Goal: Task Accomplishment & Management: Manage account settings

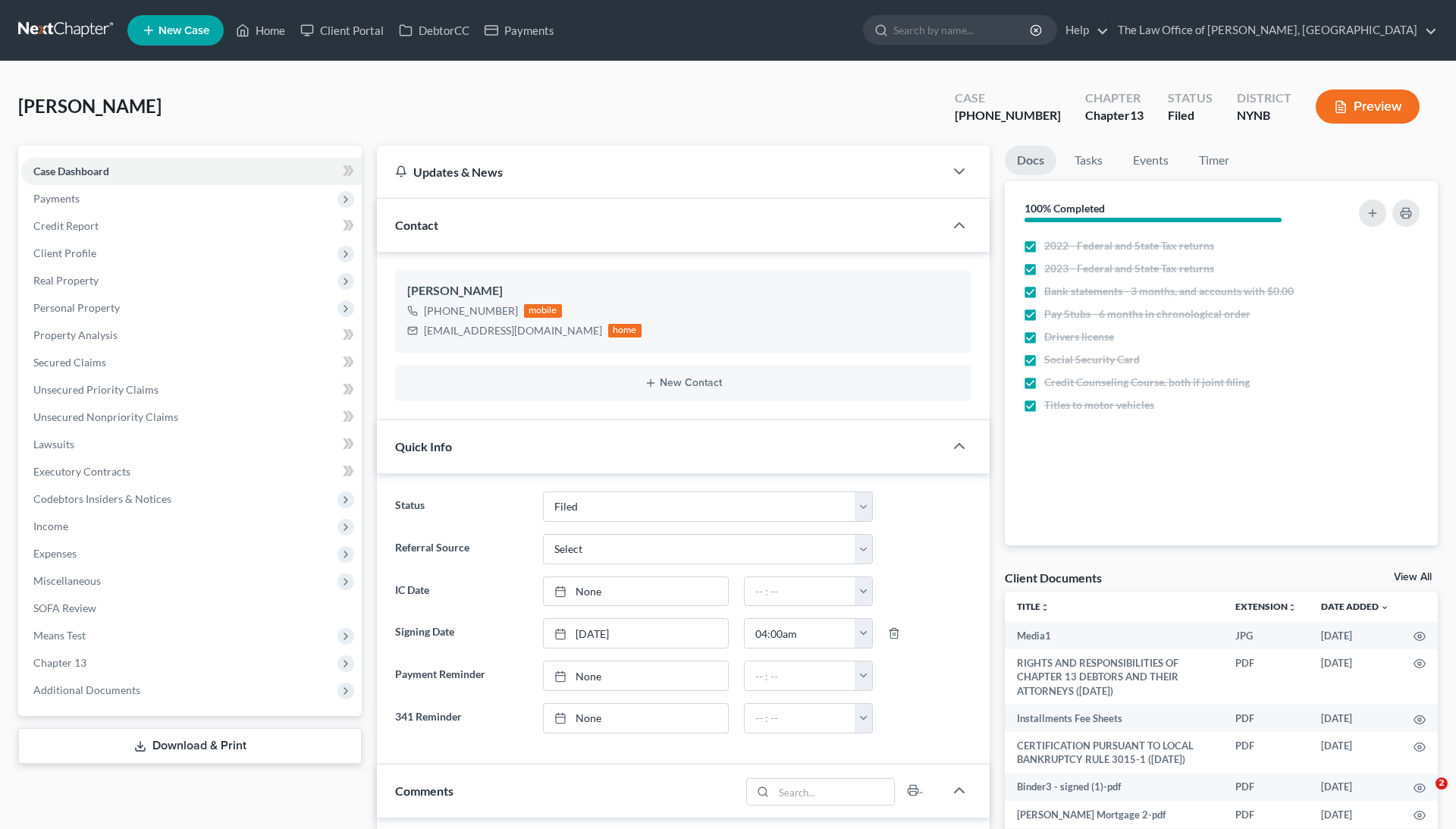
select select "6"
select select "0"
drag, startPoint x: 1048, startPoint y: 117, endPoint x: 969, endPoint y: 111, distance: 79.2
click at [969, 114] on div "Marotta, Antonio Upgraded Case 24-11080-1 Chapter Chapter 13 Status Filed Distr…" at bounding box center [728, 112] width 1420 height 66
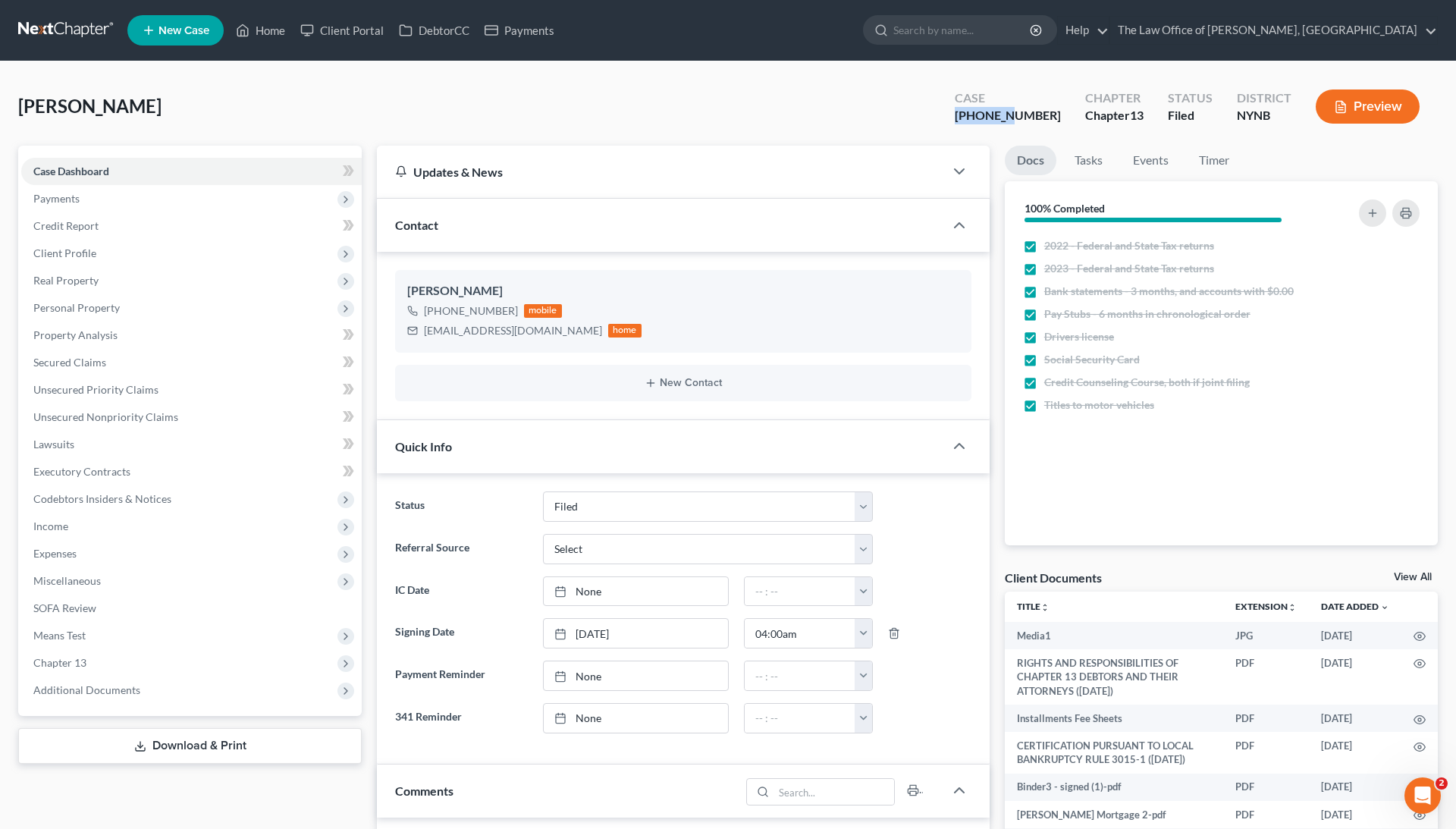
copy div "24-11080"
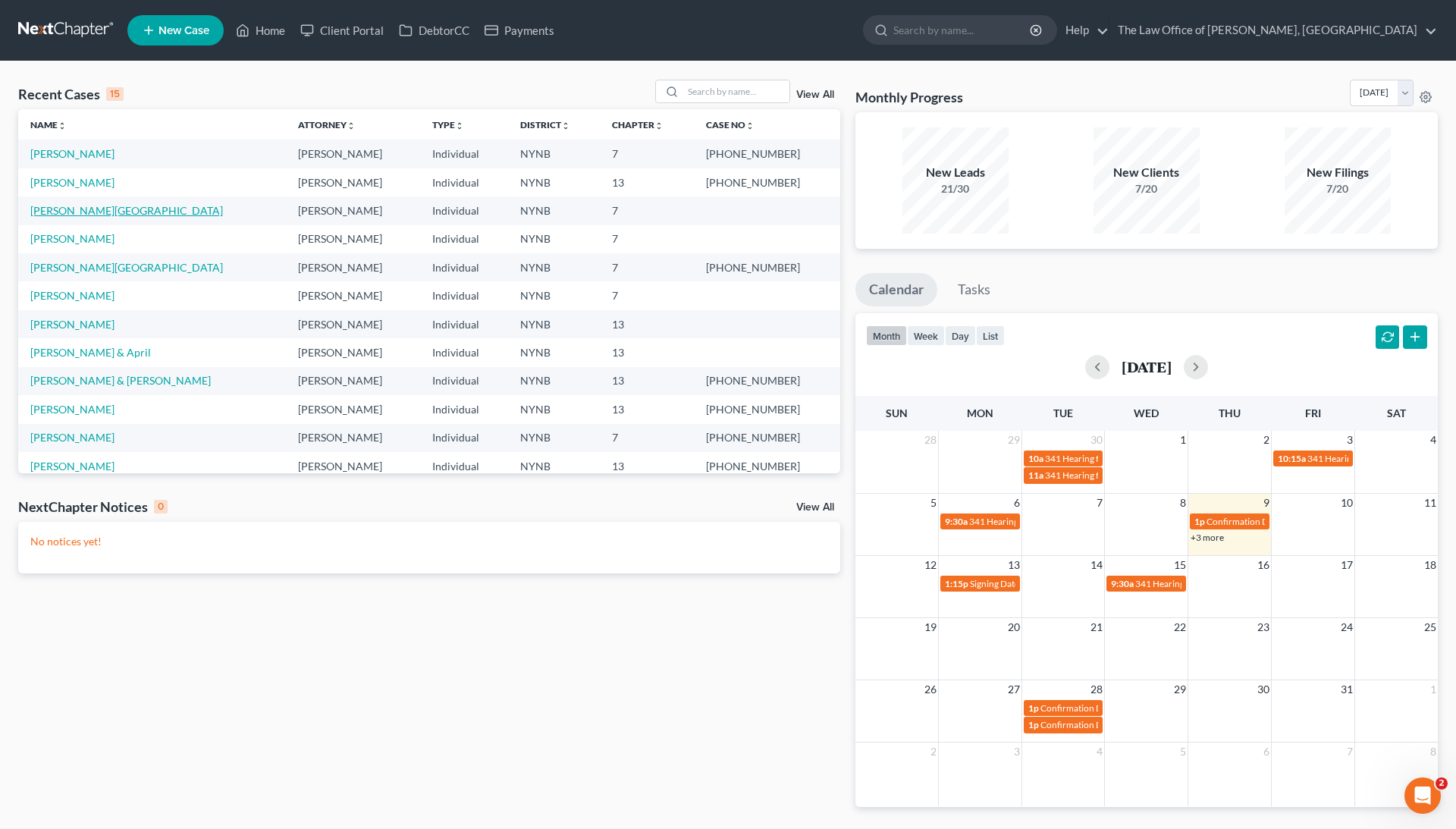
click at [98, 210] on link "Romero, Rosibel" at bounding box center [127, 210] width 193 height 13
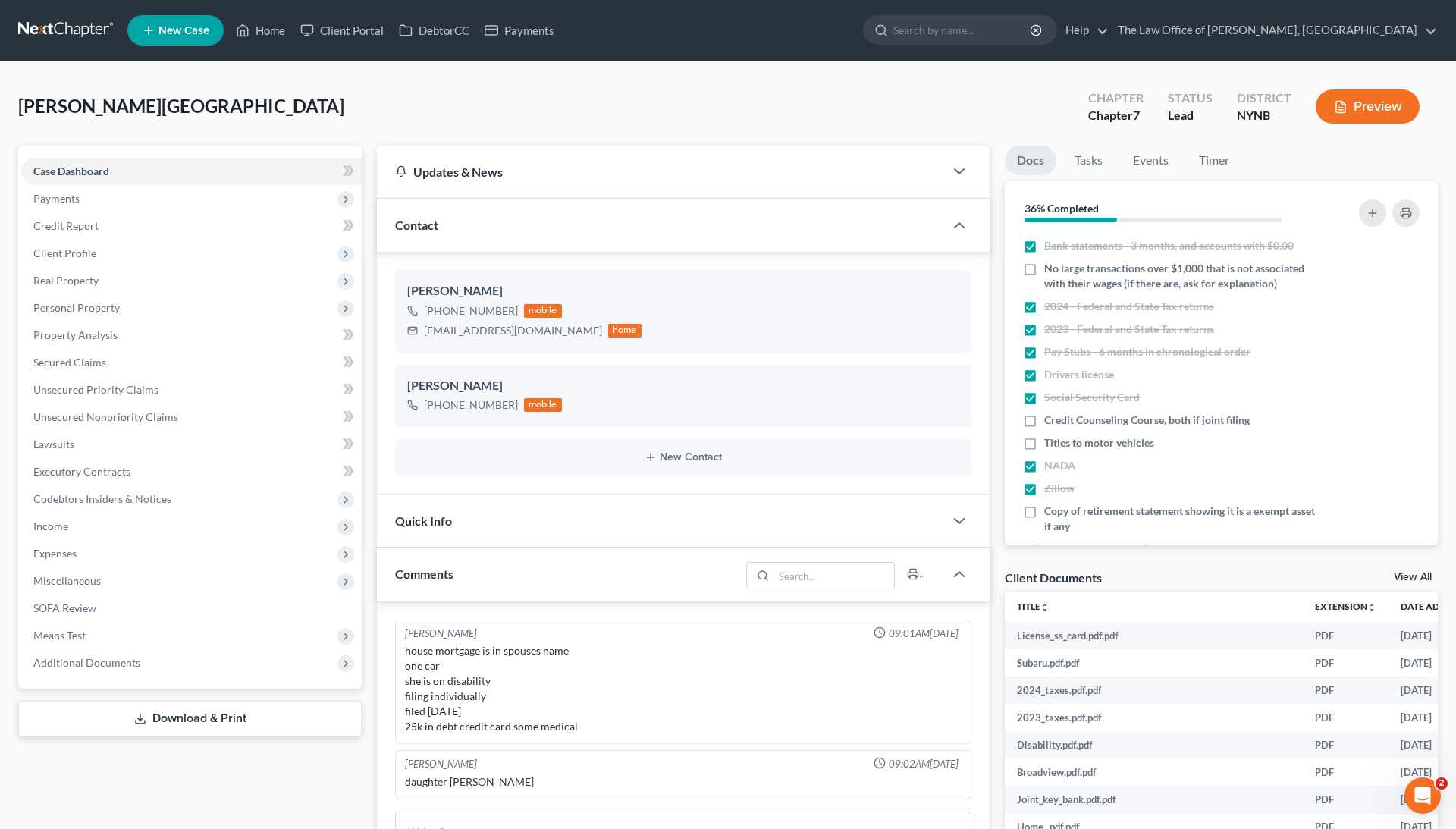
scroll to position [716, 0]
click at [129, 527] on span "Income" at bounding box center [191, 526] width 341 height 28
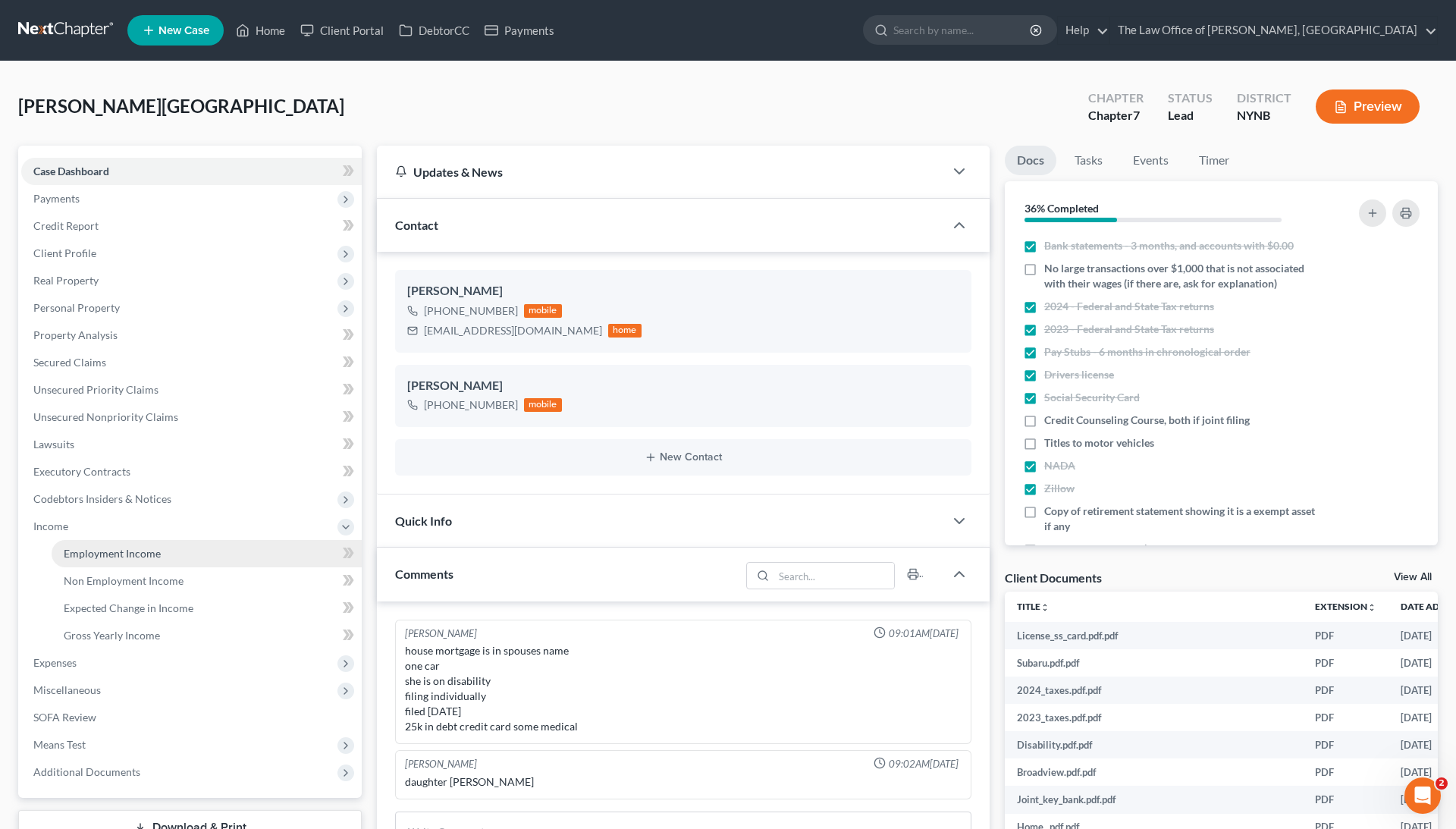
click at [134, 551] on span "Employment Income" at bounding box center [112, 553] width 97 height 13
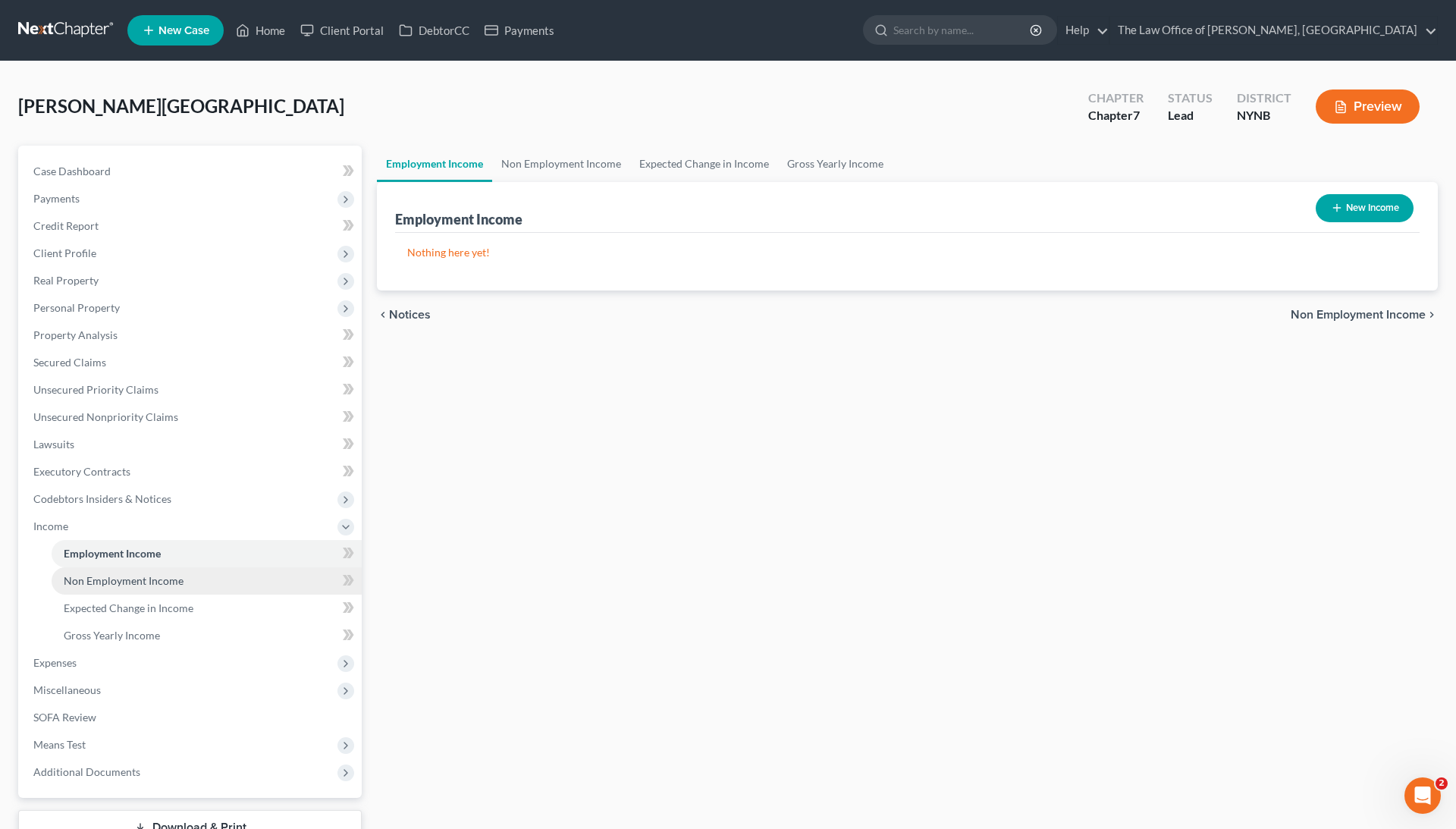
click at [134, 584] on span "Non Employment Income" at bounding box center [124, 581] width 120 height 13
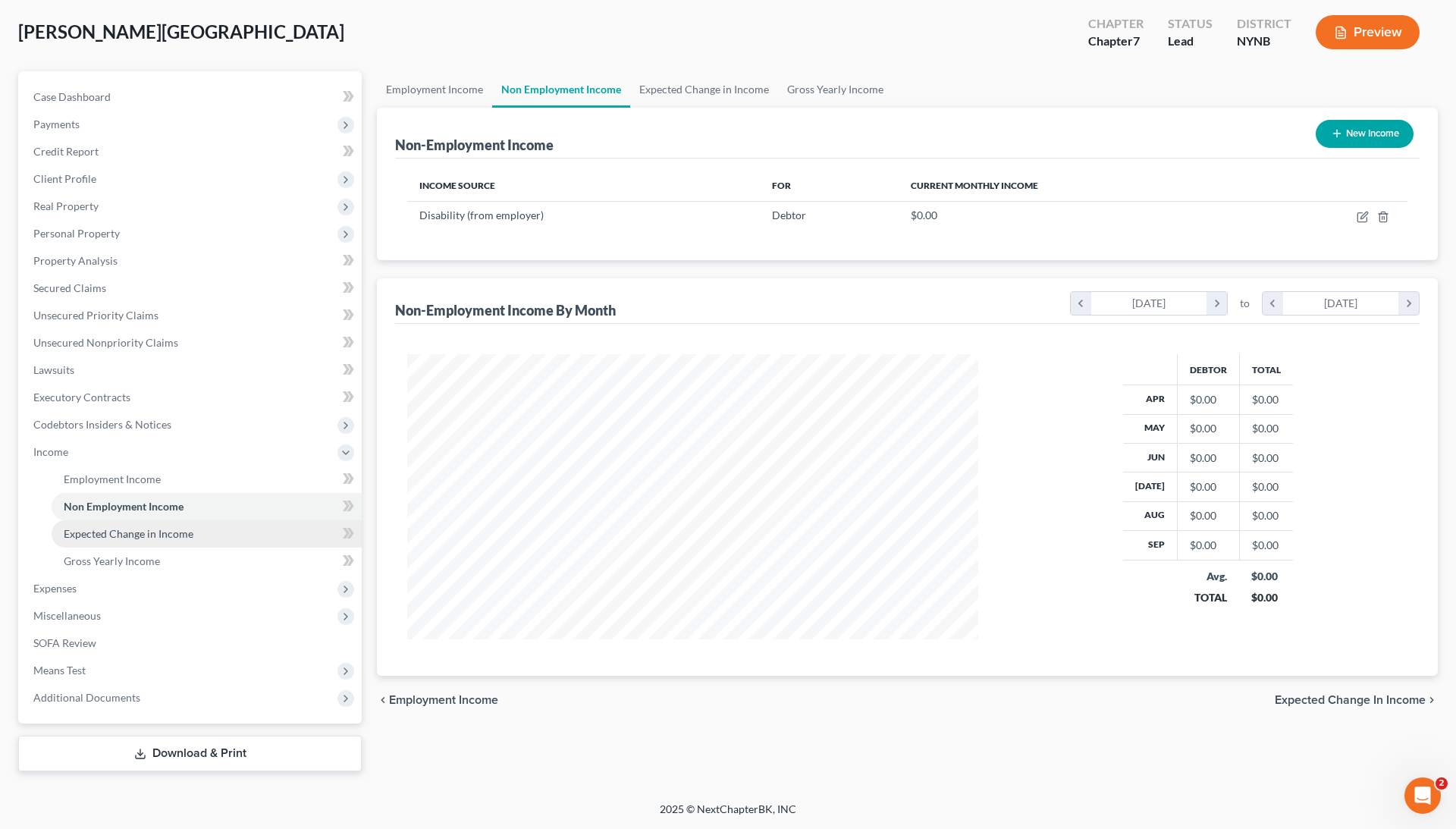
scroll to position [74, 0]
click at [106, 698] on span "Additional Documents" at bounding box center [86, 698] width 107 height 13
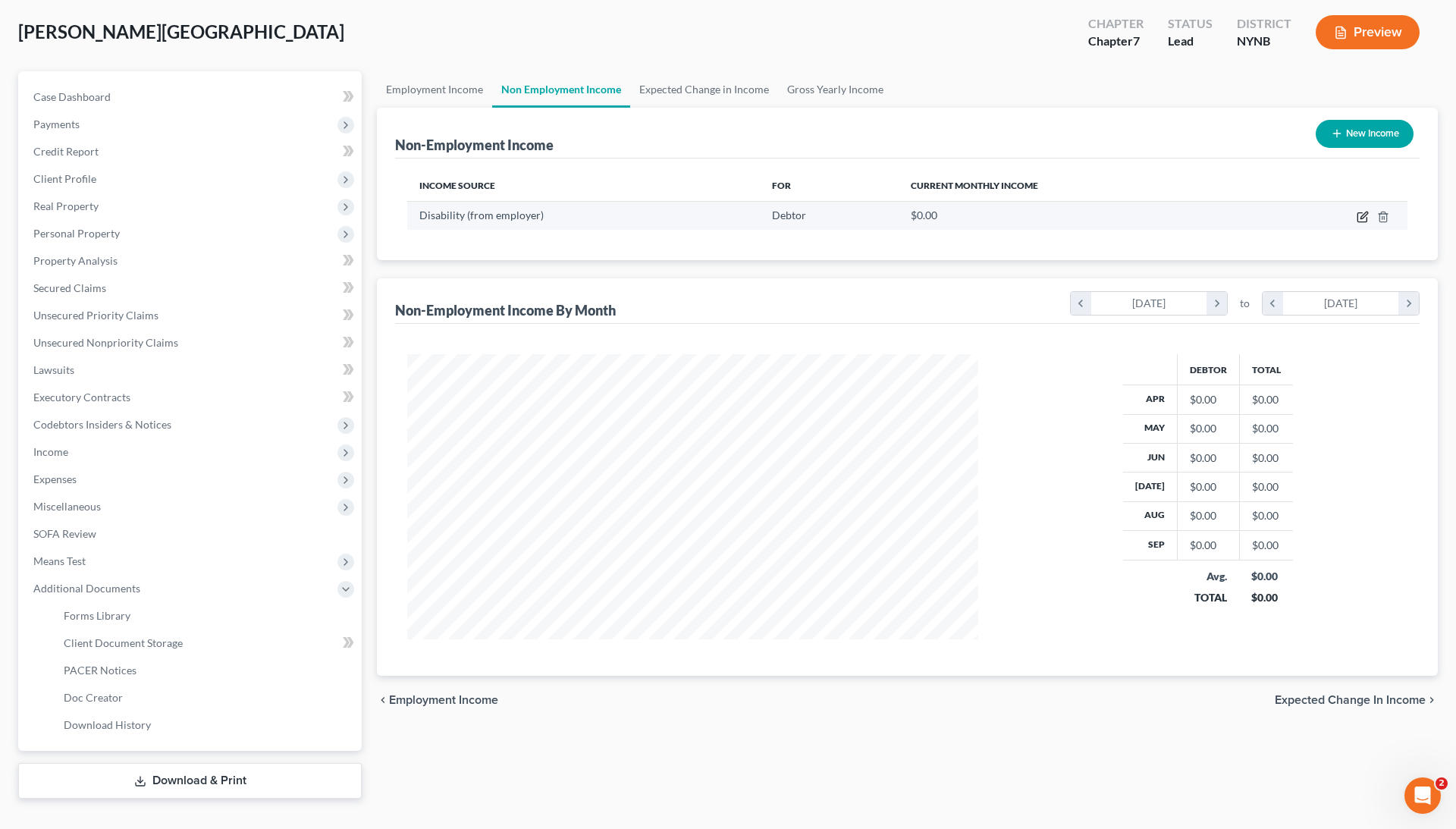
click at [1358, 217] on icon "button" at bounding box center [1363, 218] width 9 height 9
select select "1"
select select "0"
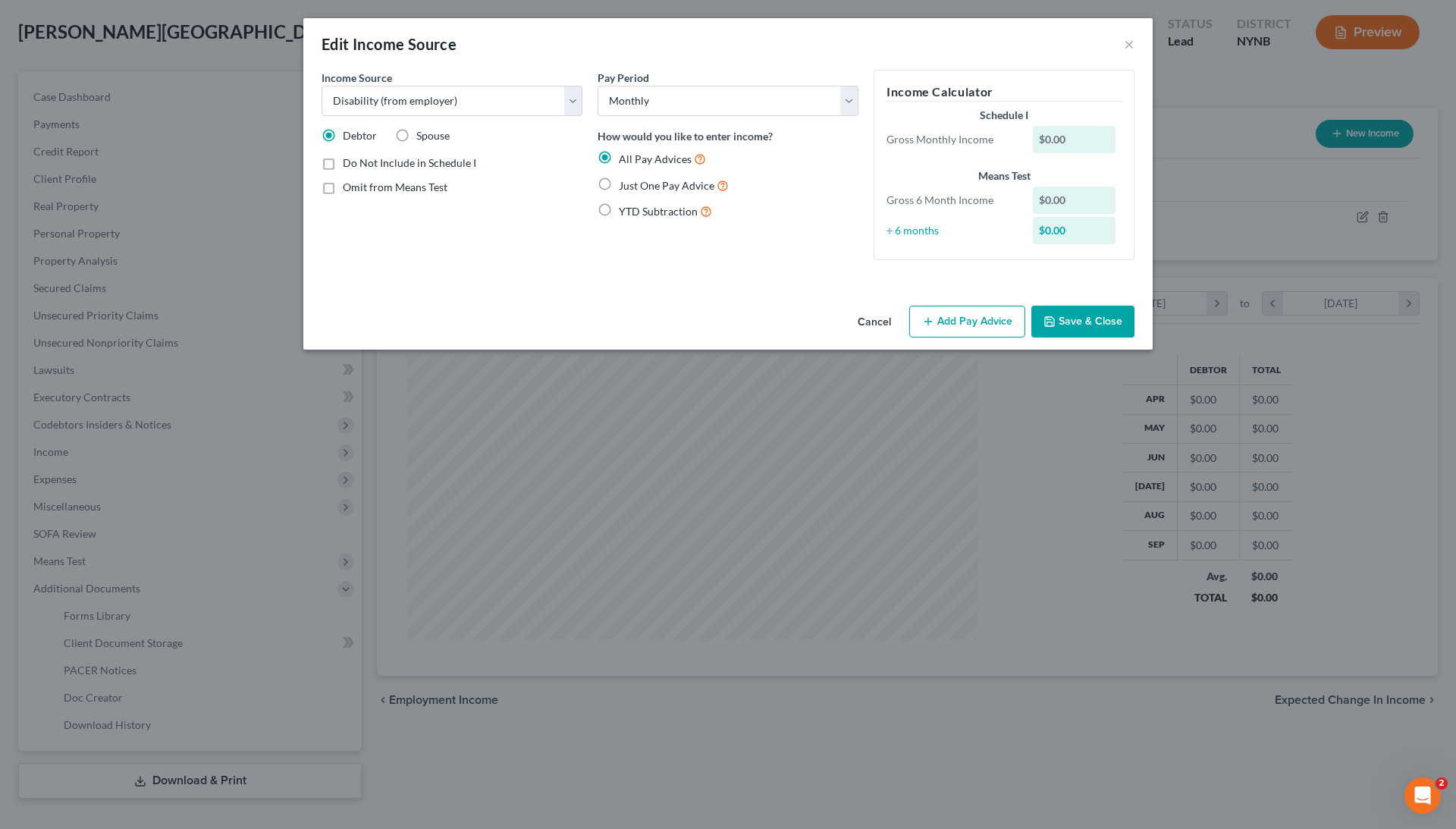
click at [972, 318] on button "Add Pay Advice" at bounding box center [967, 321] width 116 height 32
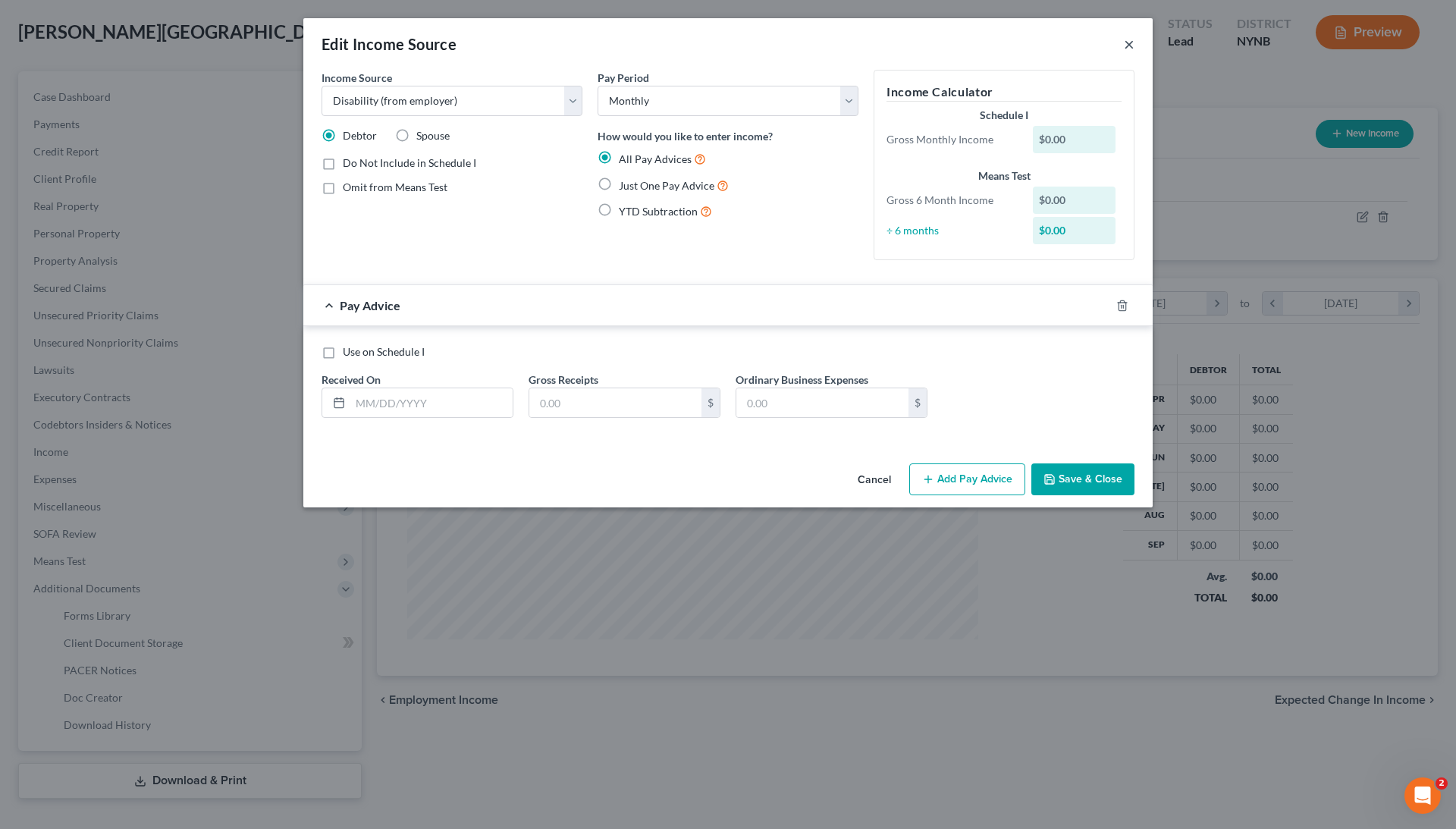
click at [1130, 41] on button "×" at bounding box center [1129, 44] width 10 height 18
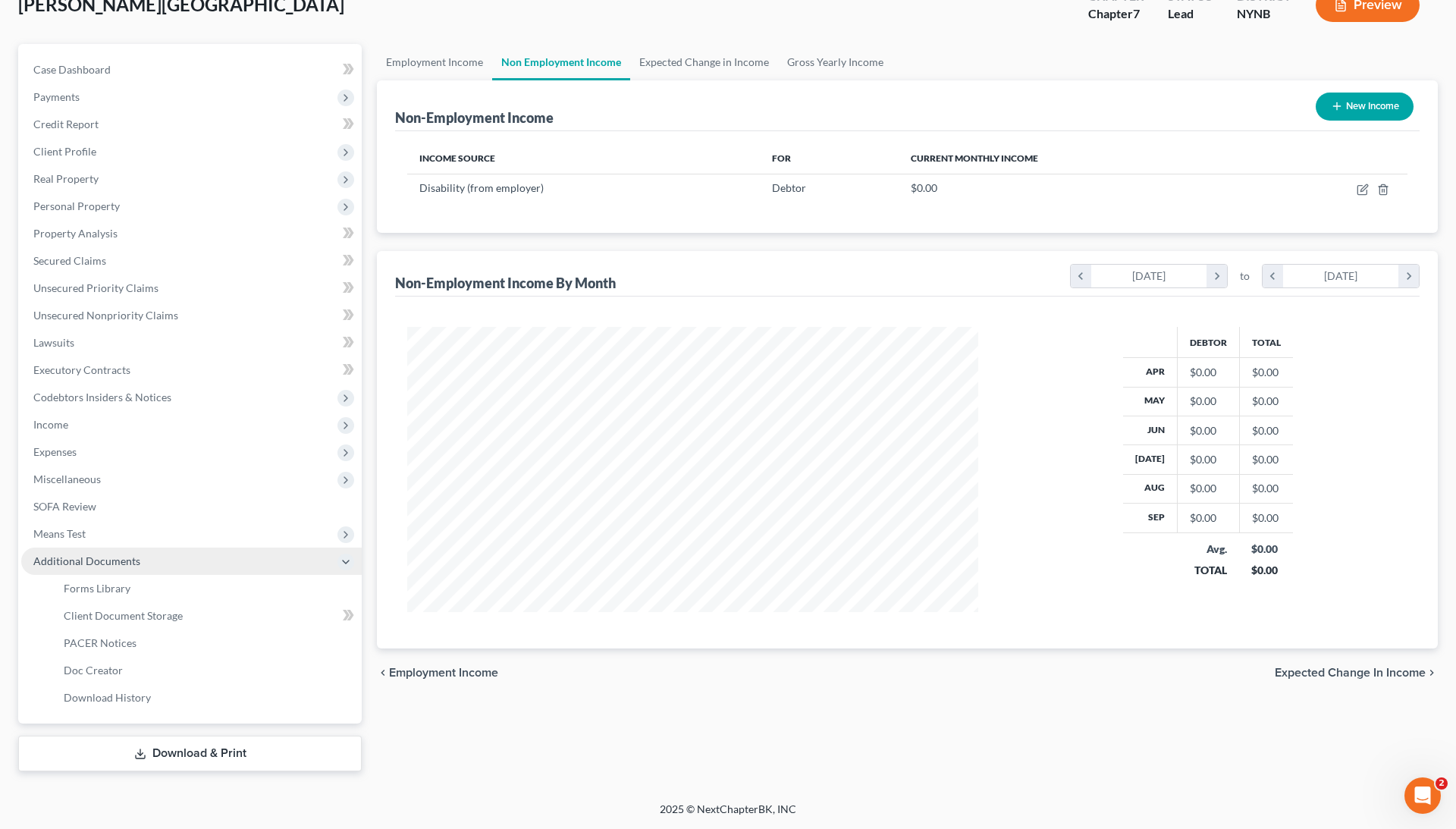
scroll to position [102, 0]
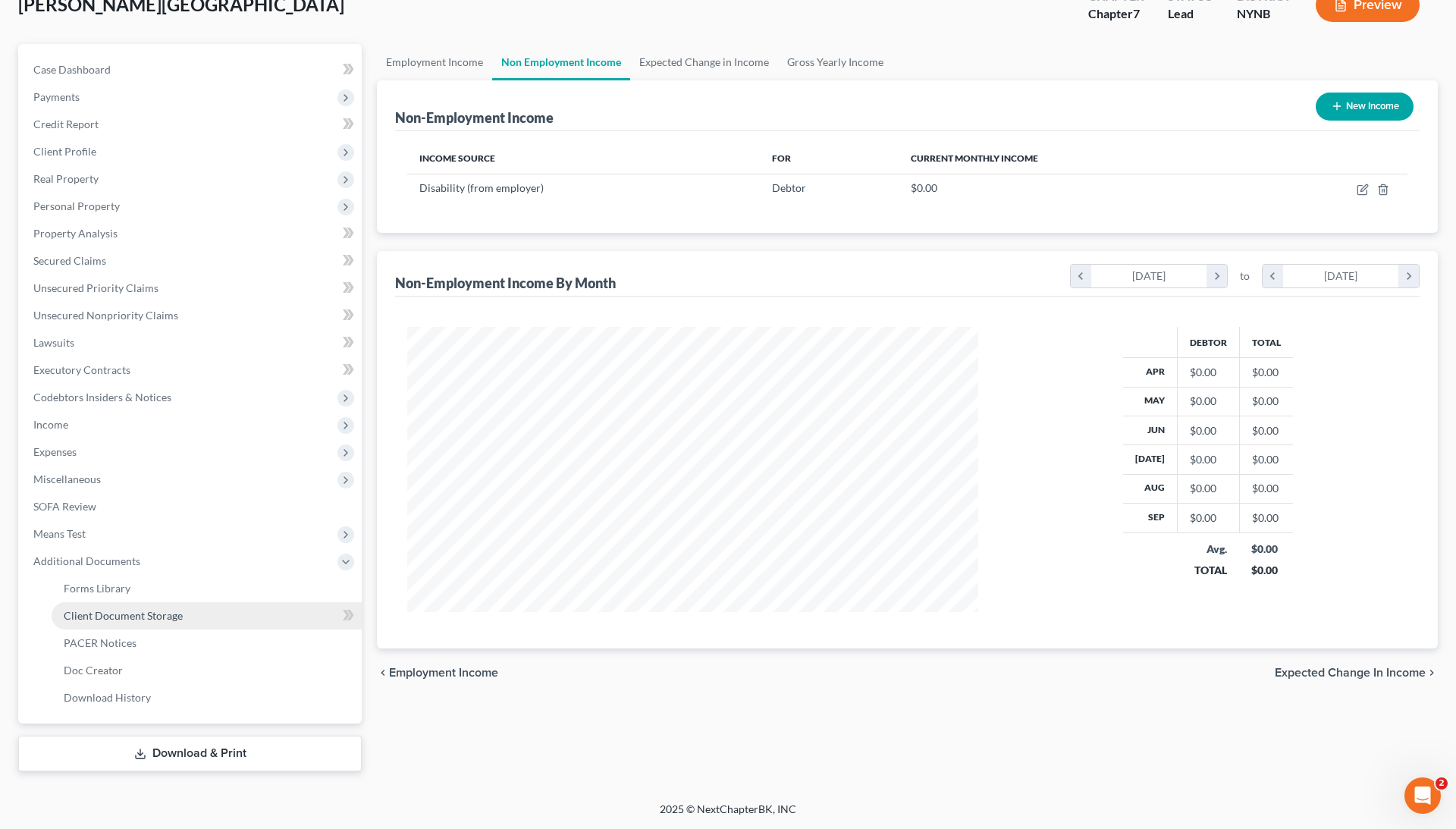
click at [117, 609] on span "Client Document Storage" at bounding box center [123, 615] width 119 height 13
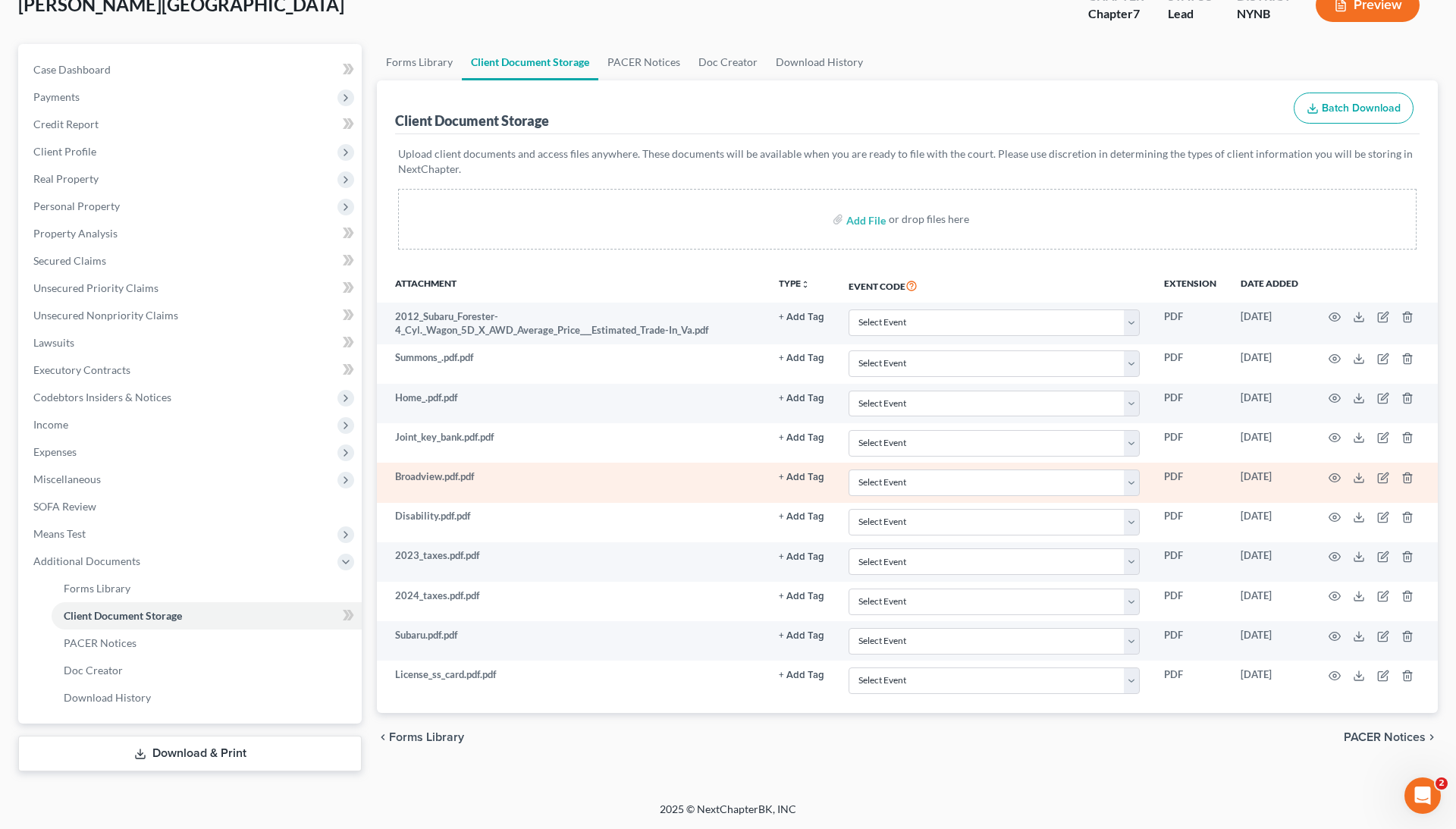
scroll to position [102, 0]
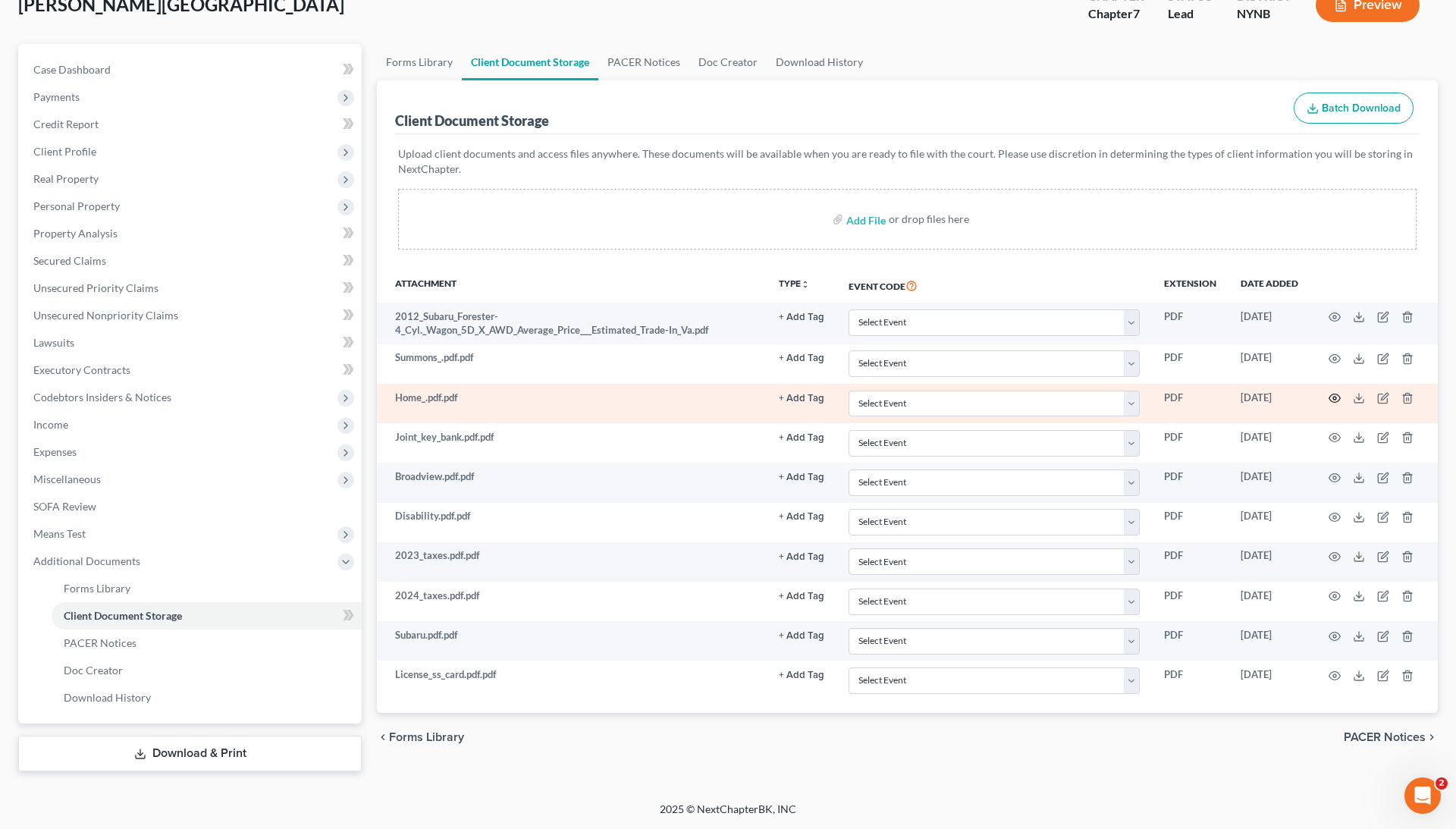
click at [1335, 397] on circle "button" at bounding box center [1335, 399] width 3 height 3
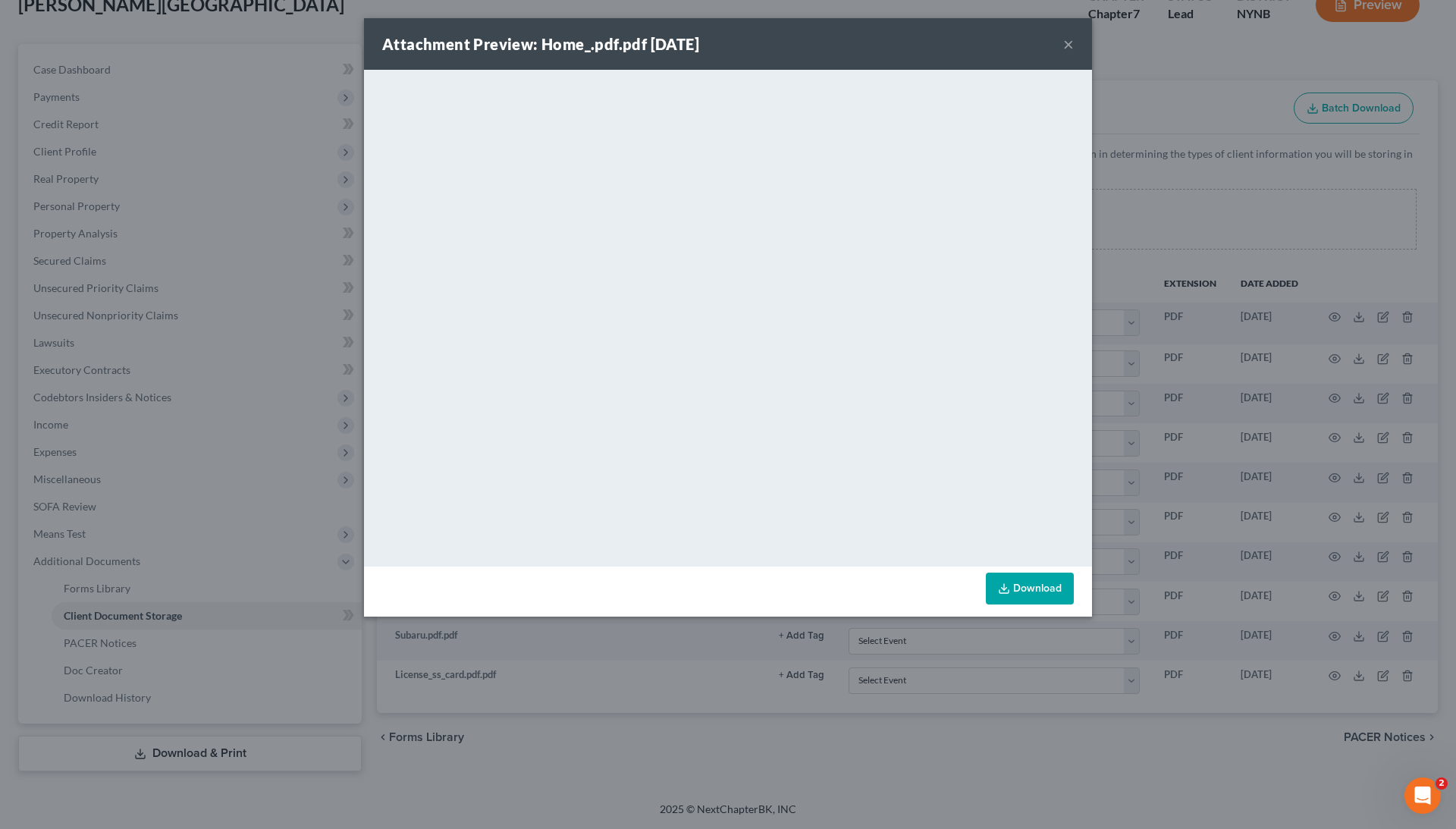
click at [1136, 389] on div "Attachment Preview: Home_.pdf.pdf 10/01/2025 × <object ng-attr-data='https://ne…" at bounding box center [728, 414] width 1456 height 829
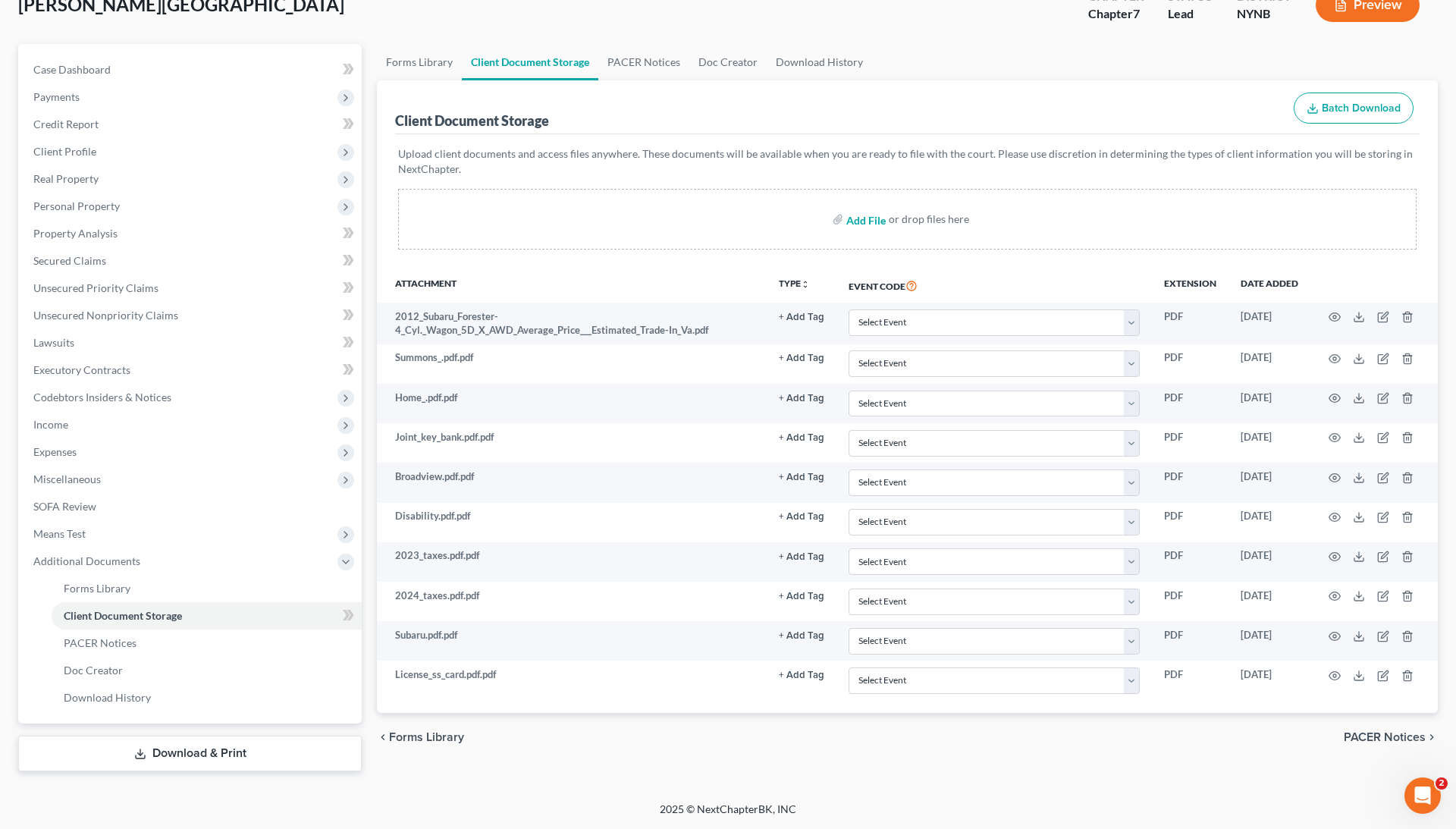
click at [861, 213] on input "file" at bounding box center [864, 219] width 36 height 28
type input "C:\fakepath\Images-7.pdf"
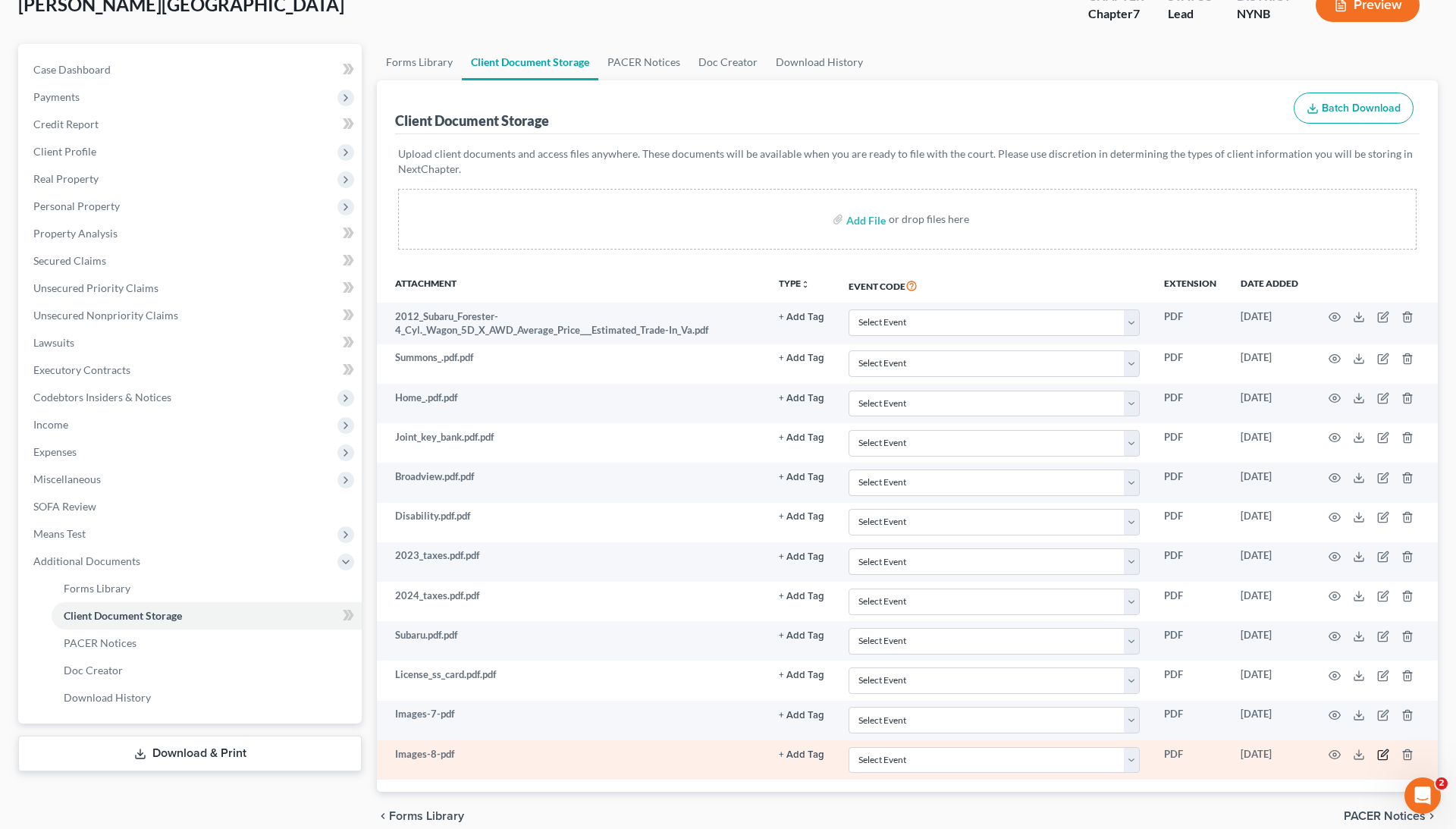
click at [1386, 750] on icon "button" at bounding box center [1384, 753] width 7 height 7
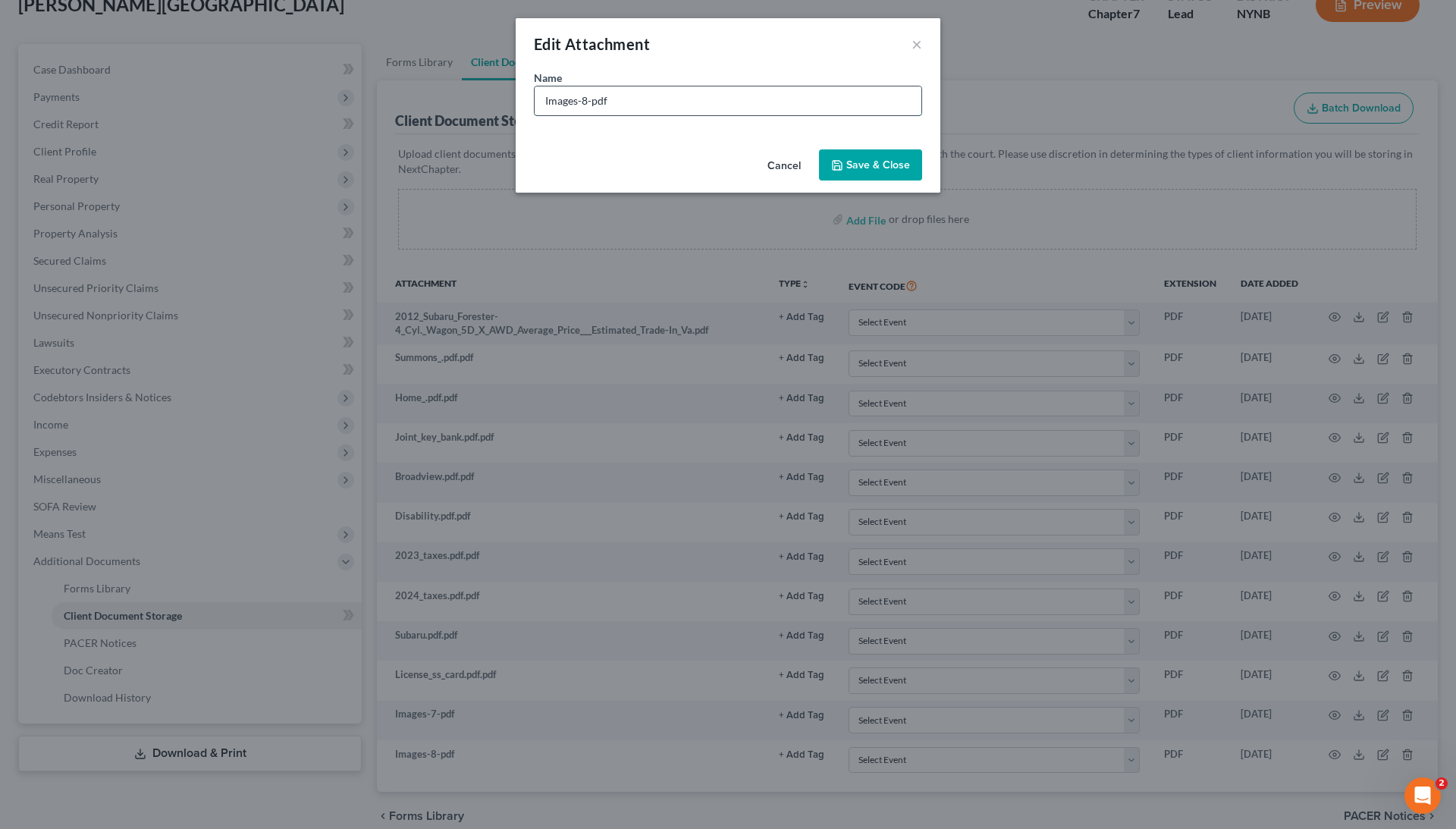
click at [581, 93] on input "Images-8-pdf" at bounding box center [728, 100] width 387 height 28
type input "mortgage"
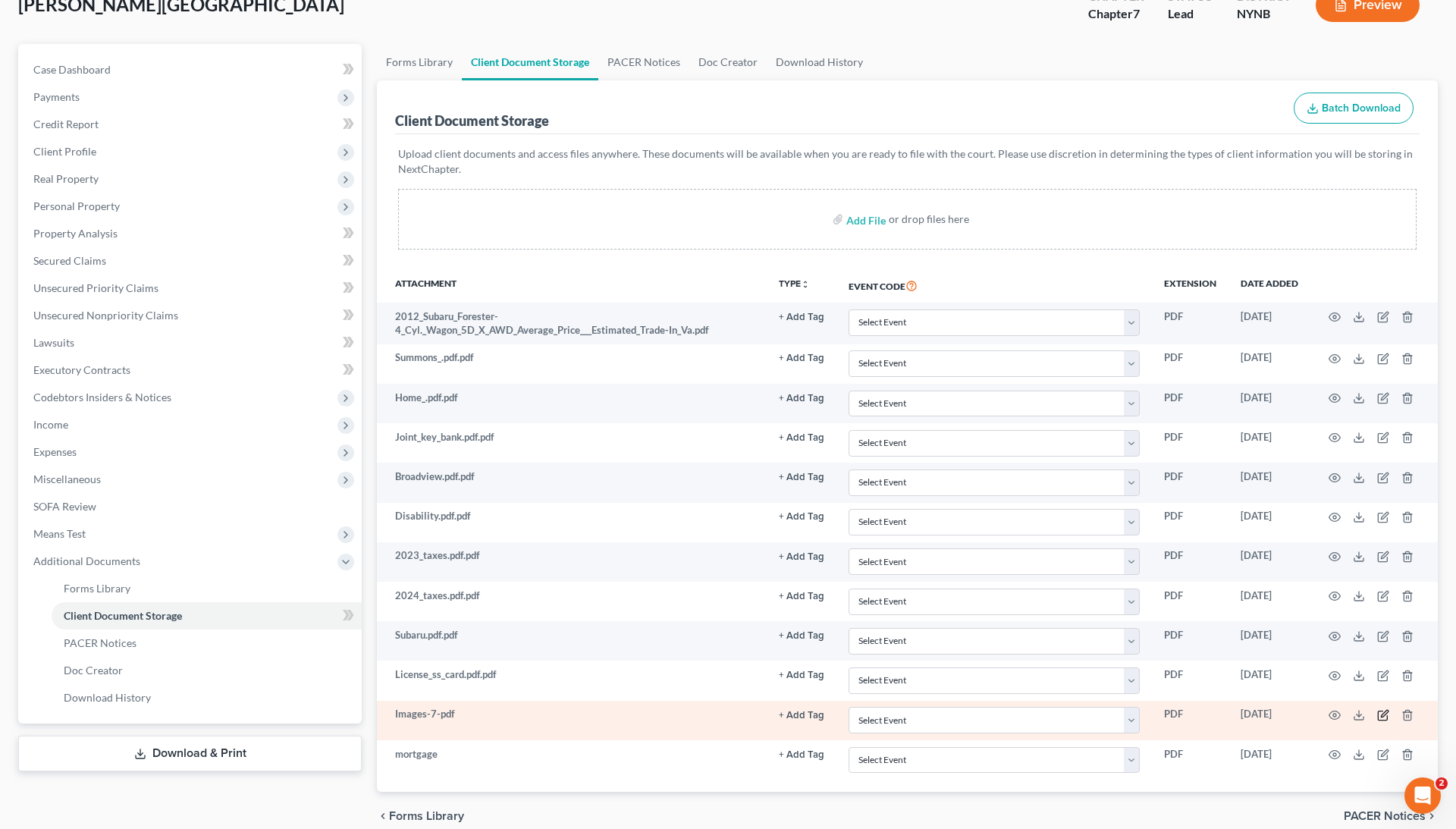
click at [1380, 712] on icon "button" at bounding box center [1383, 715] width 12 height 12
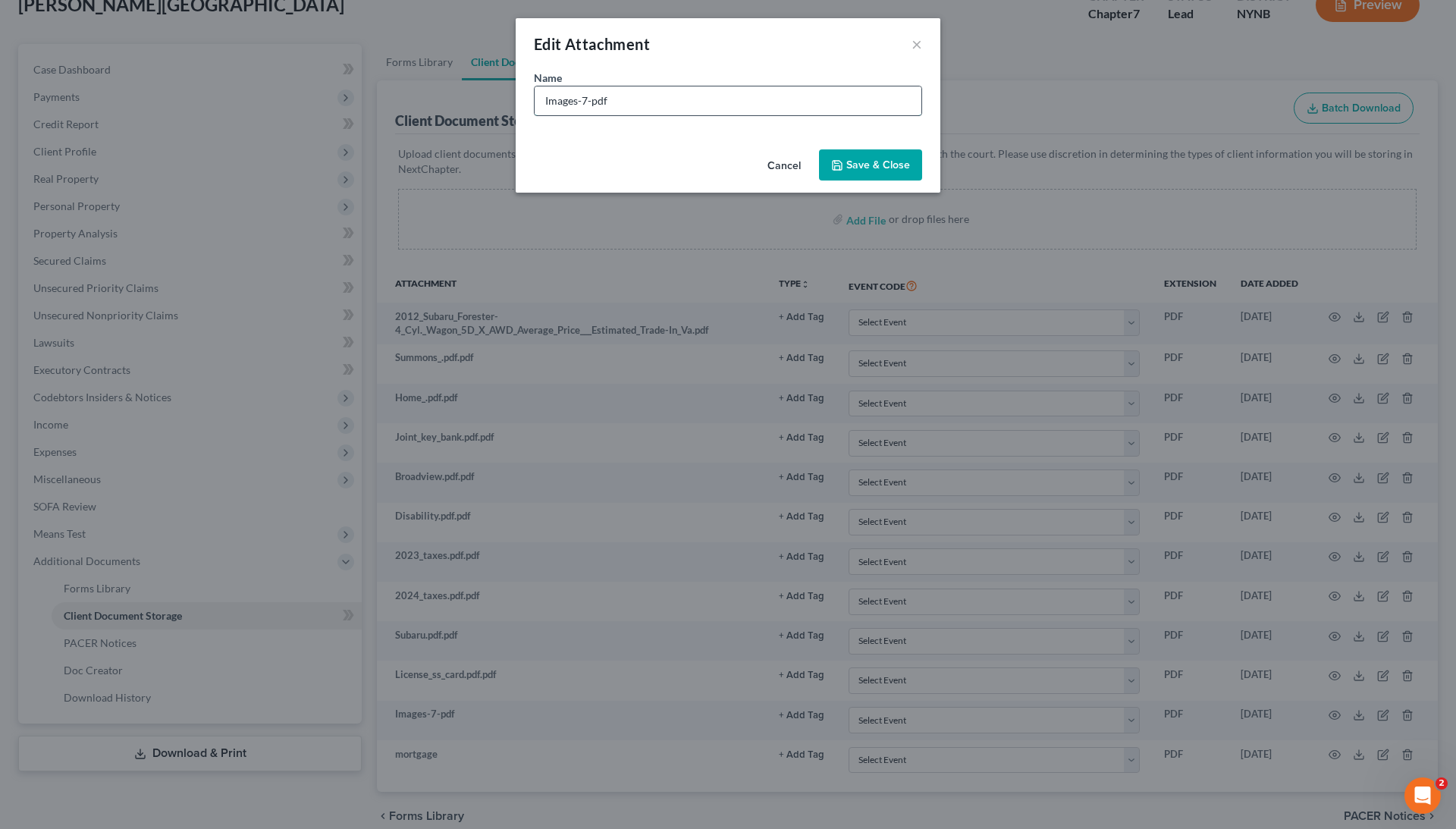
click at [629, 102] on input "Images-7-pdf" at bounding box center [728, 100] width 387 height 28
click at [629, 101] on input "Images-7-pdf" at bounding box center [728, 100] width 387 height 28
type input "deed"
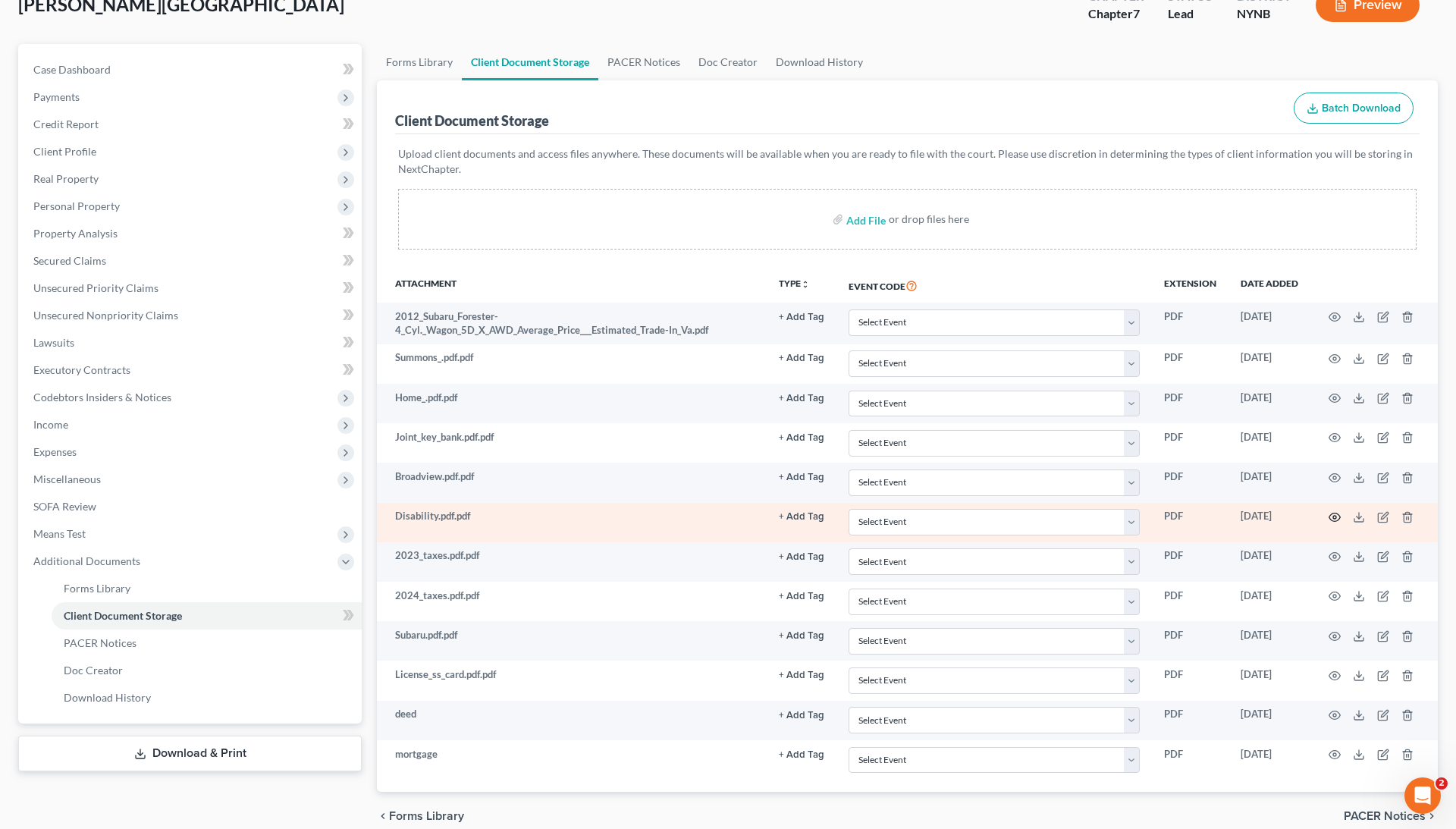
click at [1330, 512] on icon "button" at bounding box center [1334, 517] width 12 height 12
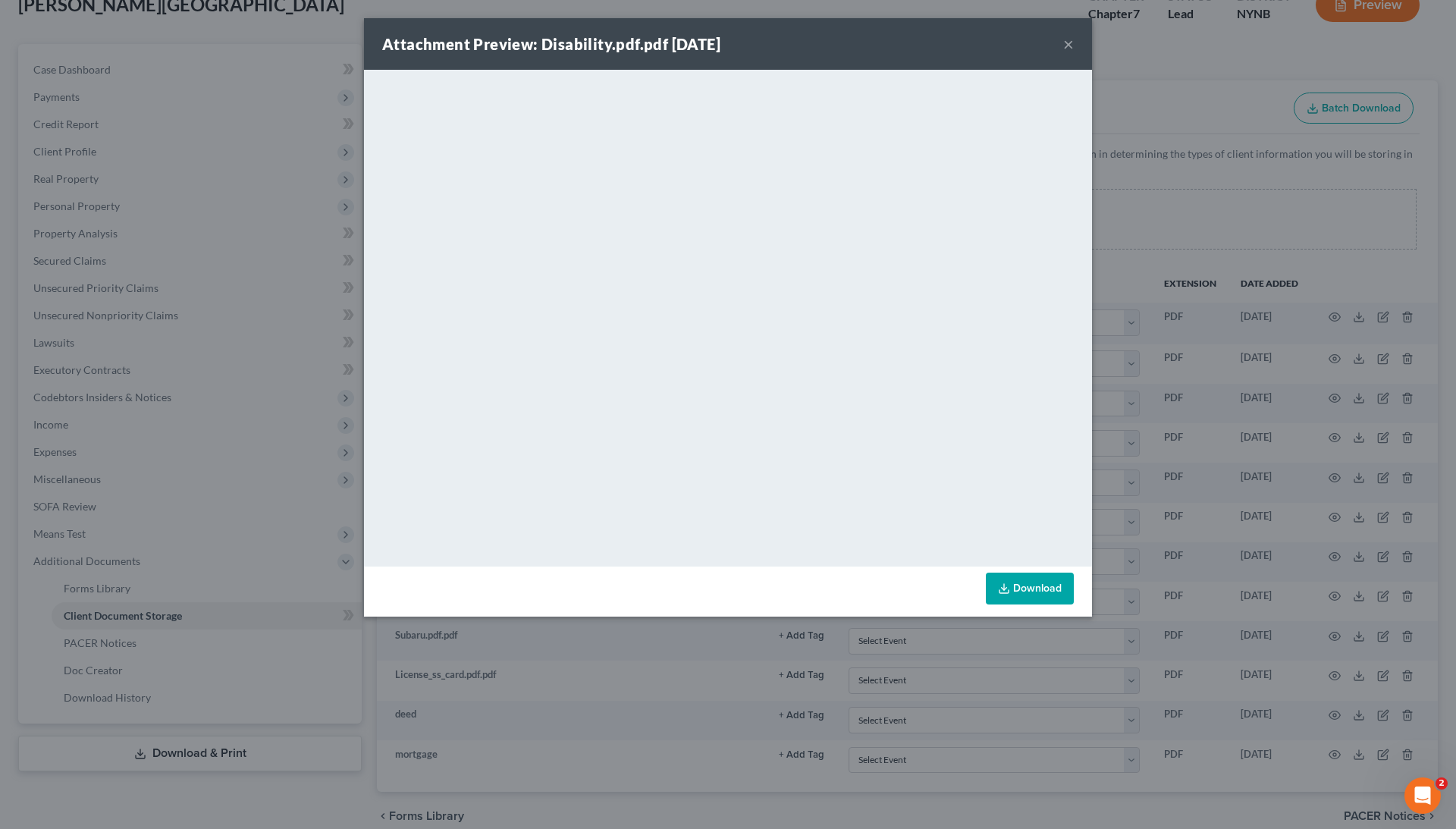
click at [1069, 44] on button "×" at bounding box center [1068, 44] width 10 height 18
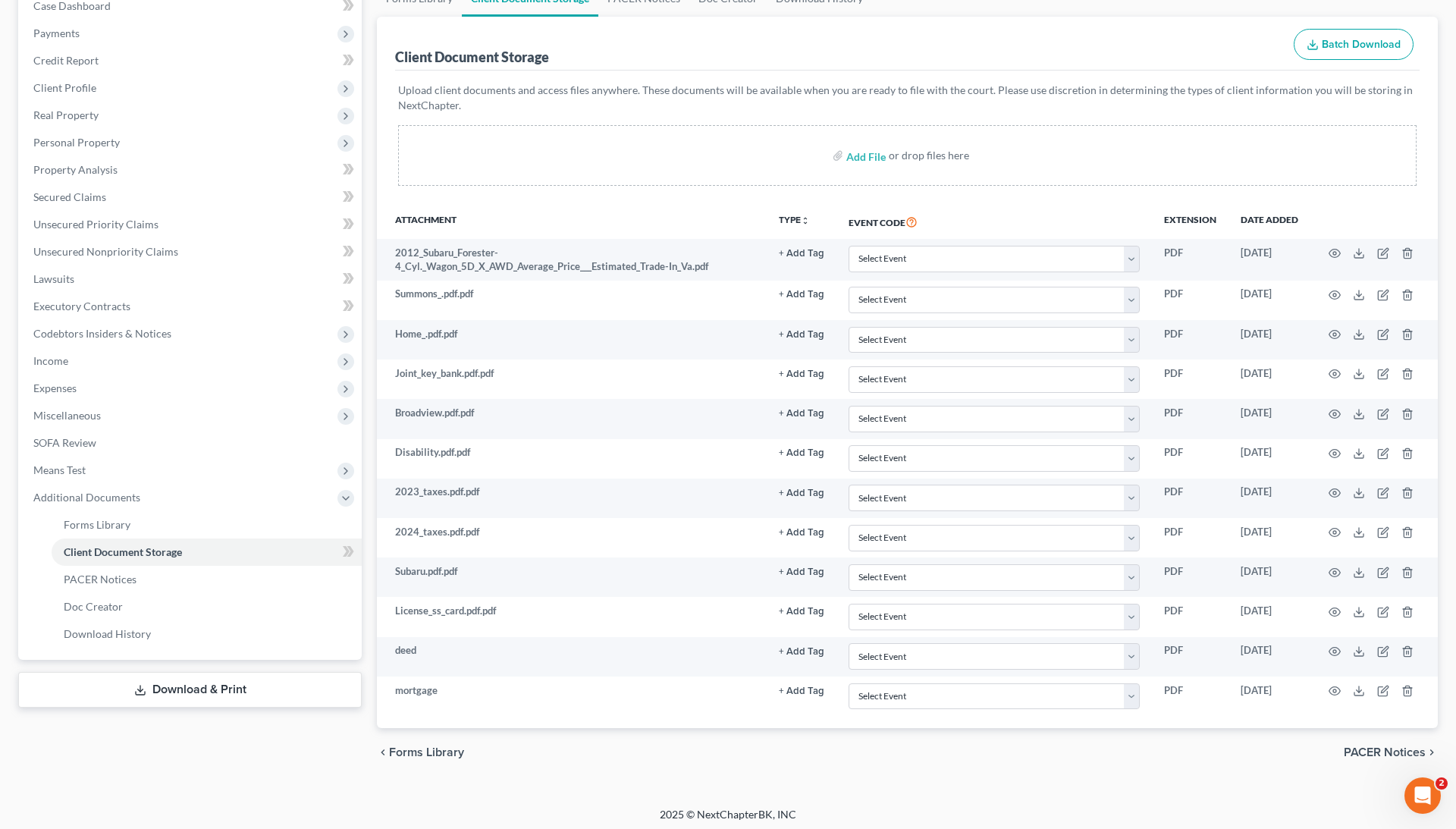
scroll to position [165, 0]
click at [129, 363] on span "Income" at bounding box center [191, 362] width 341 height 28
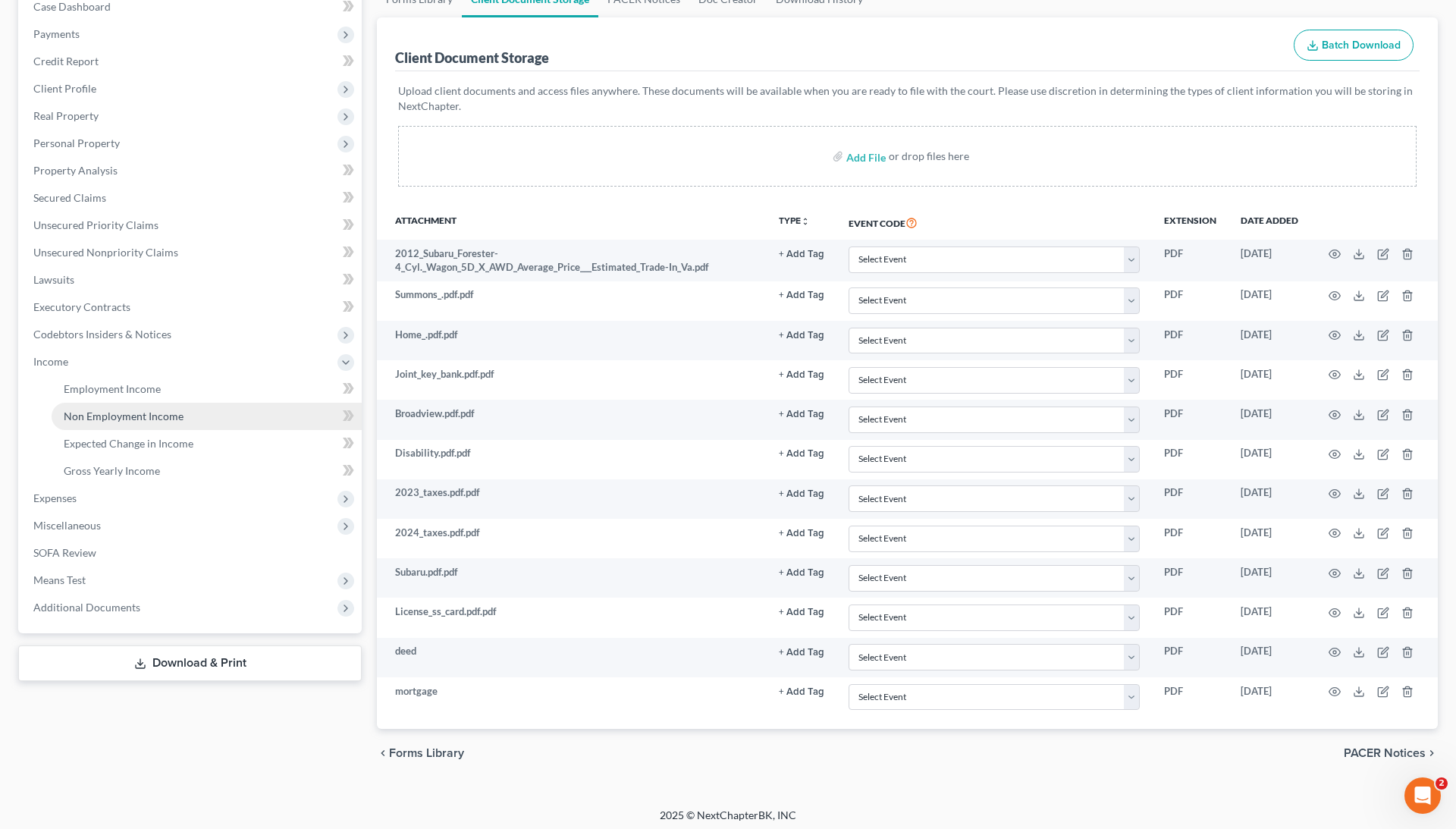
click at [131, 414] on span "Non Employment Income" at bounding box center [124, 416] width 120 height 13
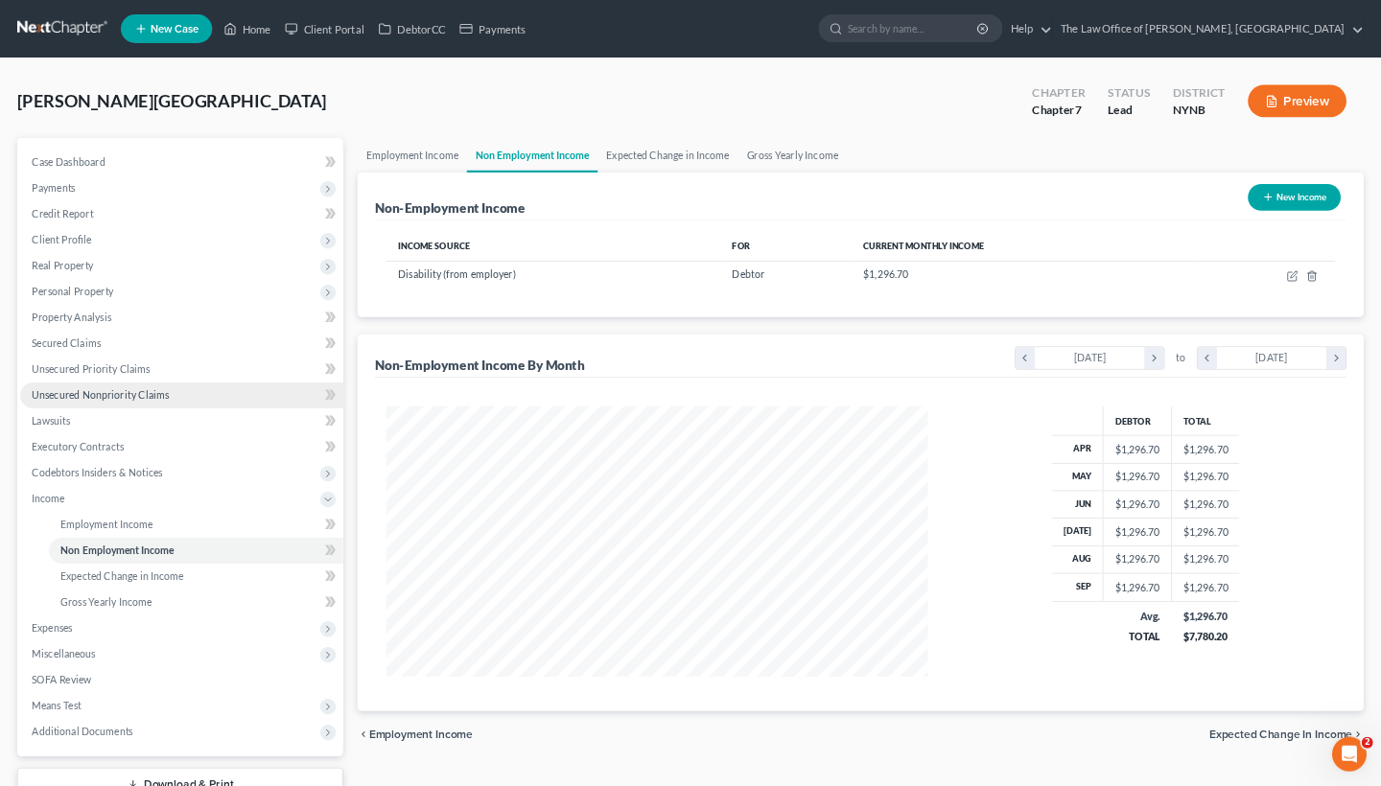
scroll to position [361, 760]
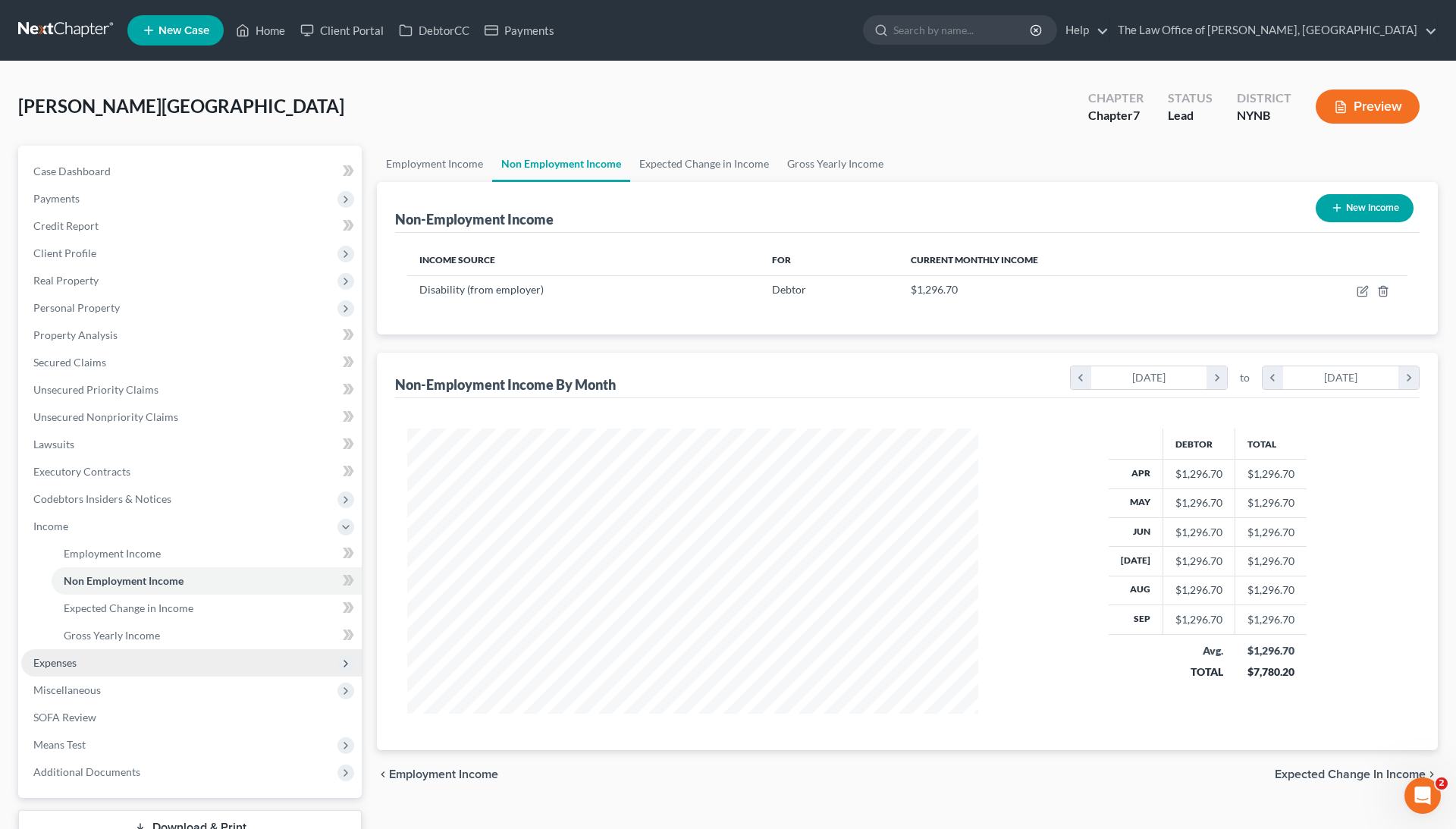
click at [95, 669] on span "Expenses" at bounding box center [191, 663] width 341 height 28
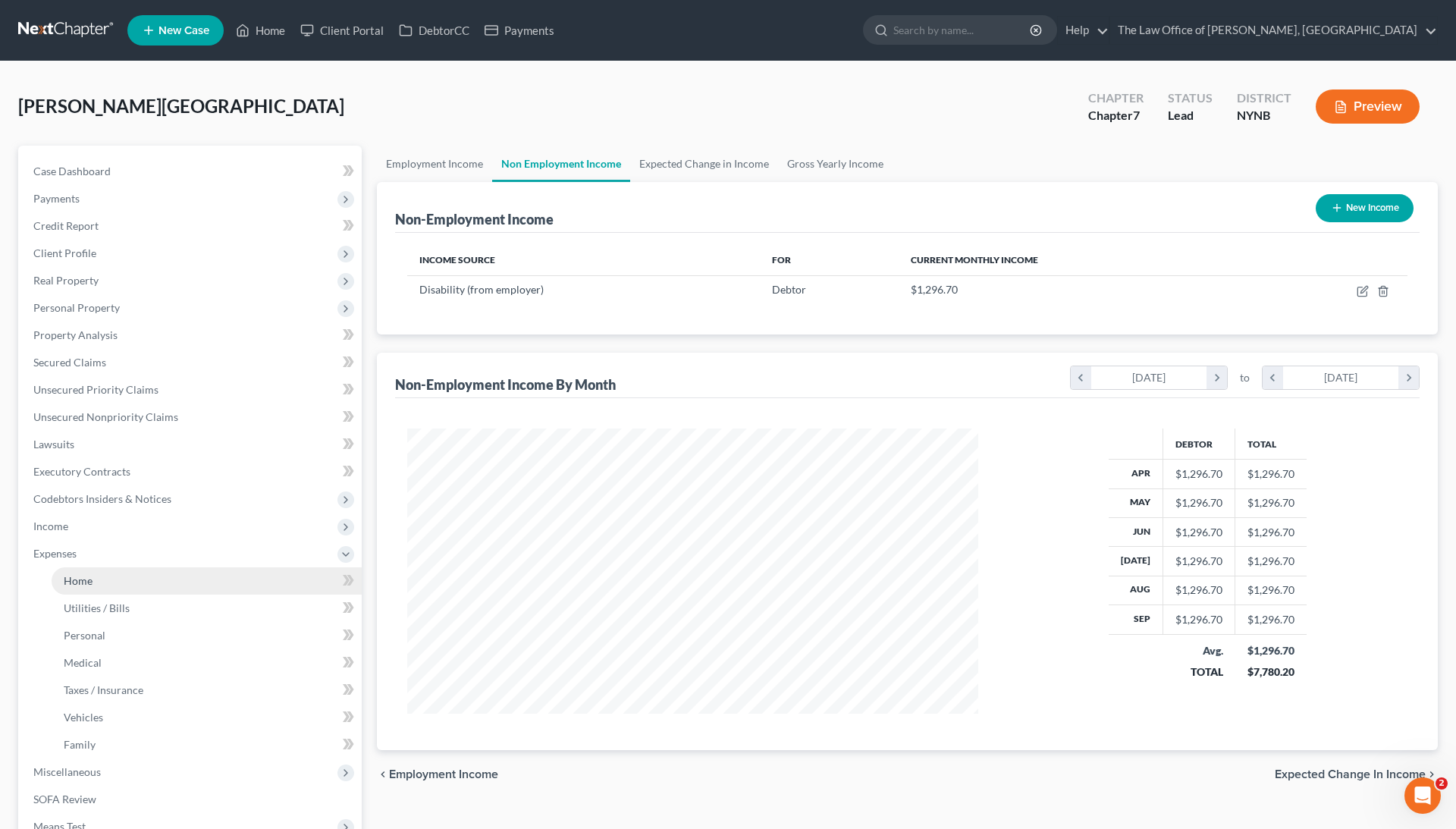
click at [127, 584] on link "Home" at bounding box center [206, 581] width 310 height 28
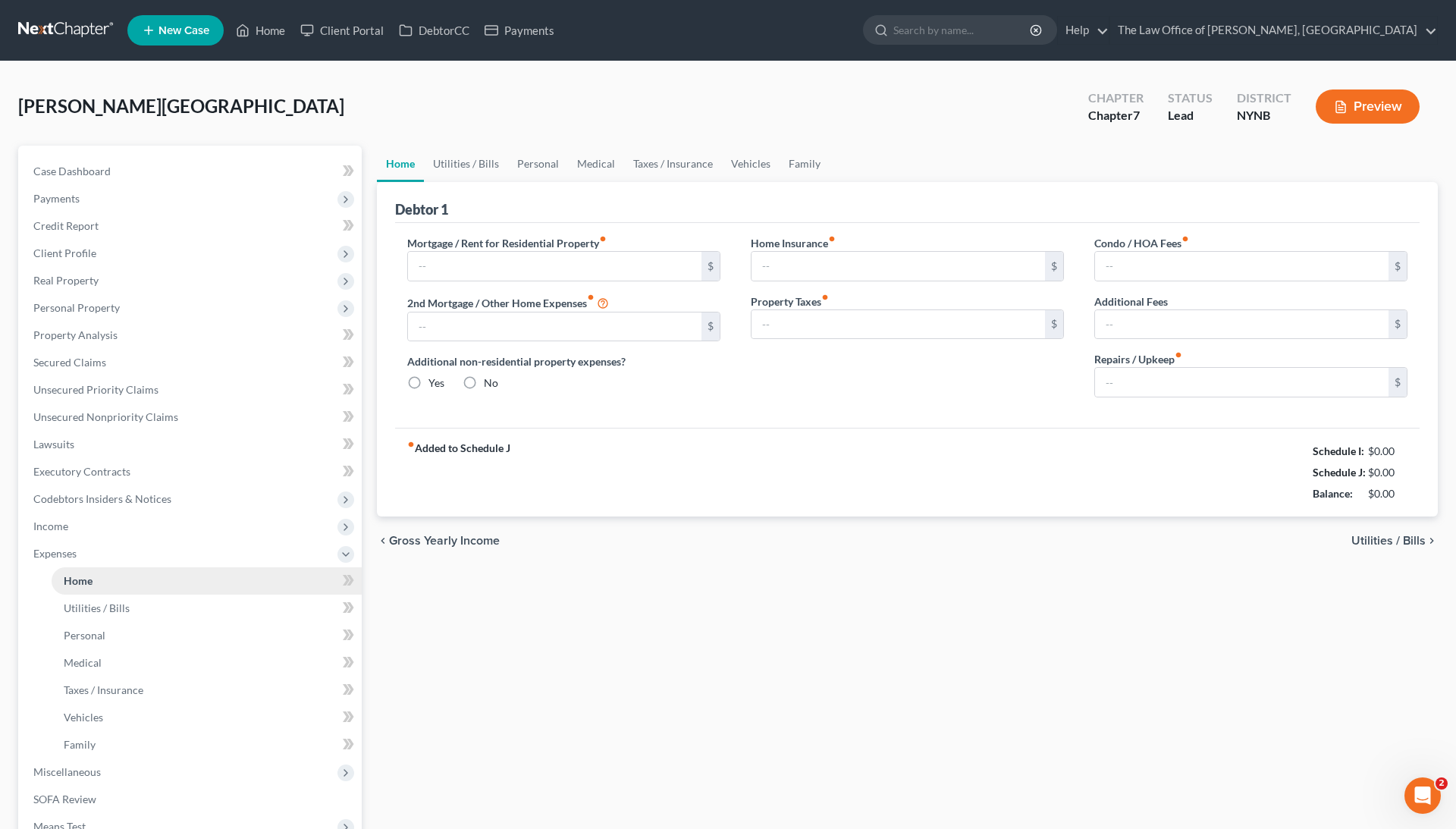
type input "1,422.81"
type input "0.00"
radio input "true"
type input "0.00"
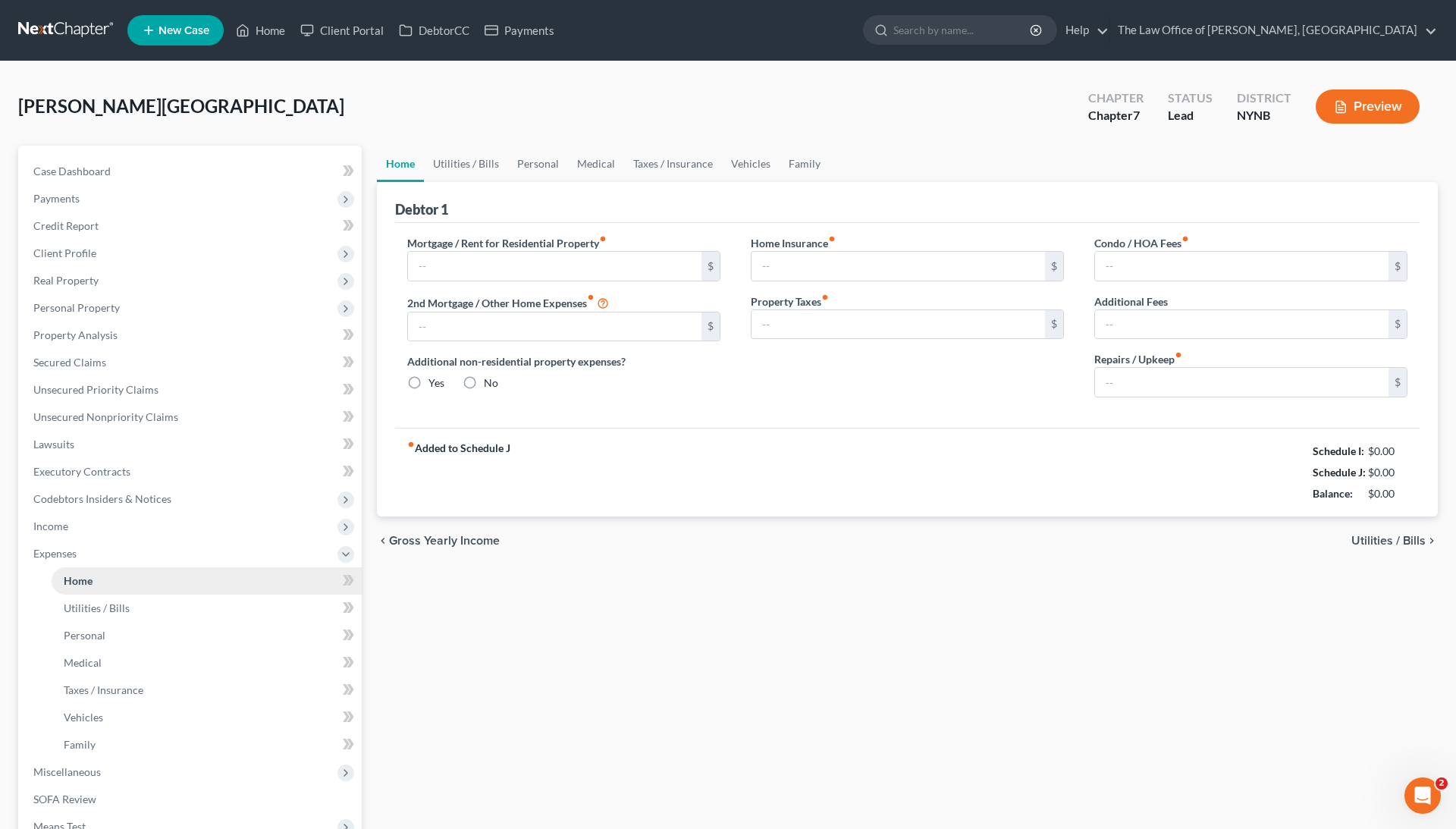
type input "0.00"
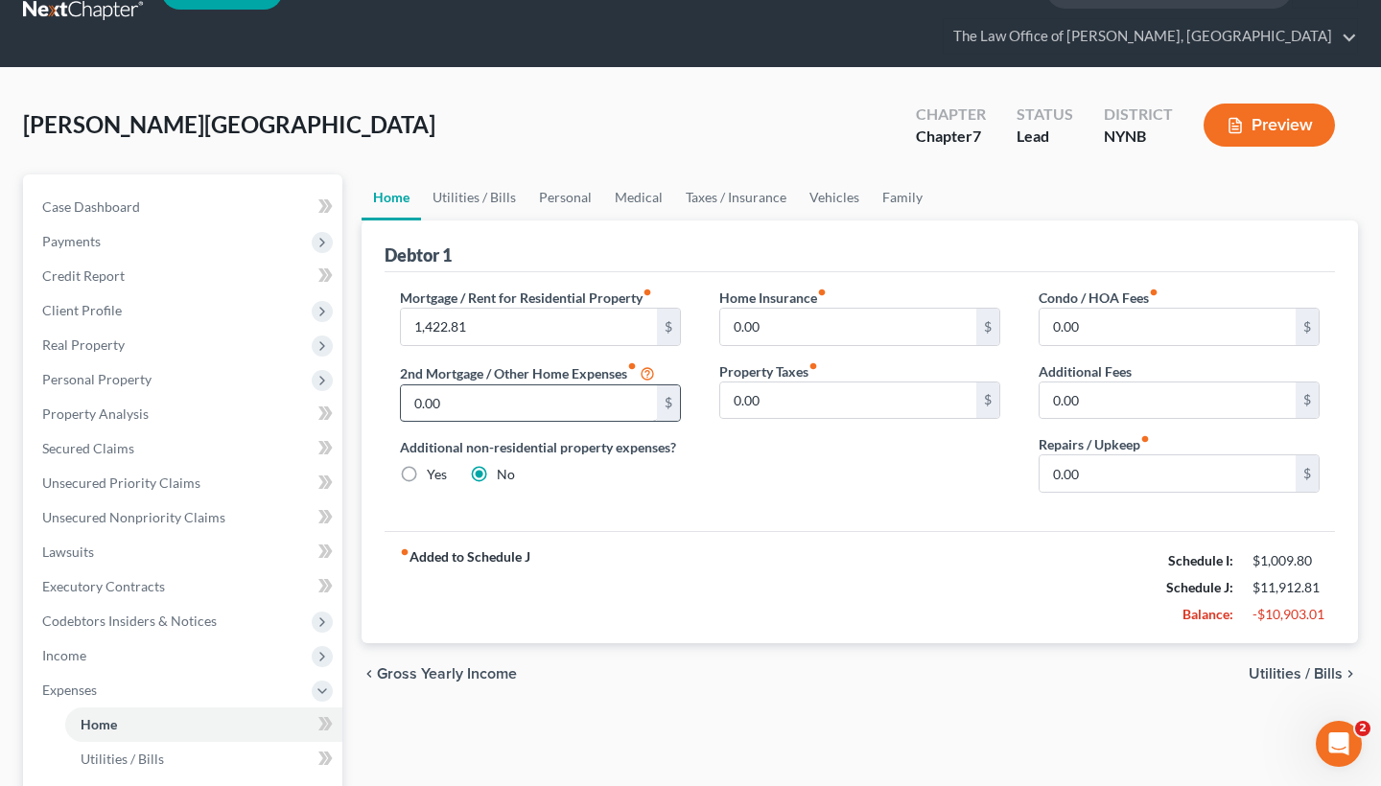
scroll to position [42, 0]
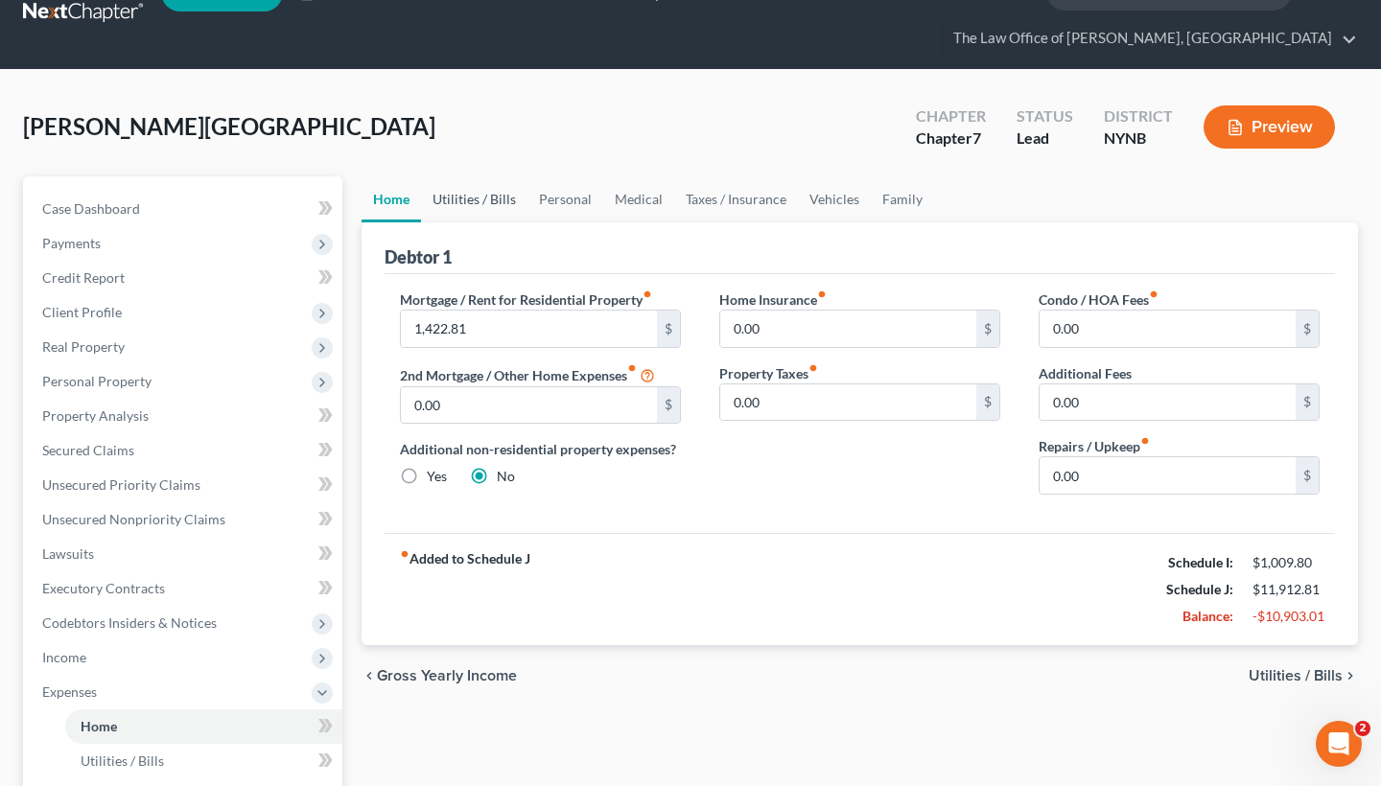
click at [493, 176] on link "Utilities / Bills" at bounding box center [474, 199] width 106 height 46
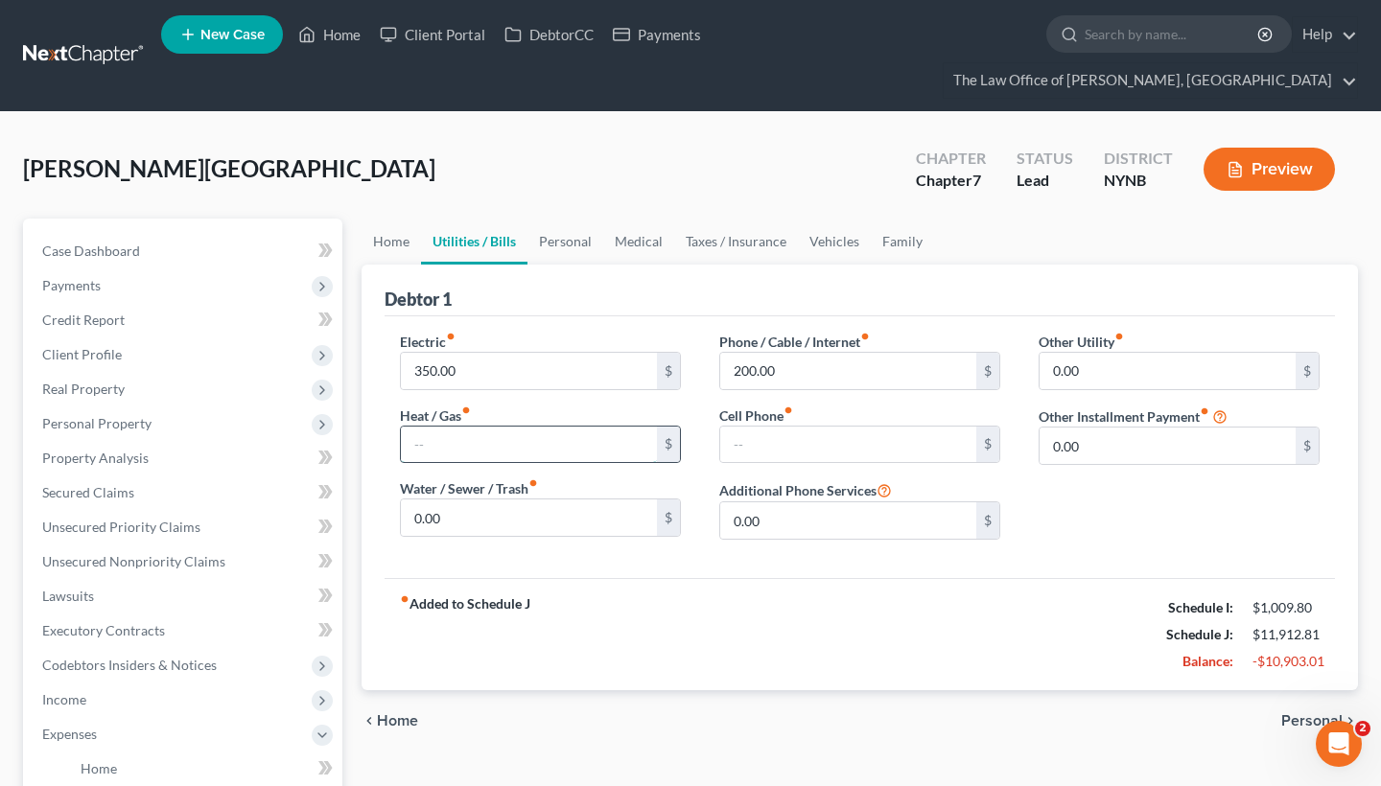
click at [506, 427] on input "text" at bounding box center [529, 445] width 256 height 36
type input "0"
type input "75"
click at [781, 427] on input "text" at bounding box center [848, 445] width 256 height 36
type input "200"
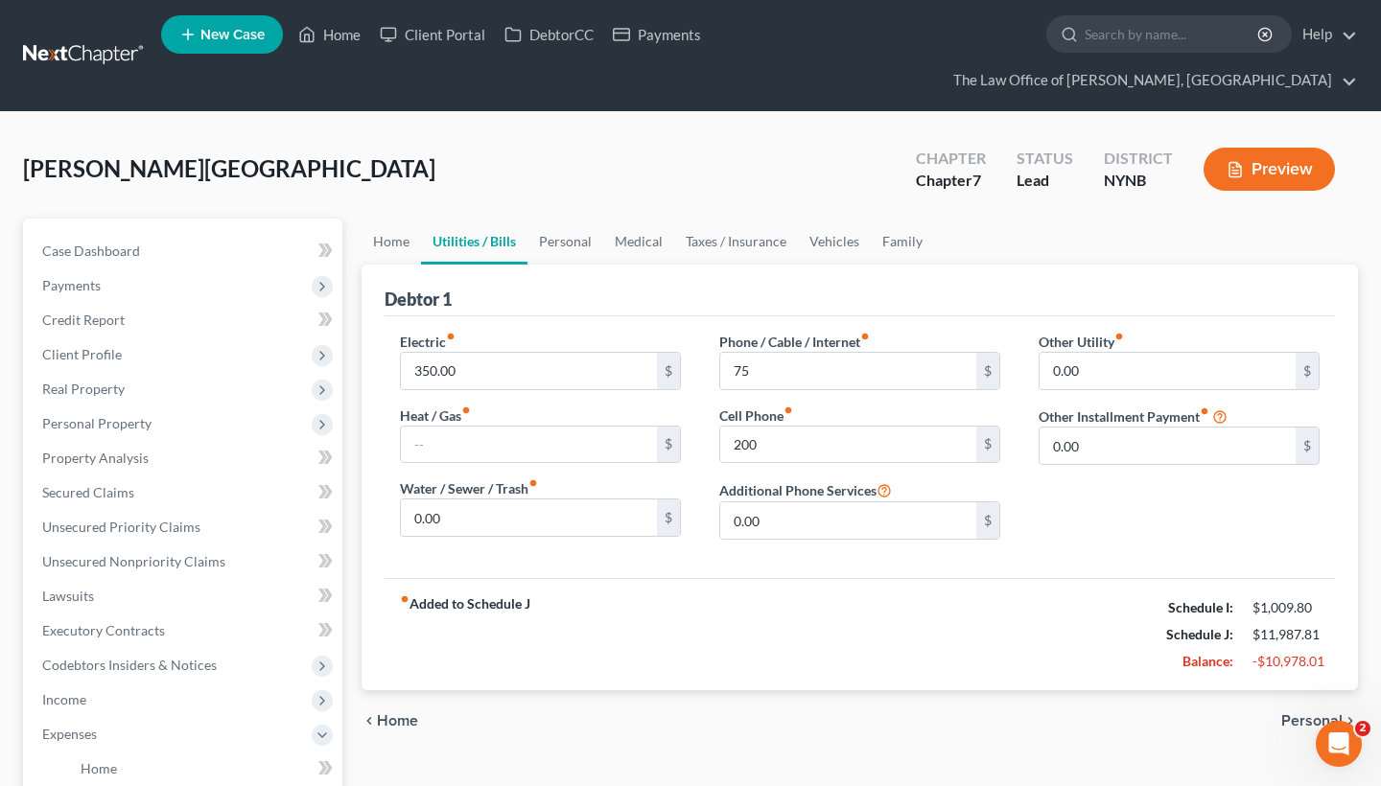
click at [789, 526] on div "Electric fiber_manual_record 350.00 $ Heat / Gas fiber_manual_record $ Water / …" at bounding box center [860, 447] width 950 height 262
click at [555, 219] on link "Personal" at bounding box center [565, 242] width 76 height 46
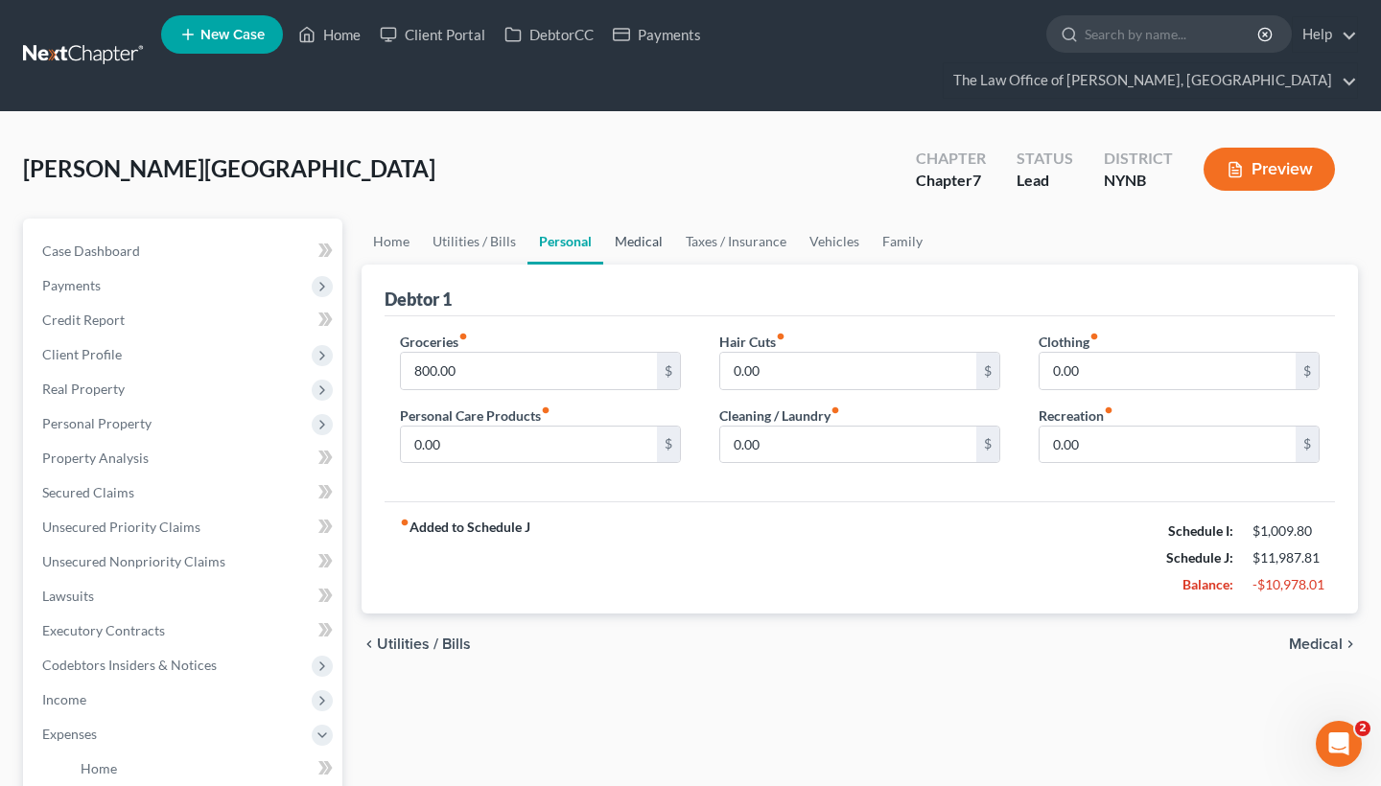
click at [641, 219] on link "Medical" at bounding box center [638, 242] width 71 height 46
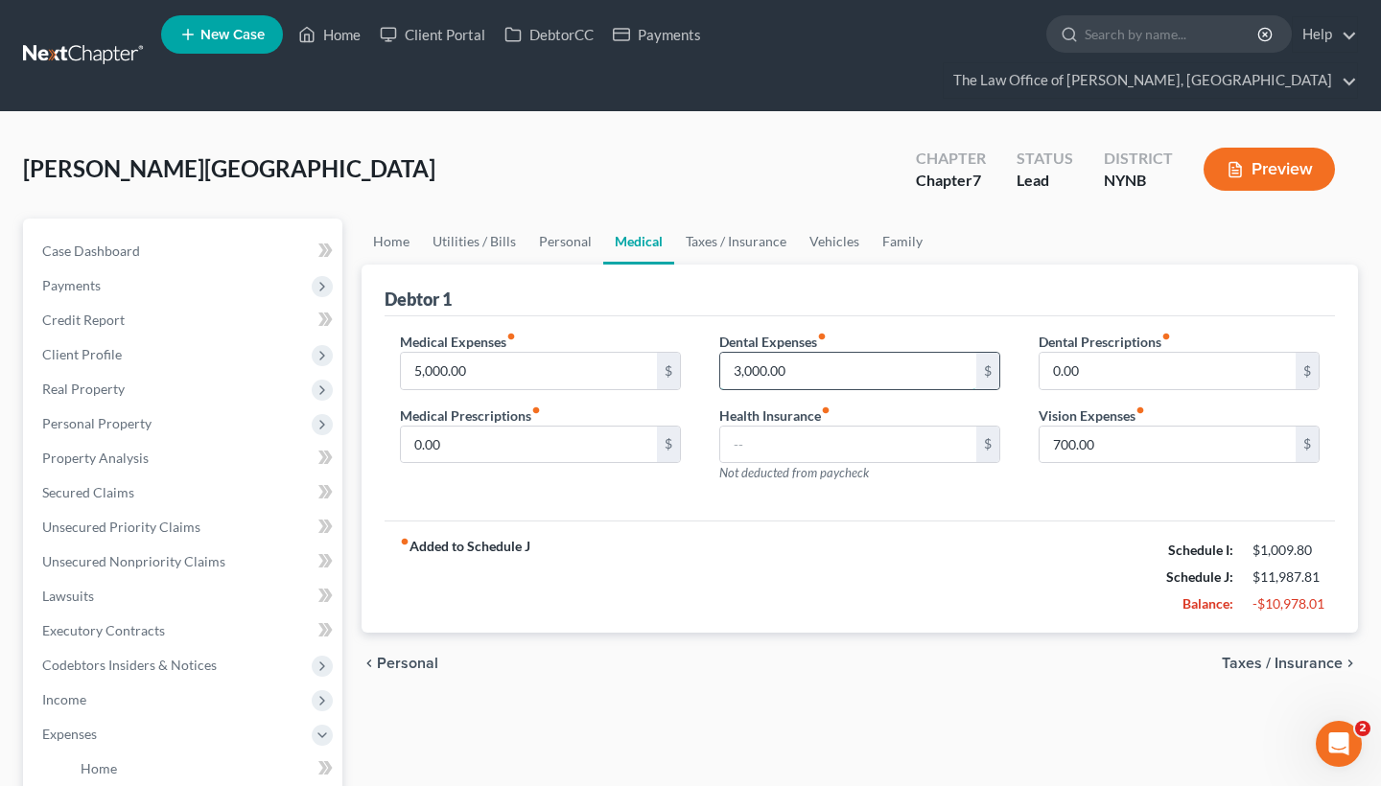
click at [737, 353] on input "3,000.00" at bounding box center [848, 371] width 256 height 36
click at [740, 353] on input "3,000.00" at bounding box center [848, 371] width 256 height 36
type input "0"
type input "1"
type input "5,000"
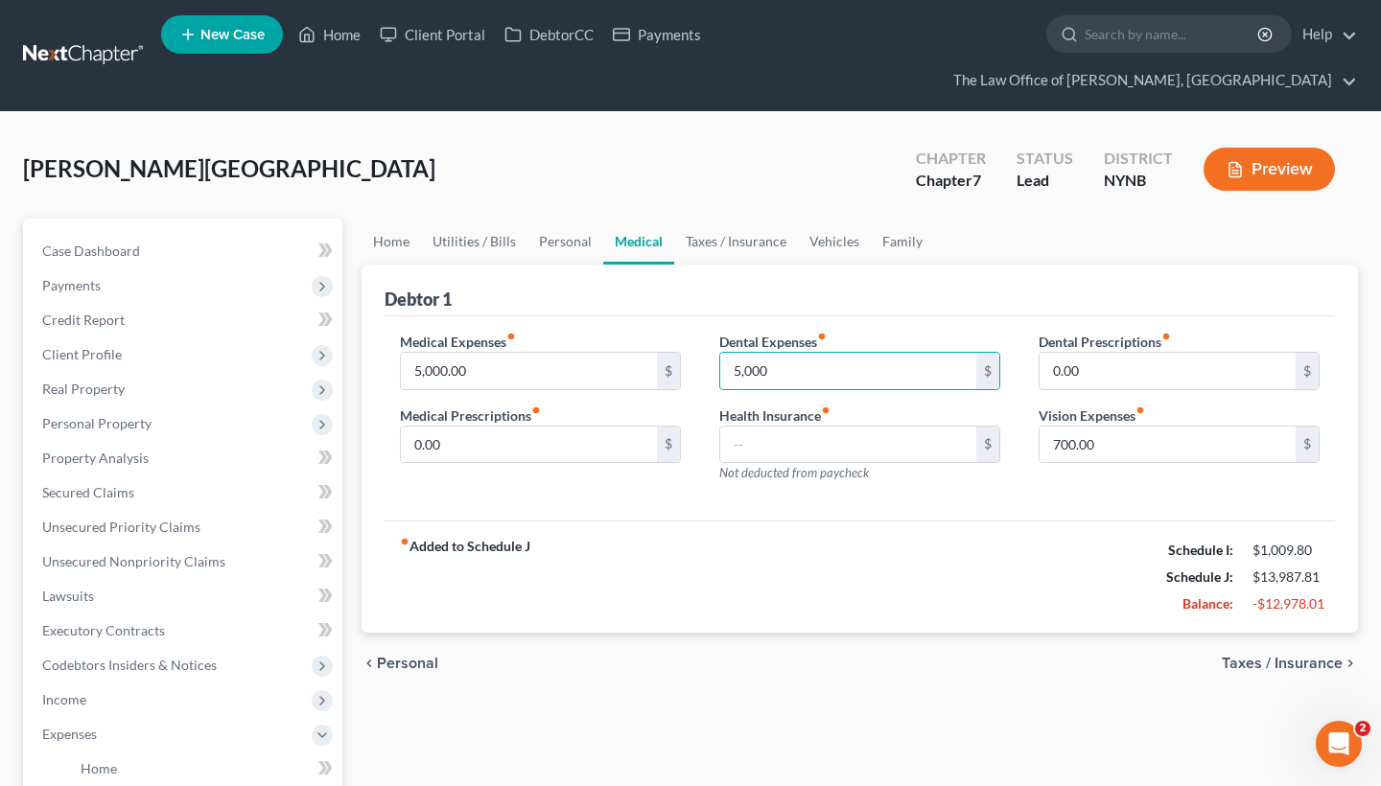
click at [721, 477] on div "Medical Expenses fiber_manual_record 5,000.00 $ Medical Prescriptions fiber_man…" at bounding box center [860, 418] width 950 height 205
click at [1064, 427] on input "700.00" at bounding box center [1168, 445] width 256 height 36
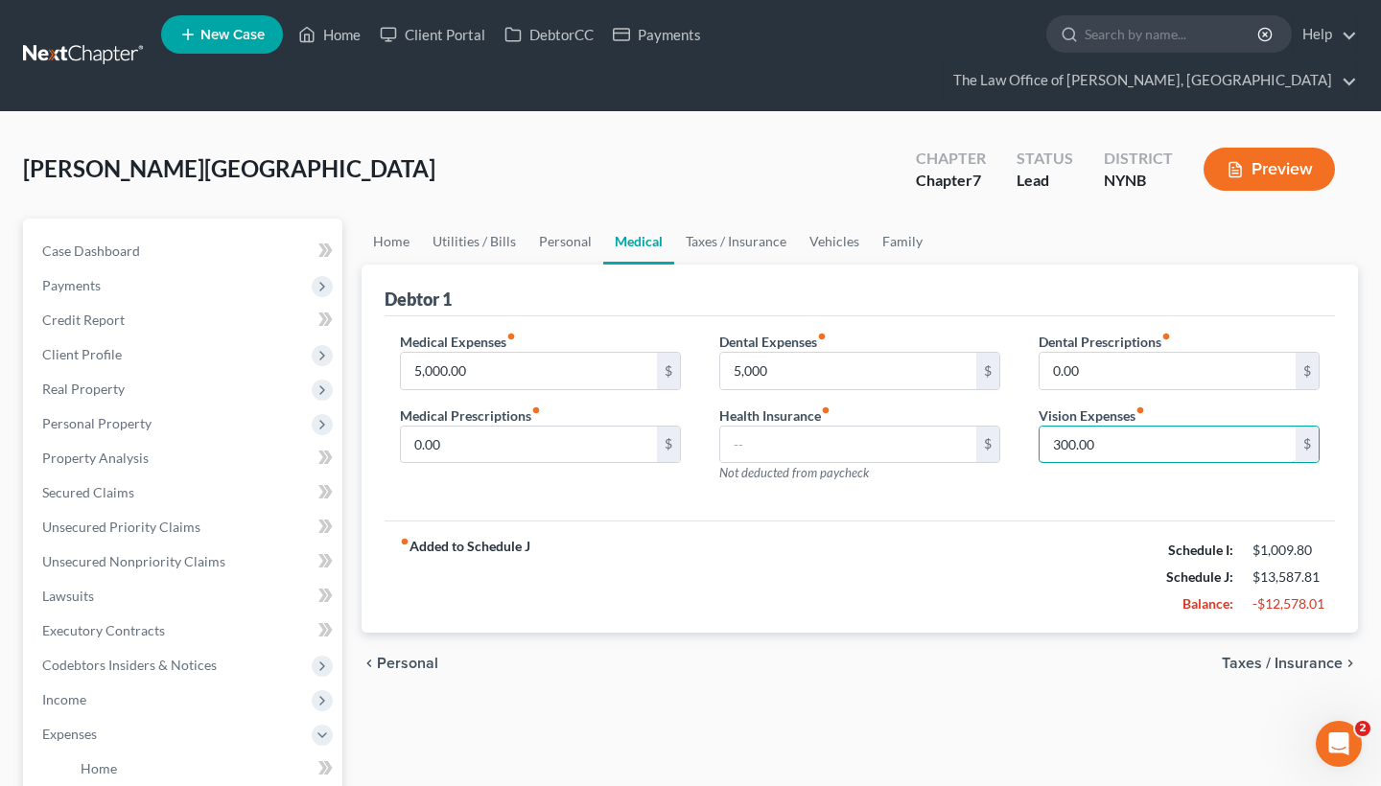
type input "300.00"
click at [1073, 473] on div "Medical Expenses fiber_manual_record 5,000.00 $ Medical Prescriptions fiber_man…" at bounding box center [860, 418] width 950 height 205
click at [722, 219] on link "Taxes / Insurance" at bounding box center [736, 242] width 124 height 46
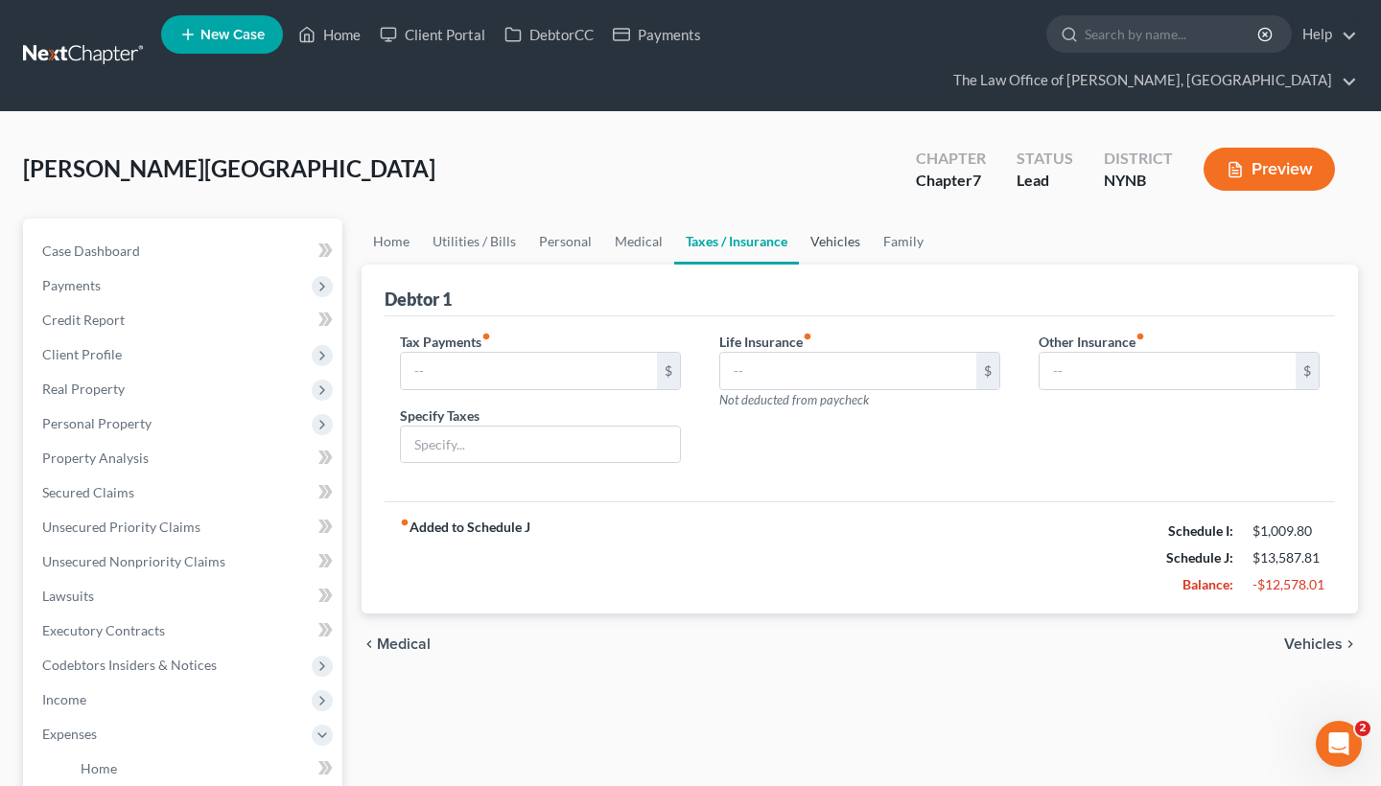
click at [841, 219] on link "Vehicles" at bounding box center [835, 242] width 73 height 46
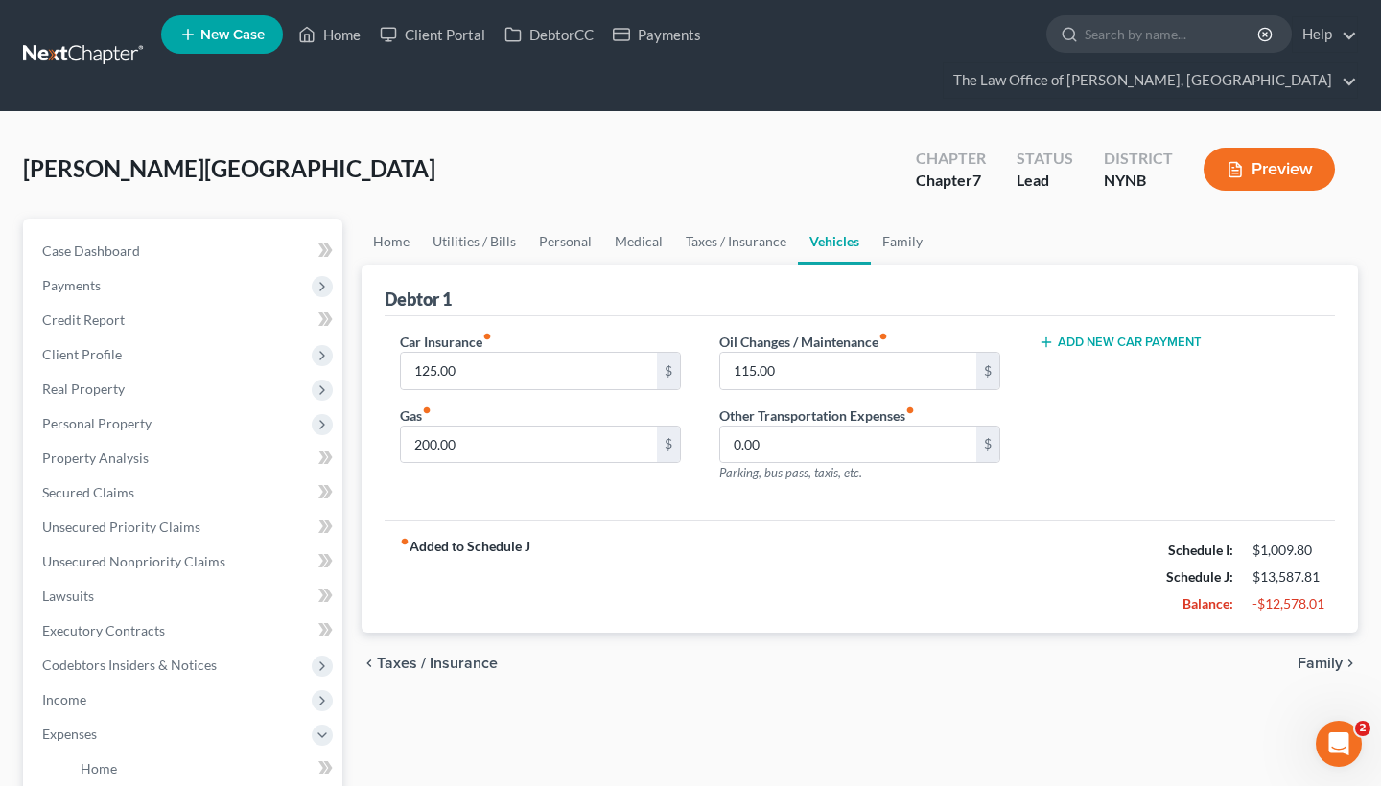
scroll to position [50, 0]
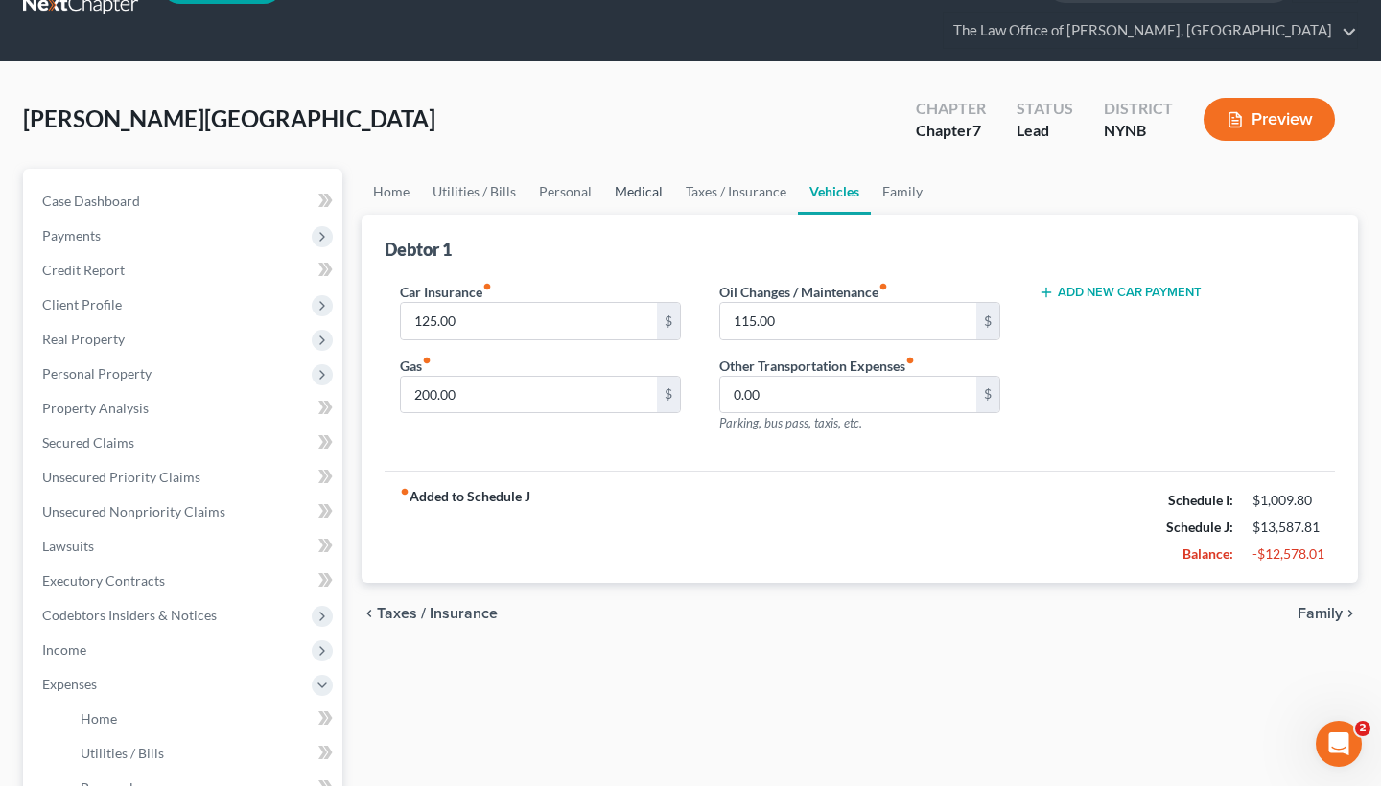
click at [652, 169] on link "Medical" at bounding box center [638, 192] width 71 height 46
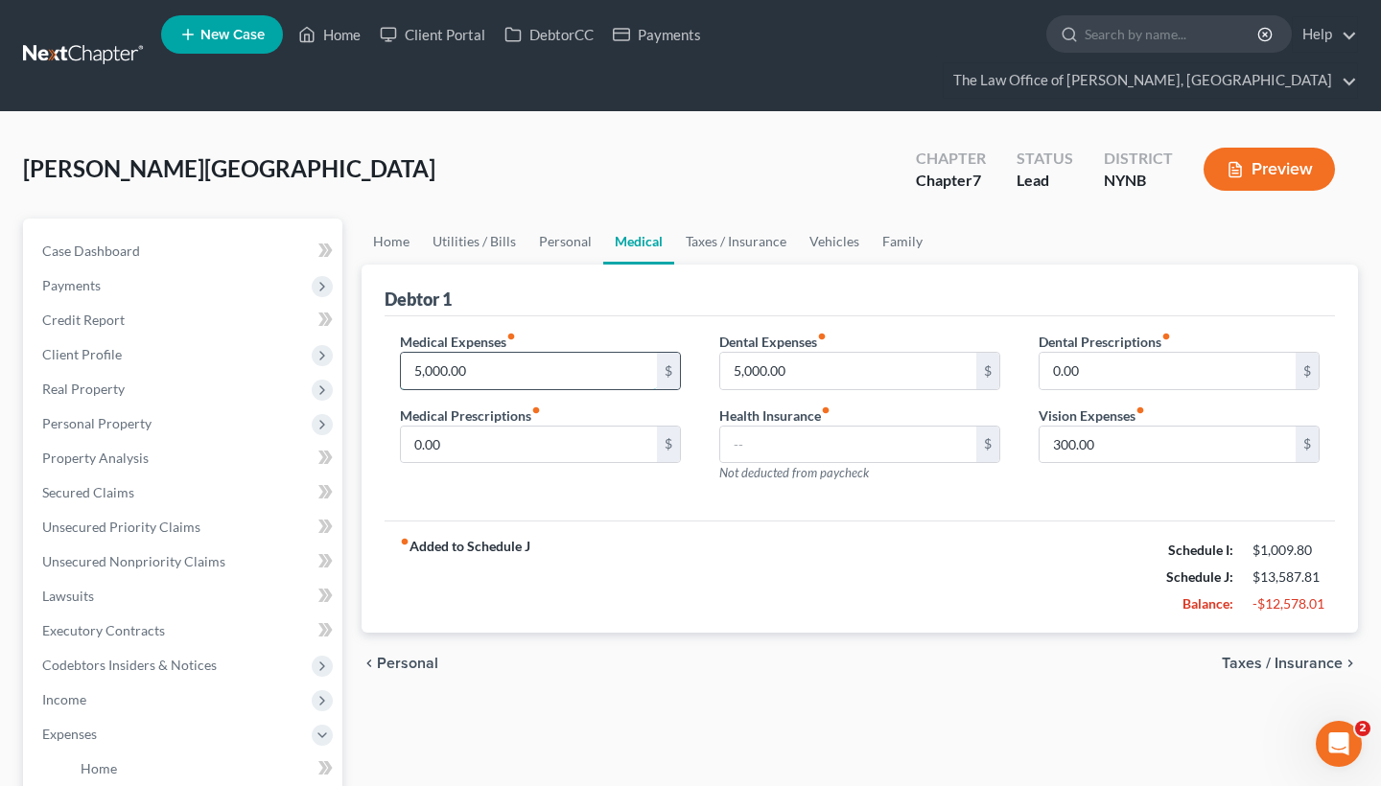
click at [445, 353] on input "5,000.00" at bounding box center [529, 371] width 256 height 36
click at [475, 353] on input "5,000.00" at bounding box center [529, 371] width 256 height 36
type input "5"
type input "250"
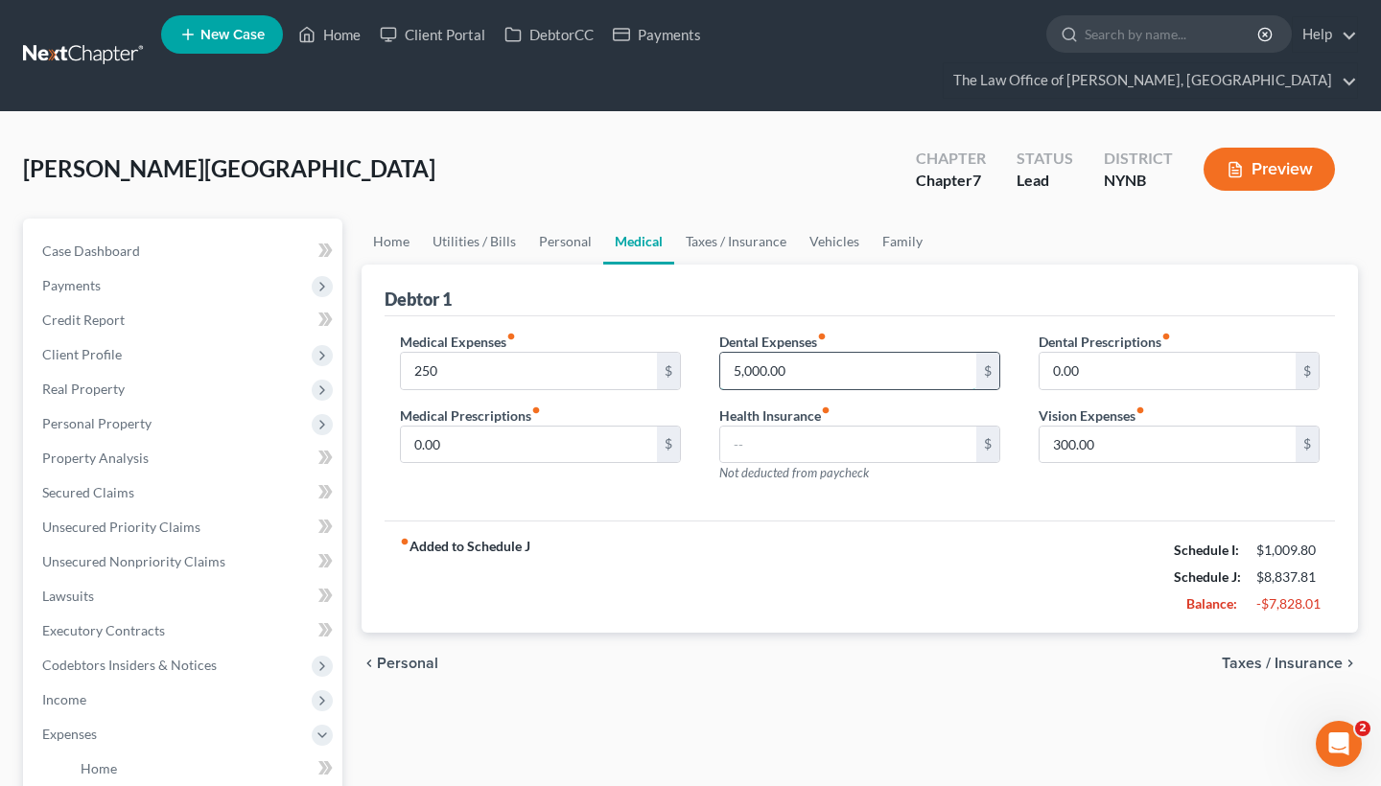
click at [767, 353] on input "5,000.00" at bounding box center [848, 371] width 256 height 36
click at [796, 353] on input "5,000.00" at bounding box center [848, 371] width 256 height 36
type input "250"
click at [718, 482] on div "Medical Expenses fiber_manual_record 250 $ Medical Prescriptions fiber_manual_r…" at bounding box center [860, 418] width 950 height 205
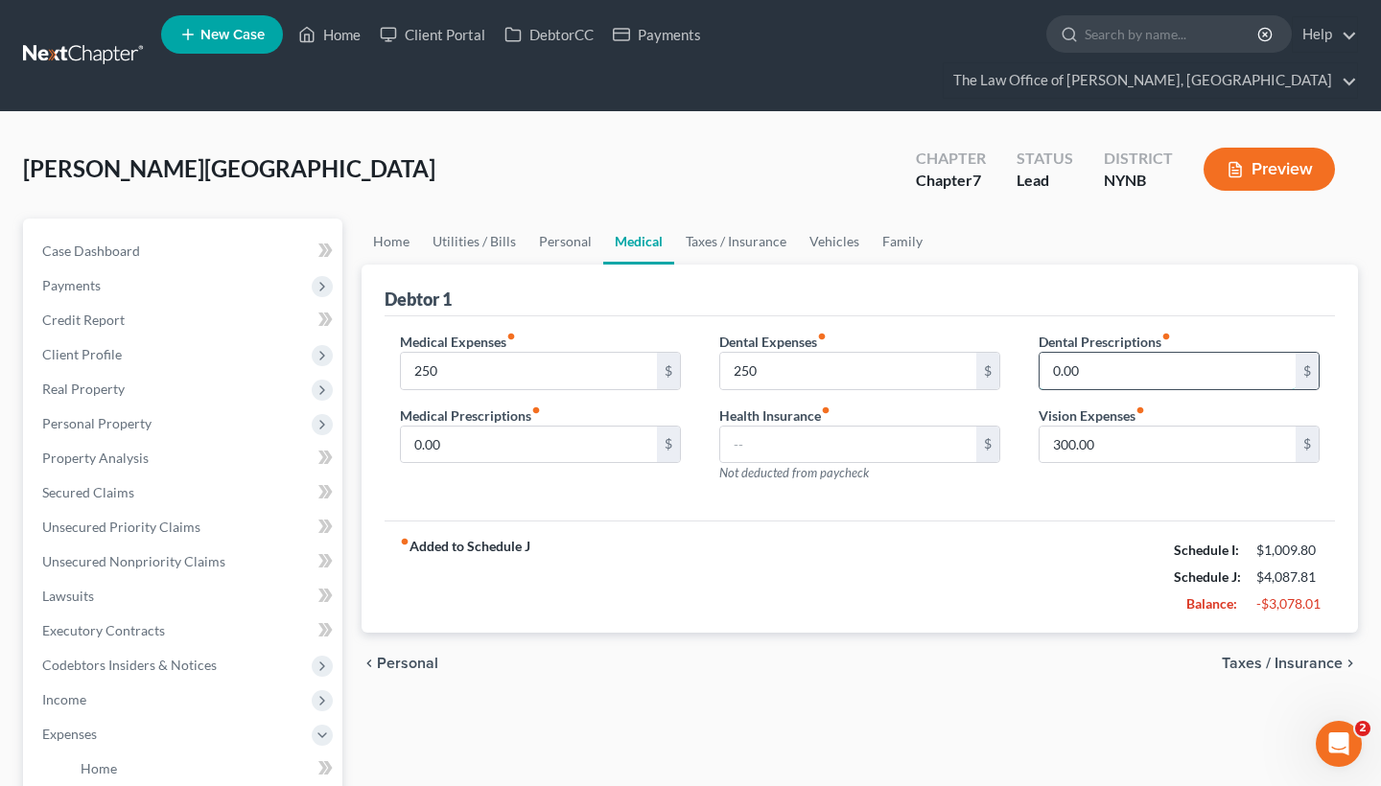
click at [1055, 353] on input "0.00" at bounding box center [1168, 371] width 256 height 36
type input "30.00"
click at [1070, 427] on input "300.00" at bounding box center [1168, 445] width 256 height 36
type input "3"
type input "40"
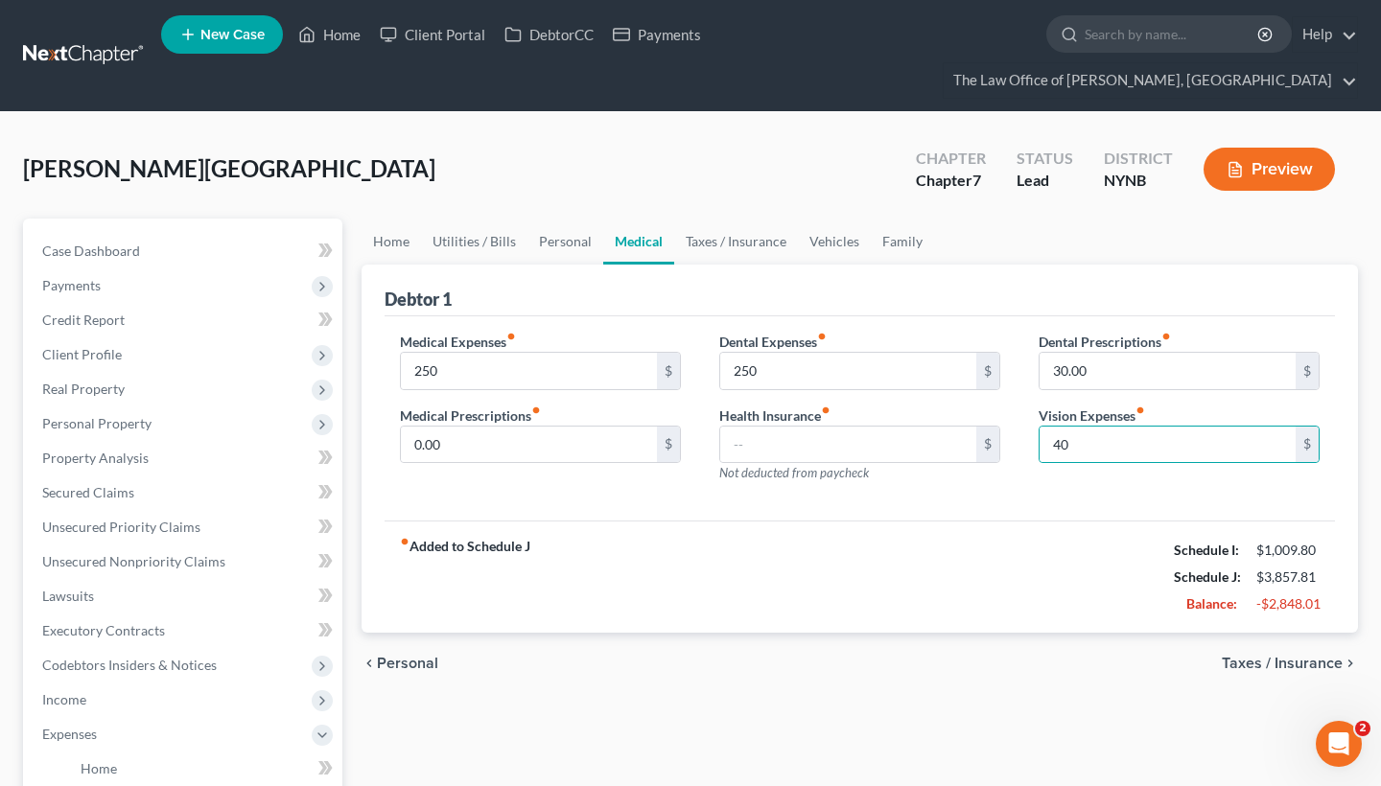
click at [1023, 447] on div "Dental Prescriptions fiber_manual_record 30.00 $ Vision Expenses fiber_manual_r…" at bounding box center [1178, 415] width 319 height 167
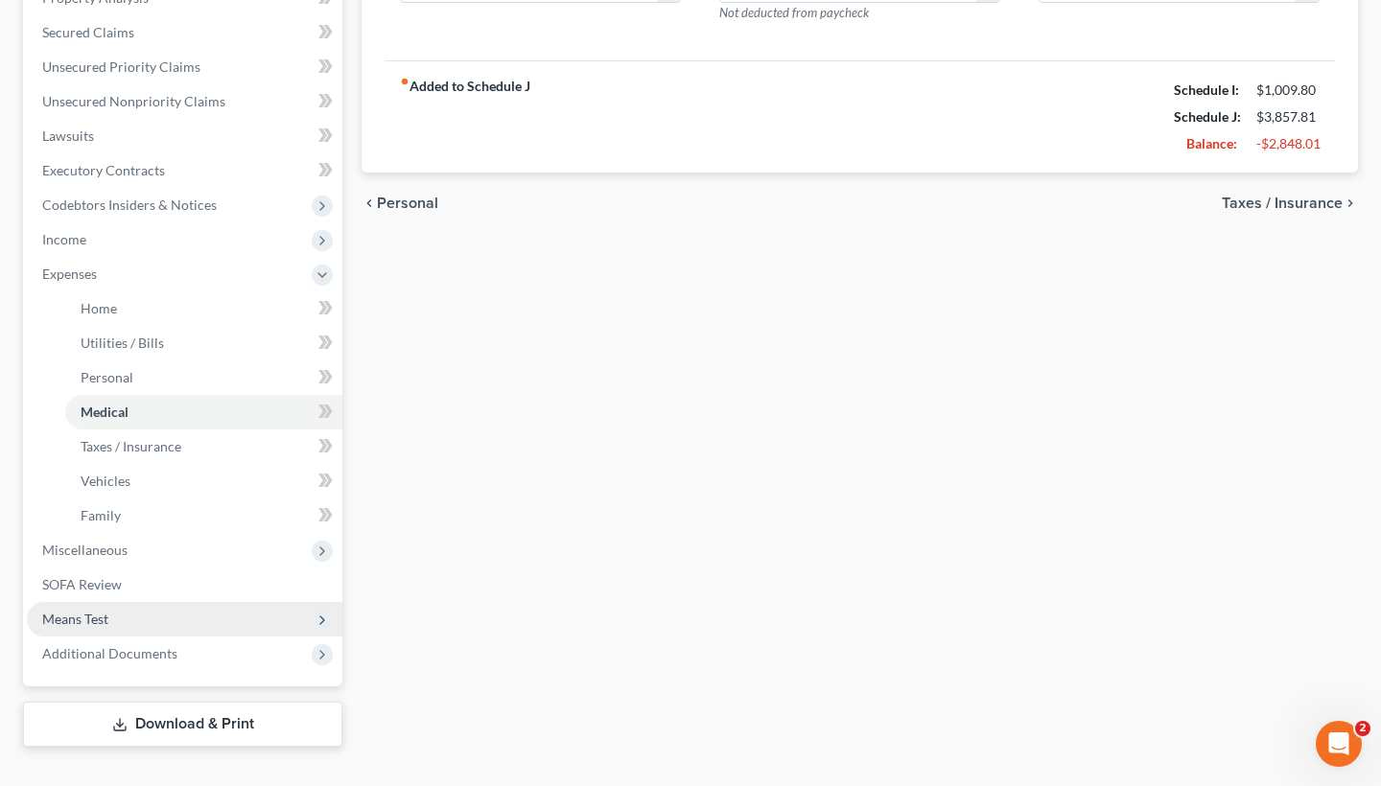
scroll to position [459, 0]
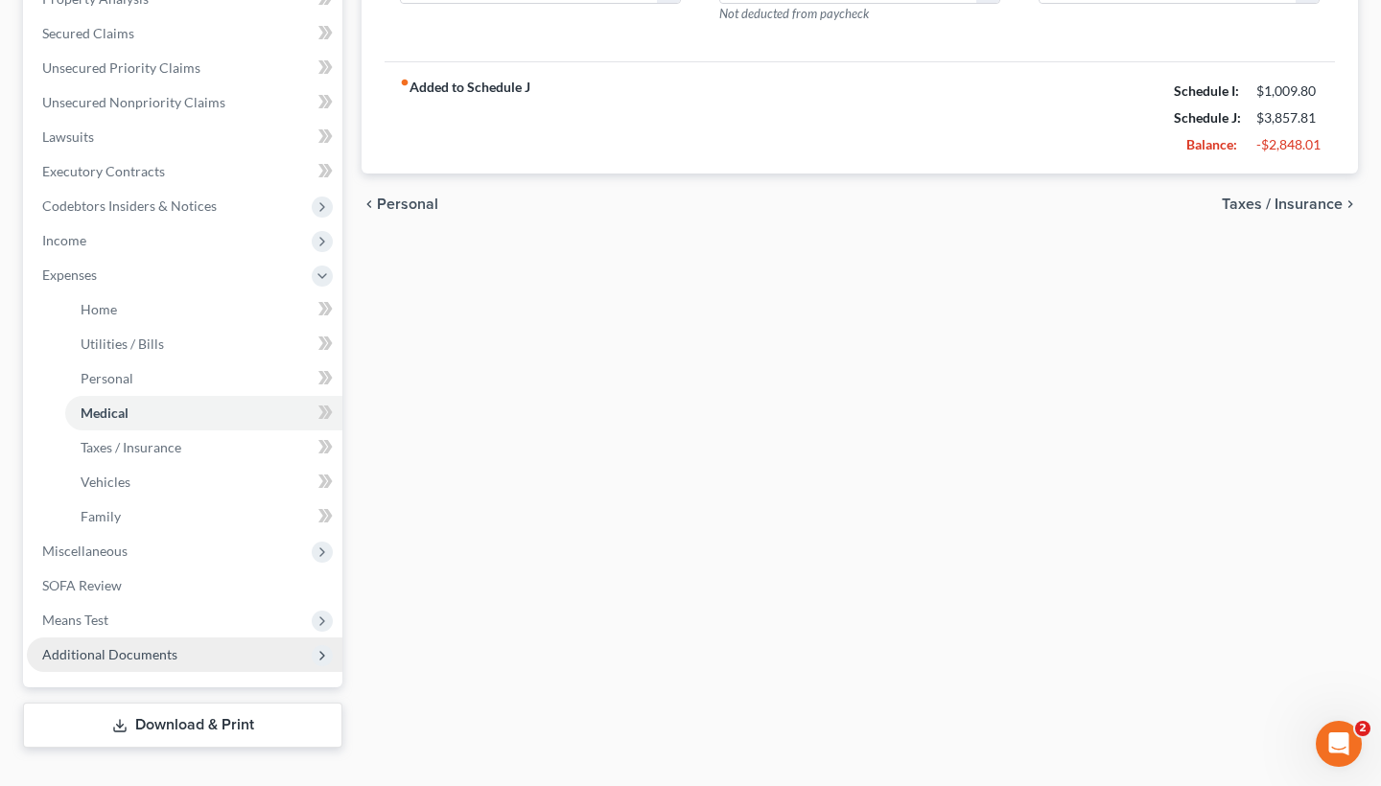
click at [120, 646] on span "Additional Documents" at bounding box center [109, 654] width 135 height 16
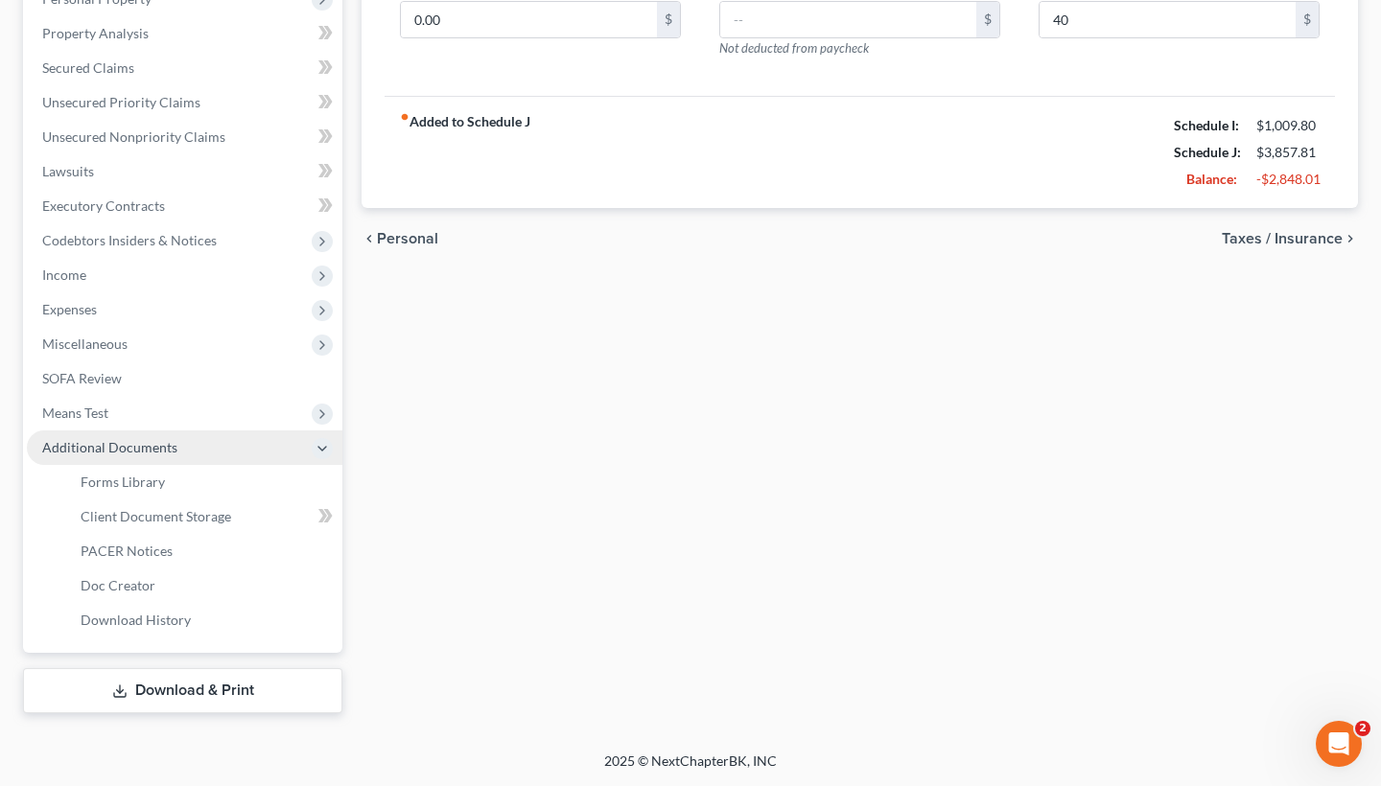
scroll to position [390, 0]
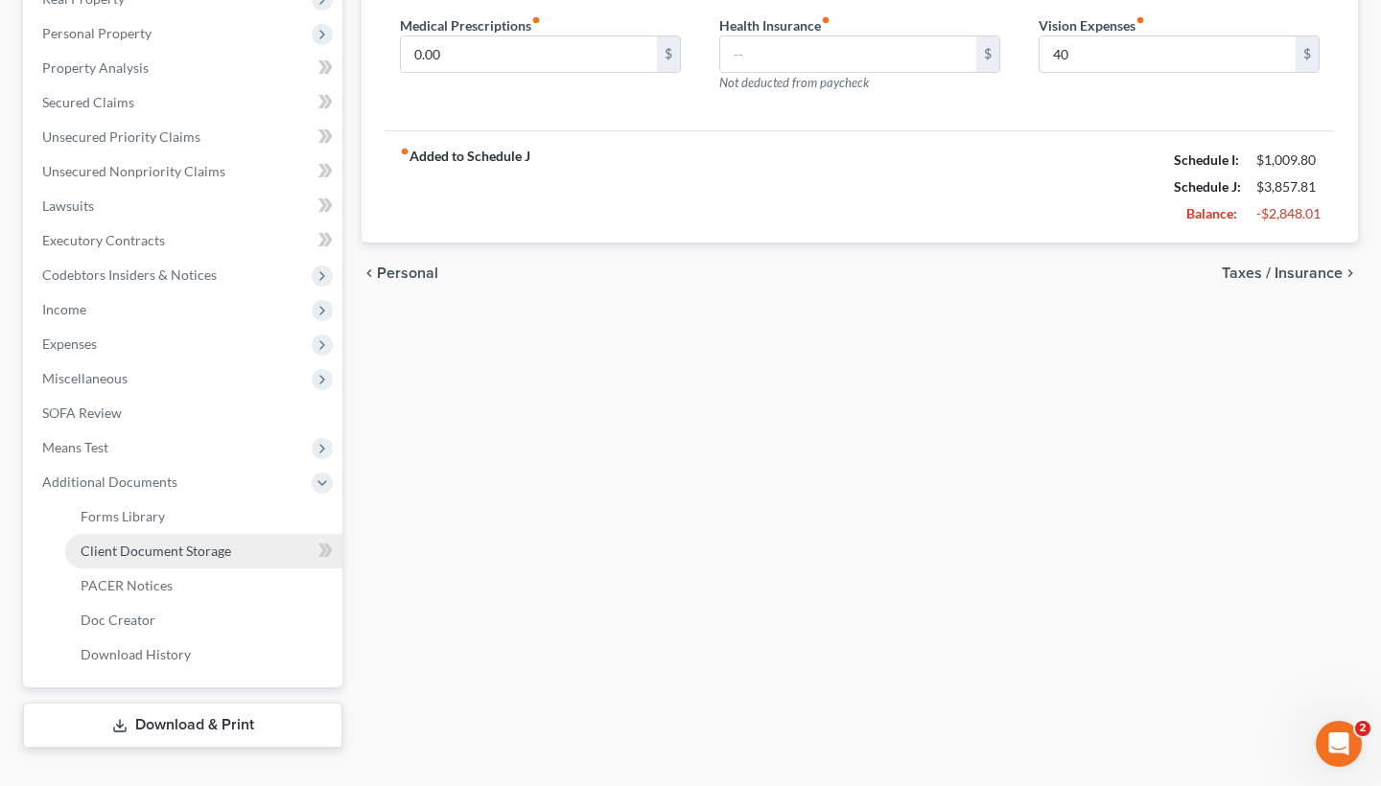
click at [119, 543] on span "Client Document Storage" at bounding box center [156, 551] width 151 height 16
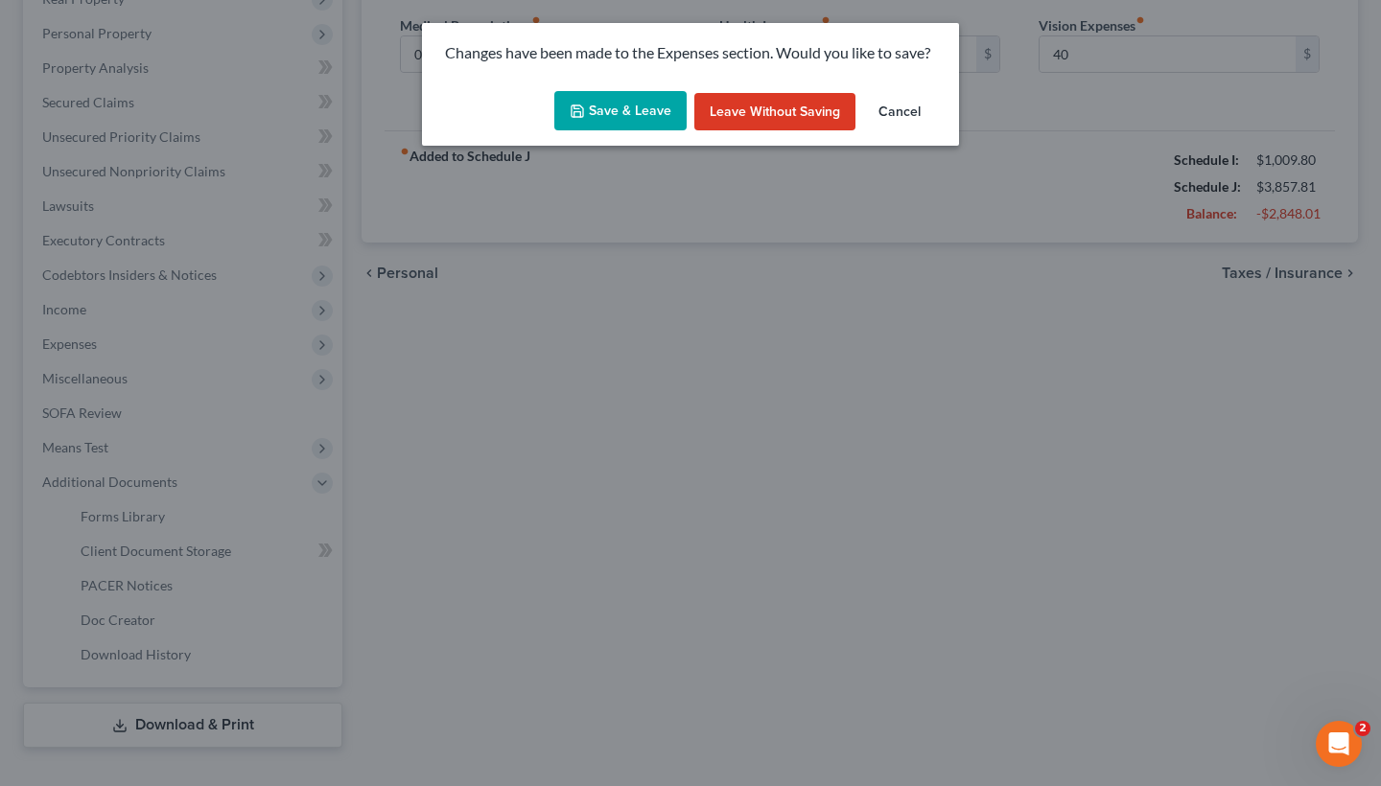
click at [659, 122] on button "Save & Leave" at bounding box center [620, 111] width 132 height 40
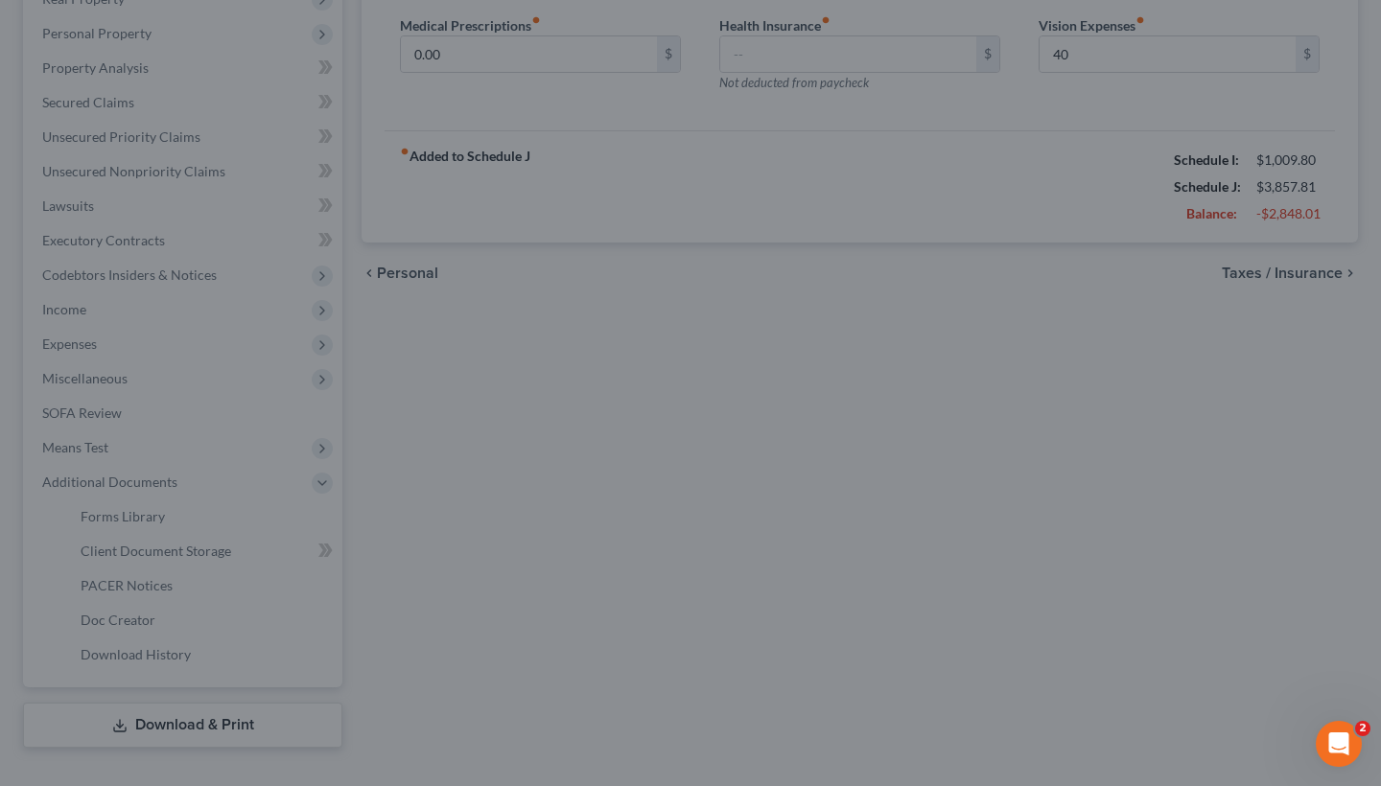
type input "250.00"
type input "40.00"
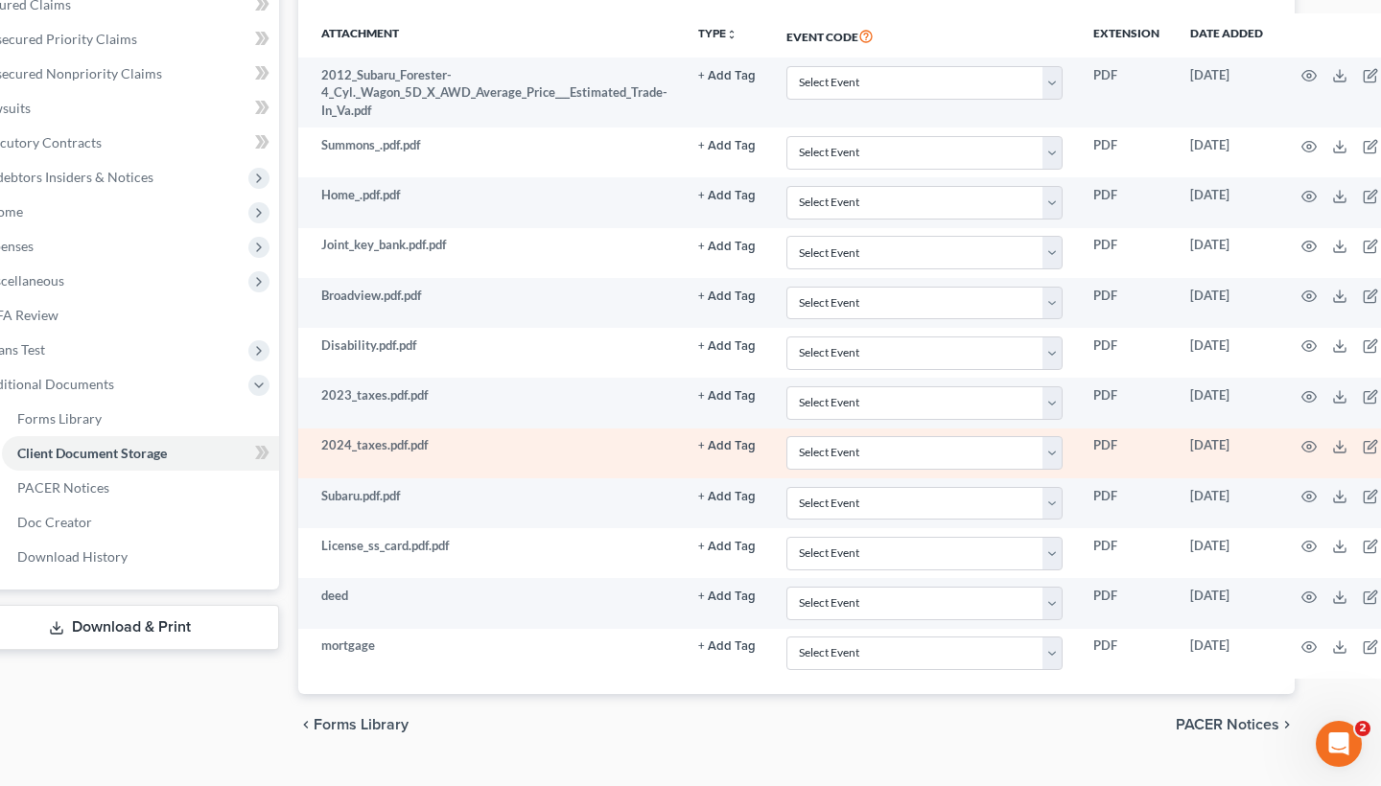
scroll to position [487, 63]
click at [1307, 446] on circle "button" at bounding box center [1309, 448] width 4 height 4
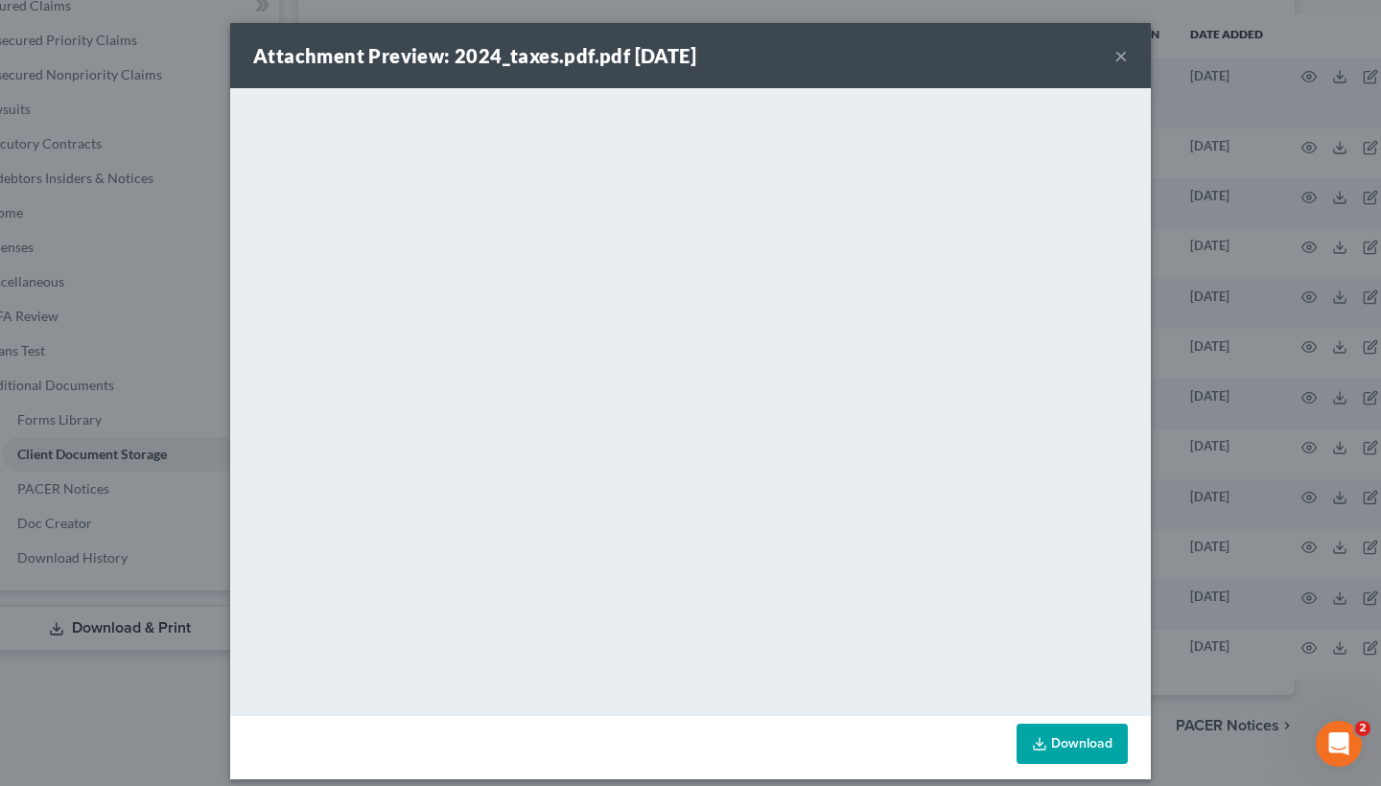
scroll to position [0, 0]
click at [1219, 460] on div "Attachment Preview: 2024_taxes.pdf.pdf 10/01/2025 × <object ng-attr-data='https…" at bounding box center [690, 393] width 1381 height 786
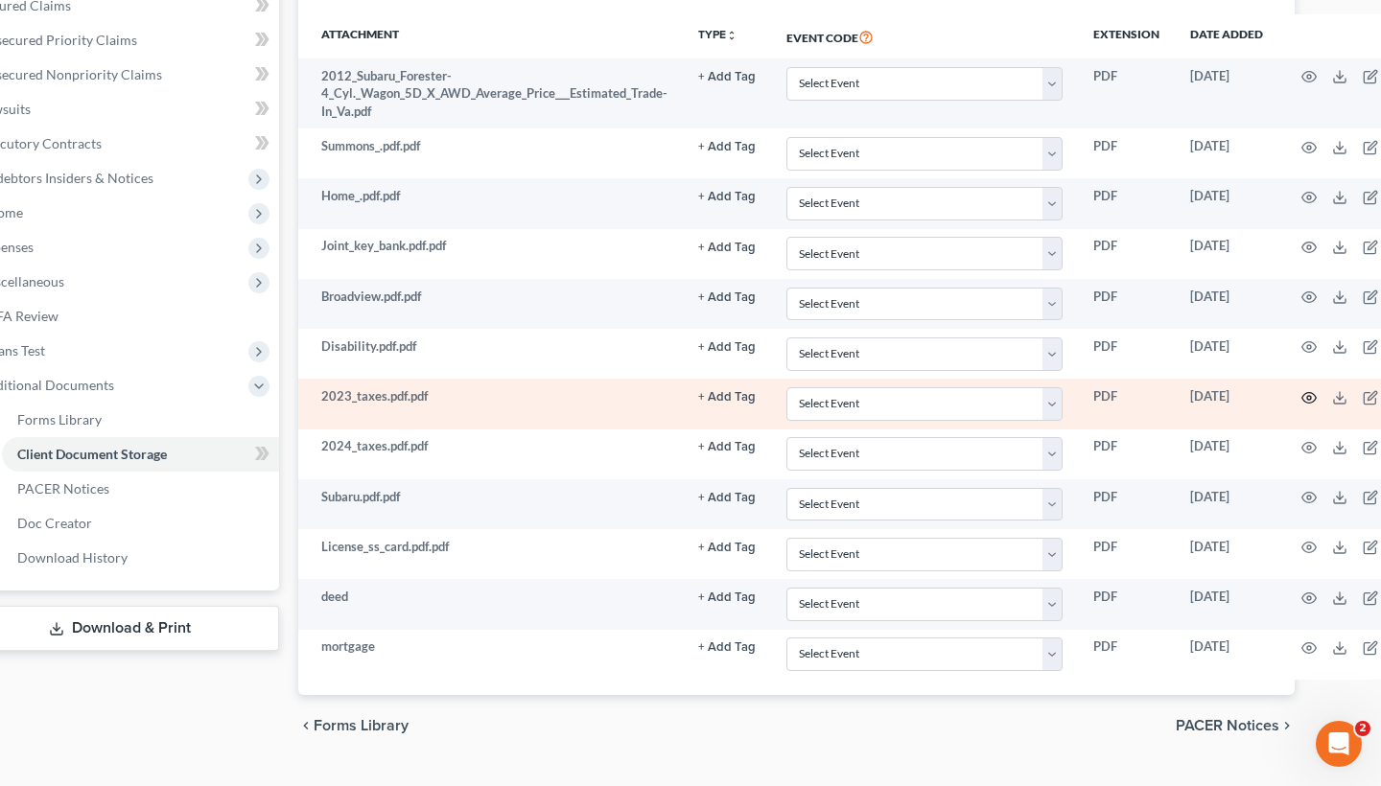
click at [1307, 396] on circle "button" at bounding box center [1309, 398] width 4 height 4
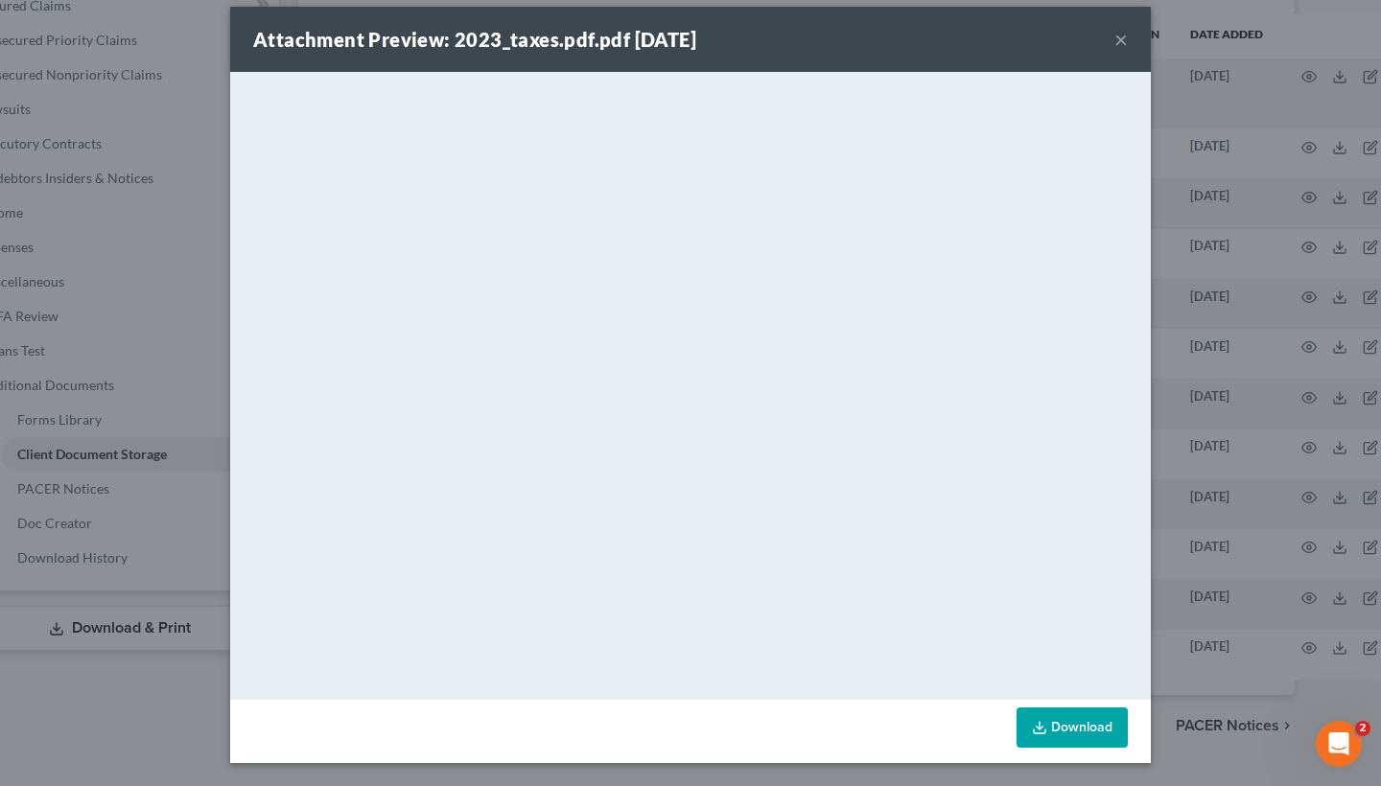
scroll to position [16, 0]
click at [1193, 485] on div "Attachment Preview: 2023_taxes.pdf.pdf 10/01/2025 × <object ng-attr-data='https…" at bounding box center [690, 393] width 1381 height 786
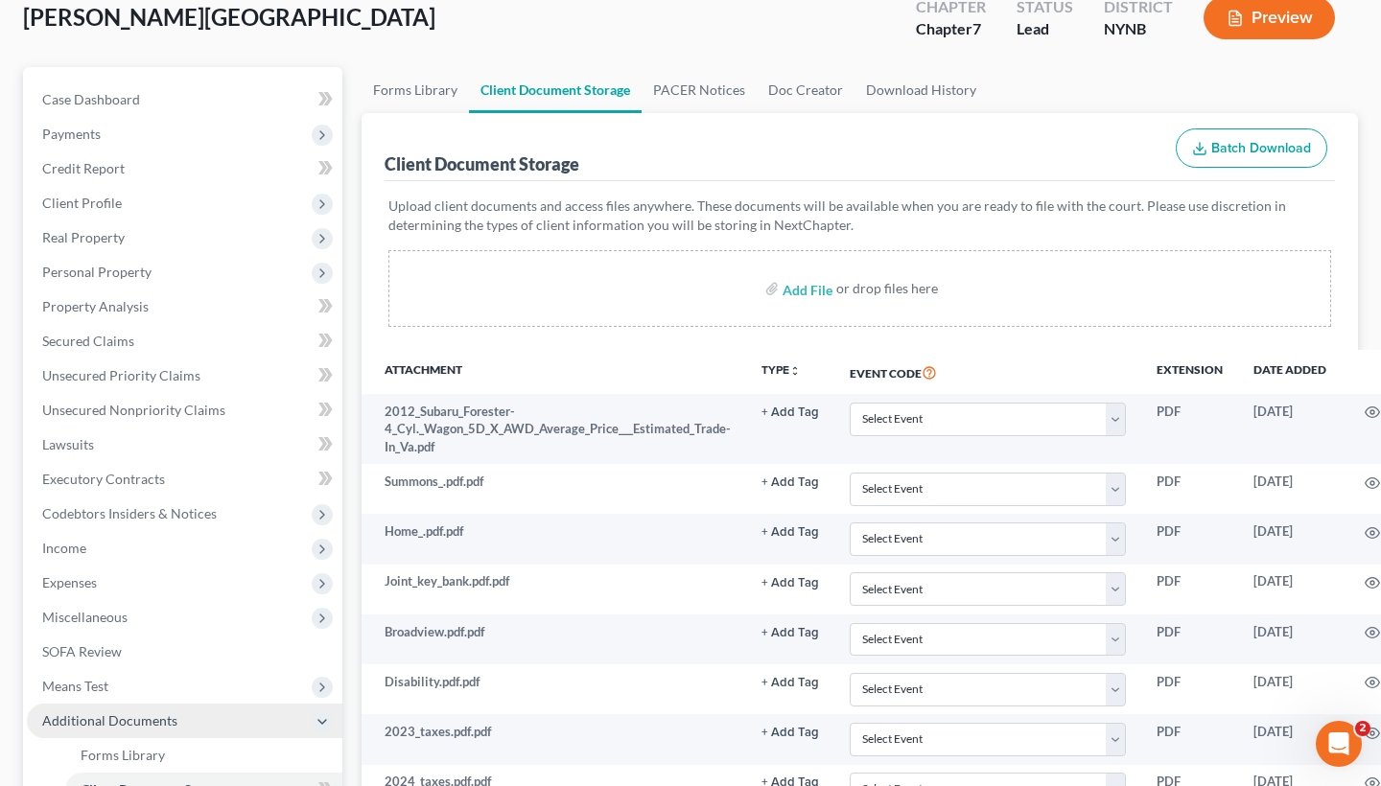
scroll to position [146, 0]
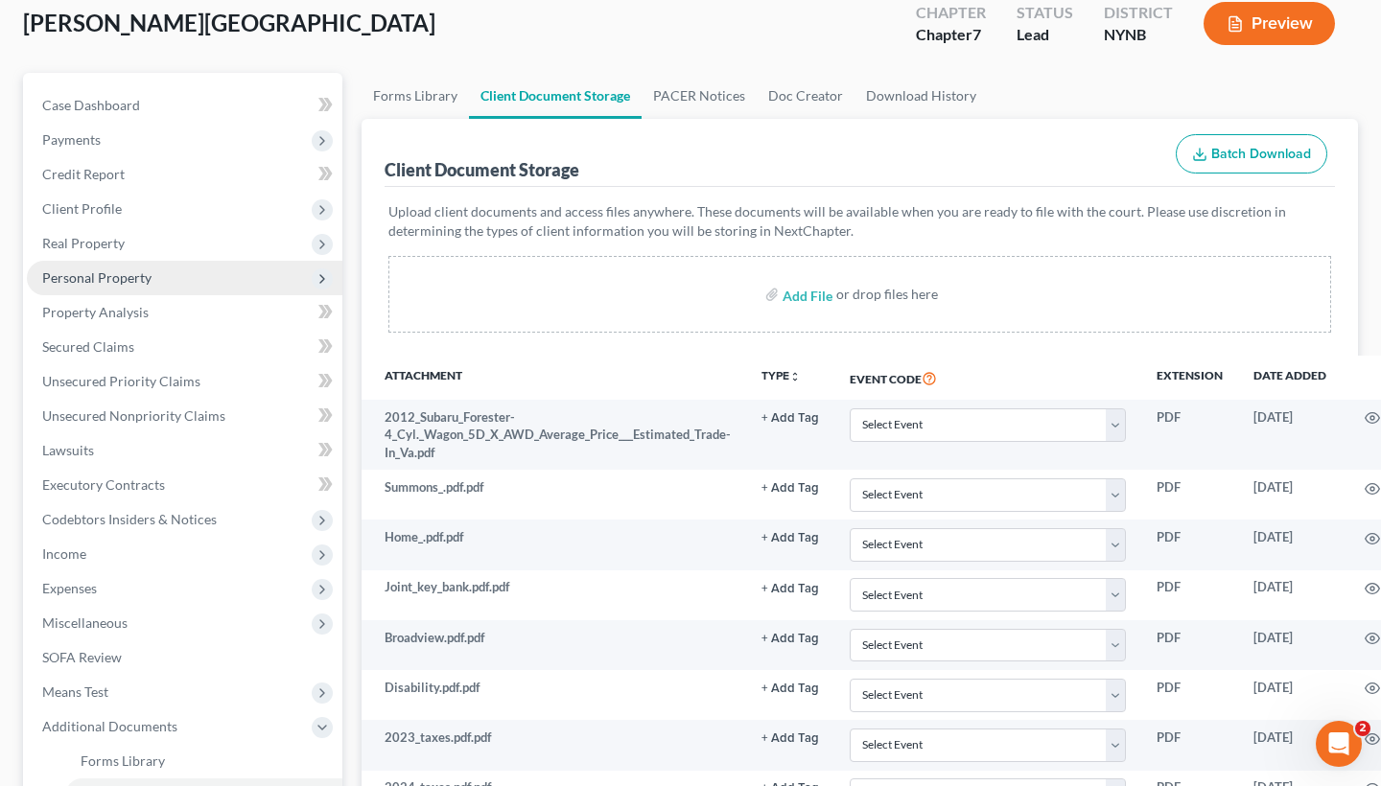
click at [115, 269] on span "Personal Property" at bounding box center [96, 277] width 109 height 16
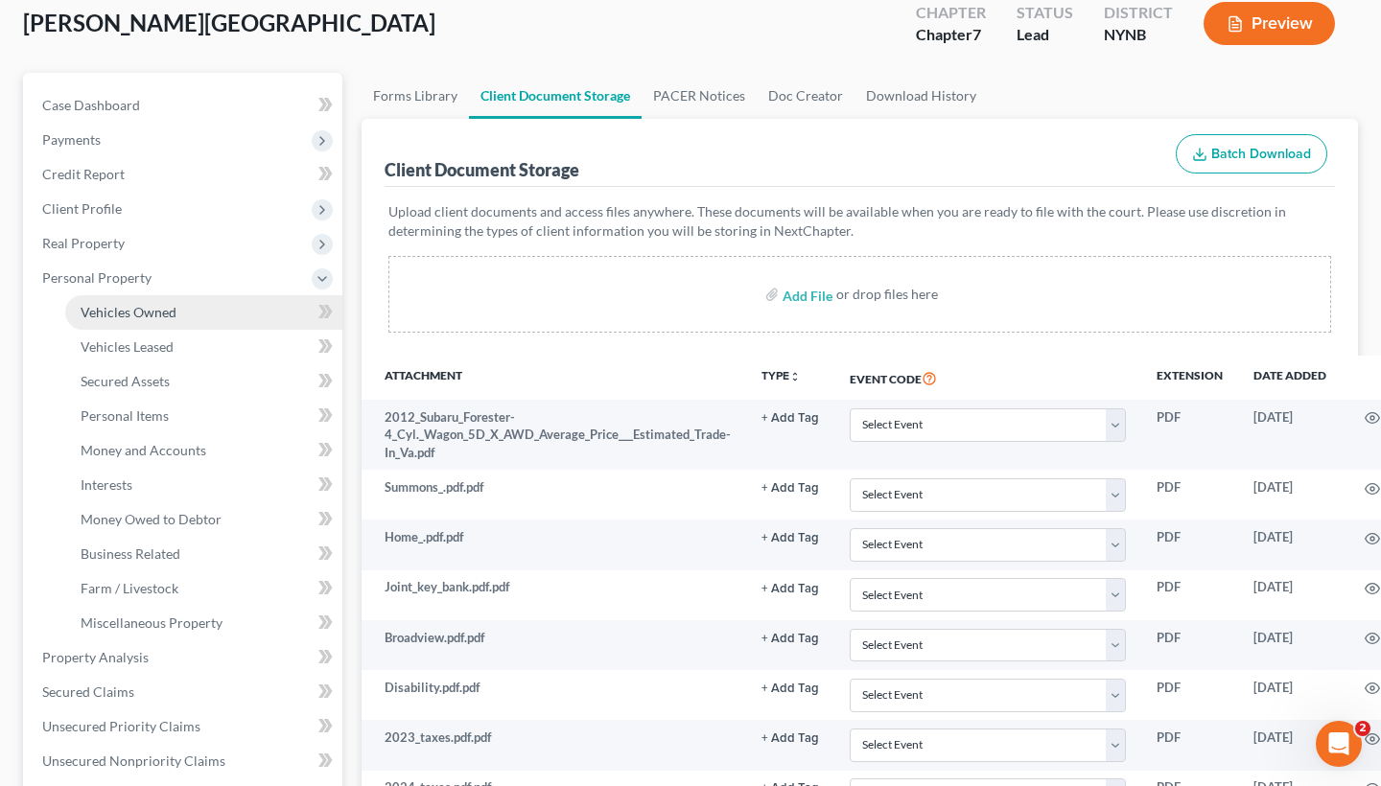
click at [144, 304] on span "Vehicles Owned" at bounding box center [129, 312] width 96 height 16
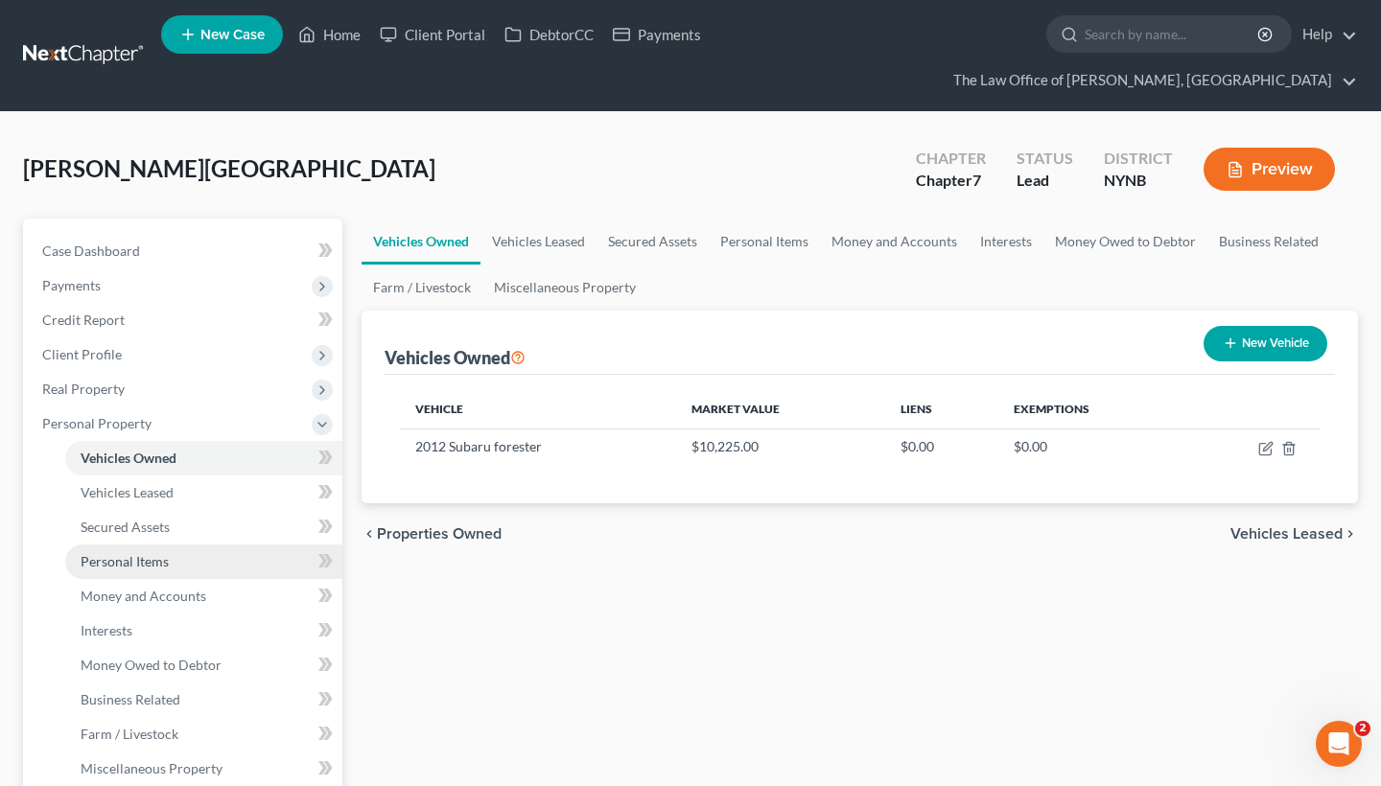
click at [150, 545] on link "Personal Items" at bounding box center [203, 562] width 277 height 35
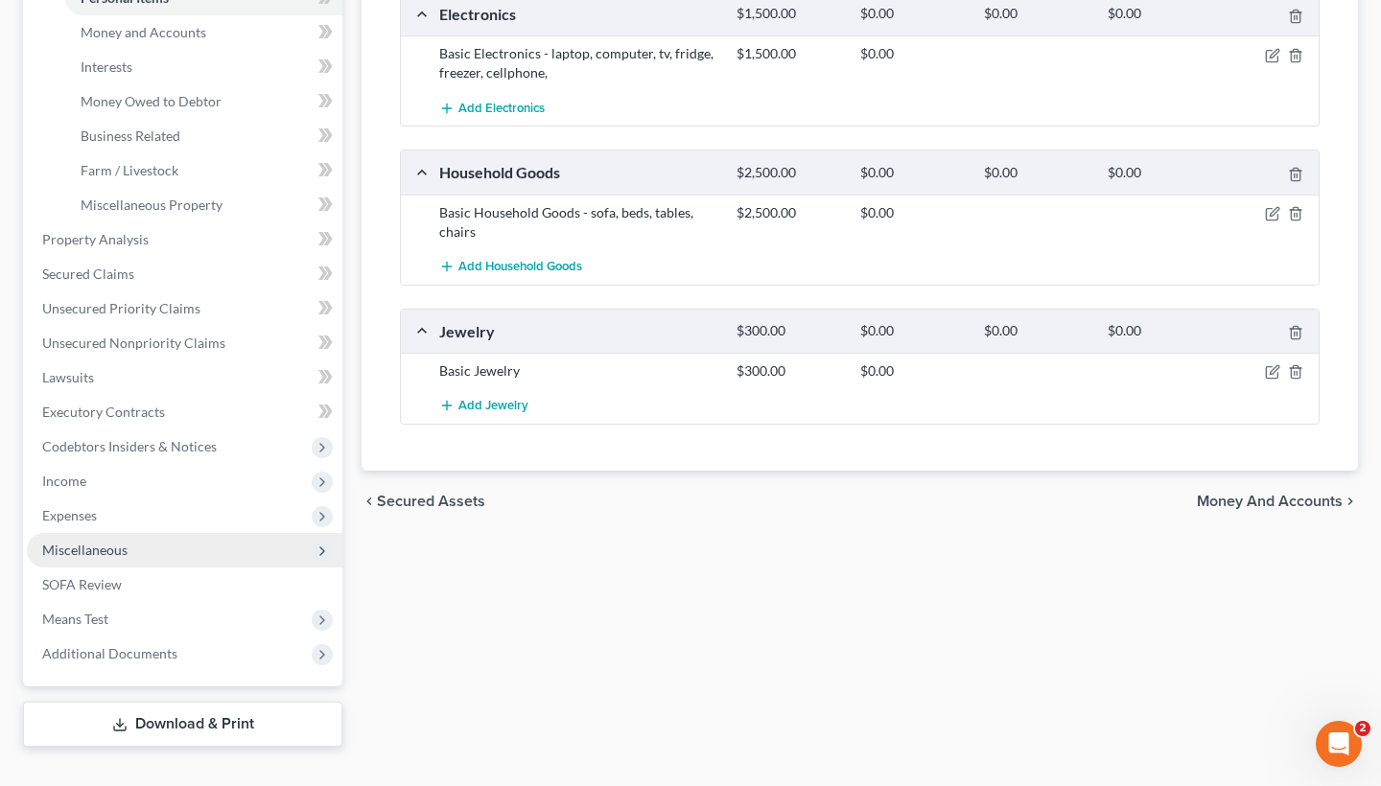
scroll to position [563, 0]
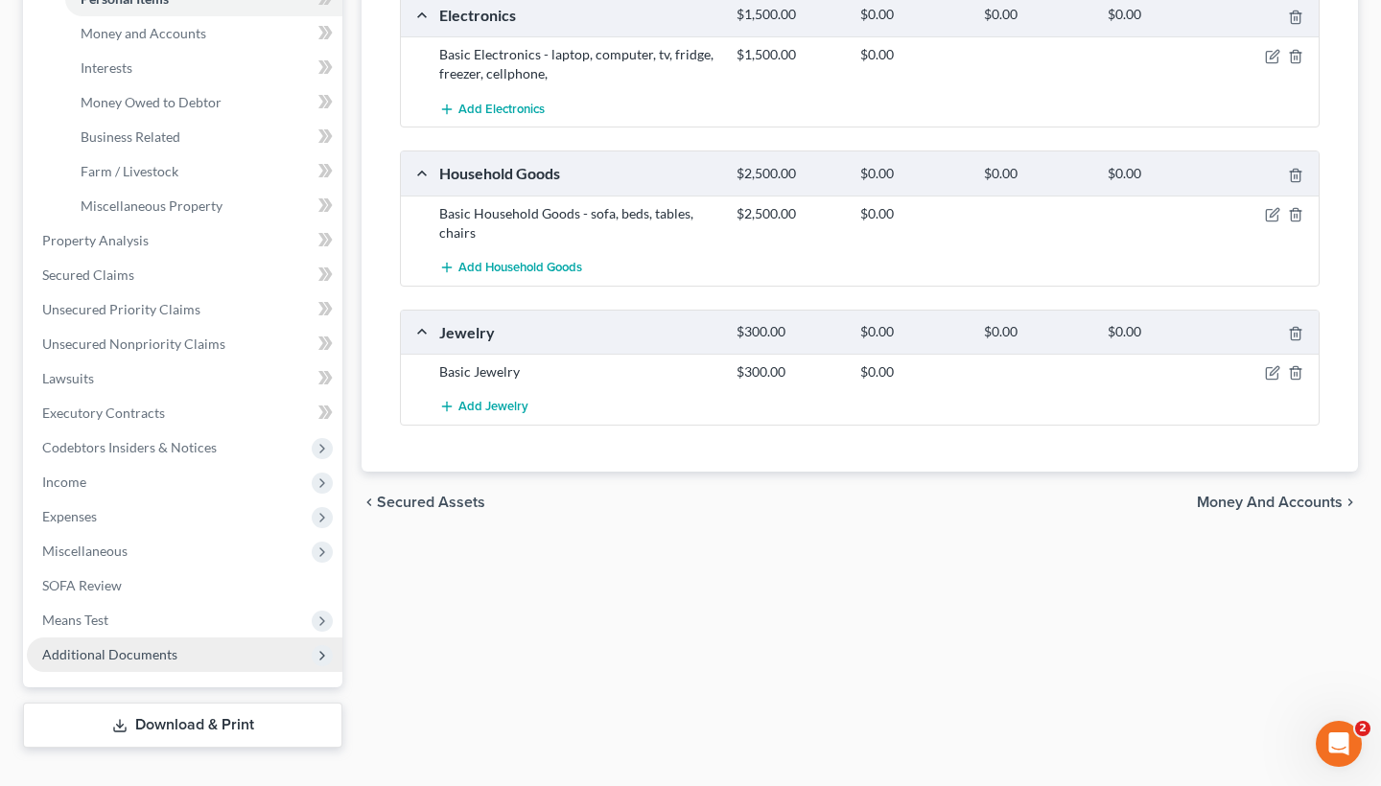
click at [130, 646] on span "Additional Documents" at bounding box center [109, 654] width 135 height 16
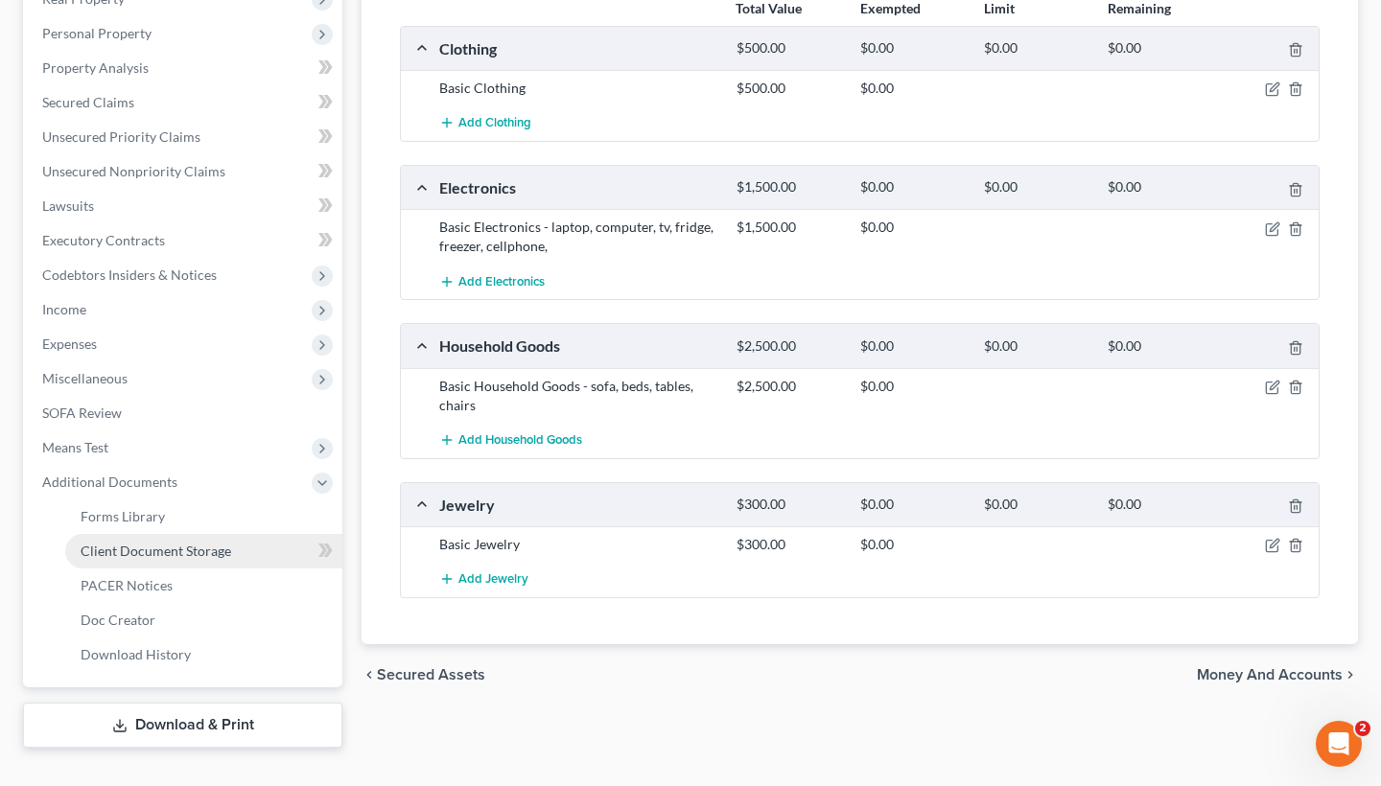
click at [144, 534] on link "Client Document Storage" at bounding box center [203, 551] width 277 height 35
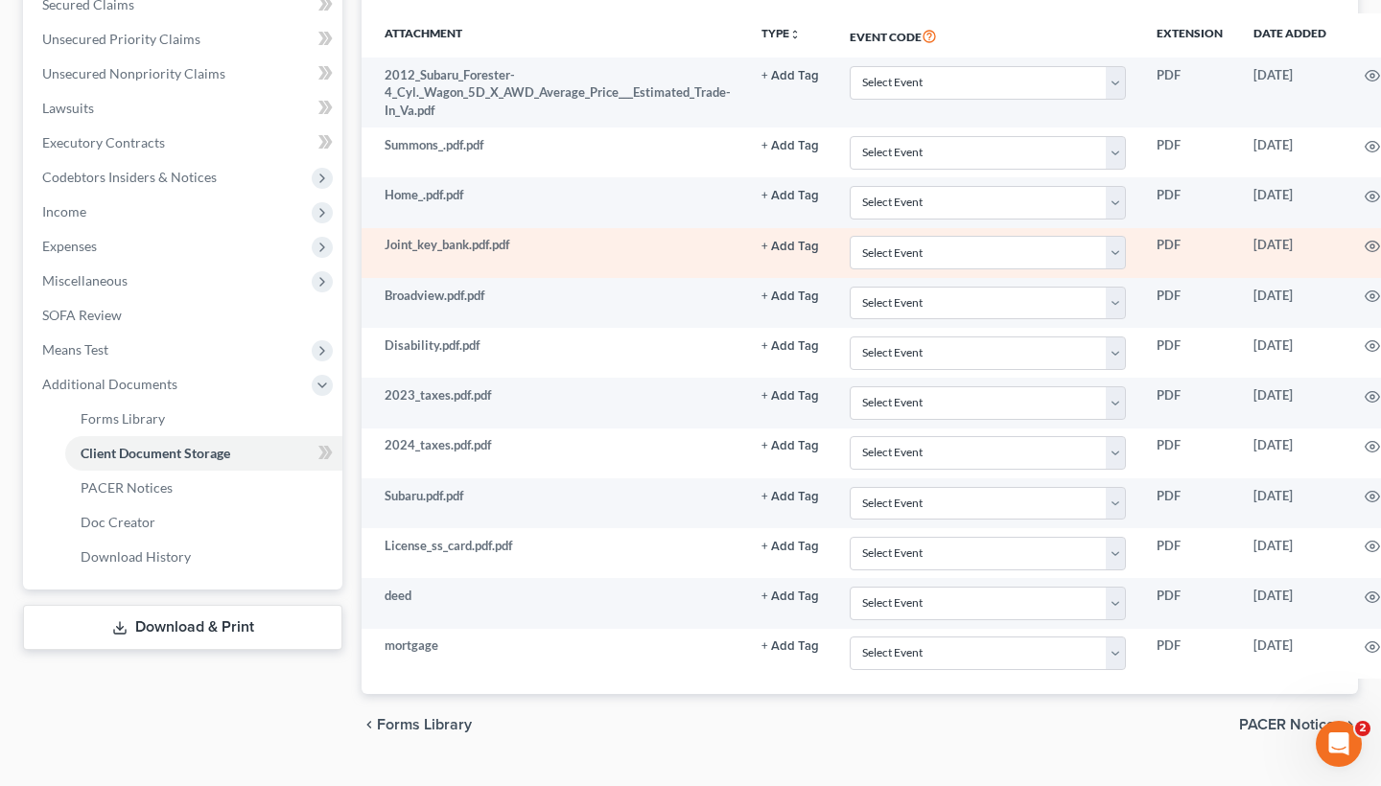
scroll to position [488, 72]
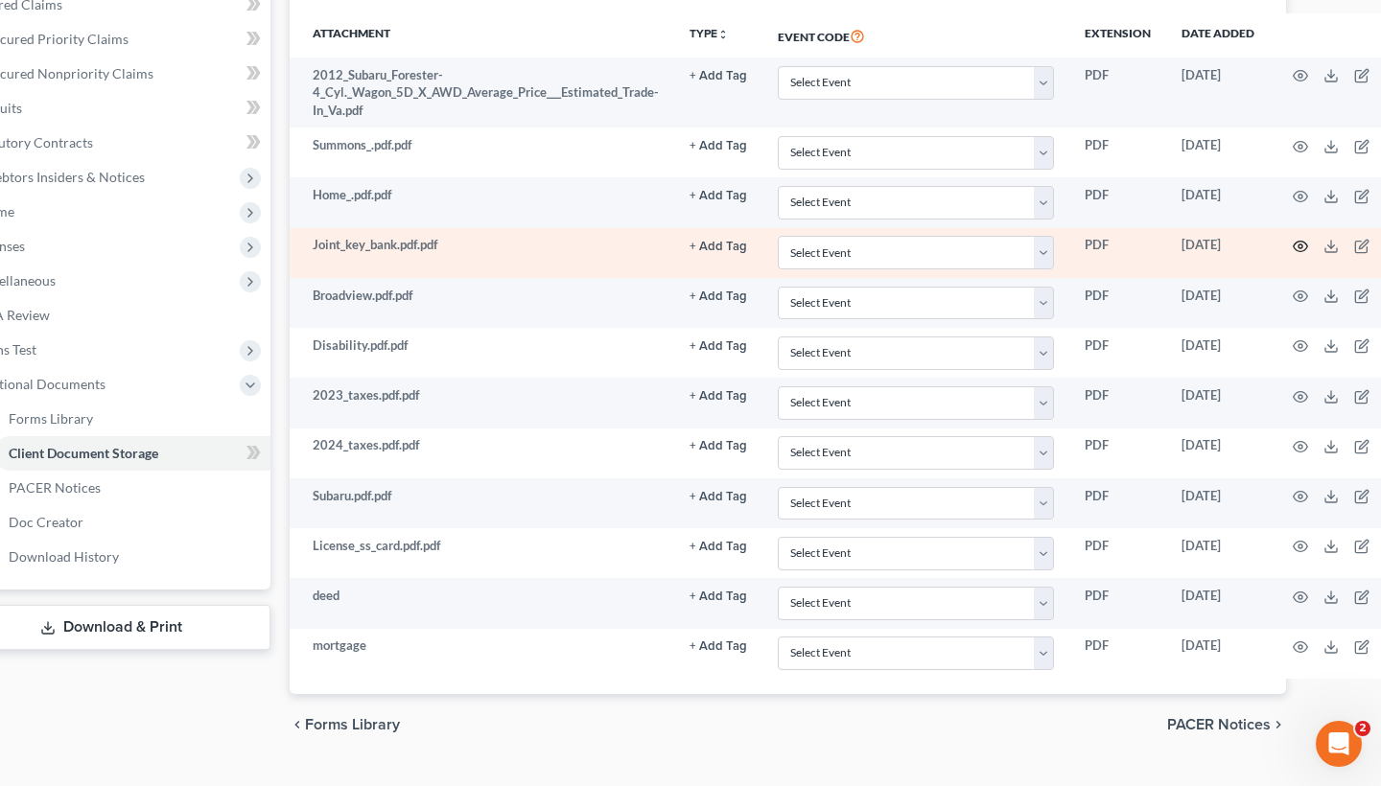
click at [1293, 239] on icon "button" at bounding box center [1300, 246] width 15 height 15
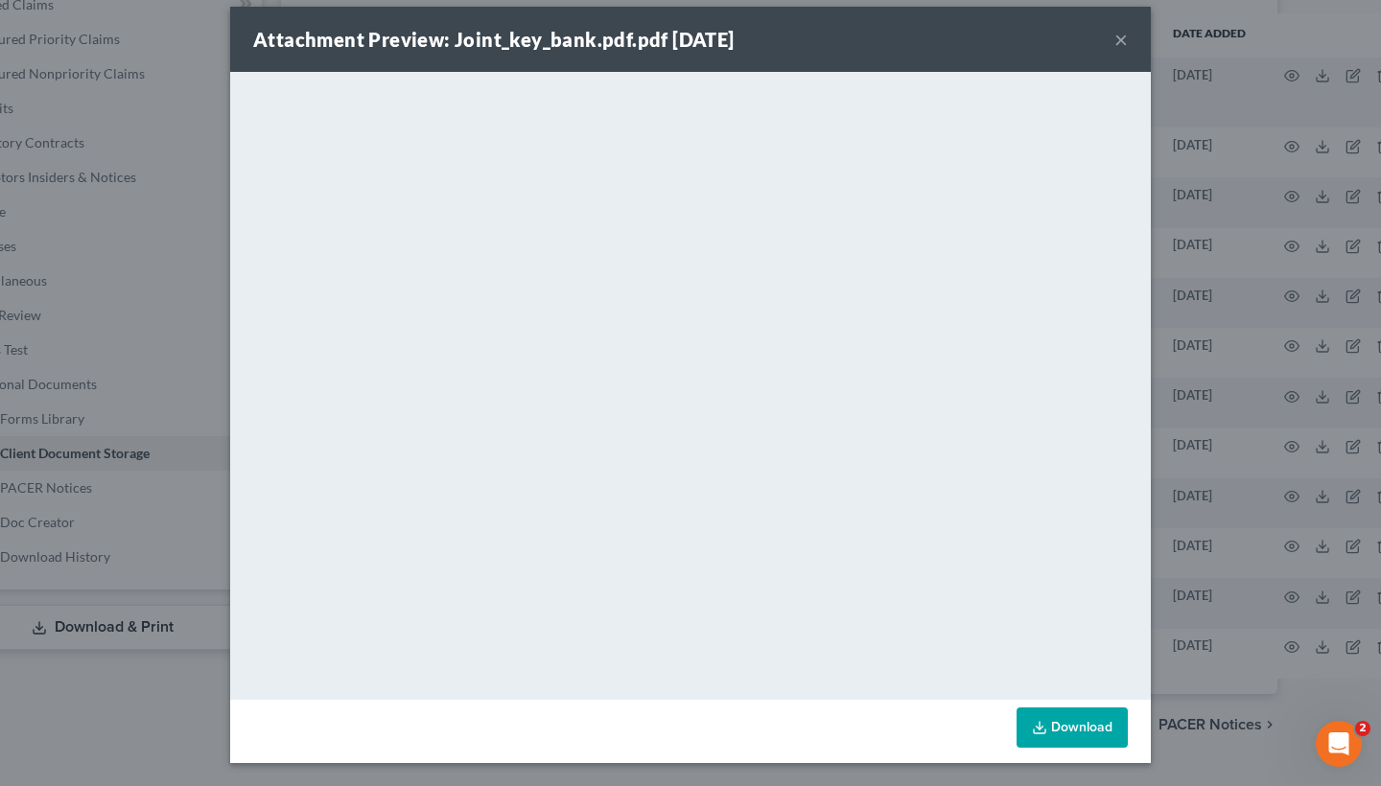
scroll to position [16, 0]
click at [1221, 354] on div "Attachment Preview: Joint_key_bank.pdf.pdf 10/01/2025 × <object ng-attr-data='h…" at bounding box center [690, 393] width 1381 height 786
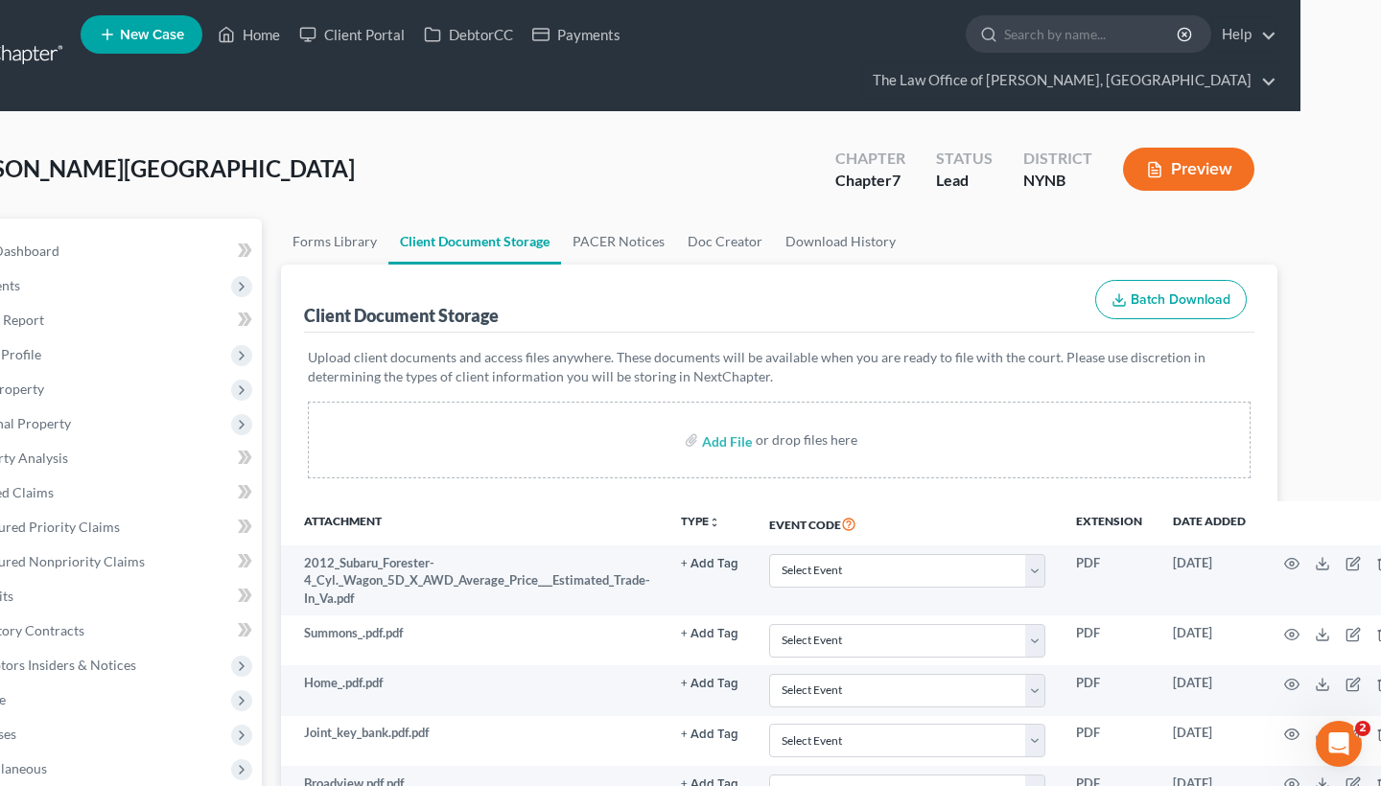
scroll to position [0, 81]
click at [469, 38] on link "DebtorCC" at bounding box center [468, 34] width 108 height 35
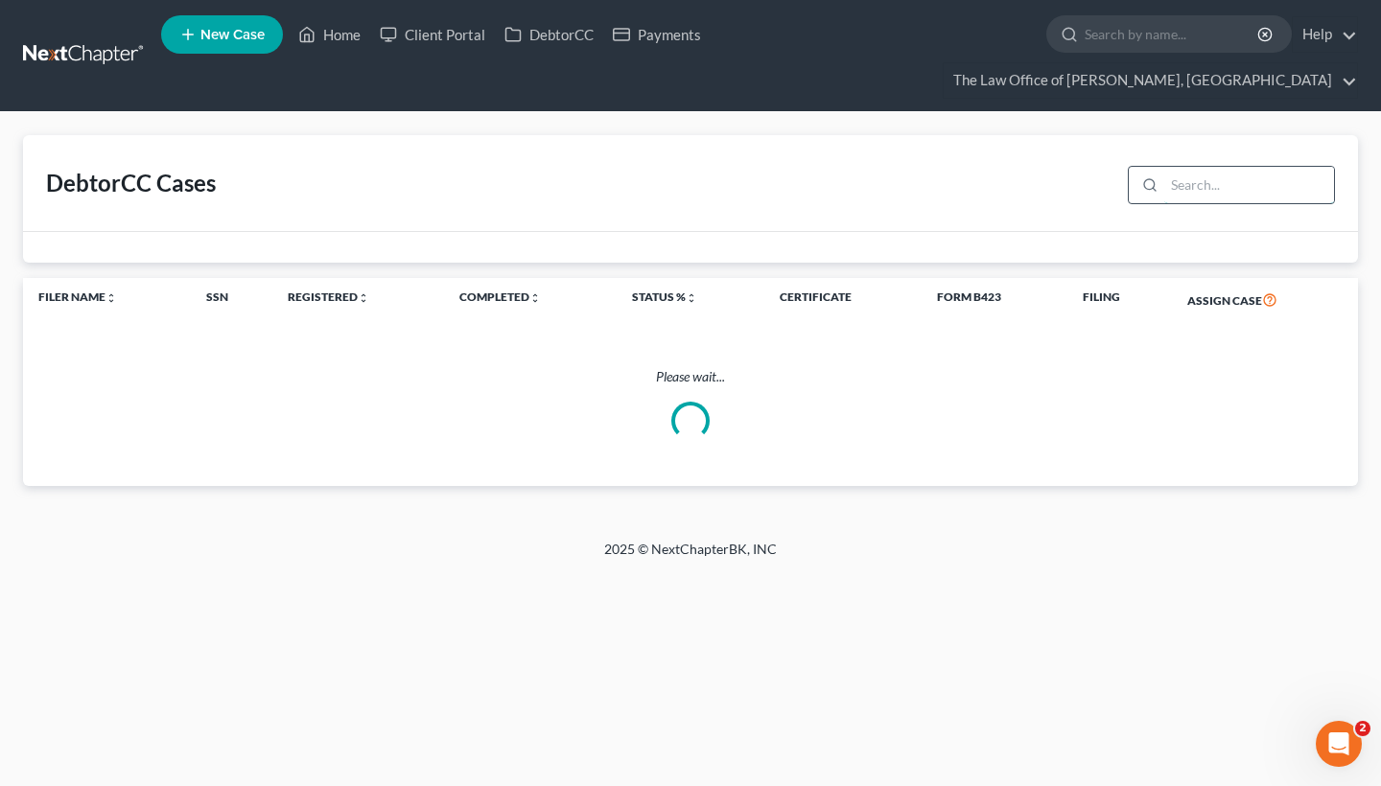
click at [1235, 167] on input "search" at bounding box center [1249, 185] width 170 height 36
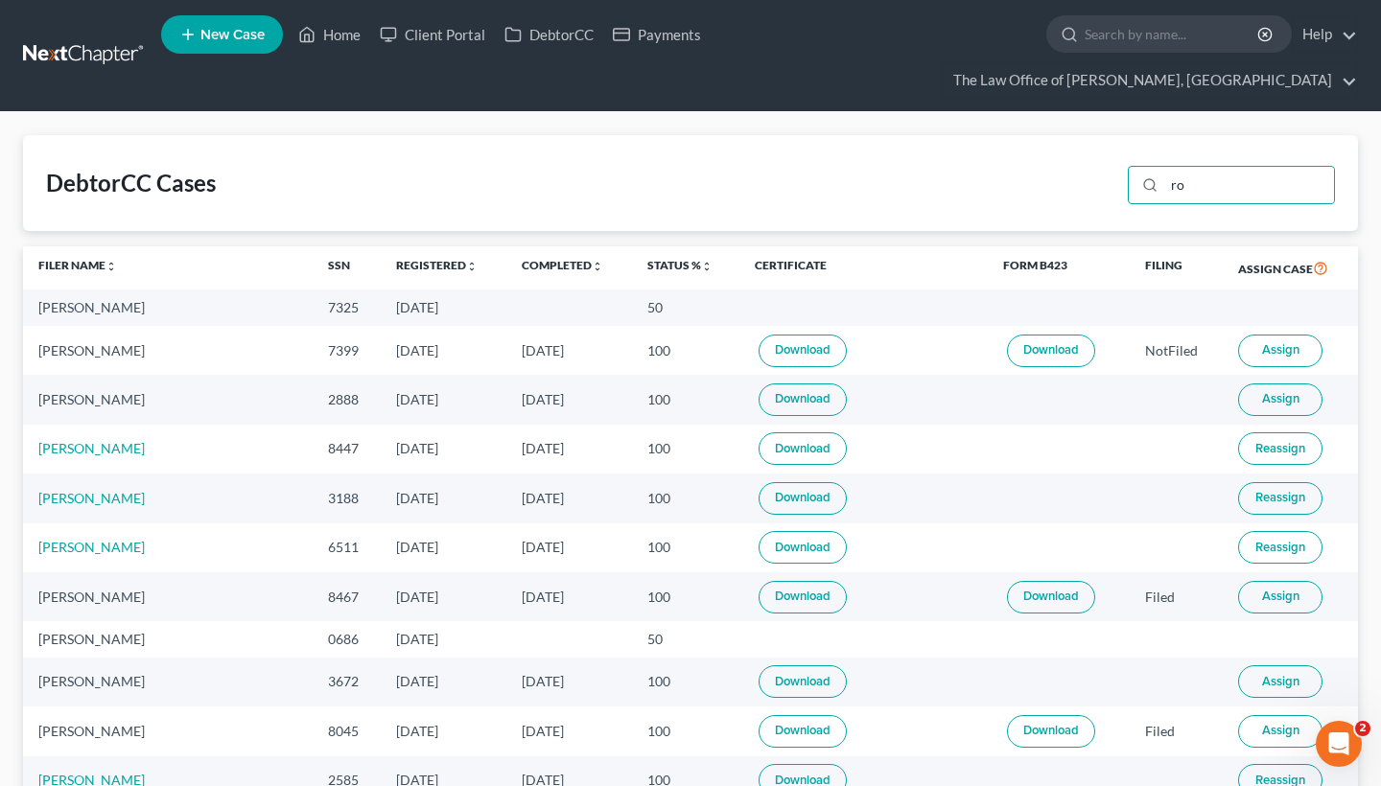
click at [930, 170] on div "DebtorCC Cases ro" at bounding box center [690, 183] width 1335 height 96
click at [1208, 167] on input "ro" at bounding box center [1249, 185] width 170 height 36
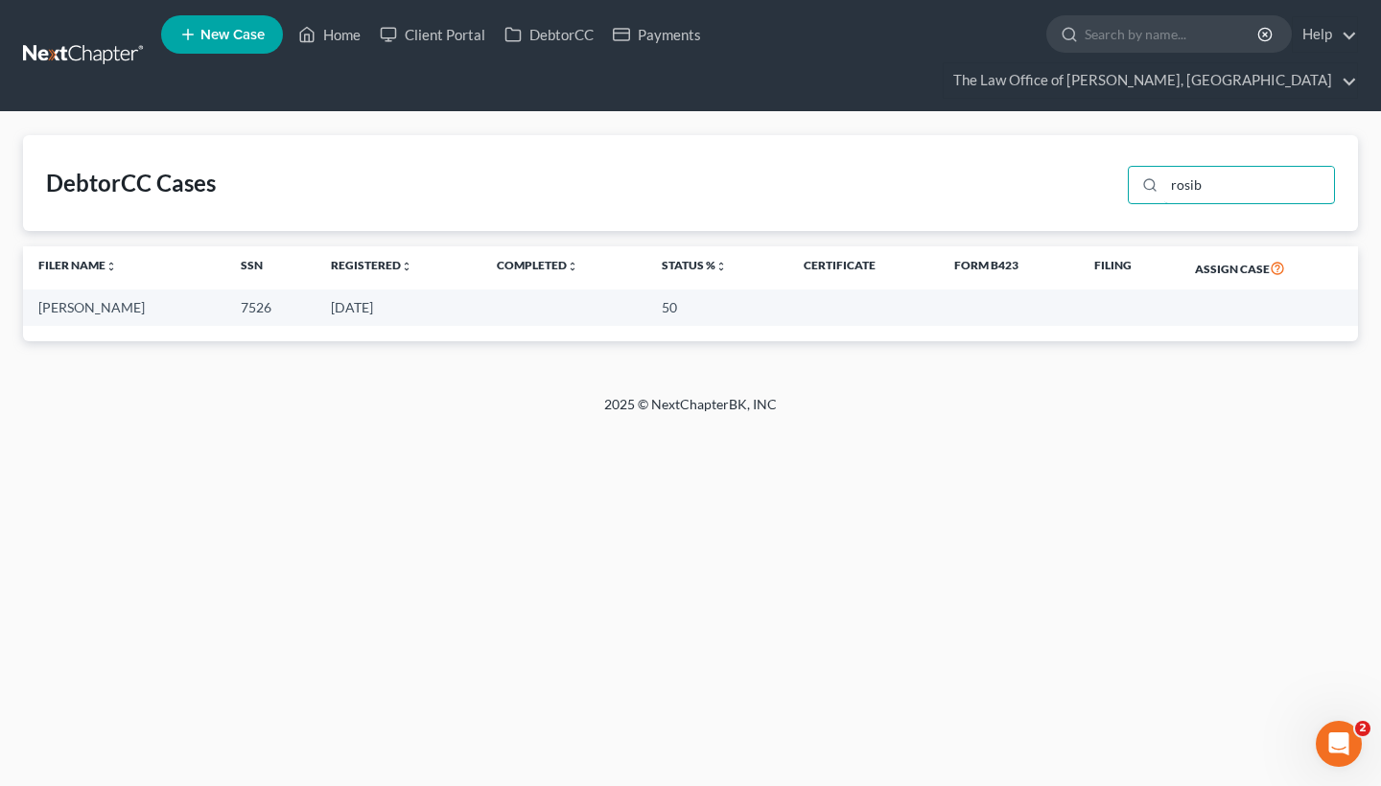
type input "rosib"
drag, startPoint x: 656, startPoint y: 280, endPoint x: 679, endPoint y: 279, distance: 23.0
click at [679, 290] on td "50" at bounding box center [716, 307] width 141 height 35
click at [860, 395] on div "2025 © NextChapterBK, INC" at bounding box center [690, 412] width 1093 height 35
click at [424, 40] on link "Client Portal" at bounding box center [432, 34] width 125 height 35
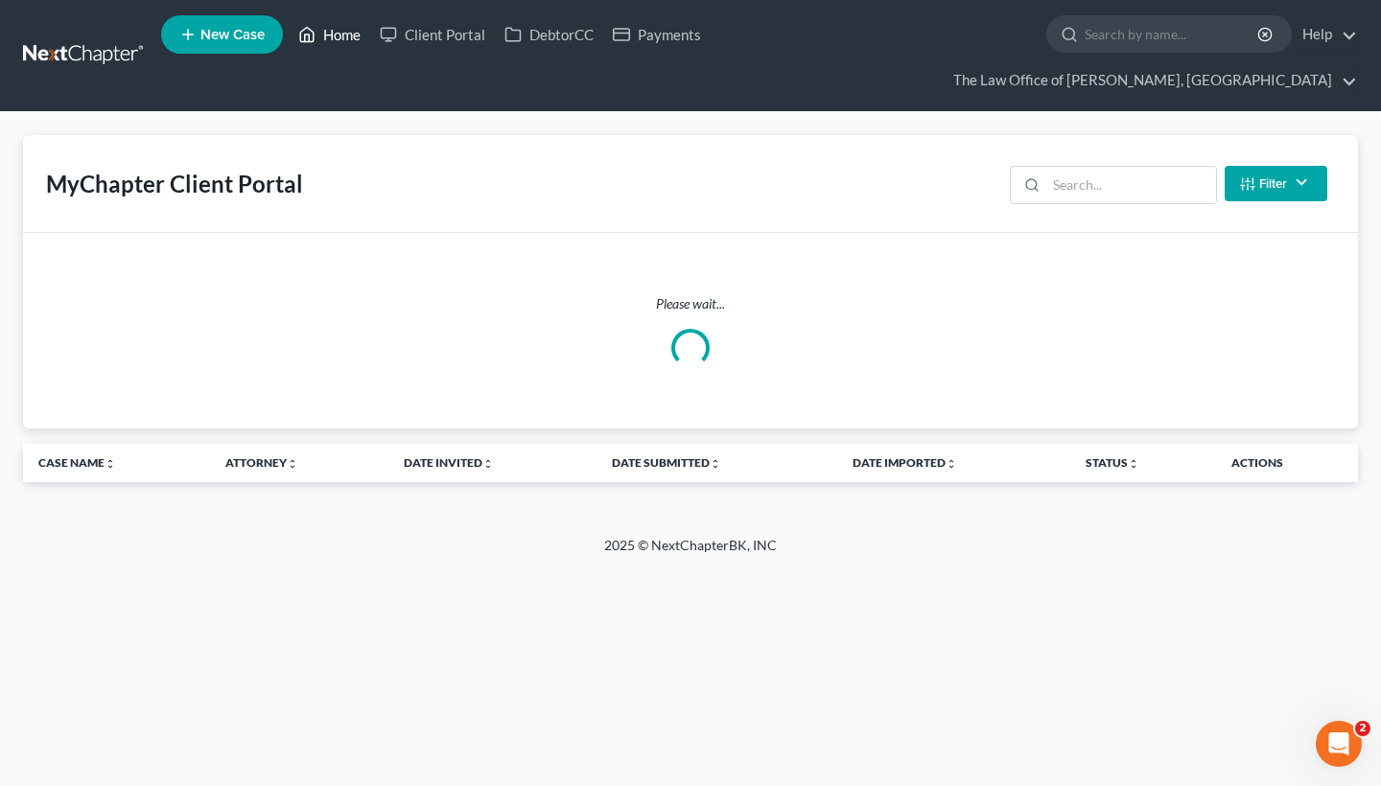
click at [339, 37] on link "Home" at bounding box center [330, 34] width 82 height 35
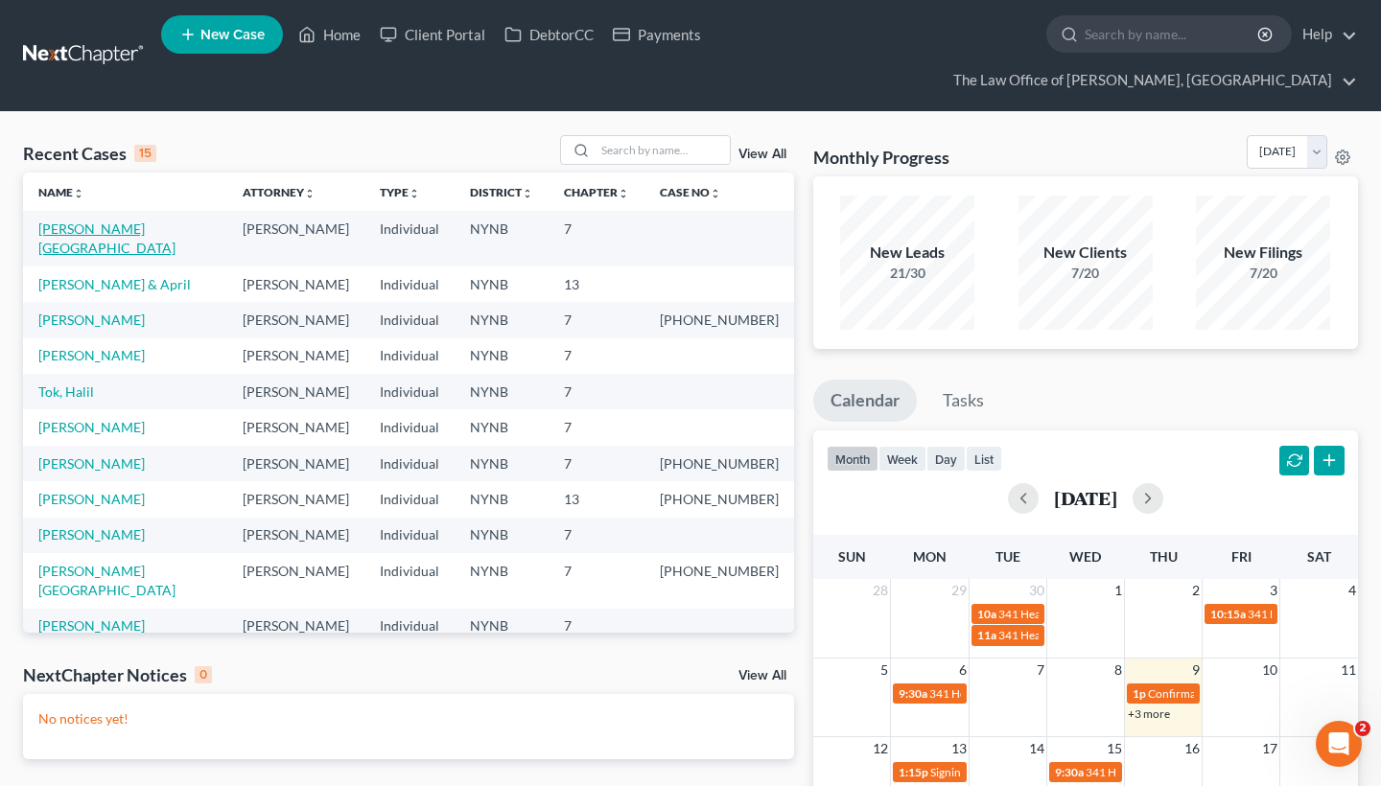
click at [109, 221] on link "[PERSON_NAME][GEOGRAPHIC_DATA]" at bounding box center [106, 238] width 137 height 35
select select "0"
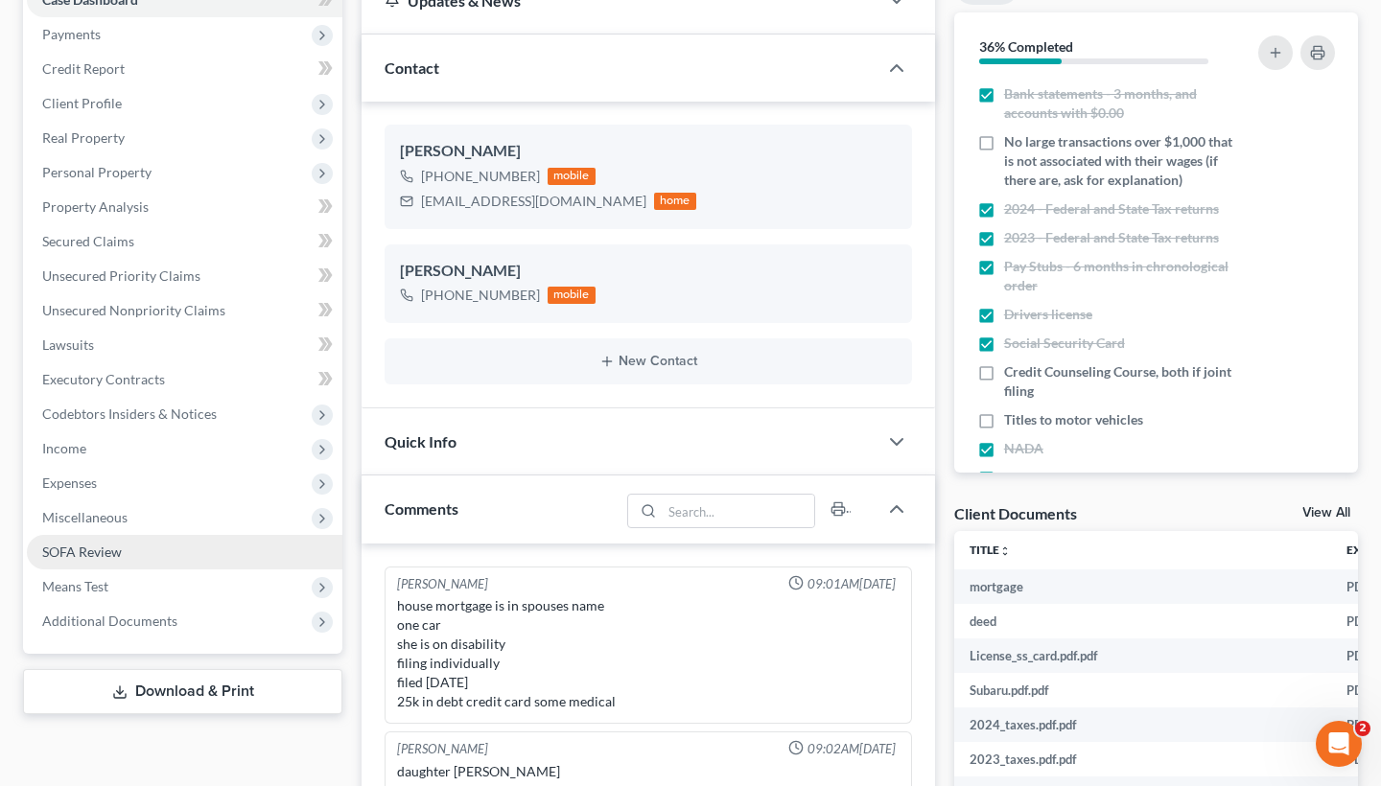
scroll to position [204, 0]
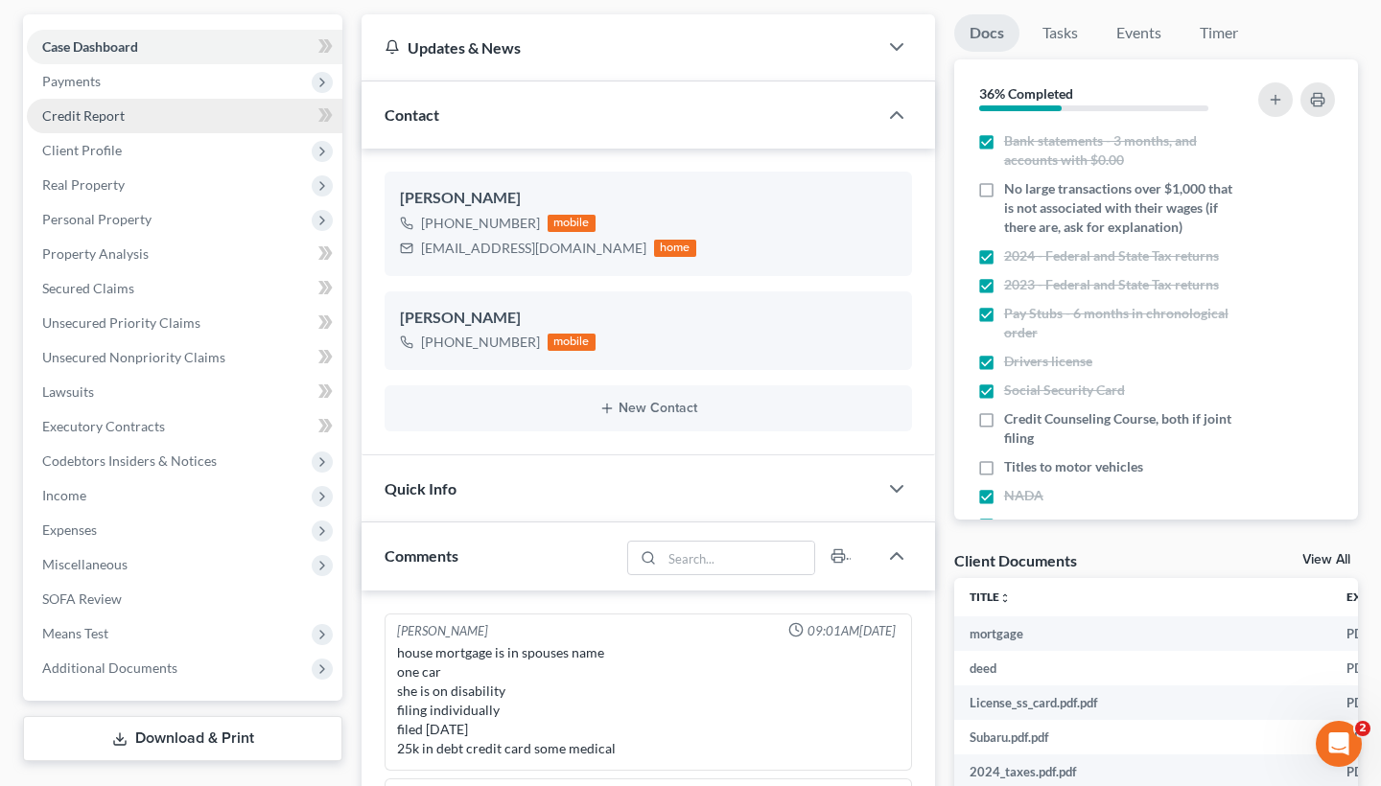
click at [115, 107] on span "Credit Report" at bounding box center [83, 115] width 82 height 16
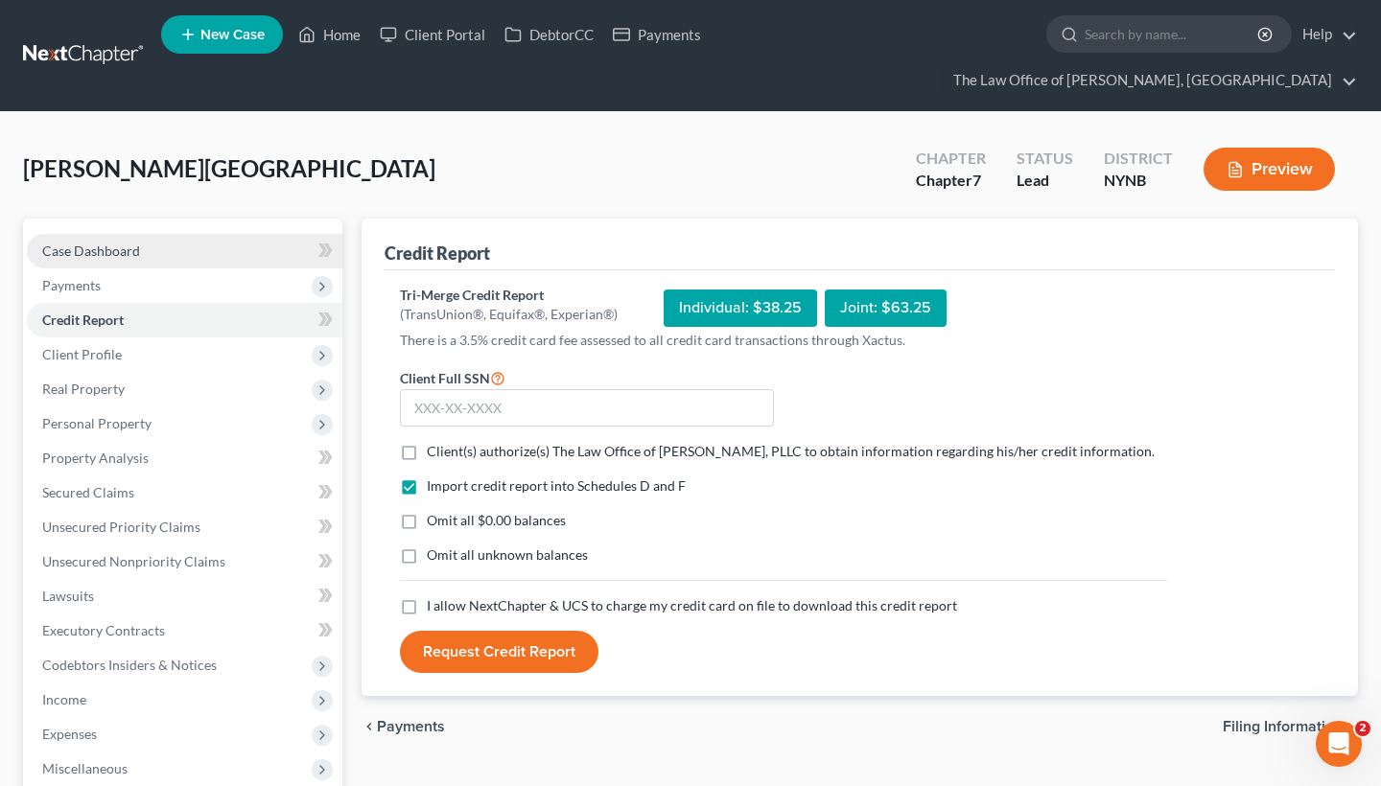
click at [105, 234] on link "Case Dashboard" at bounding box center [185, 251] width 316 height 35
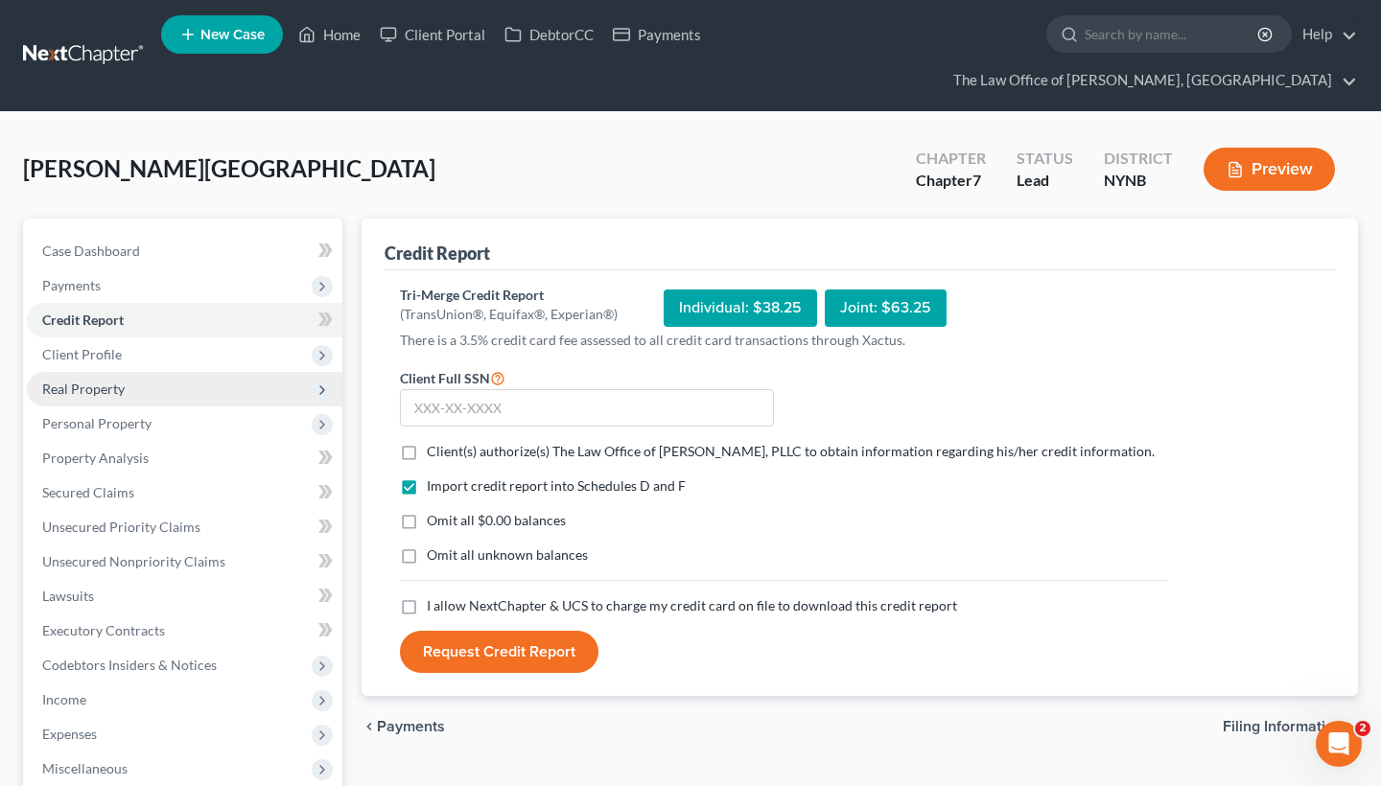
select select "0"
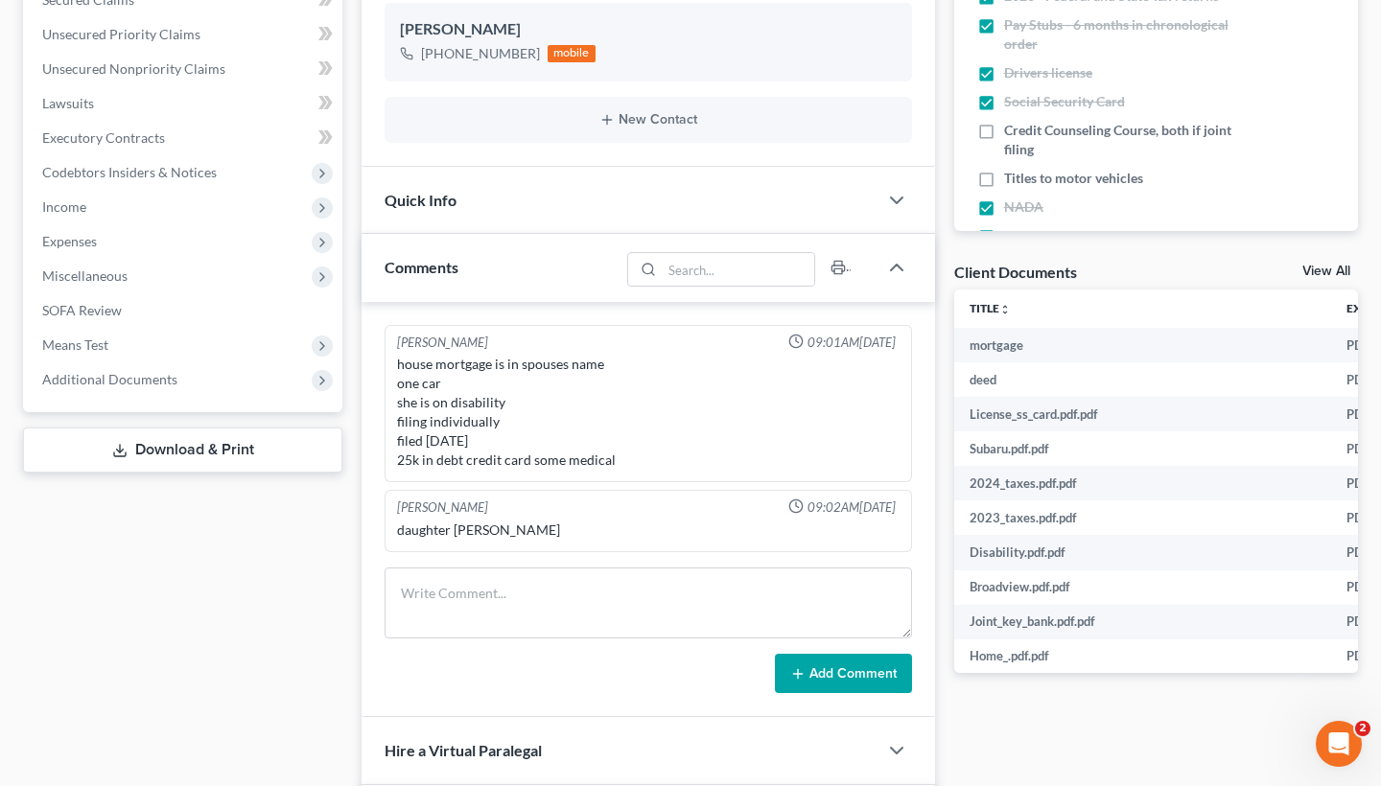
scroll to position [530, 0]
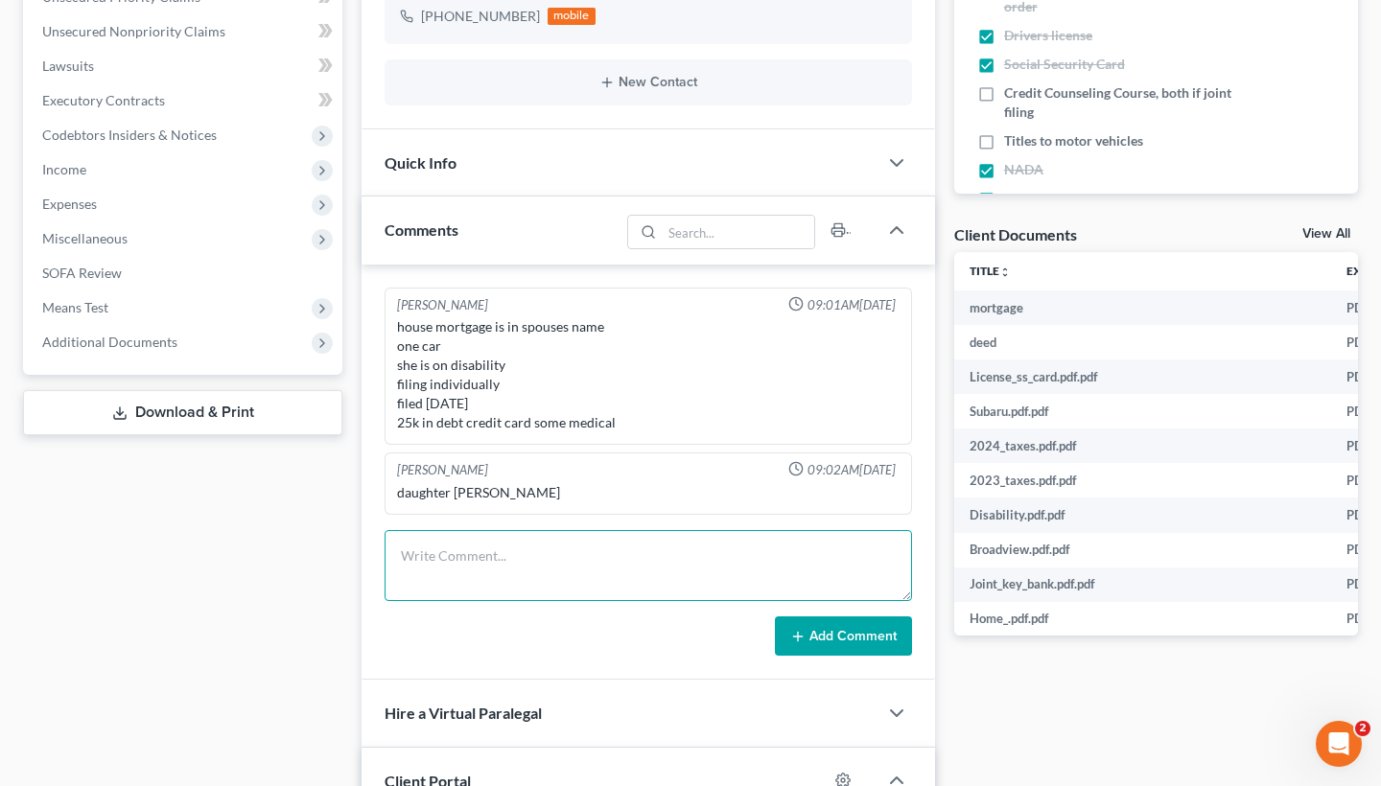
click at [439, 536] on textarea at bounding box center [648, 565] width 527 height 71
click at [428, 530] on textarea "114867526" at bounding box center [648, 565] width 527 height 71
click at [448, 530] on textarea "114-867526" at bounding box center [648, 565] width 527 height 71
type textarea "114-86-7526"
click at [861, 617] on button "Add Comment" at bounding box center [843, 637] width 137 height 40
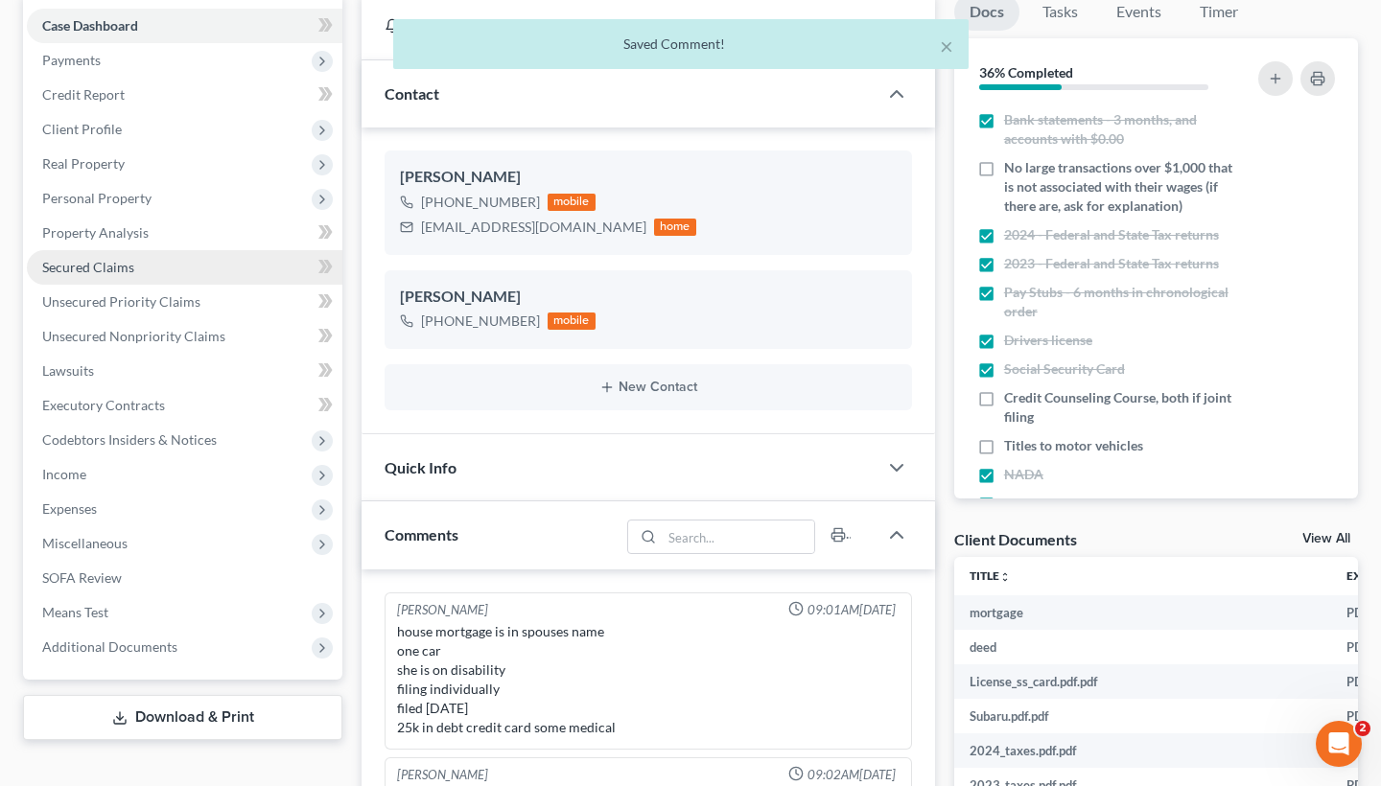
scroll to position [201, 0]
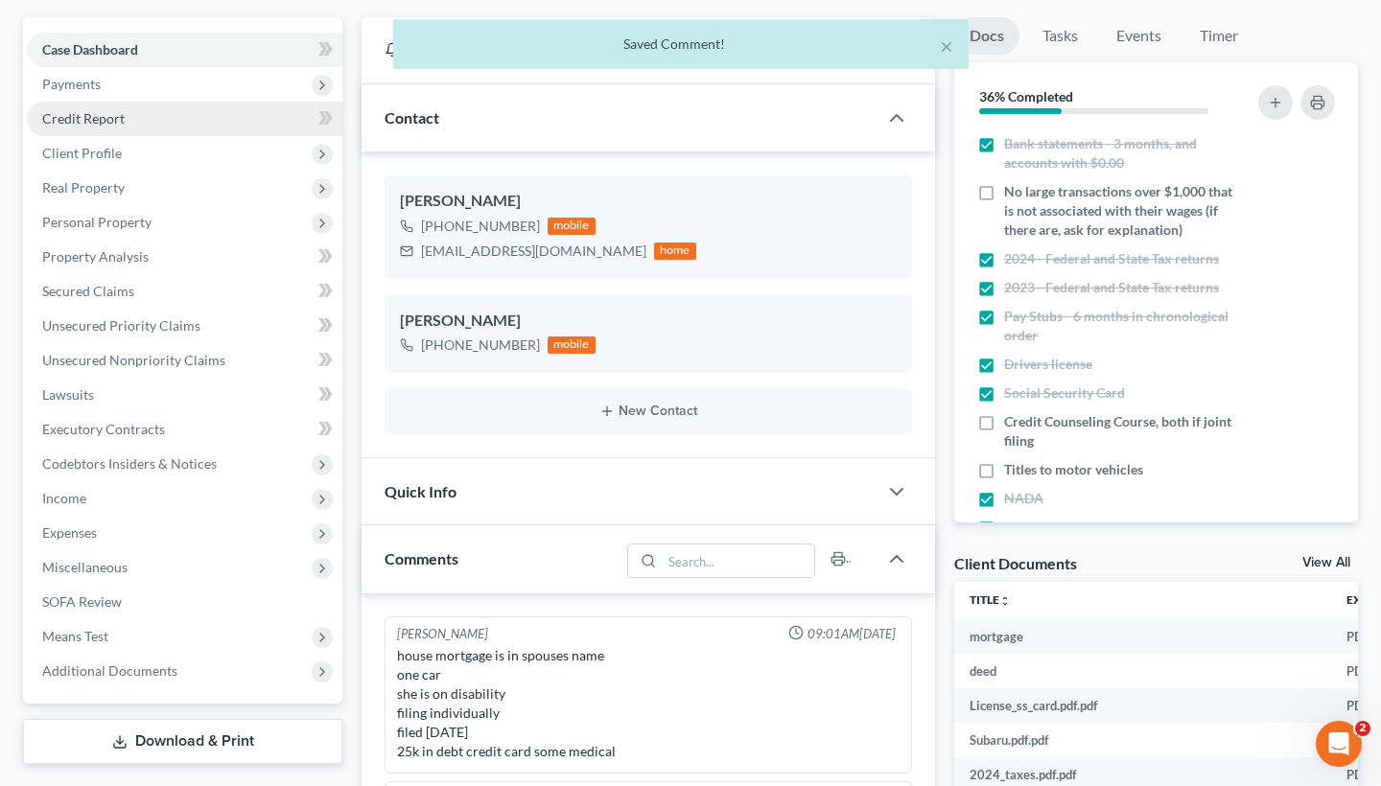
click at [91, 110] on span "Credit Report" at bounding box center [83, 118] width 82 height 16
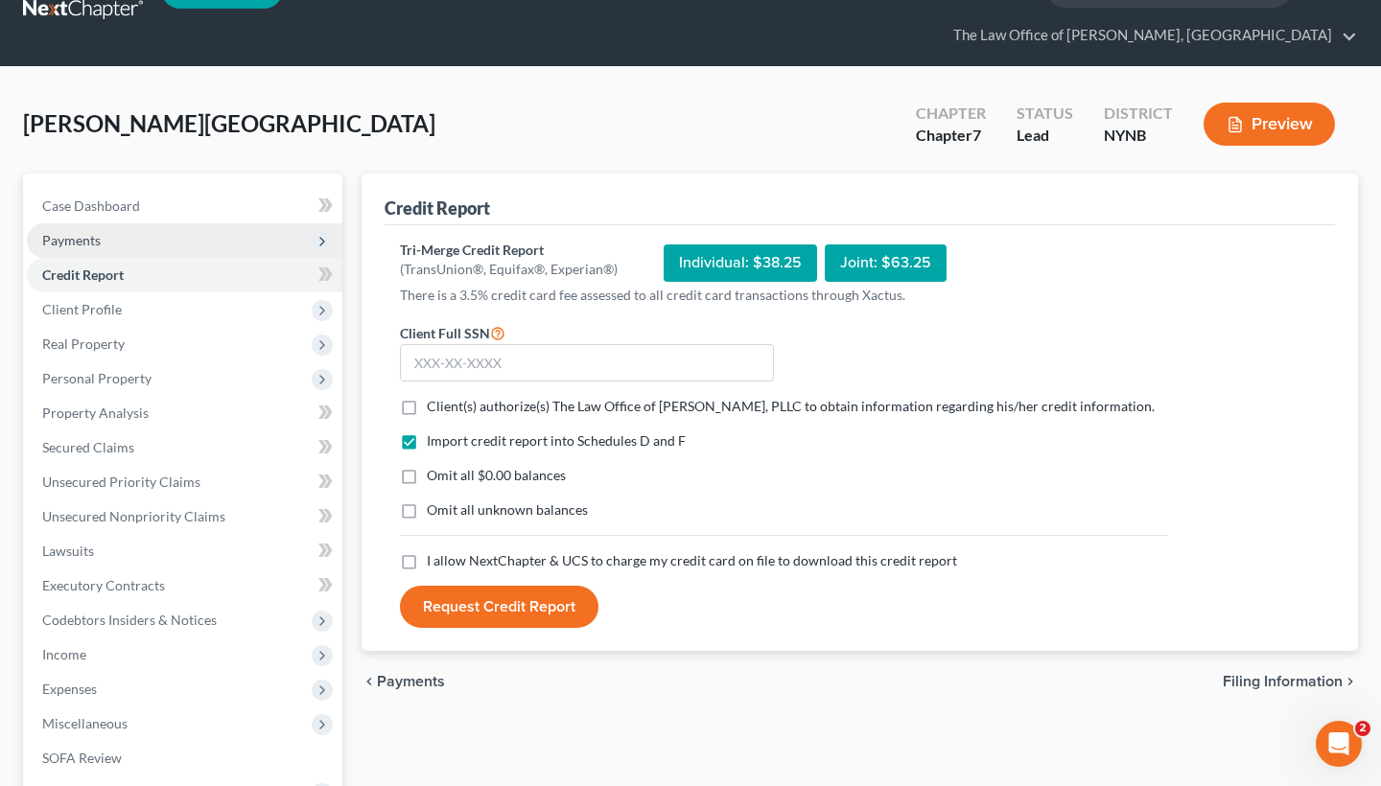
scroll to position [30, 0]
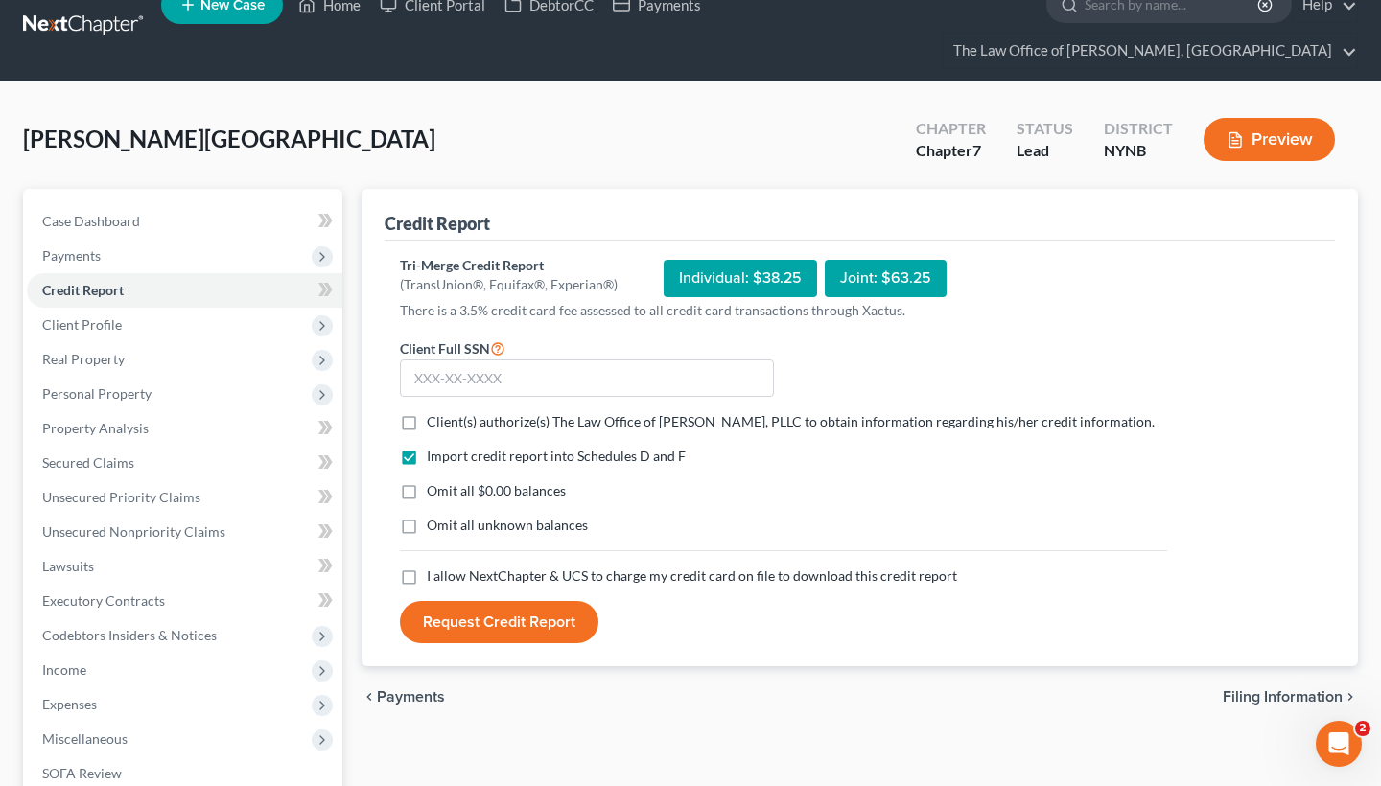
click at [132, 213] on span "Case Dashboard" at bounding box center [91, 221] width 98 height 16
select select "0"
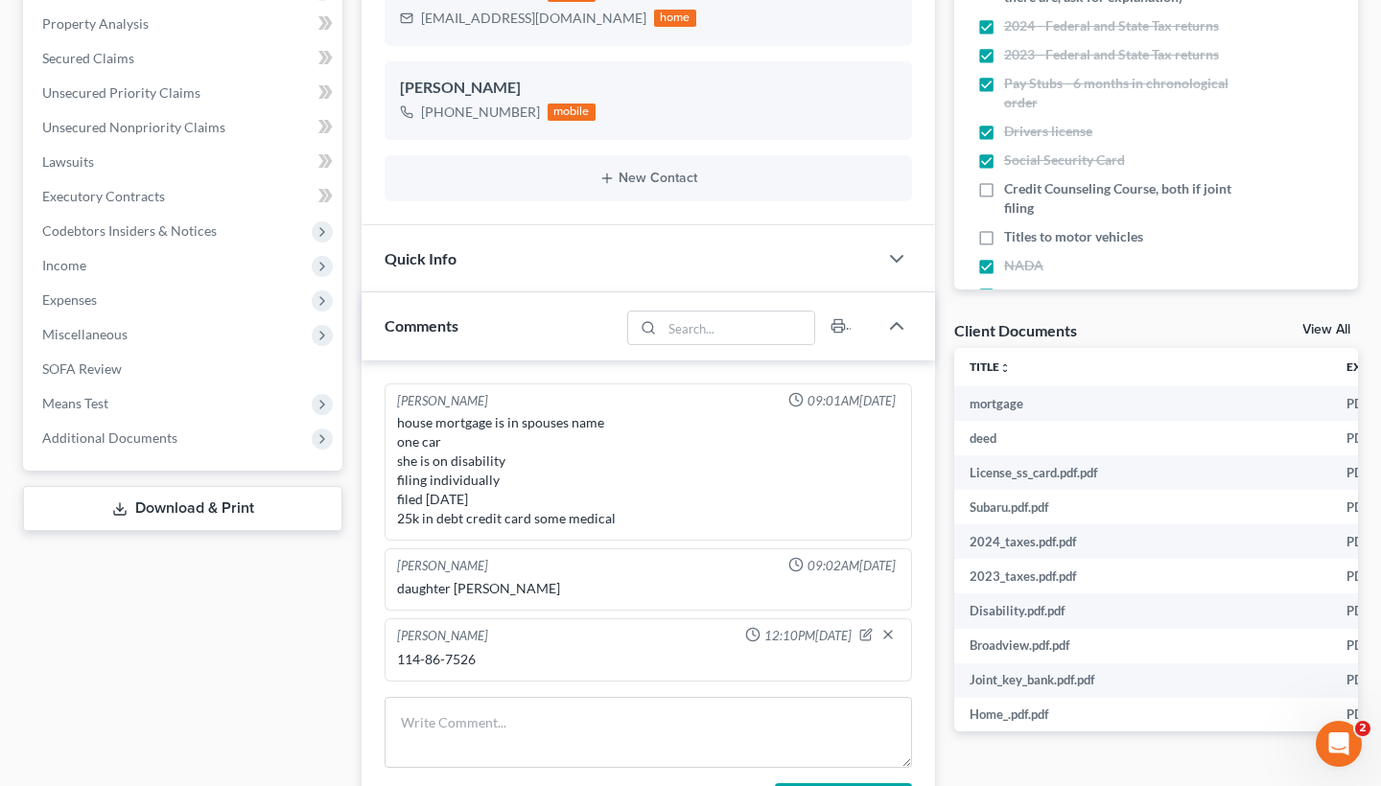
scroll to position [435, 0]
drag, startPoint x: 484, startPoint y: 623, endPoint x: 398, endPoint y: 626, distance: 86.4
click at [398, 649] on div "114-86-7526" at bounding box center [648, 658] width 503 height 19
copy div "114-86-7526"
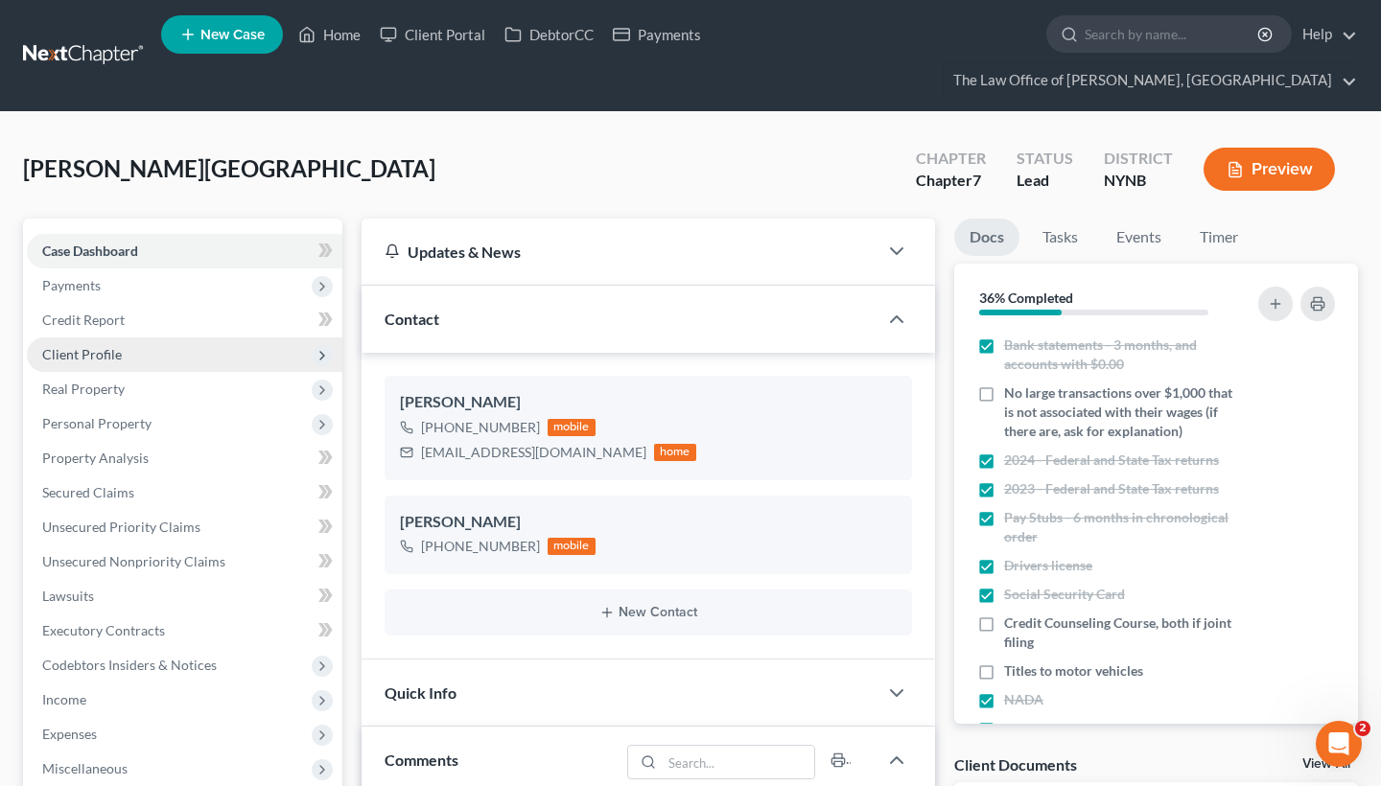
scroll to position [0, 0]
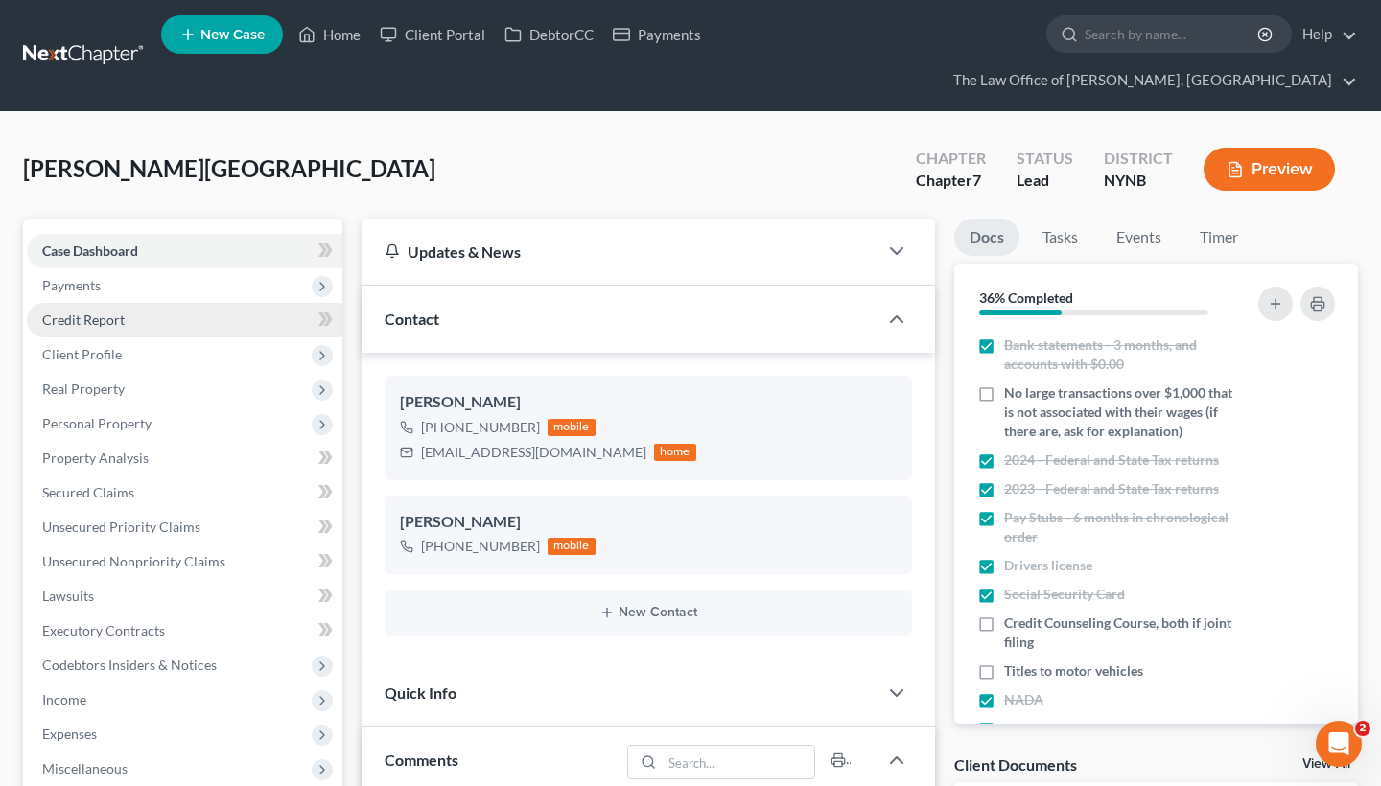
click at [126, 303] on link "Credit Report" at bounding box center [185, 320] width 316 height 35
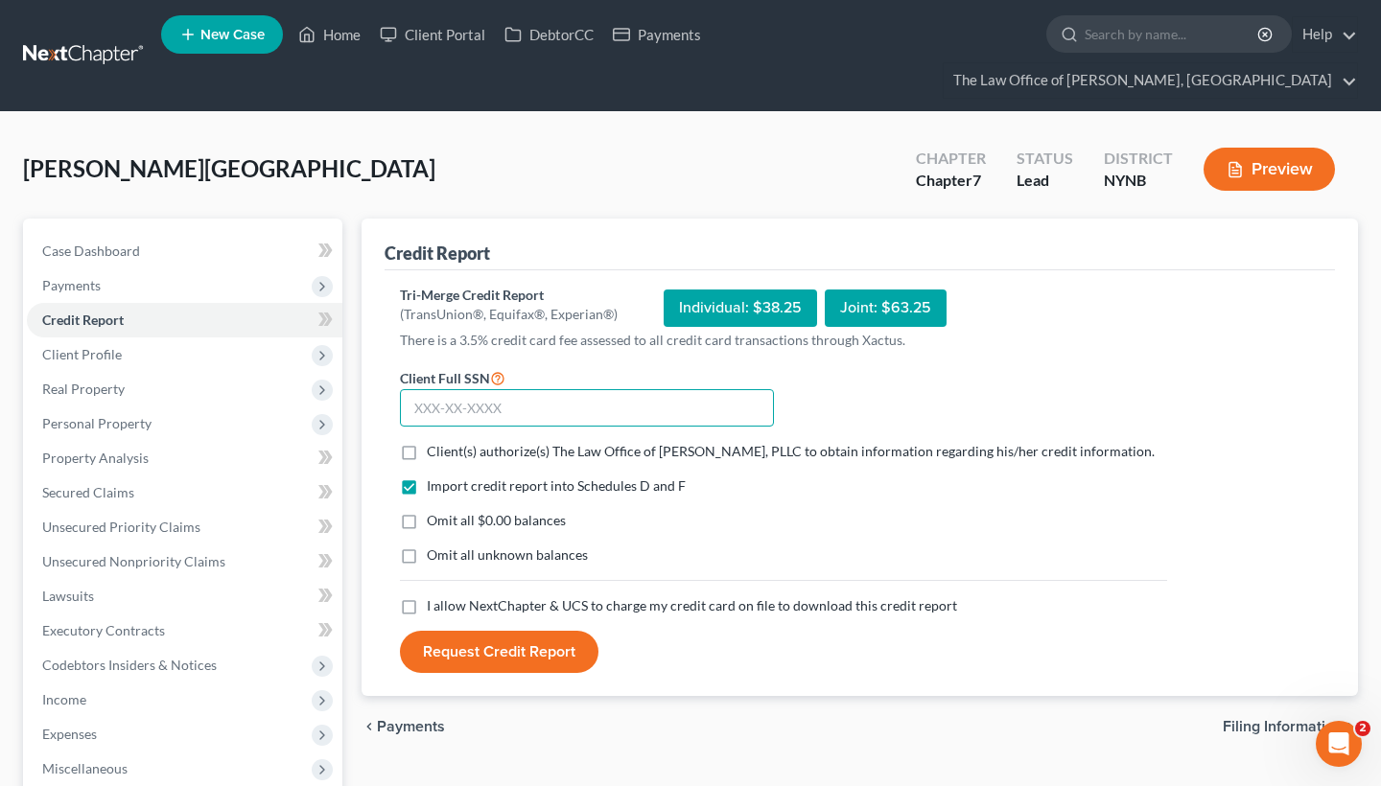
click at [512, 389] on input "text" at bounding box center [587, 408] width 374 height 38
paste input "114-86-7526"
type input "114-86-7526"
click at [668, 366] on div "Client Full SSN * 114-86-7526" at bounding box center [586, 396] width 393 height 61
click at [733, 290] on div "Individual: $38.25" at bounding box center [740, 308] width 153 height 37
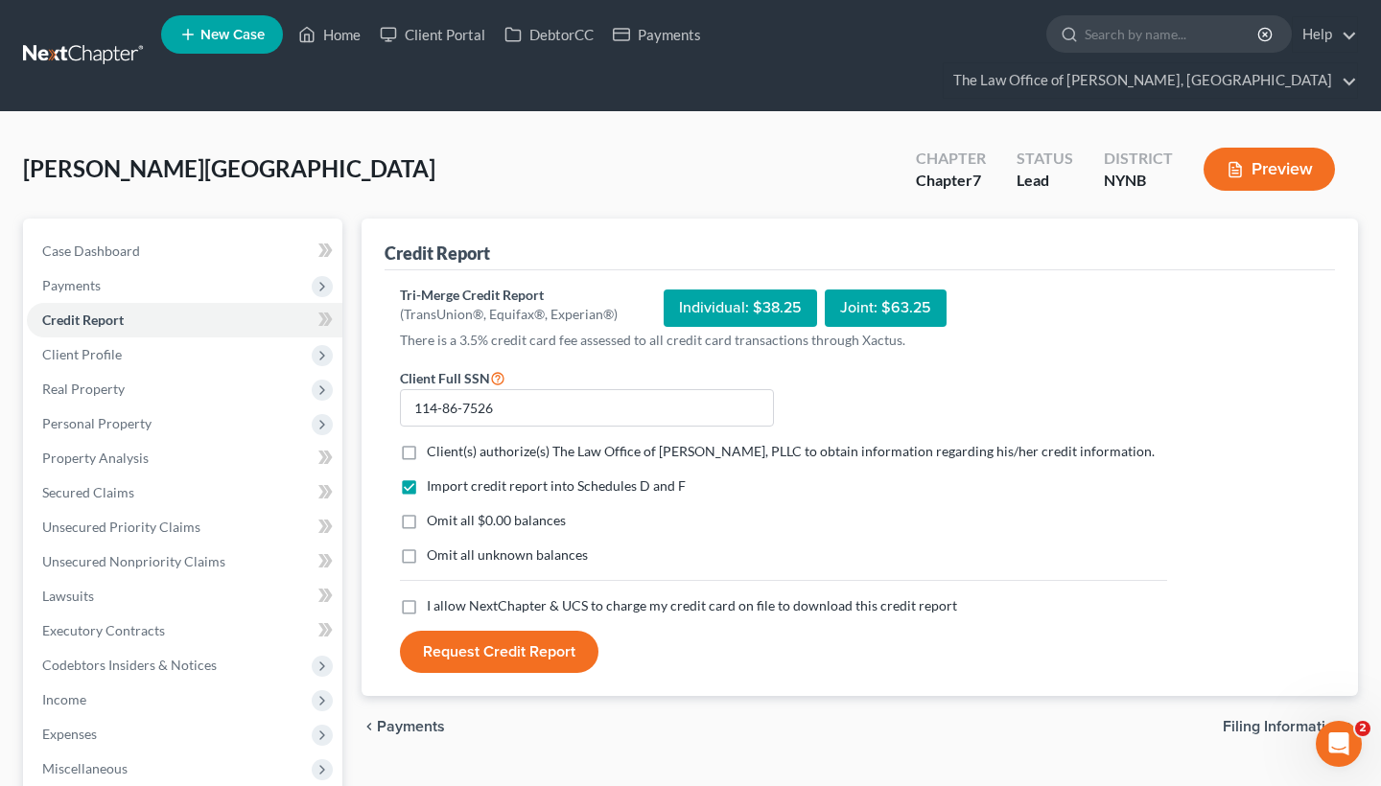
click at [427, 597] on label "I allow NextChapter & UCS to charge my credit card on file to download this cre…" at bounding box center [692, 606] width 530 height 19
click at [434, 597] on input "I allow NextChapter & UCS to charge my credit card on file to download this cre…" at bounding box center [440, 603] width 12 height 12
checkbox input "true"
click at [427, 442] on label "Client(s) authorize(s) The Law Office of Christiaan Van Niekerk, PLLC to obtain…" at bounding box center [791, 451] width 728 height 19
click at [434, 442] on input "Client(s) authorize(s) The Law Office of Christiaan Van Niekerk, PLLC to obtain…" at bounding box center [440, 448] width 12 height 12
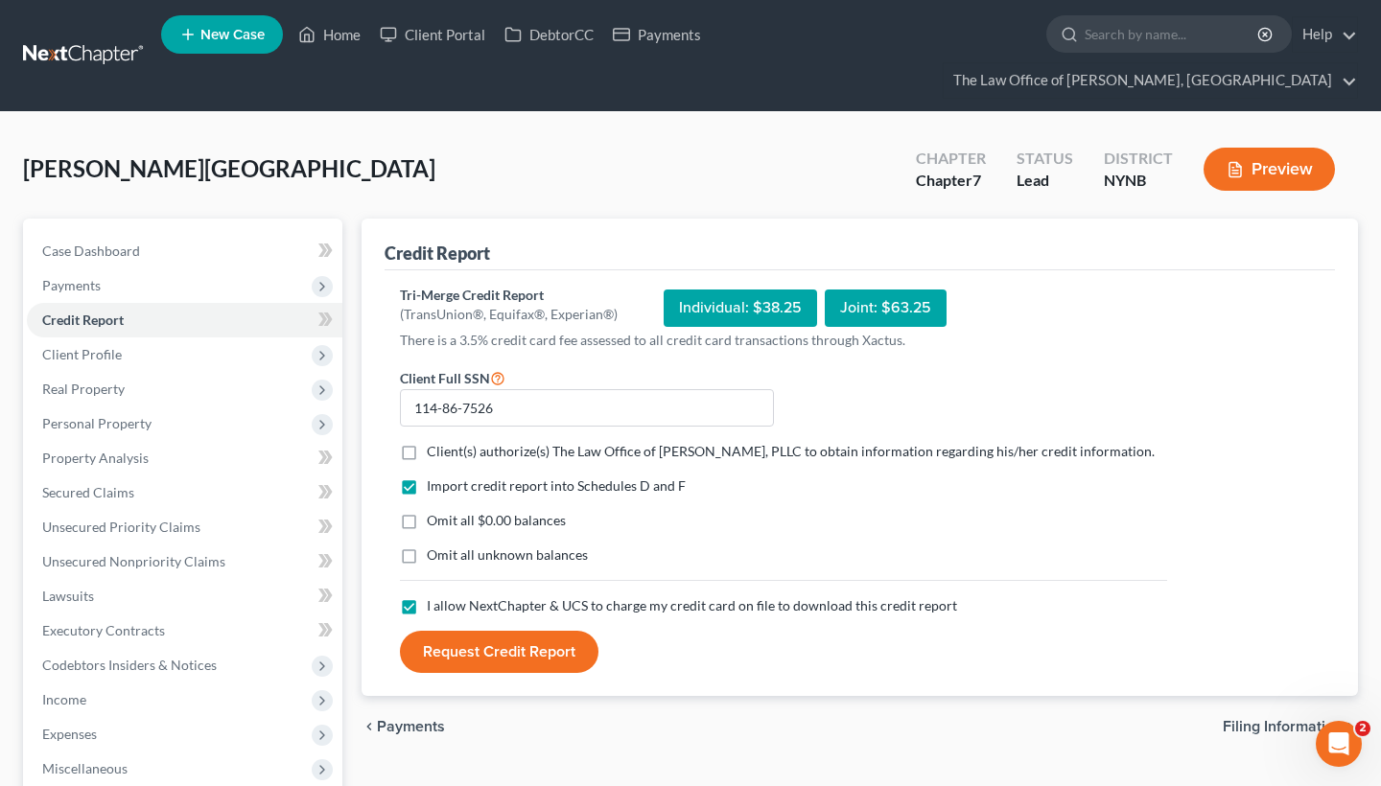
checkbox input "true"
click at [766, 290] on div "Individual: $38.25" at bounding box center [740, 308] width 153 height 37
click at [532, 636] on button "Request Credit Report" at bounding box center [499, 652] width 199 height 42
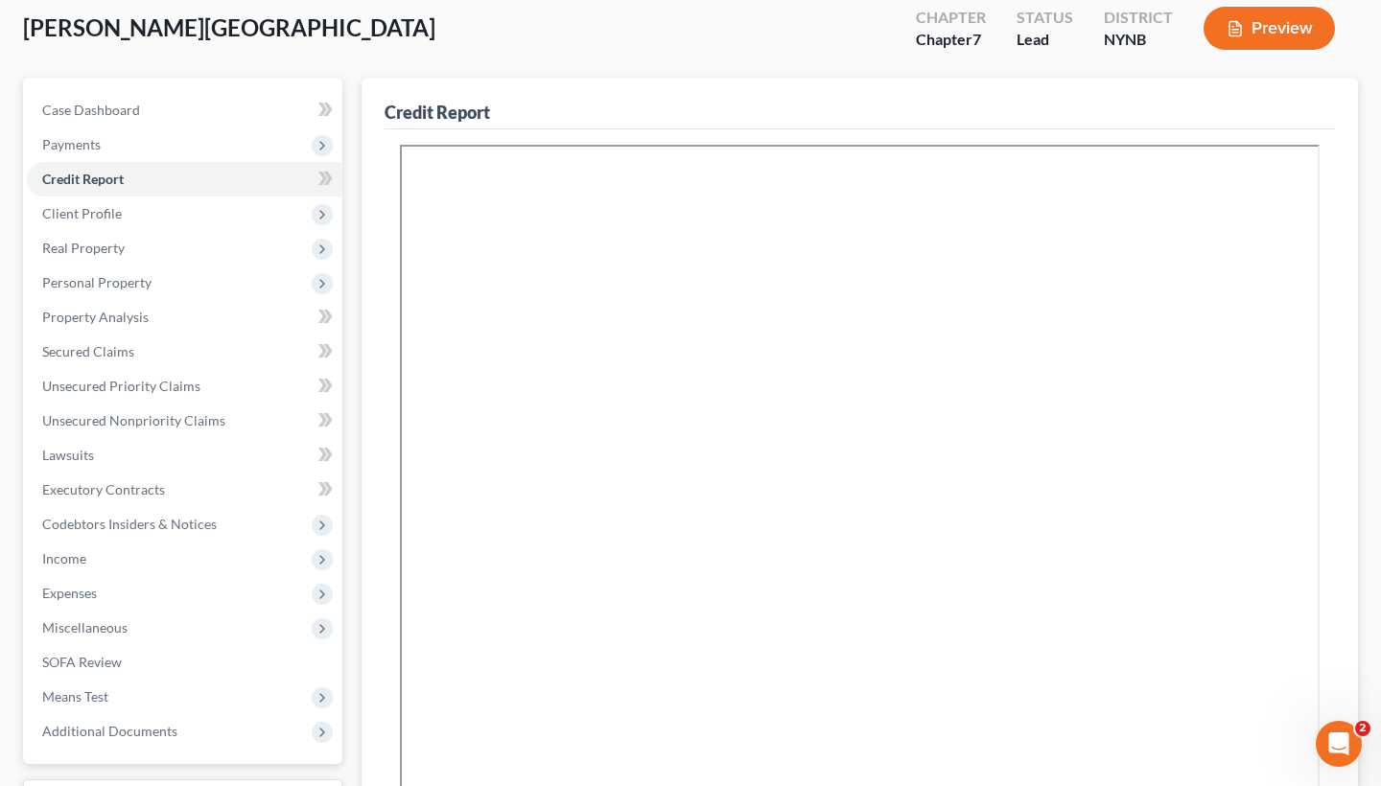
scroll to position [190, 0]
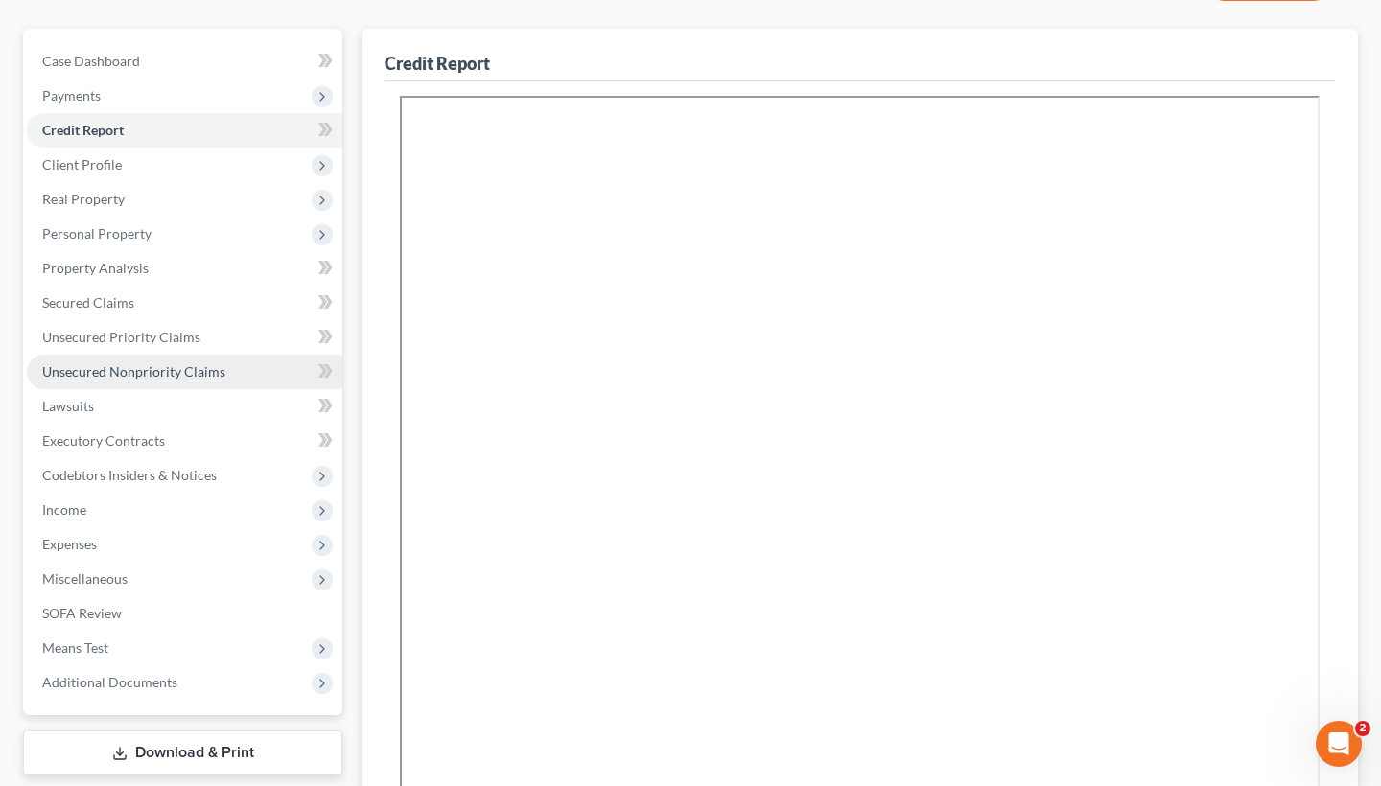
click at [79, 363] on span "Unsecured Nonpriority Claims" at bounding box center [133, 371] width 183 height 16
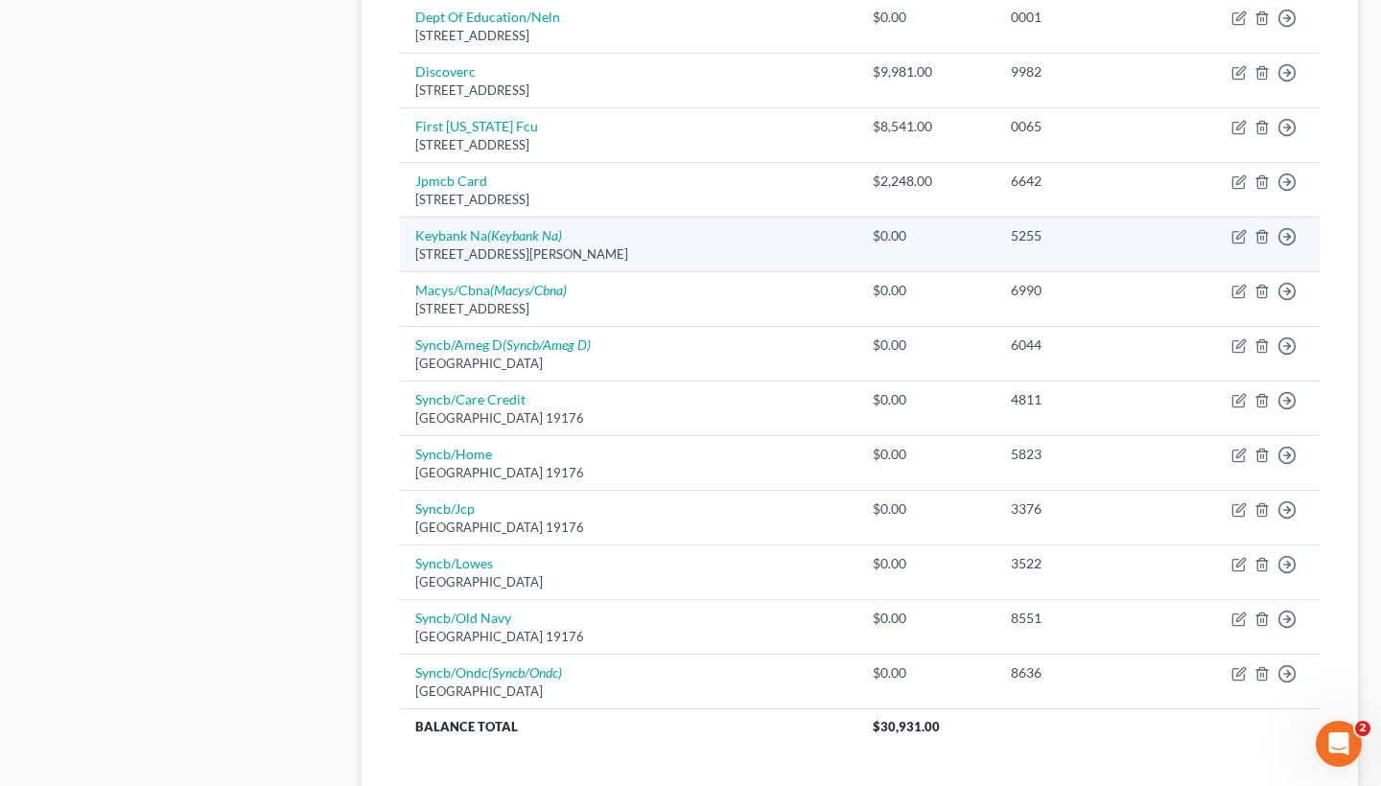
scroll to position [1276, 0]
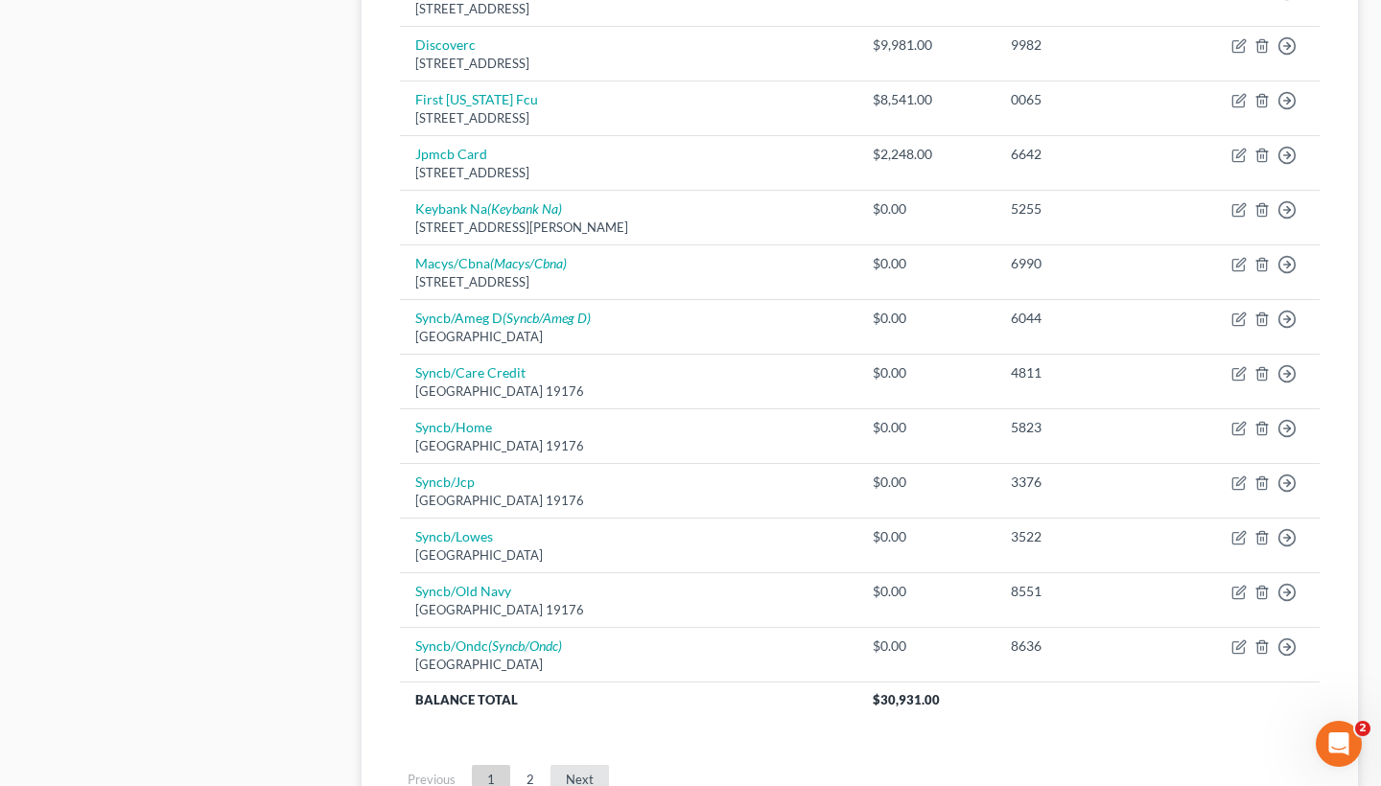
click at [567, 765] on link "Next" at bounding box center [579, 780] width 58 height 31
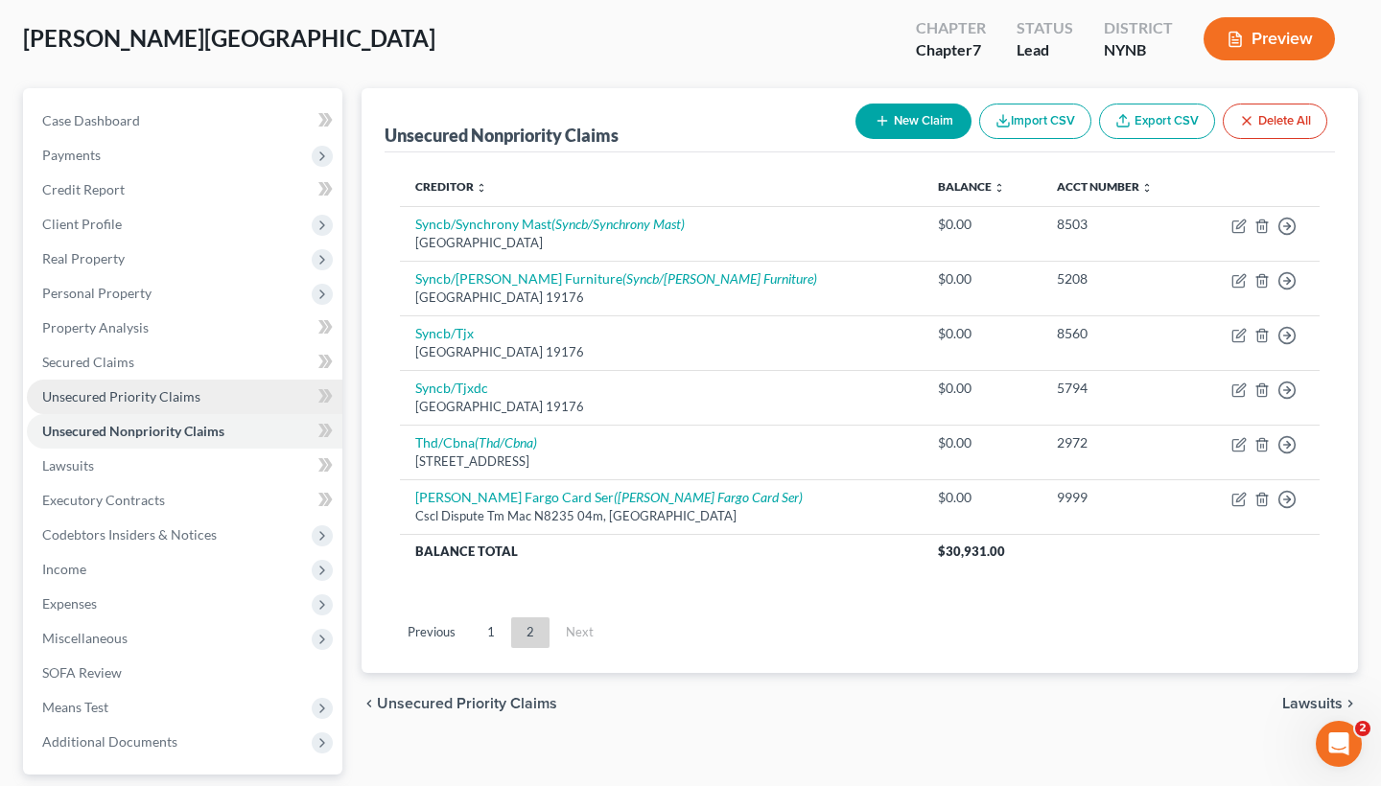
scroll to position [111, 0]
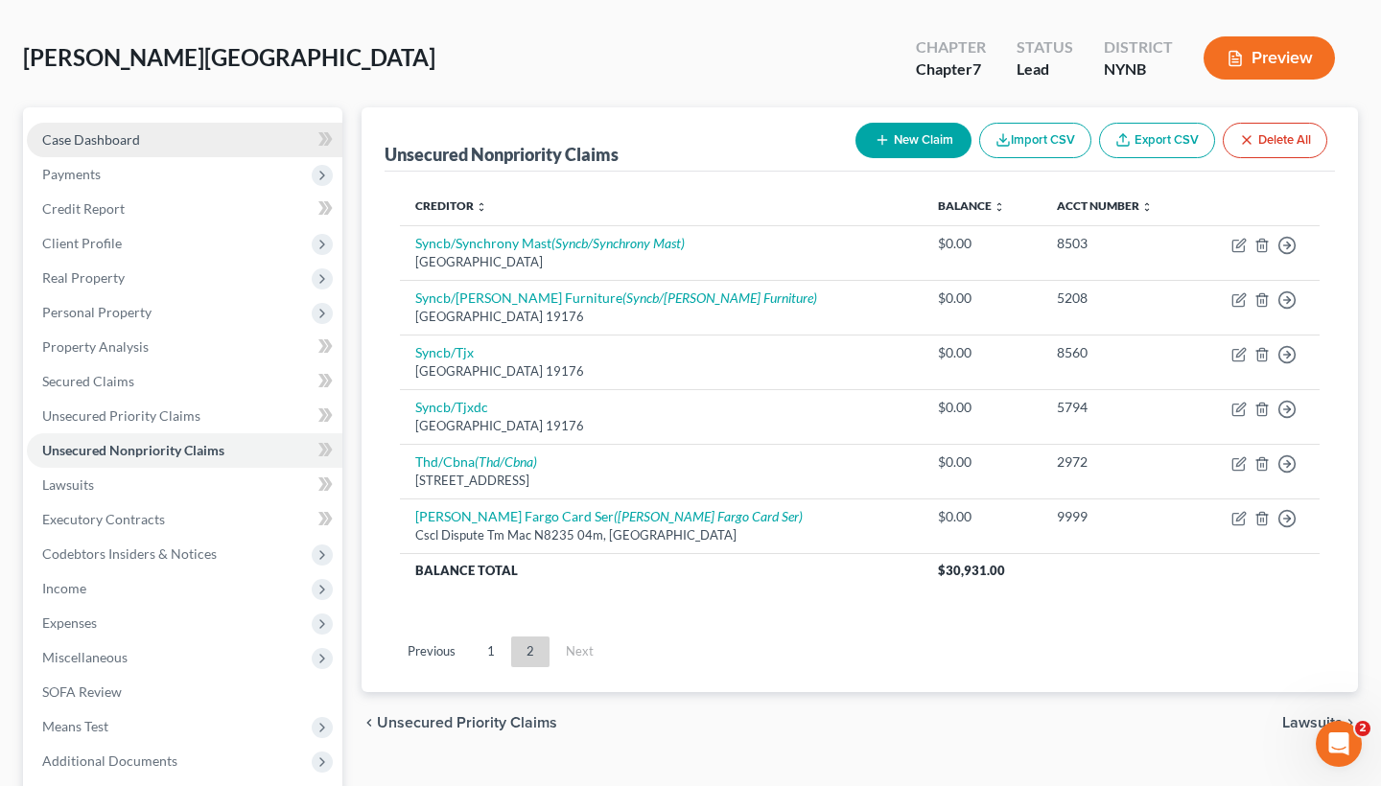
click at [106, 123] on link "Case Dashboard" at bounding box center [185, 140] width 316 height 35
select select "0"
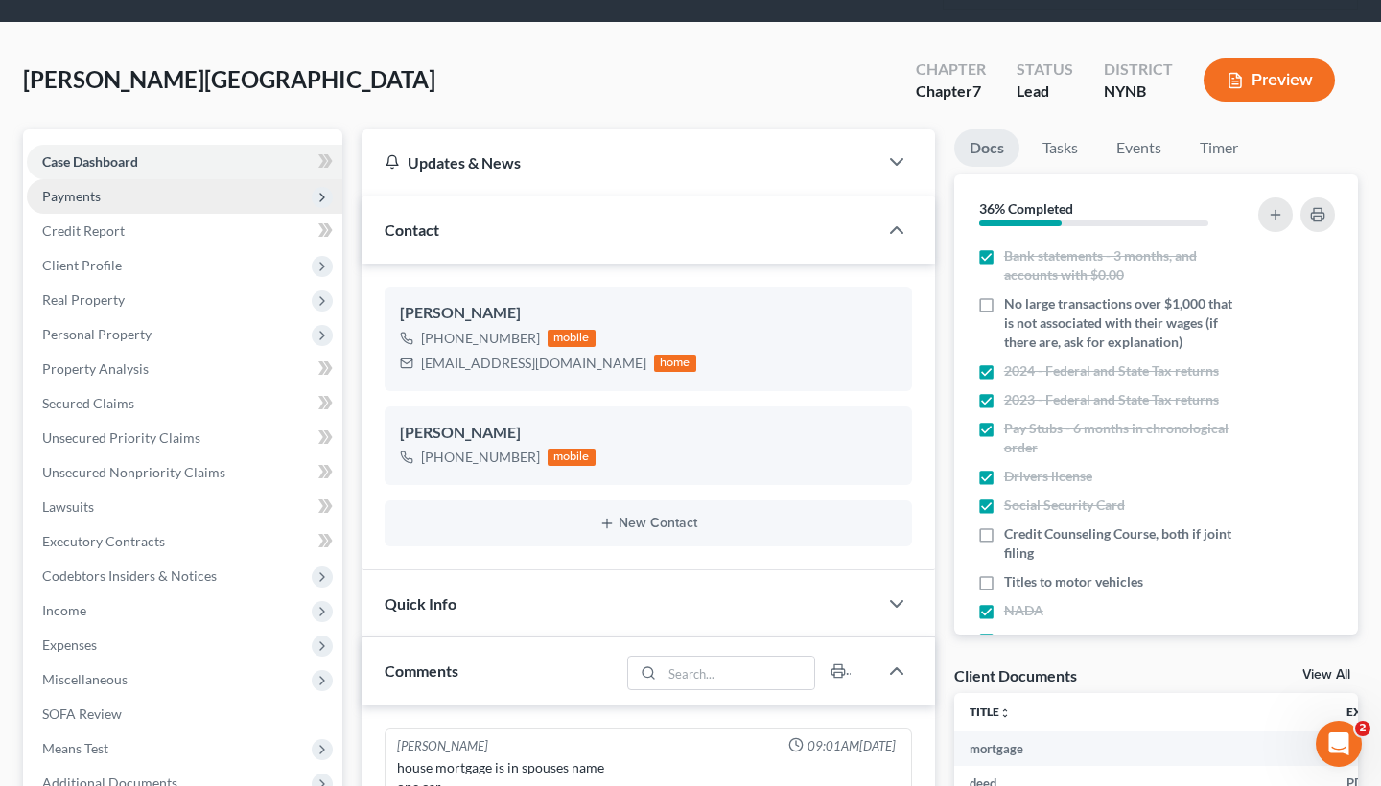
scroll to position [94, 0]
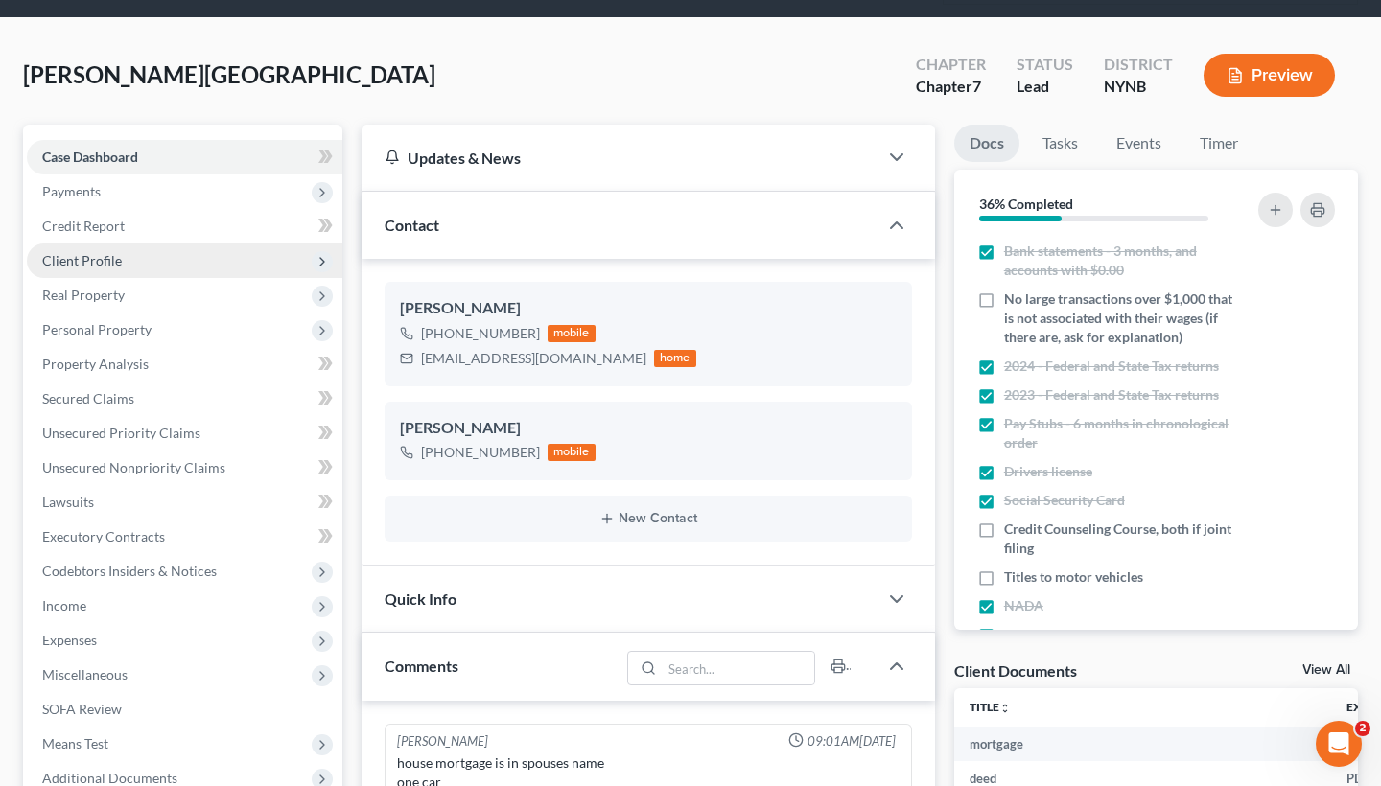
click at [267, 244] on span "Client Profile" at bounding box center [185, 261] width 316 height 35
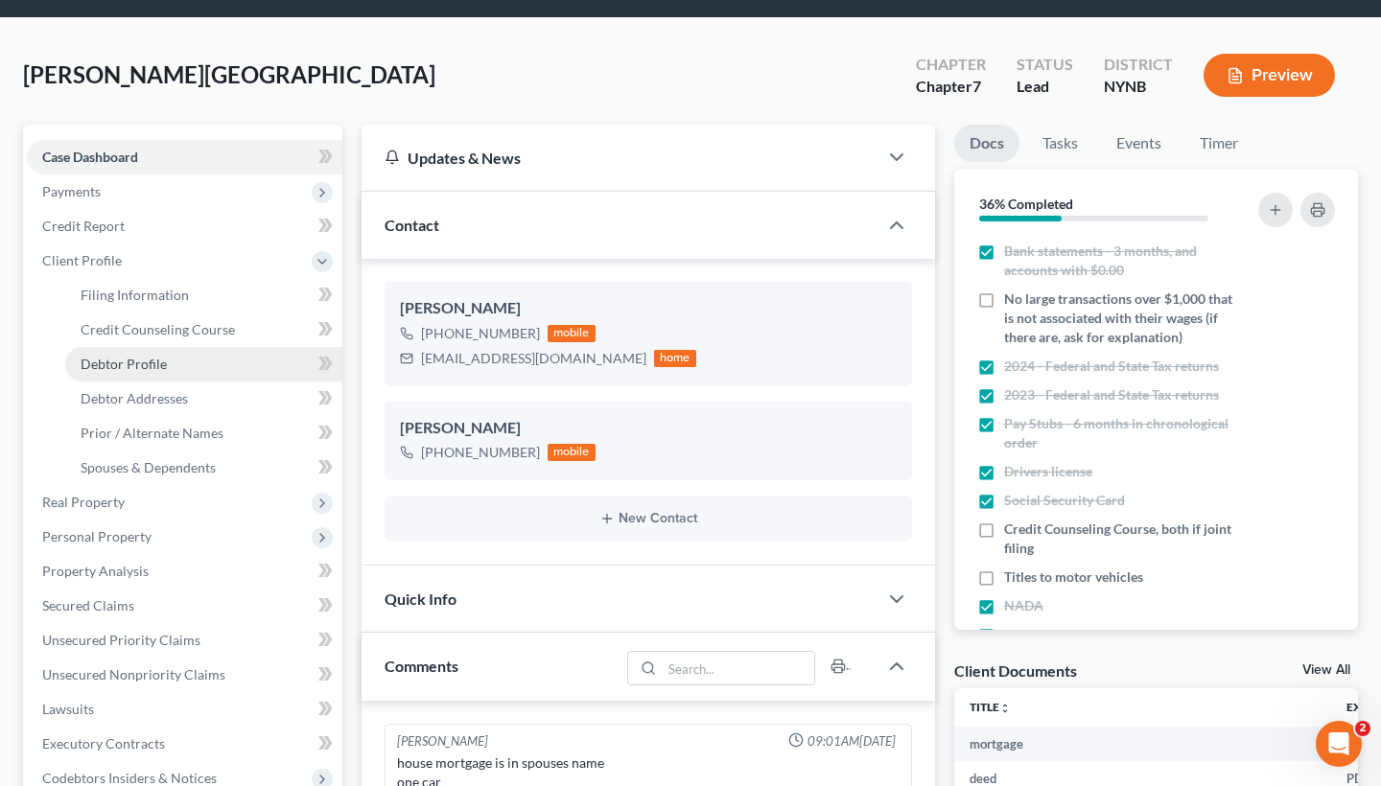
click at [215, 347] on link "Debtor Profile" at bounding box center [203, 364] width 277 height 35
select select "1"
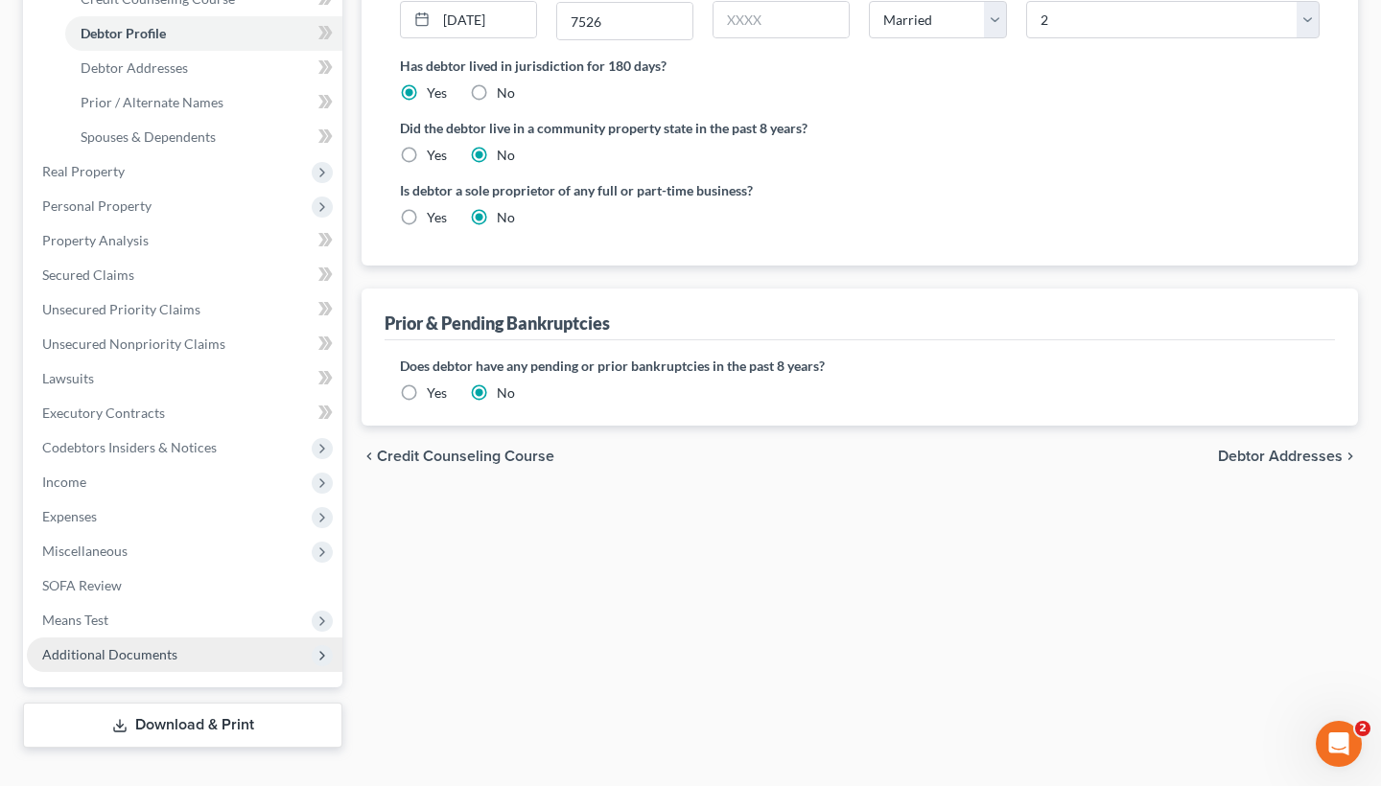
click at [116, 646] on span "Additional Documents" at bounding box center [109, 654] width 135 height 16
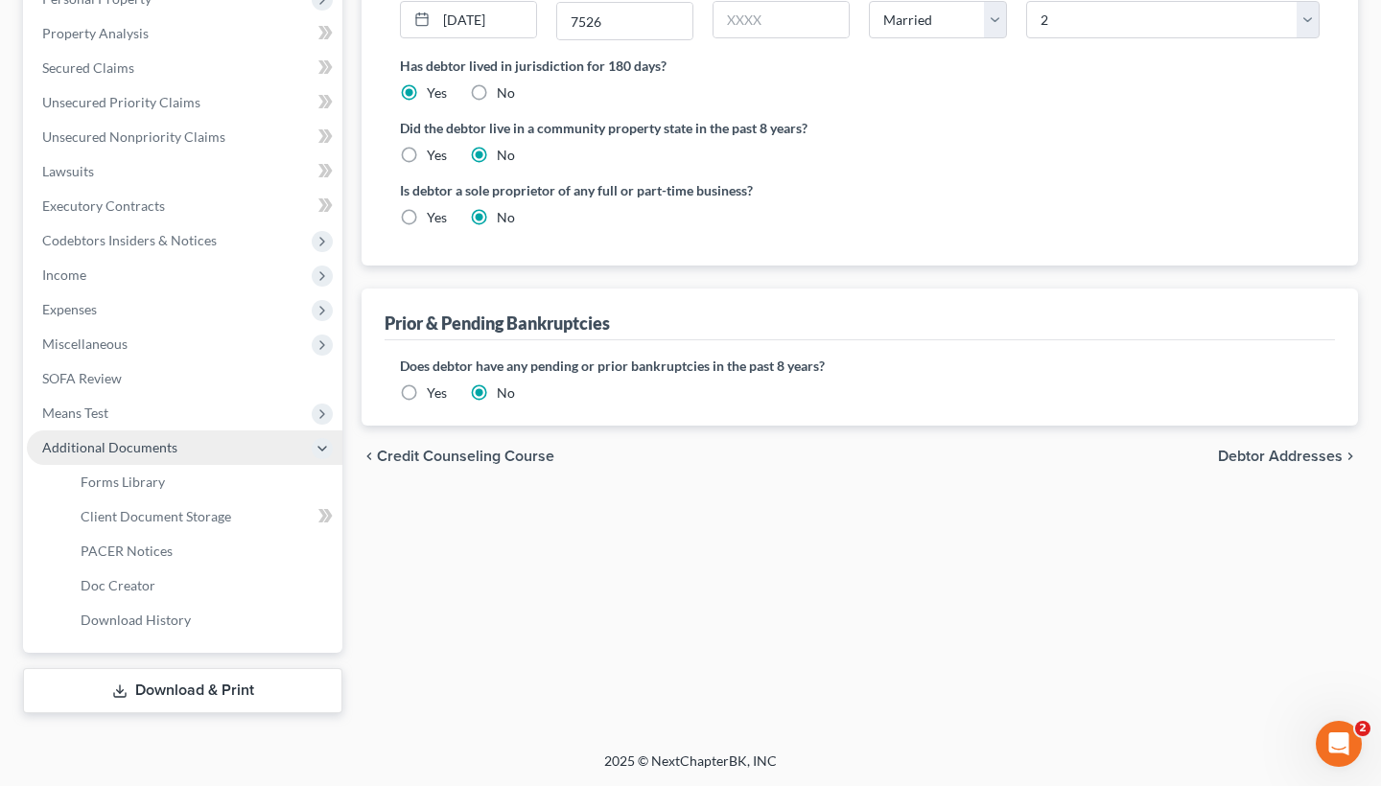
scroll to position [390, 0]
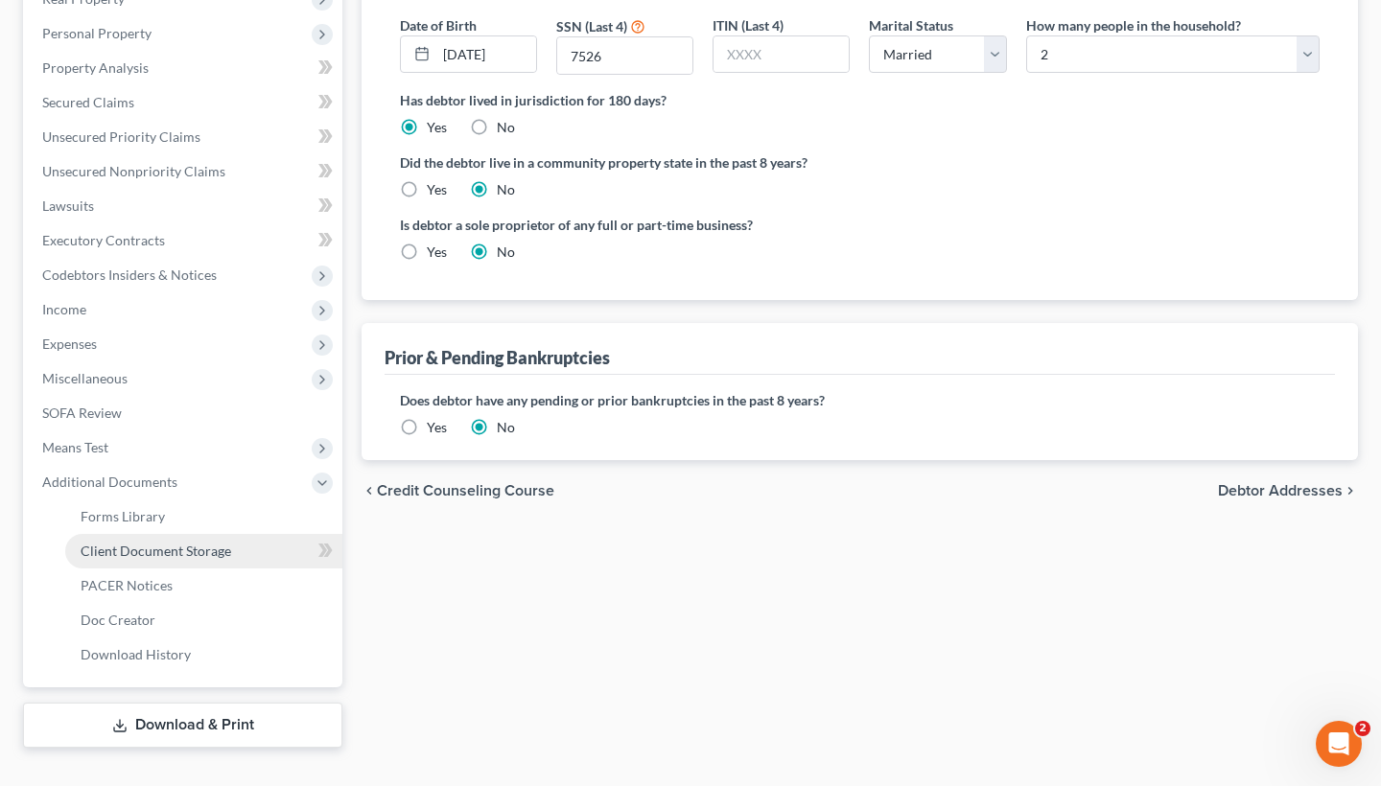
click at [158, 543] on span "Client Document Storage" at bounding box center [156, 551] width 151 height 16
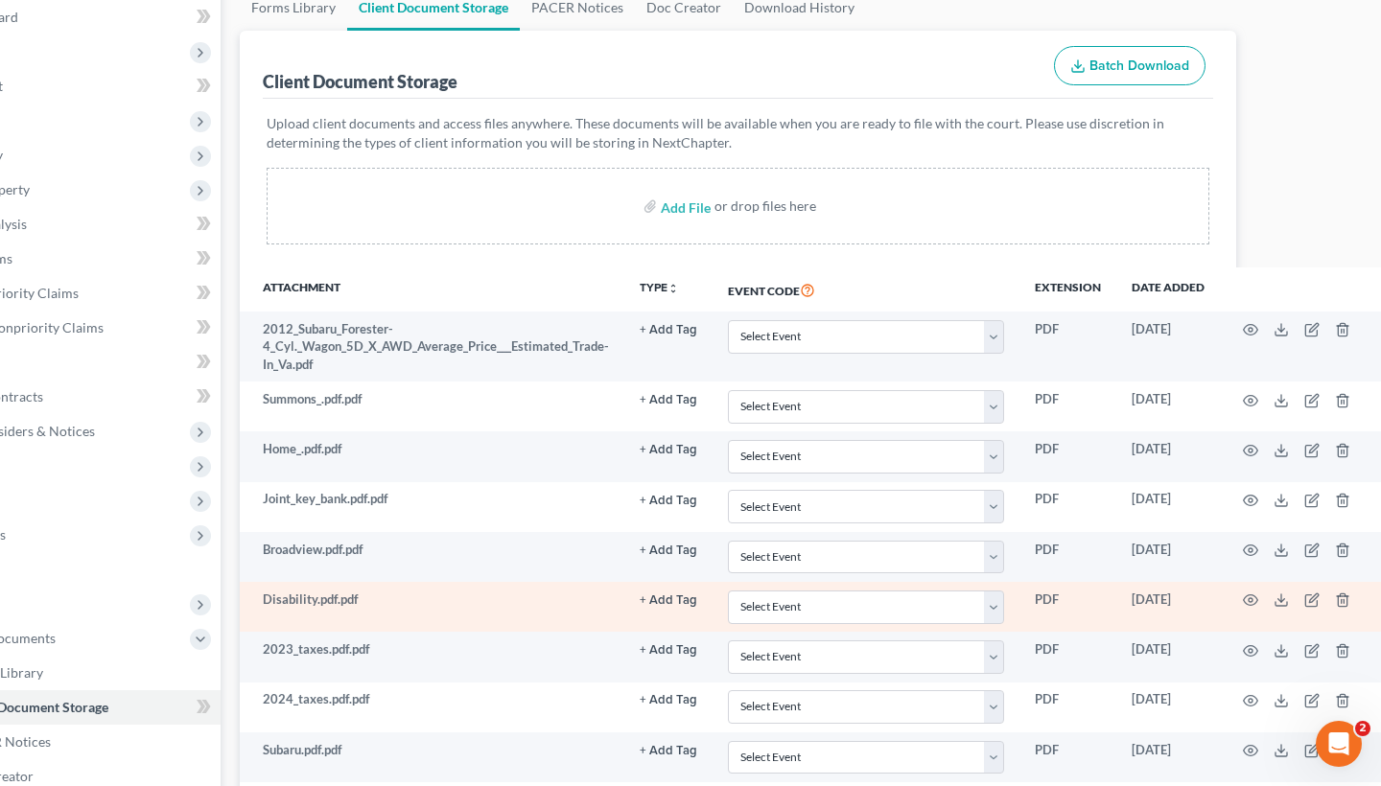
scroll to position [331, 116]
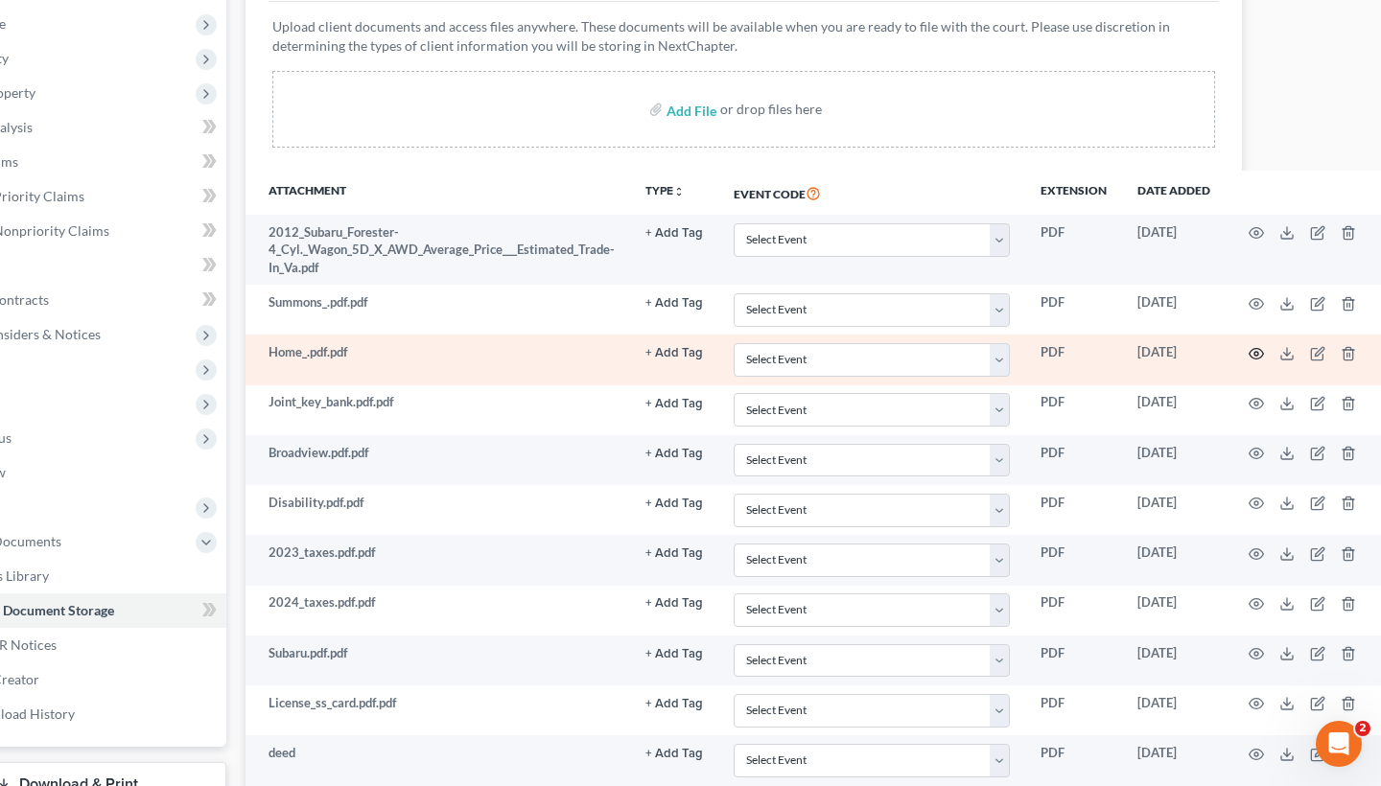
click at [1254, 352] on circle "button" at bounding box center [1256, 354] width 4 height 4
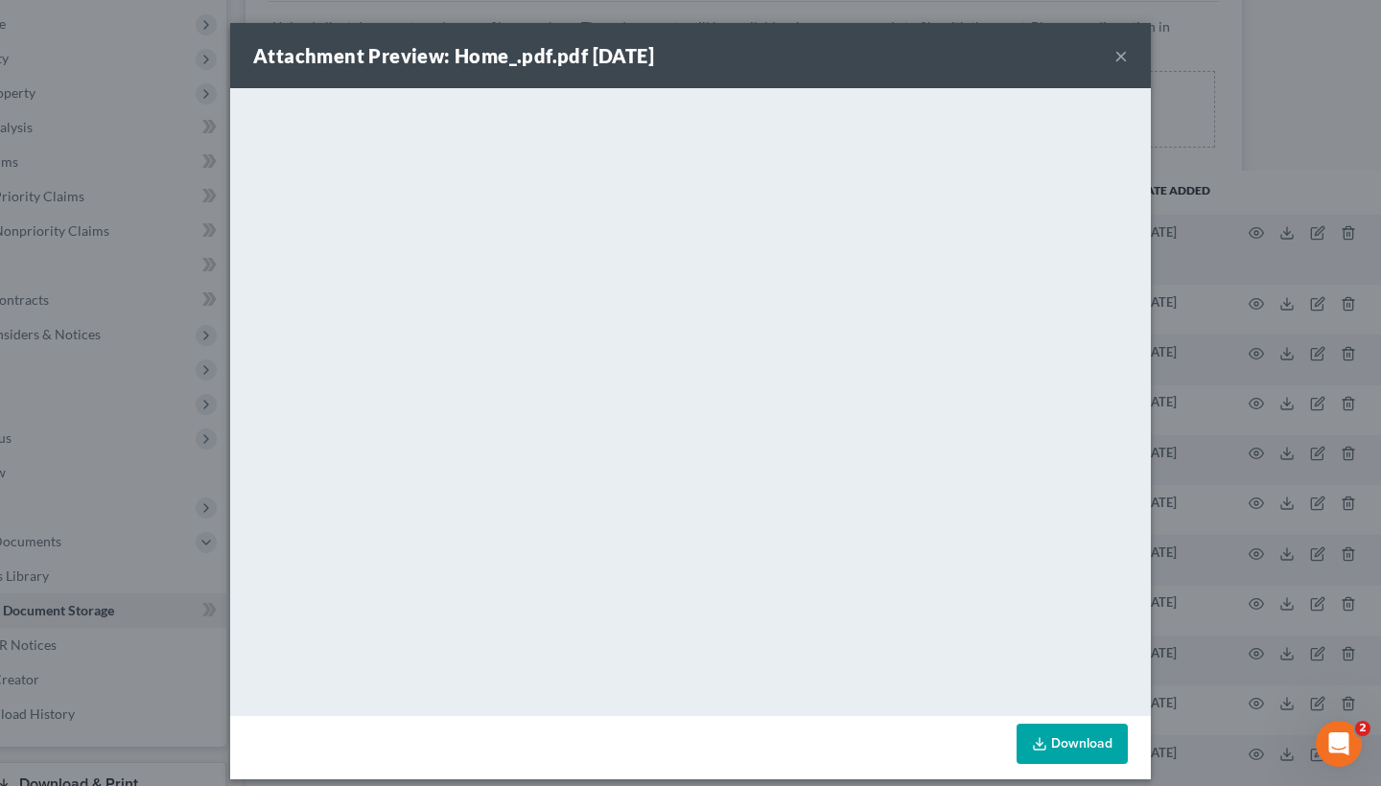
click at [1119, 54] on button "×" at bounding box center [1120, 55] width 13 height 23
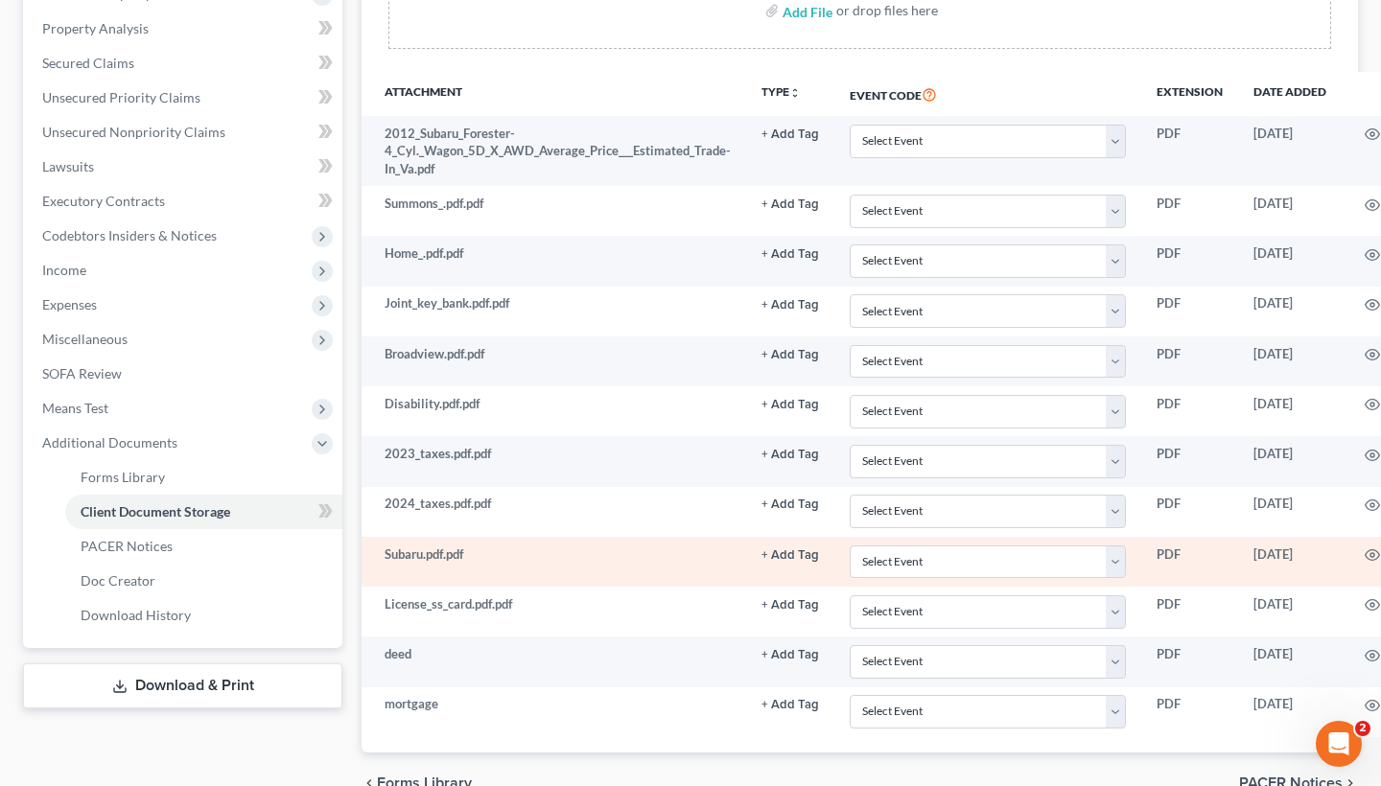
scroll to position [427, 0]
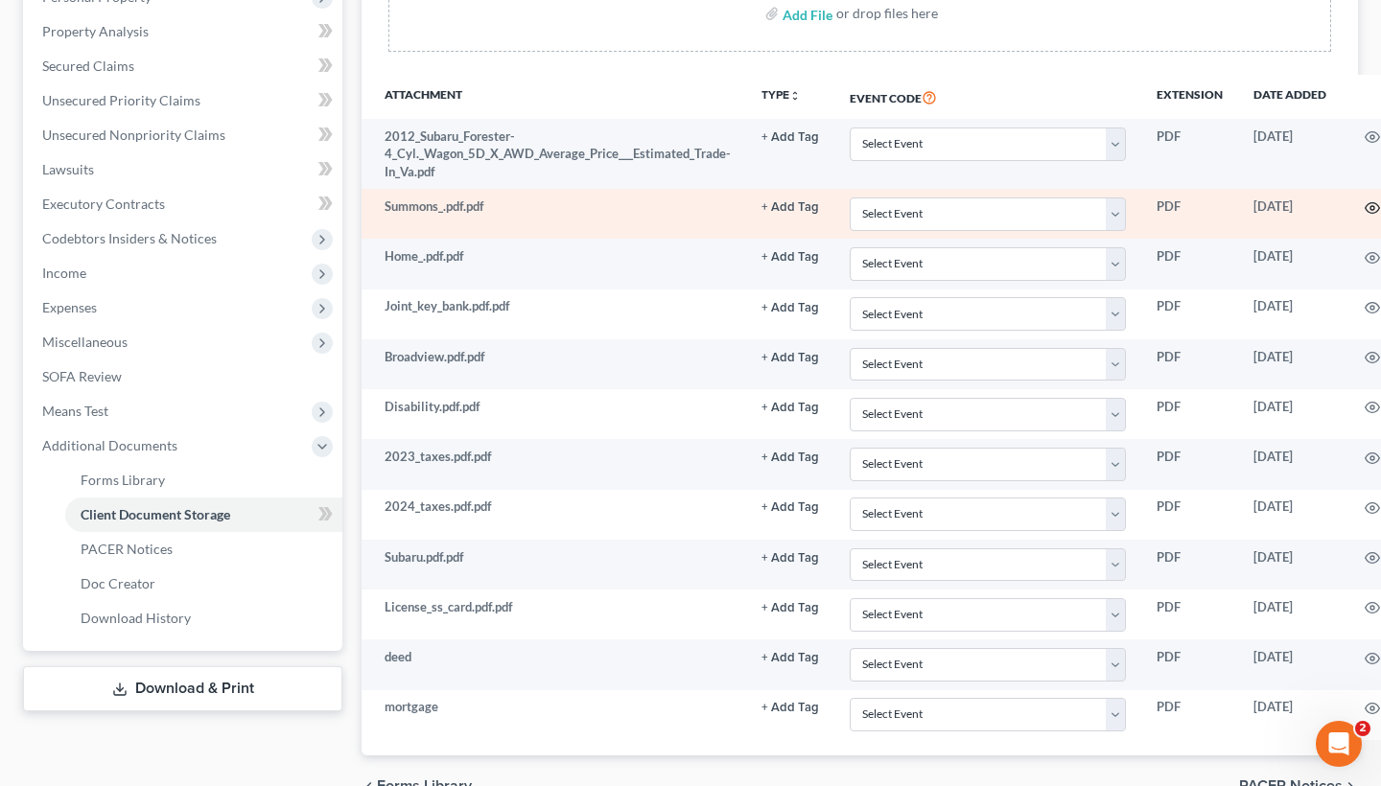
click at [1365, 200] on icon "button" at bounding box center [1372, 207] width 15 height 15
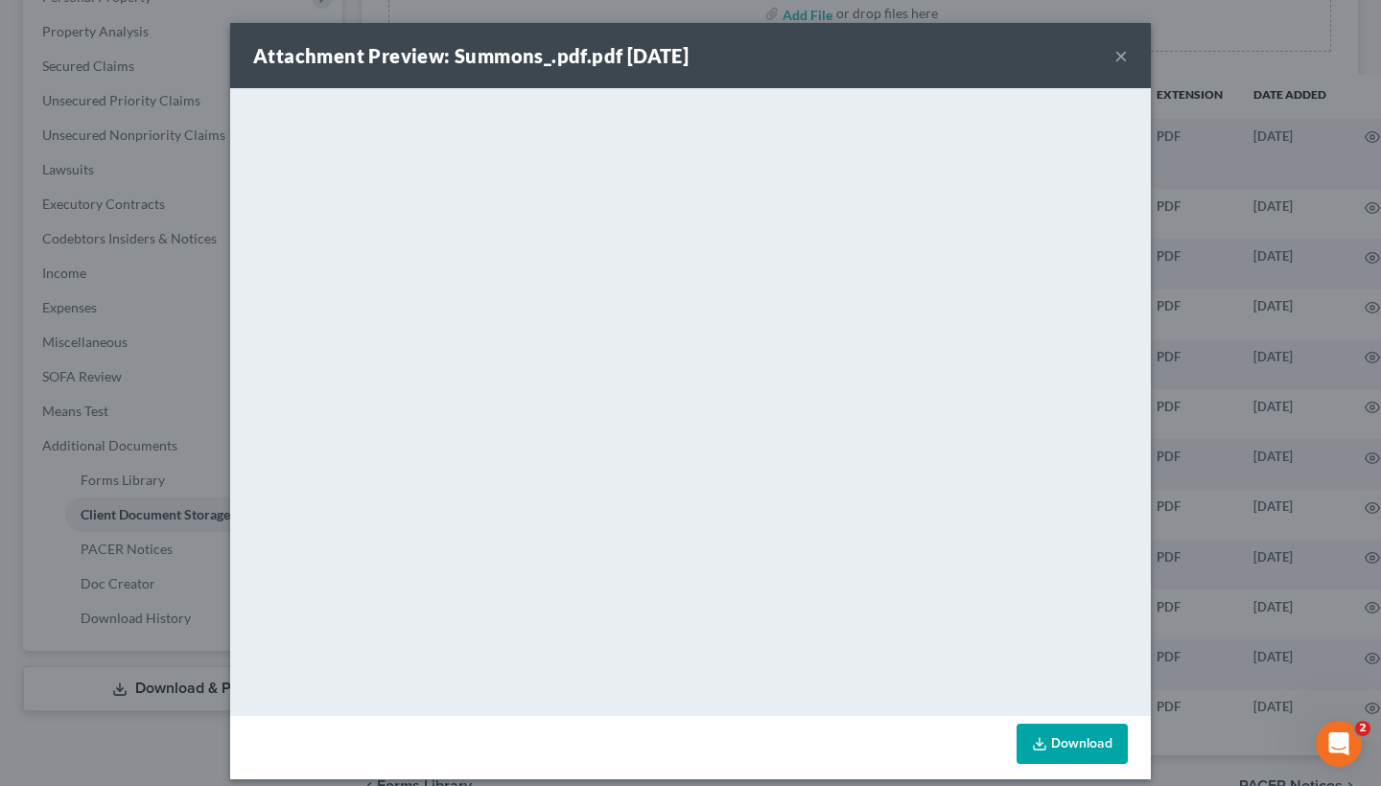
click at [1299, 184] on div "Attachment Preview: Summons_.pdf.pdf 10/01/2025 × <object ng-attr-data='https:/…" at bounding box center [690, 393] width 1381 height 786
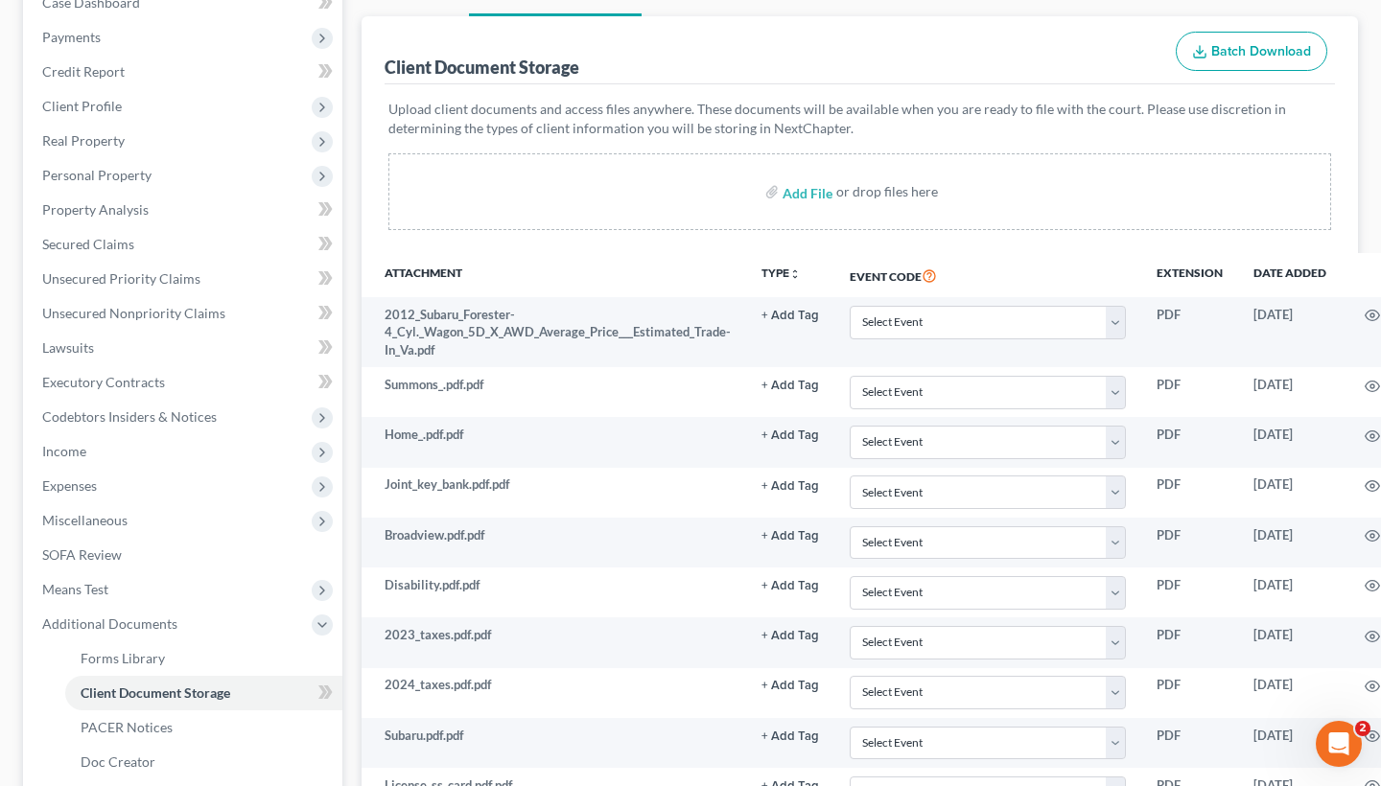
scroll to position [239, 0]
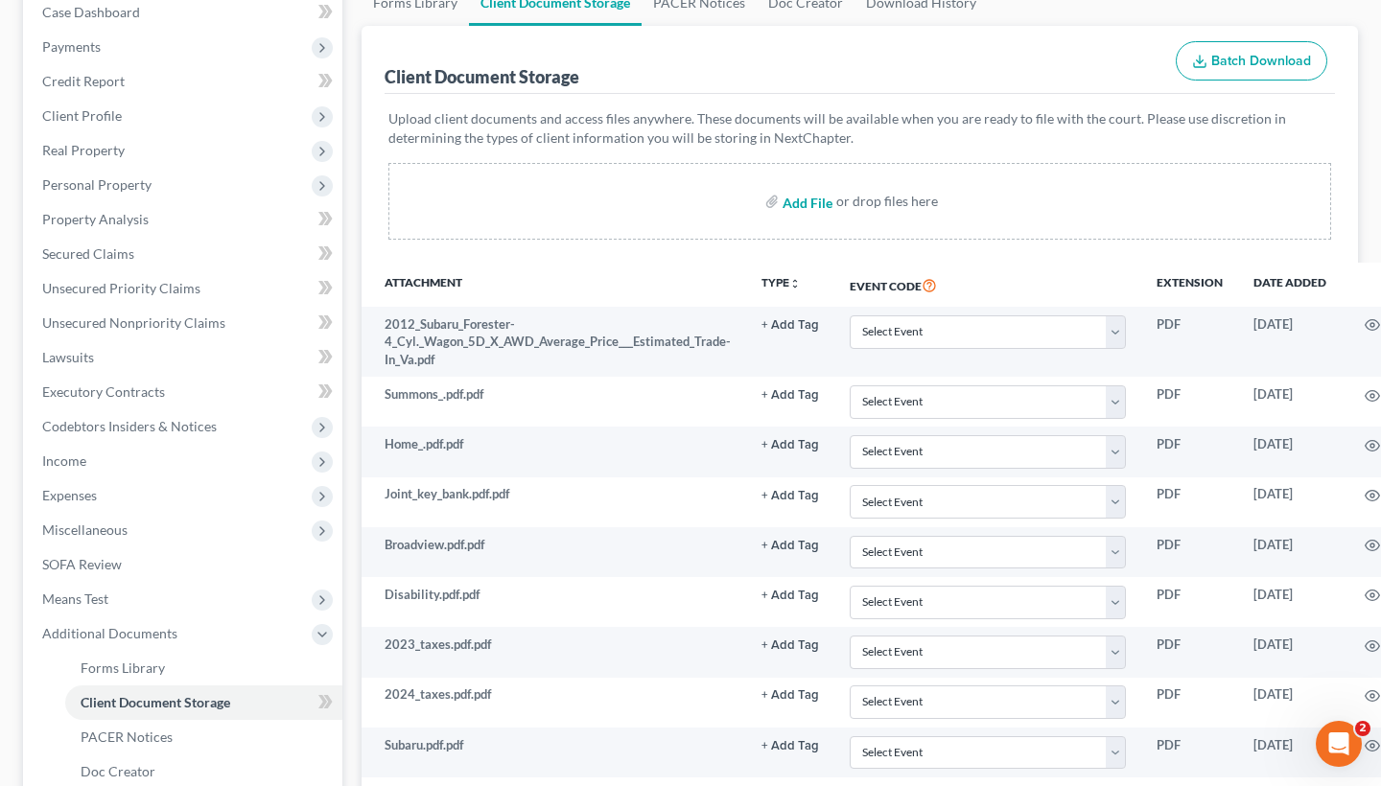
click at [812, 184] on input "file" at bounding box center [806, 201] width 46 height 35
type input "C:\fakepath\husbands pay.pdf"
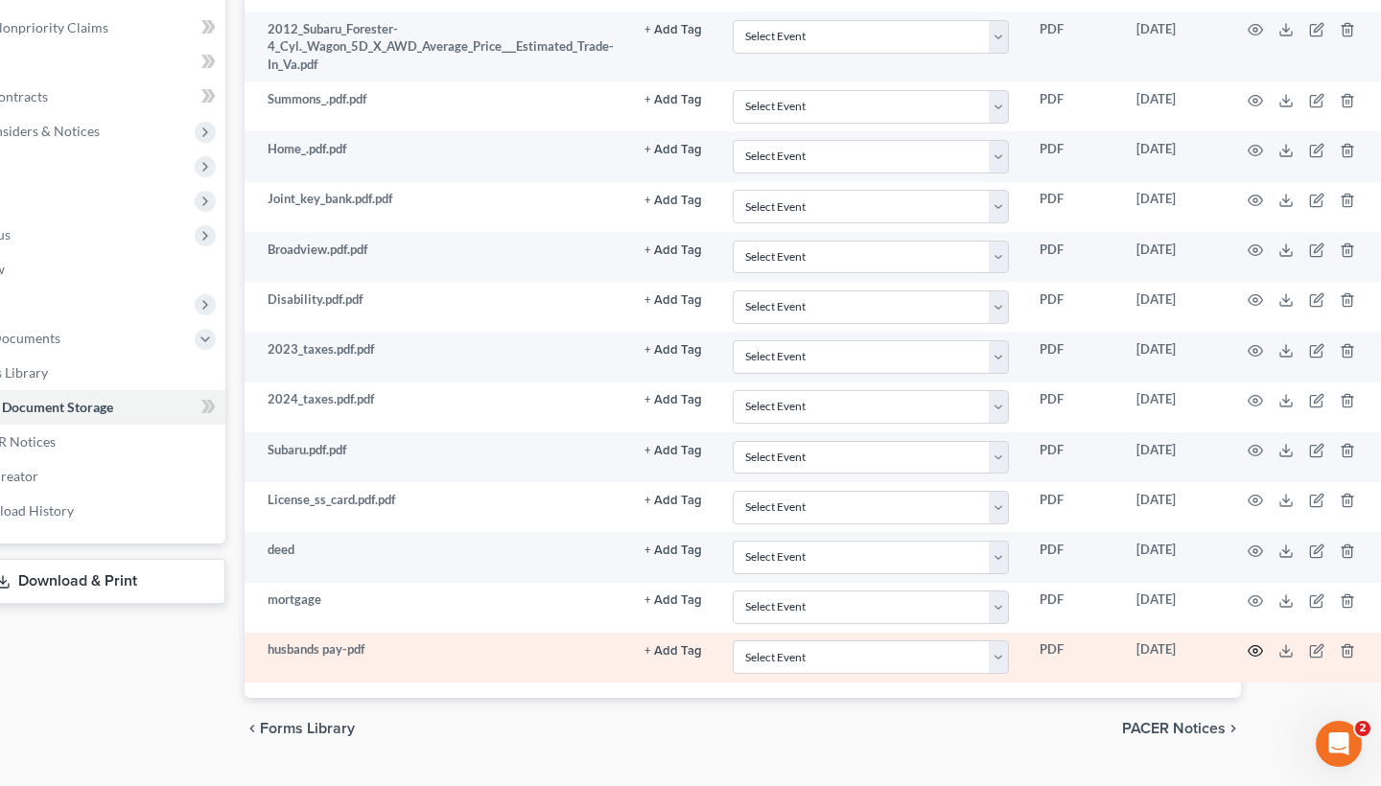
scroll to position [534, 116]
click at [1254, 649] on circle "button" at bounding box center [1256, 651] width 4 height 4
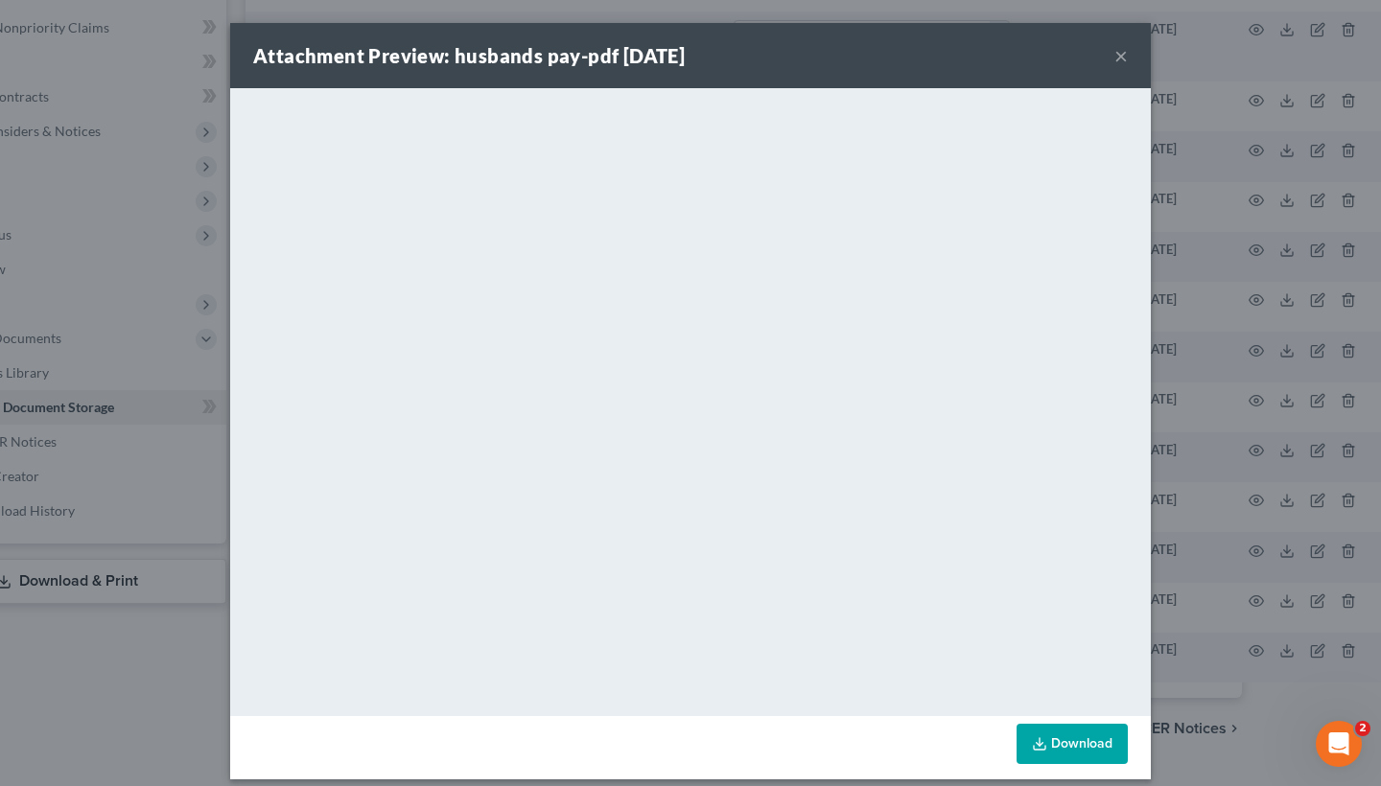
click at [1239, 273] on div "Attachment Preview: husbands pay-pdf 10/09/2025 × <object ng-attr-data='https:/…" at bounding box center [690, 393] width 1381 height 786
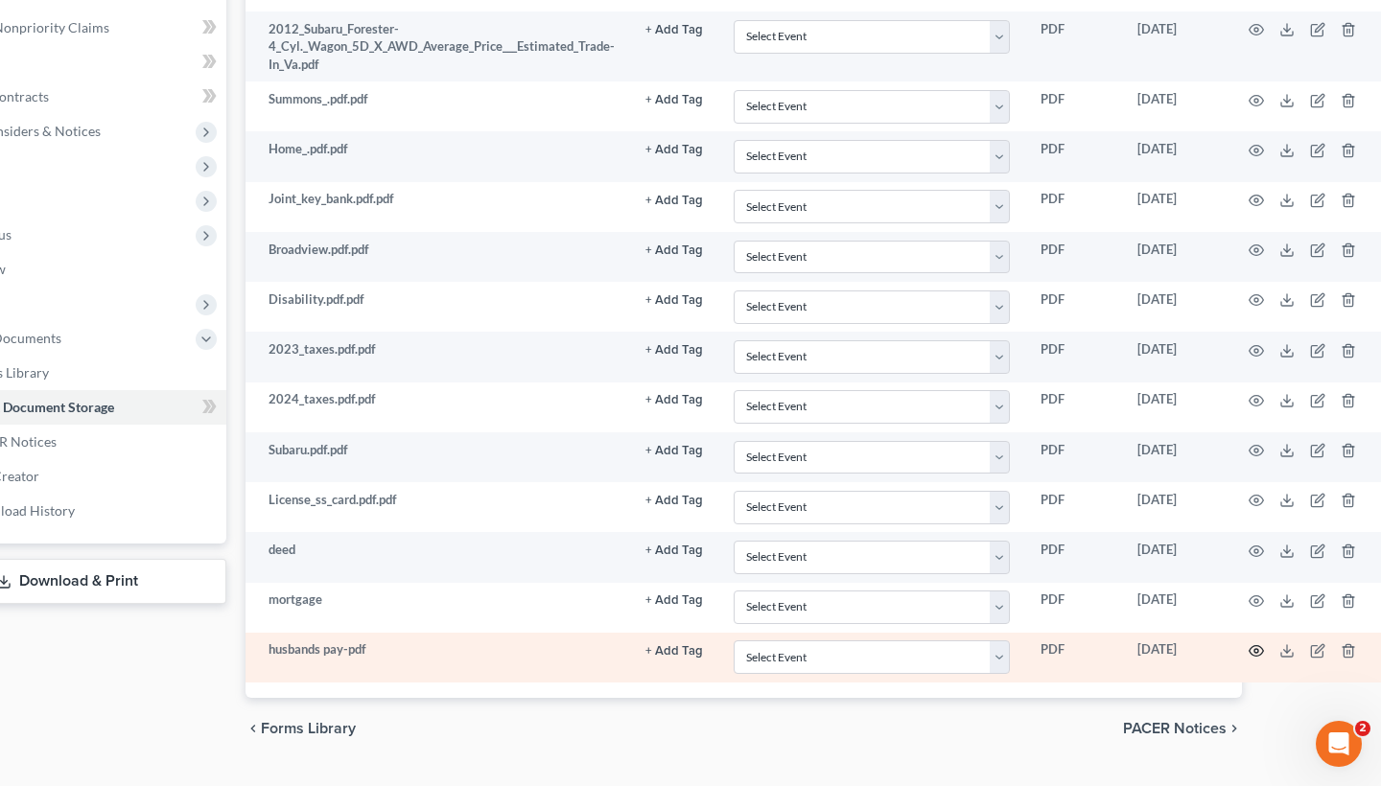
click at [1254, 649] on circle "button" at bounding box center [1256, 651] width 4 height 4
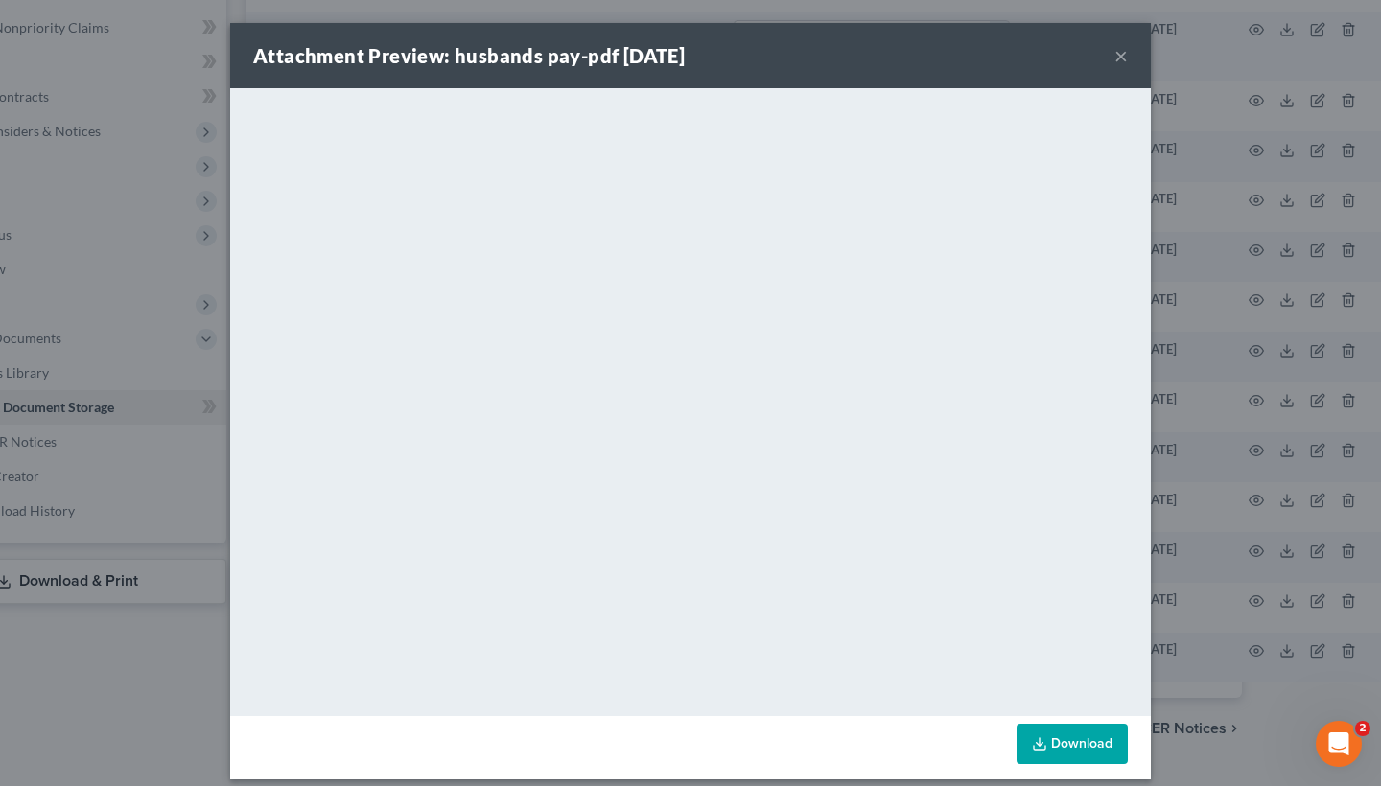
click at [1294, 373] on div "Attachment Preview: husbands pay-pdf 10/09/2025 × <object ng-attr-data='https:/…" at bounding box center [690, 393] width 1381 height 786
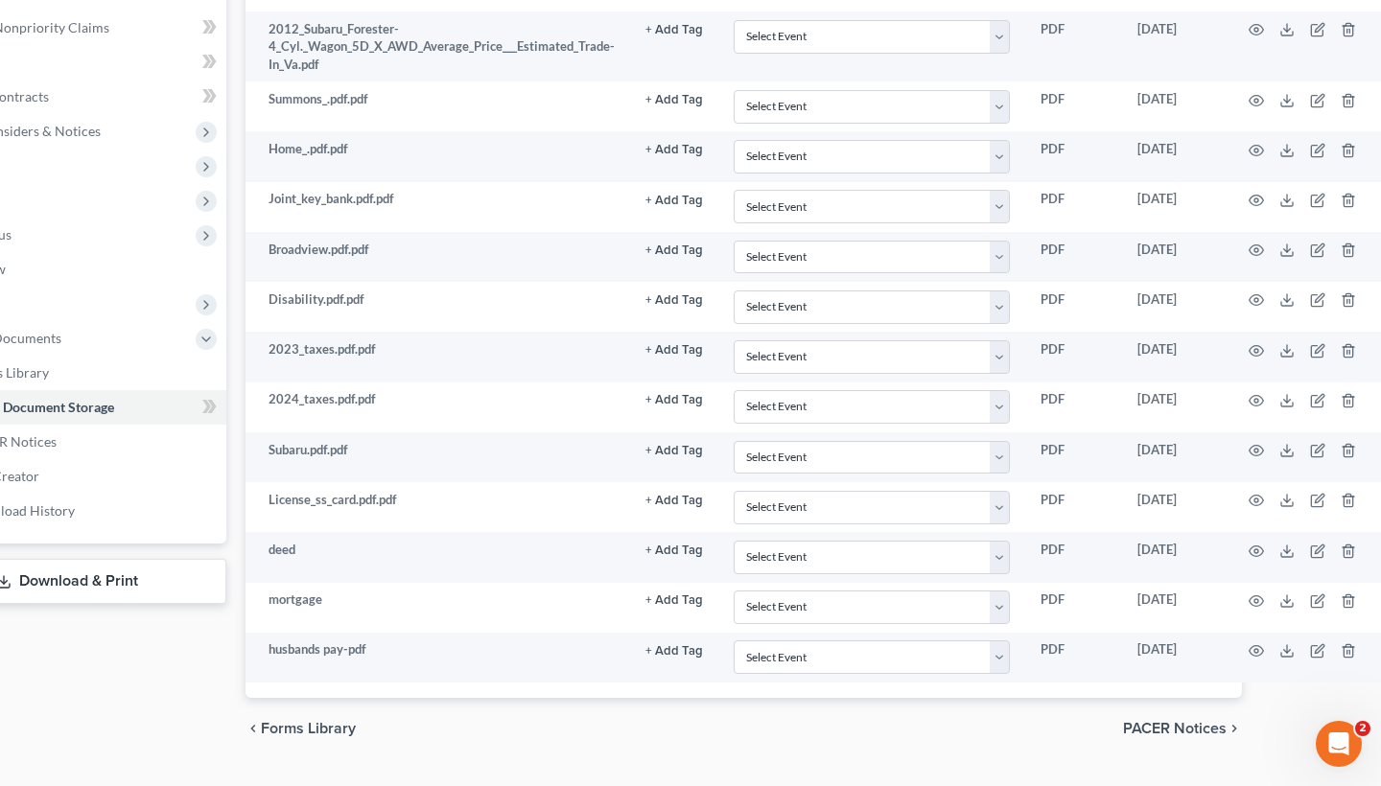
scroll to position [532, 0]
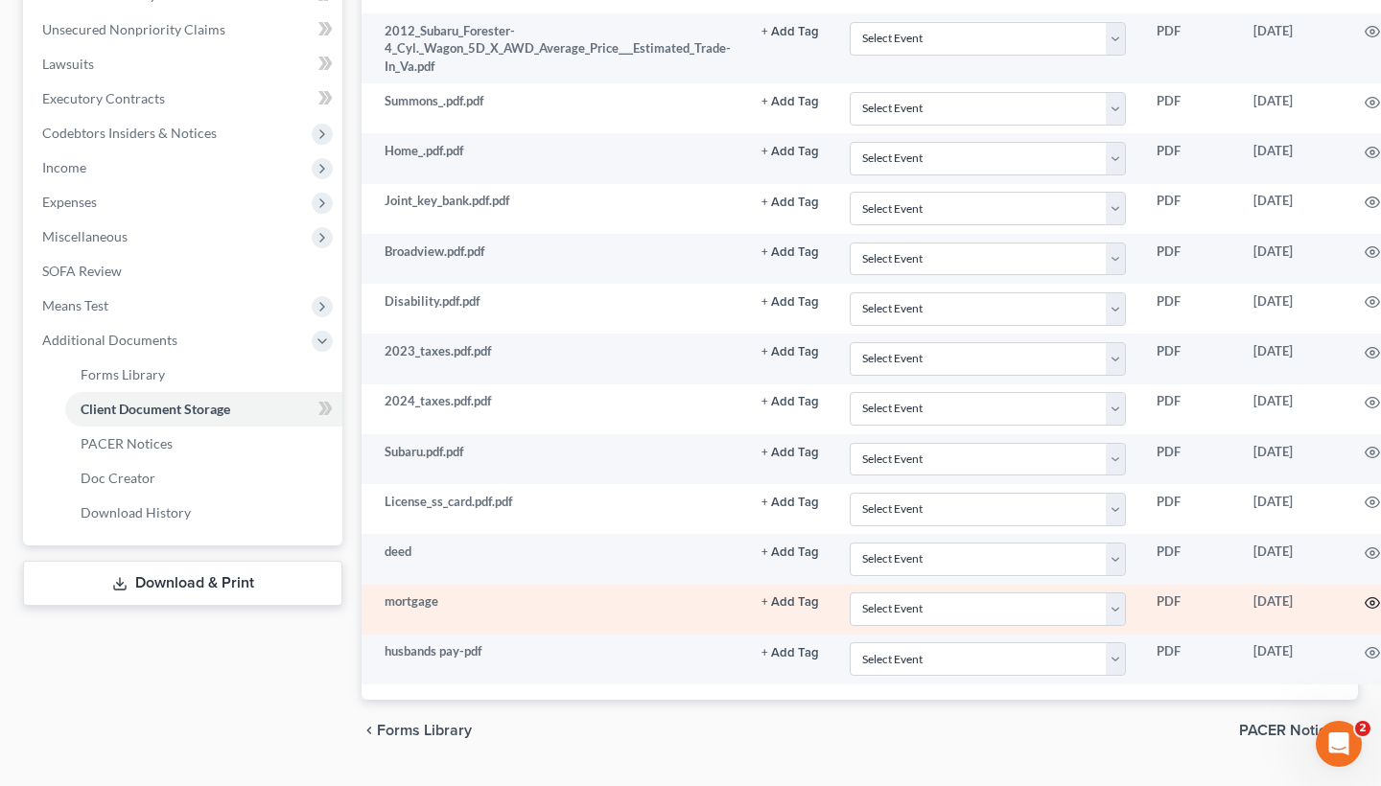
click at [1365, 596] on icon "button" at bounding box center [1372, 603] width 15 height 15
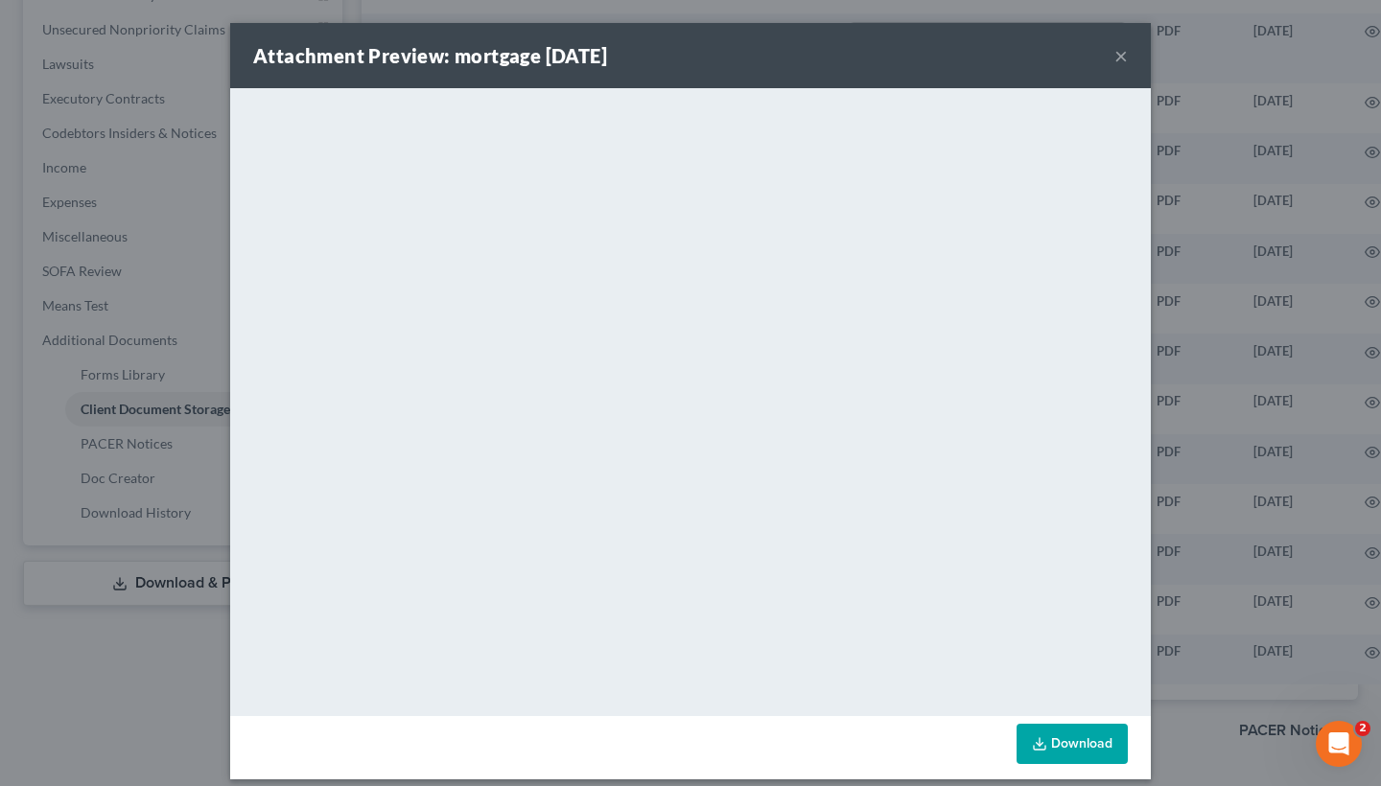
scroll to position [0, 0]
click at [1233, 337] on div "Attachment Preview: mortgage 10/09/2025 × <object ng-attr-data='https://nextcha…" at bounding box center [690, 393] width 1381 height 786
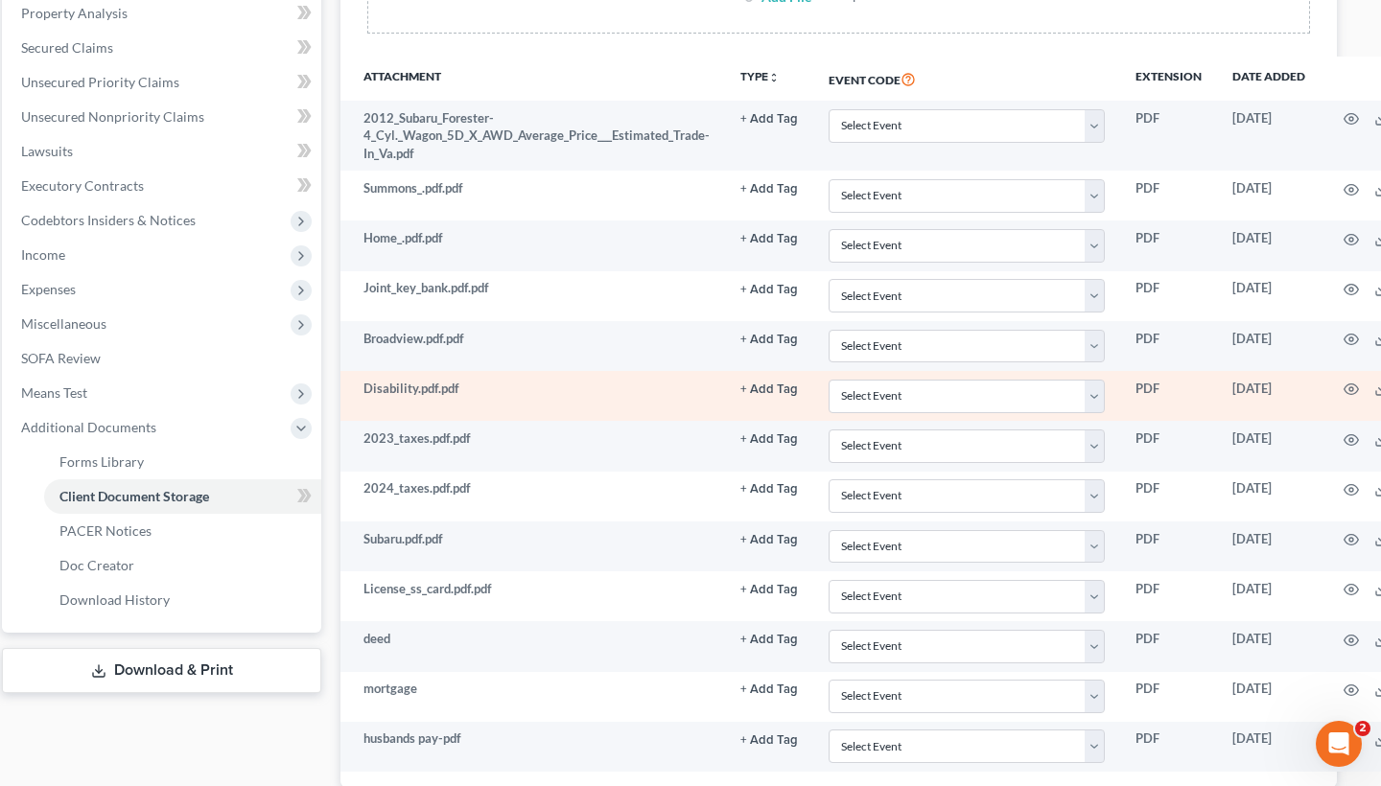
scroll to position [446, 116]
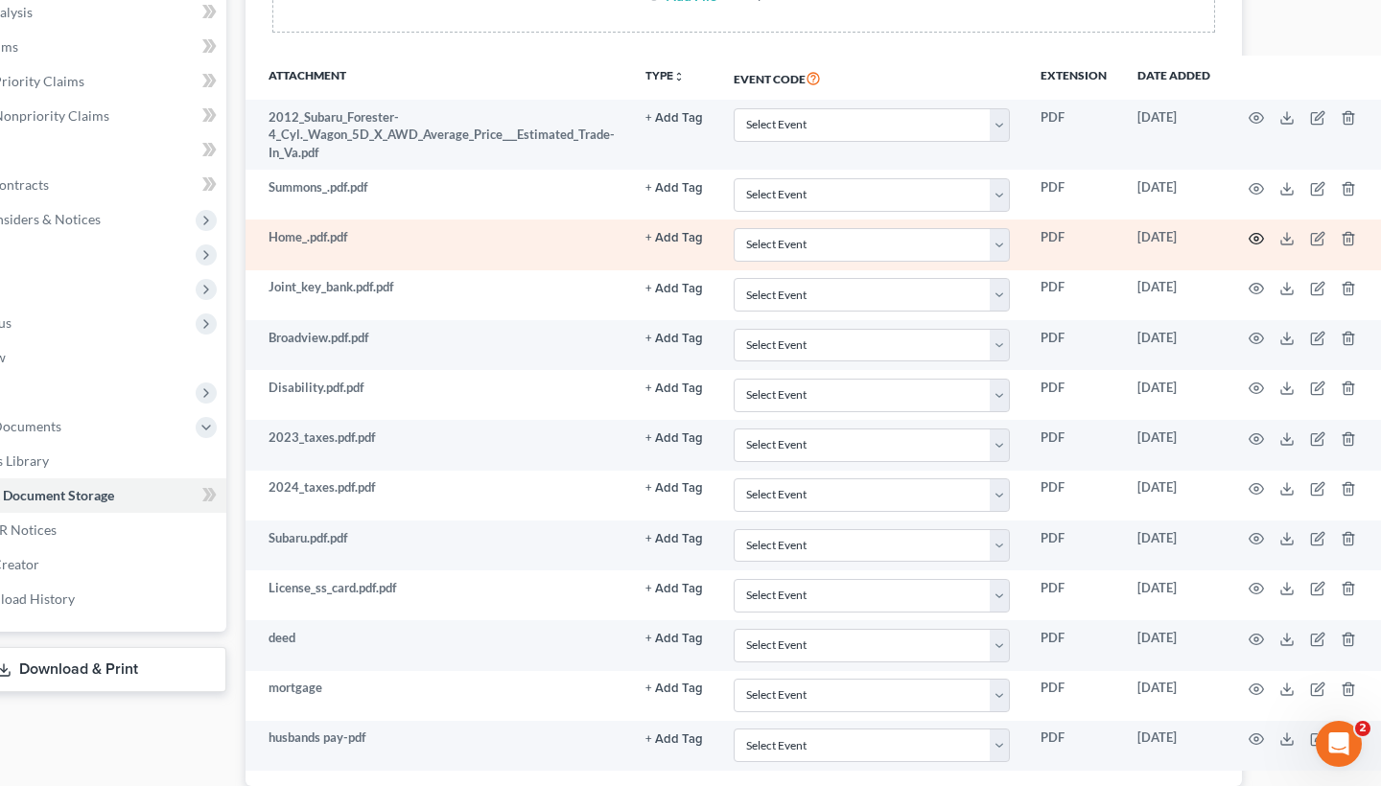
click at [1249, 231] on icon "button" at bounding box center [1256, 238] width 15 height 15
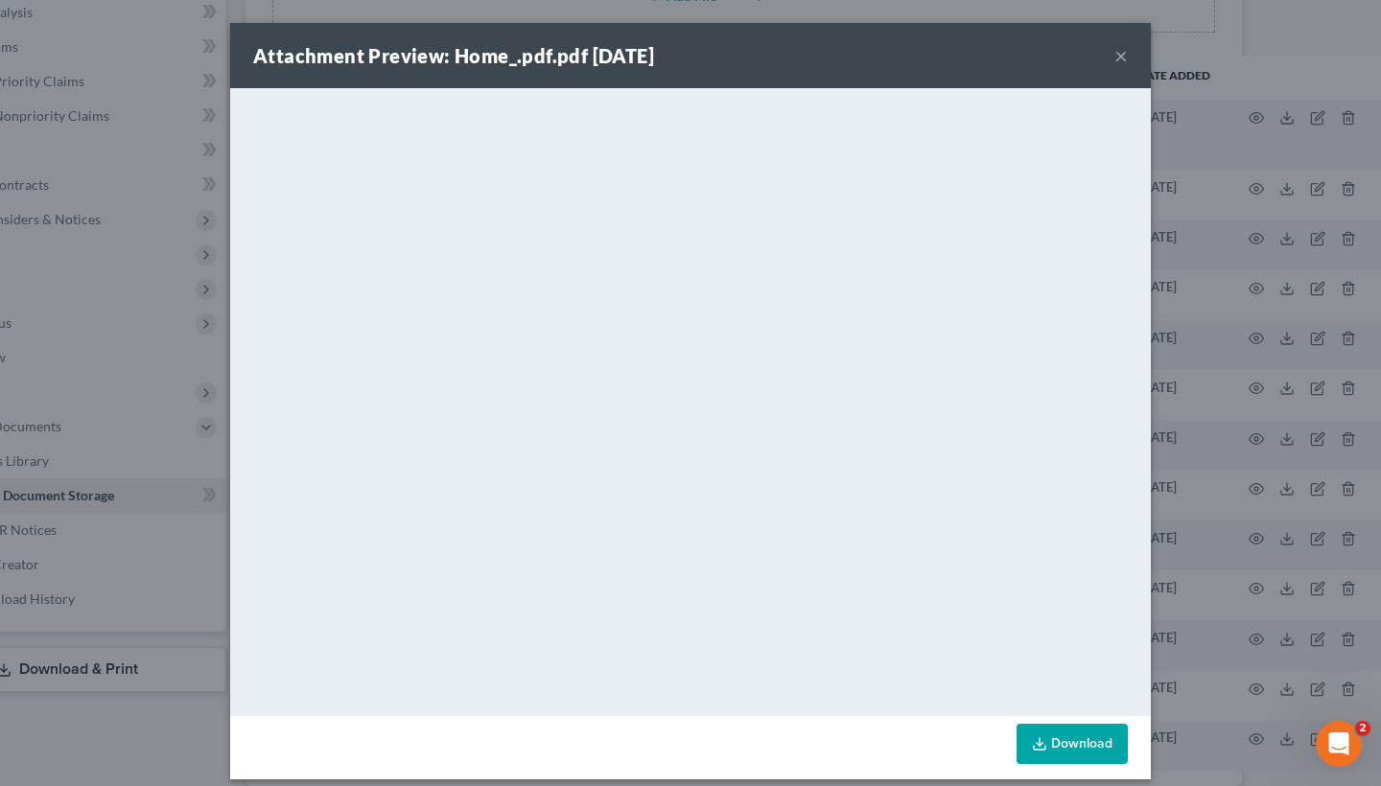
scroll to position [5, 0]
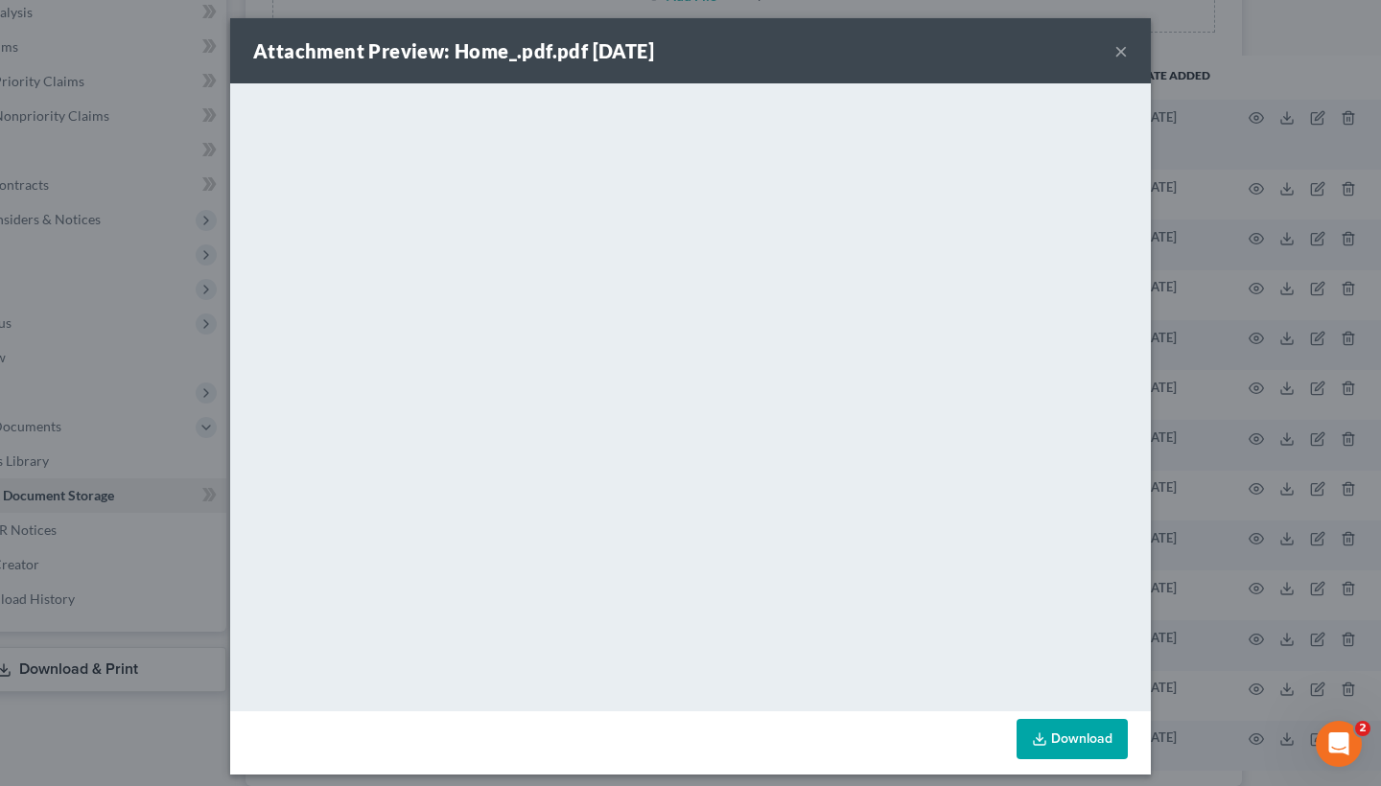
click at [1202, 305] on div "Attachment Preview: Home_.pdf.pdf 10/01/2025 × <object ng-attr-data='https://ne…" at bounding box center [690, 393] width 1381 height 786
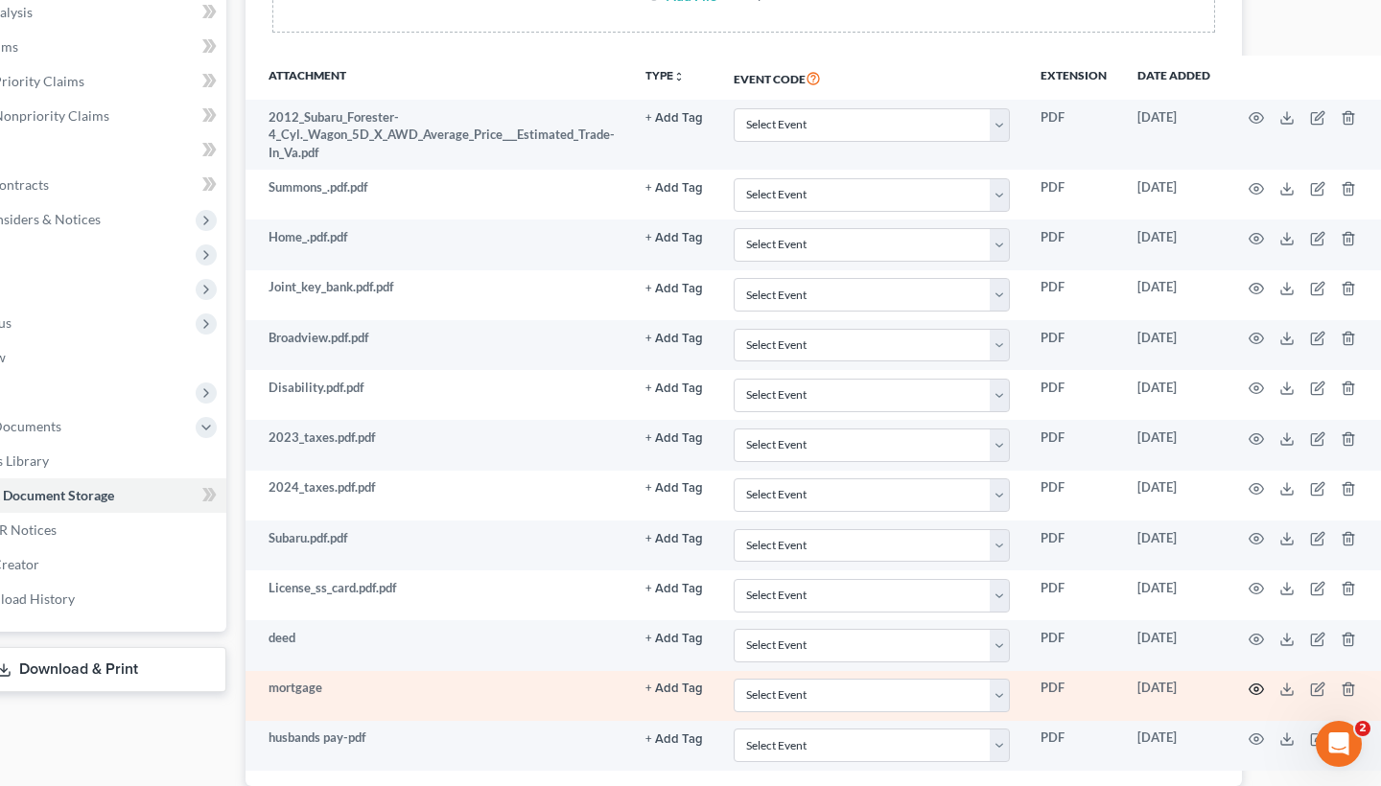
click at [1254, 688] on circle "button" at bounding box center [1256, 690] width 4 height 4
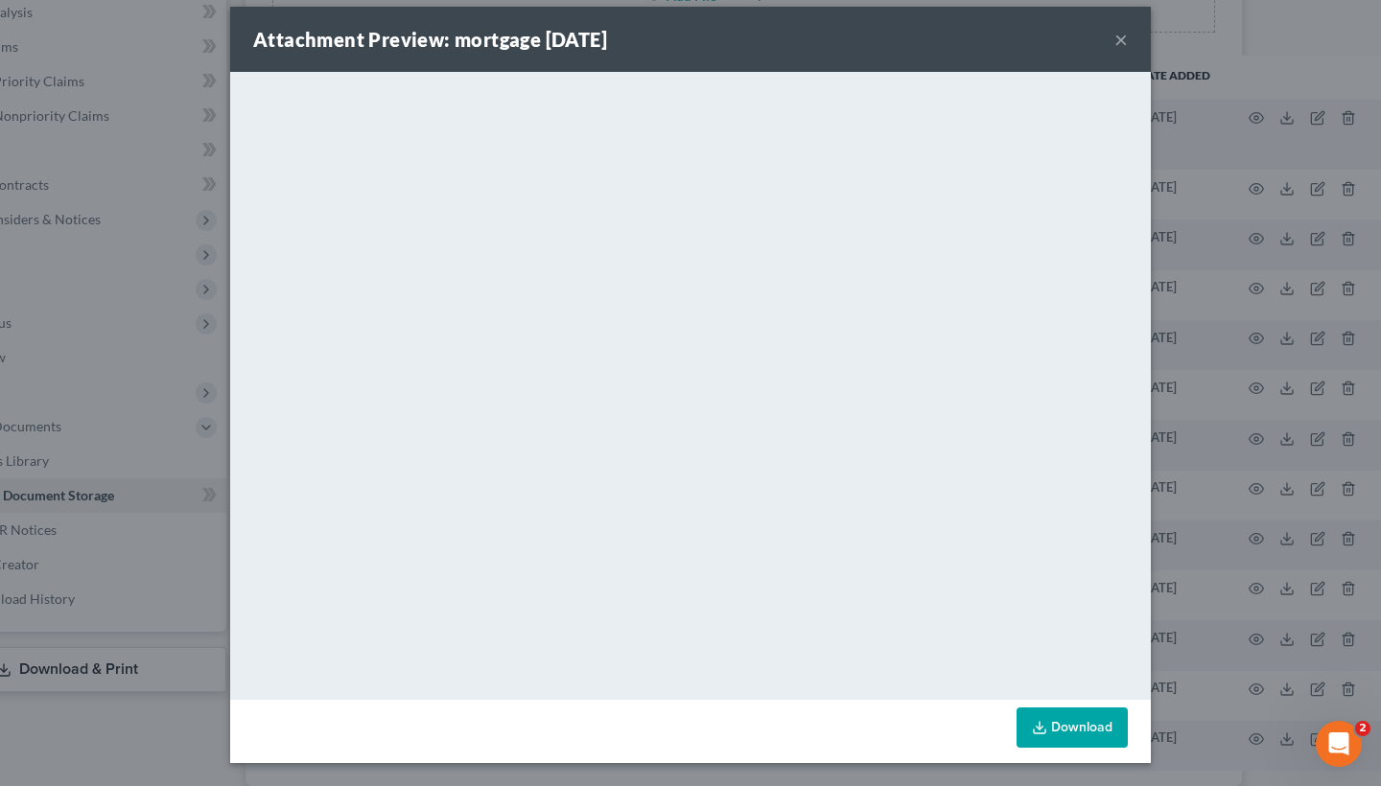
scroll to position [16, 0]
click at [1292, 272] on div "Attachment Preview: mortgage 10/09/2025 × <object ng-attr-data='https://nextcha…" at bounding box center [690, 393] width 1381 height 786
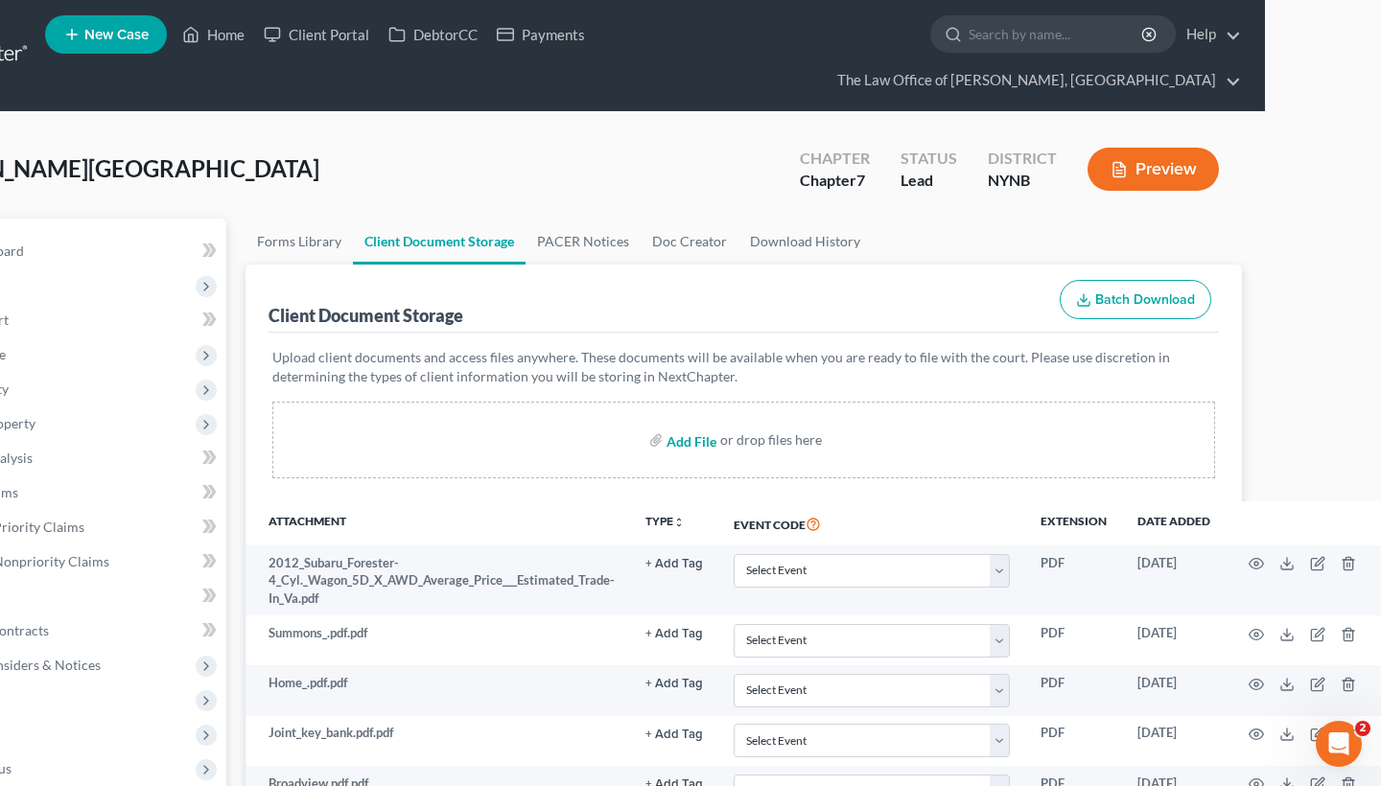
scroll to position [0, 116]
click at [688, 423] on input "file" at bounding box center [690, 440] width 46 height 35
type input "C:\fakepath\78101830517__E75C250A-5C74-4DA8-93A0-86D20DE90176-preview.HEIC"
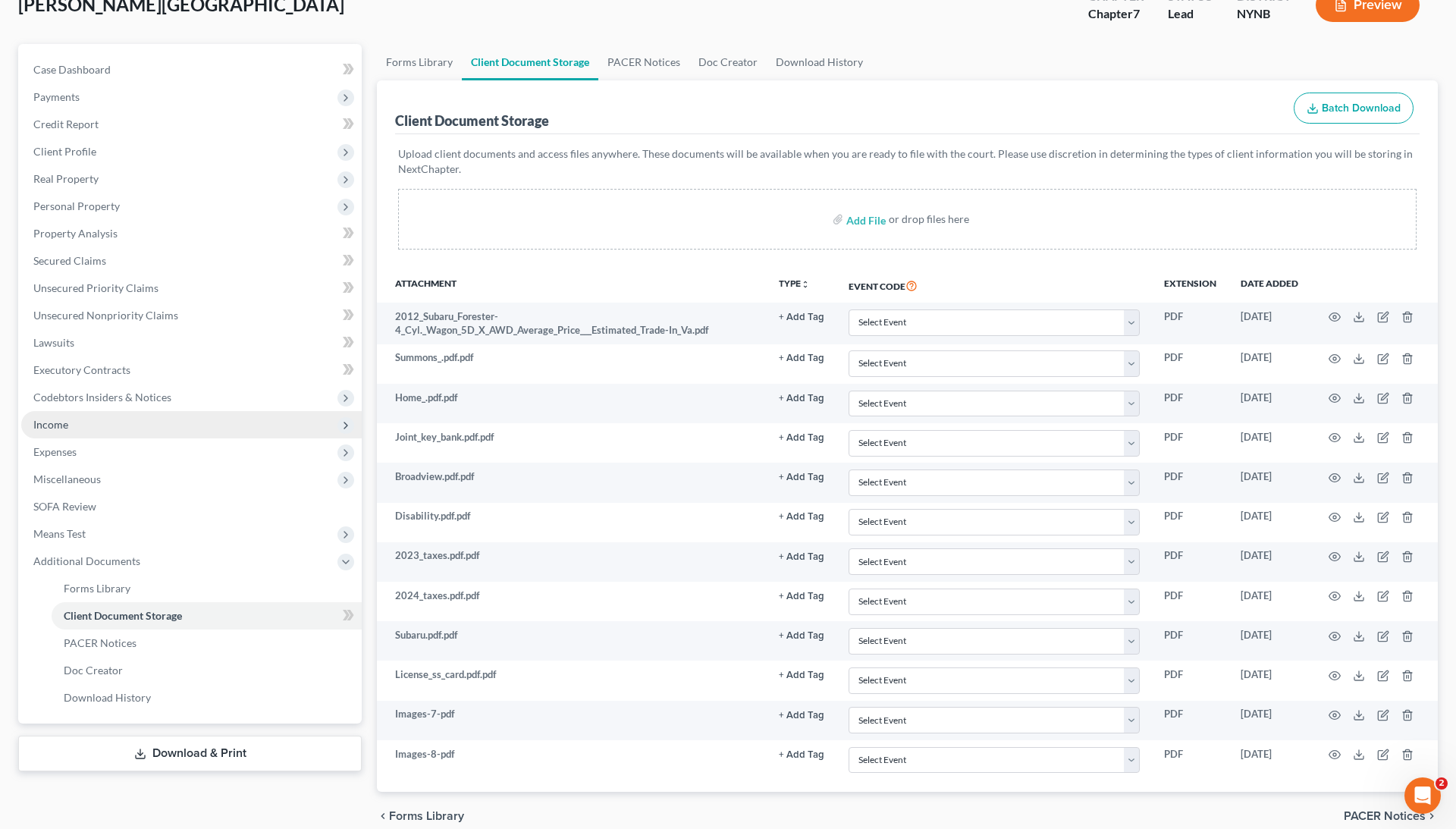
click at [108, 429] on span "Income" at bounding box center [191, 425] width 341 height 28
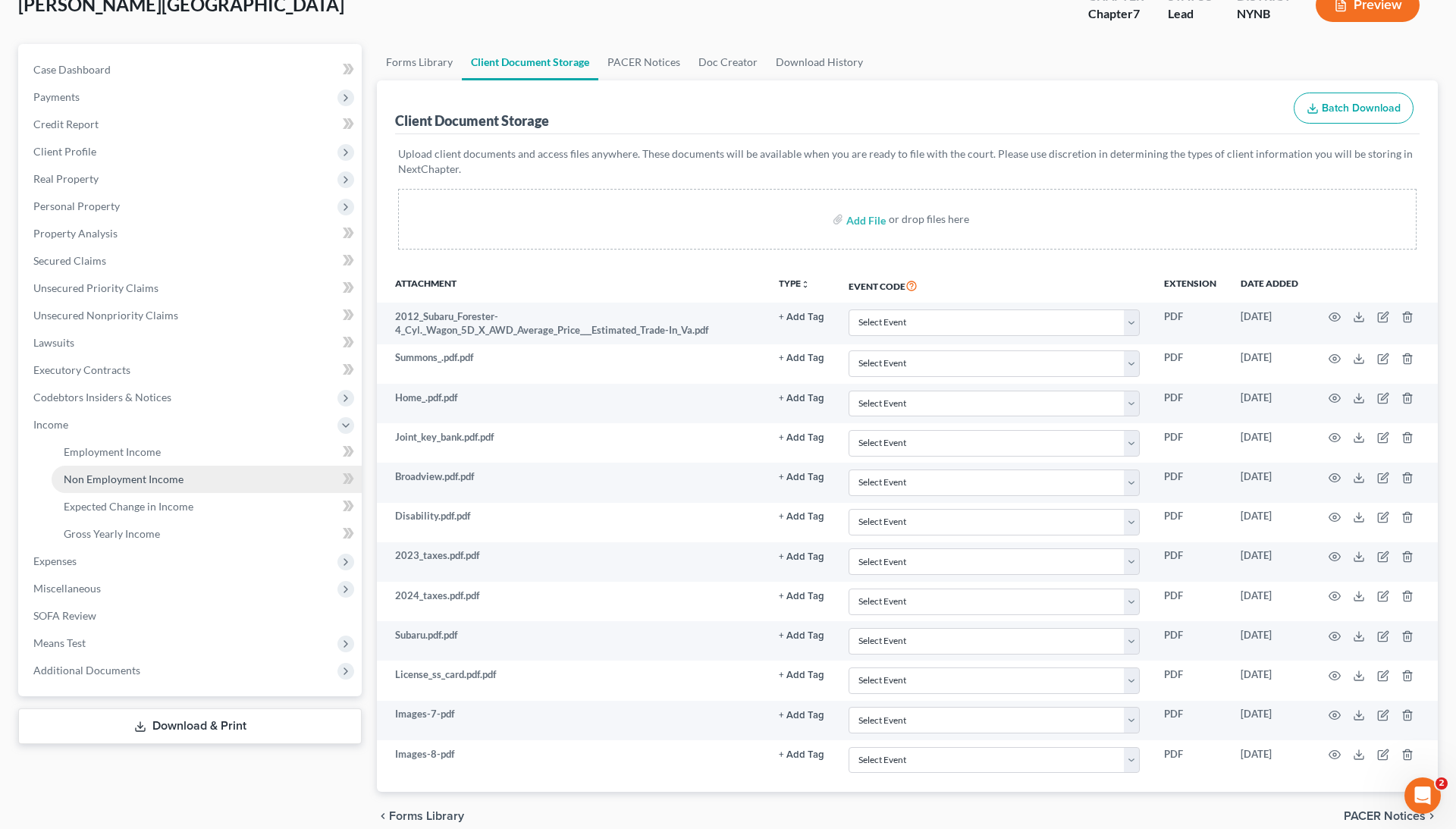
click at [125, 475] on span "Non Employment Income" at bounding box center [124, 479] width 120 height 13
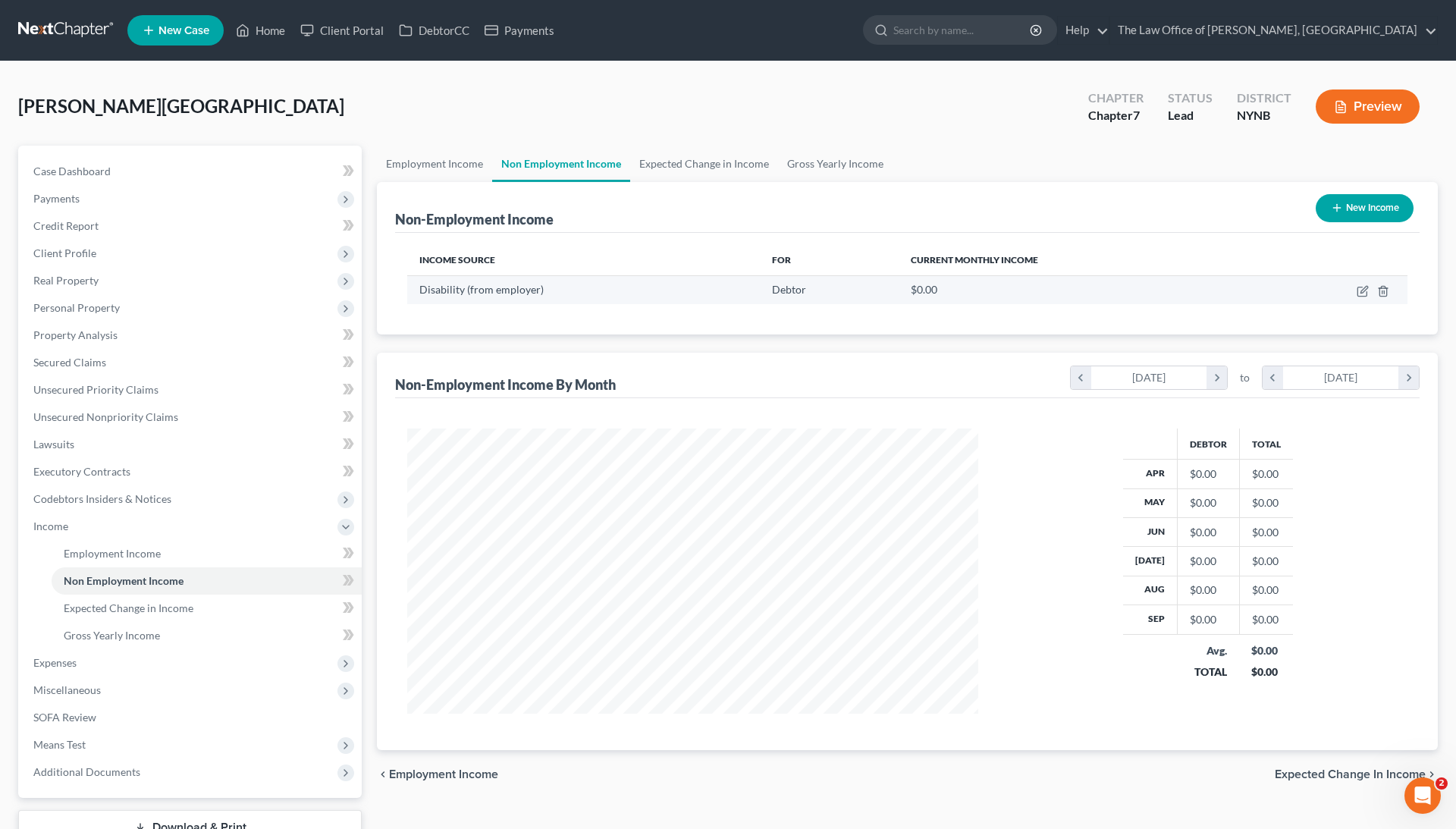
scroll to position [286, 601]
click at [1360, 291] on icon "button" at bounding box center [1363, 291] width 12 height 12
select select "1"
select select "0"
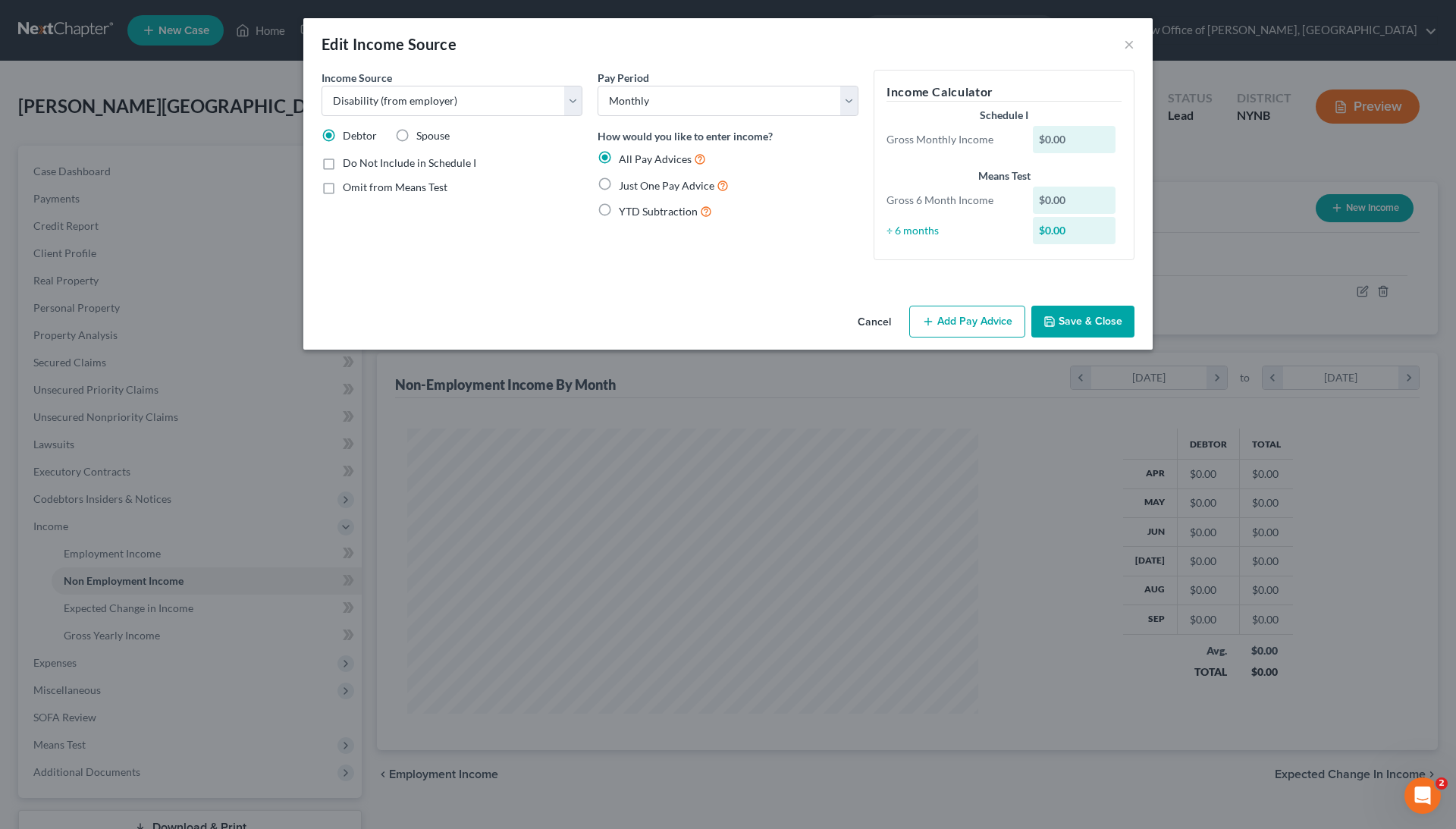
click at [647, 182] on span "Just One Pay Advice" at bounding box center [667, 185] width 96 height 13
click at [635, 182] on input "Just One Pay Advice" at bounding box center [630, 181] width 9 height 9
radio input "true"
click at [668, 161] on span "All Pay Advices" at bounding box center [656, 159] width 73 height 13
click at [635, 160] on input "All Pay Advices" at bounding box center [630, 155] width 9 height 9
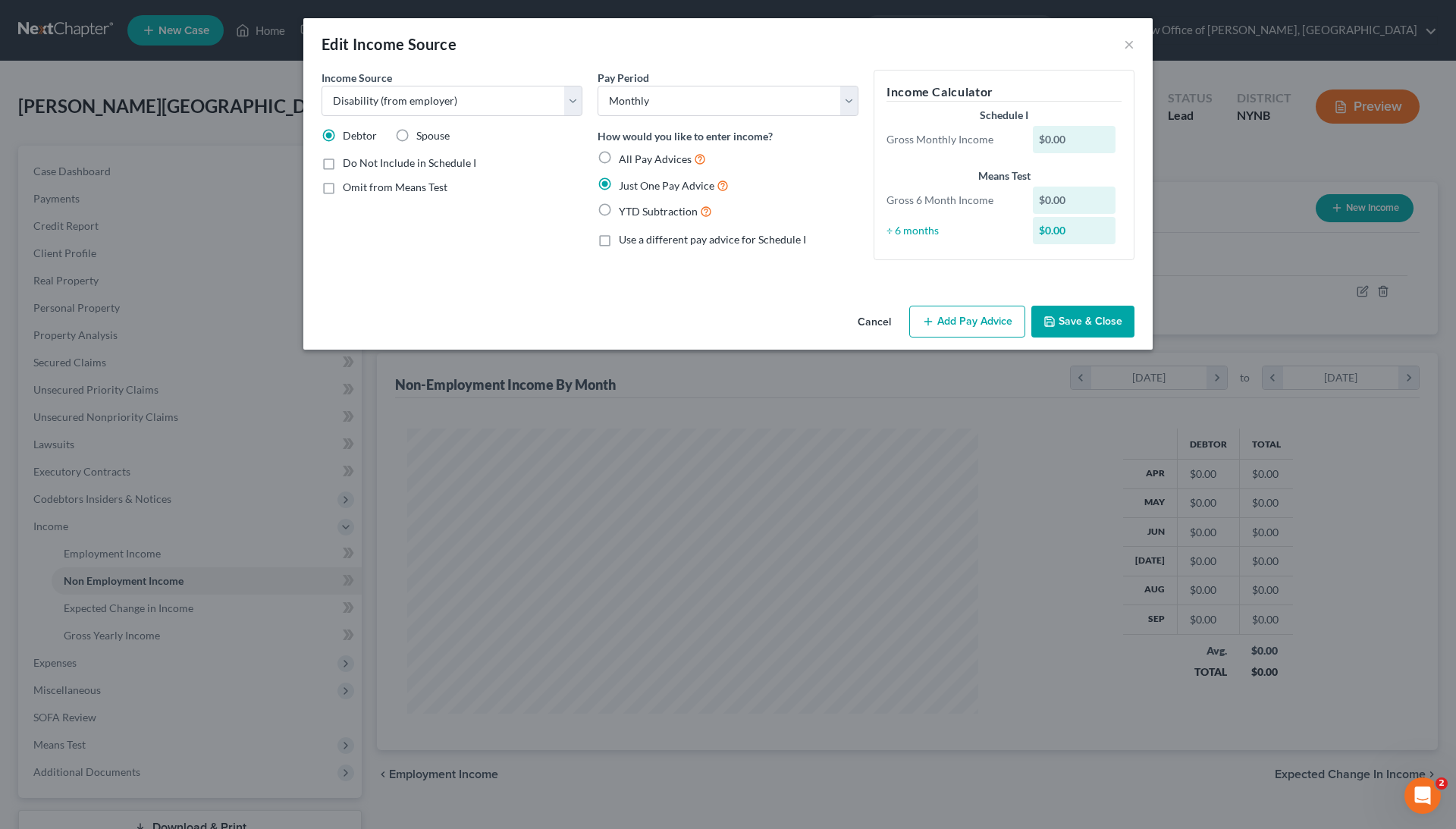
radio input "true"
click at [993, 324] on button "Add Pay Advice" at bounding box center [967, 321] width 116 height 32
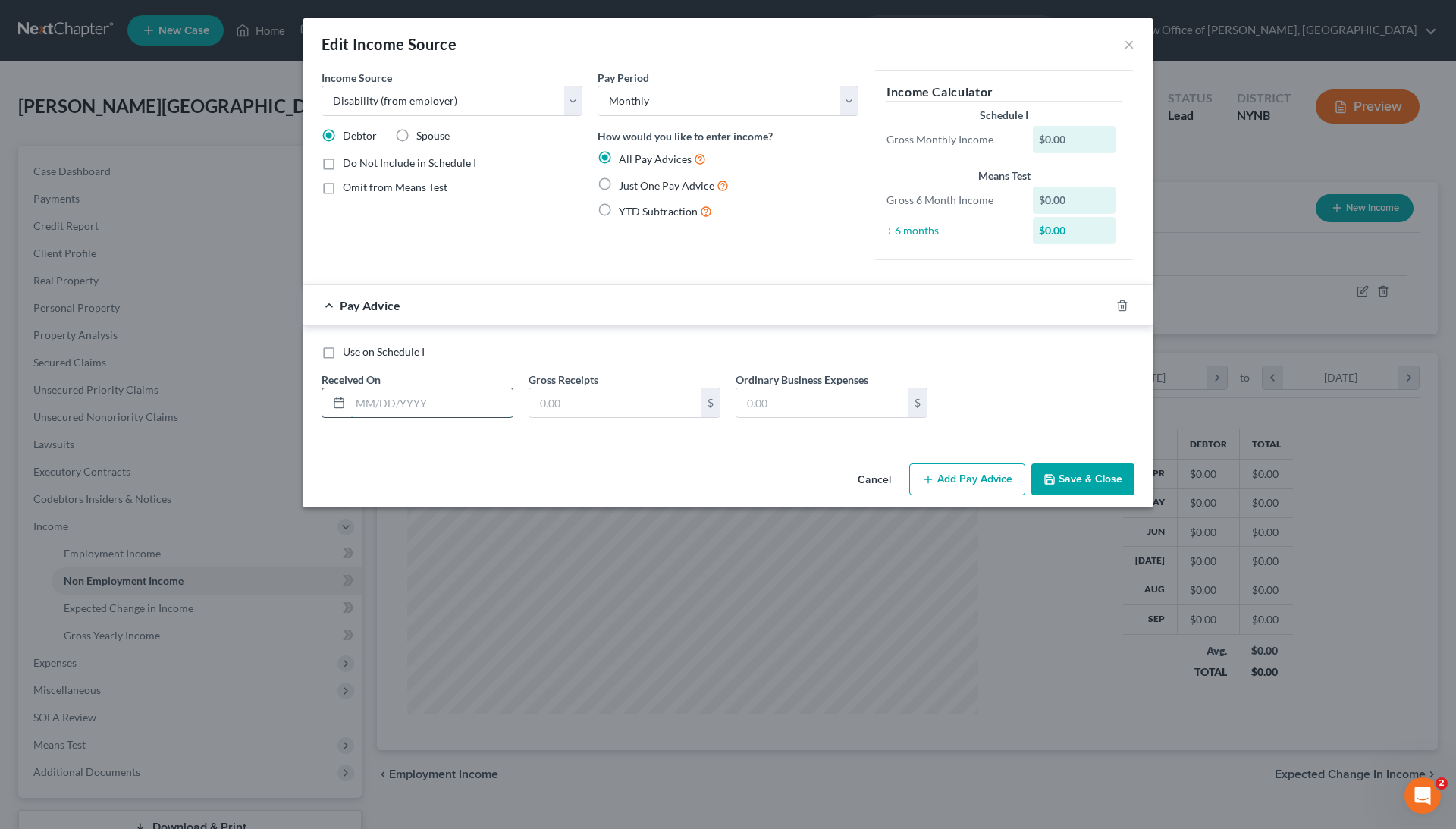
click at [443, 410] on input "text" at bounding box center [431, 403] width 162 height 28
type input "01/01/2025"
click at [590, 404] on input "text" at bounding box center [615, 403] width 172 height 28
click at [663, 179] on span "Just One Pay Advice" at bounding box center [667, 185] width 96 height 13
click at [635, 177] on input "Just One Pay Advice" at bounding box center [630, 181] width 9 height 9
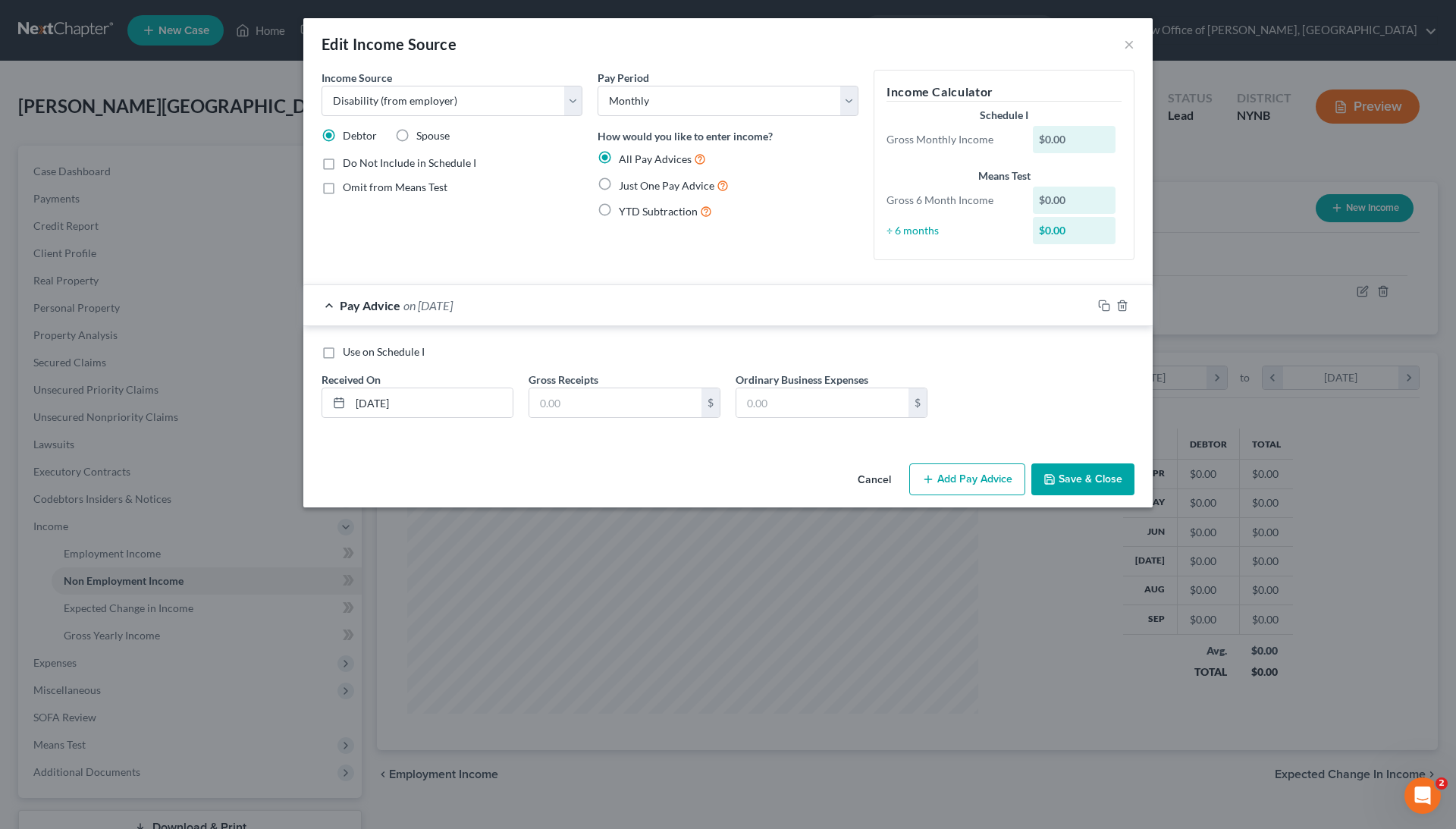
radio input "true"
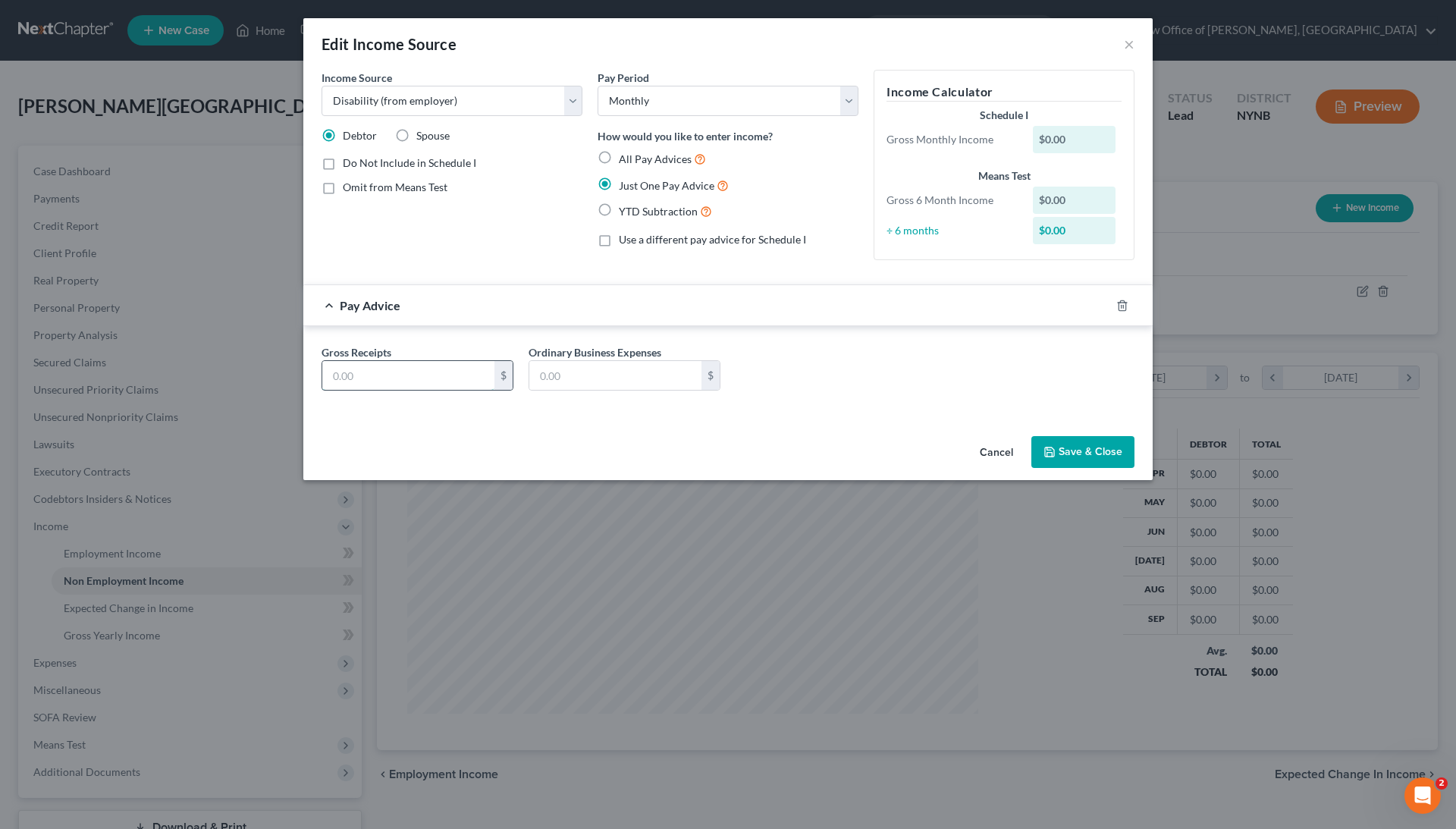
click at [410, 380] on input "text" at bounding box center [409, 375] width 172 height 28
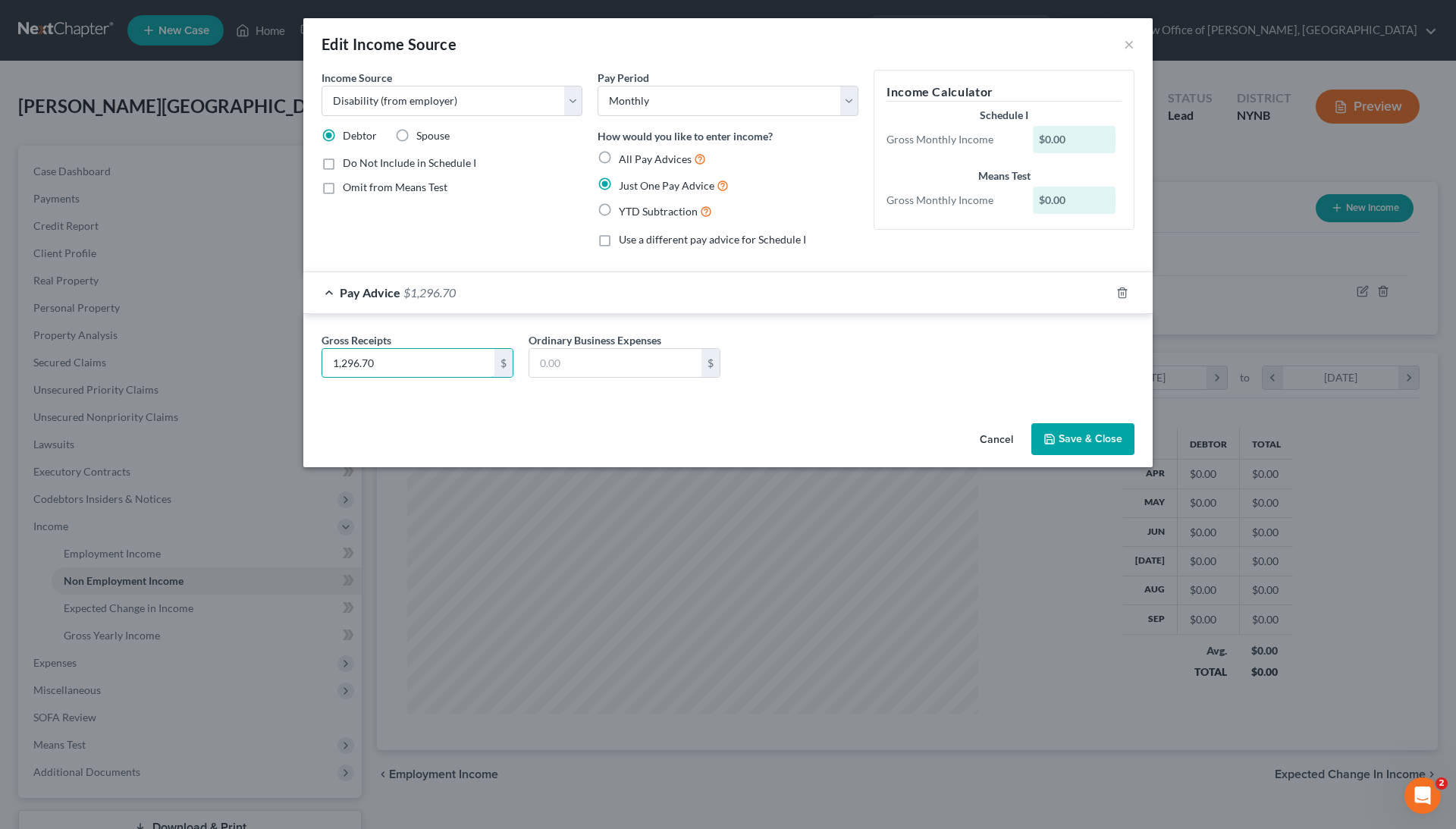
type input "1,296.70"
click at [572, 425] on div "Cancel Save & Close" at bounding box center [728, 441] width 849 height 50
click at [583, 360] on input "text" at bounding box center [615, 363] width 172 height 28
type input "286.90"
click at [750, 422] on div "Cancel Save & Close" at bounding box center [728, 441] width 849 height 50
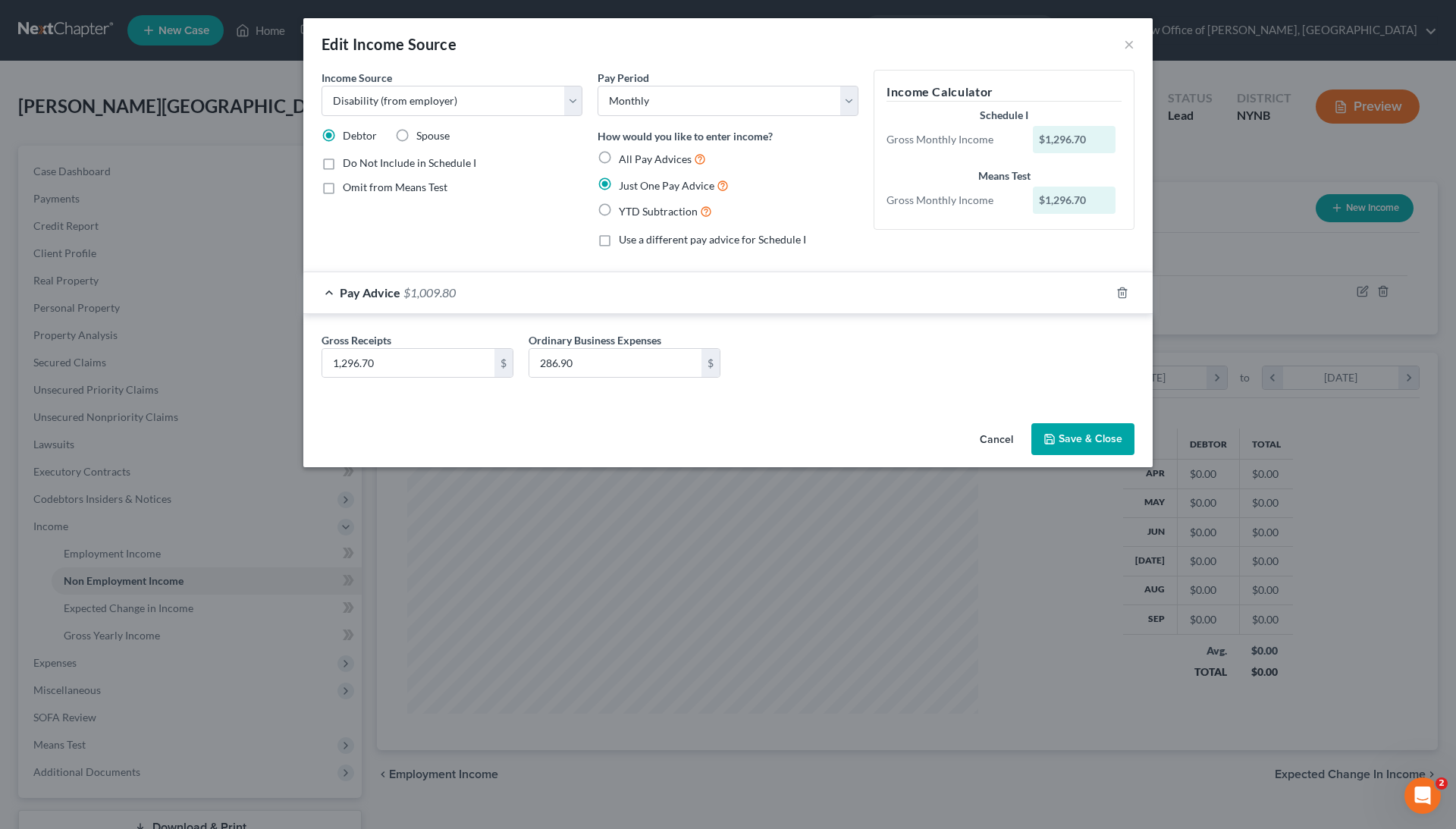
click at [1096, 437] on button "Save & Close" at bounding box center [1083, 439] width 103 height 32
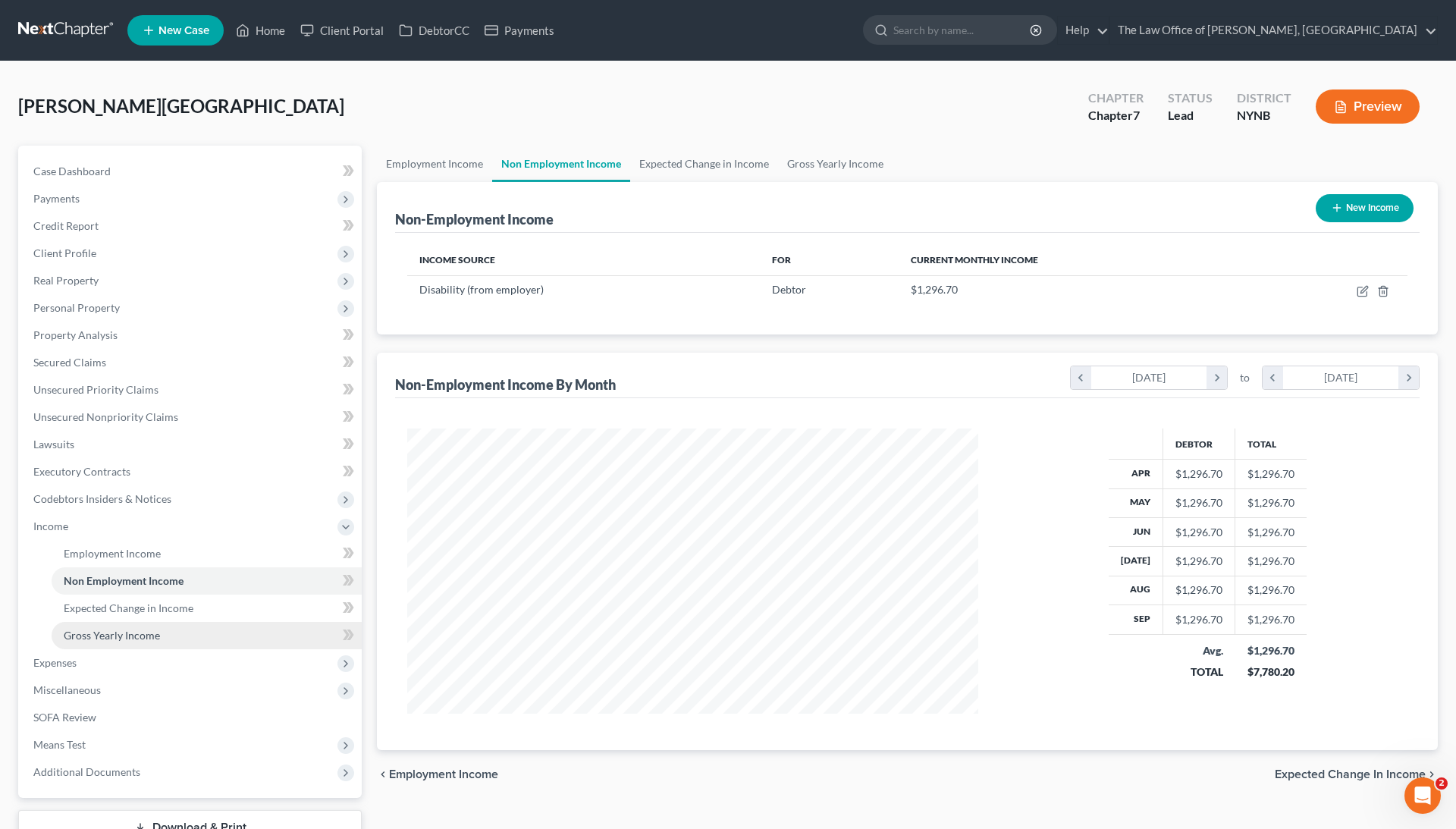
click at [159, 629] on link "Gross Yearly Income" at bounding box center [206, 635] width 310 height 28
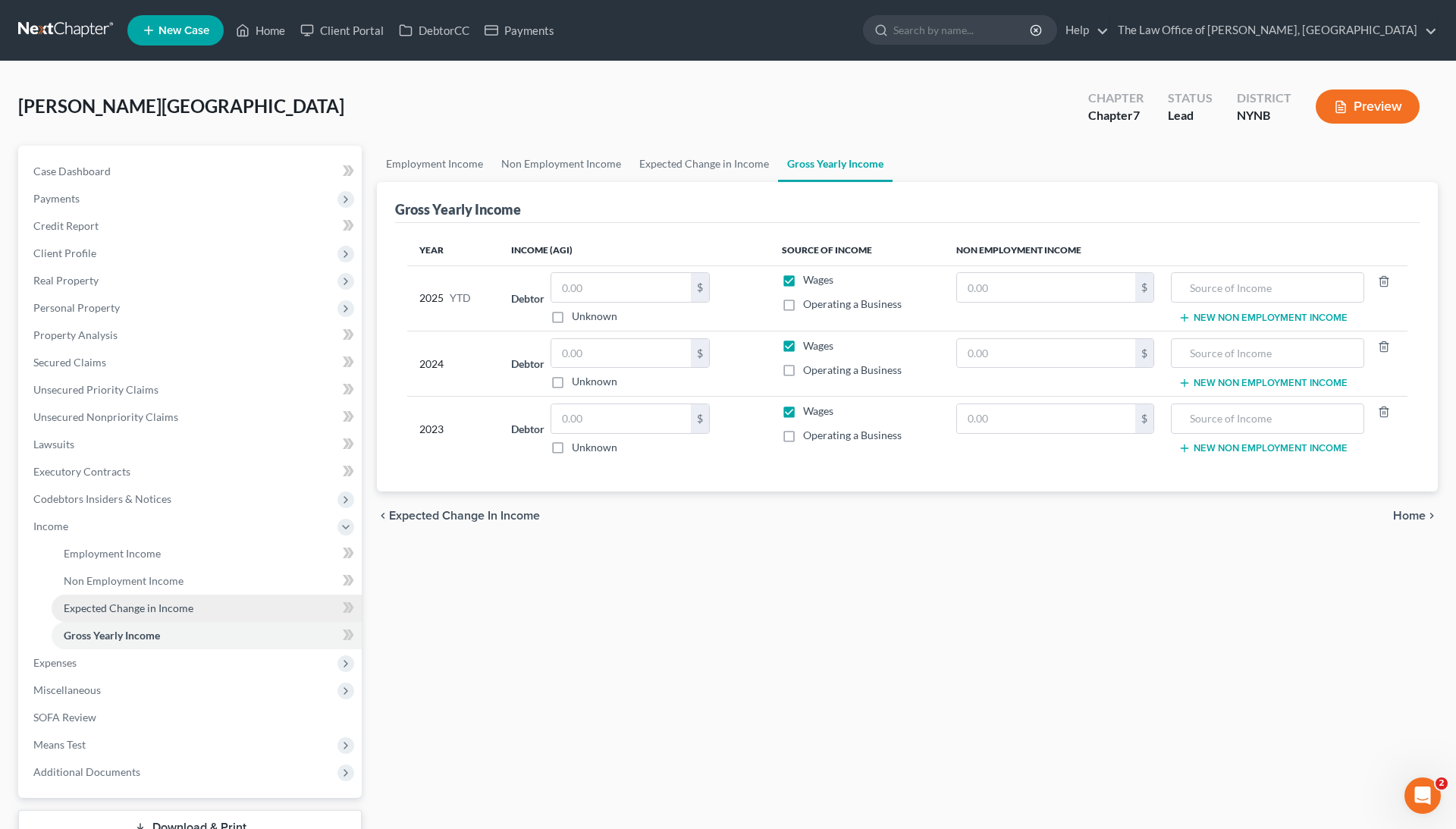
click at [150, 604] on span "Expected Change in Income" at bounding box center [129, 608] width 130 height 13
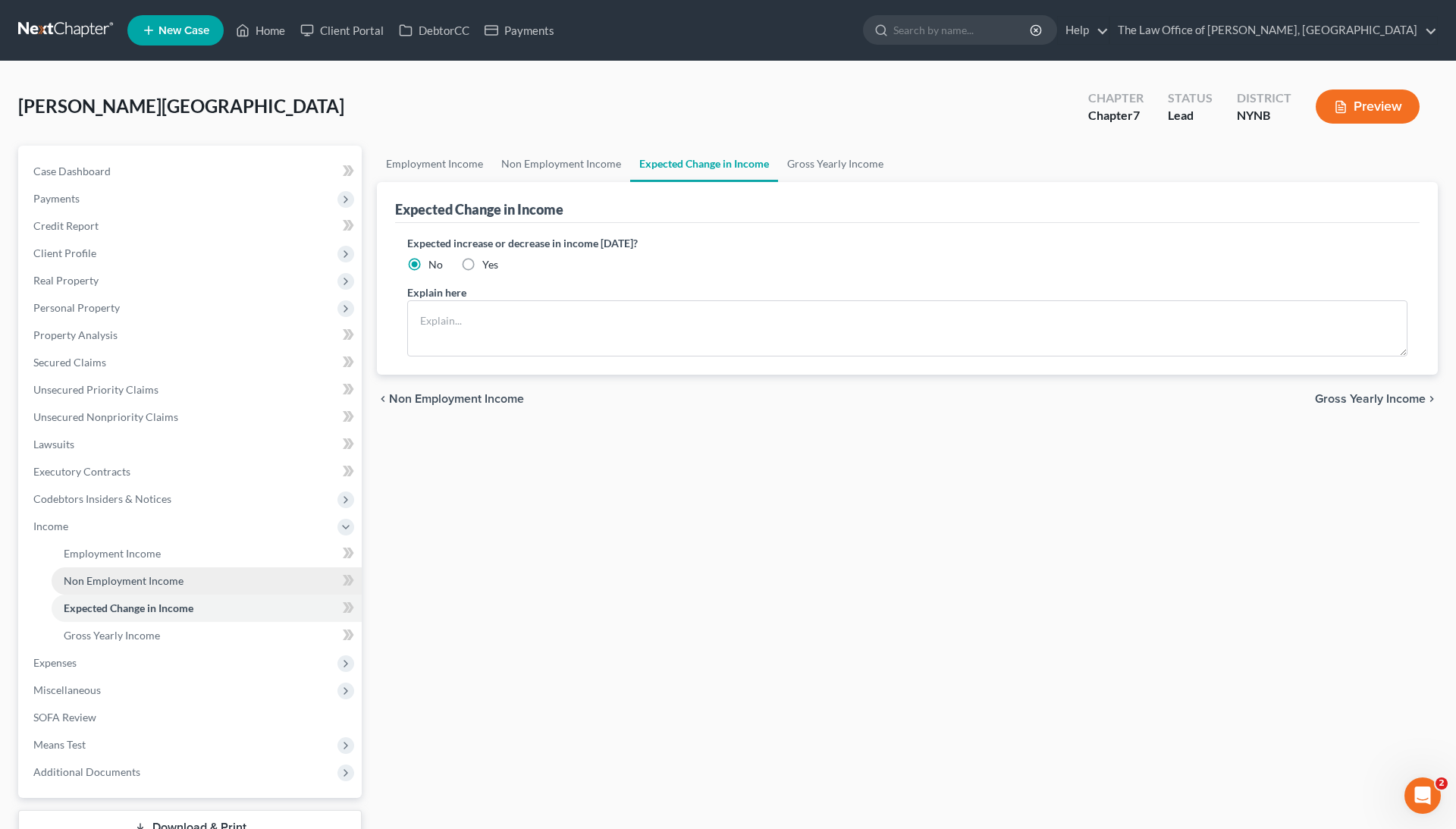
click at [143, 584] on span "Non Employment Income" at bounding box center [124, 581] width 120 height 13
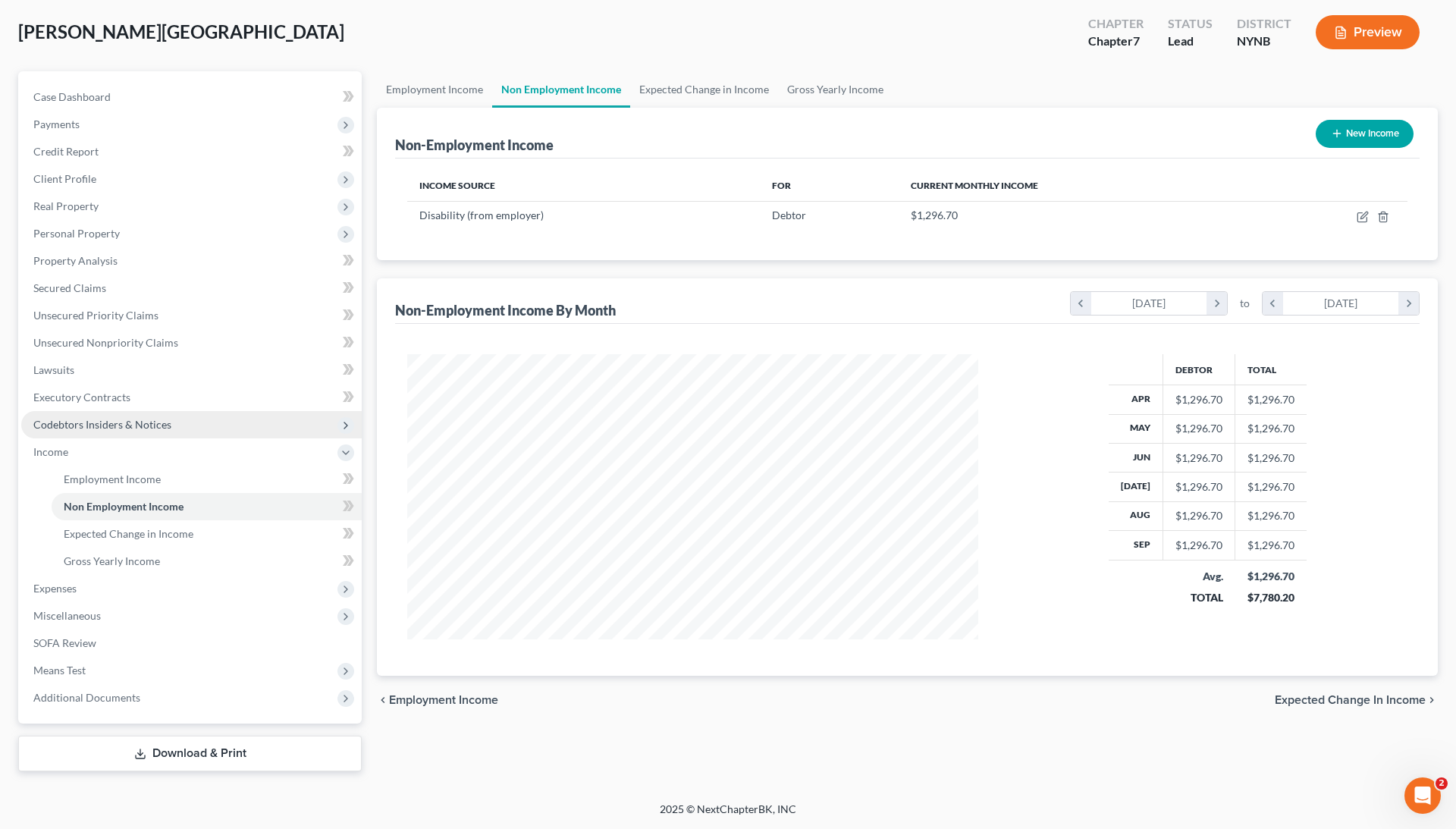
scroll to position [74, 0]
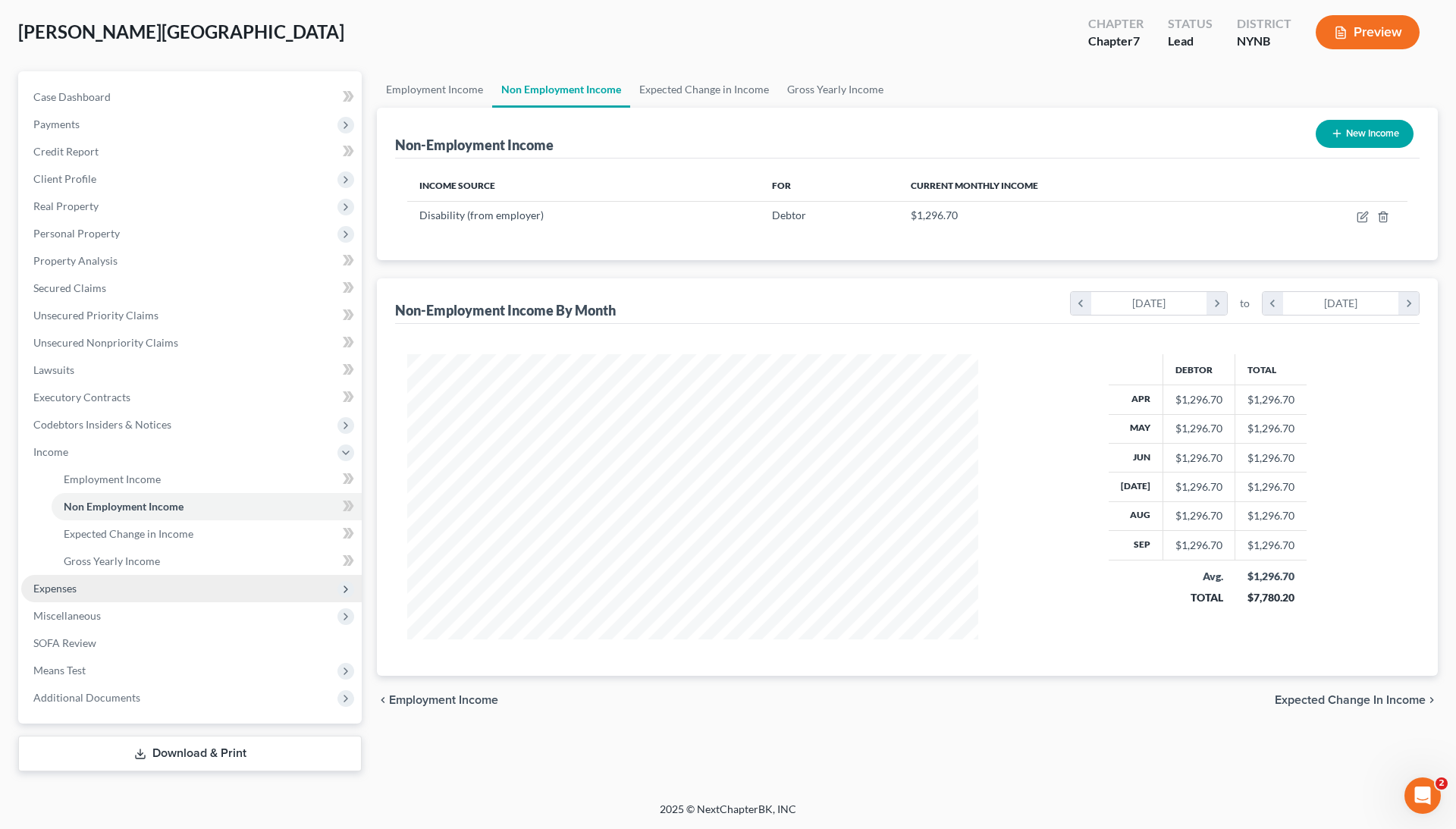
click at [119, 585] on span "Expenses" at bounding box center [191, 589] width 341 height 28
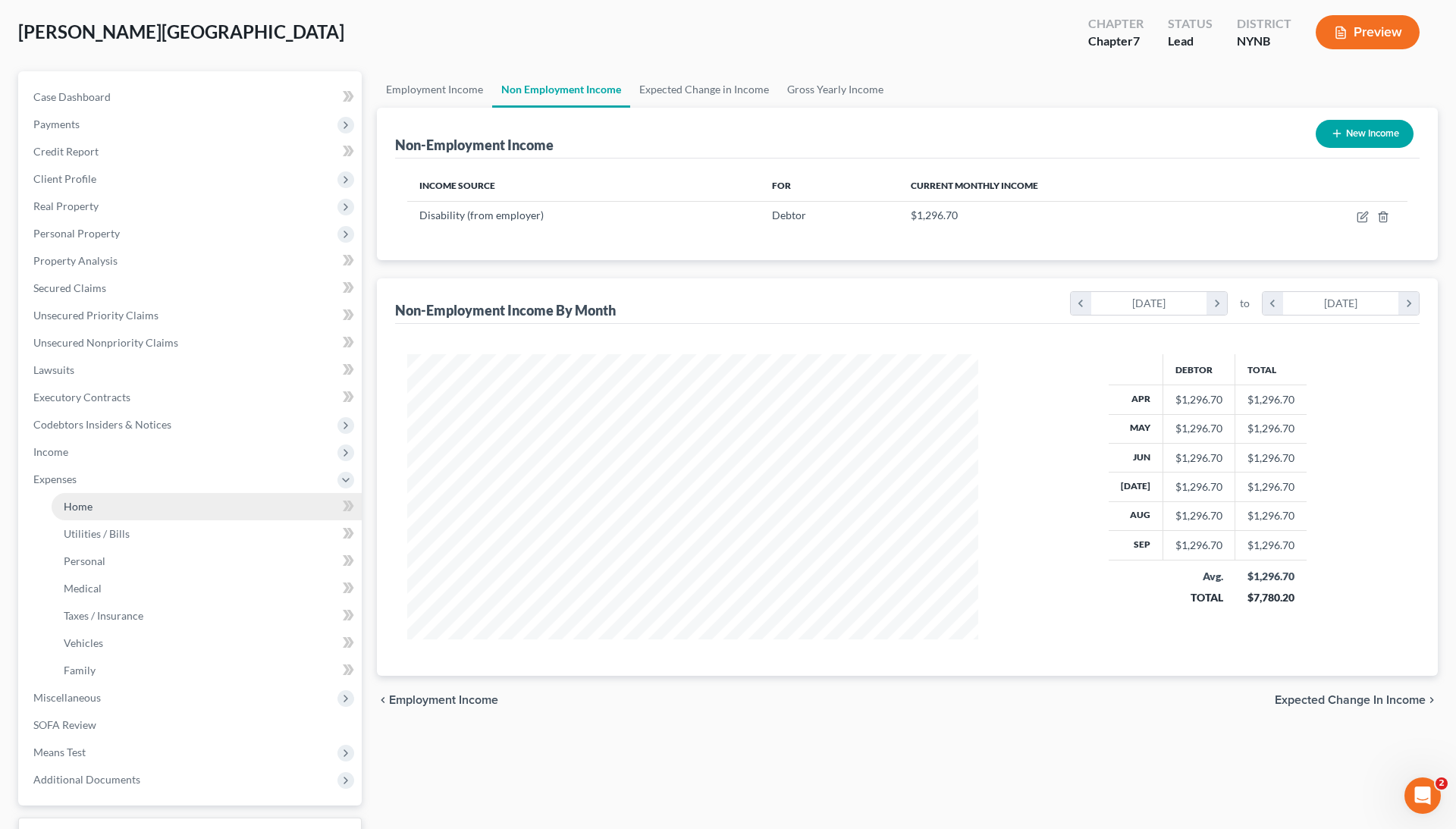
click at [110, 510] on link "Home" at bounding box center [206, 506] width 310 height 28
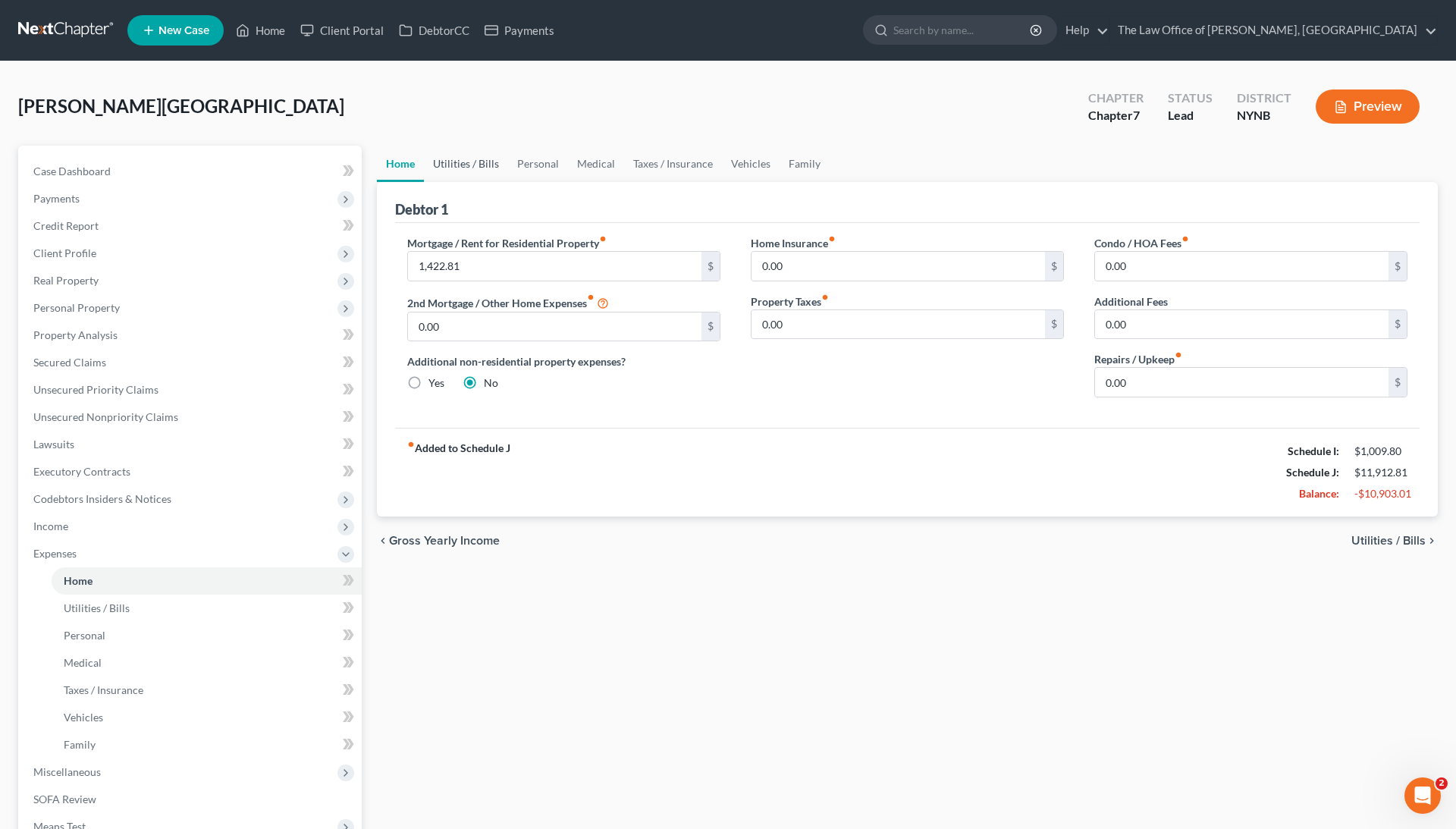
click at [462, 162] on link "Utilities / Bills" at bounding box center [466, 164] width 84 height 36
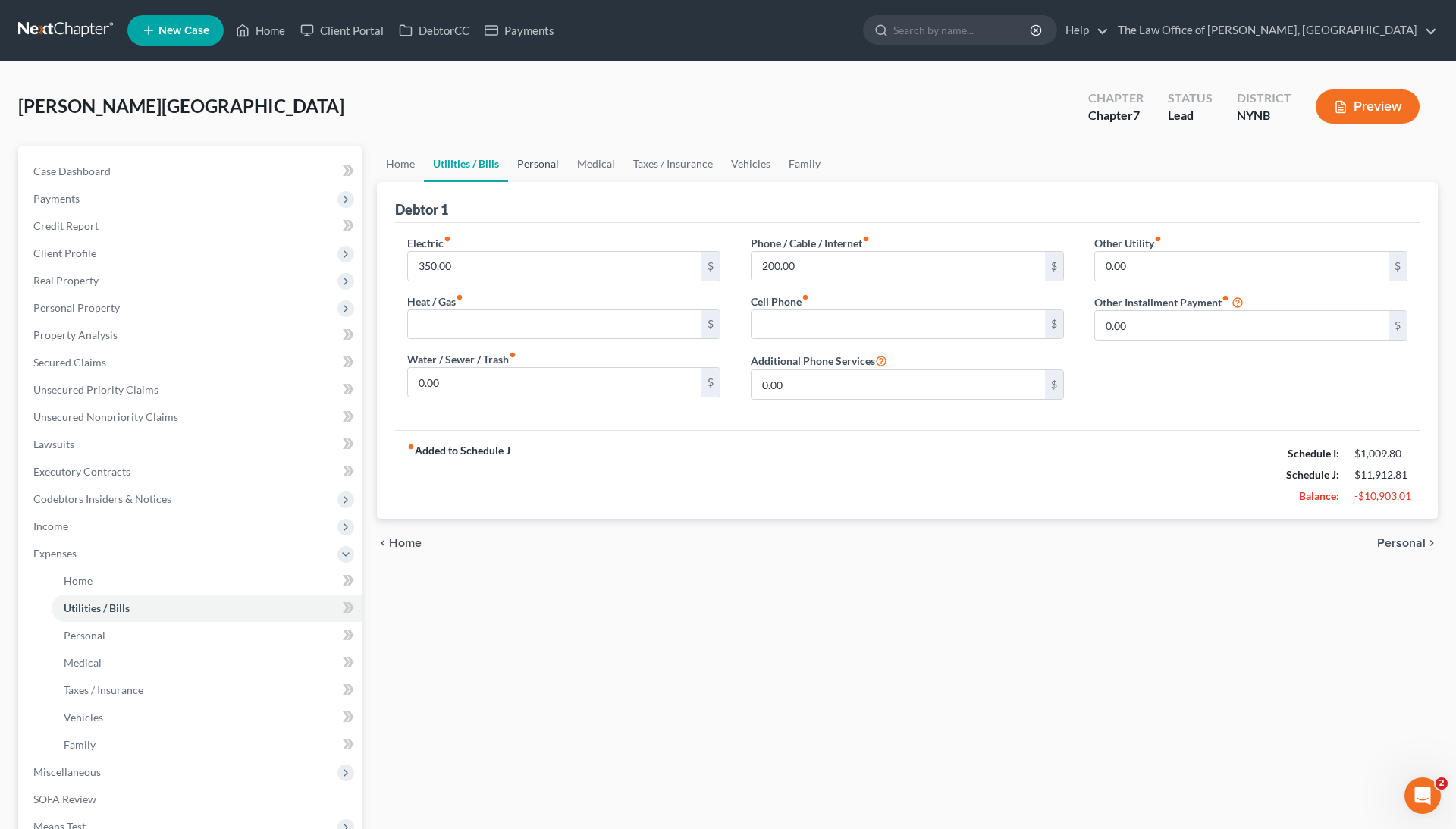
click at [547, 161] on link "Personal" at bounding box center [539, 164] width 60 height 36
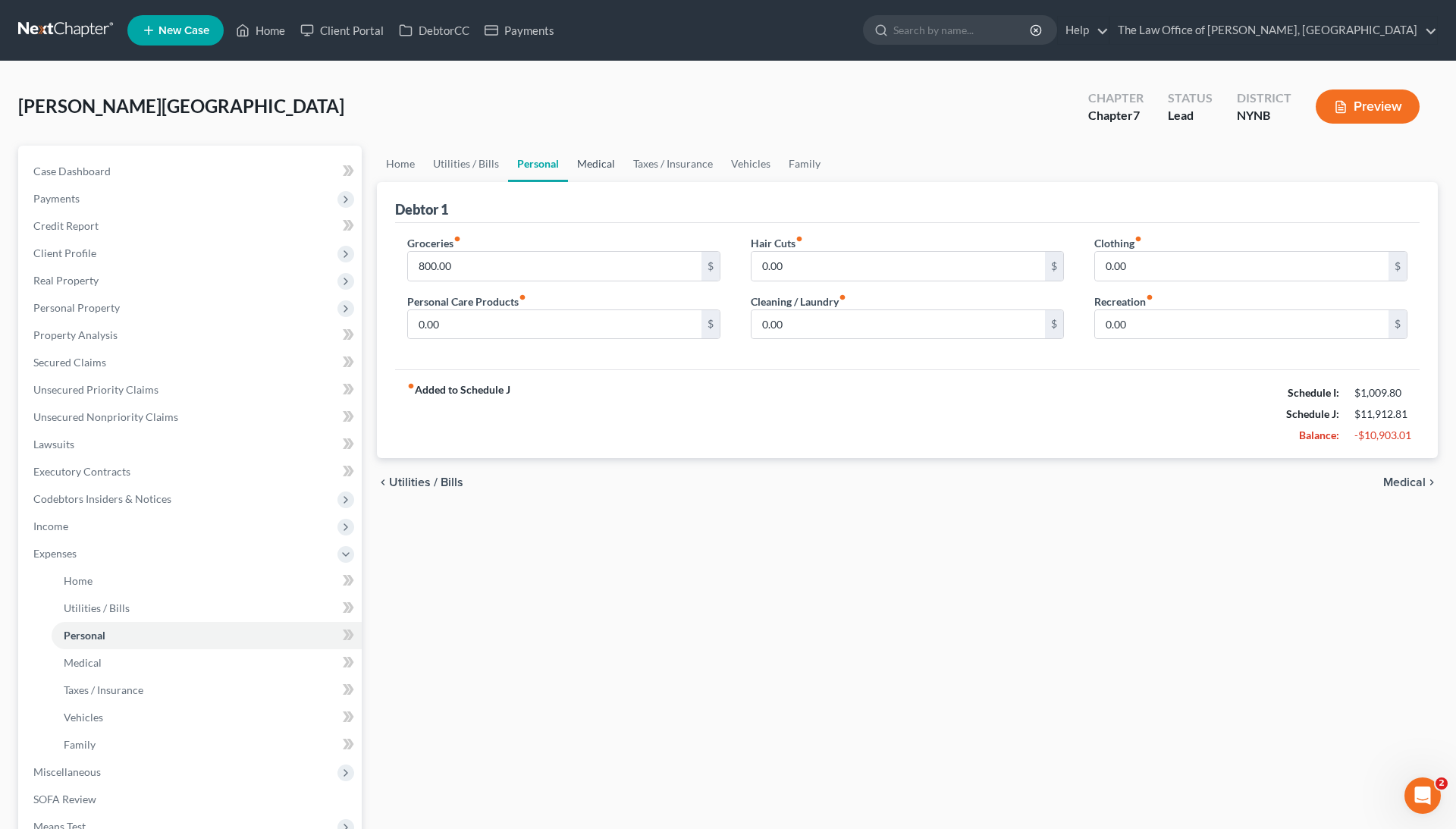
click at [611, 165] on link "Medical" at bounding box center [596, 164] width 56 height 36
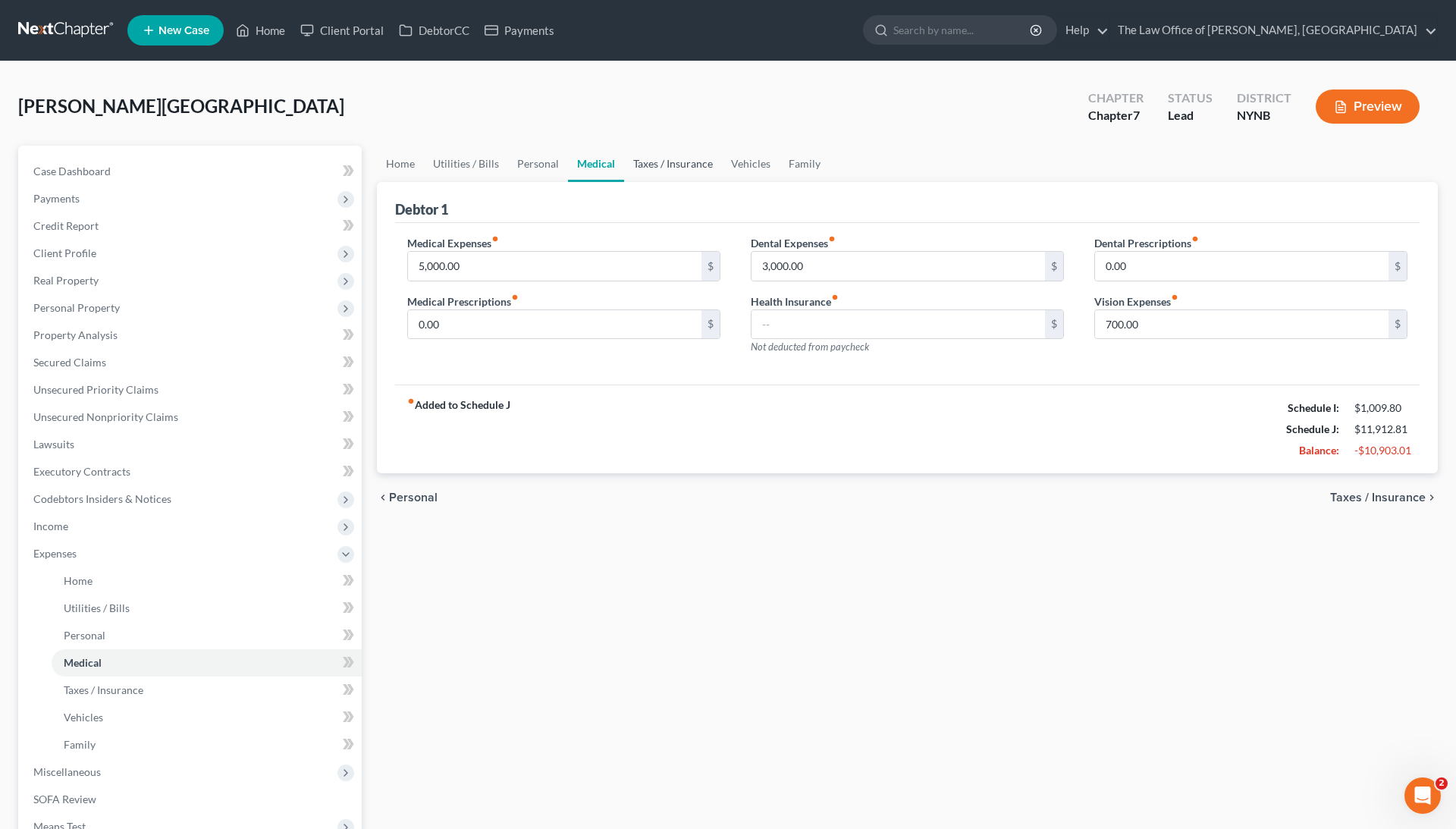
click at [674, 157] on link "Taxes / Insurance" at bounding box center [673, 164] width 98 height 36
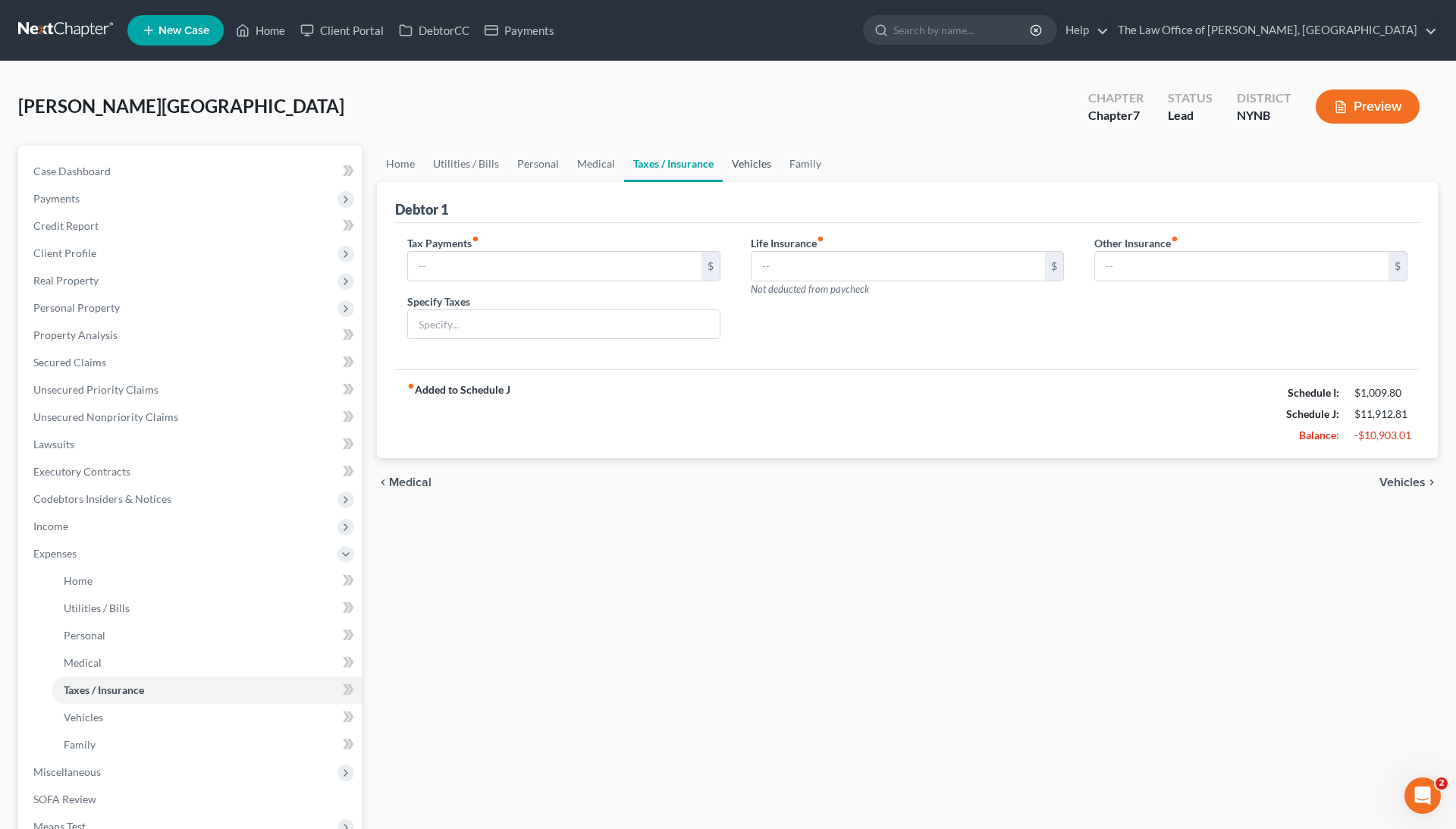
click at [737, 171] on link "Vehicles" at bounding box center [751, 164] width 58 height 36
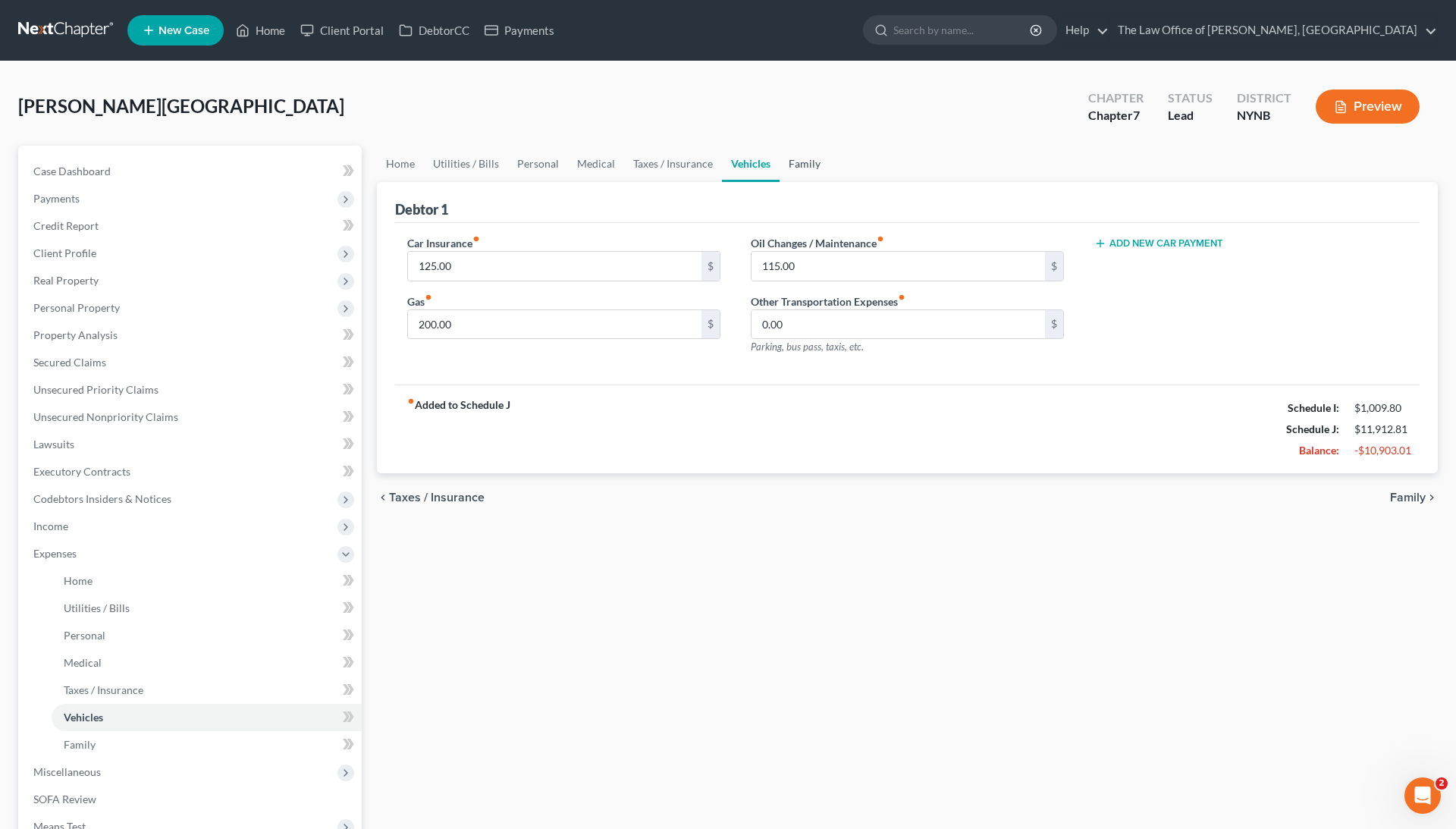
click at [807, 173] on link "Family" at bounding box center [804, 164] width 50 height 36
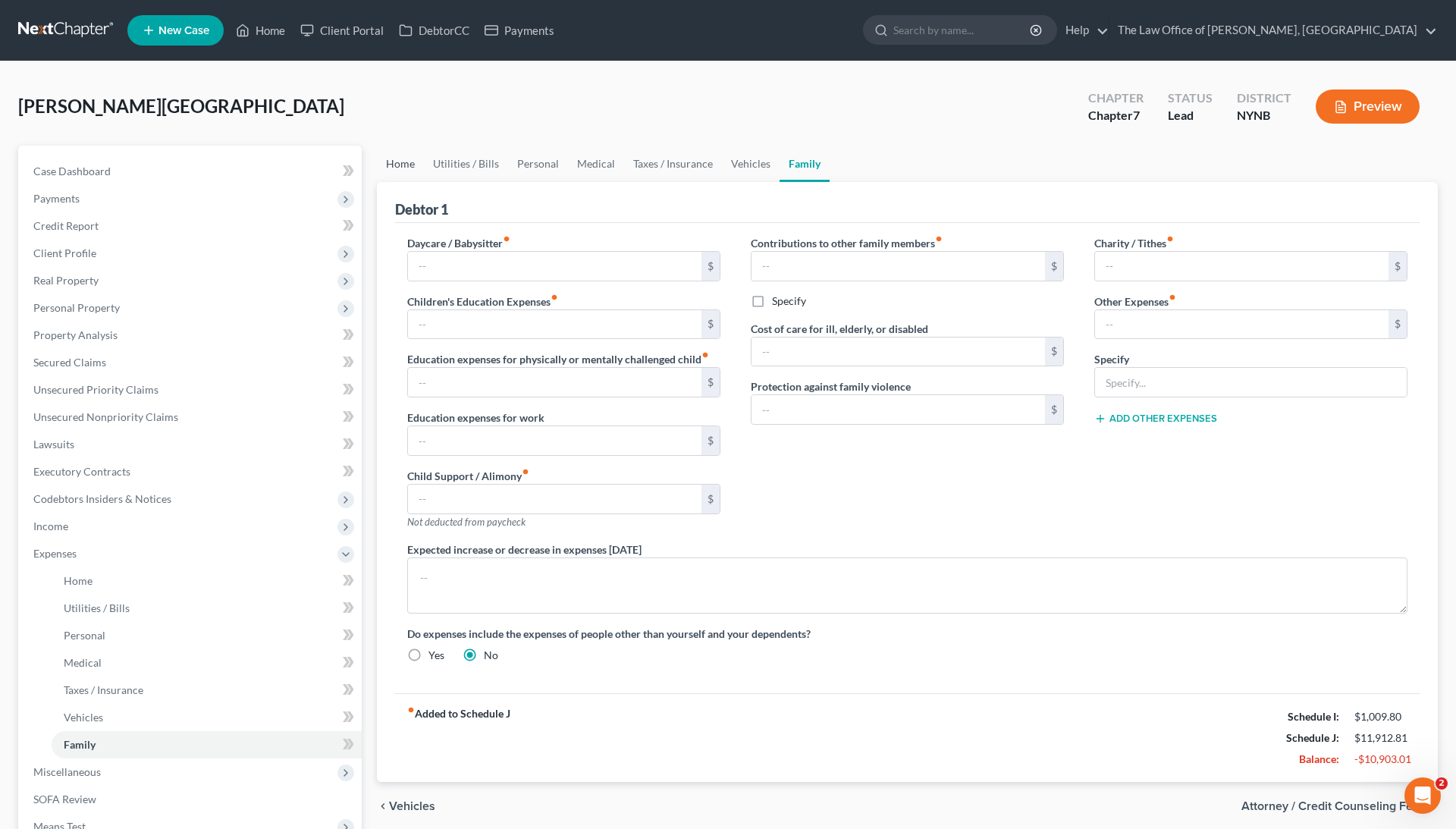
click at [401, 165] on link "Home" at bounding box center [400, 164] width 47 height 36
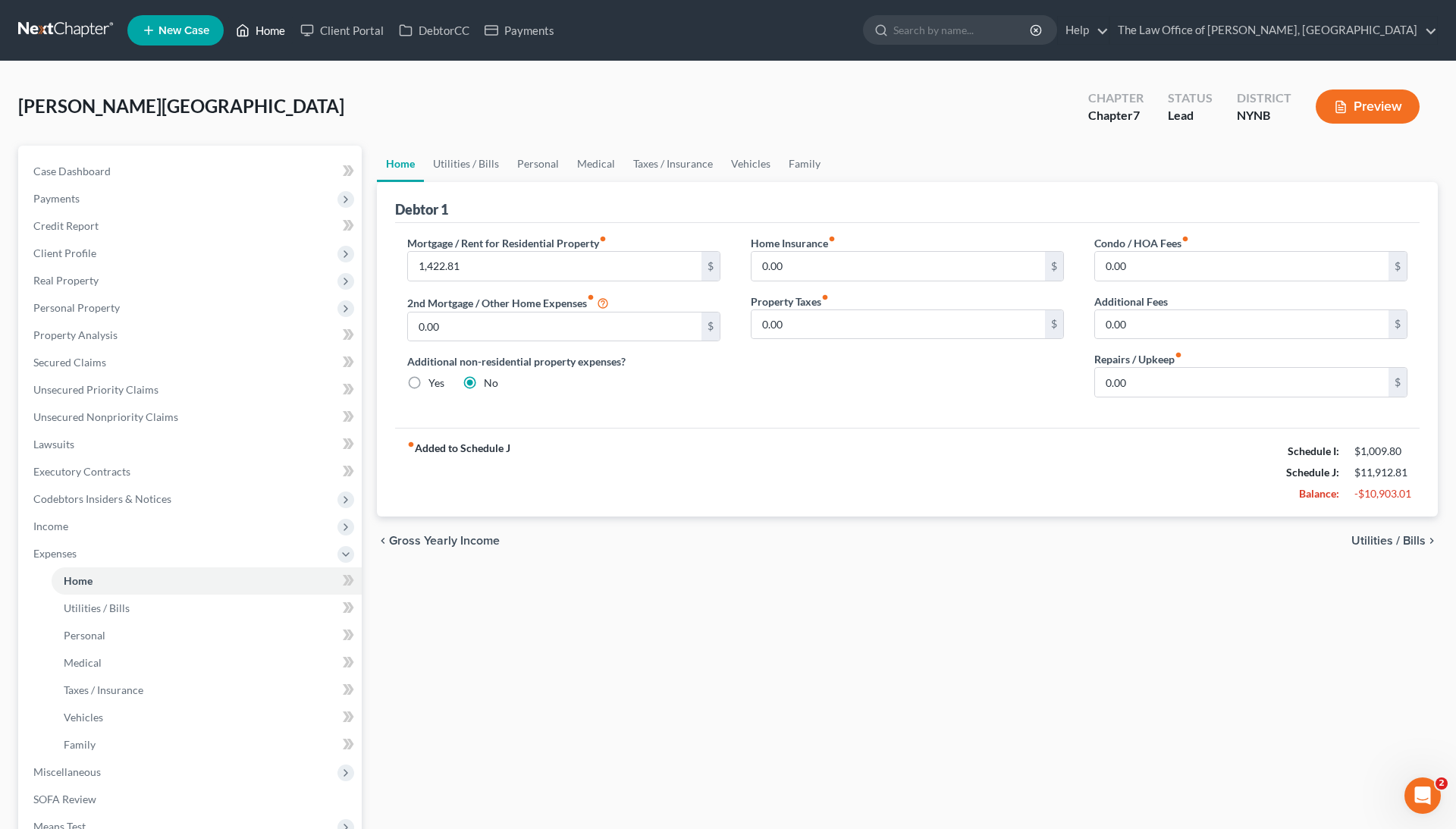
click at [259, 33] on link "Home" at bounding box center [261, 30] width 65 height 28
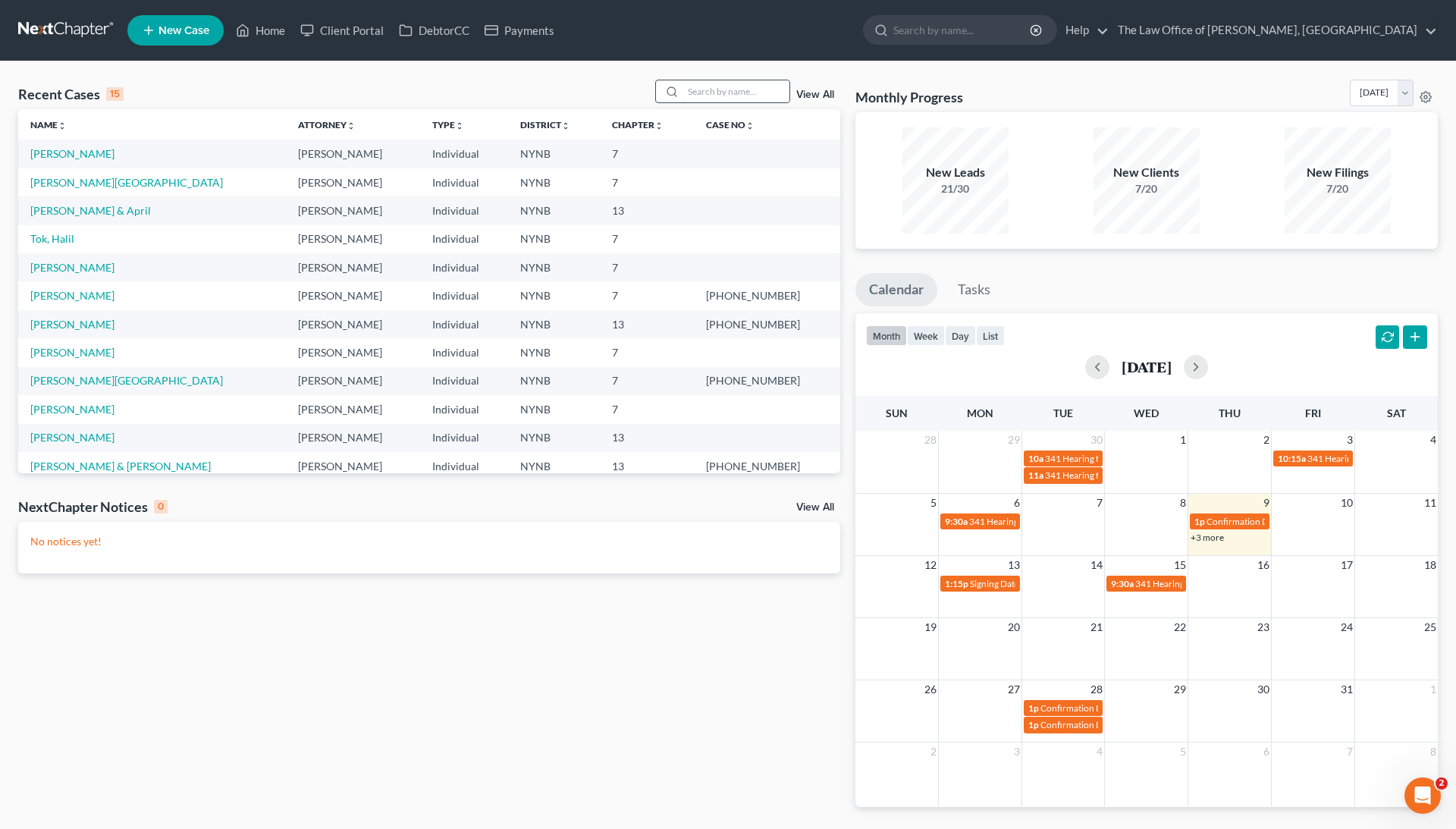
click at [762, 94] on input "search" at bounding box center [736, 92] width 106 height 22
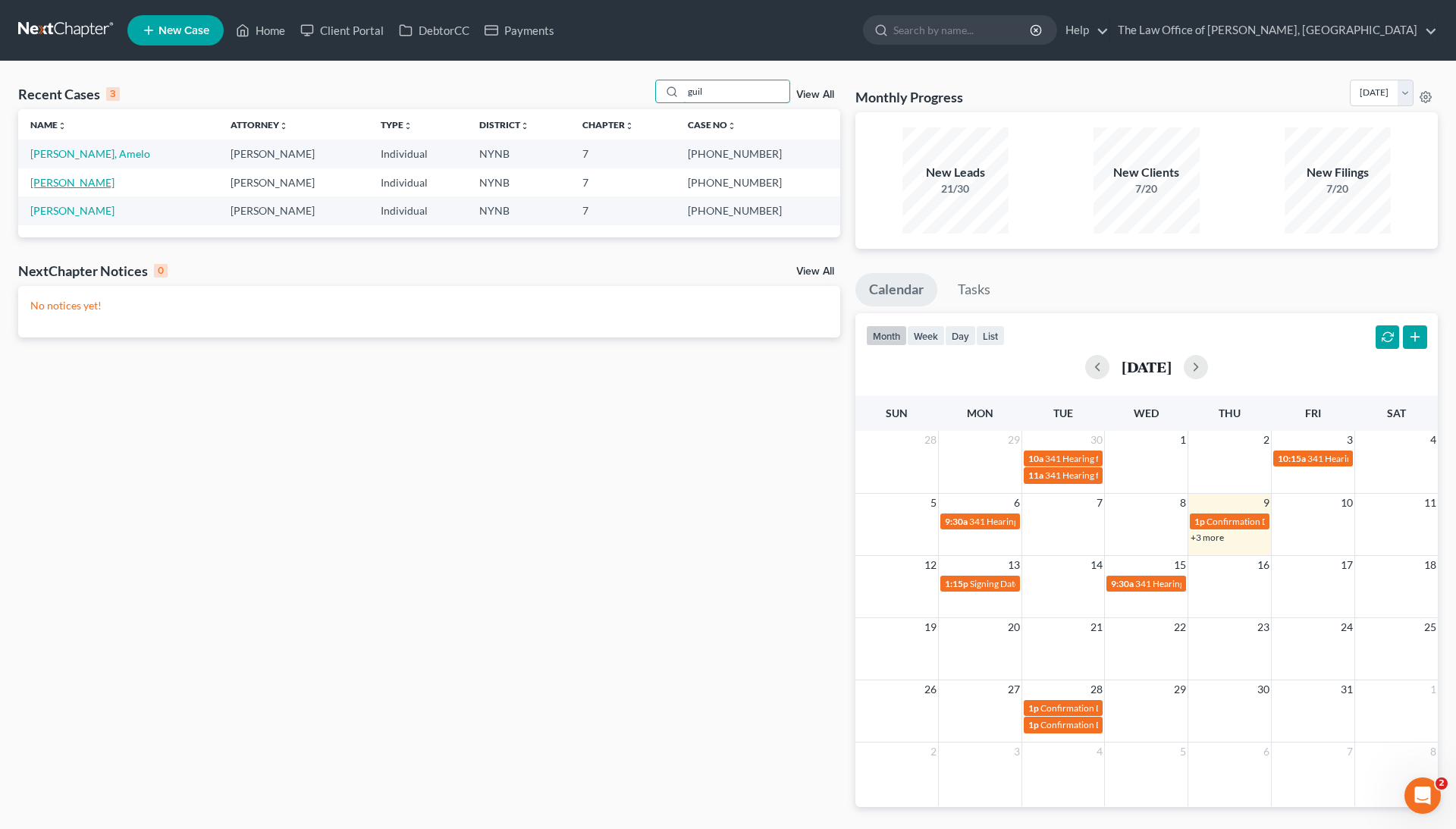
type input "guil"
click at [83, 182] on link "[PERSON_NAME]" at bounding box center [72, 182] width 84 height 13
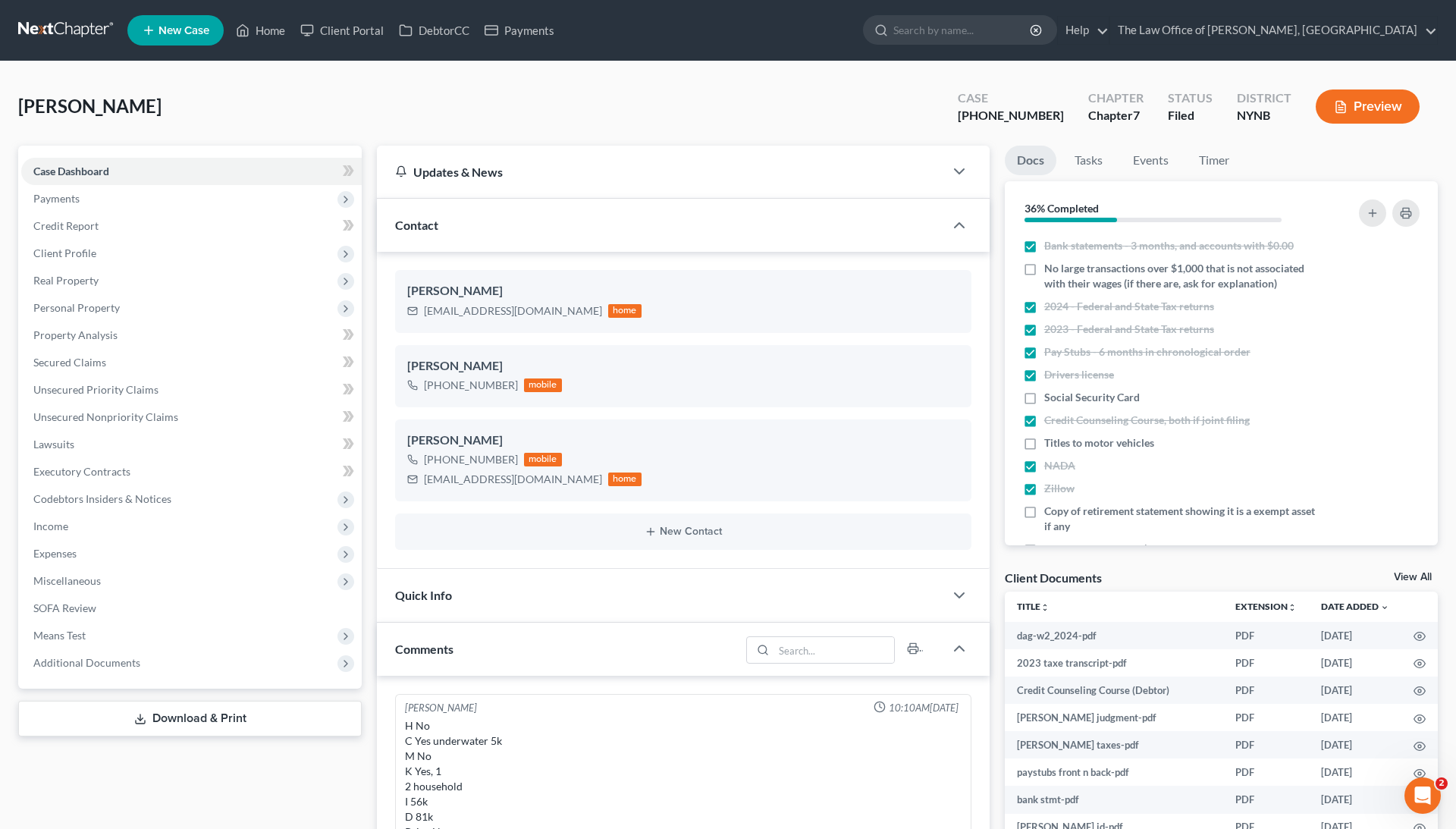
scroll to position [182, 0]
drag, startPoint x: 1054, startPoint y: 114, endPoint x: 975, endPoint y: 119, distance: 79.2
click at [975, 119] on div "Guilianelli, David Upgraded Case 25-11003-1 Chapter Chapter 7 Status Filed Dist…" at bounding box center [728, 112] width 1420 height 66
copy div "25-11003"
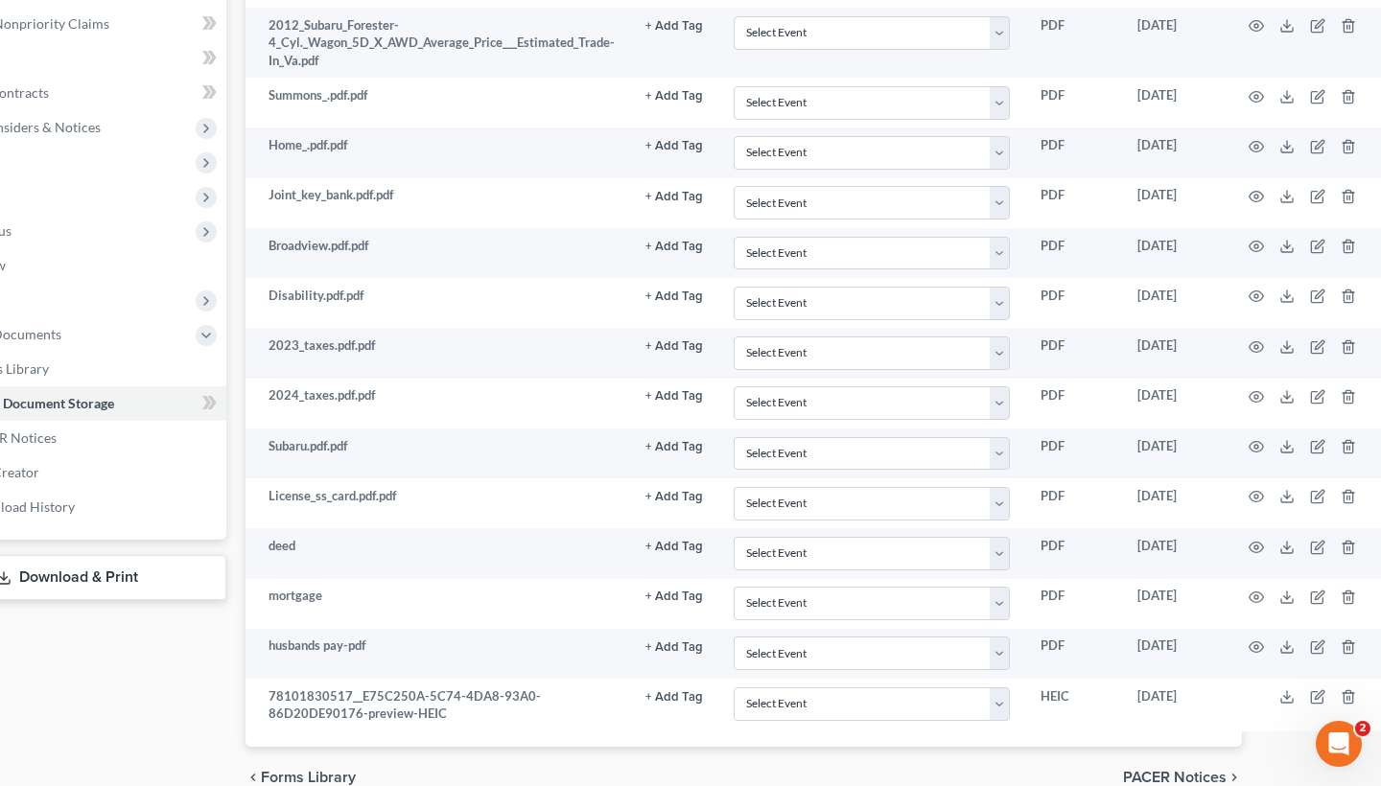
scroll to position [538, 116]
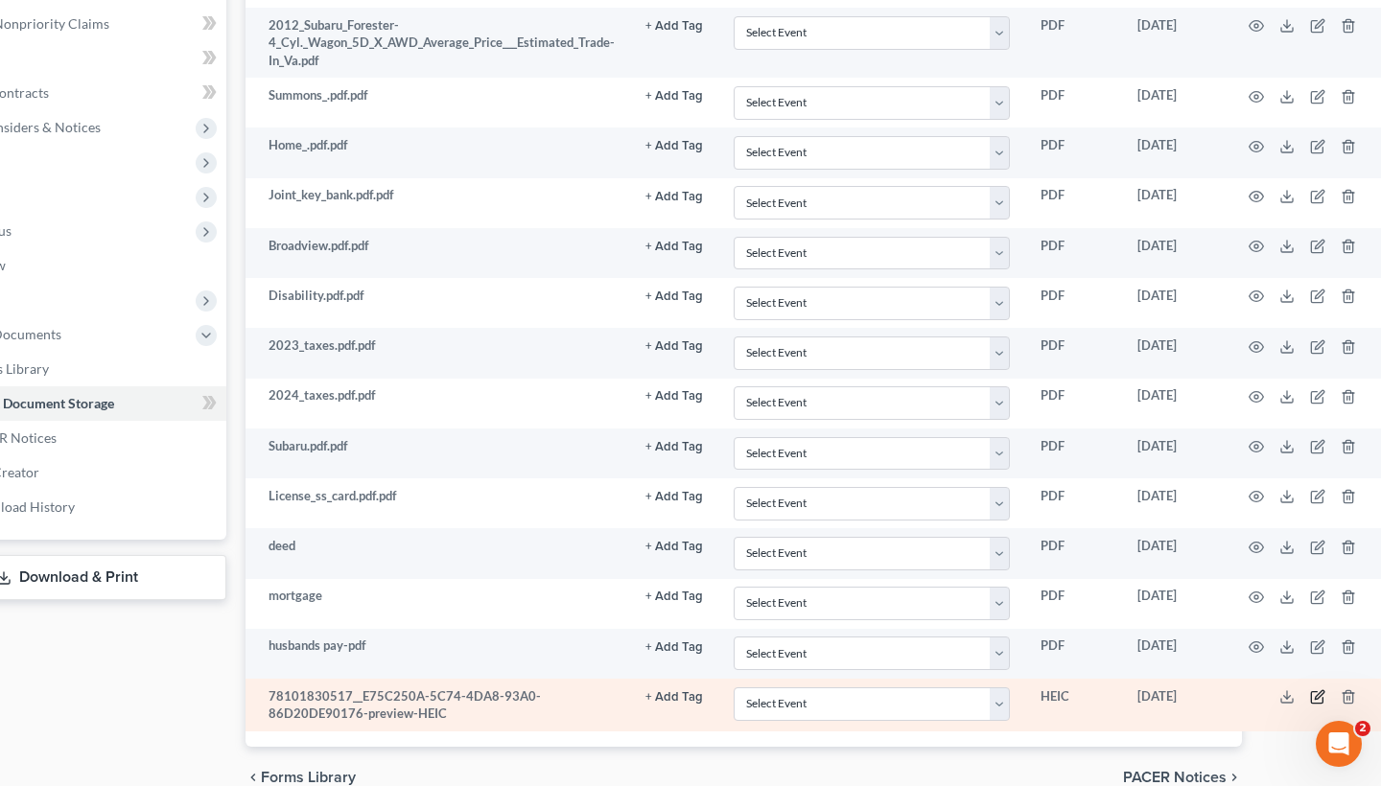
click at [1319, 691] on icon "button" at bounding box center [1319, 695] width 9 height 9
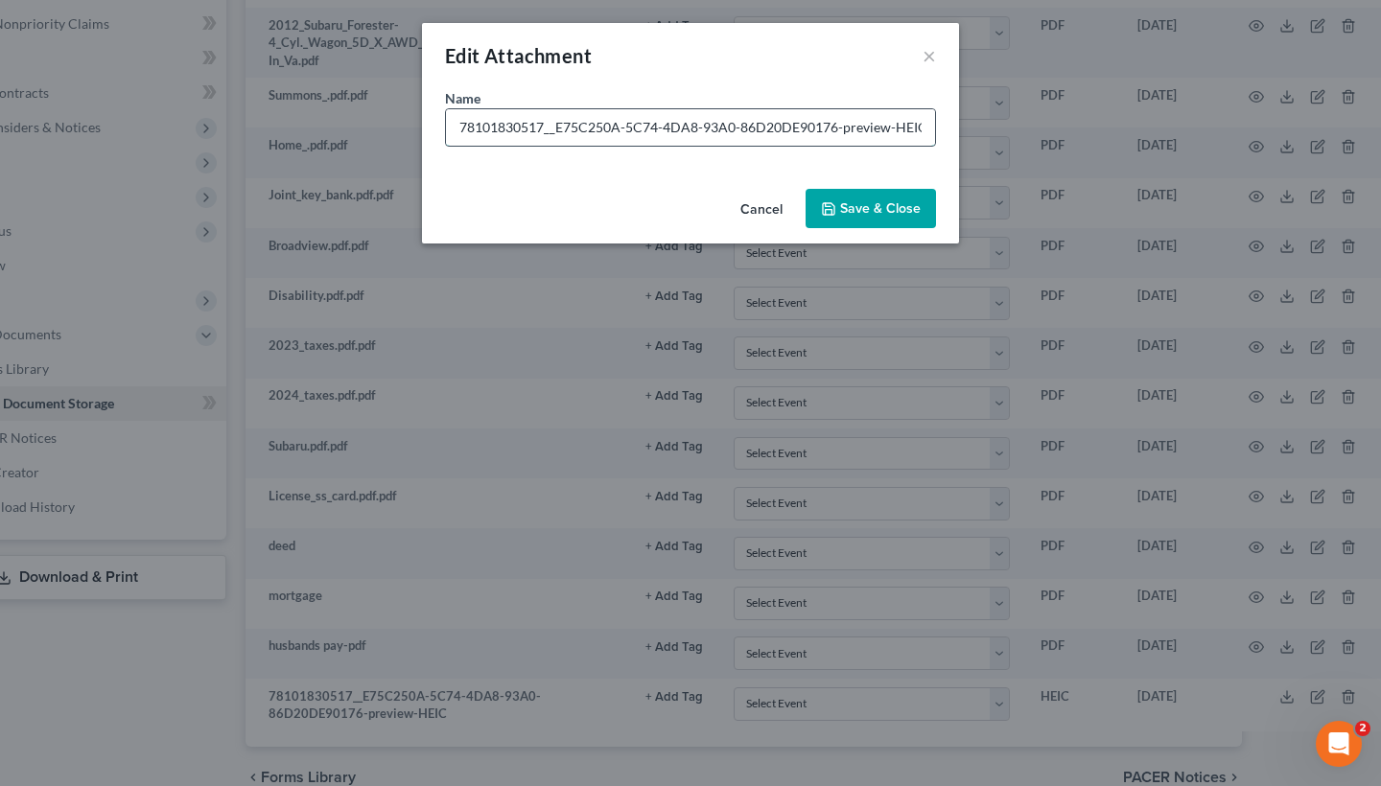
click at [658, 142] on input "78101830517__E75C250A-5C74-4DA8-93A0-86D20DE90176-preview-HEIC" at bounding box center [690, 127] width 489 height 36
click at [655, 132] on input "78101830517__E75C250A-5C74-4DA8-93A0-86D20DE90176-preview-HEIC" at bounding box center [690, 127] width 489 height 36
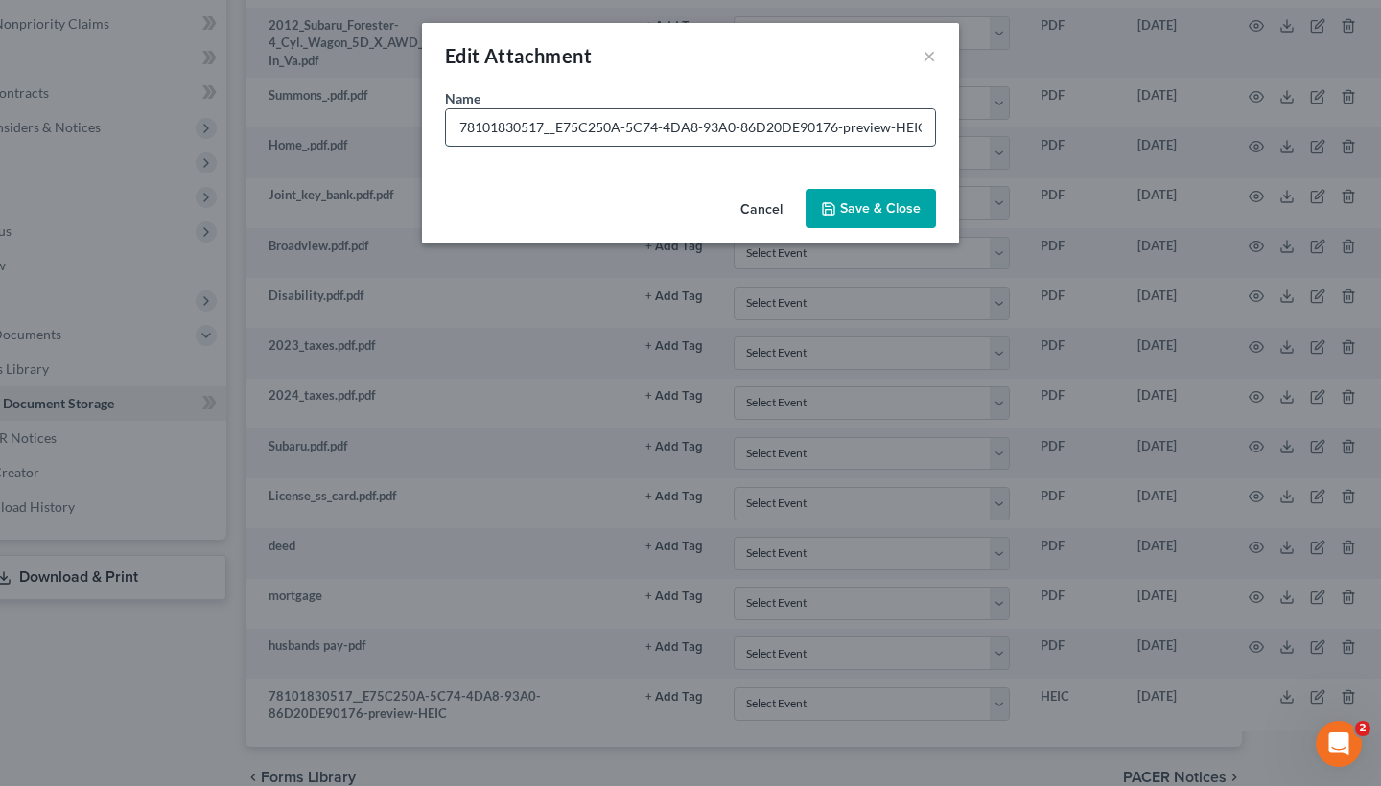
click at [655, 132] on input "78101830517__E75C250A-5C74-4DA8-93A0-86D20DE90176-preview-HEIC" at bounding box center [690, 127] width 489 height 36
type input "mortgage statement"
click at [874, 211] on span "Save & Close" at bounding box center [880, 208] width 81 height 16
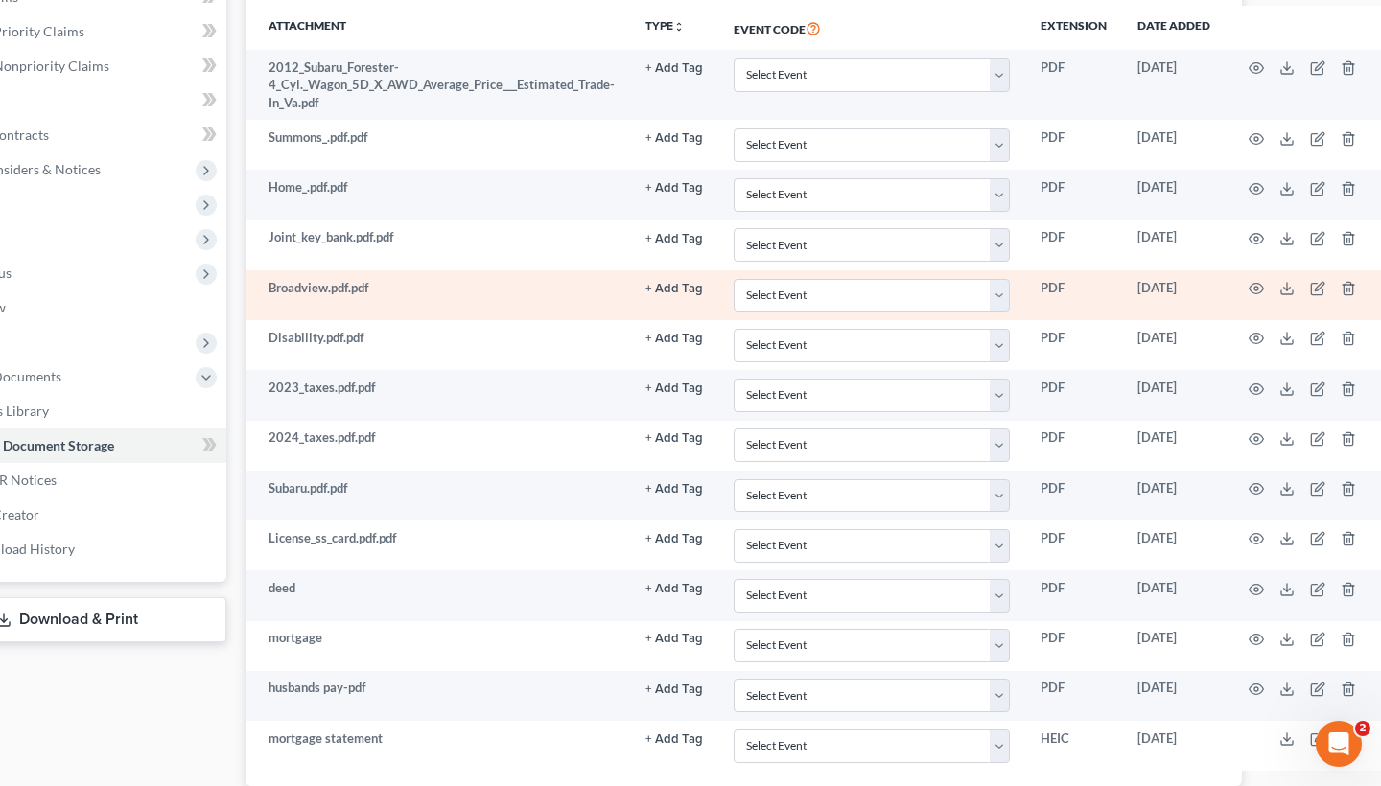
scroll to position [387, 116]
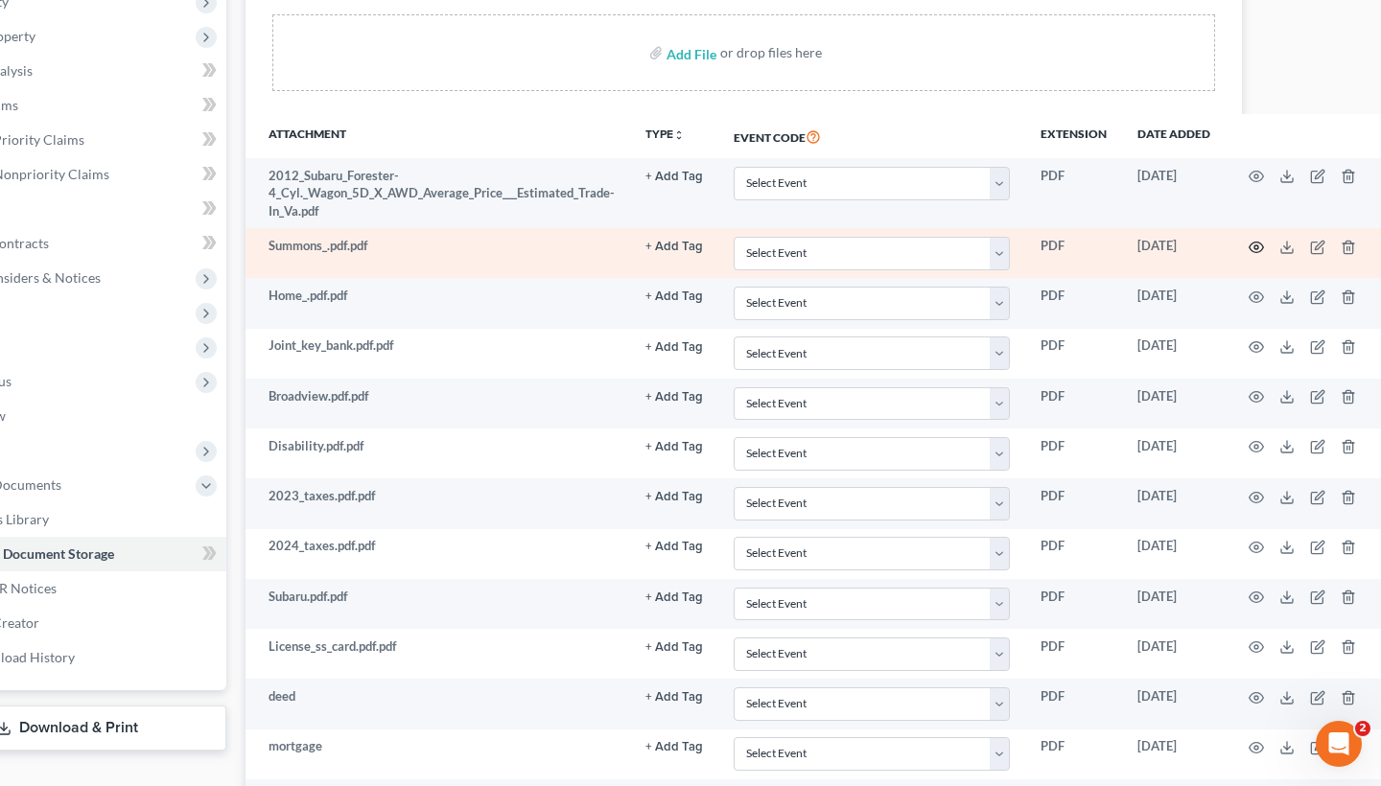
click at [1254, 246] on circle "button" at bounding box center [1256, 248] width 4 height 4
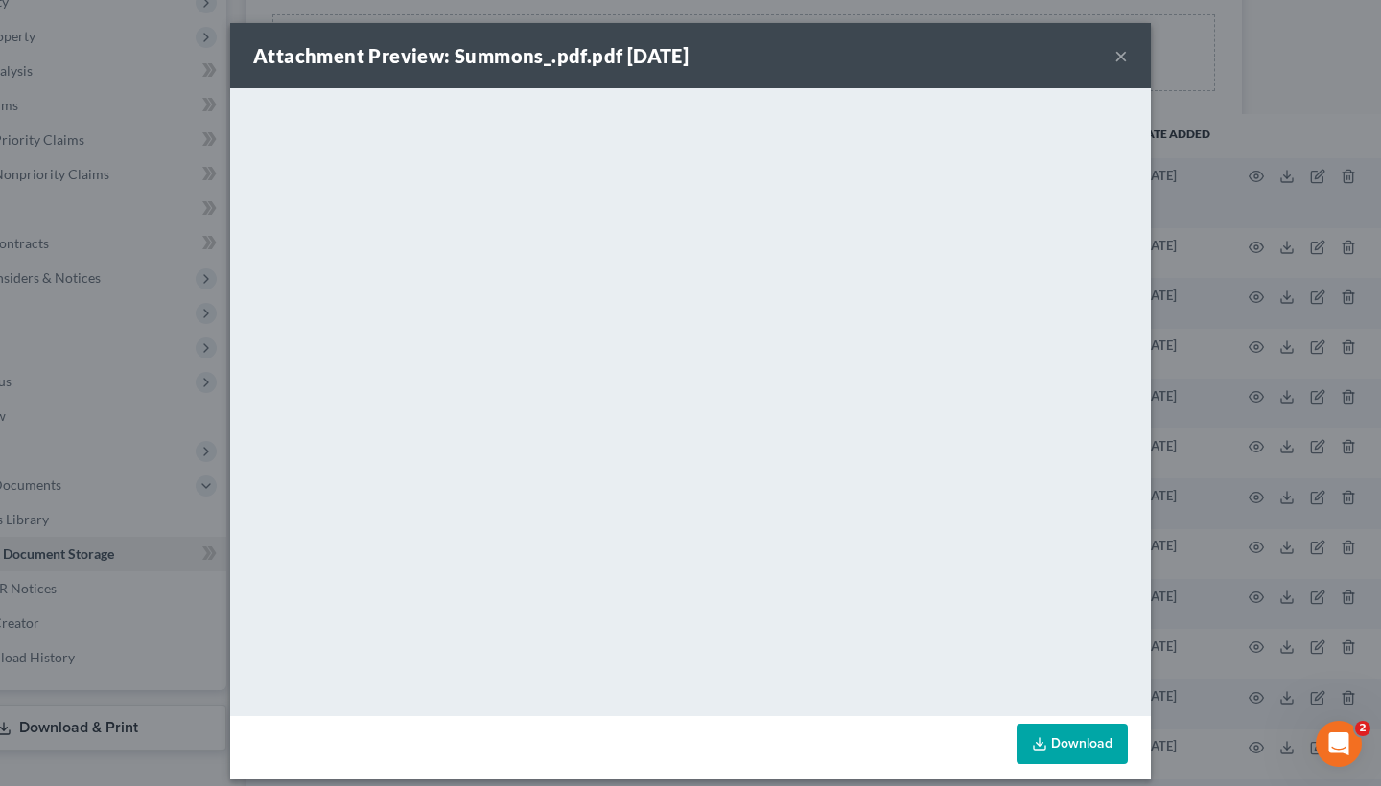
click at [1198, 141] on div "Attachment Preview: Summons_.pdf.pdf 10/01/2025 × <object ng-attr-data='https:/…" at bounding box center [690, 393] width 1381 height 786
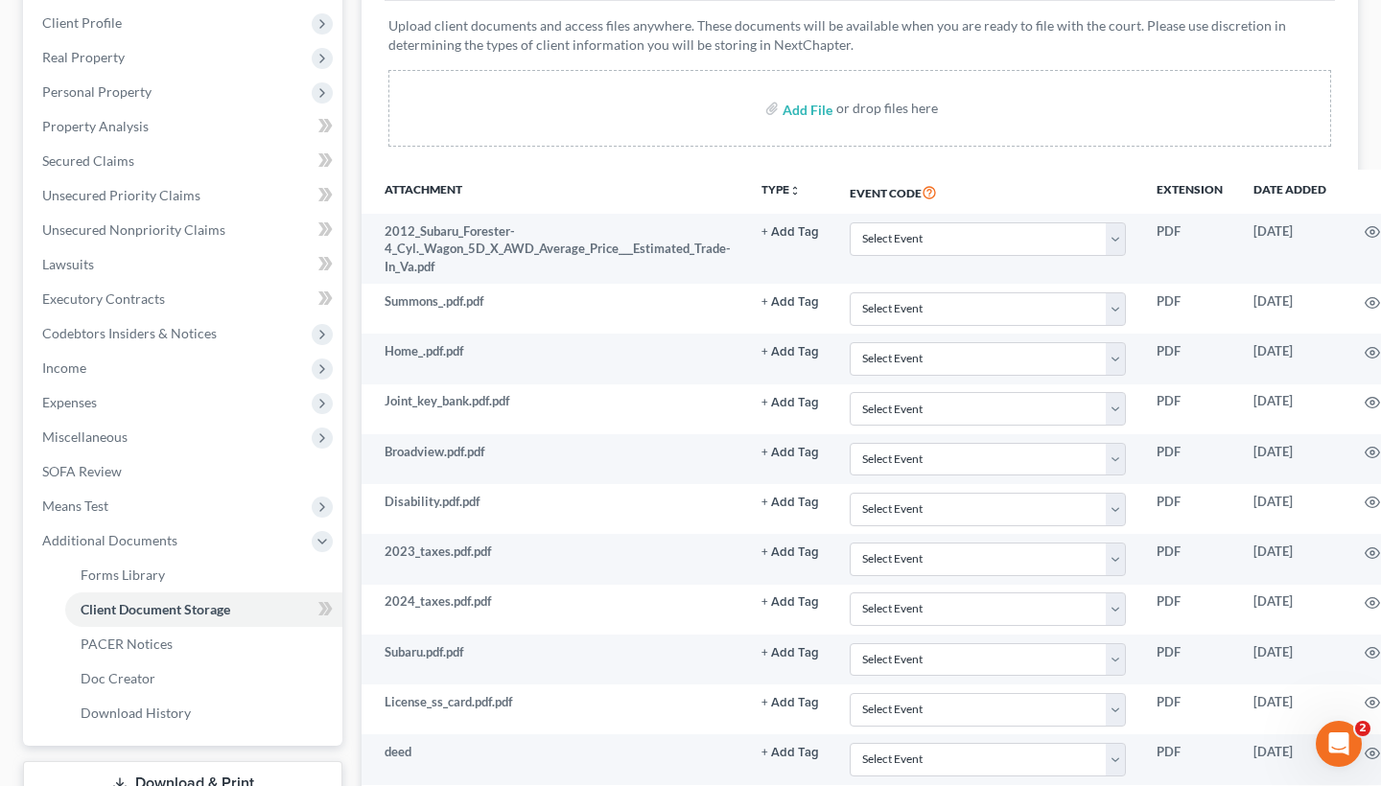
scroll to position [192, 0]
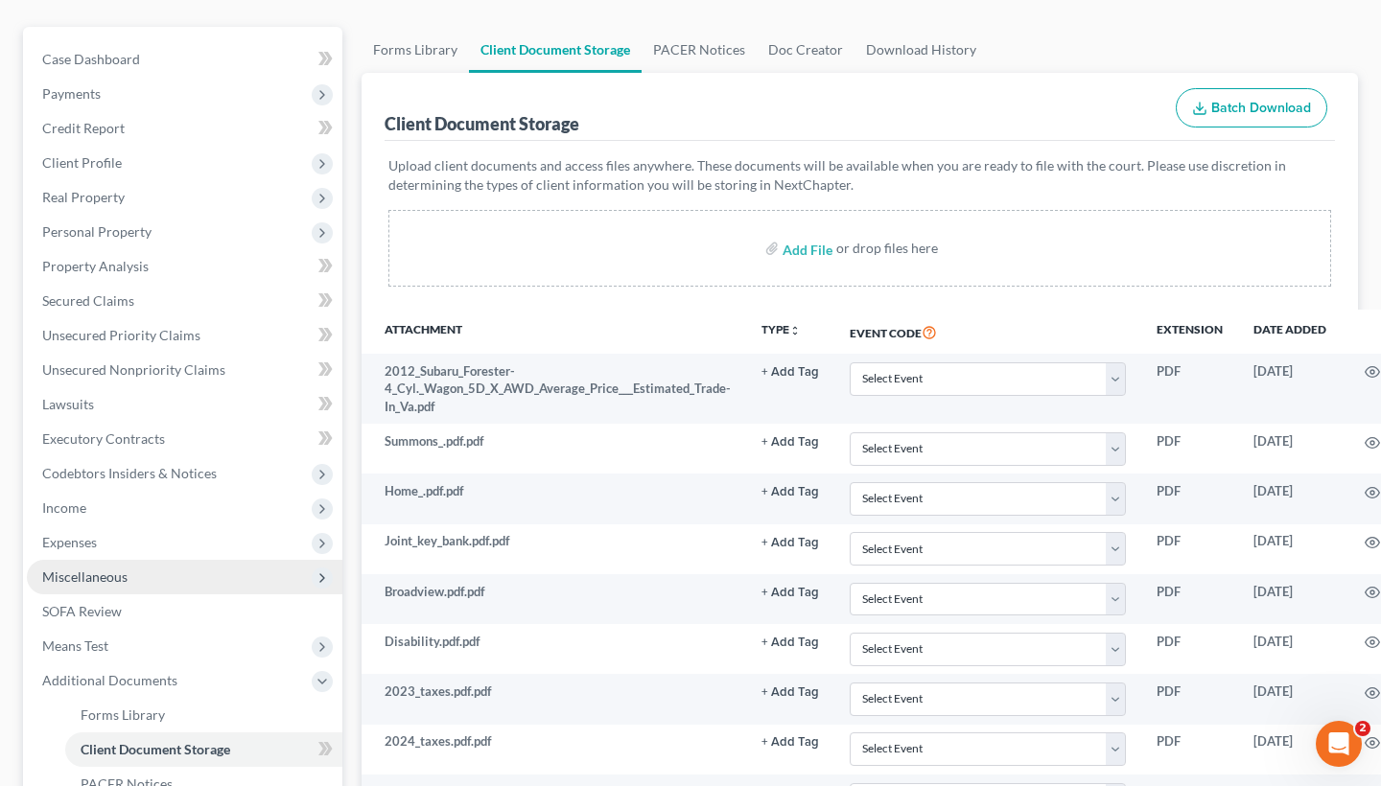
click at [138, 560] on span "Miscellaneous" at bounding box center [185, 577] width 316 height 35
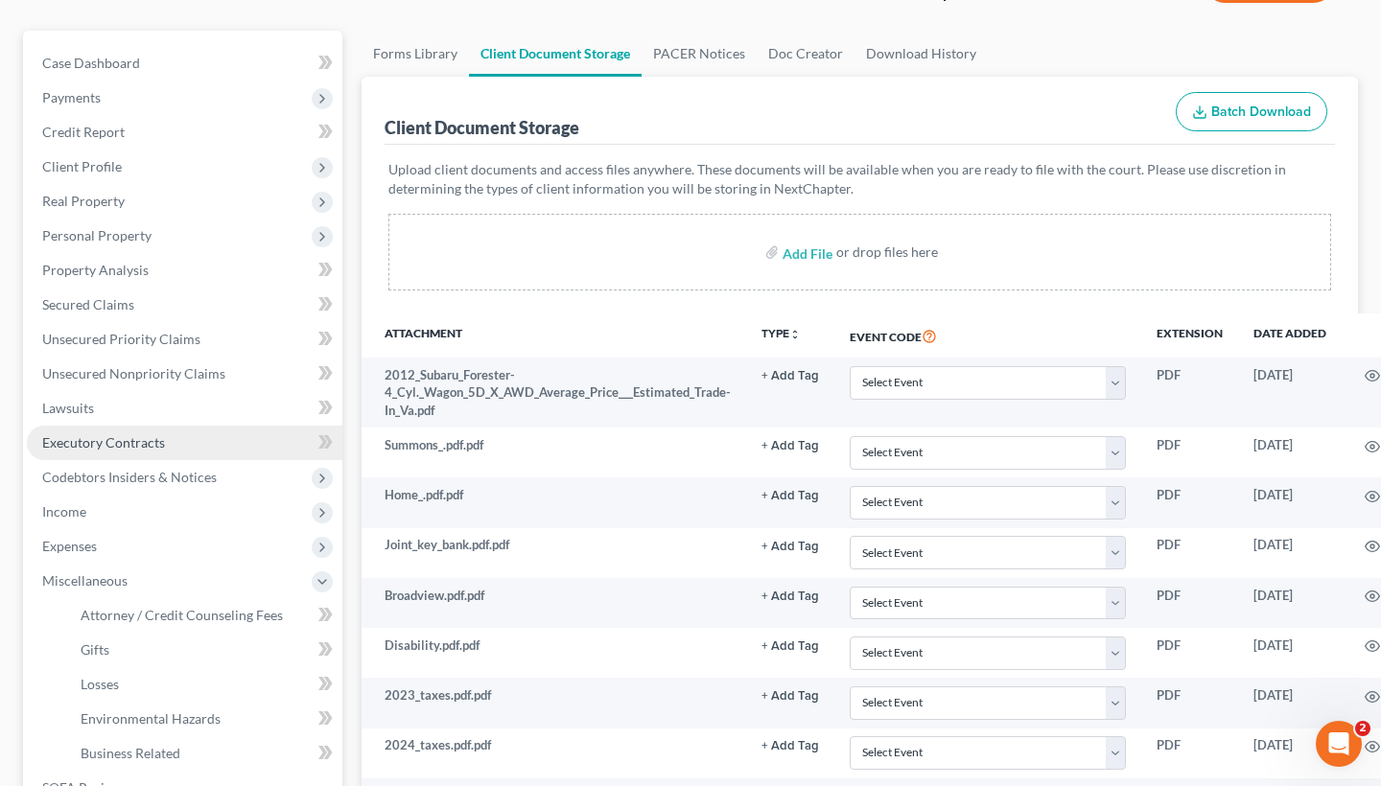
scroll to position [133, 0]
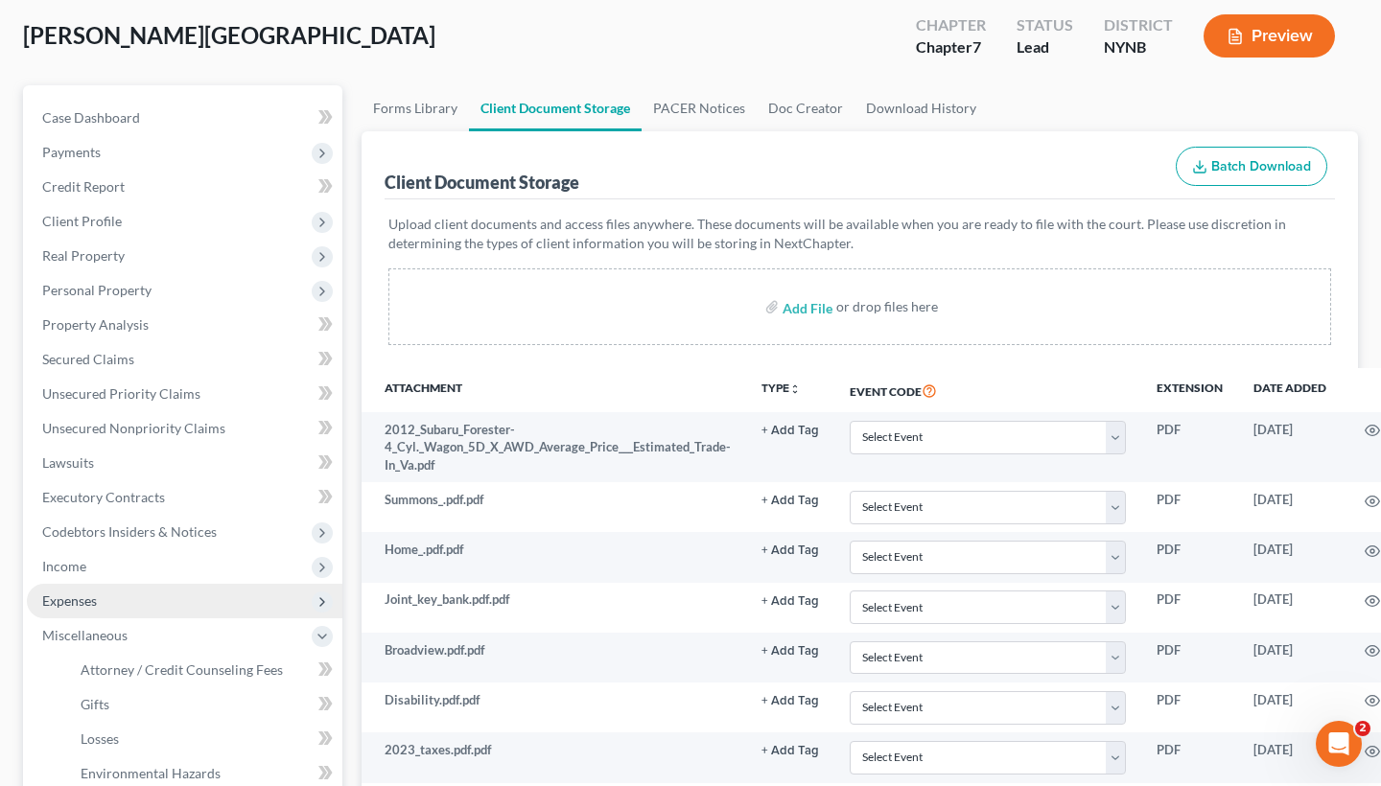
click at [127, 584] on span "Expenses" at bounding box center [185, 601] width 316 height 35
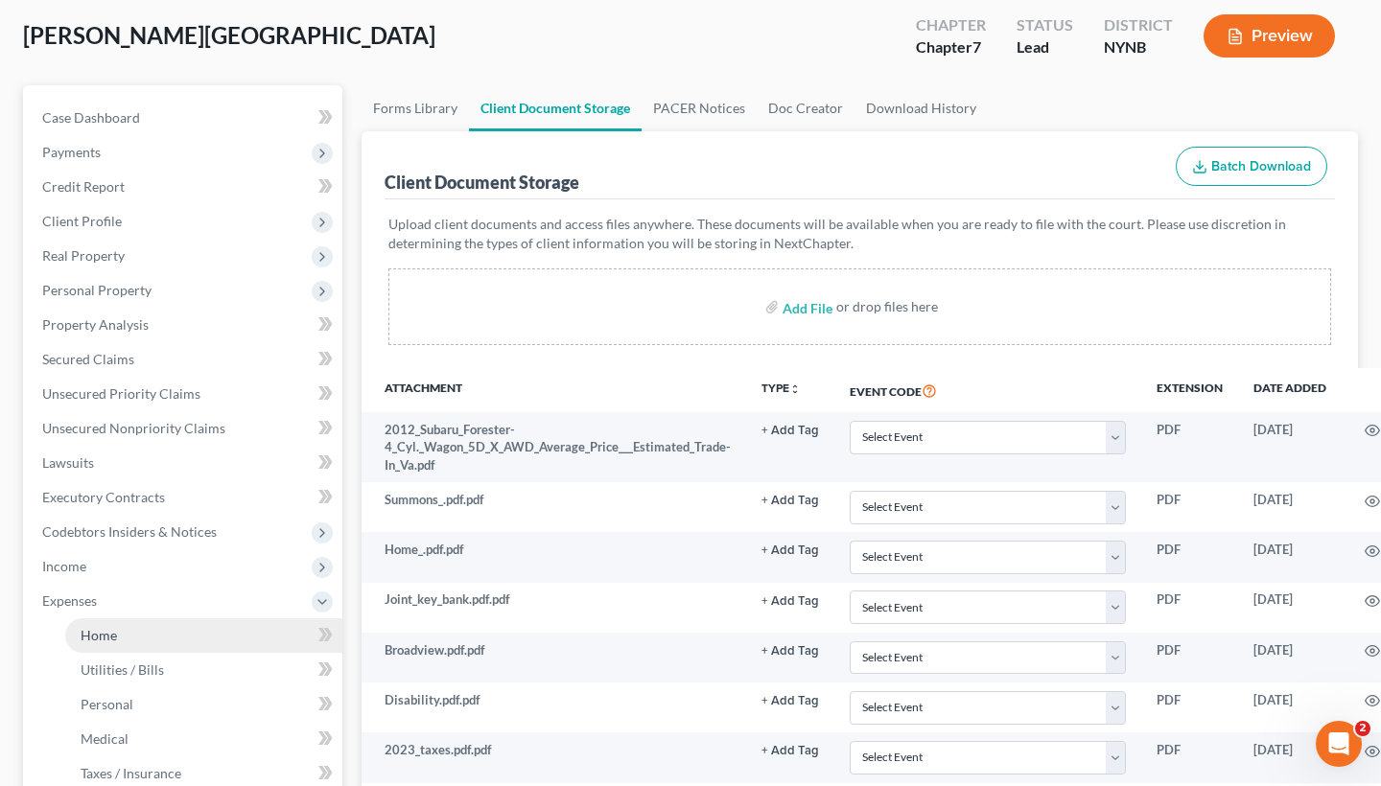
click at [121, 619] on link "Home" at bounding box center [203, 636] width 277 height 35
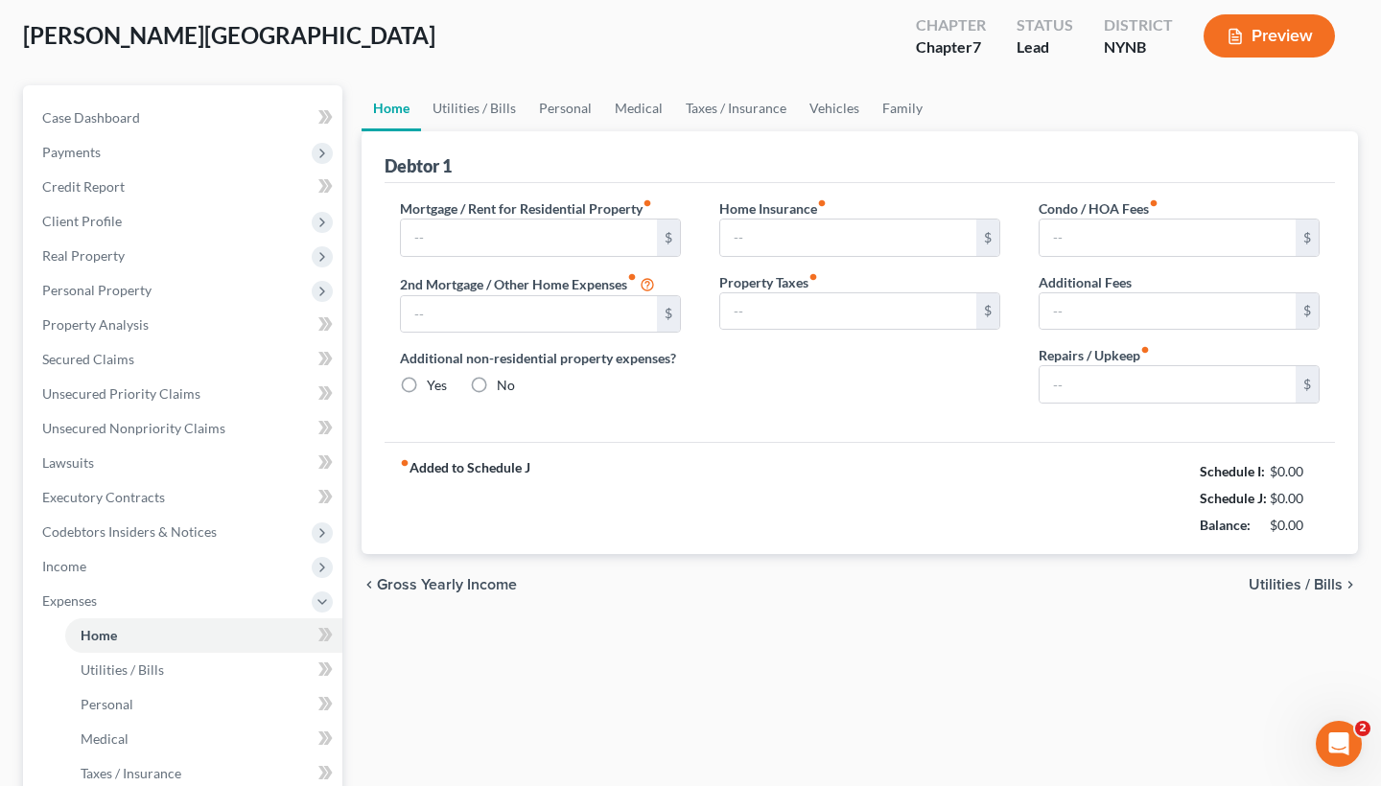
scroll to position [19, 0]
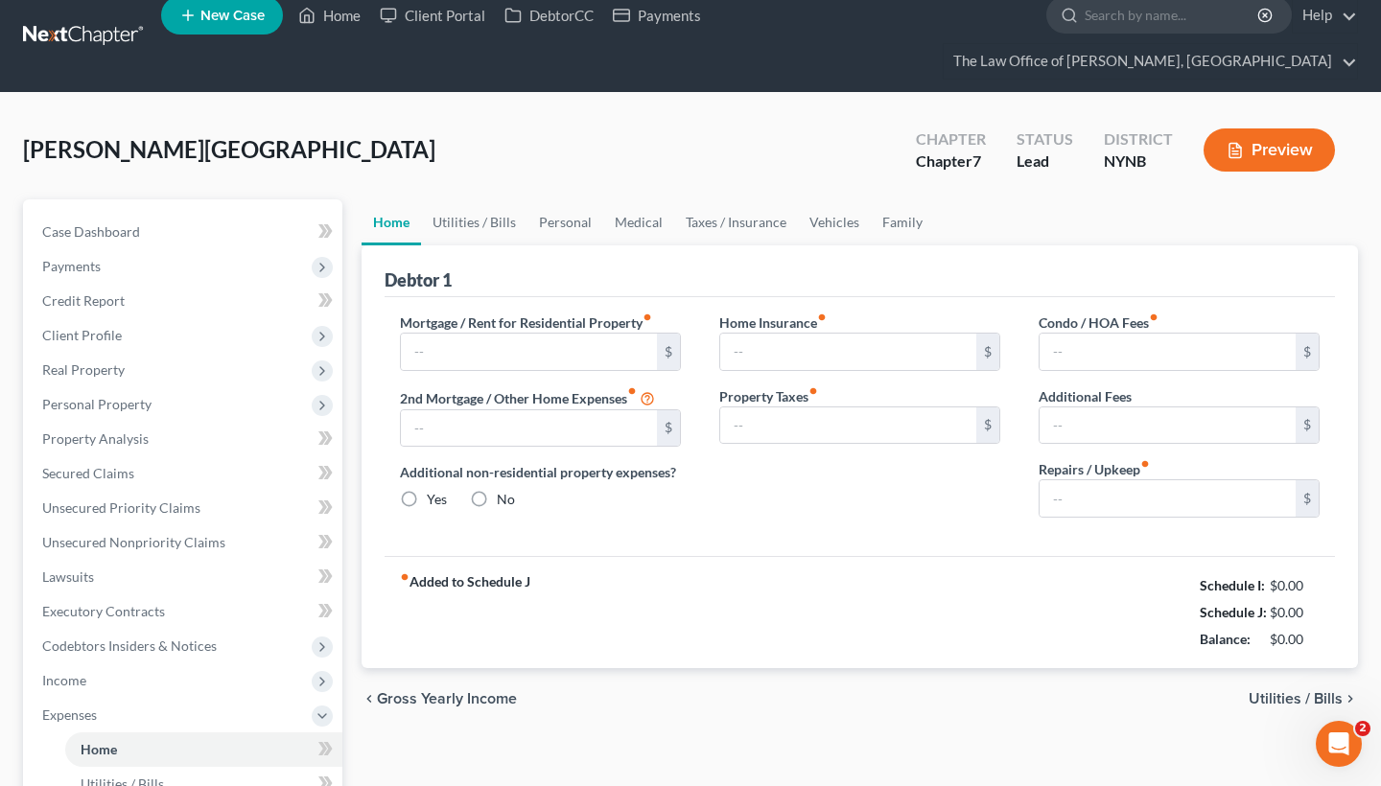
type input "1,422.81"
type input "0.00"
radio input "true"
type input "0.00"
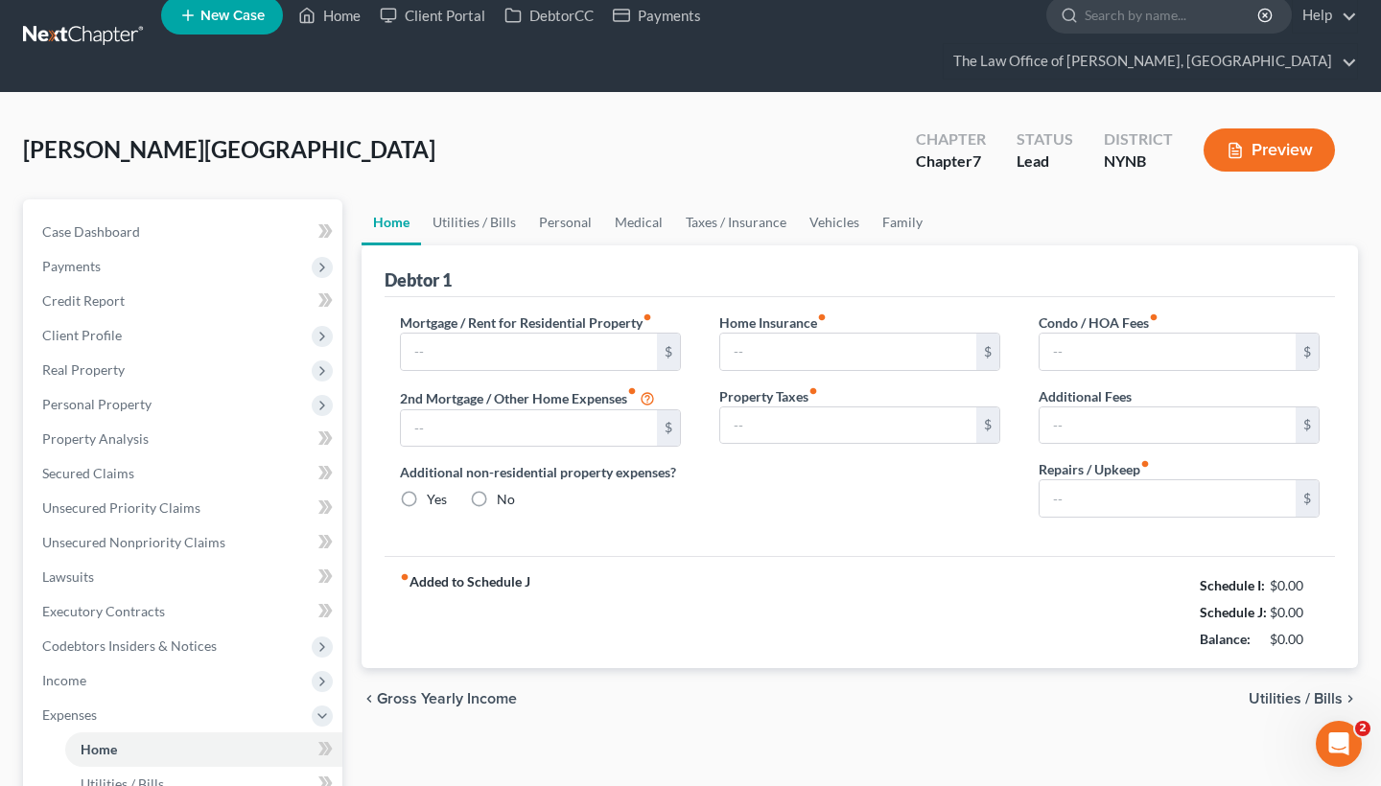
type input "0.00"
type input "50.00"
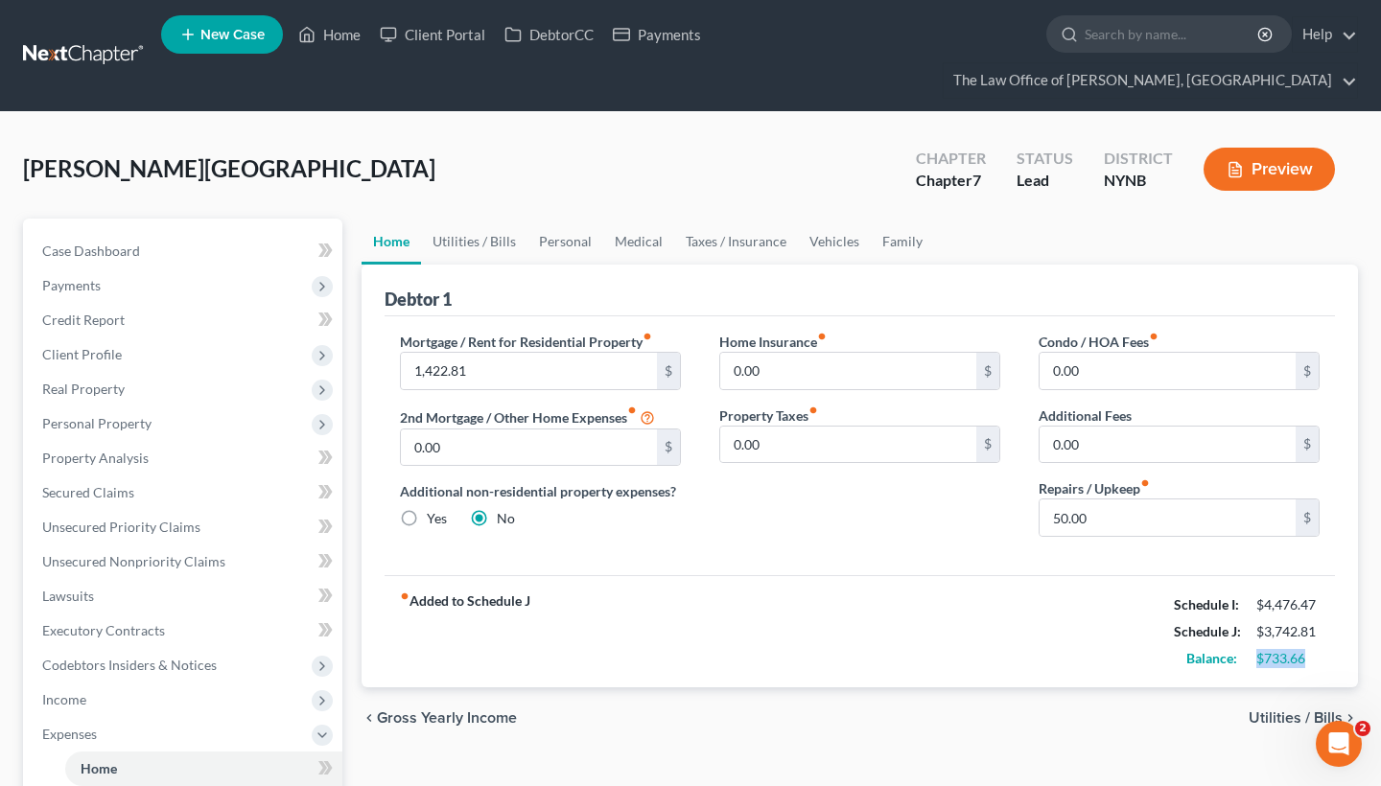
drag, startPoint x: 1312, startPoint y: 628, endPoint x: 1252, endPoint y: 631, distance: 59.5
click at [1252, 649] on div "$733.66" at bounding box center [1288, 658] width 82 height 19
click at [1272, 645] on div "Balance: $733.66" at bounding box center [1246, 658] width 165 height 27
drag, startPoint x: 1259, startPoint y: 628, endPoint x: 1301, endPoint y: 634, distance: 42.6
click at [1301, 649] on div "$733.66" at bounding box center [1287, 658] width 63 height 19
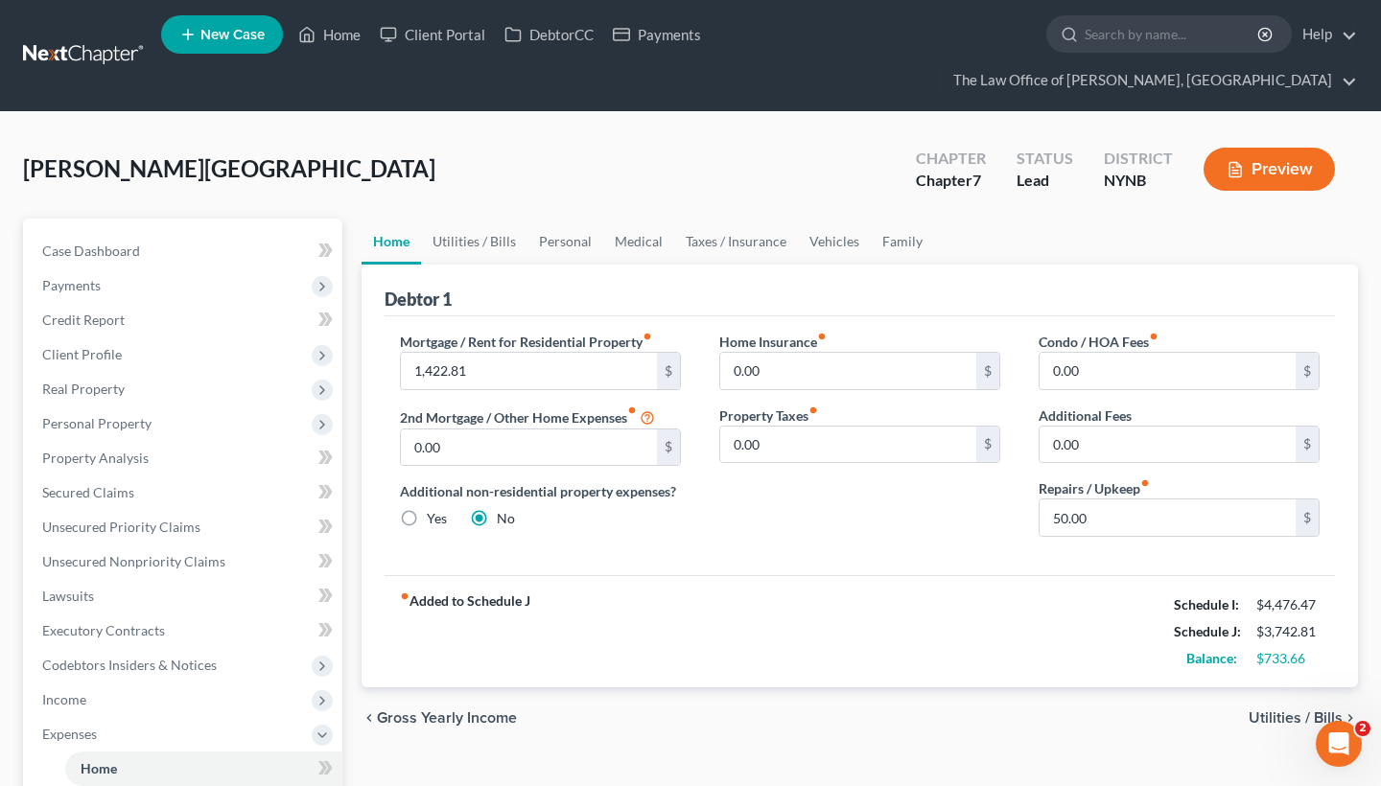
click at [1282, 639] on div "fiber_manual_record Added to Schedule J Schedule I: $4,476.47 Schedule J: $3,74…" at bounding box center [860, 631] width 950 height 112
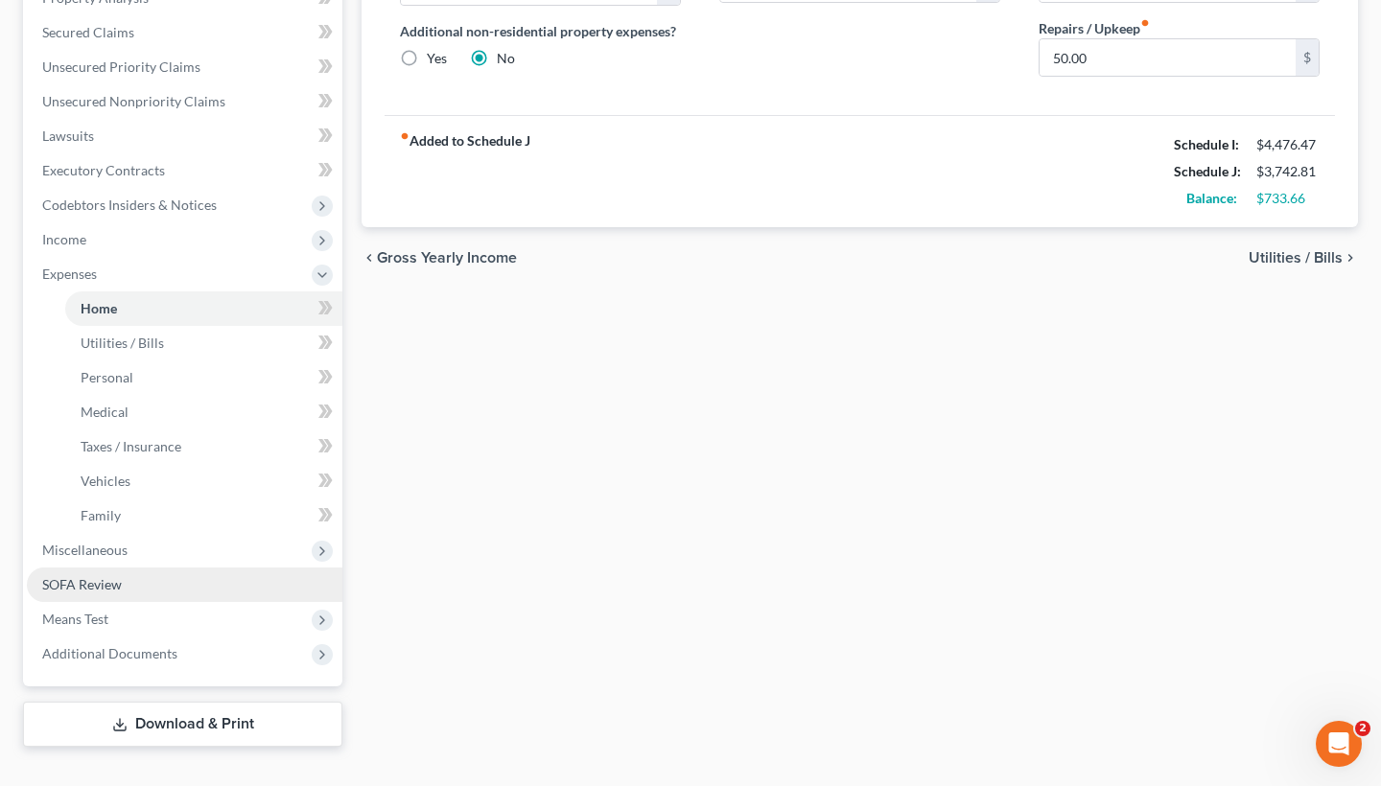
scroll to position [459, 0]
click at [177, 703] on link "Download & Print" at bounding box center [182, 725] width 319 height 45
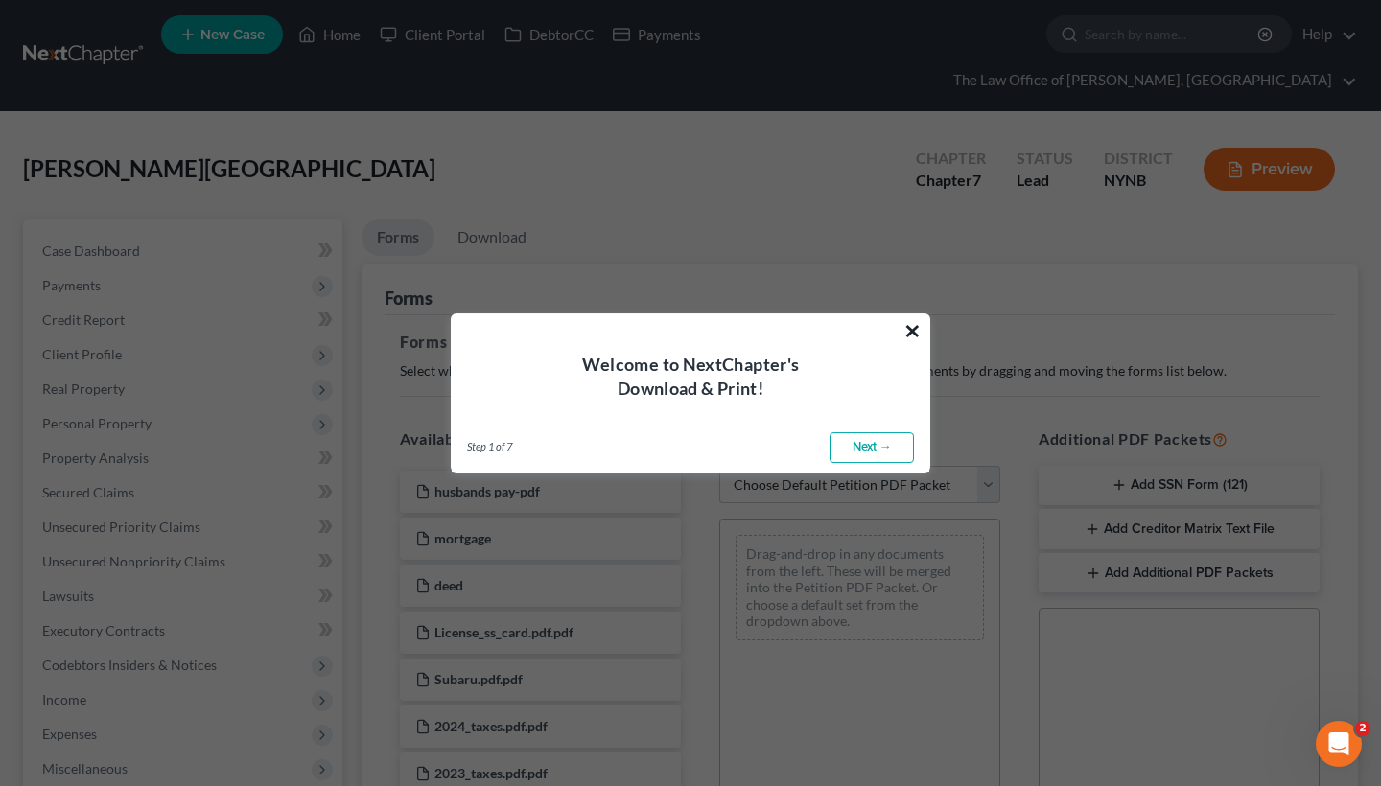
click at [904, 326] on button "×" at bounding box center [912, 331] width 18 height 31
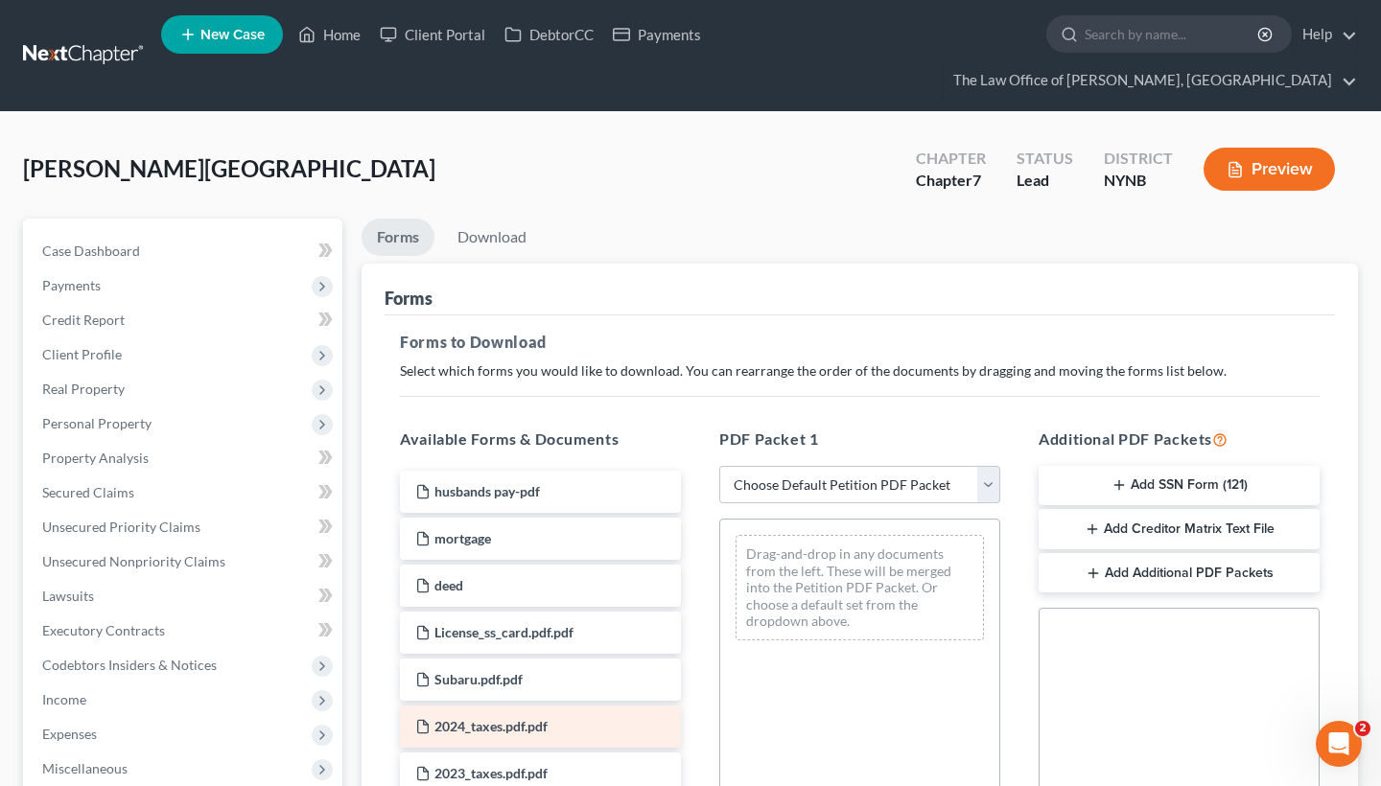
scroll to position [179, 0]
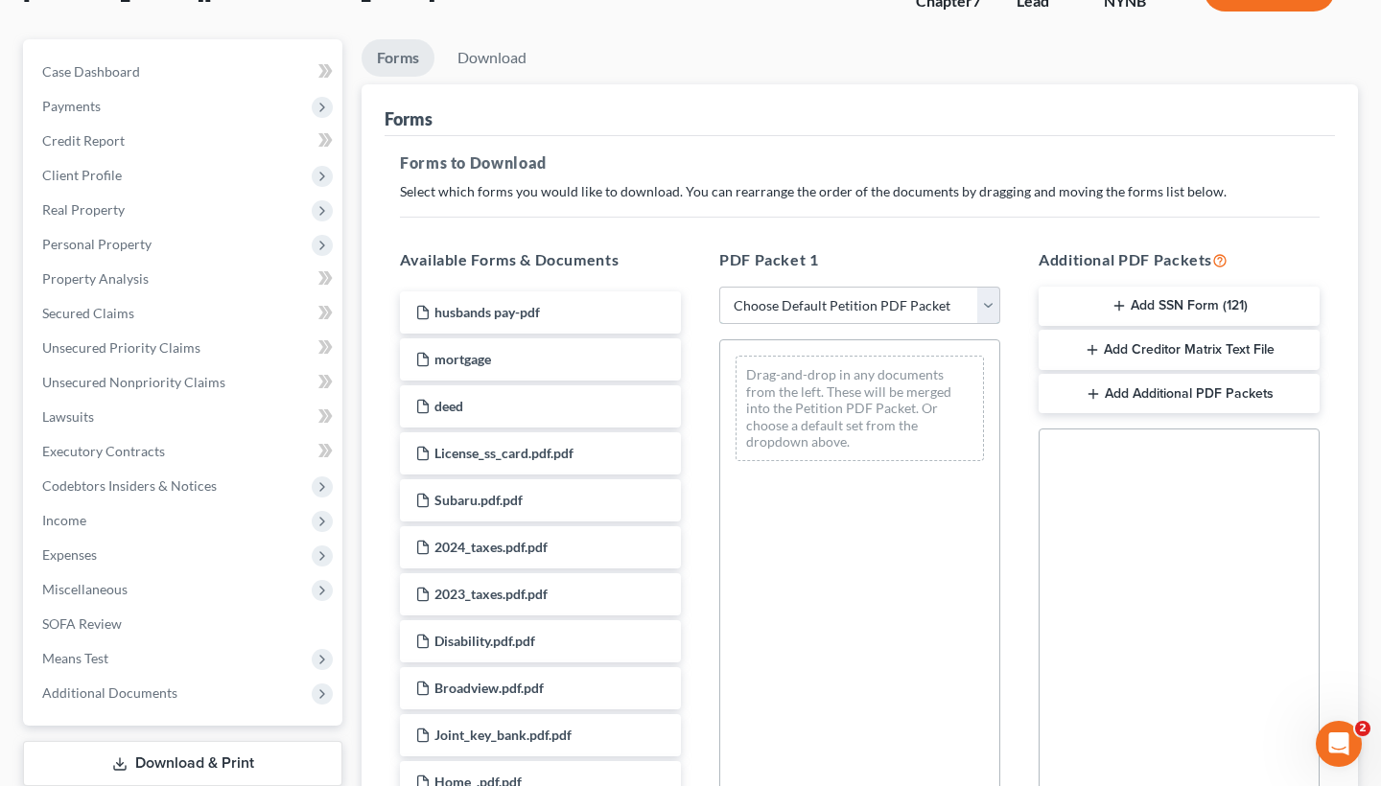
select select "3"
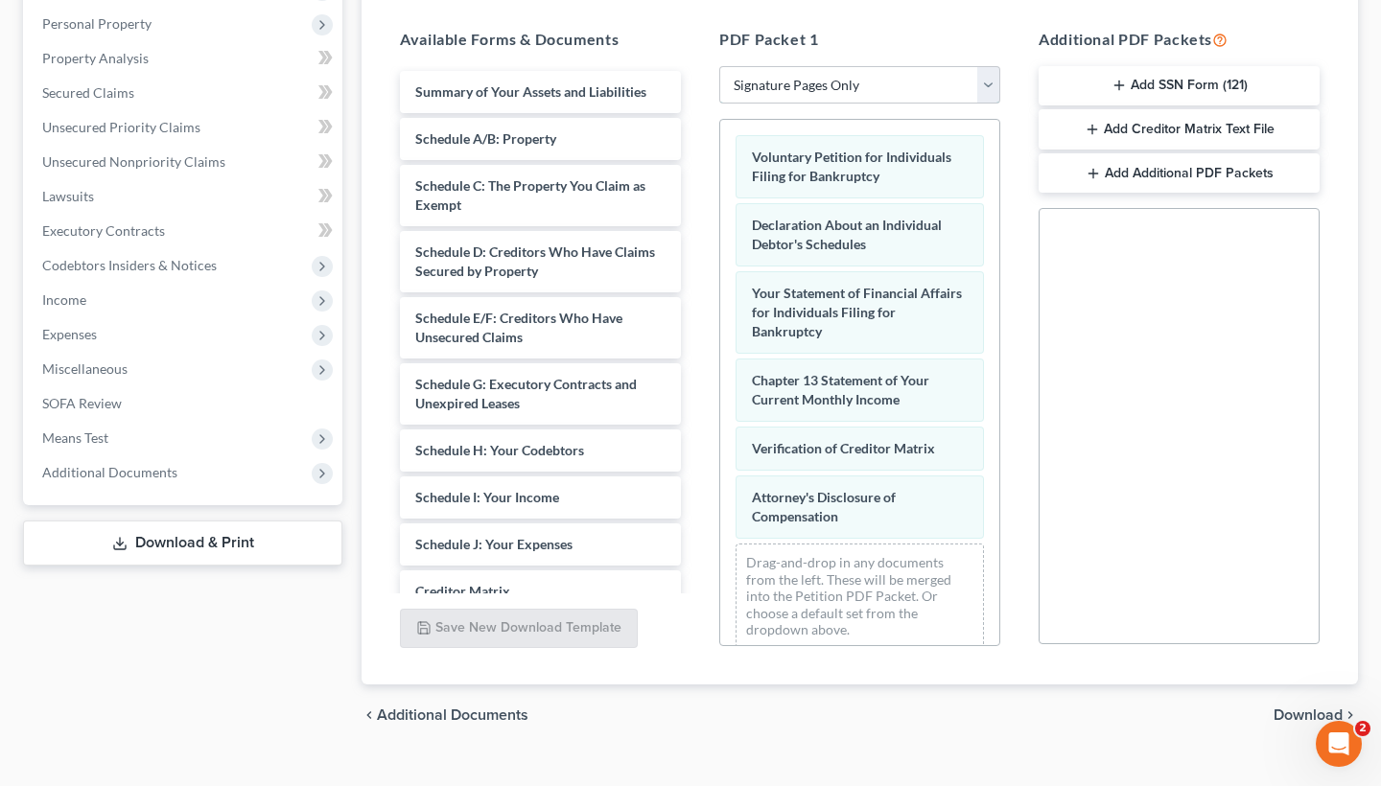
scroll to position [398, 0]
click at [1298, 710] on span "Download" at bounding box center [1308, 717] width 69 height 15
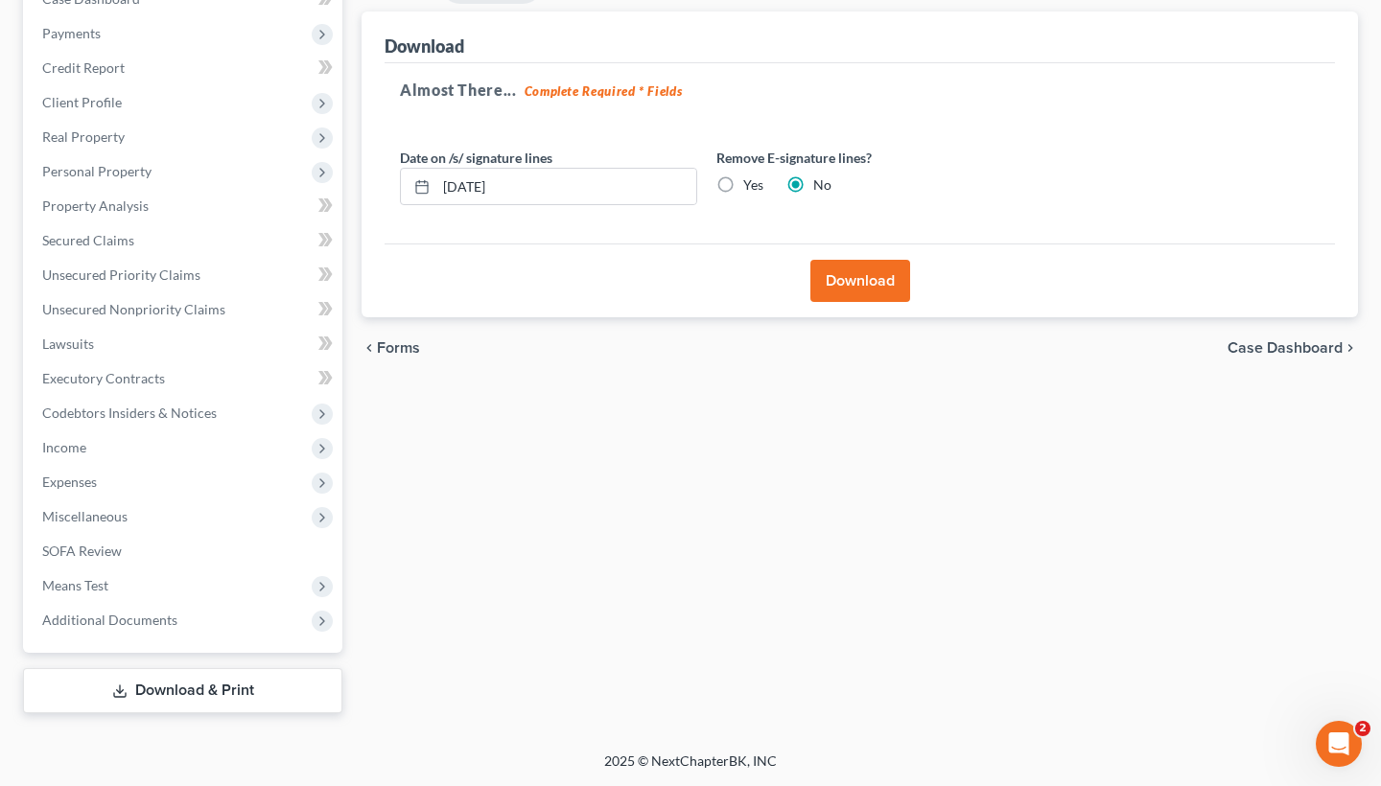
scroll to position [218, 0]
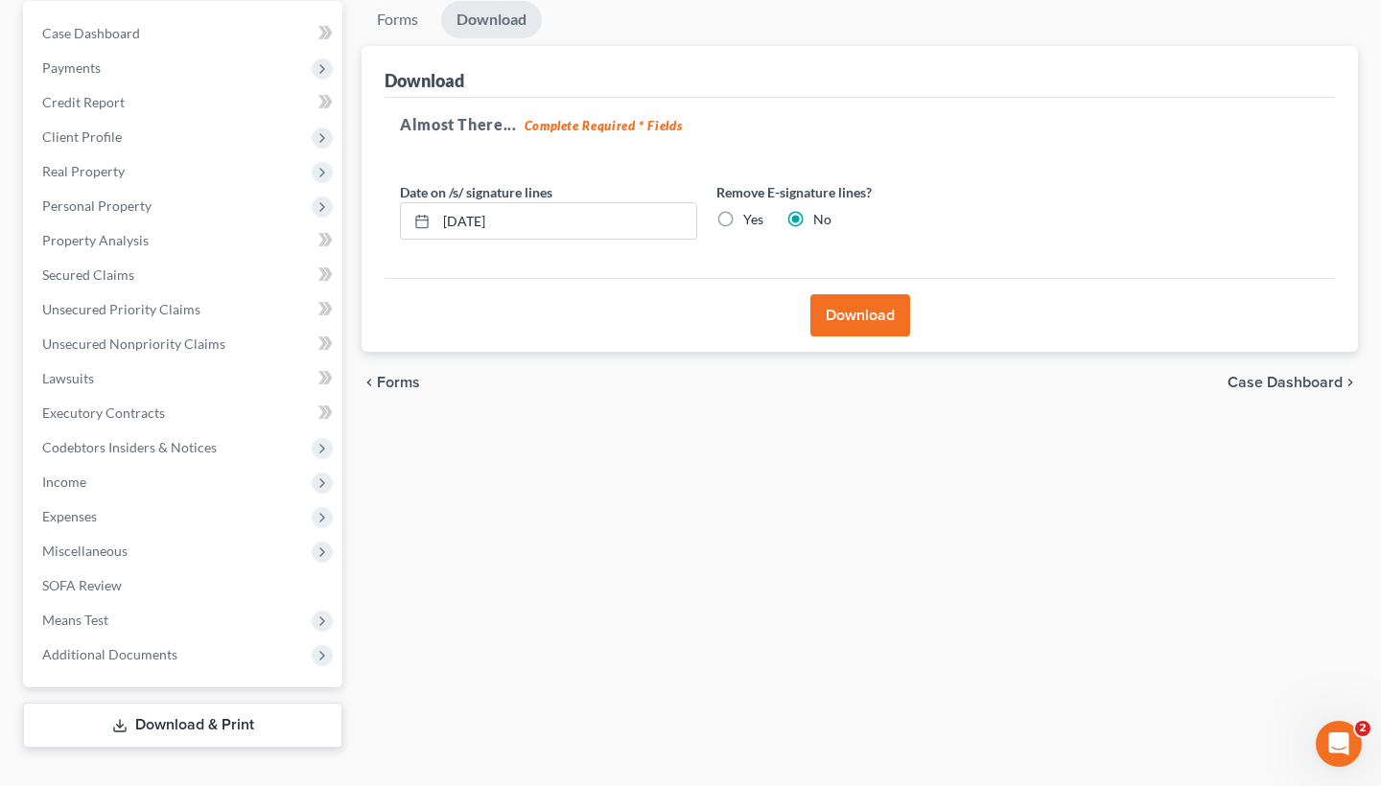
click at [851, 294] on button "Download" at bounding box center [860, 315] width 100 height 42
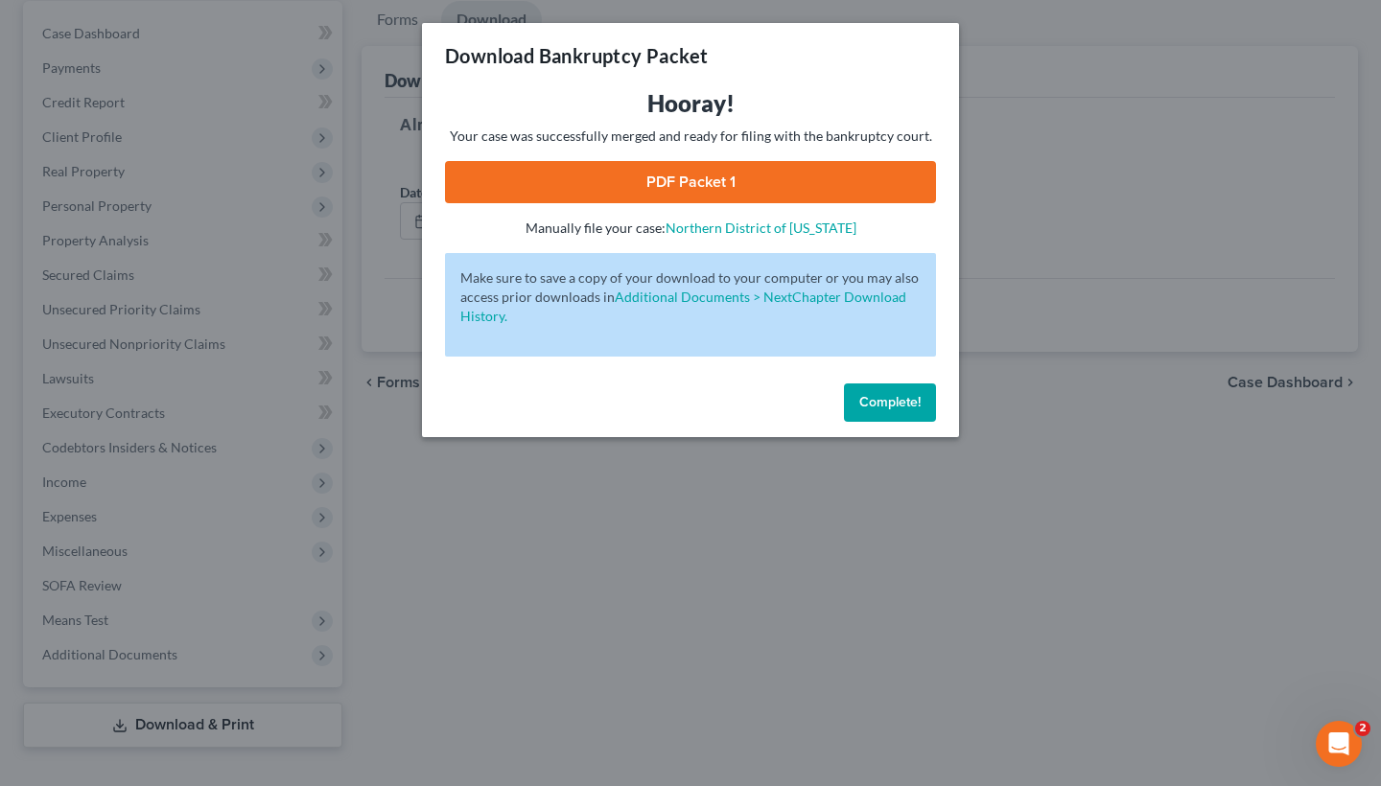
click at [756, 178] on link "PDF Packet 1" at bounding box center [690, 182] width 491 height 42
click at [904, 402] on span "Complete!" at bounding box center [889, 402] width 61 height 16
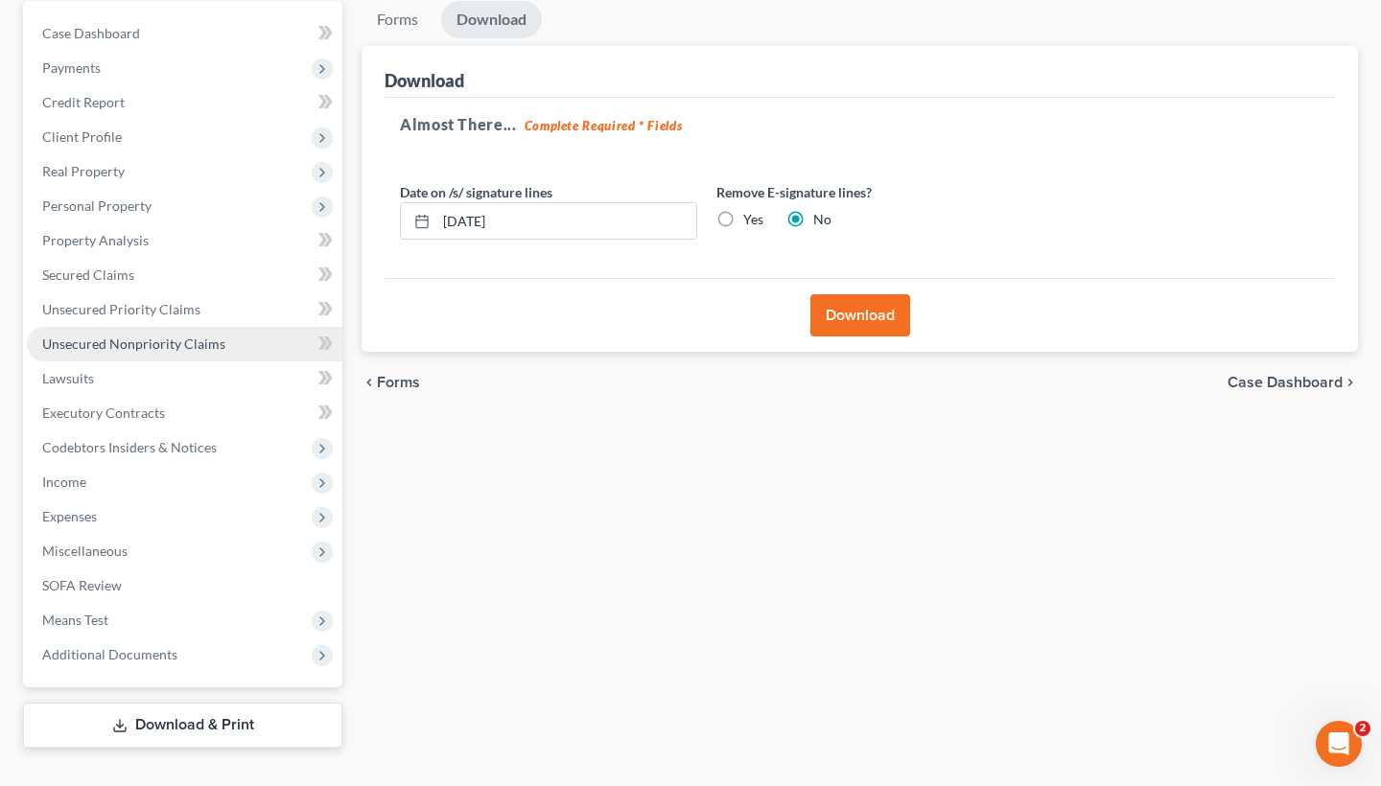
click at [129, 336] on span "Unsecured Nonpriority Claims" at bounding box center [133, 344] width 183 height 16
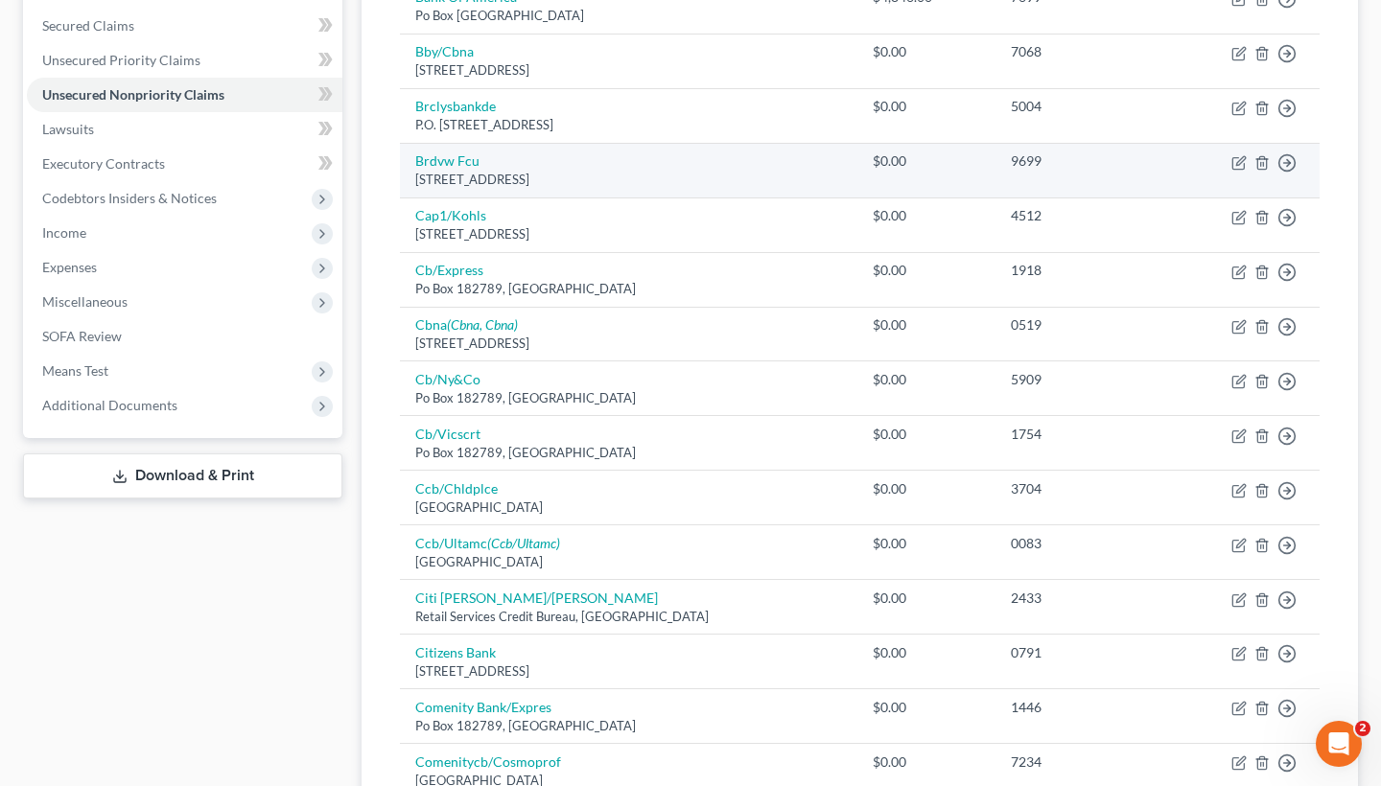
scroll to position [217, 0]
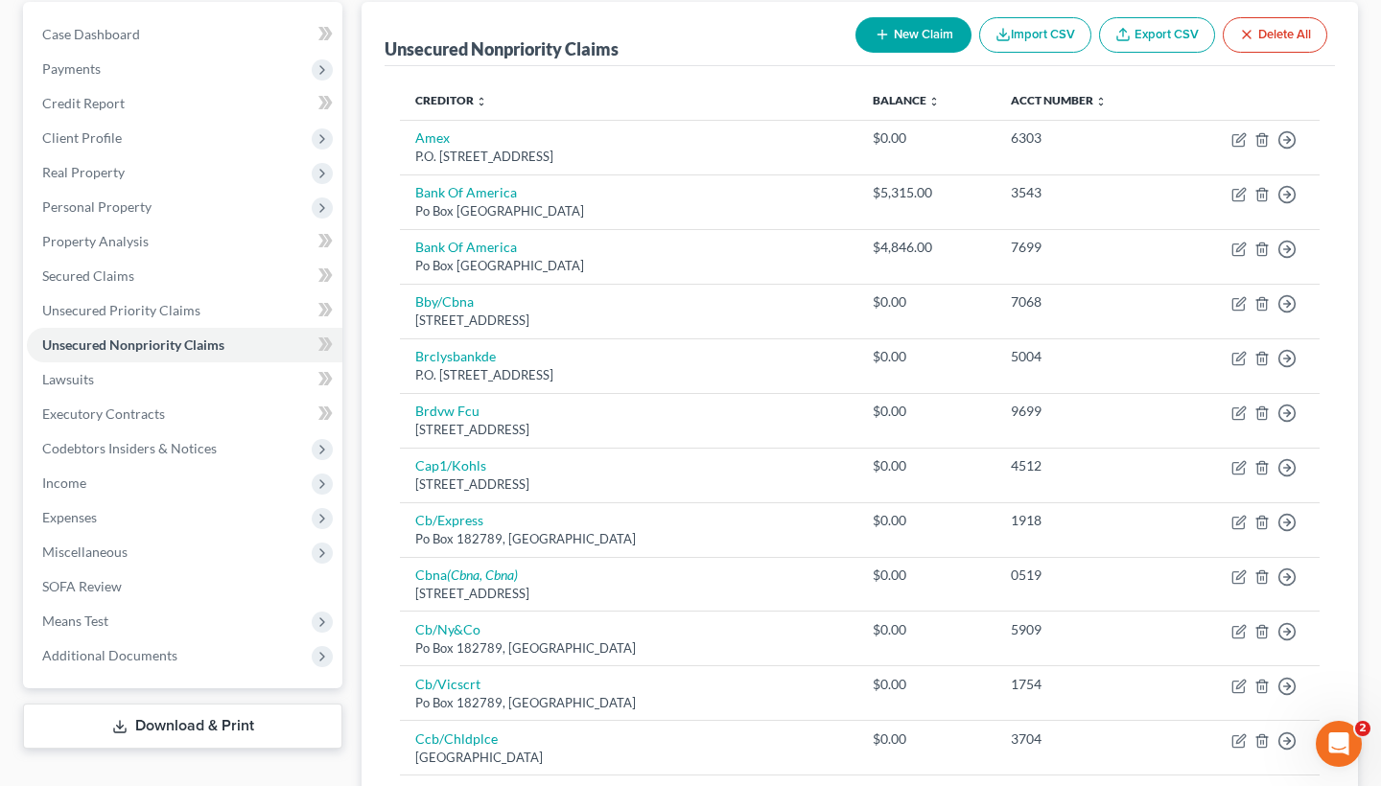
click at [244, 704] on link "Download & Print" at bounding box center [182, 726] width 319 height 45
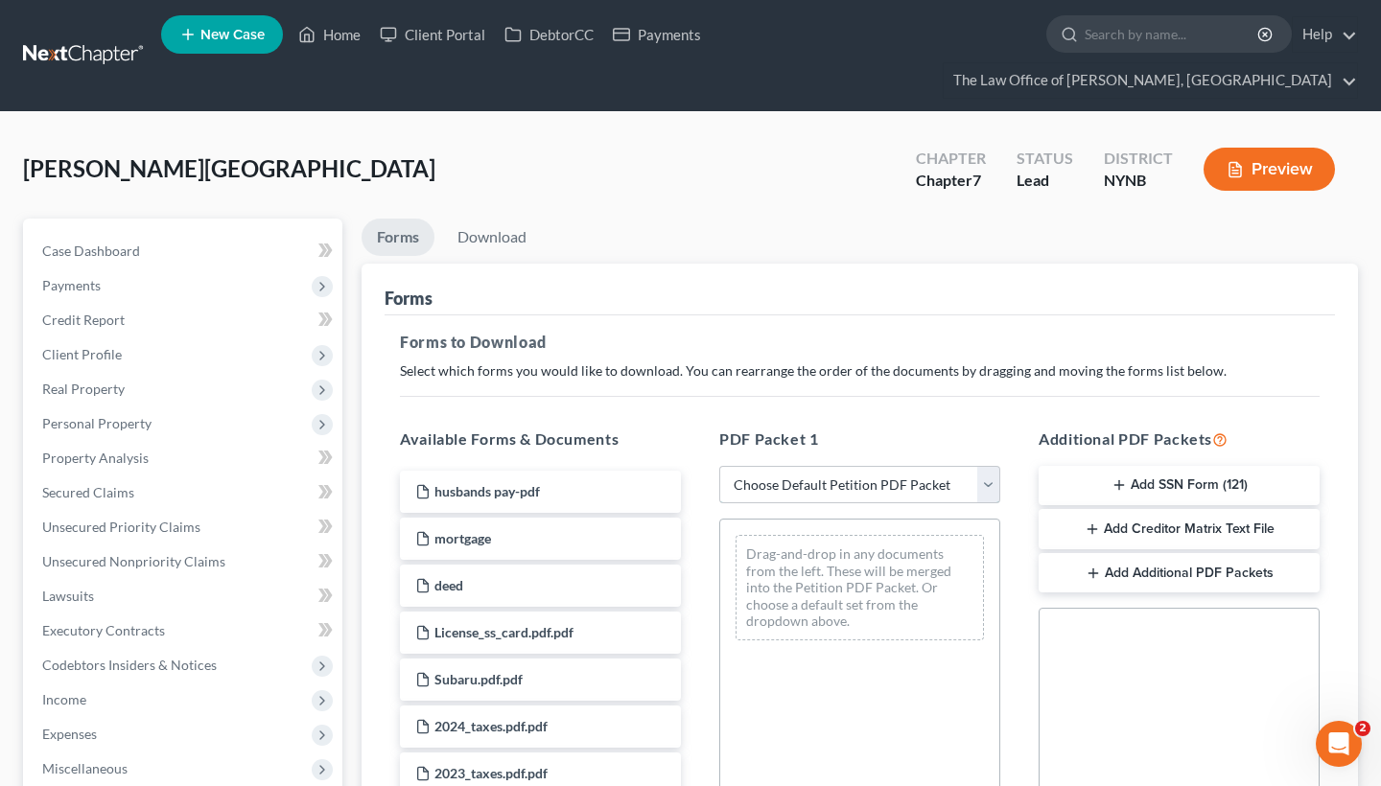
select select "0"
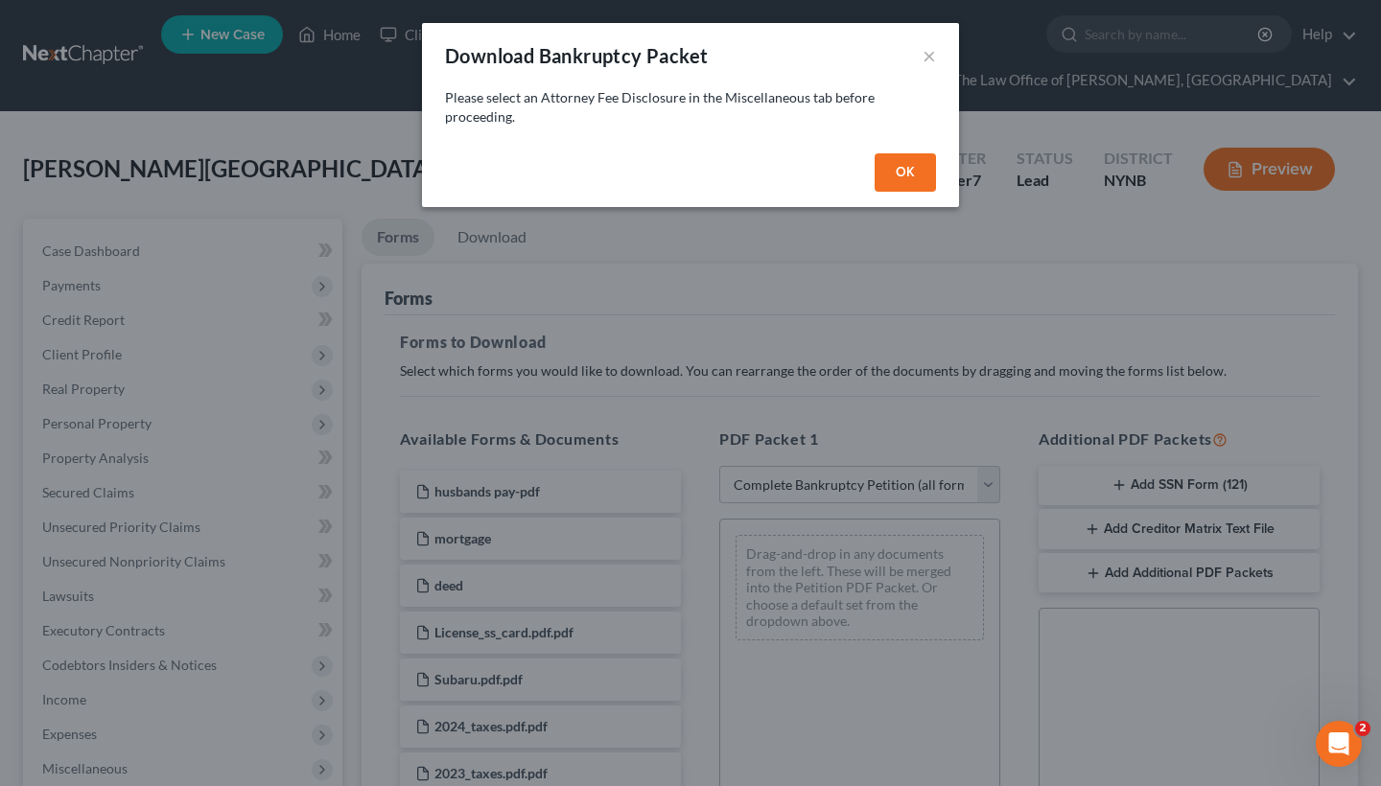
click at [901, 179] on button "OK" at bounding box center [905, 172] width 61 height 38
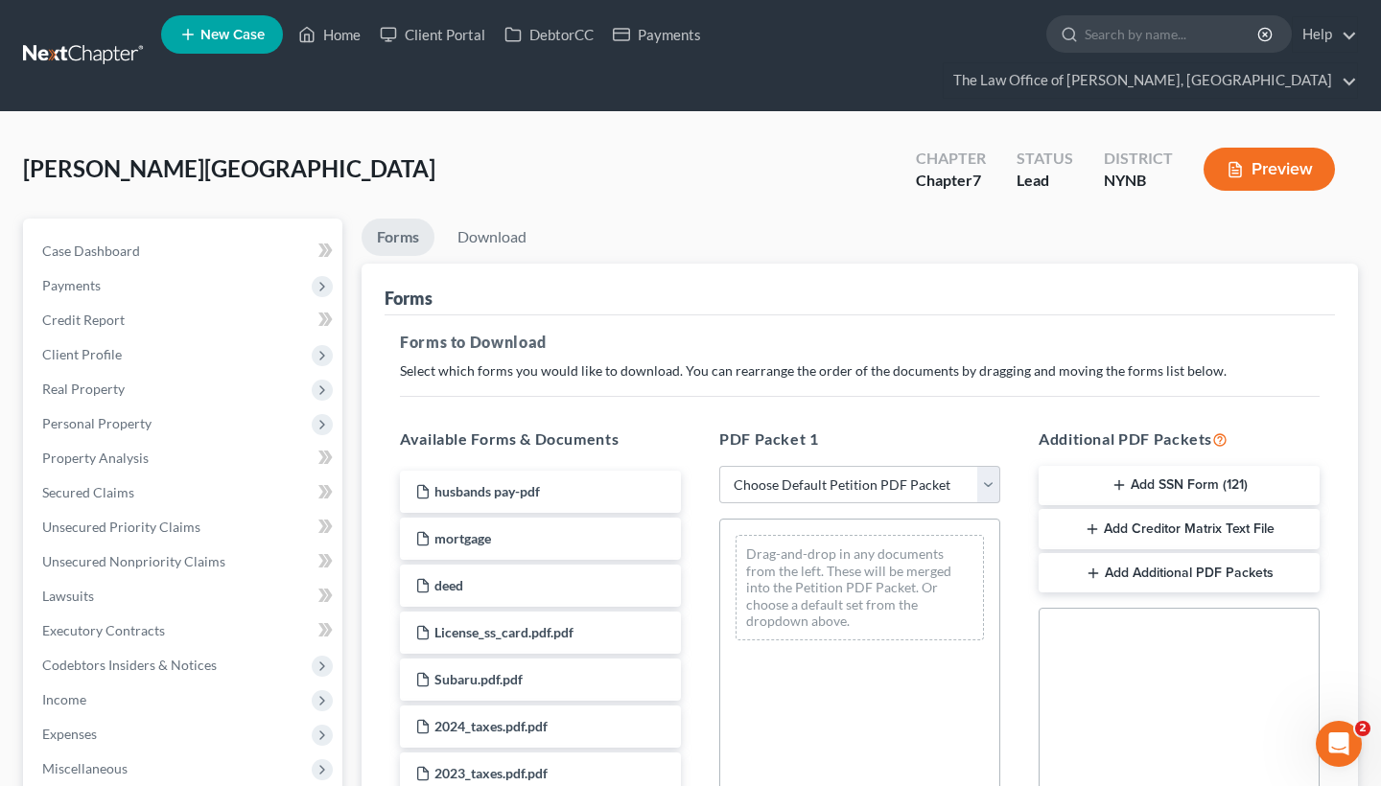
scroll to position [409, 0]
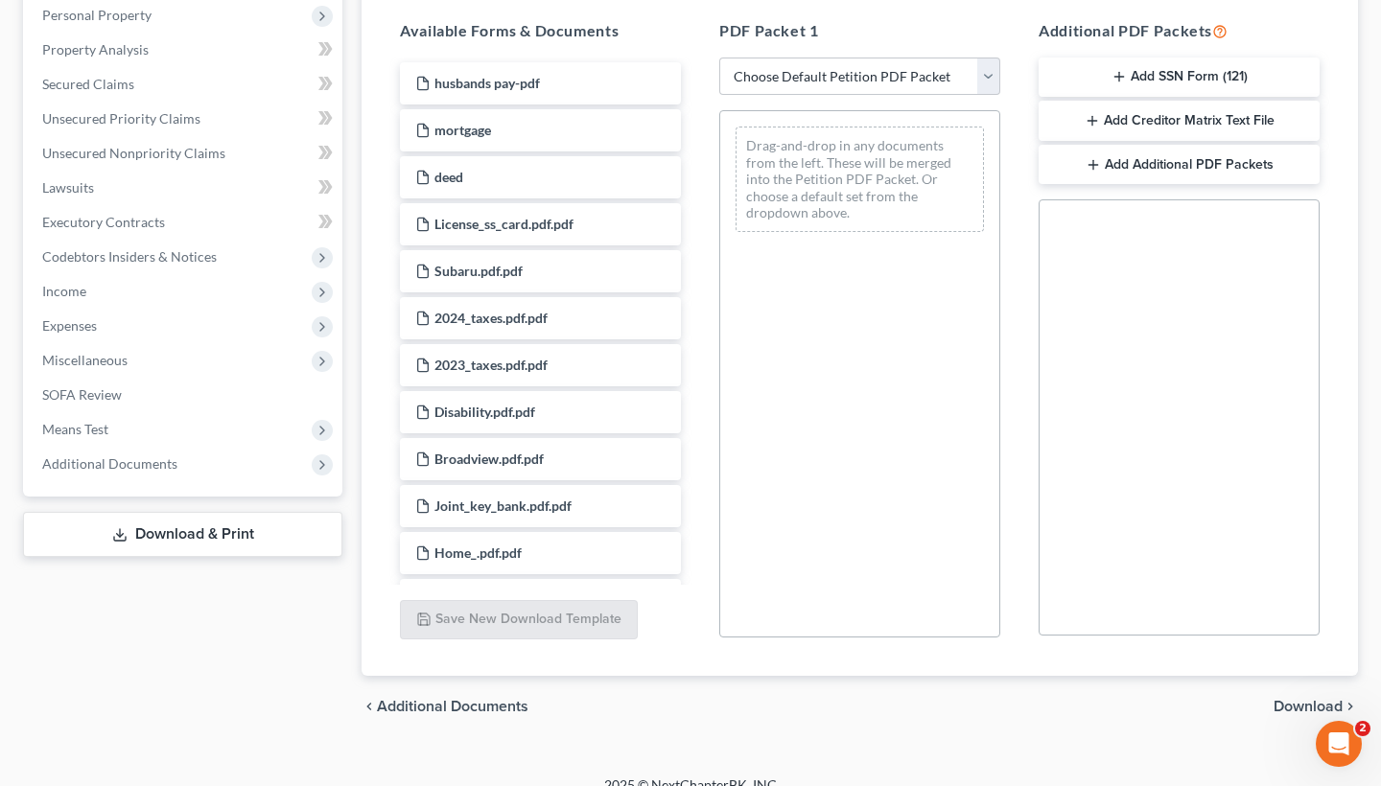
click at [1316, 699] on span "Download" at bounding box center [1308, 706] width 69 height 15
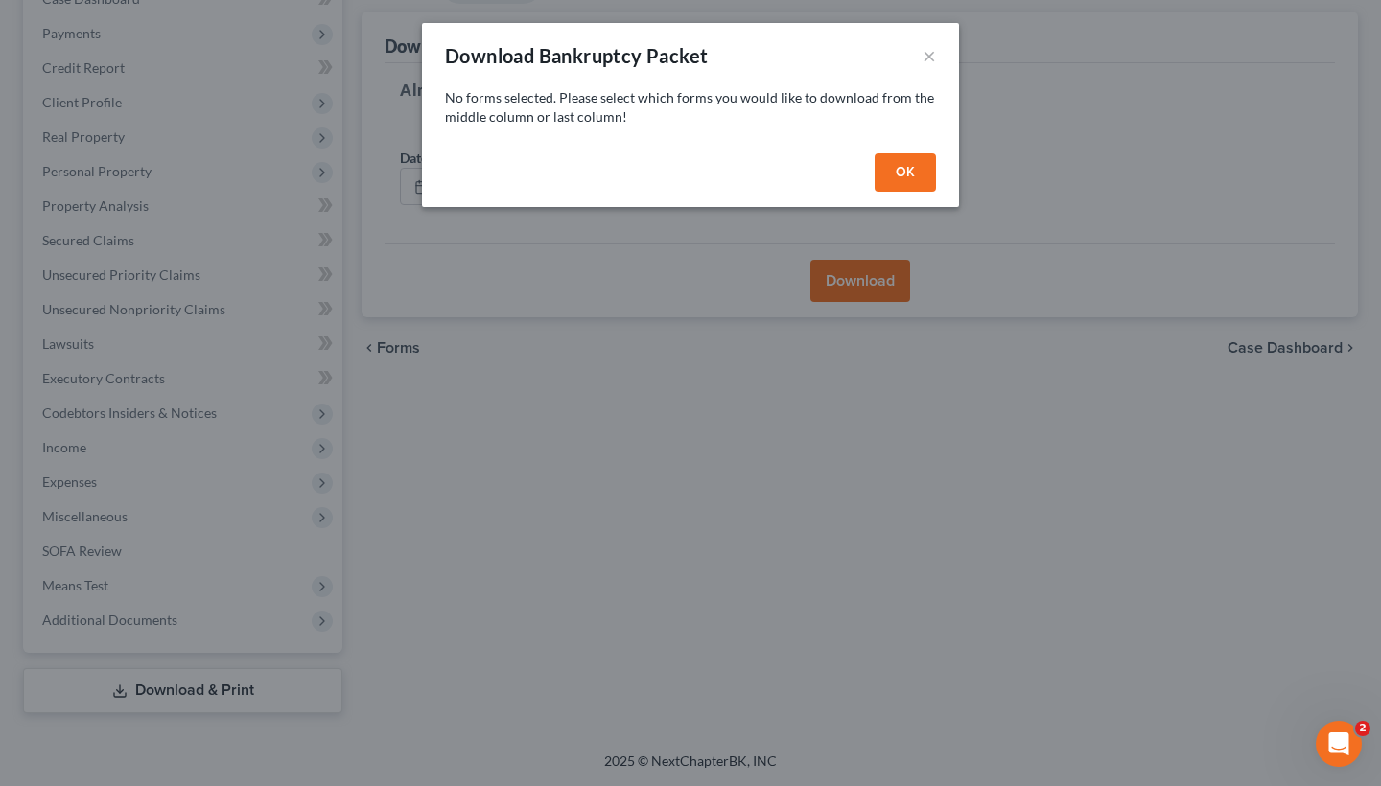
scroll to position [218, 0]
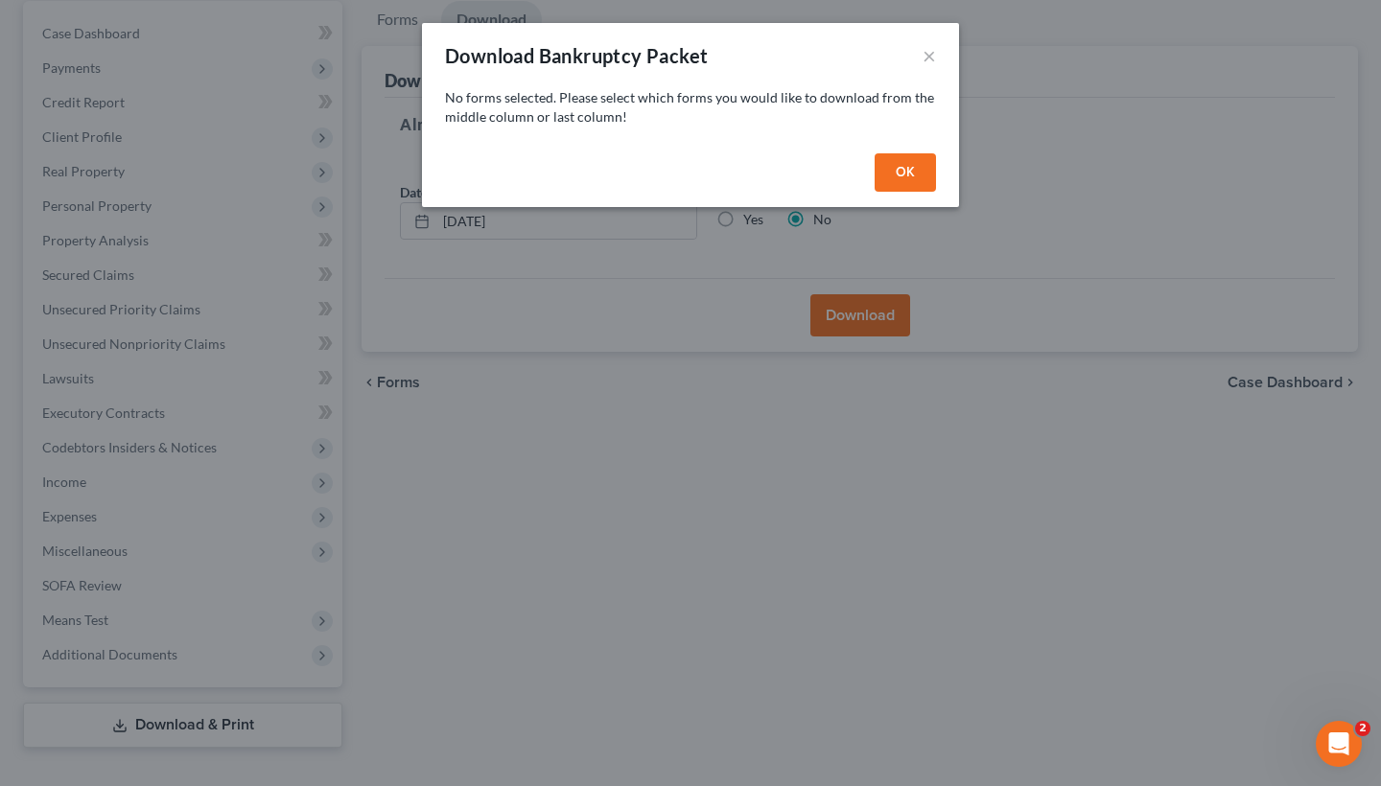
click at [888, 174] on button "OK" at bounding box center [905, 172] width 61 height 38
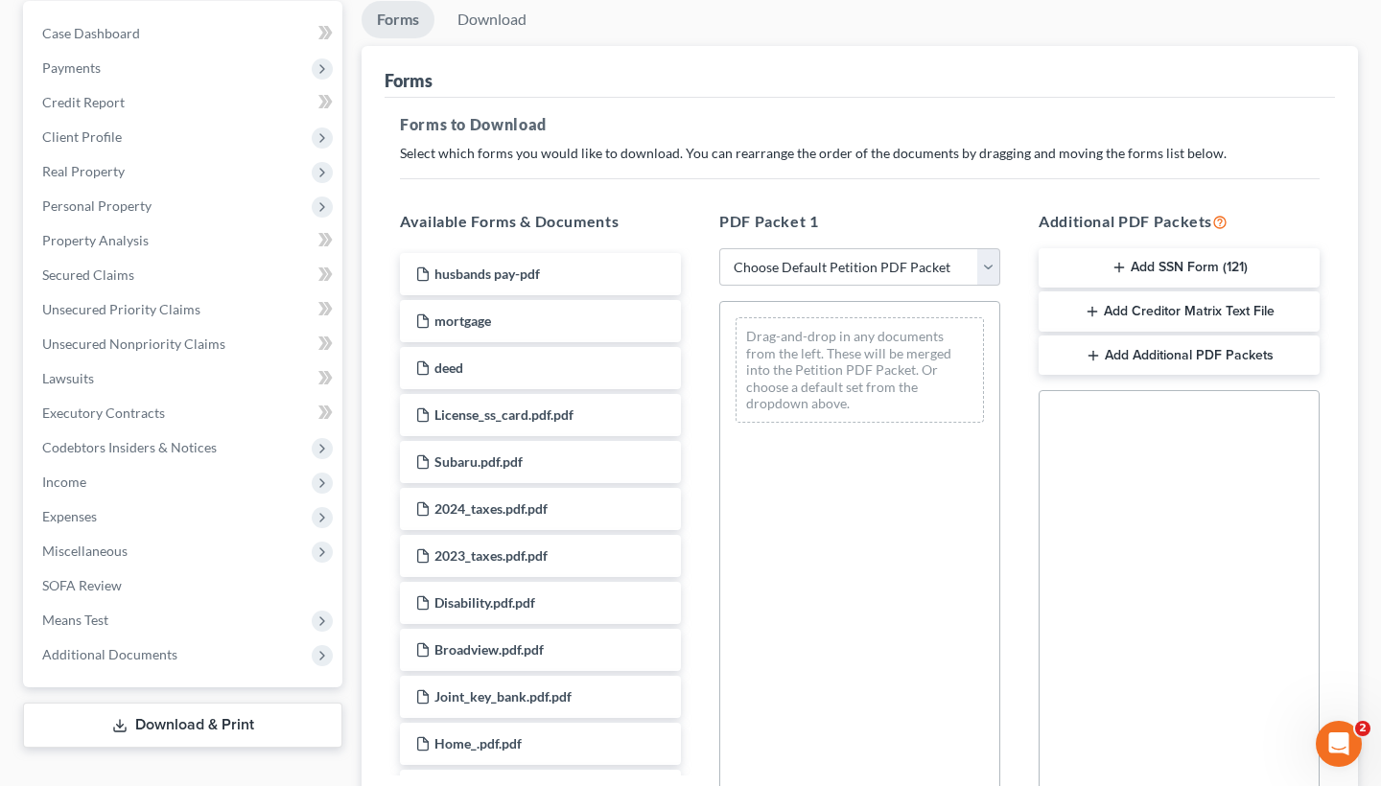
scroll to position [0, 0]
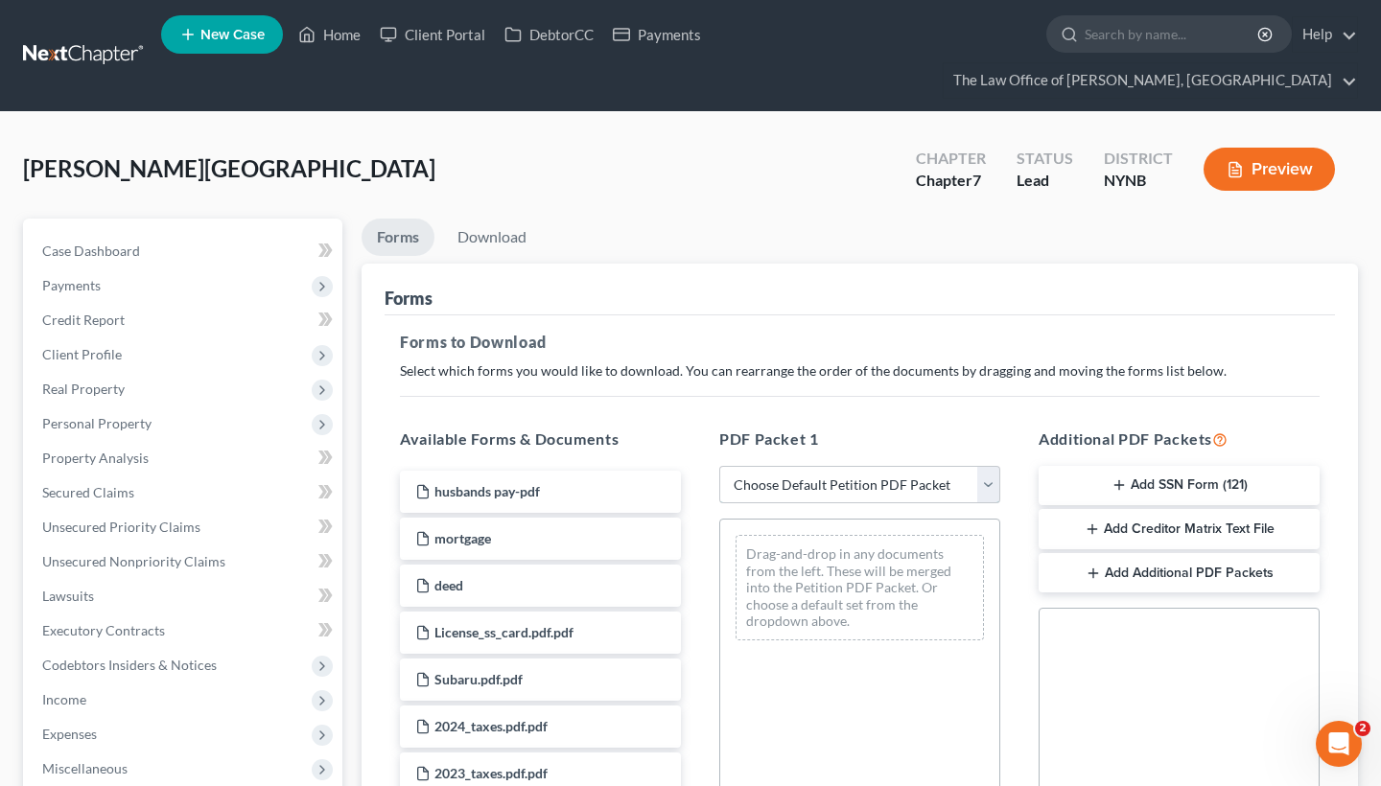
select select "0"
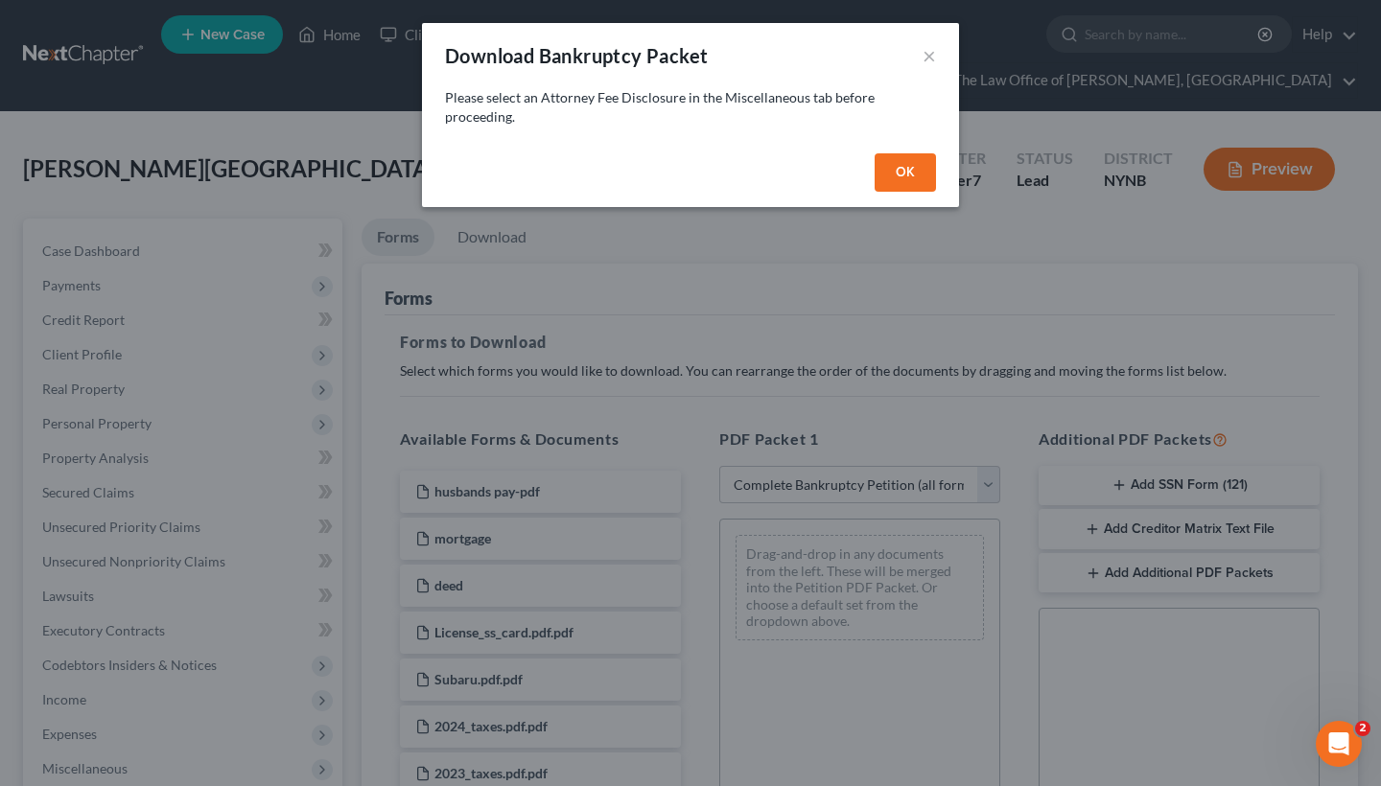
click at [907, 188] on button "OK" at bounding box center [905, 172] width 61 height 38
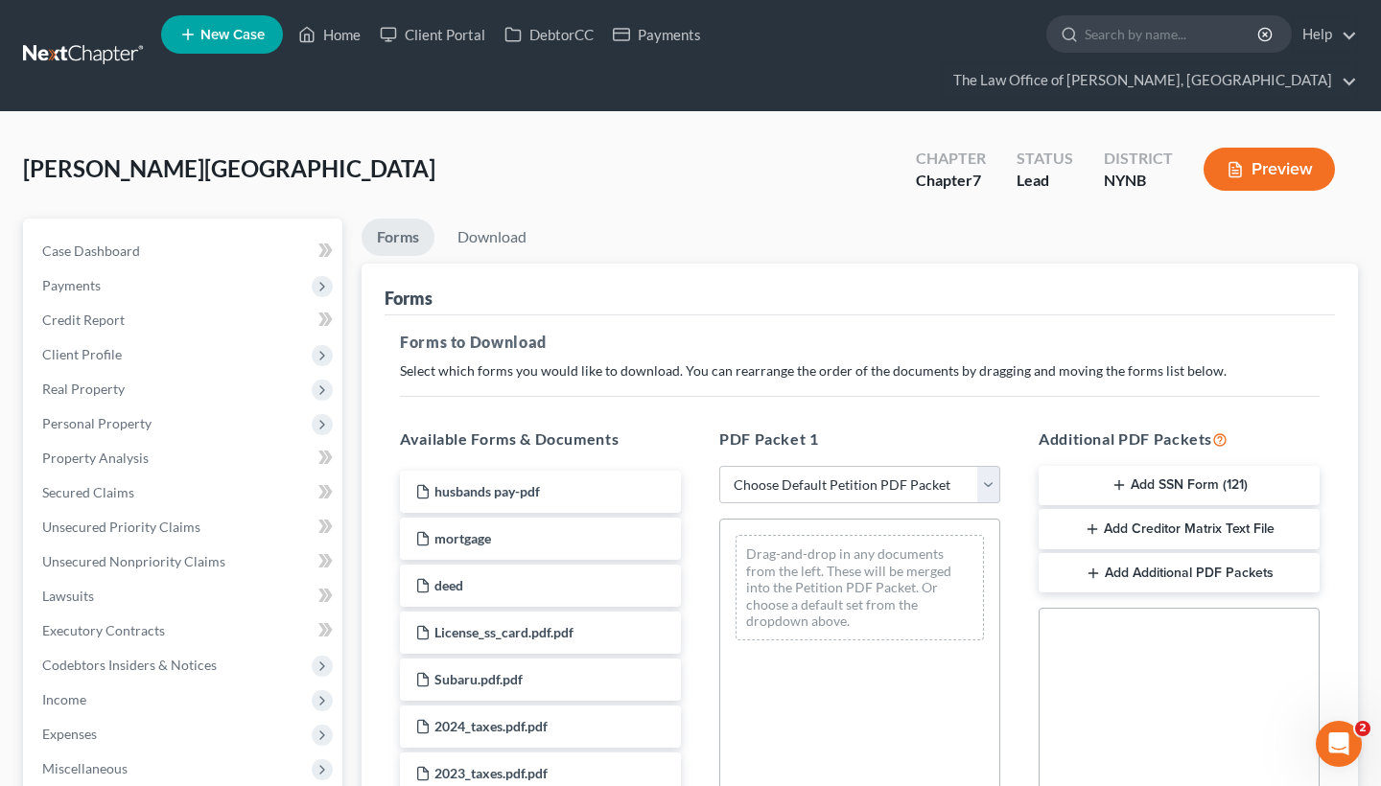
click at [1088, 529] on line "button" at bounding box center [1092, 529] width 9 height 0
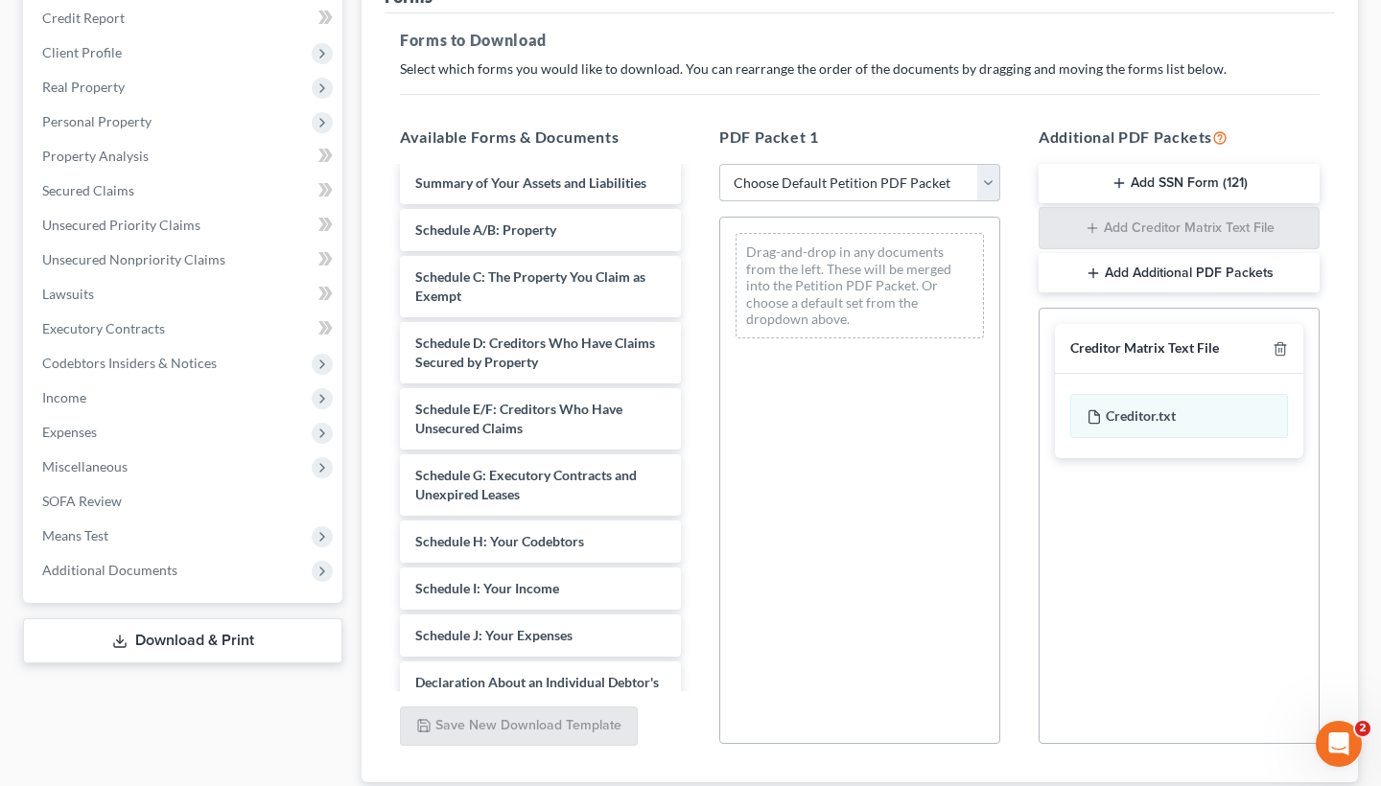
scroll to position [558, 0]
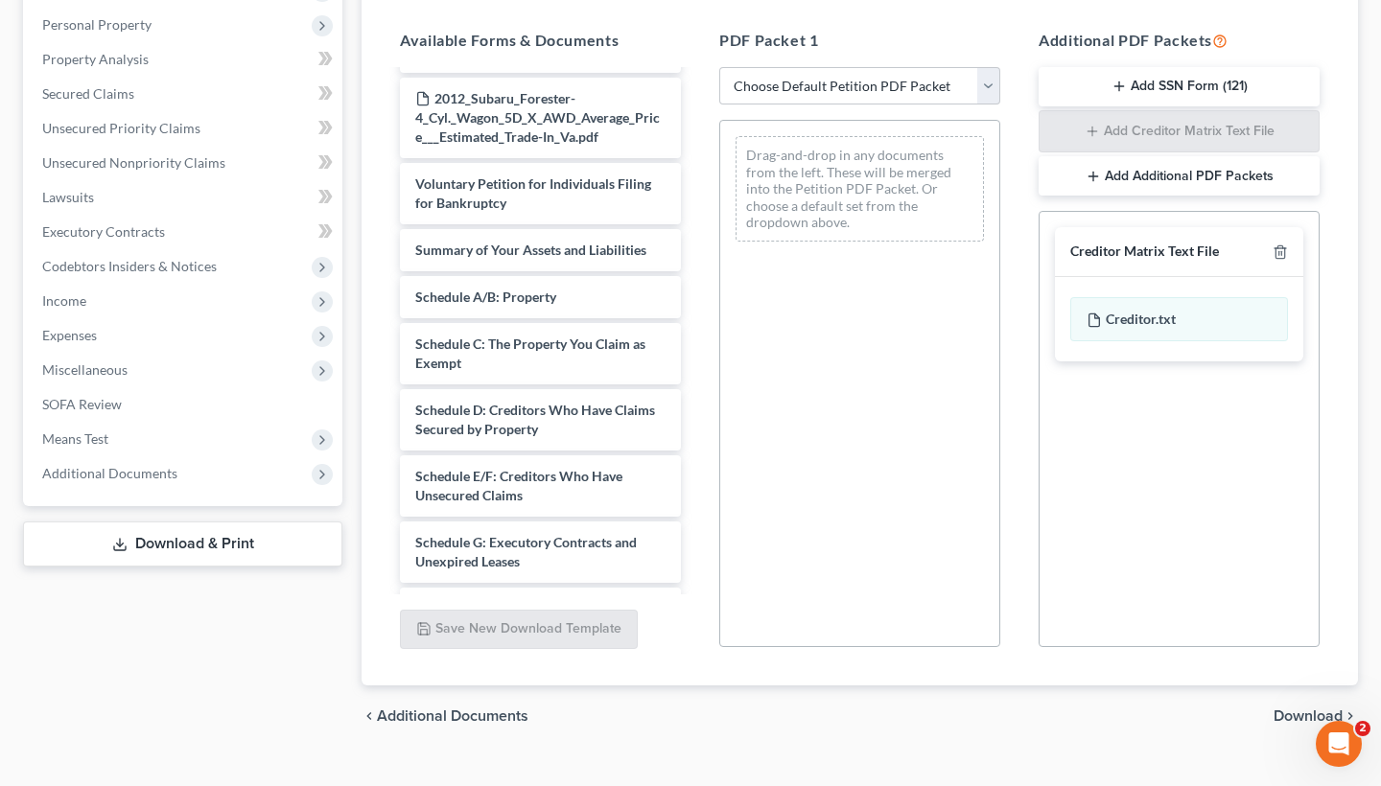
click at [1286, 709] on span "Download" at bounding box center [1308, 716] width 69 height 15
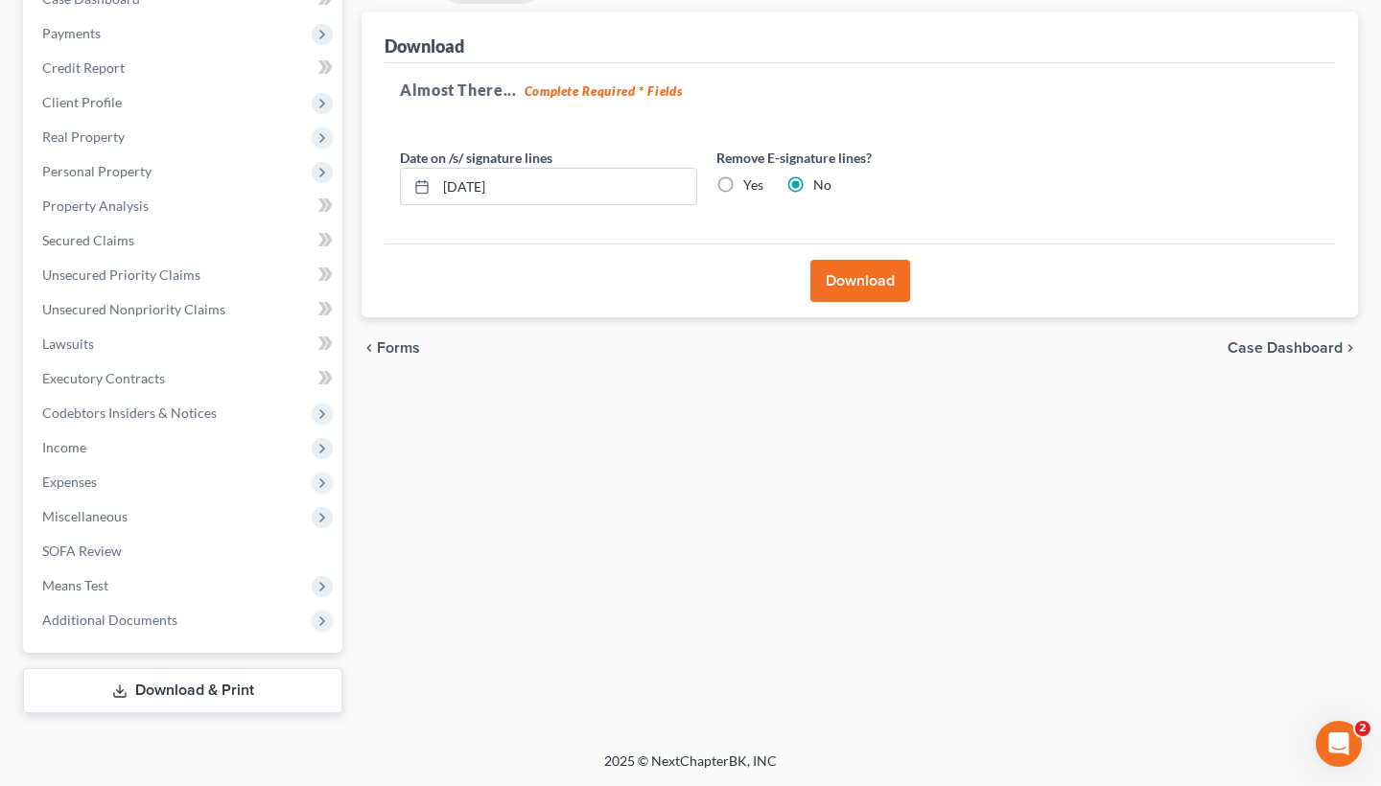
scroll to position [218, 0]
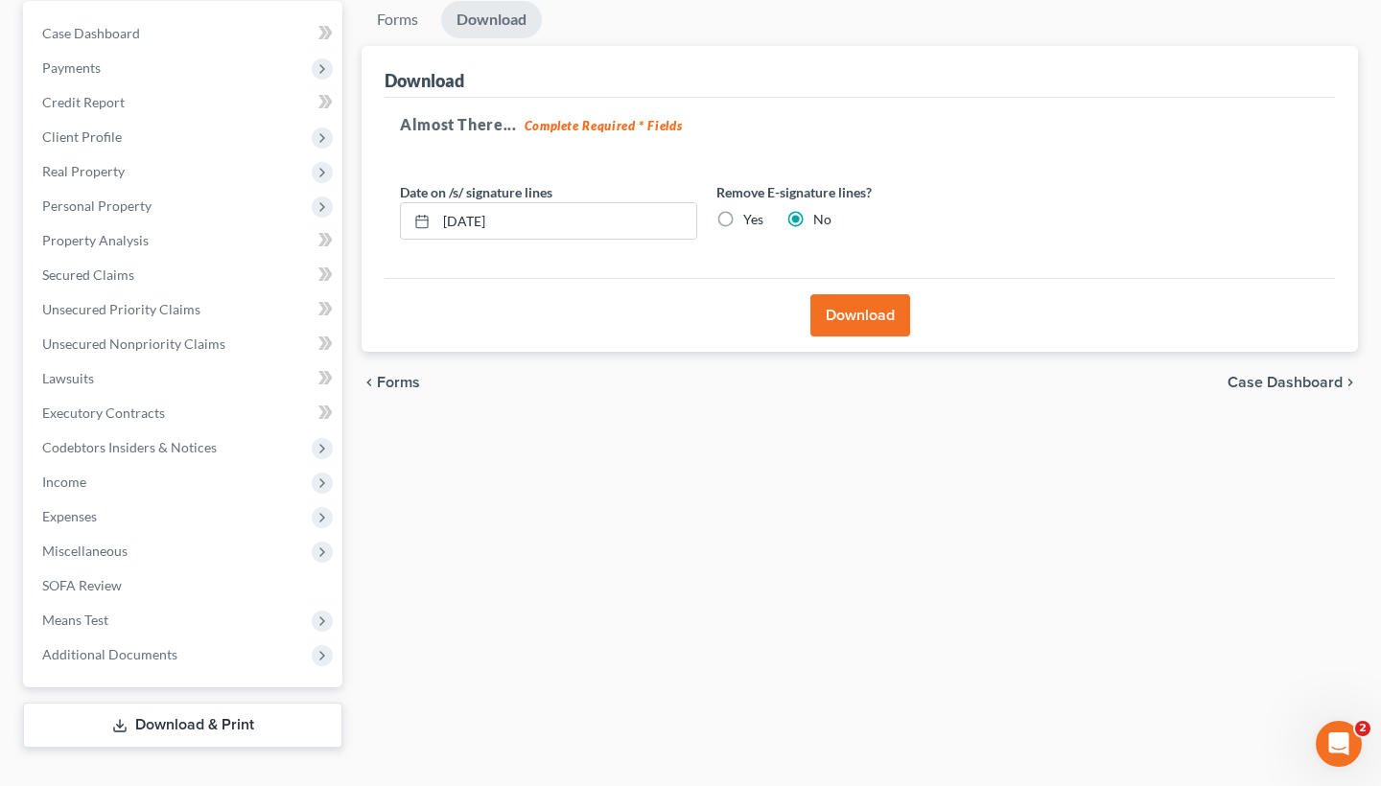
click at [877, 294] on button "Download" at bounding box center [860, 315] width 100 height 42
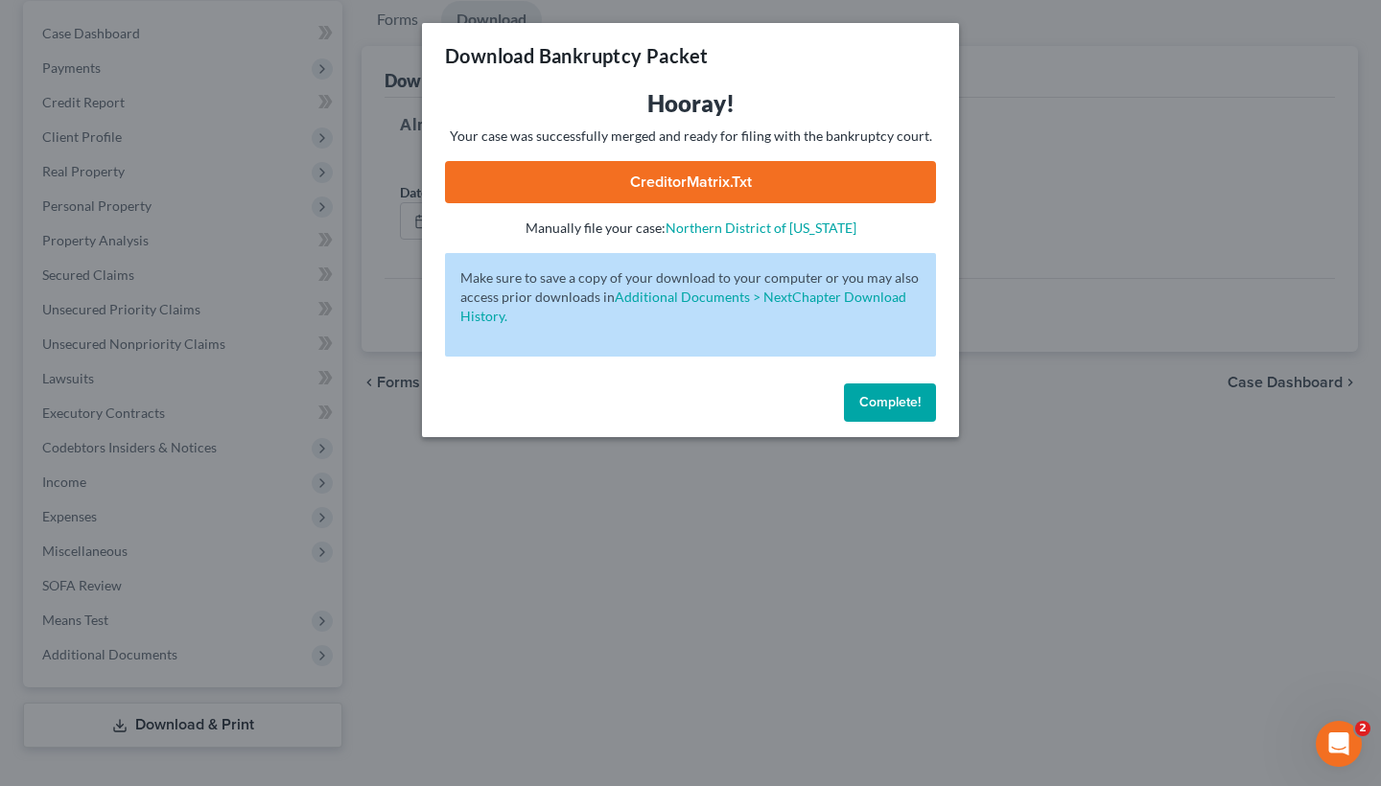
click at [722, 182] on link "CreditorMatrix.txt" at bounding box center [690, 182] width 491 height 42
click at [885, 403] on span "Complete!" at bounding box center [889, 402] width 61 height 16
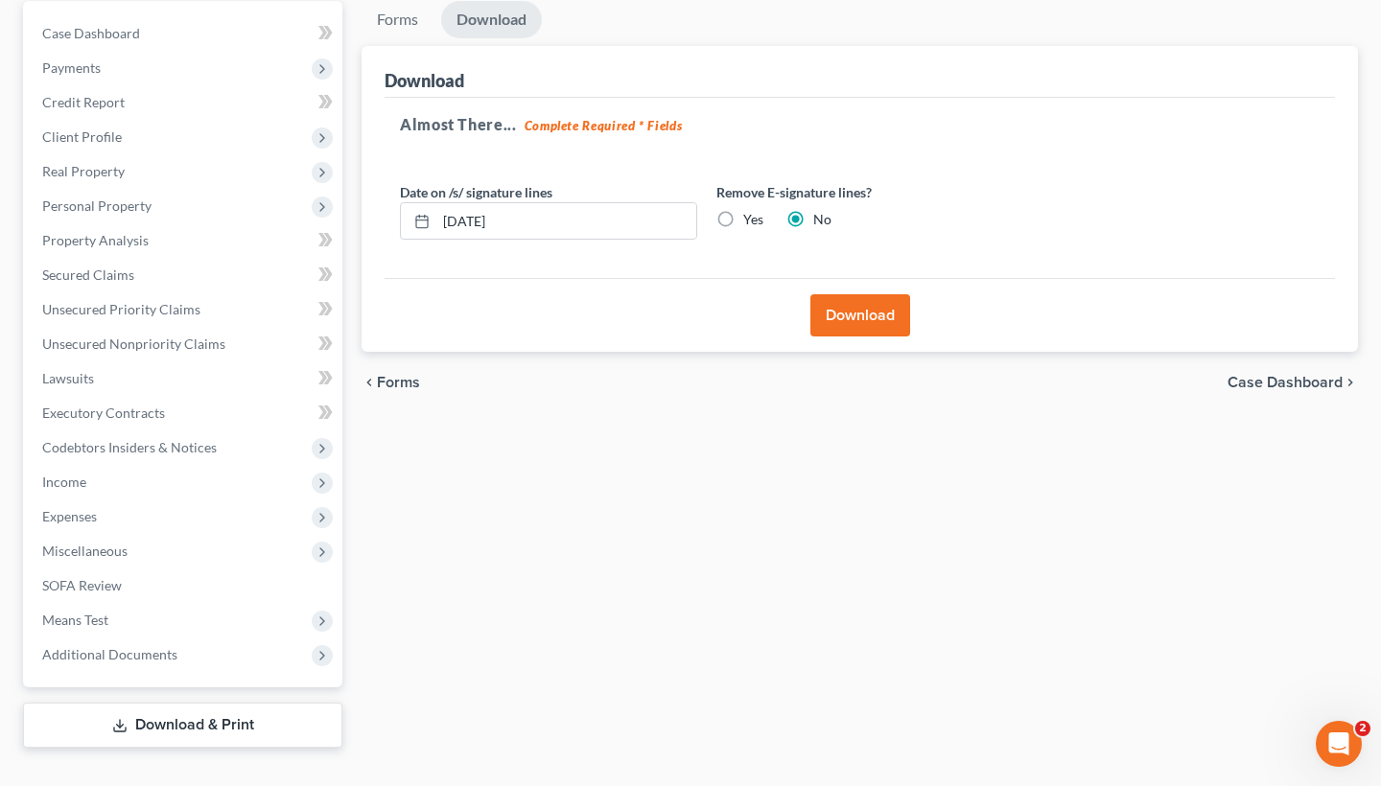
scroll to position [0, 0]
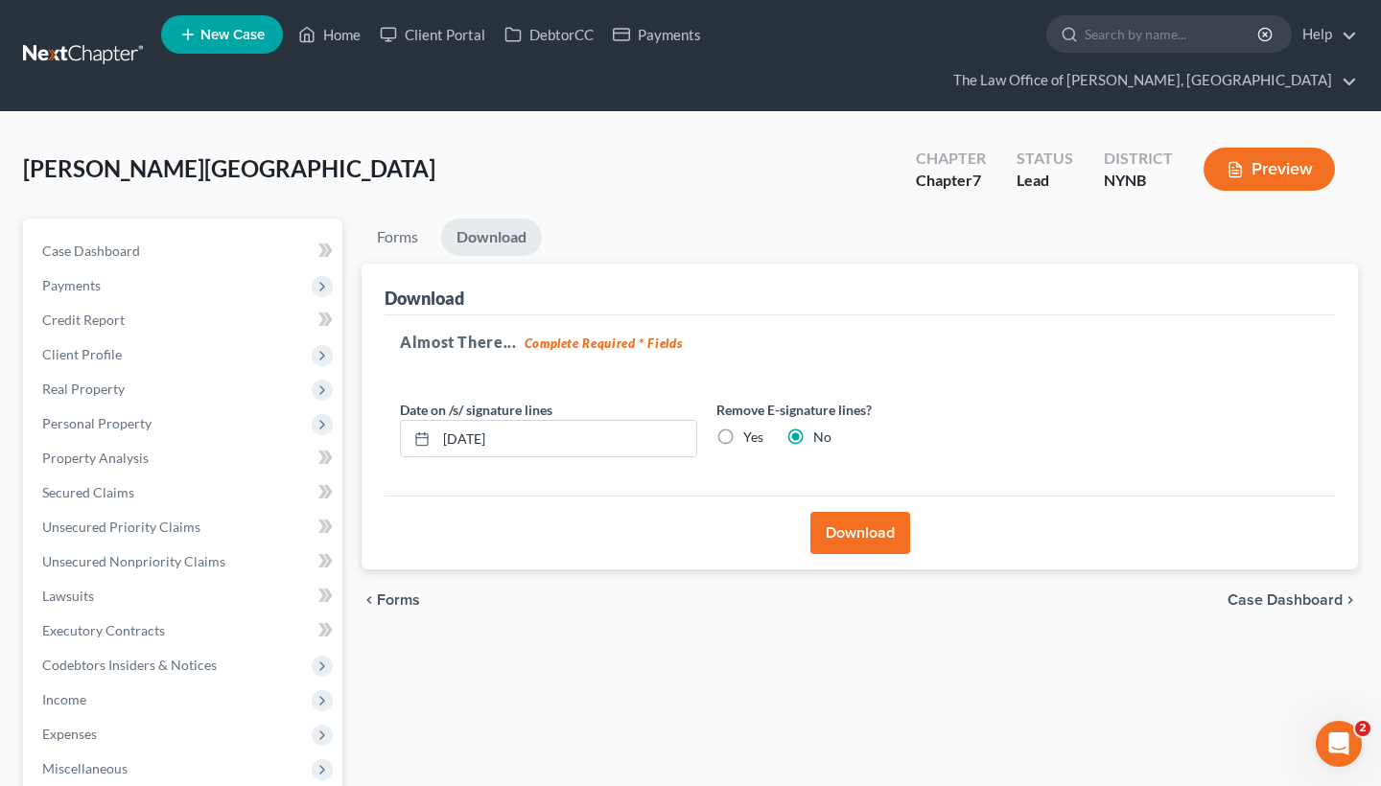
click at [1249, 148] on button "Preview" at bounding box center [1269, 169] width 131 height 43
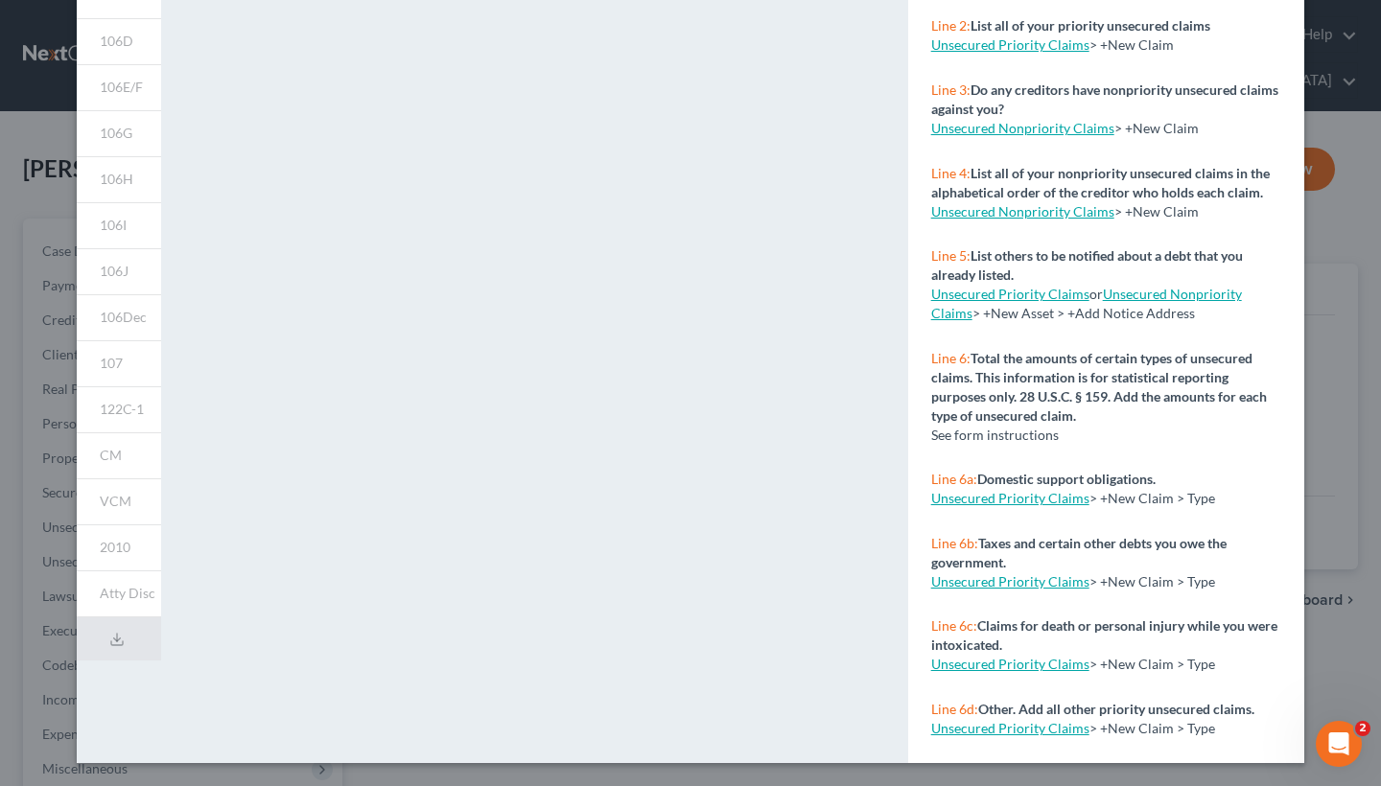
scroll to position [277, 0]
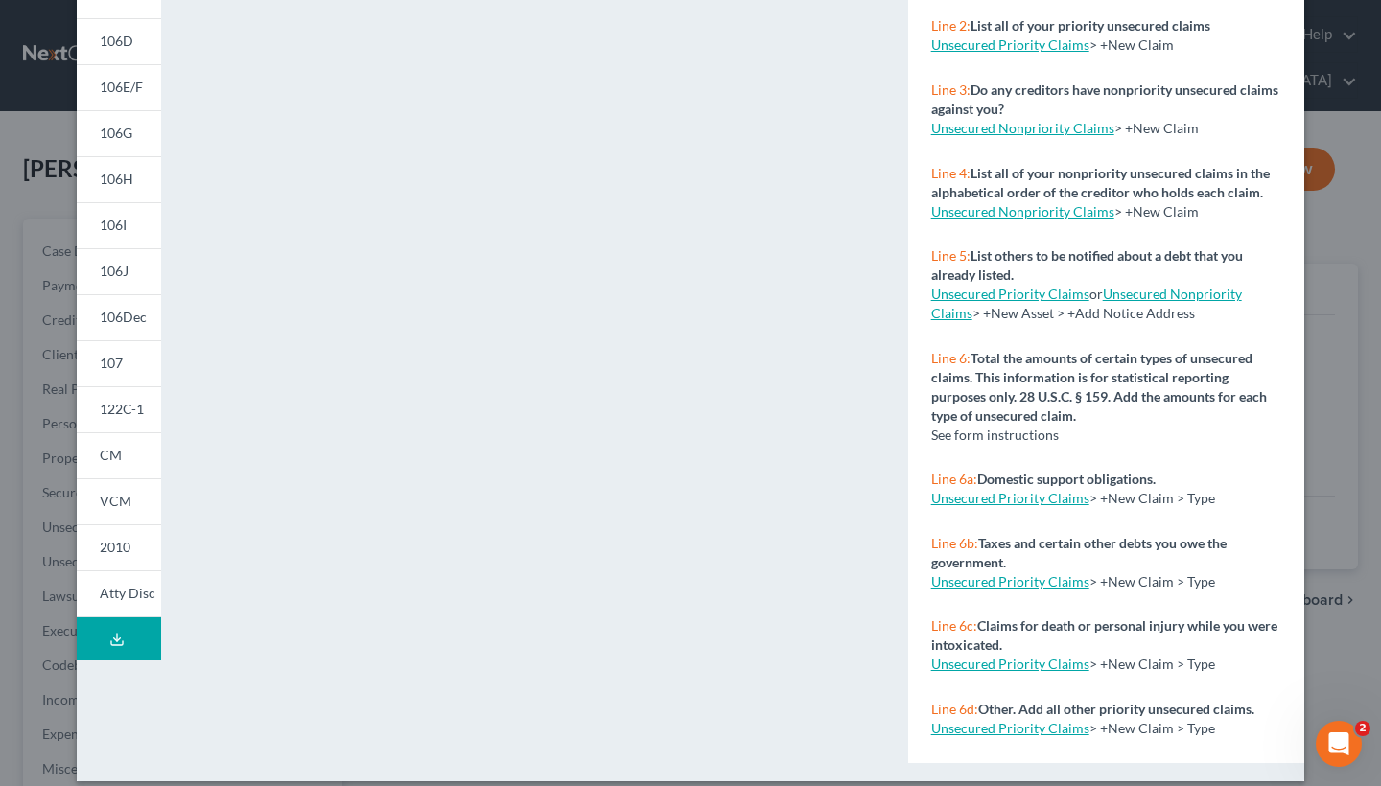
click at [144, 642] on button "Download Draft" at bounding box center [119, 639] width 84 height 43
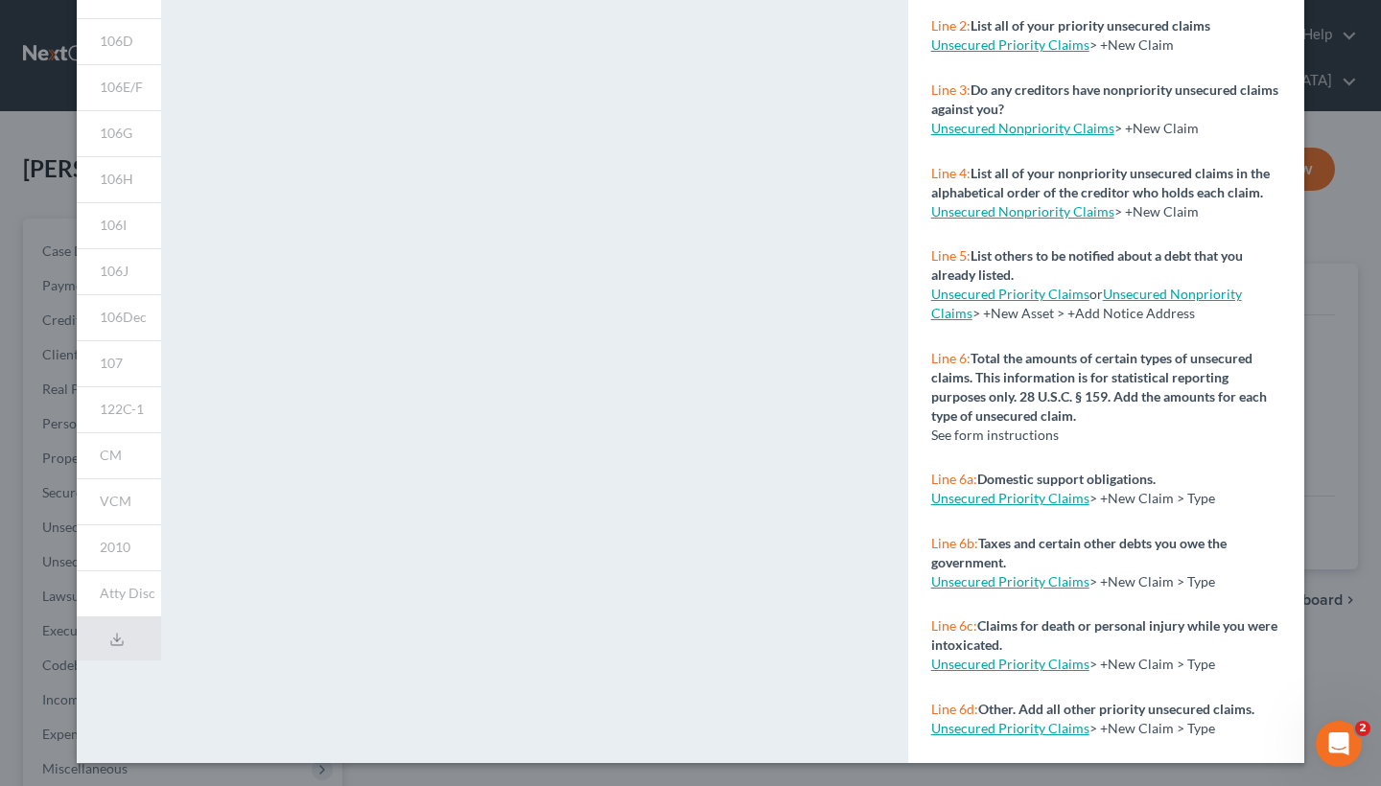
click at [165, 623] on div "101 106Sum 106A/B 106C 106D 106E/F 106G 106H 106I 106J 106Dec 107 122C-1 CM VCM…" at bounding box center [119, 287] width 104 height 952
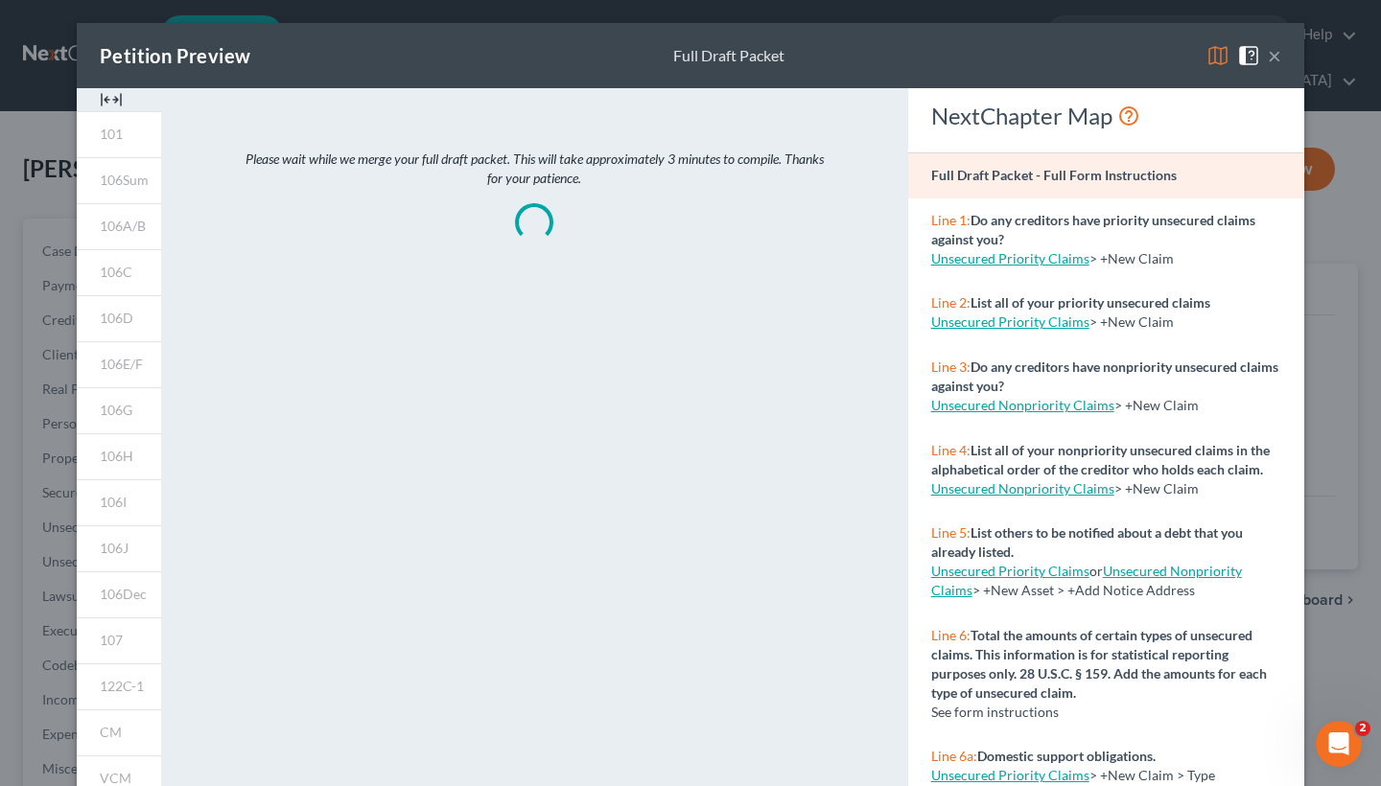
scroll to position [0, 0]
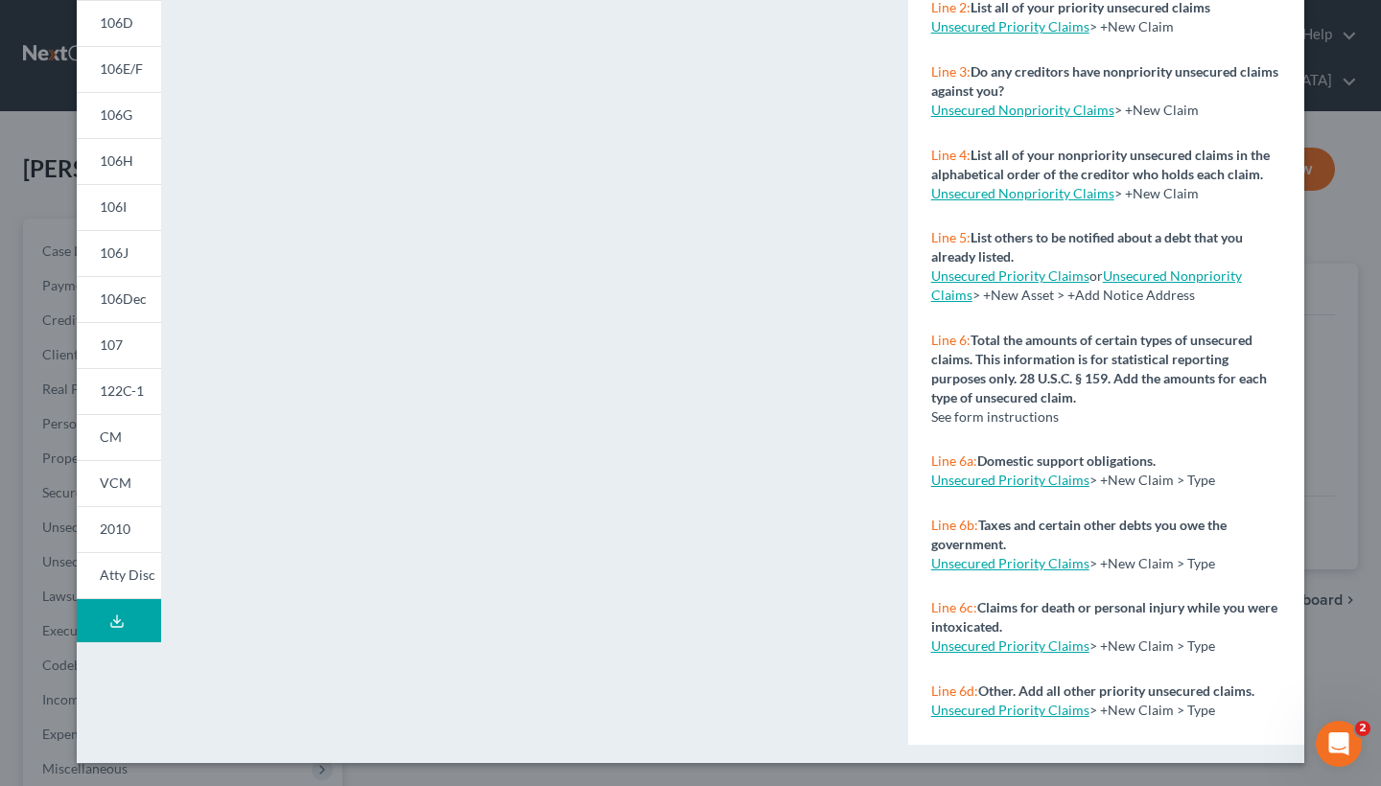
click at [124, 626] on icon at bounding box center [116, 621] width 15 height 15
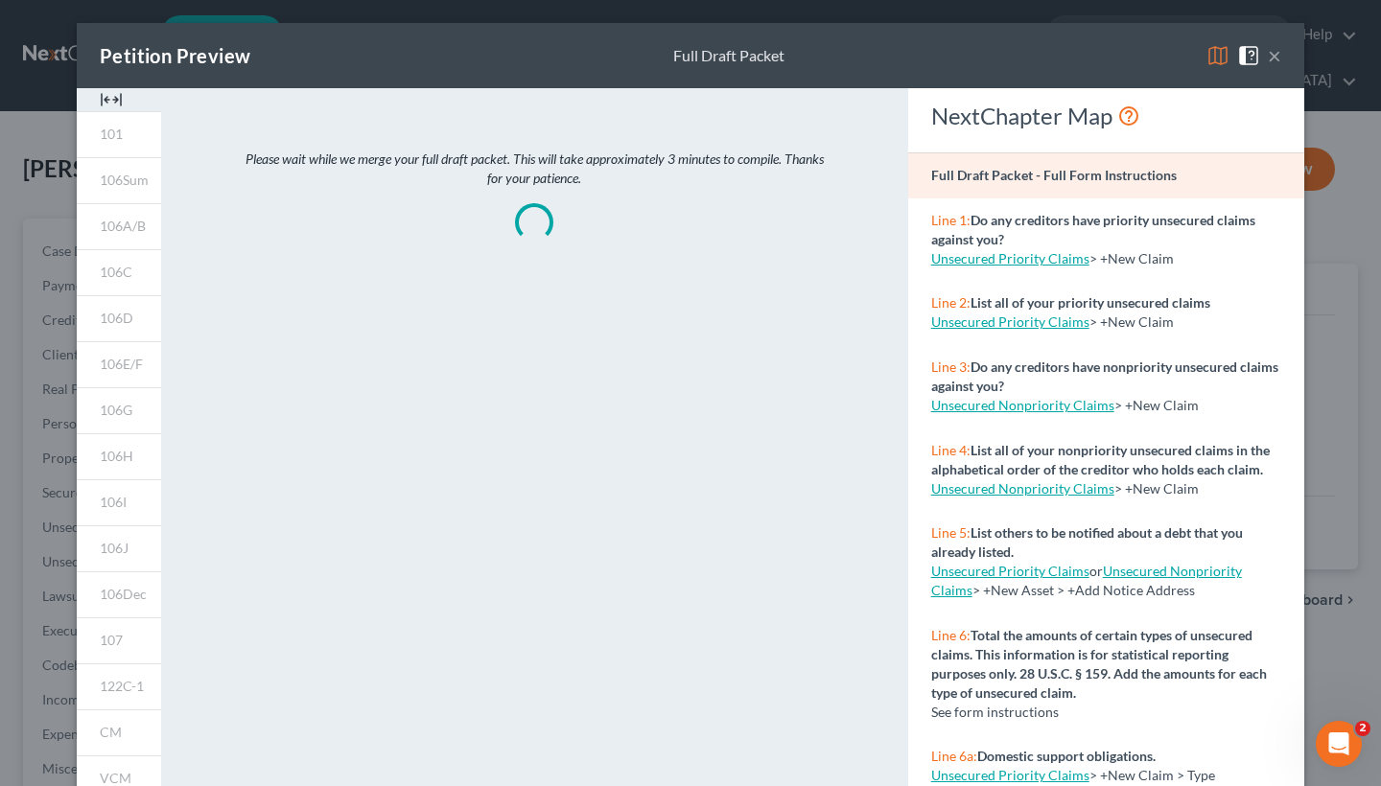
click at [1276, 53] on button "×" at bounding box center [1274, 55] width 13 height 23
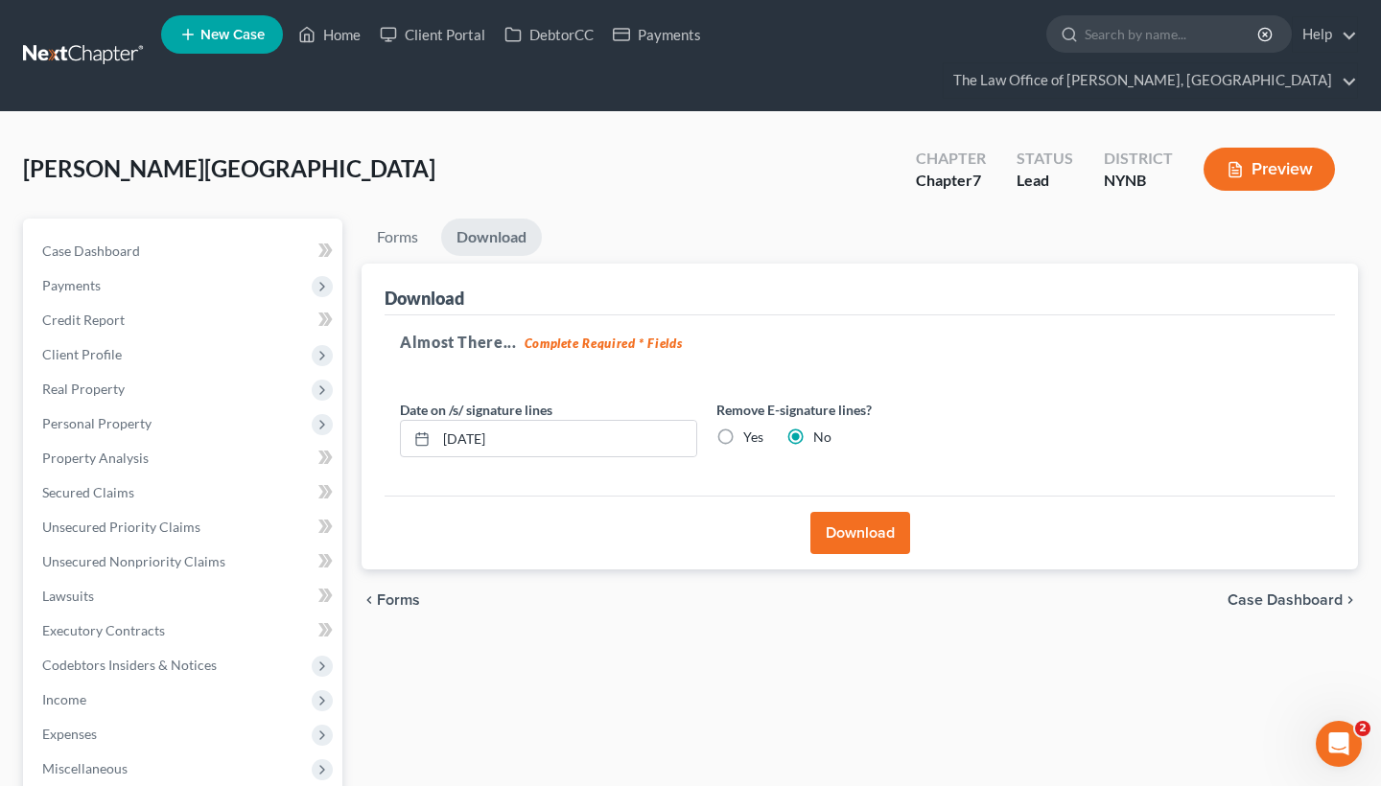
click at [413, 221] on li "Forms" at bounding box center [398, 241] width 72 height 45
click at [403, 219] on link "Forms" at bounding box center [398, 237] width 72 height 37
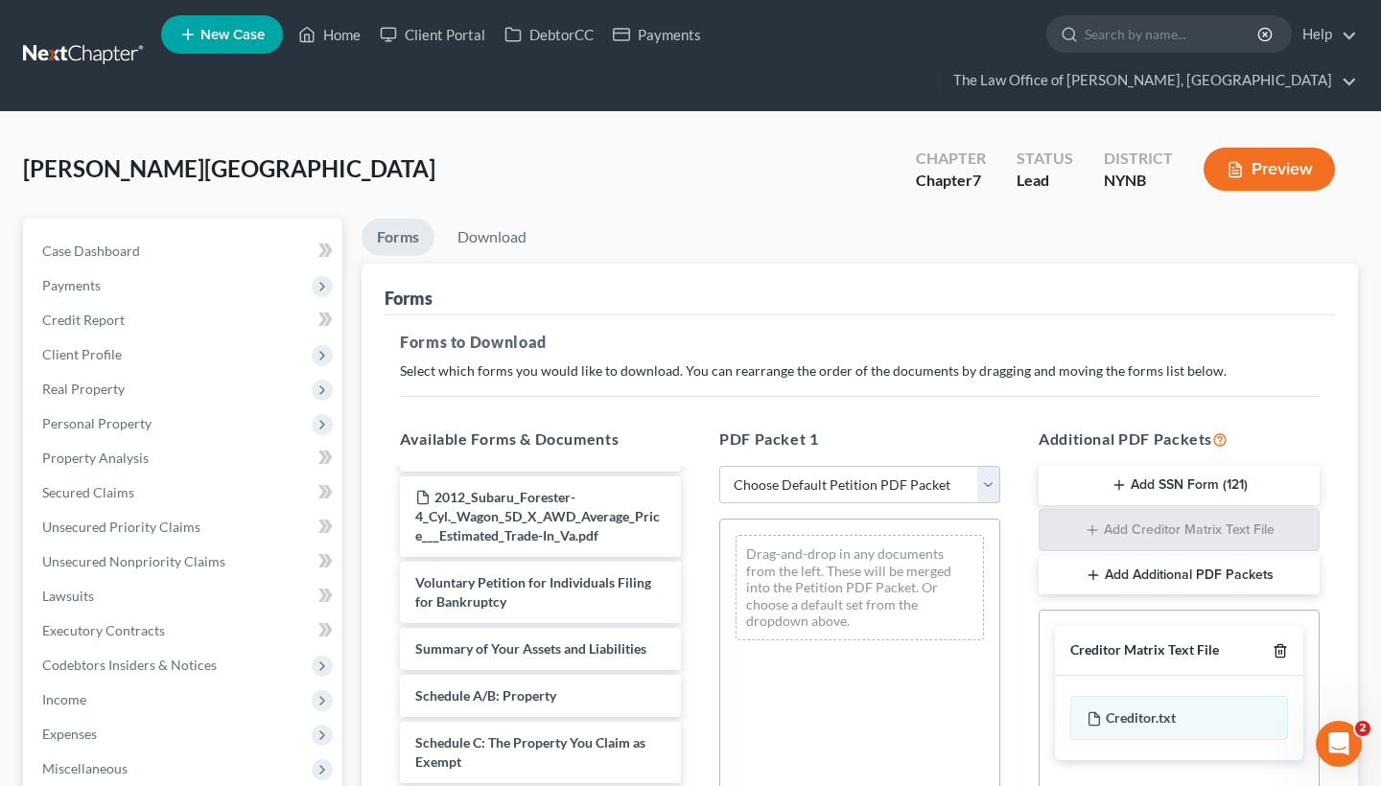
click at [1280, 643] on icon "button" at bounding box center [1280, 650] width 15 height 15
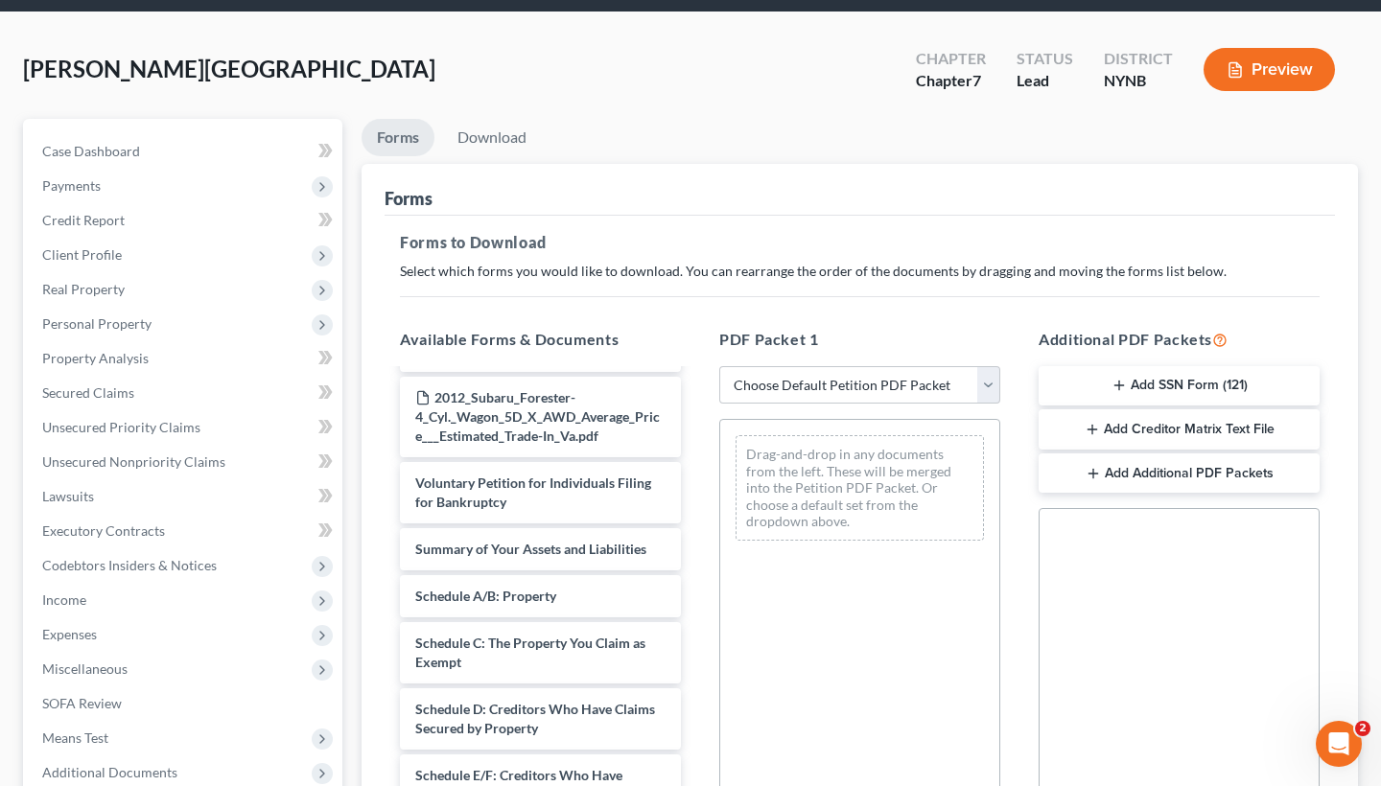
scroll to position [146, 0]
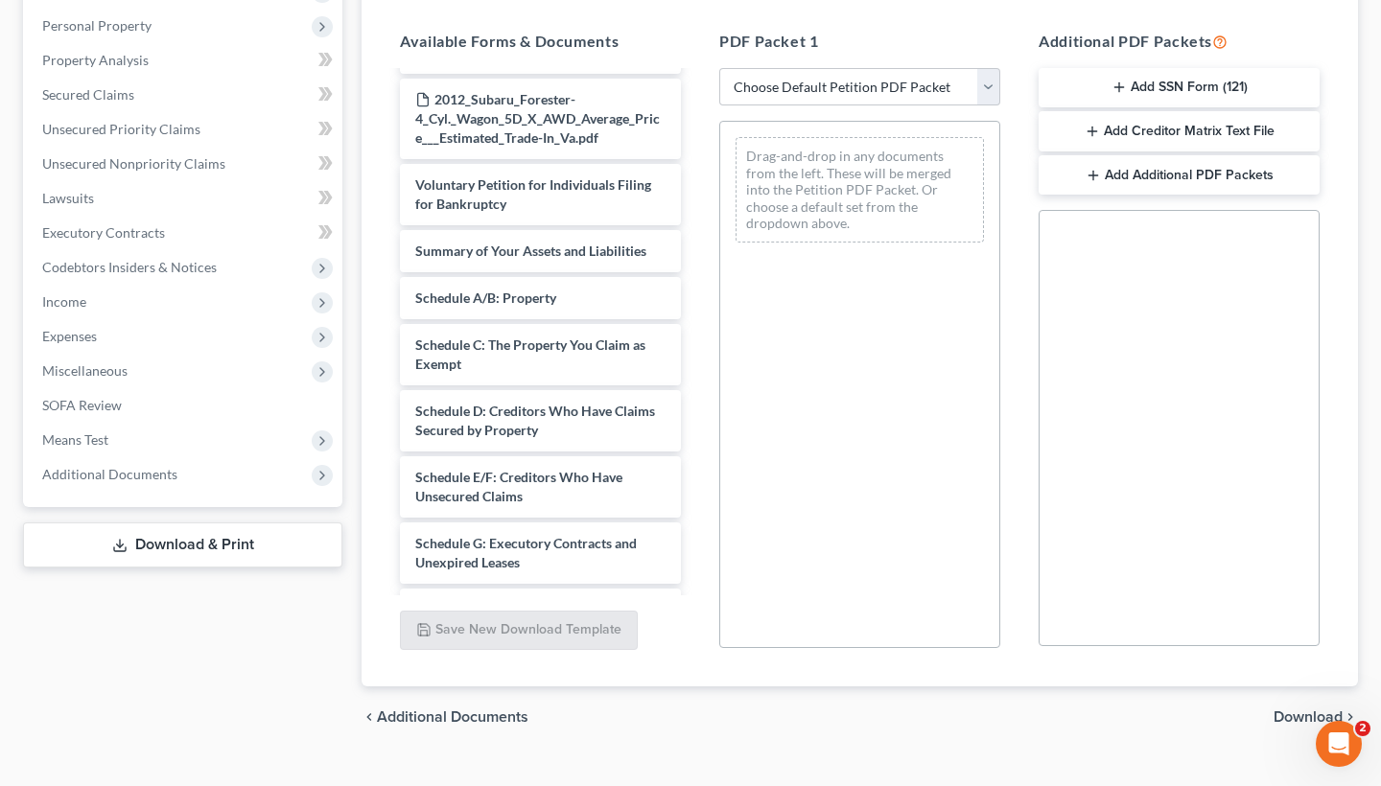
click at [1311, 710] on span "Download" at bounding box center [1308, 717] width 69 height 15
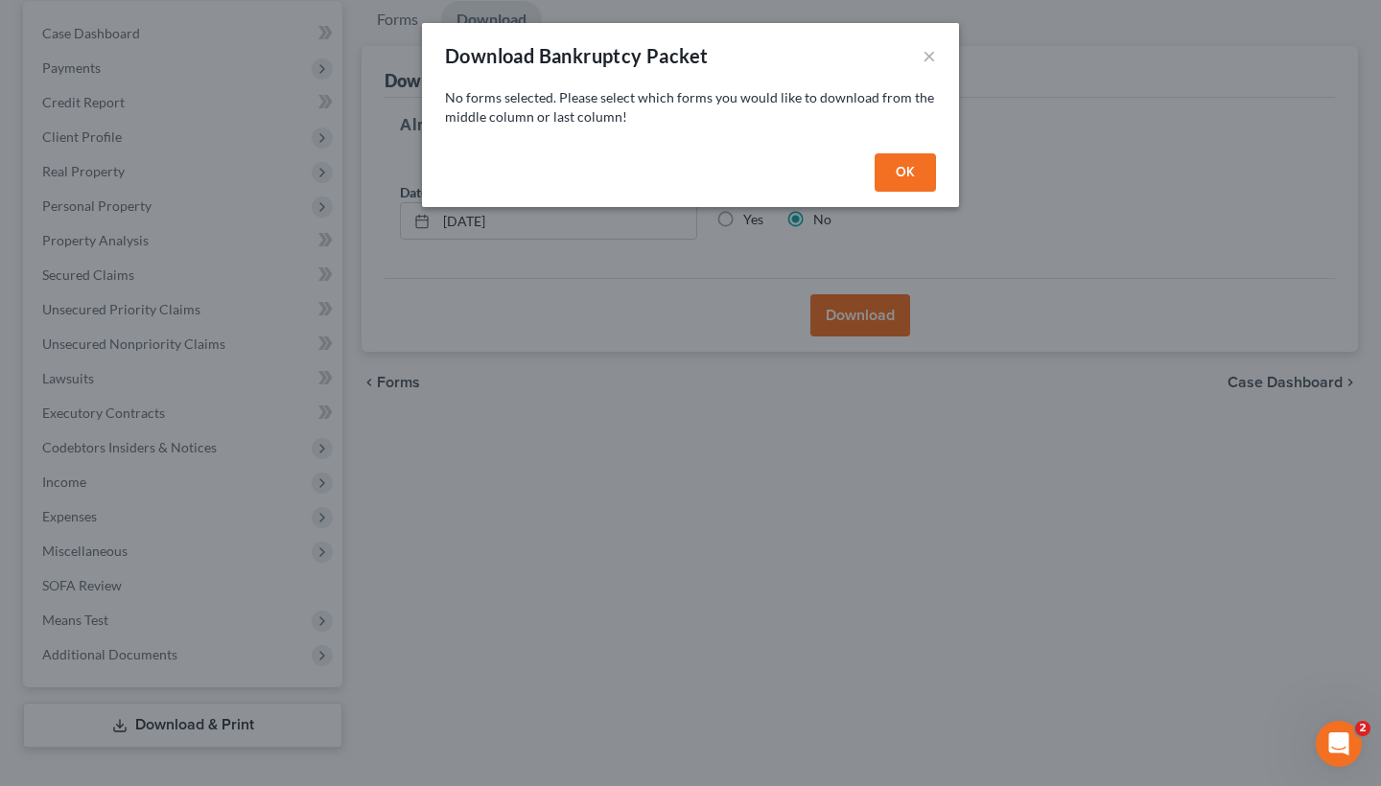
click at [905, 172] on button "OK" at bounding box center [905, 172] width 61 height 38
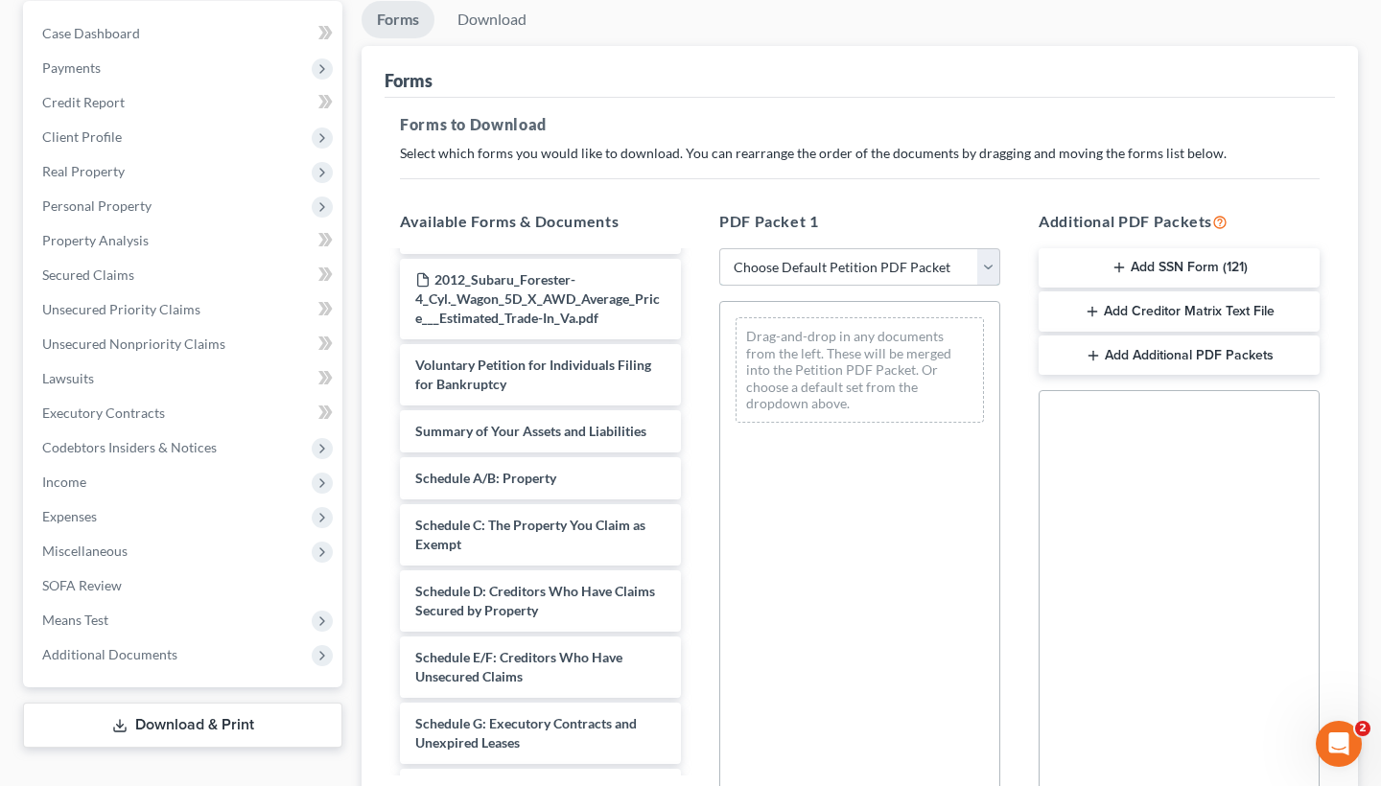
select select "0"
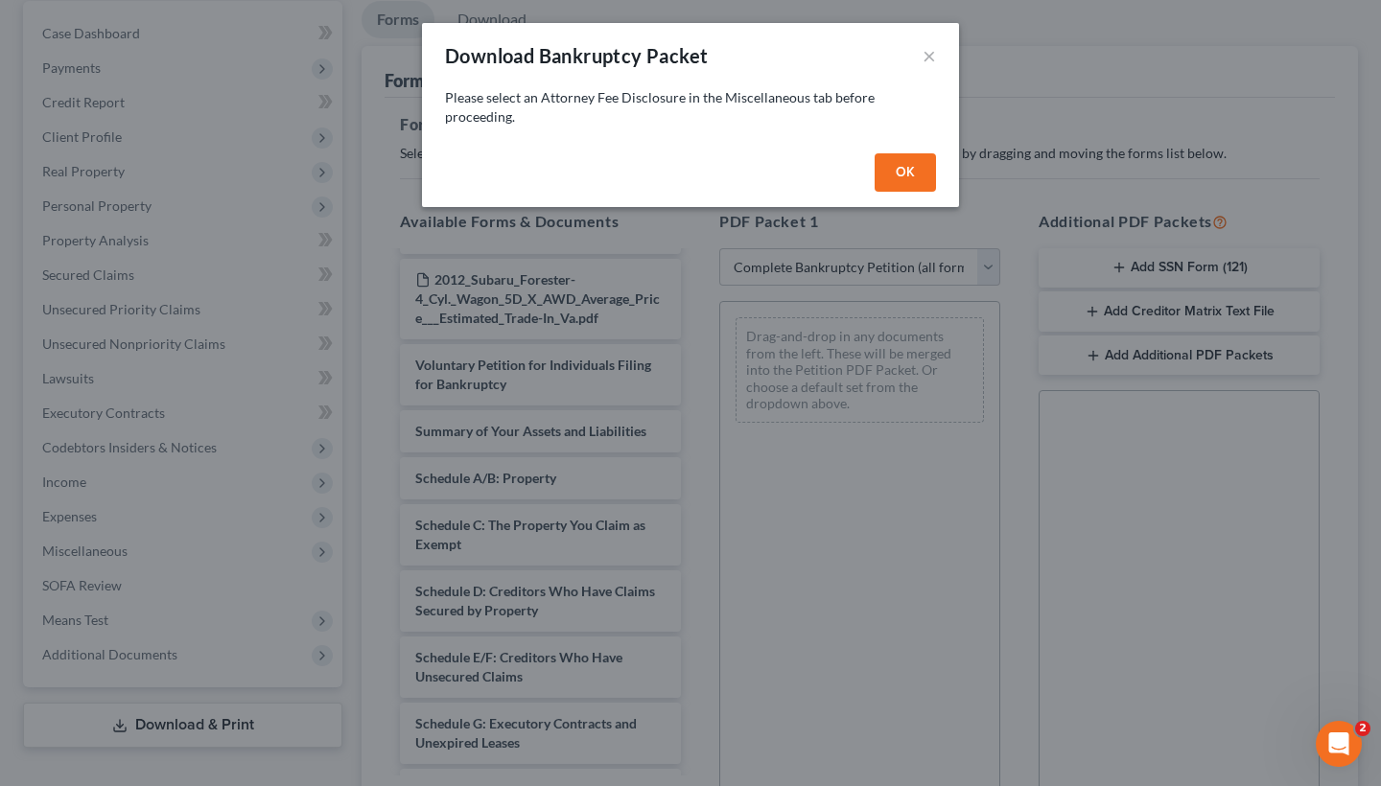
click at [884, 175] on button "OK" at bounding box center [905, 172] width 61 height 38
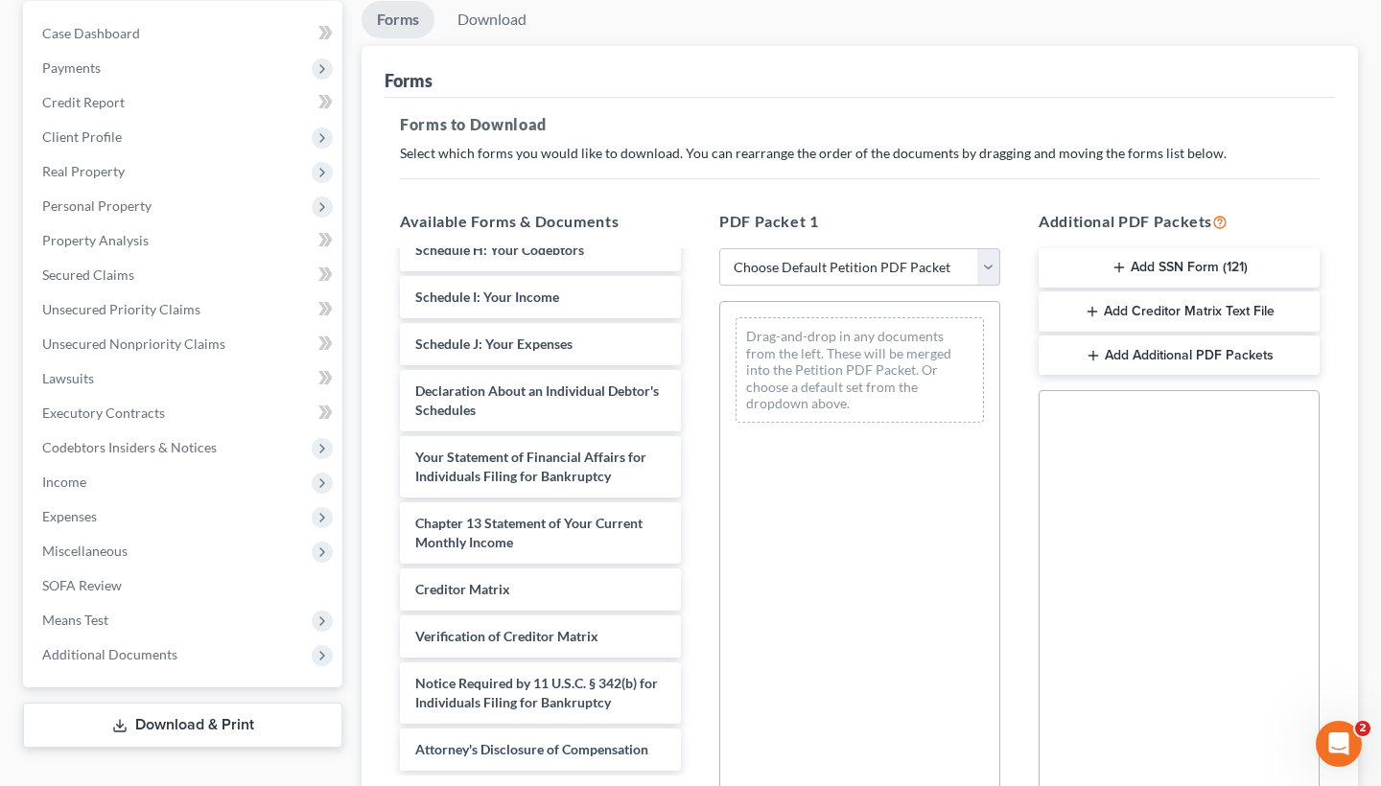
scroll to position [1098, 0]
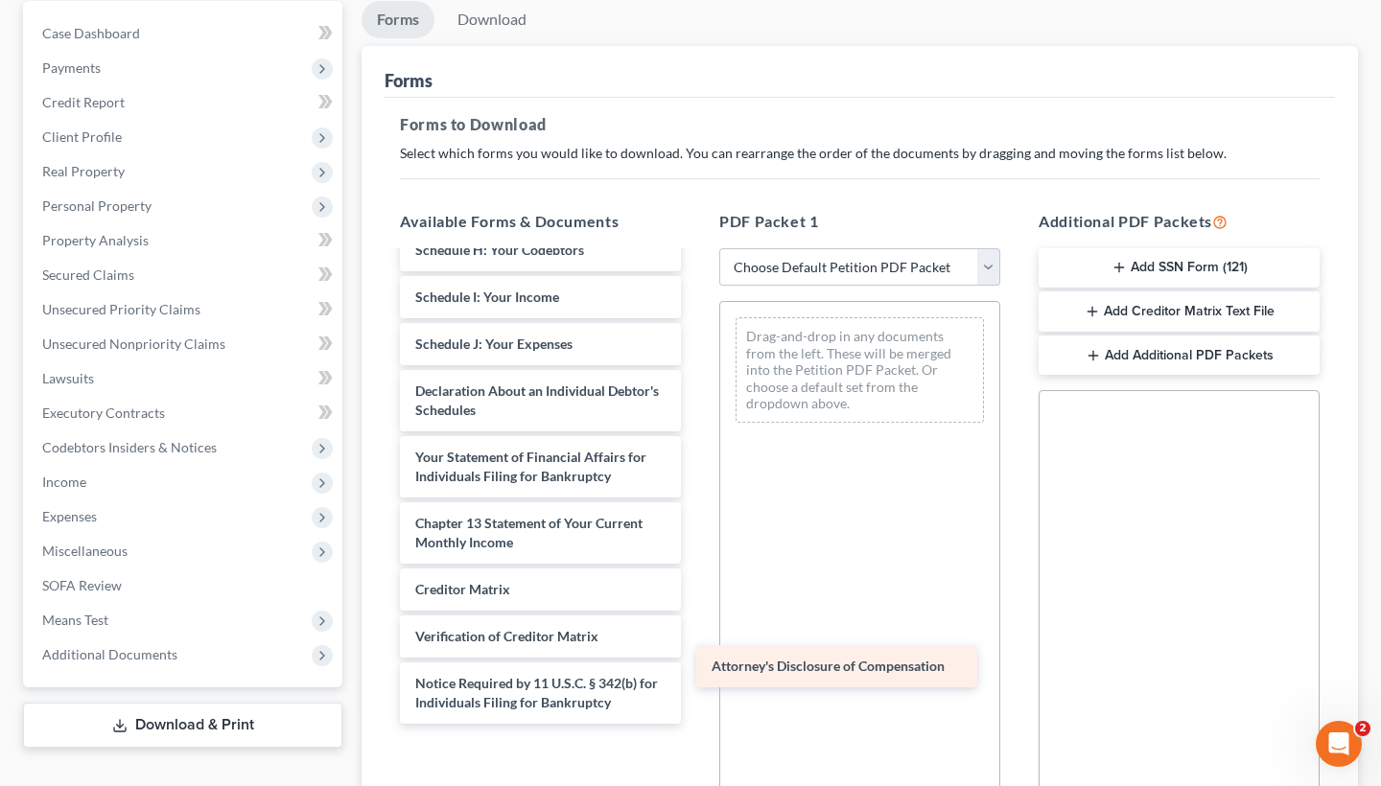
drag, startPoint x: 555, startPoint y: 713, endPoint x: 854, endPoint y: 665, distance: 302.1
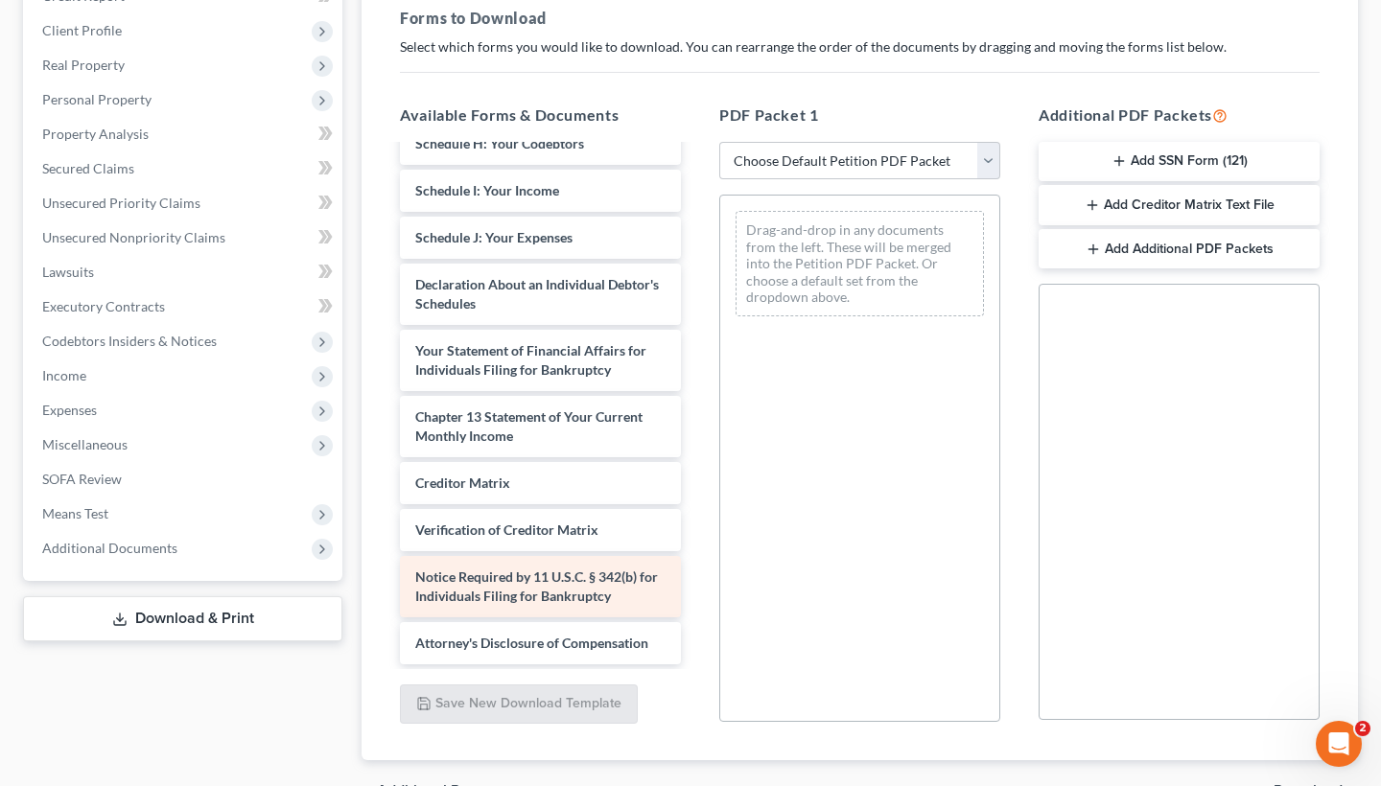
scroll to position [328, 0]
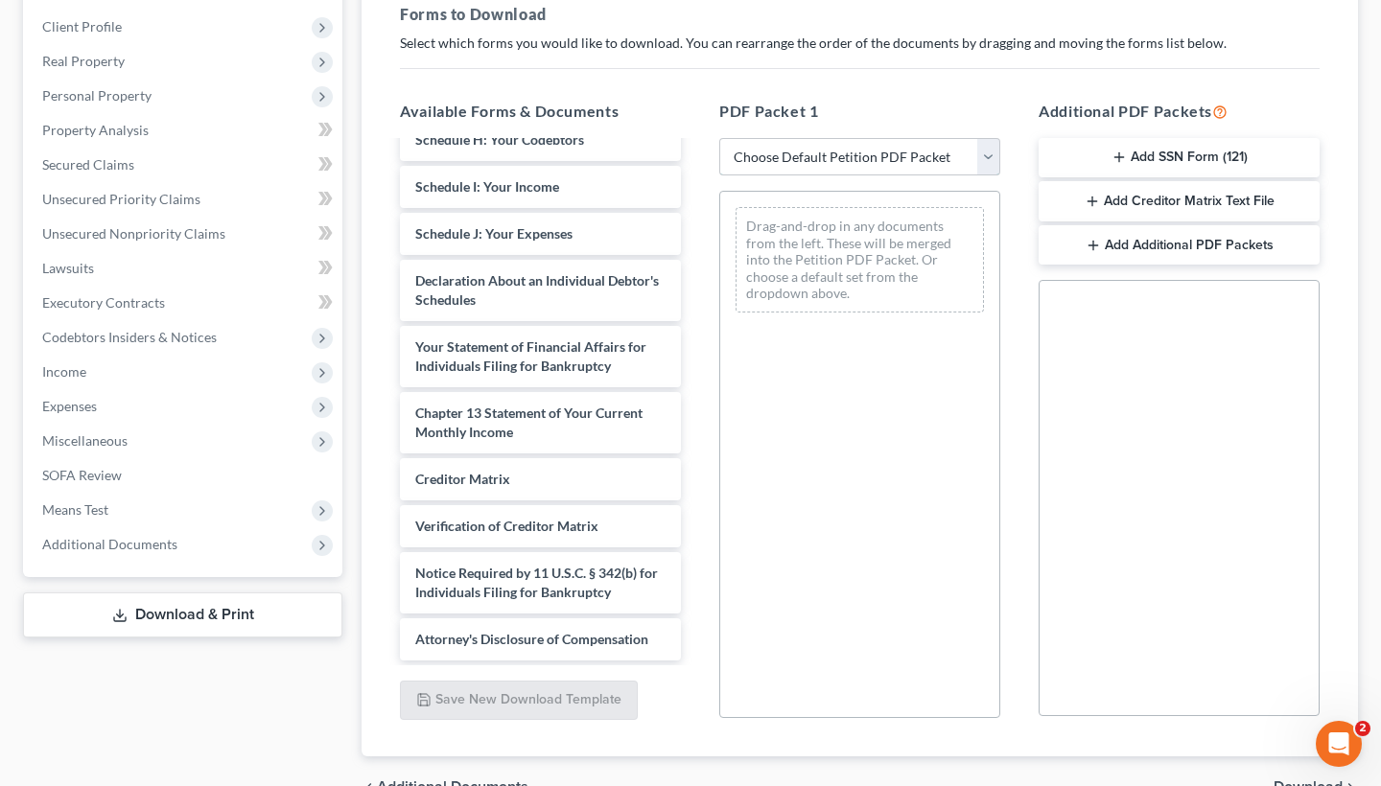
select select "0"
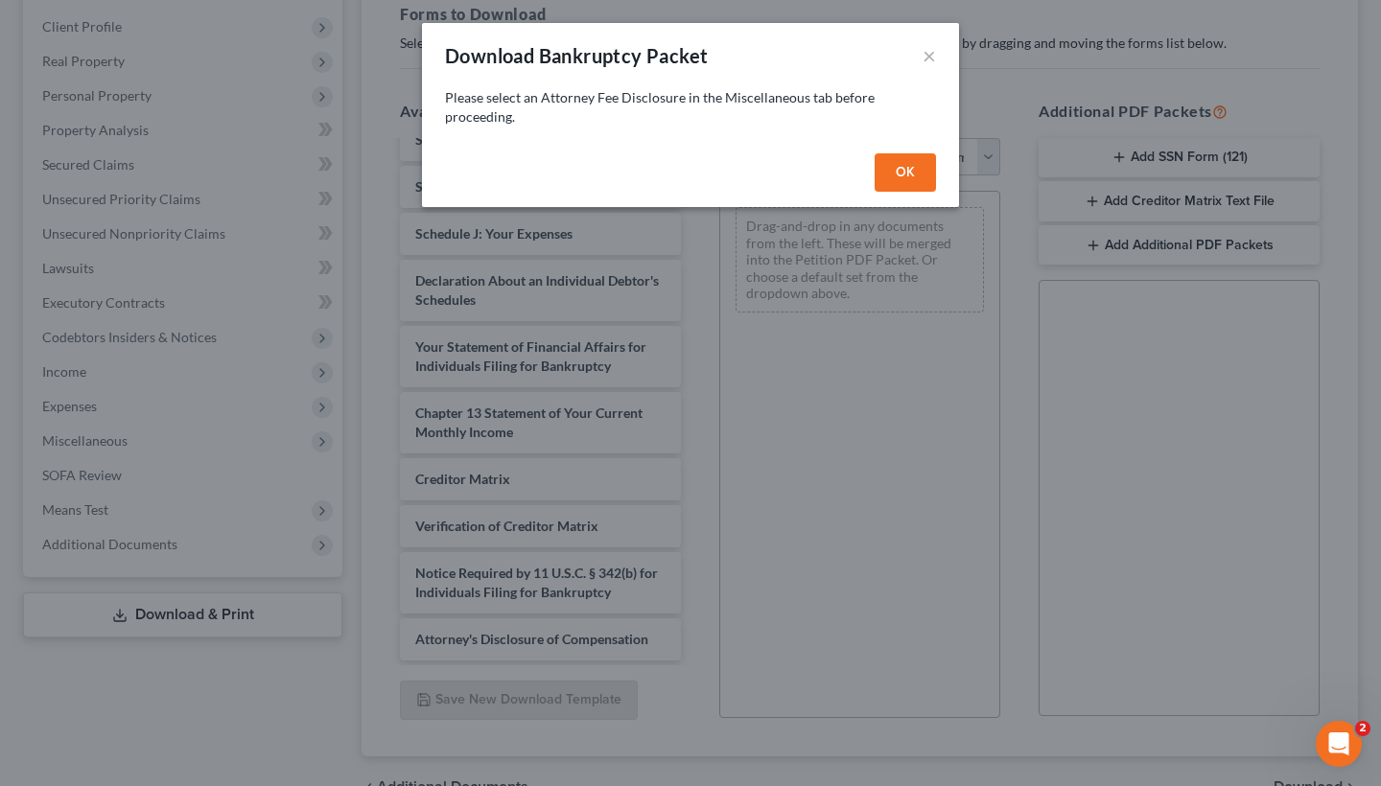
click at [893, 171] on button "OK" at bounding box center [905, 172] width 61 height 38
select select
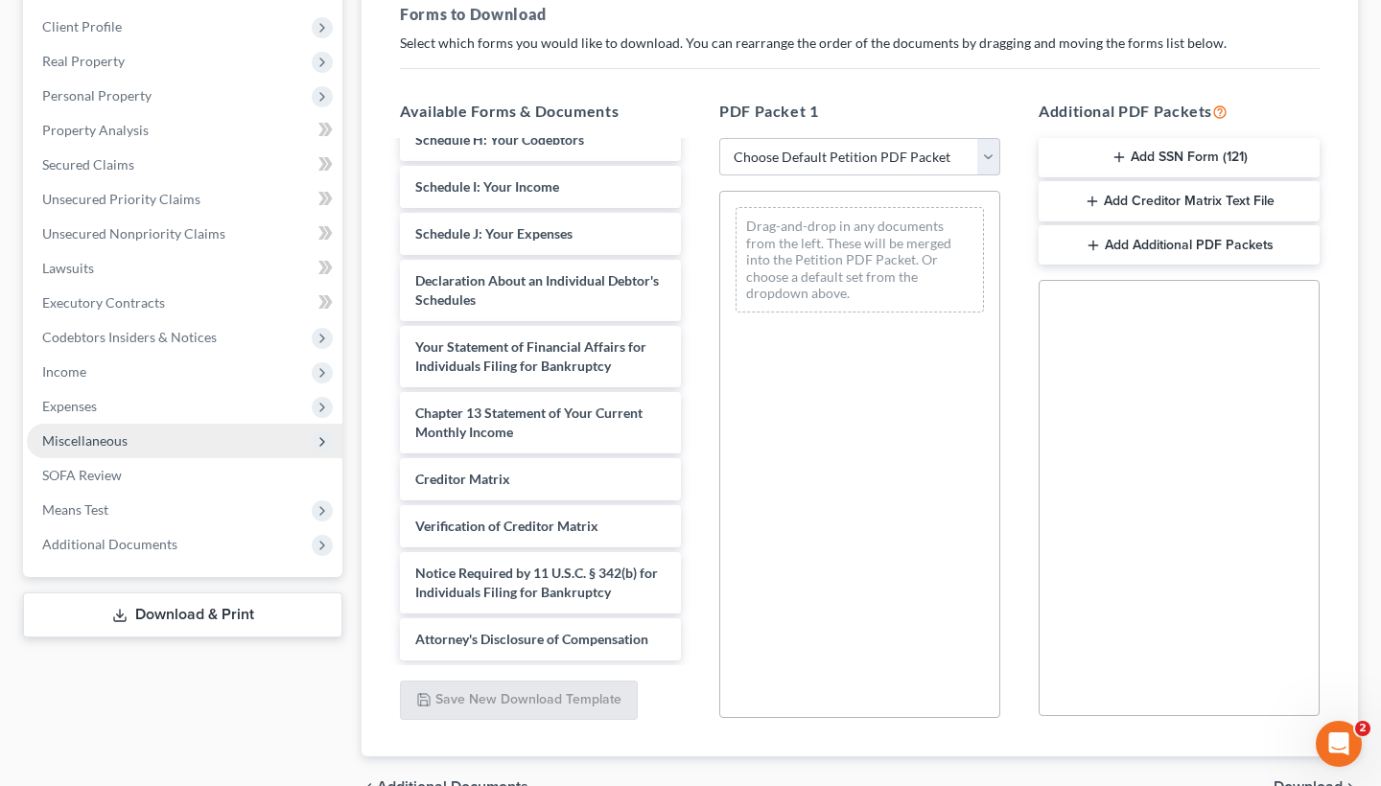
click at [127, 424] on span "Miscellaneous" at bounding box center [185, 441] width 316 height 35
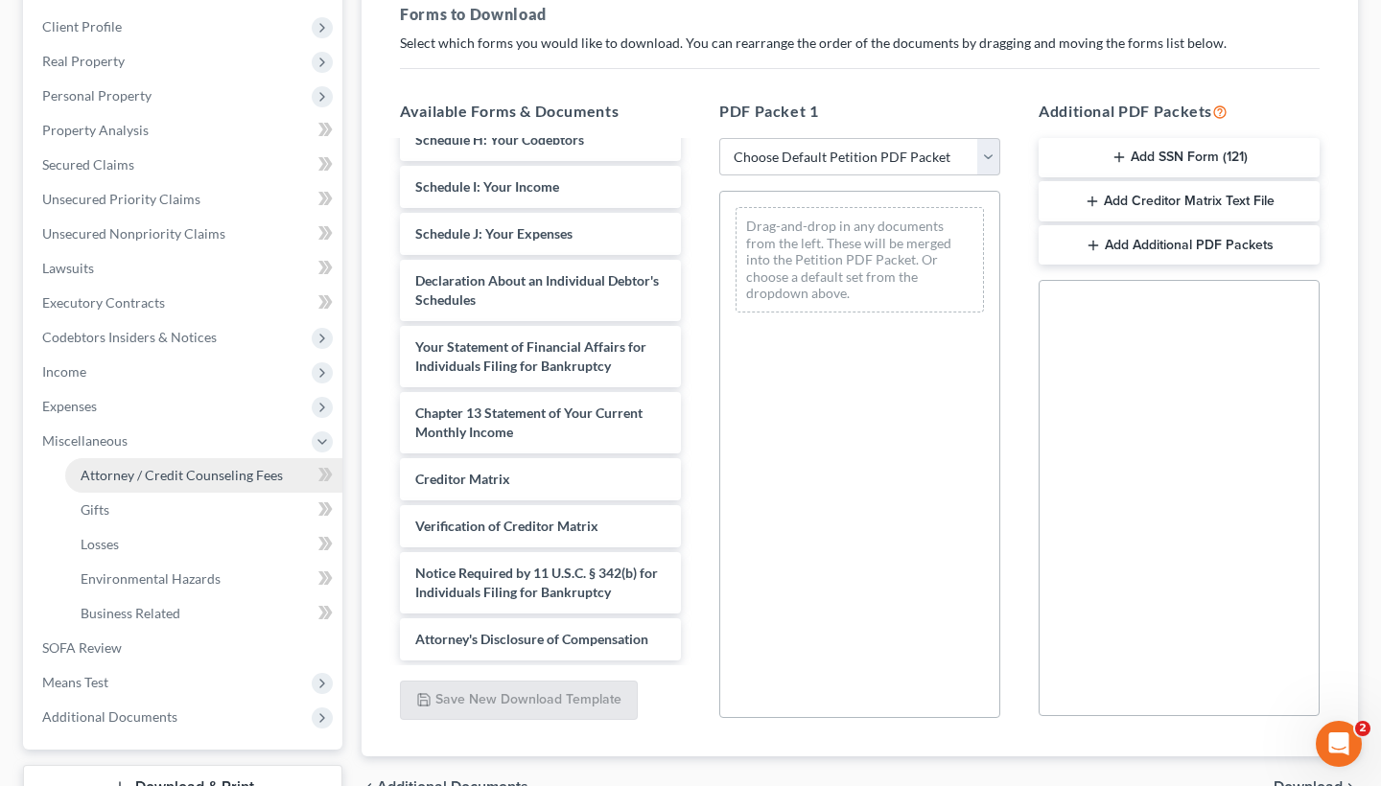
click at [138, 467] on span "Attorney / Credit Counseling Fees" at bounding box center [182, 475] width 202 height 16
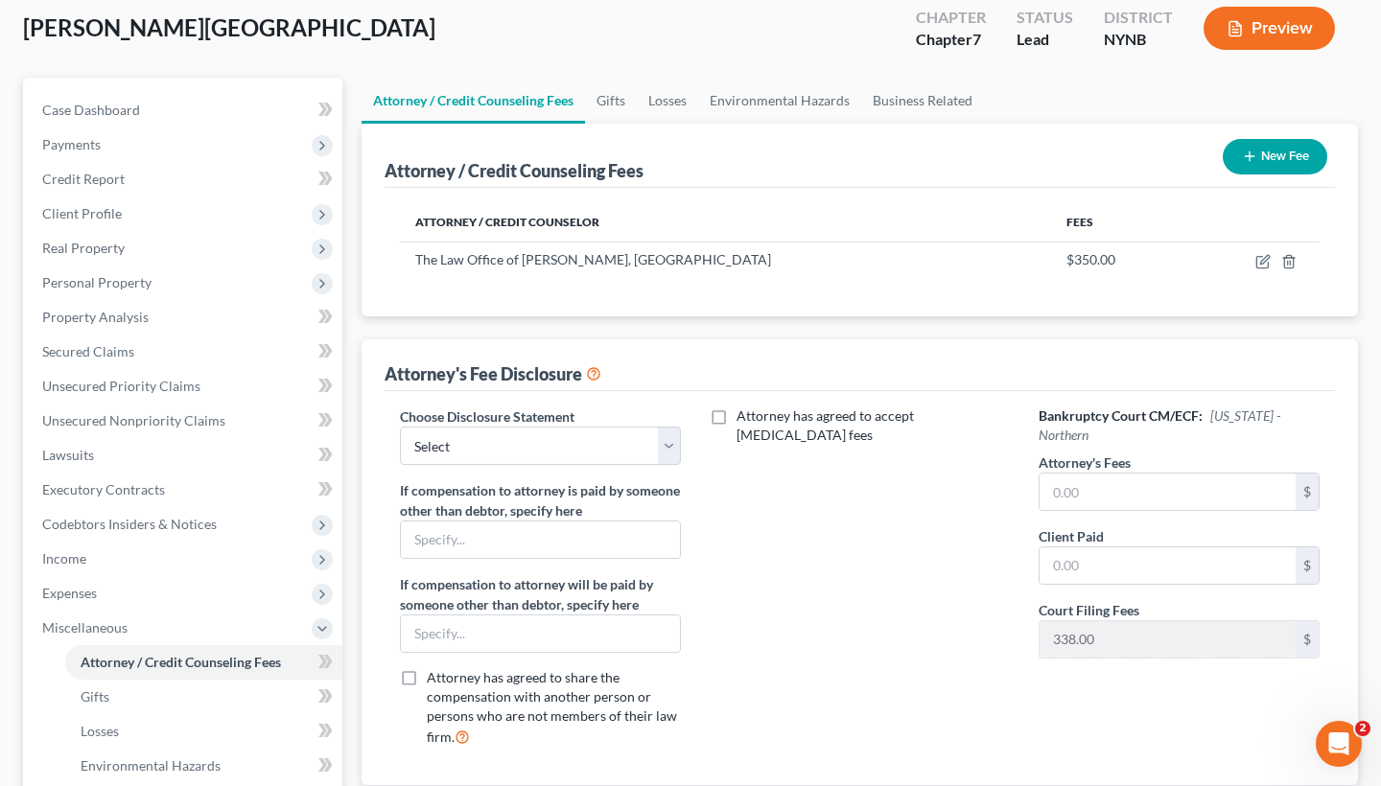
scroll to position [148, 0]
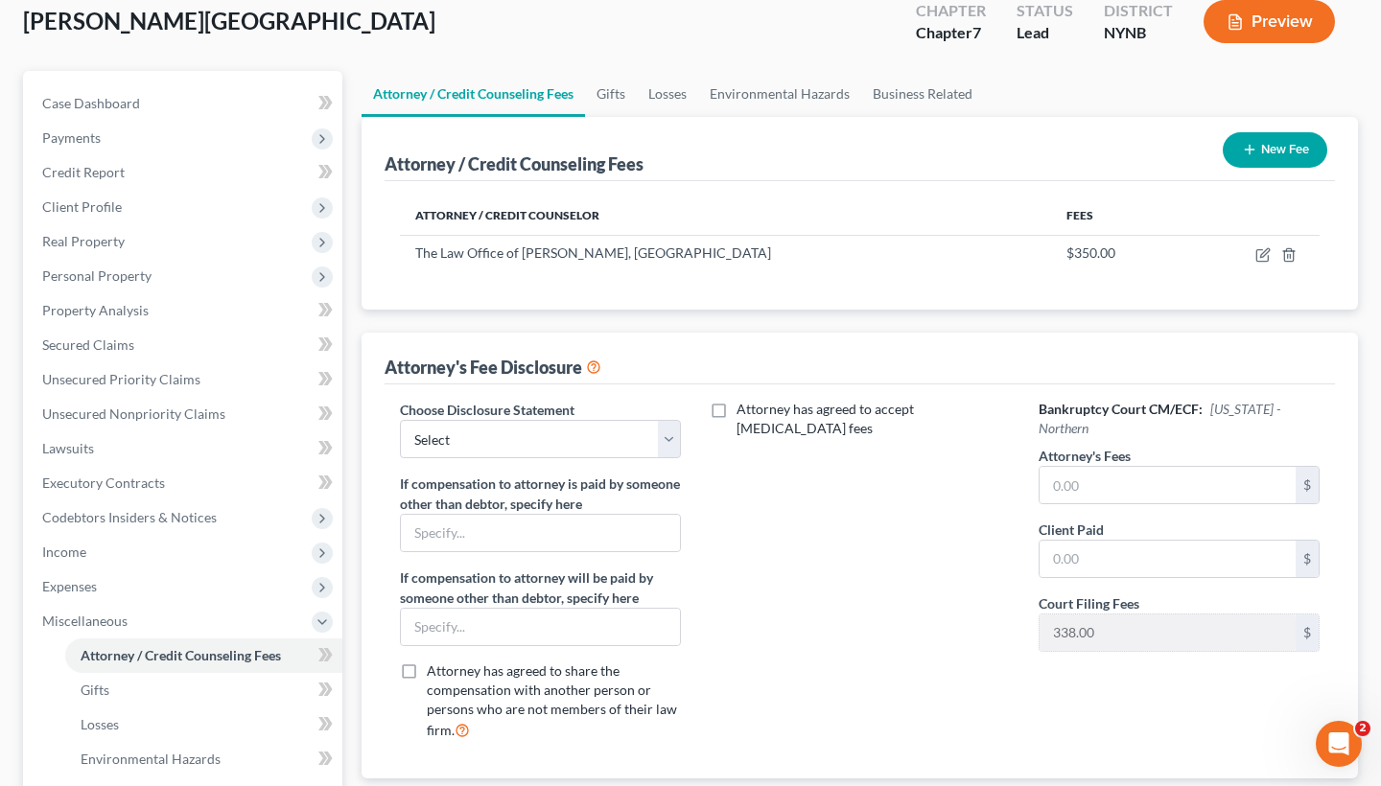
click at [737, 400] on label "Attorney has agreed to accept retainer fees" at bounding box center [873, 419] width 273 height 38
click at [744, 400] on input "Attorney has agreed to accept retainer fees" at bounding box center [750, 406] width 12 height 12
checkbox input "true"
select select "1"
click at [737, 400] on label "Attorney has agreed to accept retainer fees" at bounding box center [873, 419] width 273 height 38
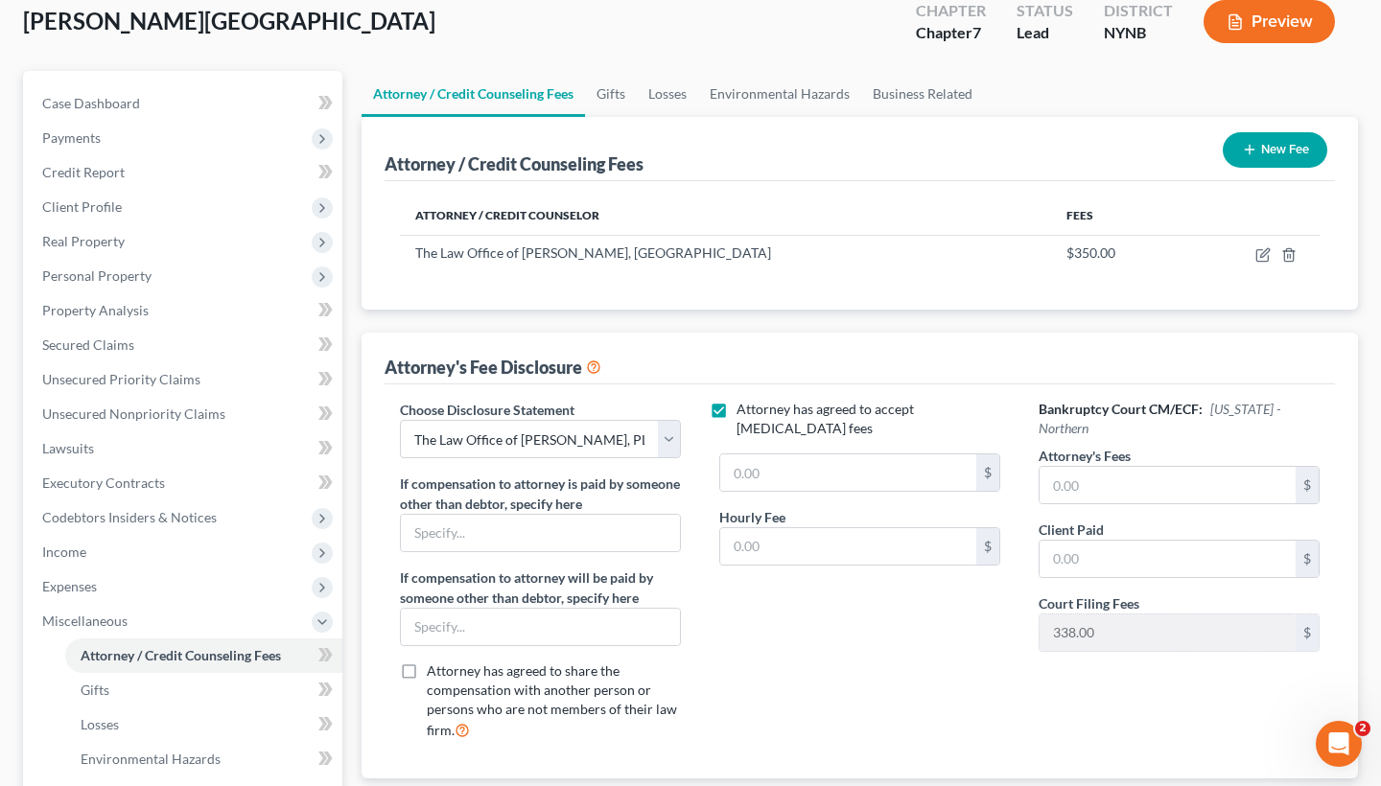
click at [744, 400] on input "Attorney has agreed to accept retainer fees" at bounding box center [750, 406] width 12 height 12
checkbox input "false"
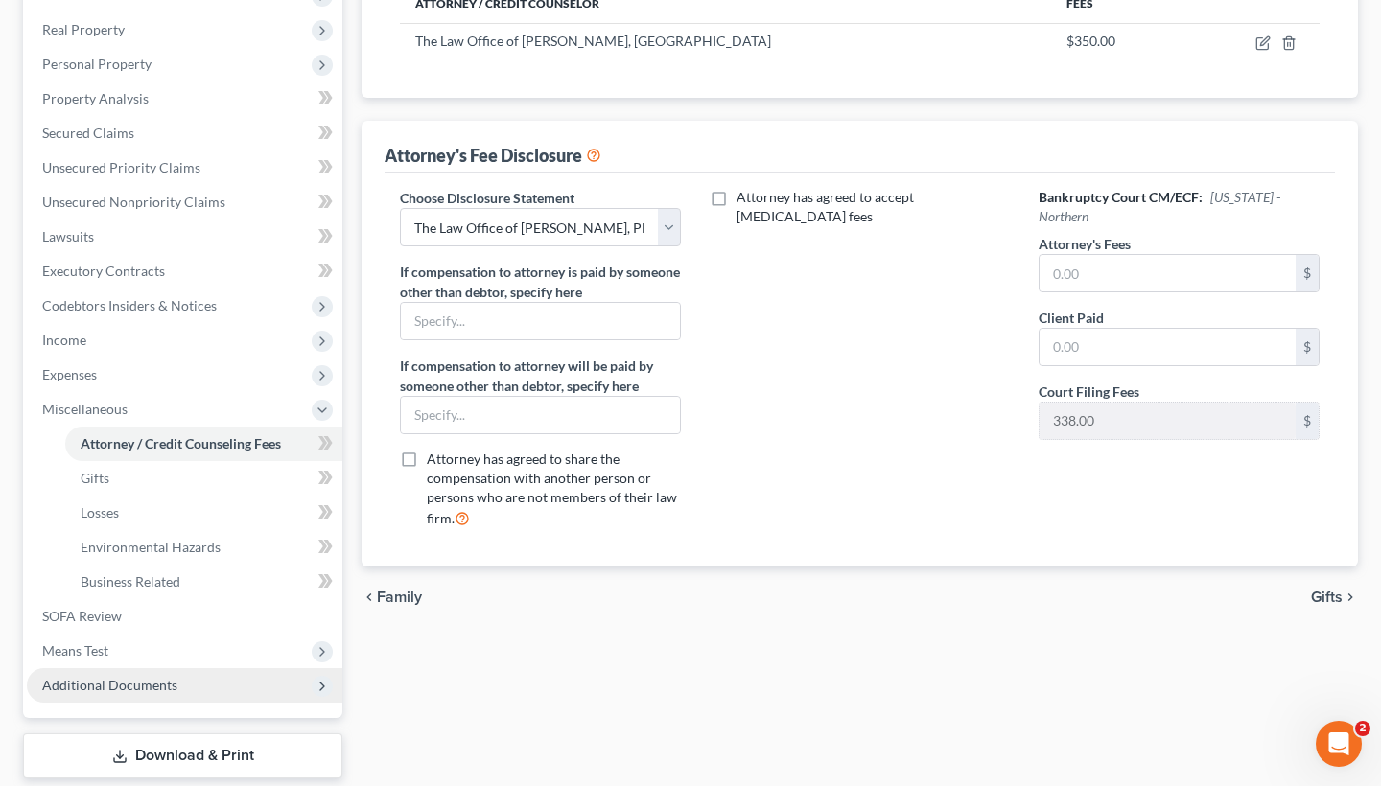
scroll to position [389, 0]
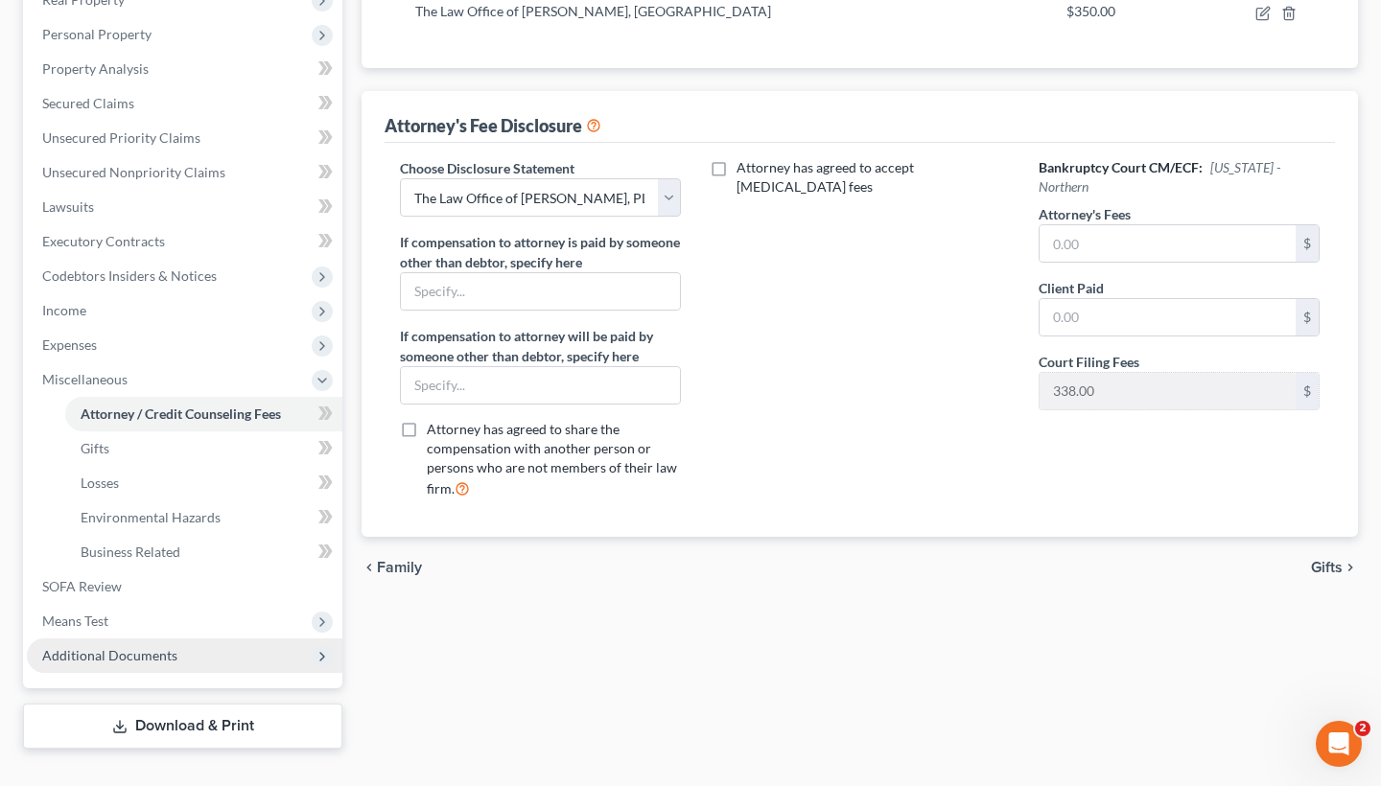
click at [156, 639] on span "Additional Documents" at bounding box center [185, 656] width 316 height 35
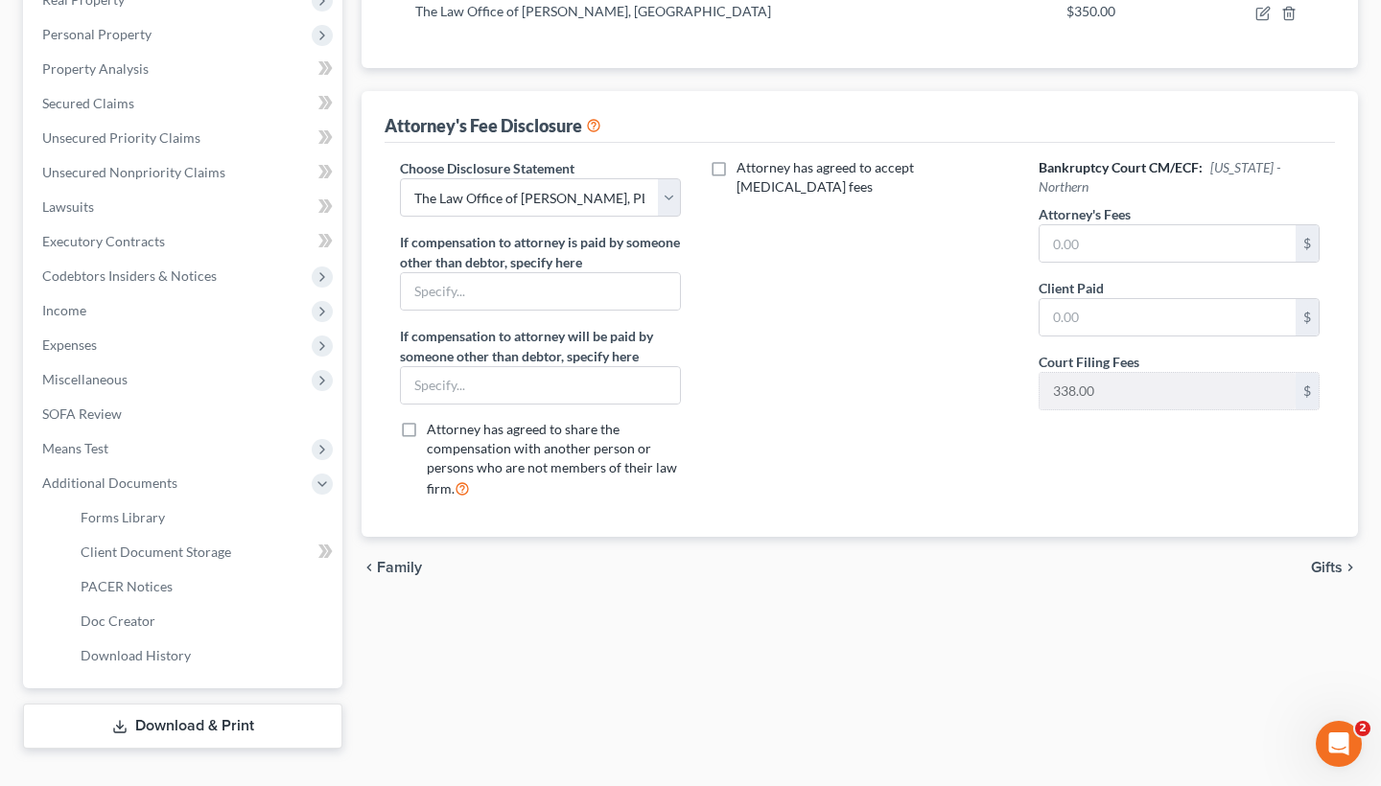
click at [169, 704] on link "Download & Print" at bounding box center [182, 726] width 319 height 45
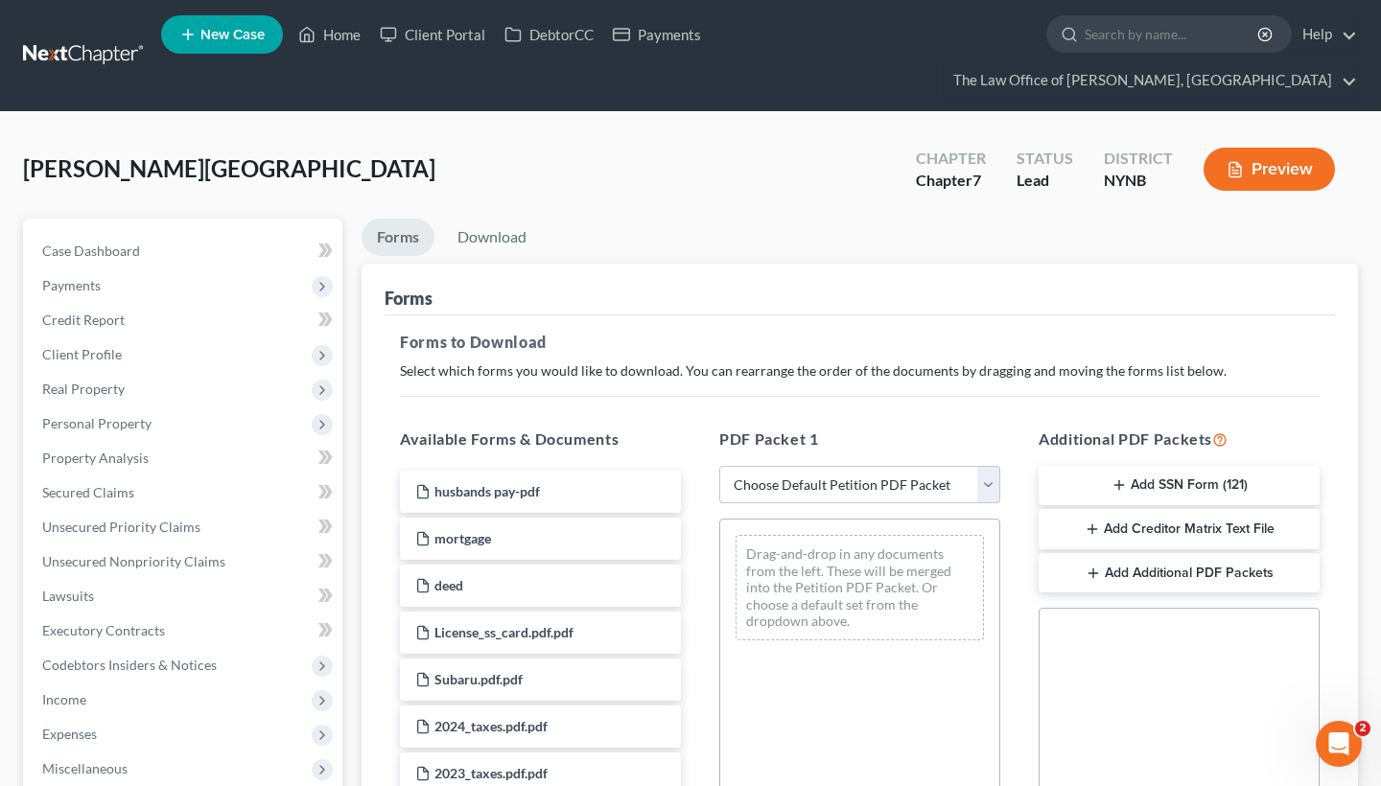
select select "0"
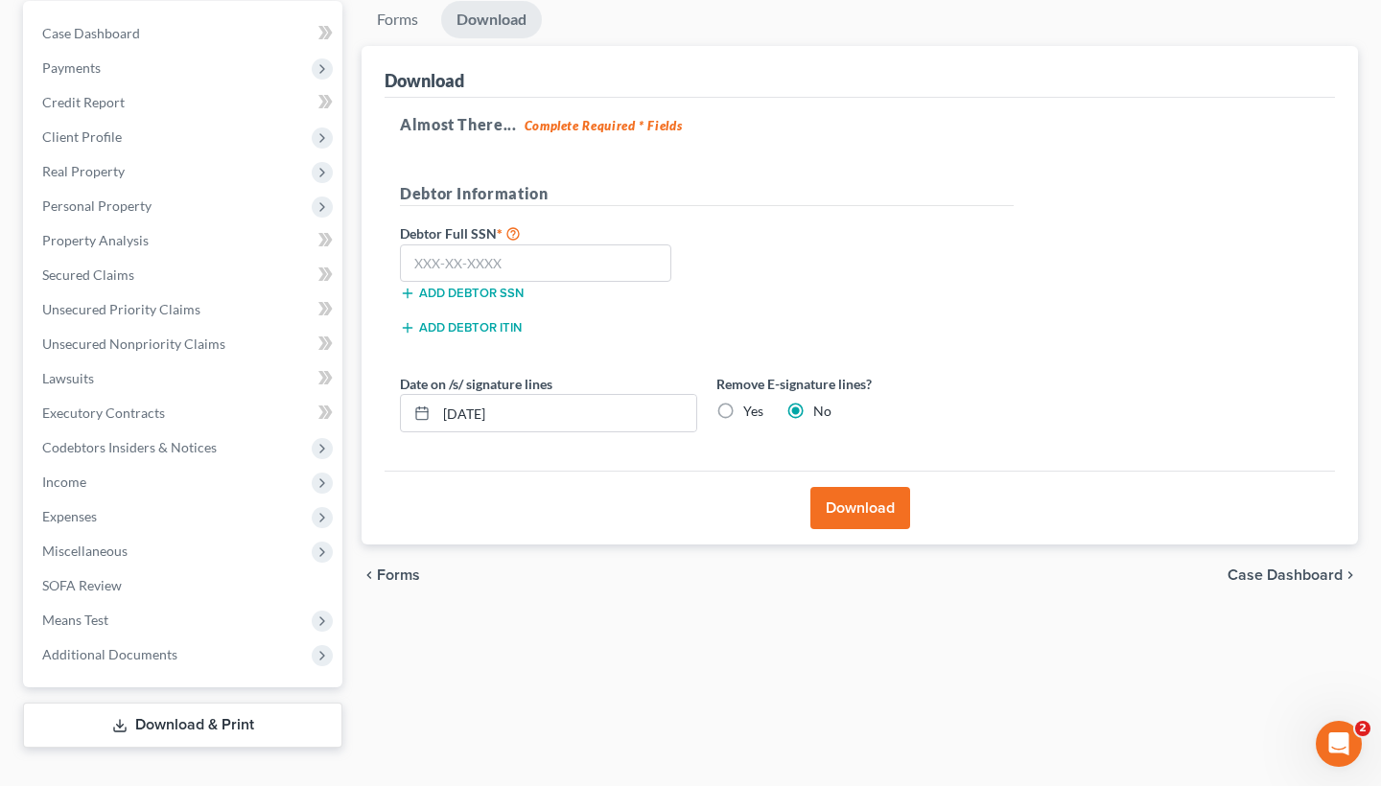
click at [877, 487] on button "Download" at bounding box center [860, 508] width 100 height 42
click at [457, 283] on input "text" at bounding box center [535, 264] width 271 height 38
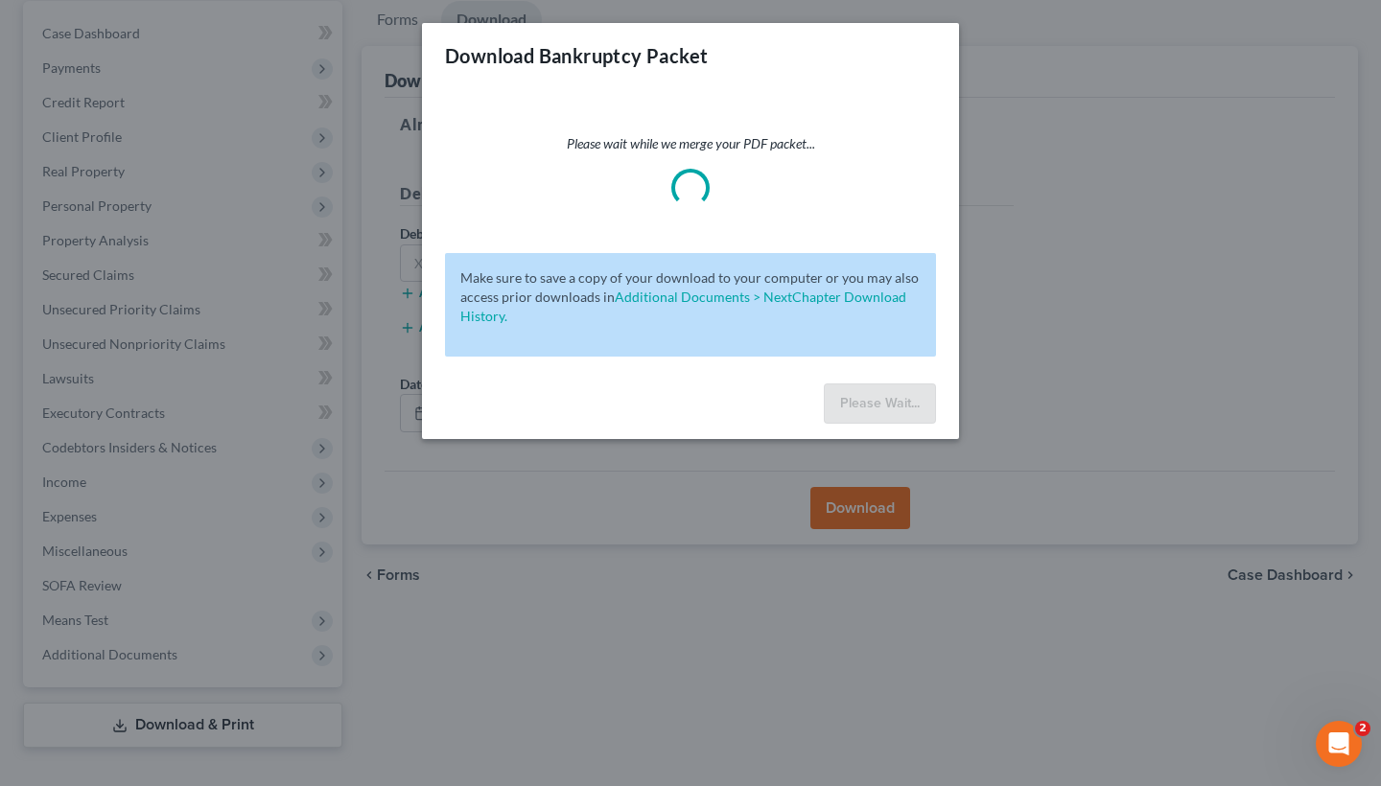
scroll to position [165, 0]
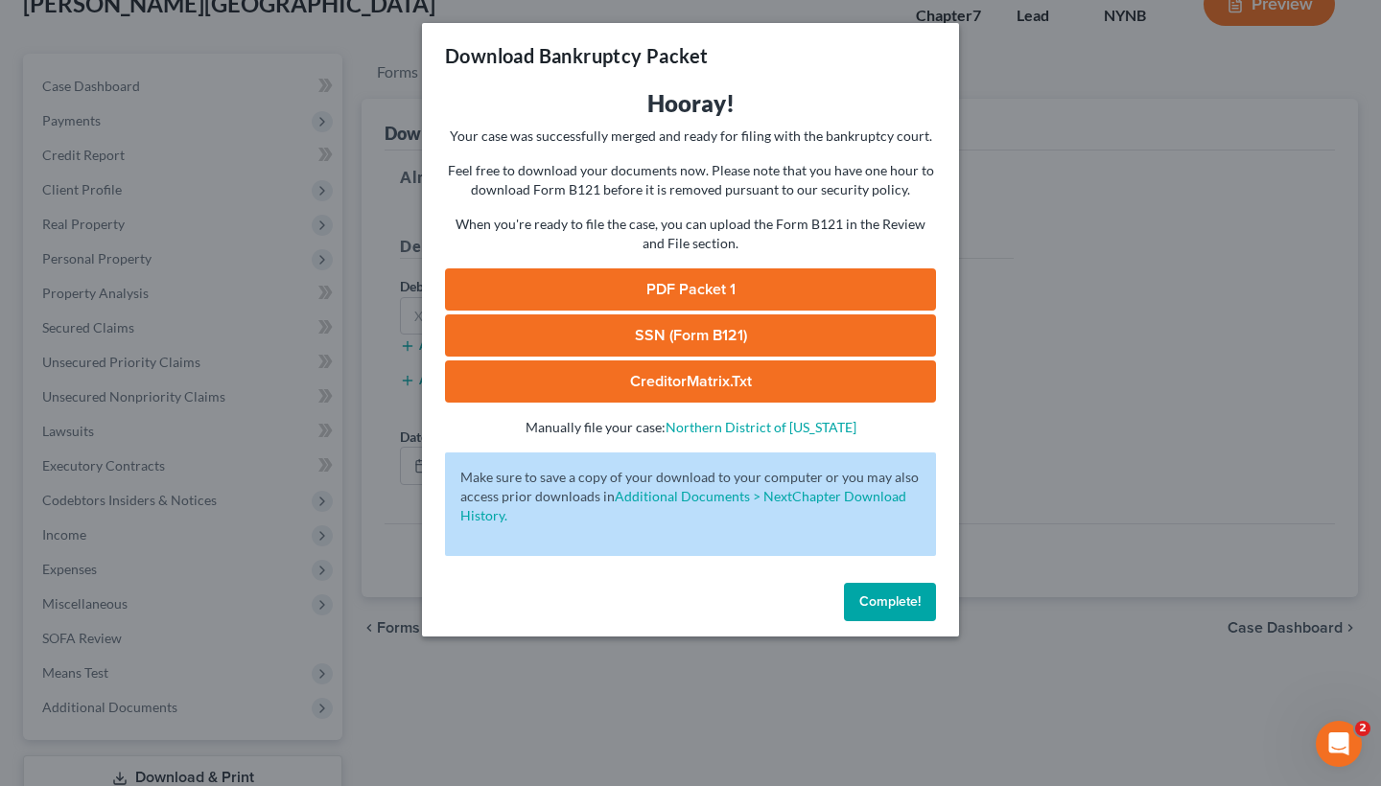
click at [736, 287] on link "PDF Packet 1" at bounding box center [690, 290] width 491 height 42
click at [775, 333] on link "SSN (Form B121)" at bounding box center [690, 336] width 491 height 42
click at [763, 375] on link "CreditorMatrix.txt" at bounding box center [690, 382] width 491 height 42
click at [875, 608] on span "Complete!" at bounding box center [889, 602] width 61 height 16
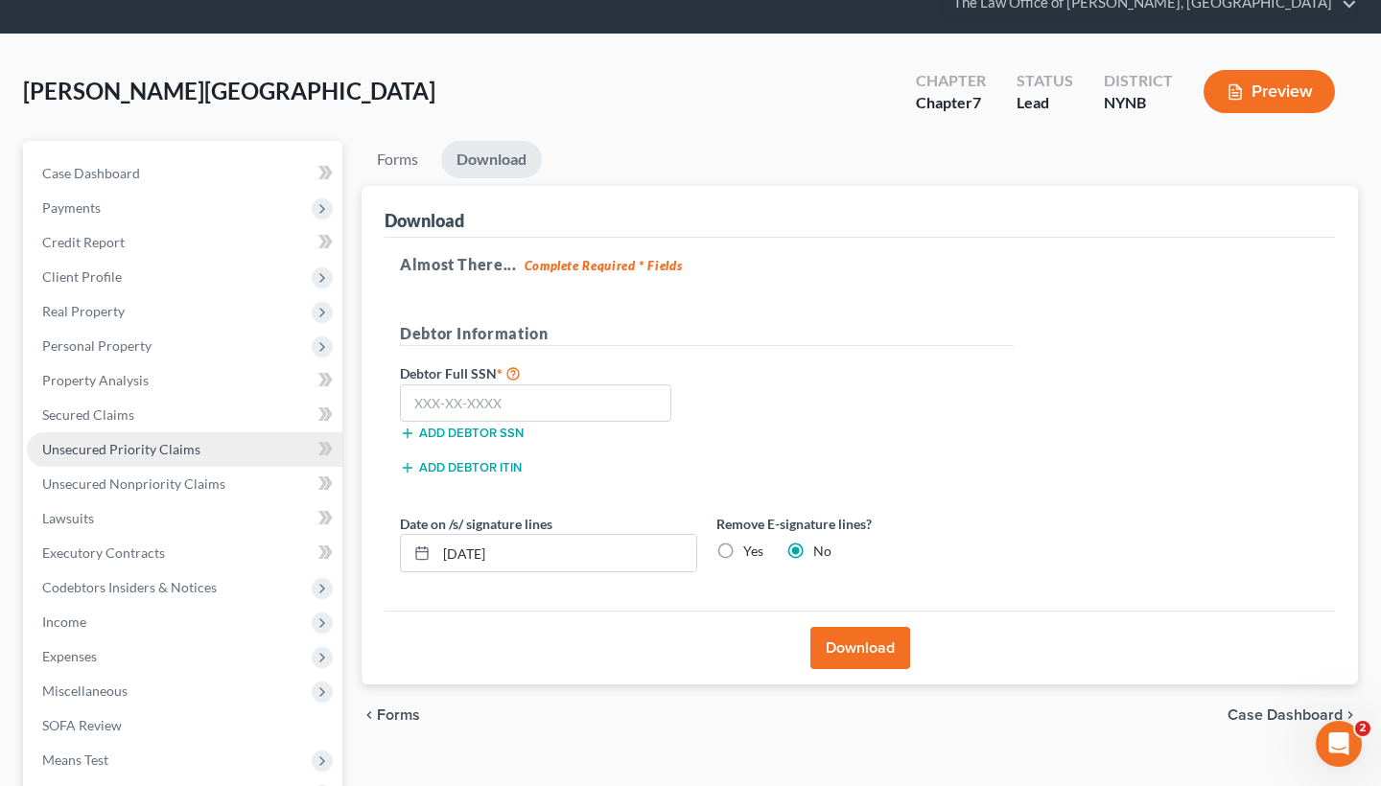
scroll to position [66, 0]
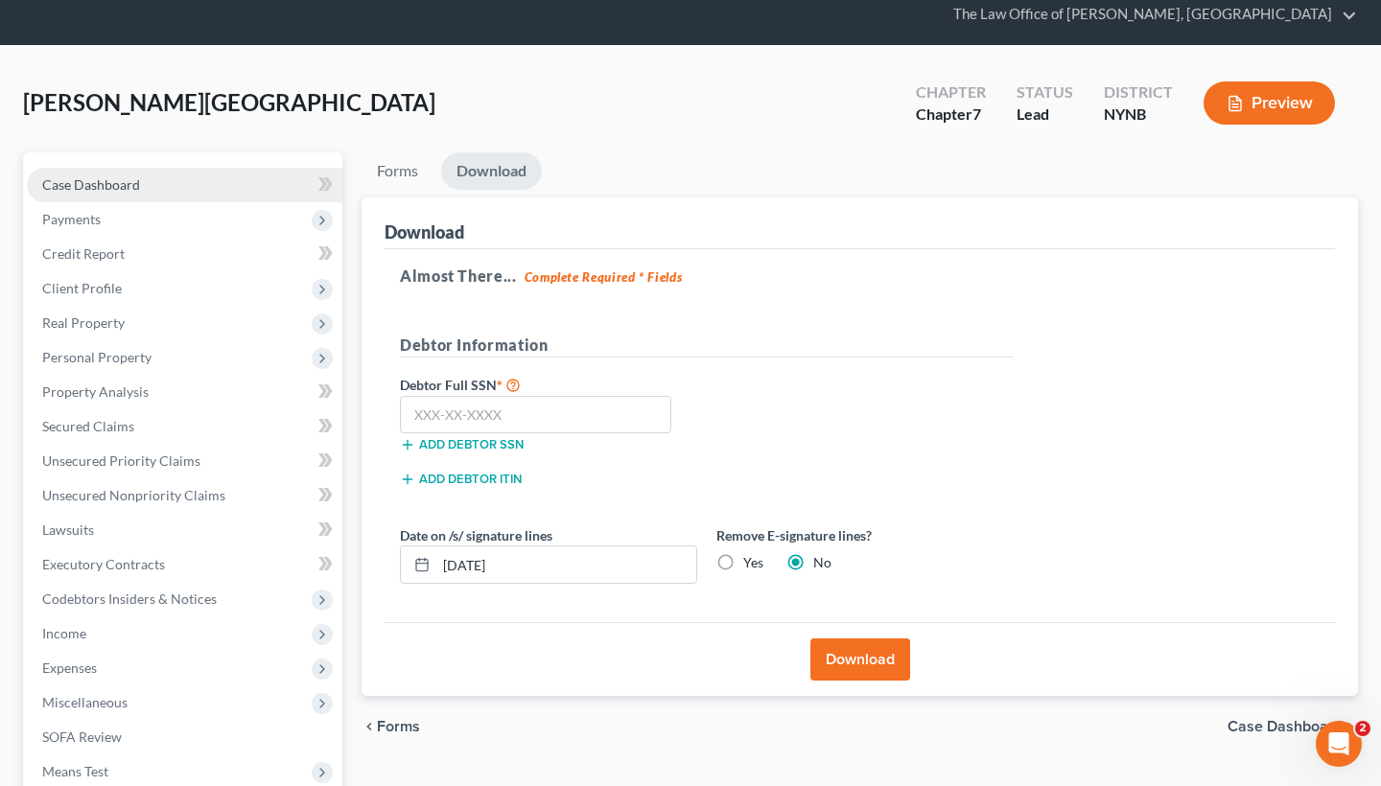
click at [154, 168] on link "Case Dashboard" at bounding box center [185, 185] width 316 height 35
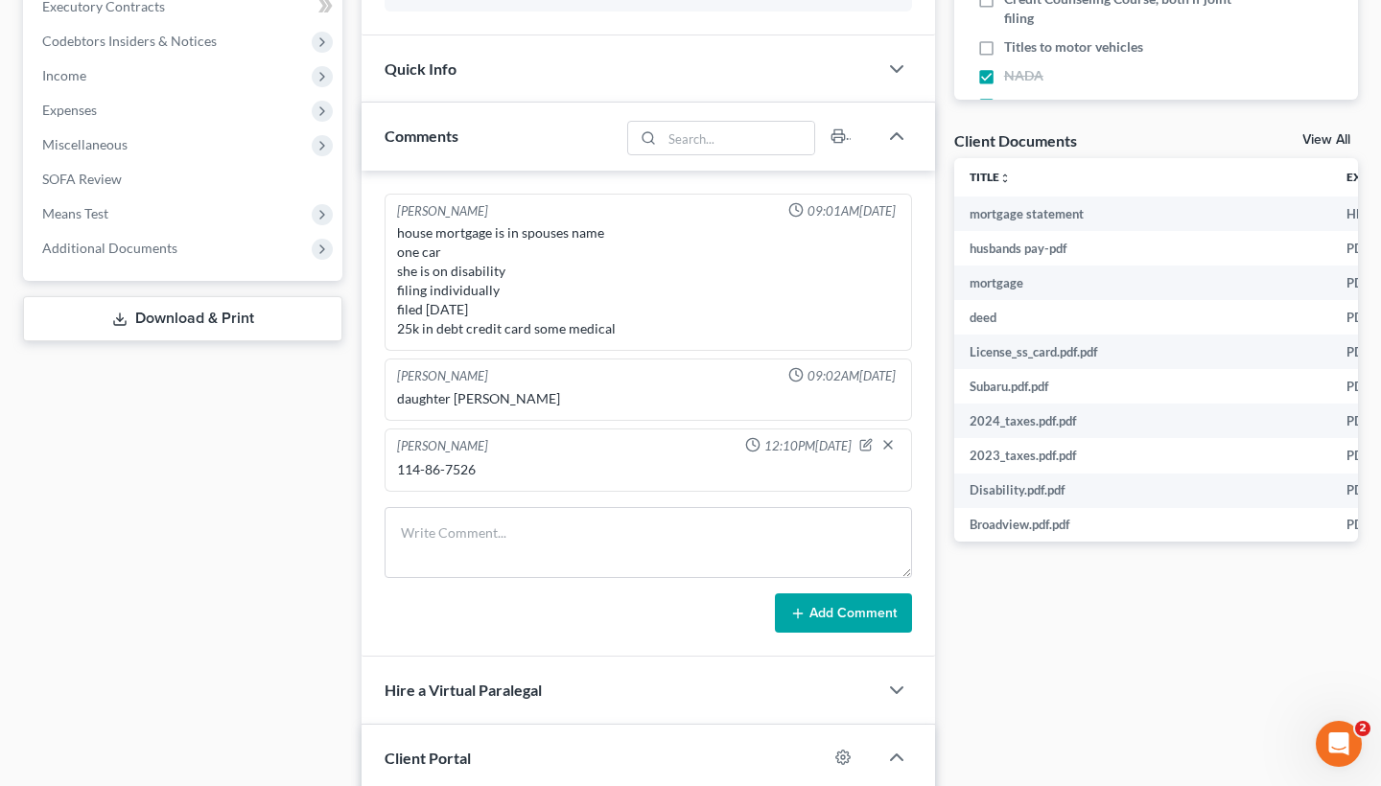
scroll to position [1090, 0]
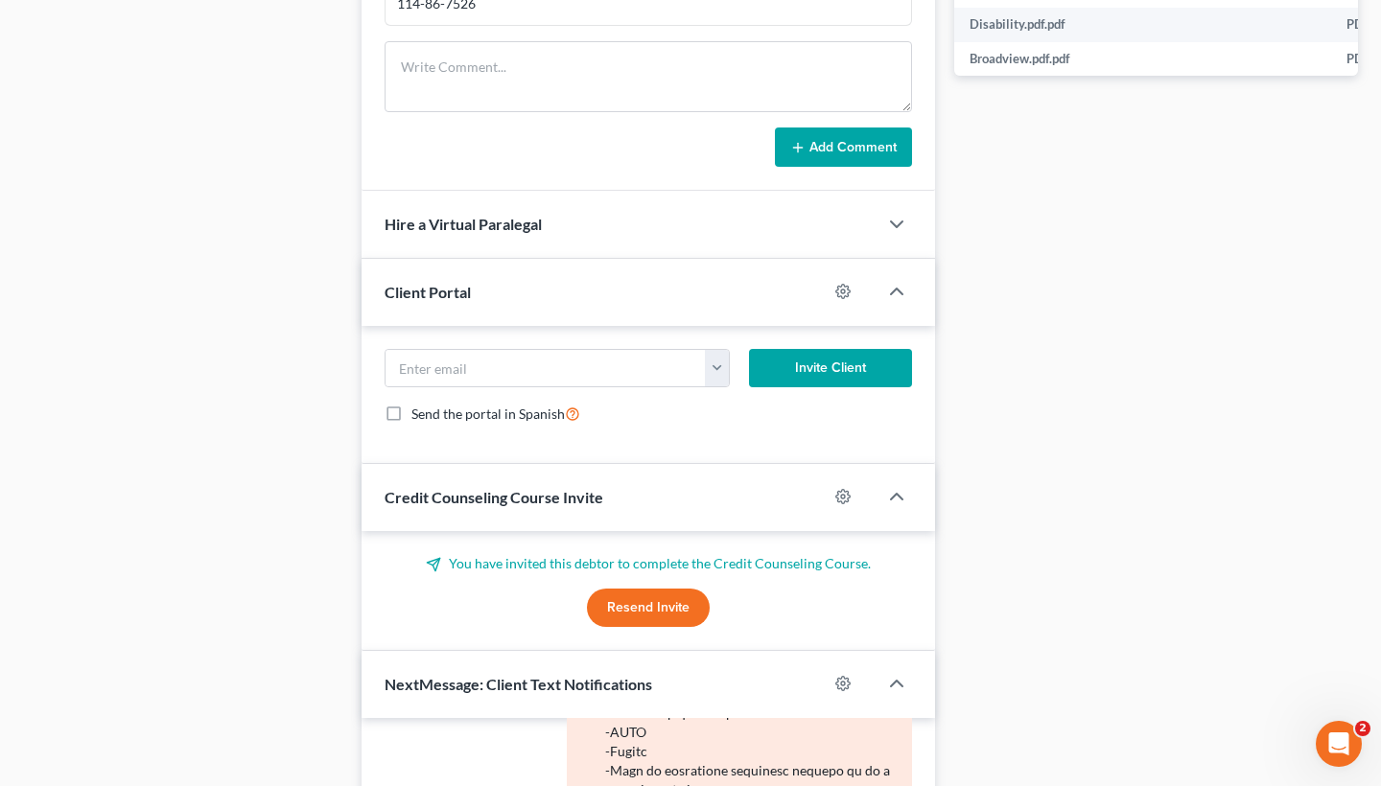
click at [625, 589] on button "Resend Invite" at bounding box center [648, 608] width 123 height 38
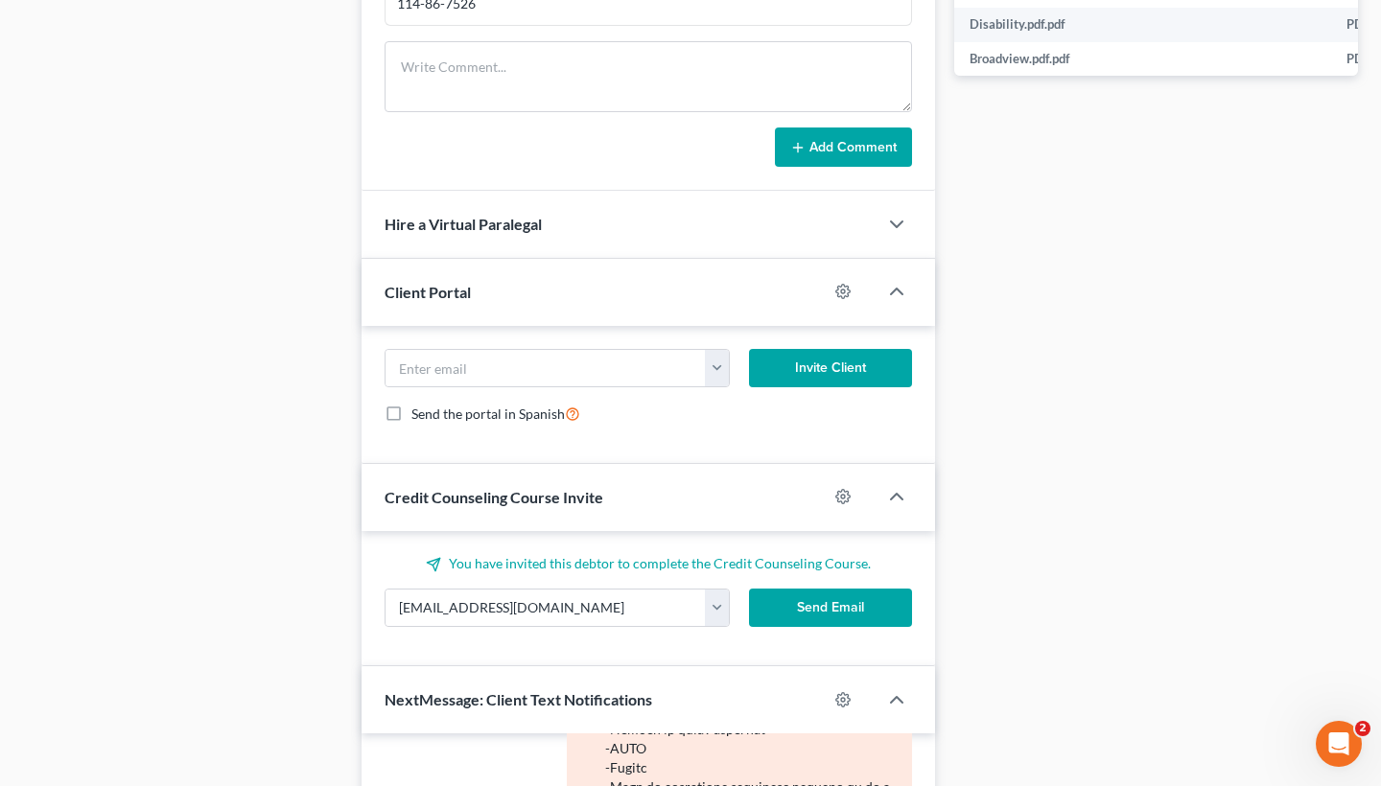
click at [824, 589] on button "Send Email" at bounding box center [830, 608] width 163 height 38
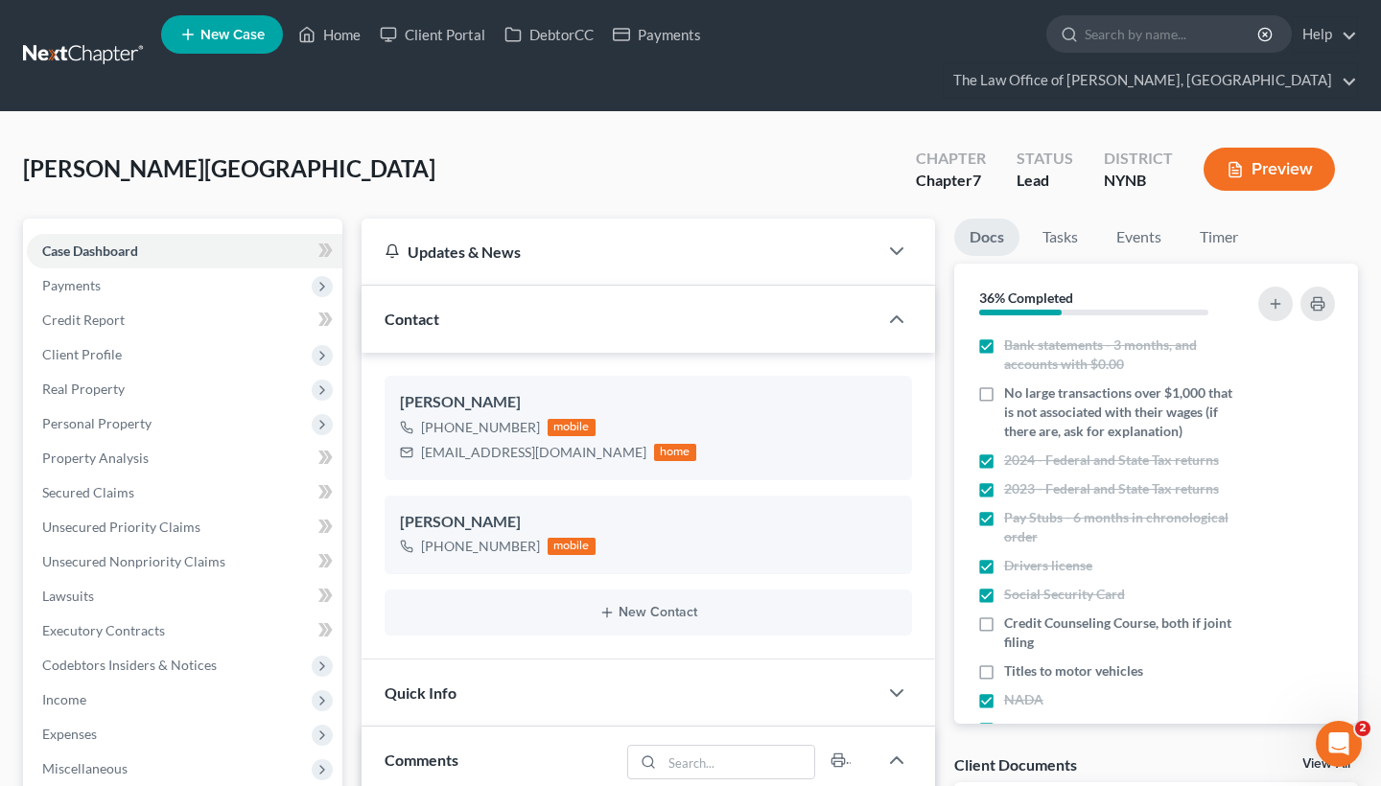
scroll to position [0, 0]
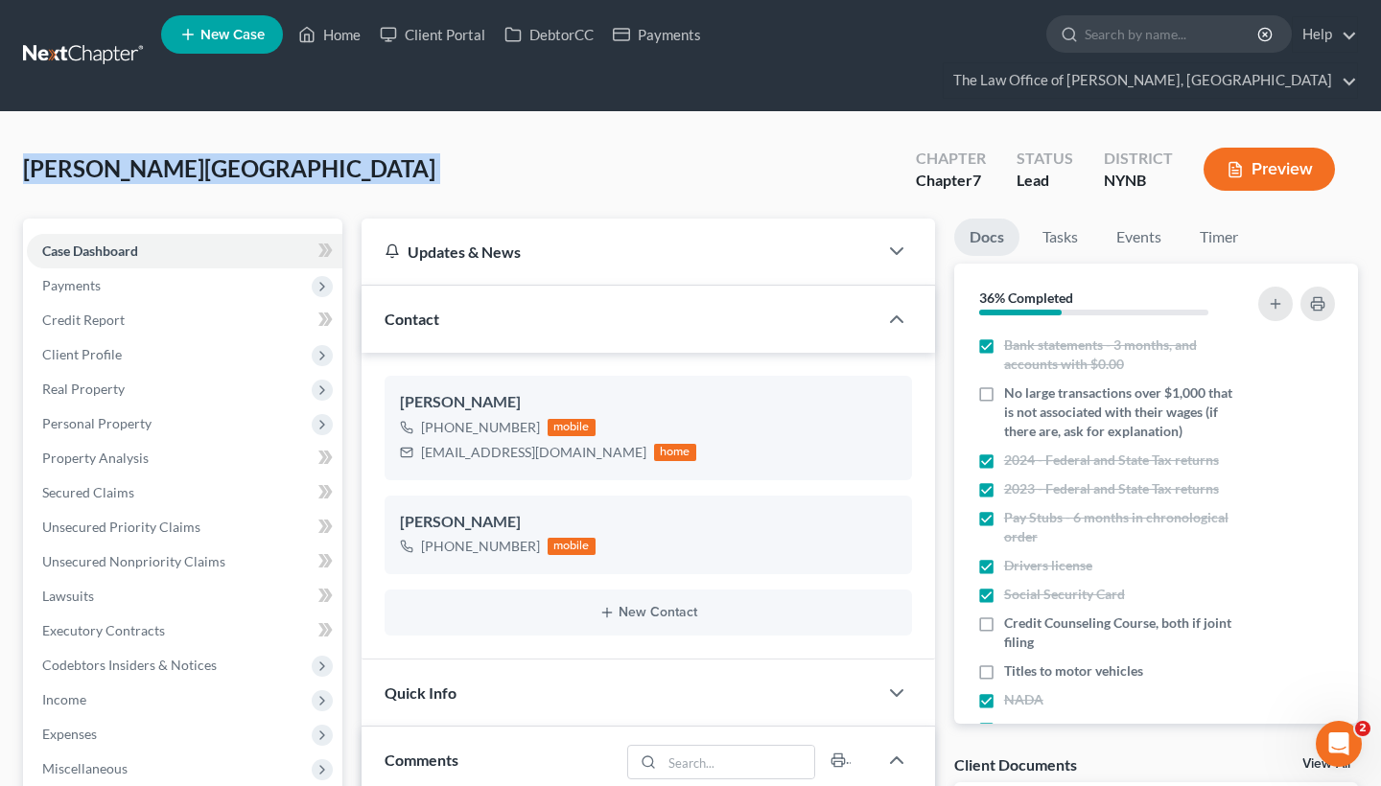
drag, startPoint x: 22, startPoint y: 134, endPoint x: 502, endPoint y: 145, distance: 479.6
click at [456, 136] on div "Romero, Rosibel Upgraded Chapter Chapter 7 Status Lead District NYNB Preview" at bounding box center [690, 176] width 1335 height 83
drag, startPoint x: 23, startPoint y: 132, endPoint x: 1166, endPoint y: 138, distance: 1143.2
click at [1166, 138] on div "Romero, Rosibel Upgraded Chapter Chapter 7 Status Lead District NYNB Preview" at bounding box center [690, 176] width 1335 height 83
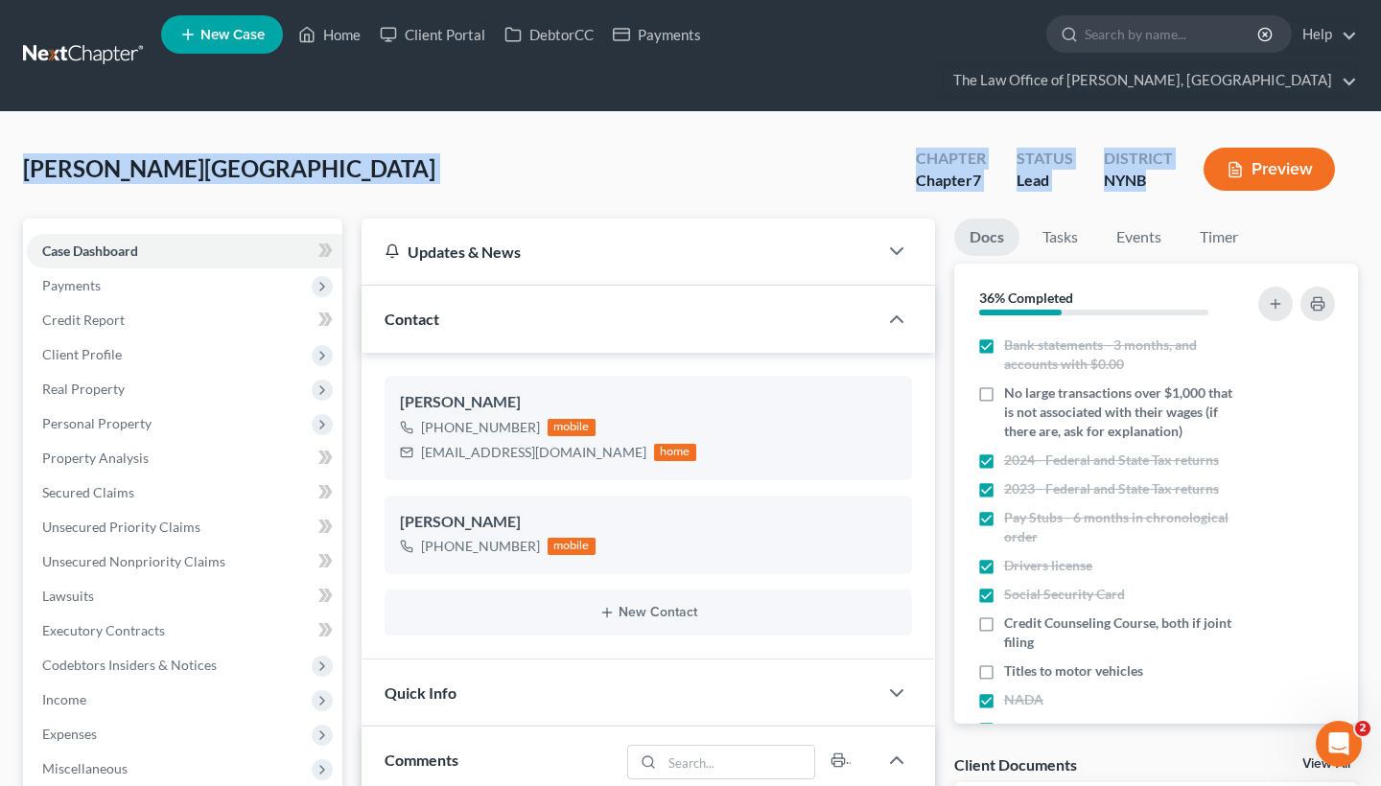
drag, startPoint x: 1126, startPoint y: 125, endPoint x: 1149, endPoint y: 114, distance: 25.3
click at [1149, 148] on div "District" at bounding box center [1138, 159] width 69 height 22
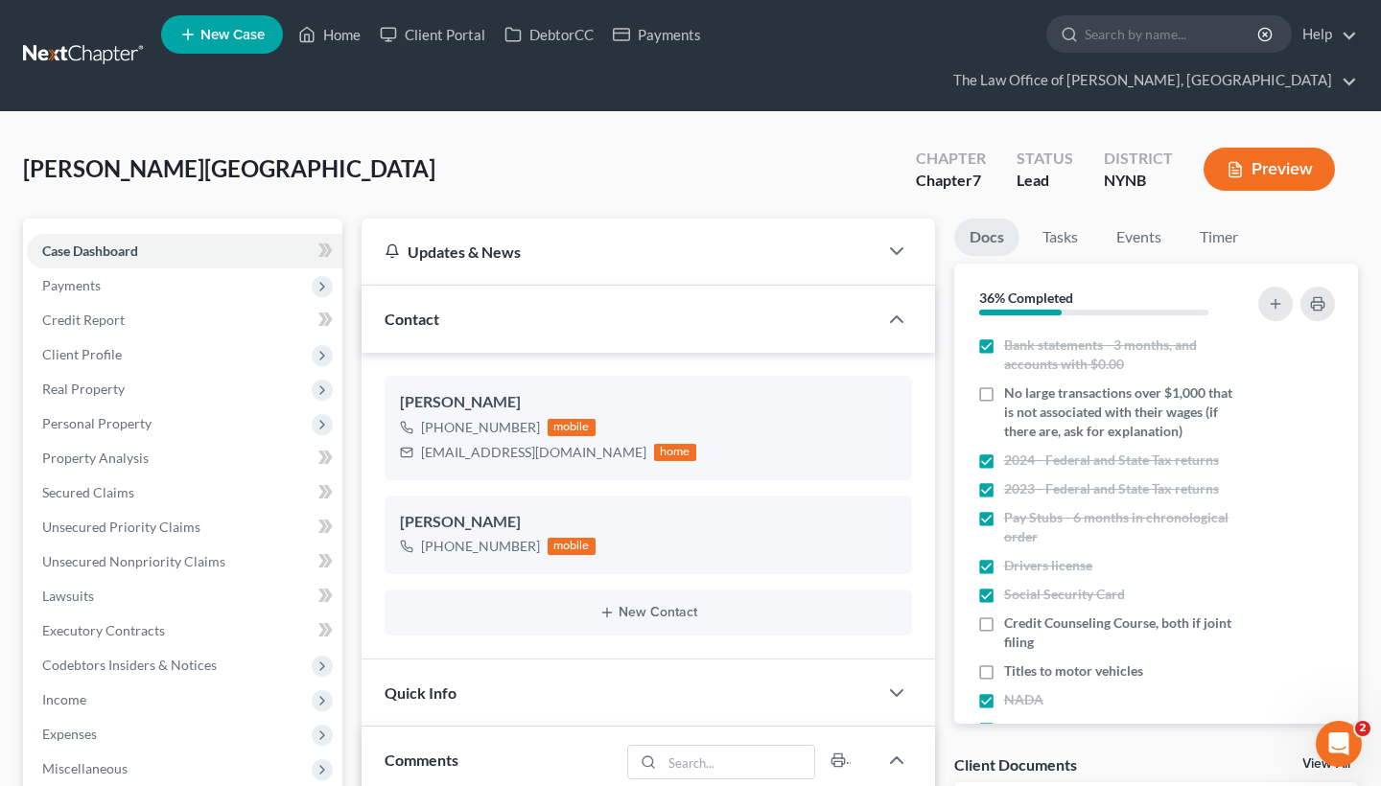
click at [1147, 170] on div "NYNB" at bounding box center [1138, 181] width 69 height 22
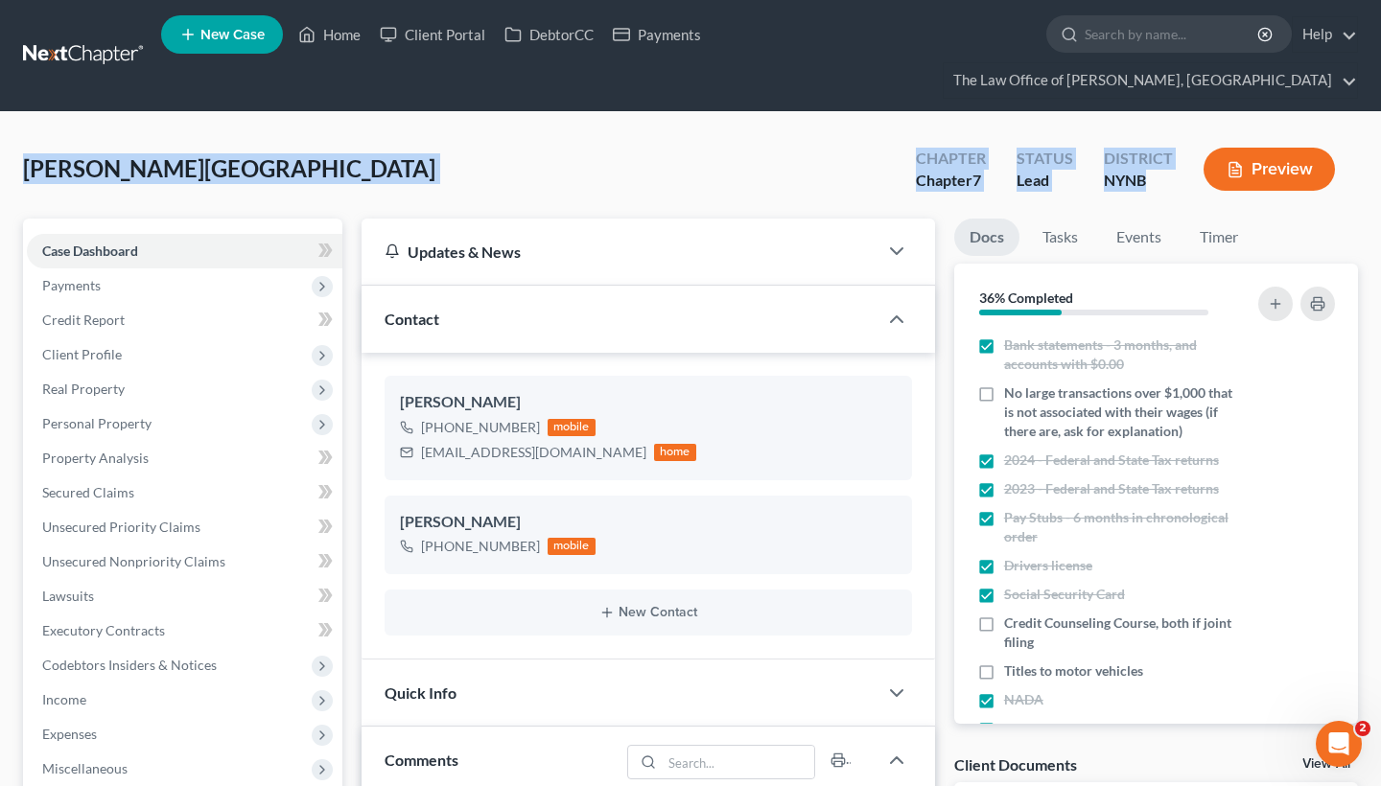
drag, startPoint x: 1150, startPoint y: 148, endPoint x: 13, endPoint y: 139, distance: 1136.5
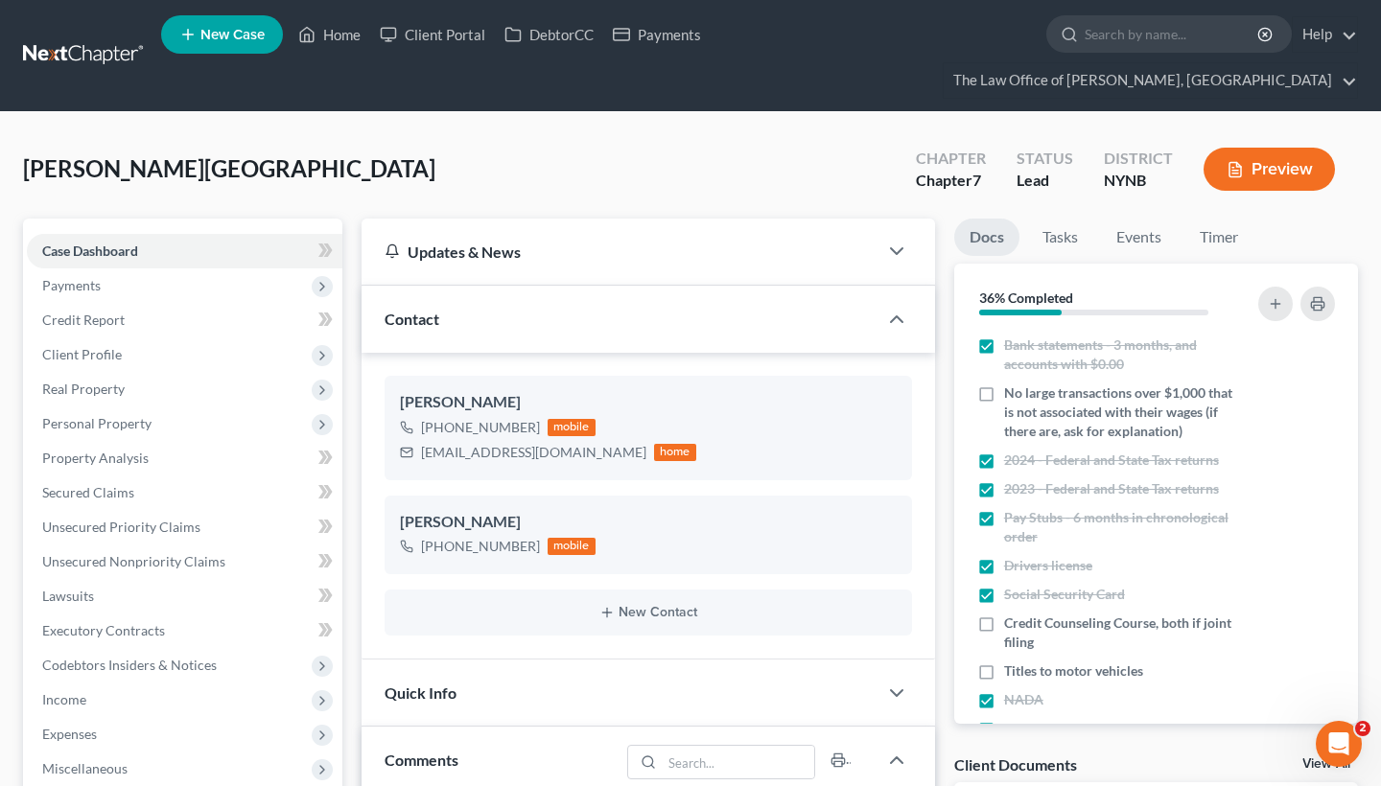
click at [135, 154] on span "[PERSON_NAME][GEOGRAPHIC_DATA]" at bounding box center [229, 168] width 412 height 28
drag, startPoint x: 202, startPoint y: 137, endPoint x: 21, endPoint y: 135, distance: 181.3
drag, startPoint x: 51, startPoint y: 129, endPoint x: 304, endPoint y: 136, distance: 253.3
click at [304, 136] on div "Romero, Rosibel Upgraded Chapter Chapter 7 Status Lead District NYNB Preview" at bounding box center [690, 176] width 1335 height 83
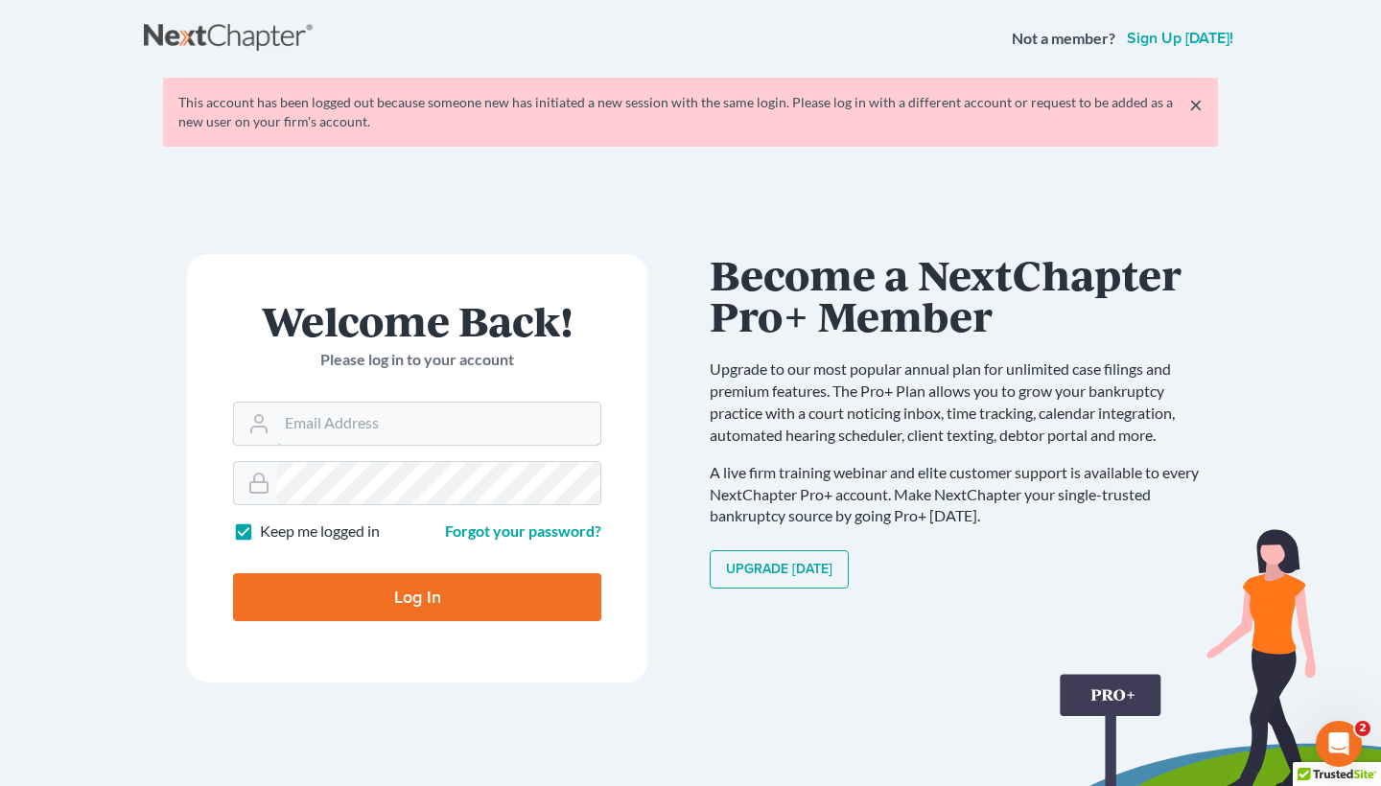
type input "[EMAIL_ADDRESS][DOMAIN_NAME]"
click at [417, 596] on input "Log In" at bounding box center [417, 597] width 368 height 48
type input "Thinking..."
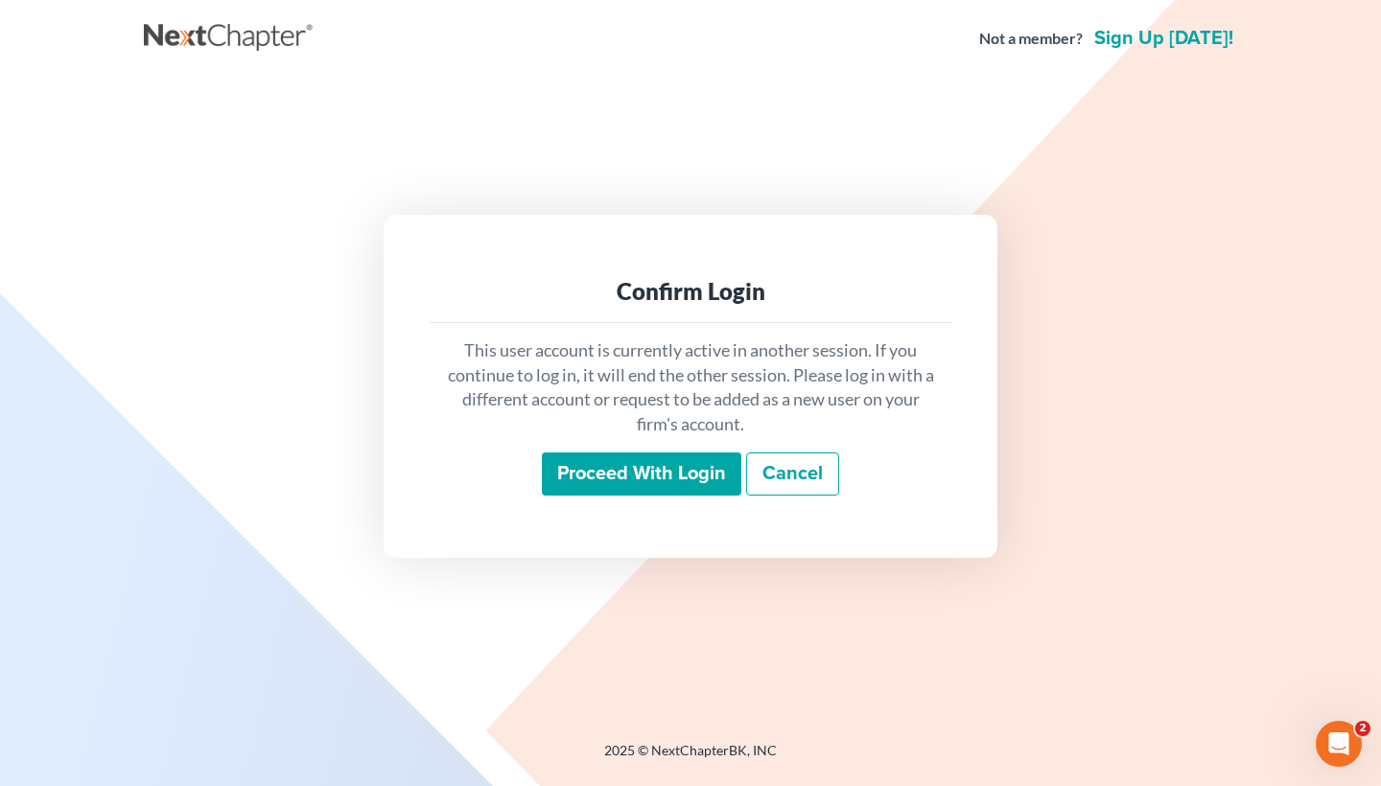
click at [633, 480] on input "Proceed with login" at bounding box center [641, 475] width 199 height 44
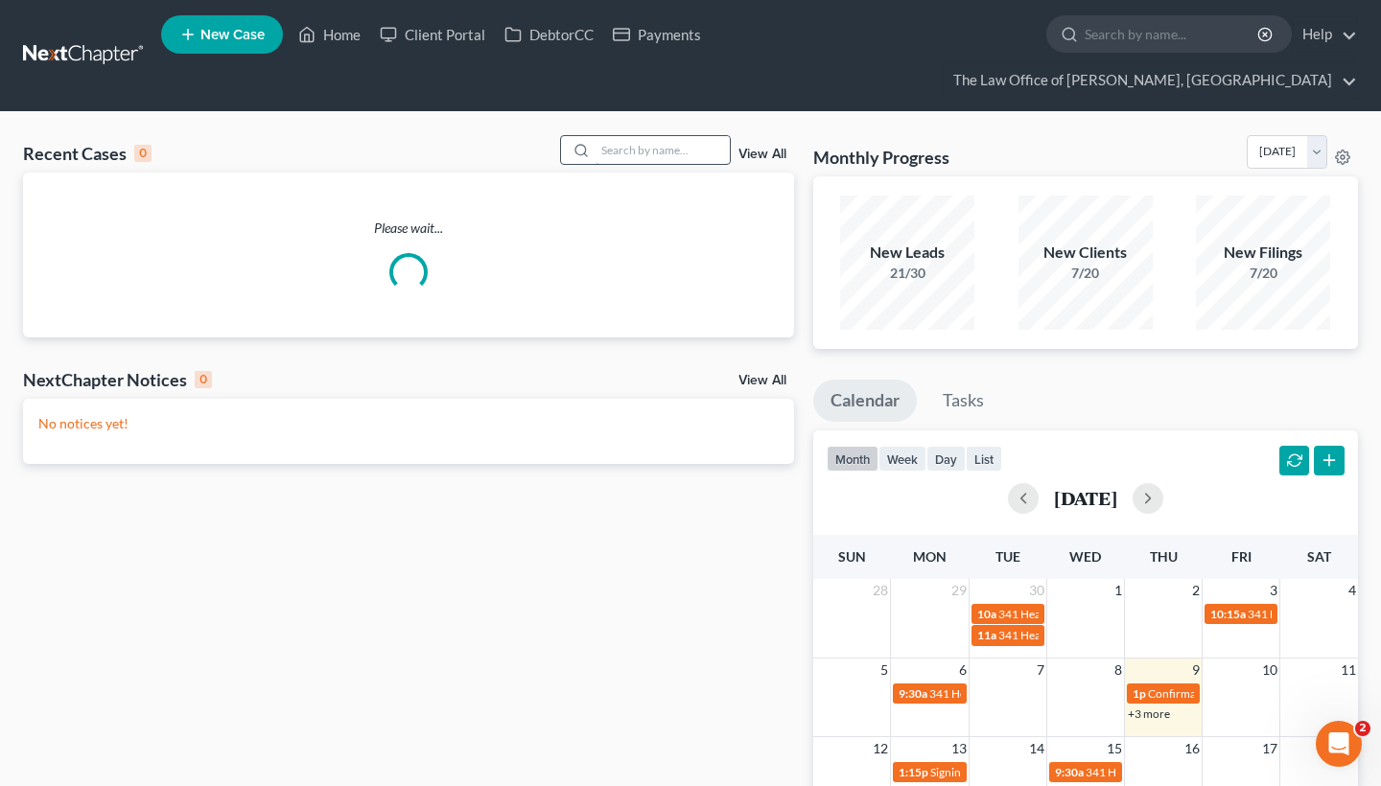
click at [613, 136] on input "search" at bounding box center [663, 150] width 134 height 28
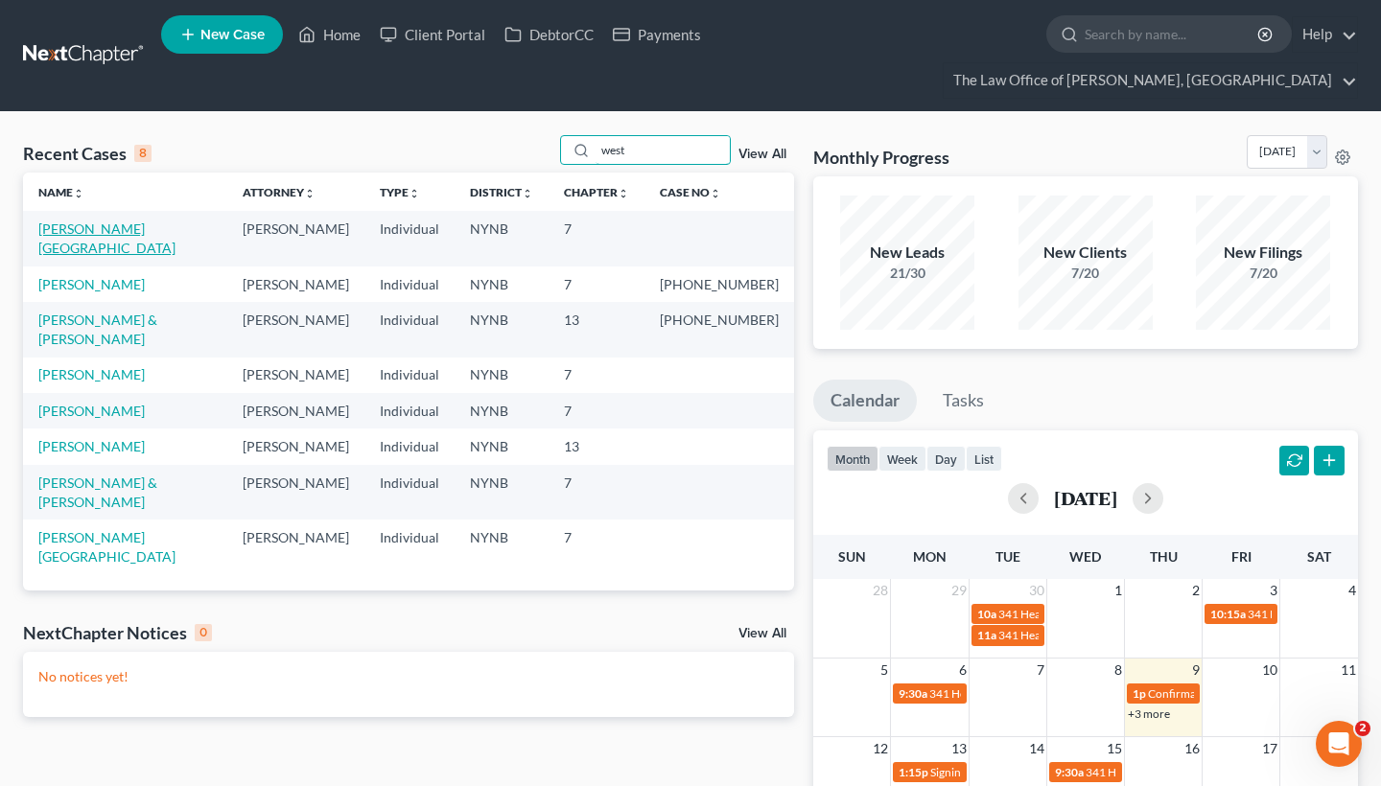
type input "west"
click at [104, 221] on link "[PERSON_NAME][GEOGRAPHIC_DATA]" at bounding box center [106, 238] width 137 height 35
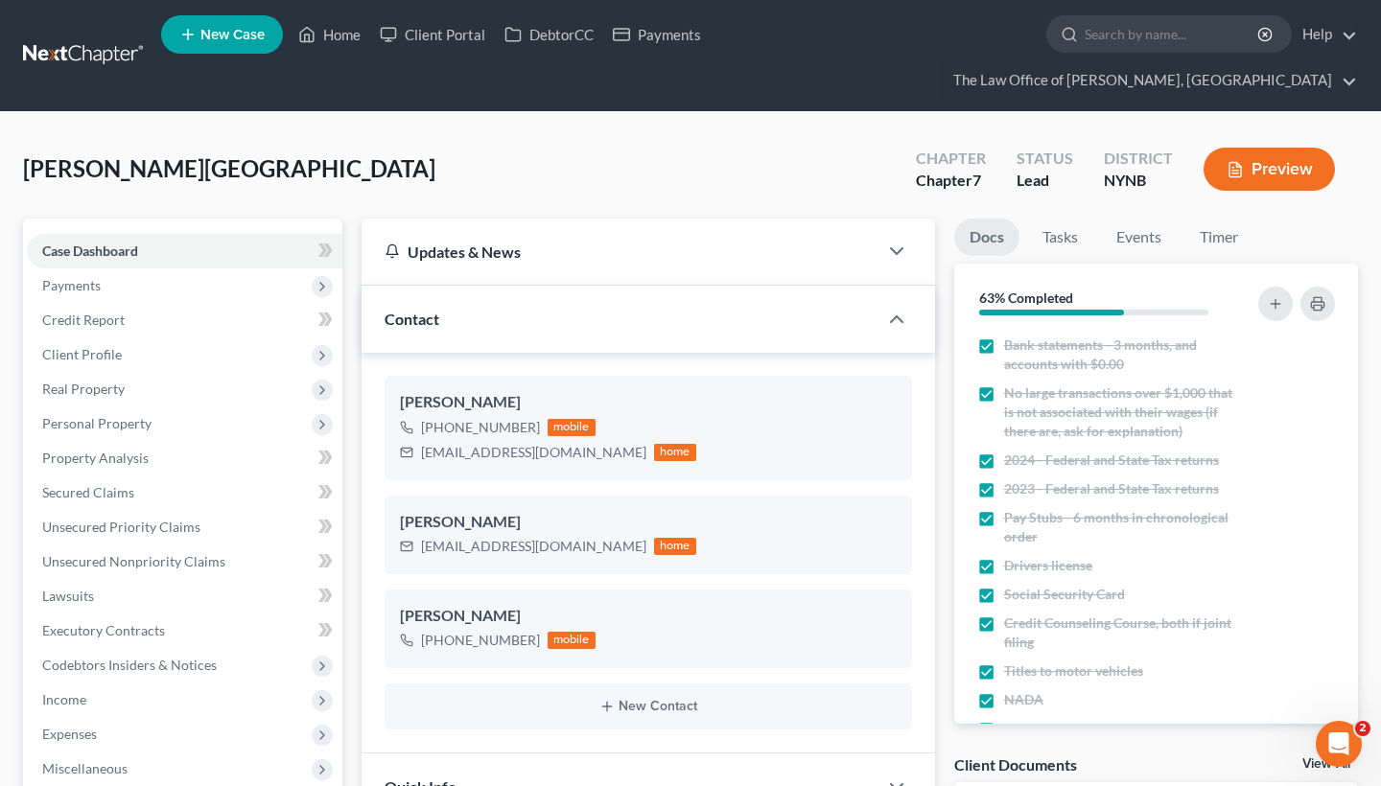
scroll to position [1559, 0]
click at [135, 372] on span "Real Property" at bounding box center [185, 389] width 316 height 35
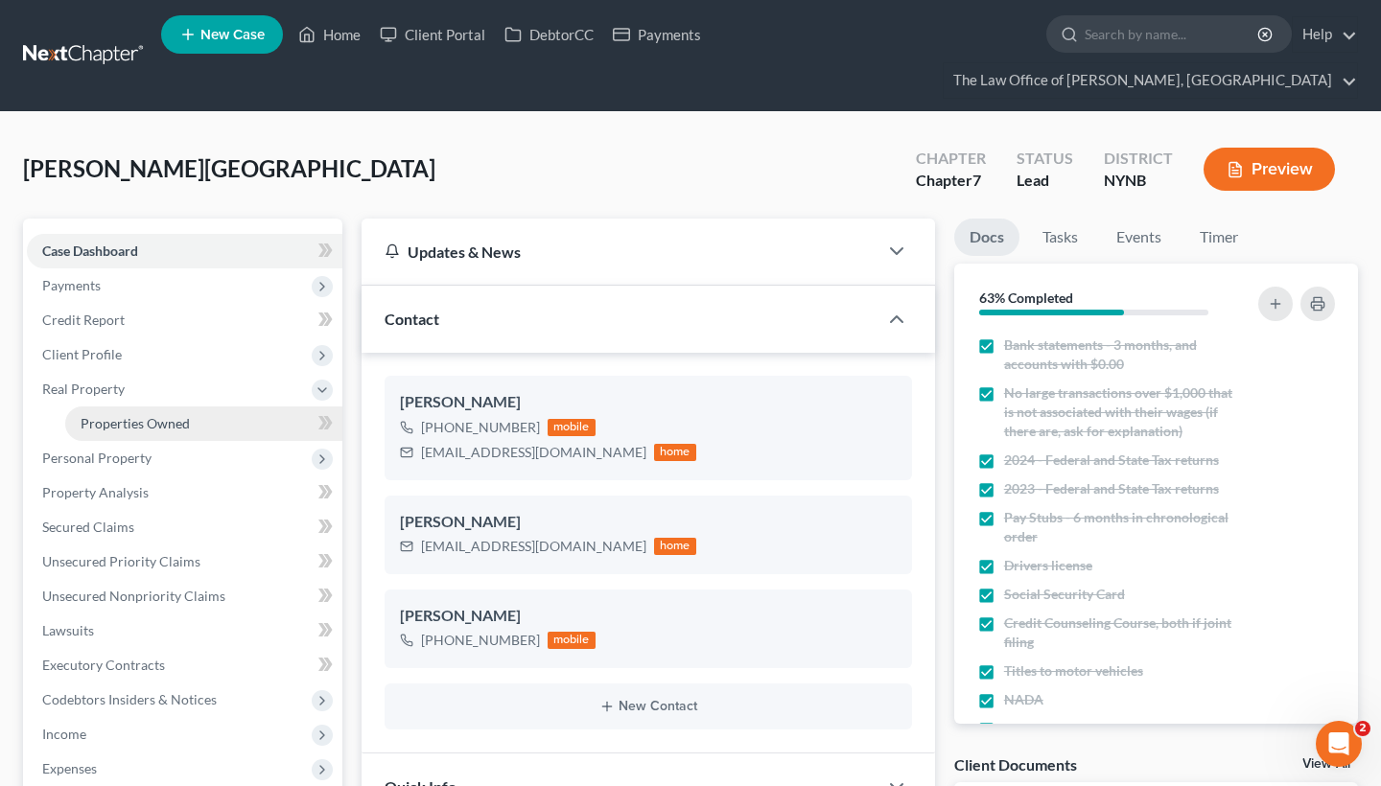
click at [142, 415] on span "Properties Owned" at bounding box center [135, 423] width 109 height 16
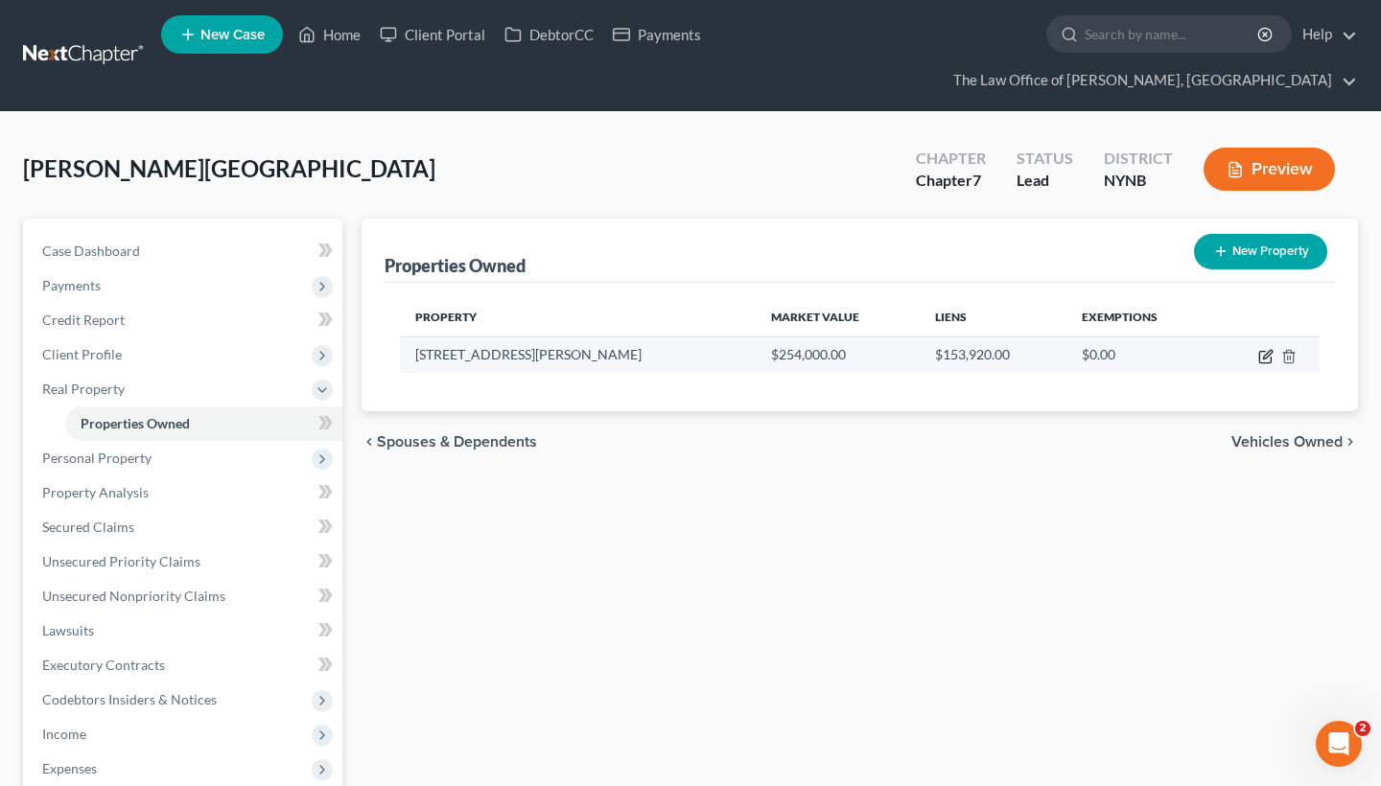
click at [1268, 349] on icon "button" at bounding box center [1265, 356] width 15 height 15
select select "35"
select select "0"
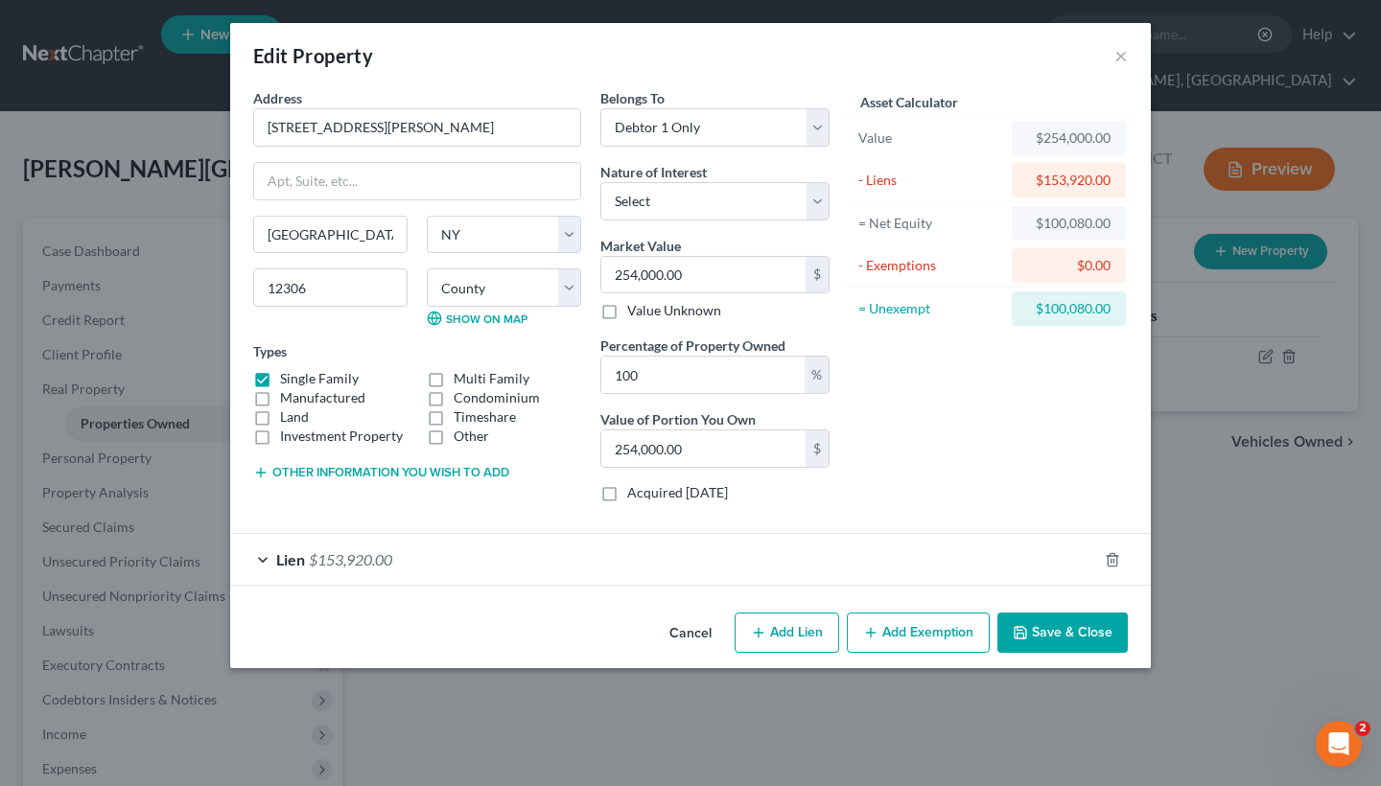
click at [603, 563] on div "Lien $153,920.00" at bounding box center [663, 559] width 867 height 51
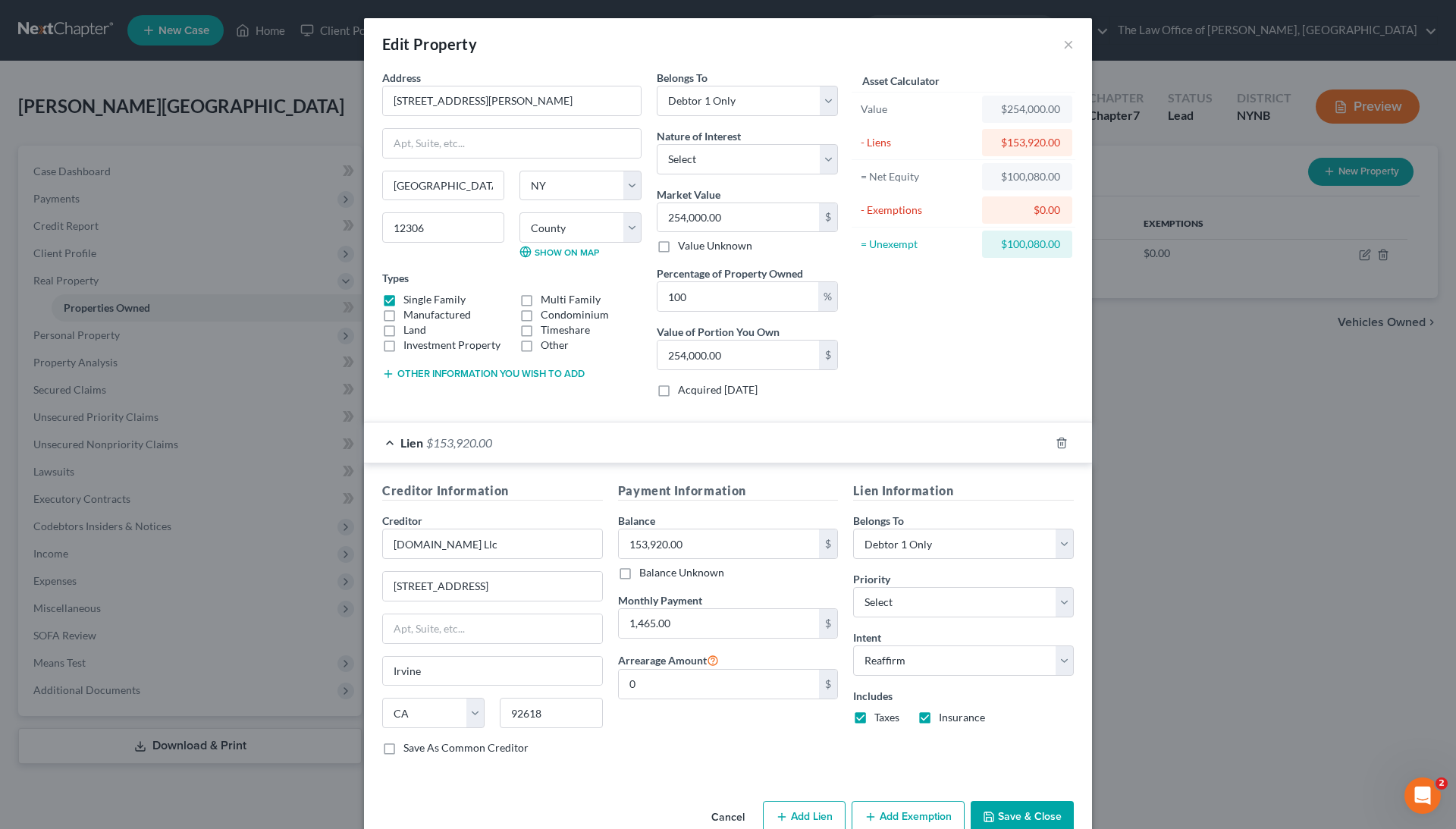
click at [286, 250] on div "Edit Property × Address * [GEOGRAPHIC_DATA][PERSON_NAME] [GEOGRAPHIC_DATA] [US_…" at bounding box center [728, 414] width 1456 height 829
click at [1091, 97] on div "Edit Property × Address * [GEOGRAPHIC_DATA][PERSON_NAME] [GEOGRAPHIC_DATA] [US_…" at bounding box center [728, 414] width 1456 height 829
click at [1065, 41] on button "×" at bounding box center [1068, 44] width 10 height 18
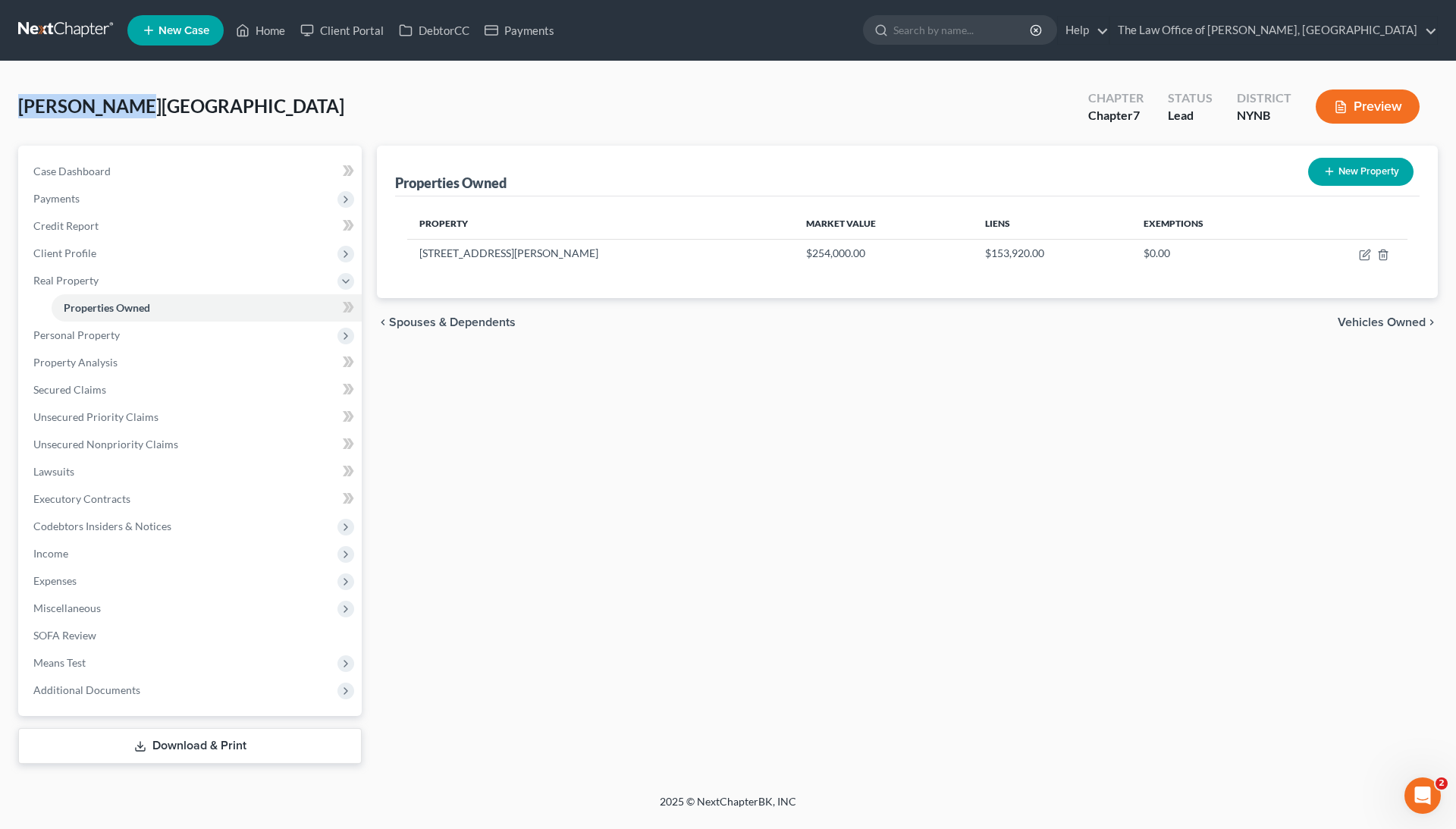
drag, startPoint x: 128, startPoint y: 108, endPoint x: 8, endPoint y: 104, distance: 120.1
click at [8, 106] on div "[PERSON_NAME] Upgraded Chapter Chapter 7 Status Lead District NYNB Preview Peti…" at bounding box center [728, 428] width 1456 height 732
copy span "[PERSON_NAME][GEOGRAPHIC_DATA]"
click at [1091, 256] on icon "button" at bounding box center [1365, 256] width 9 height 9
select select "35"
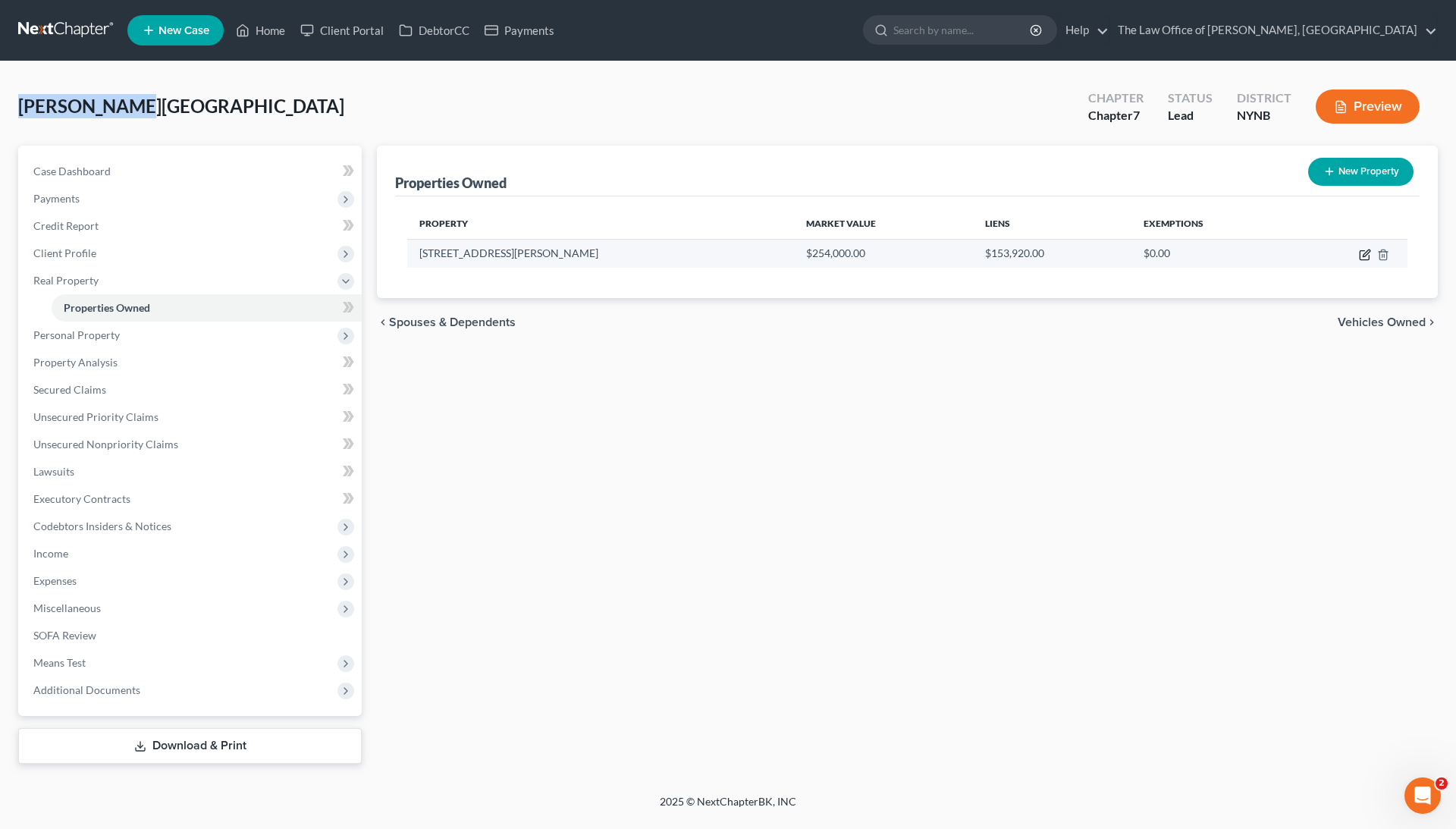
select select "0"
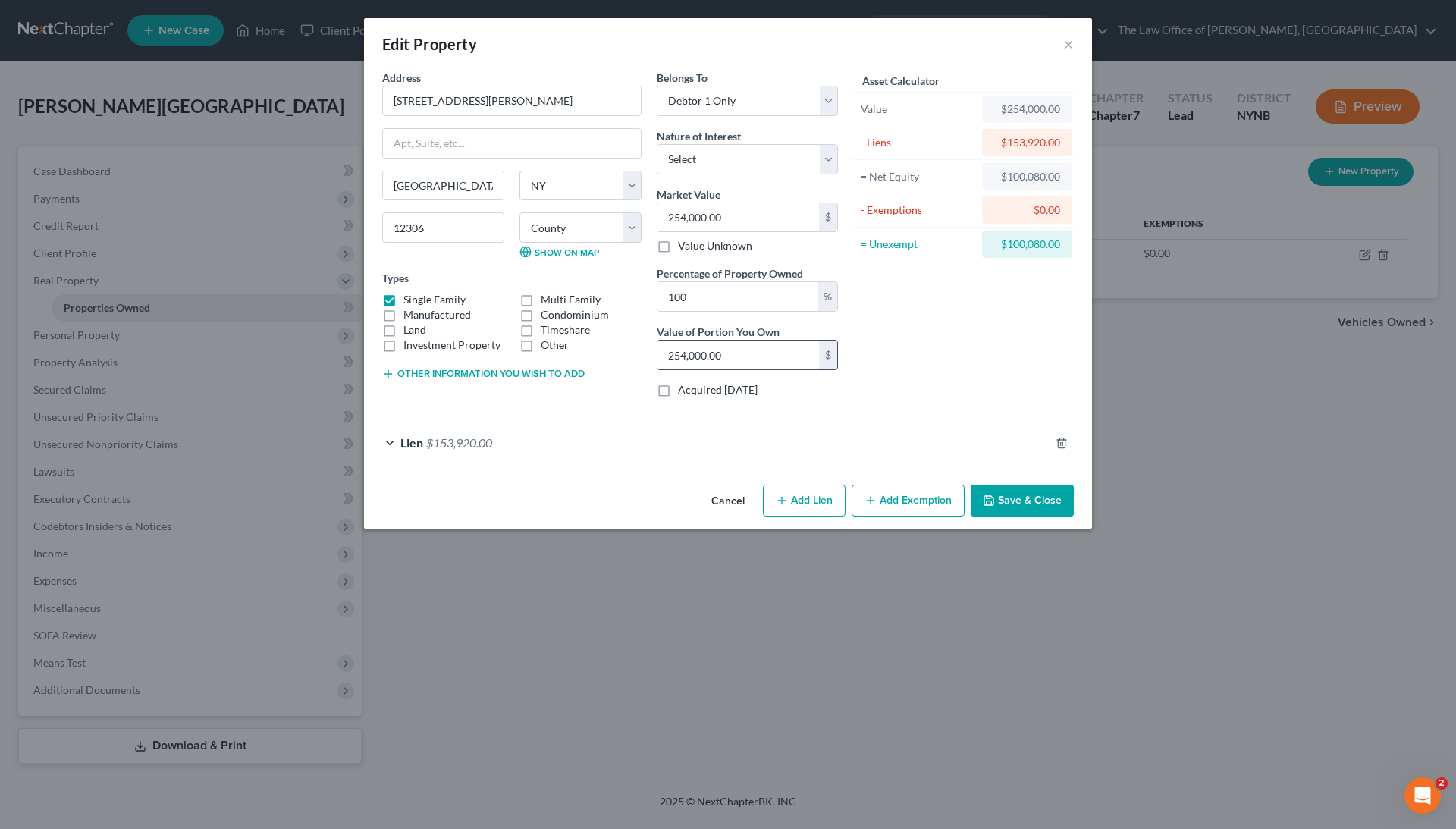
click at [686, 353] on input "254,000.00" at bounding box center [738, 355] width 161 height 28
click at [678, 438] on div "Lien $153,920.00" at bounding box center [706, 442] width 686 height 40
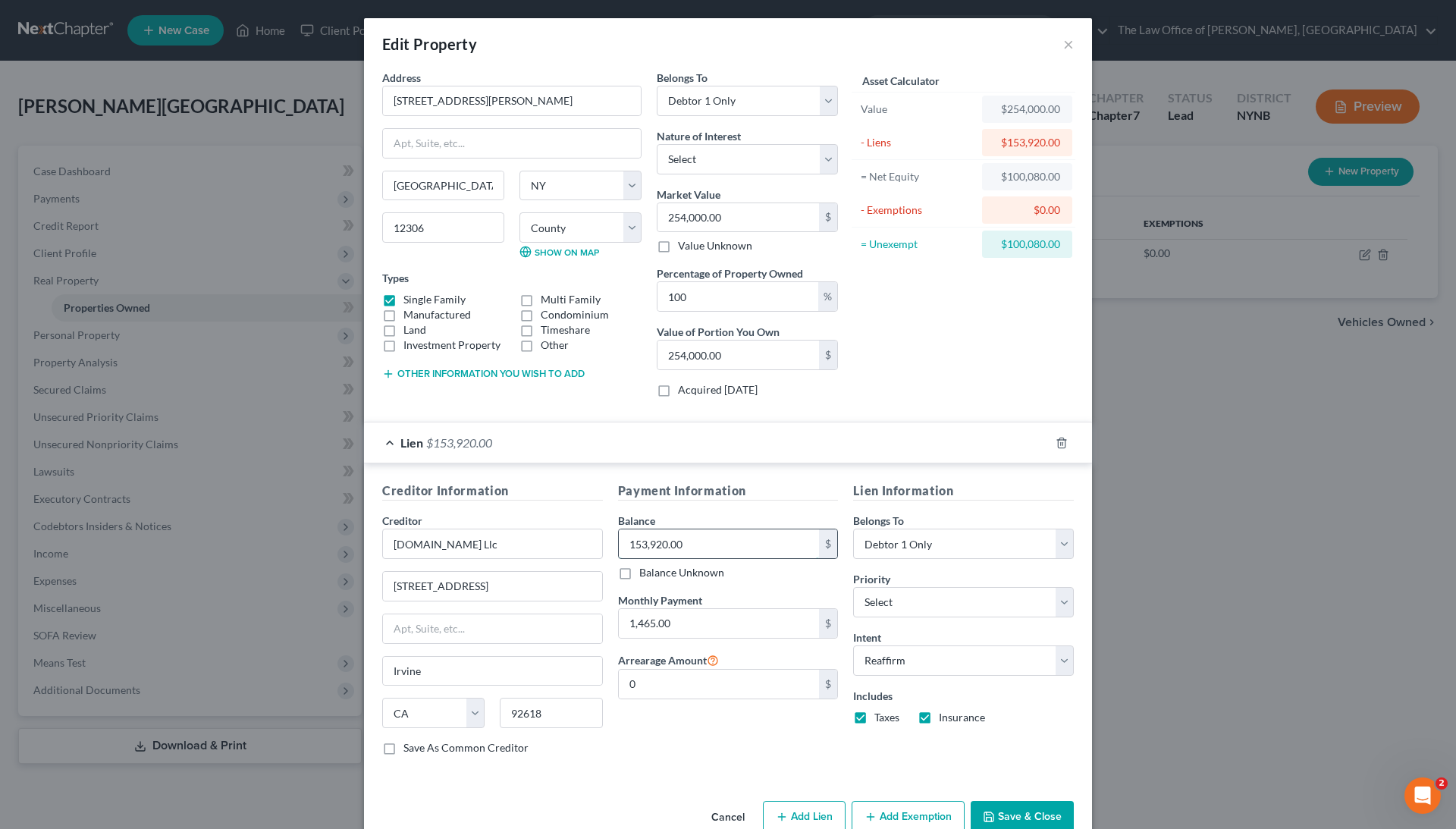
click at [651, 536] on input "153,920.00" at bounding box center [720, 543] width 201 height 28
click at [459, 546] on input "[DOMAIN_NAME] Llc" at bounding box center [492, 543] width 221 height 30
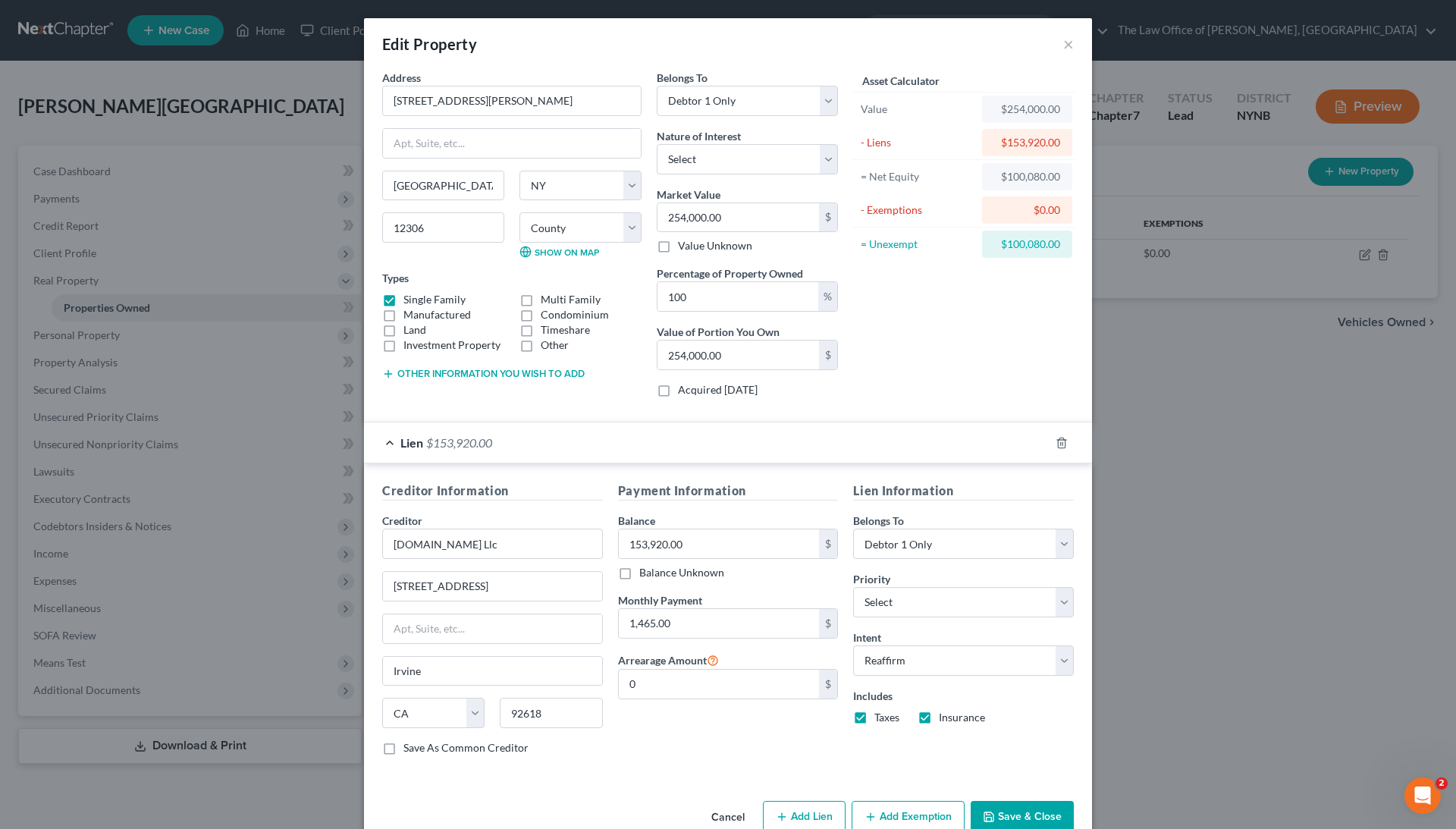
click at [1078, 49] on div "Edit Property ×" at bounding box center [728, 44] width 728 height 51
click at [1064, 38] on button "×" at bounding box center [1068, 44] width 10 height 18
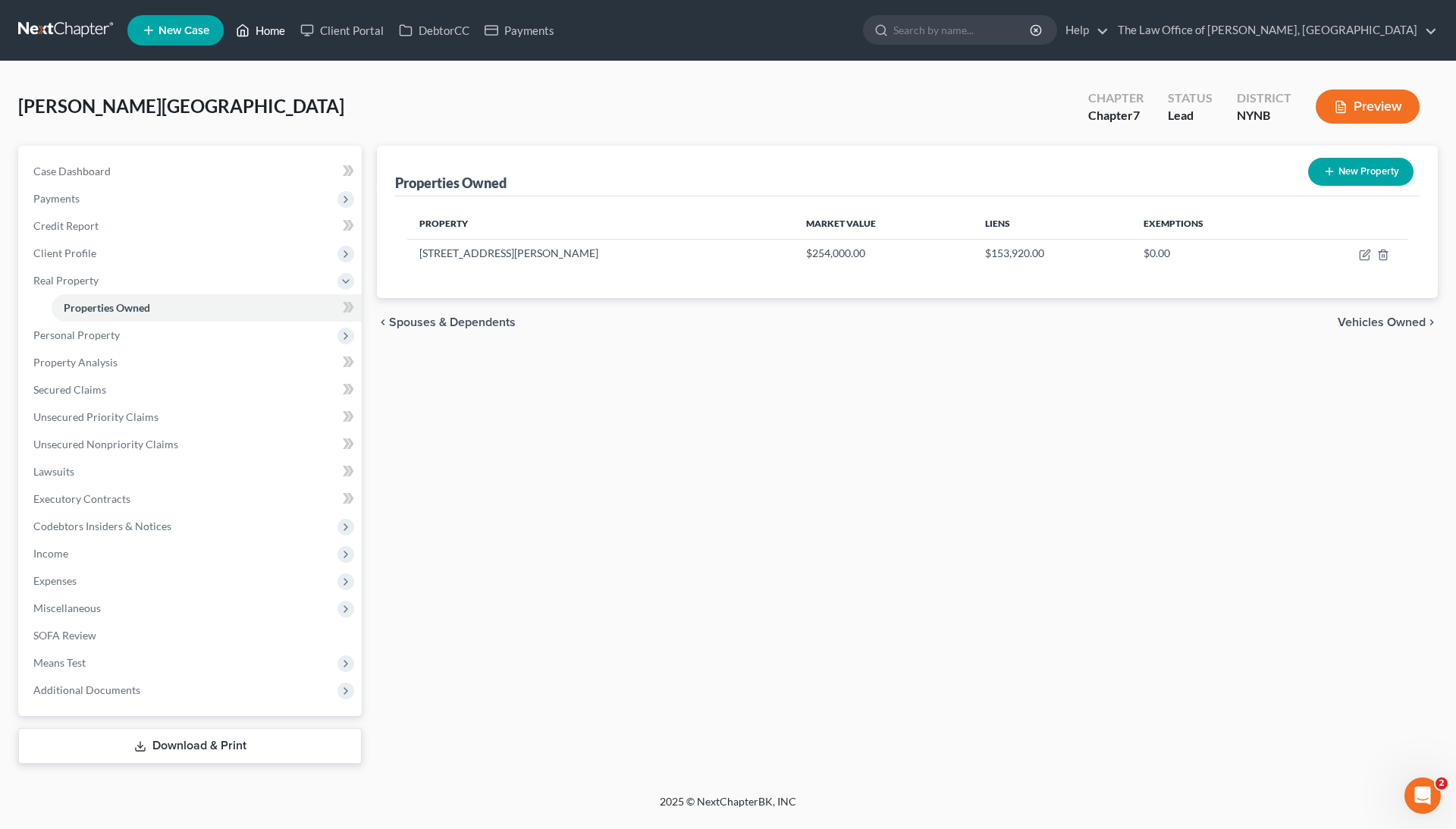
click at [249, 26] on icon at bounding box center [242, 30] width 13 height 18
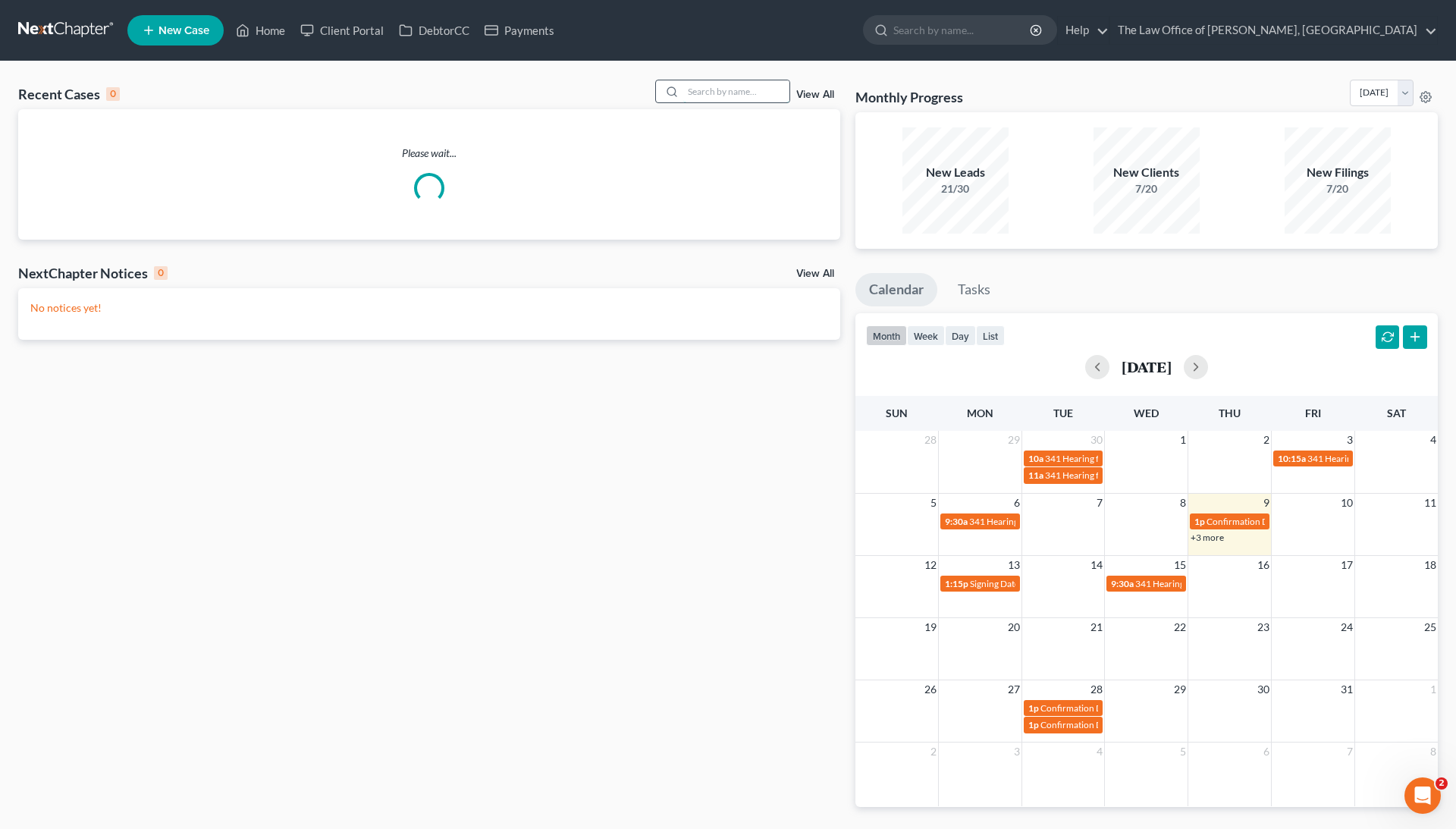
click at [710, 96] on input "search" at bounding box center [736, 92] width 106 height 22
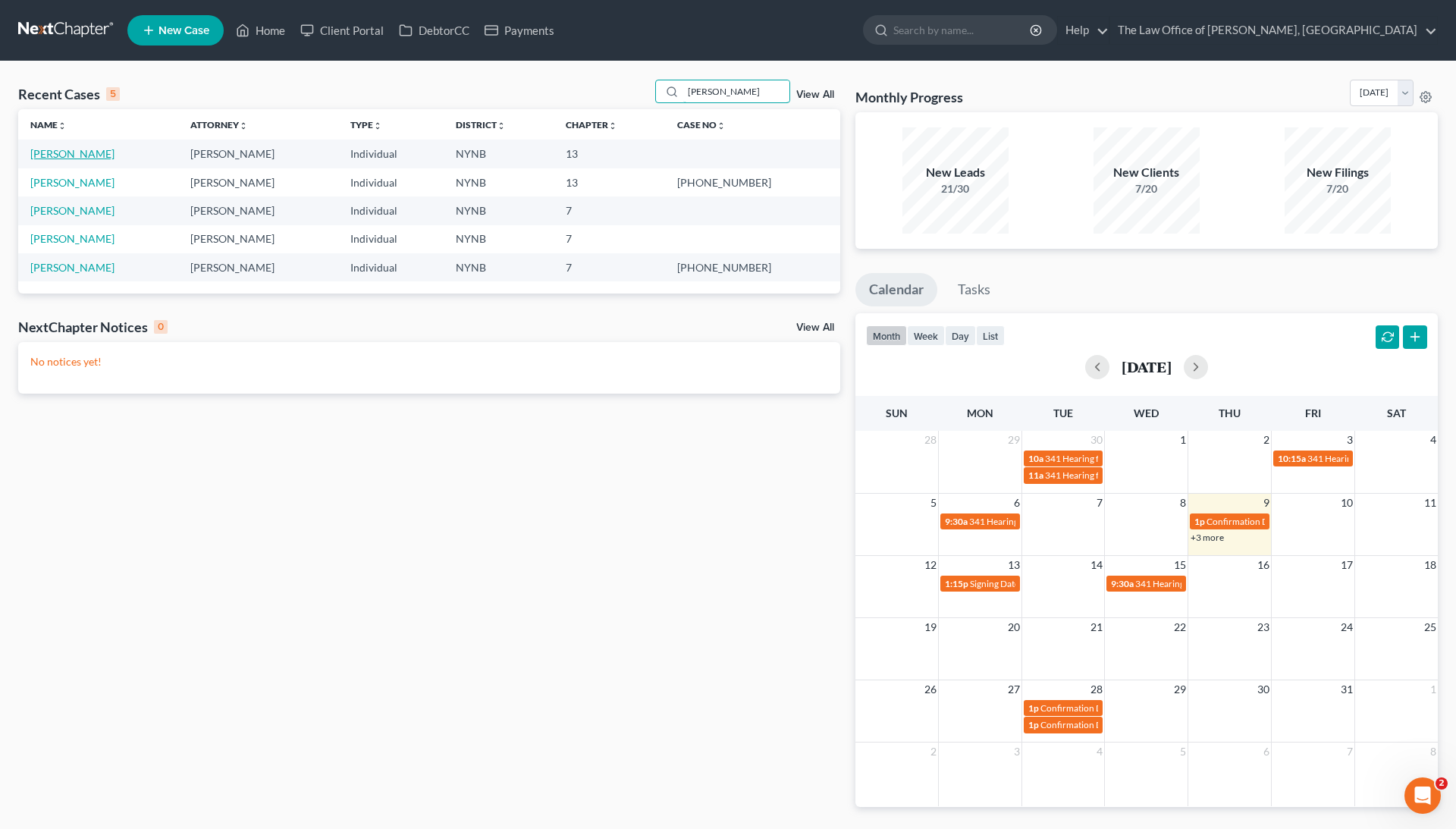
type input "[PERSON_NAME]"
click at [52, 157] on link "[PERSON_NAME]" at bounding box center [72, 153] width 84 height 13
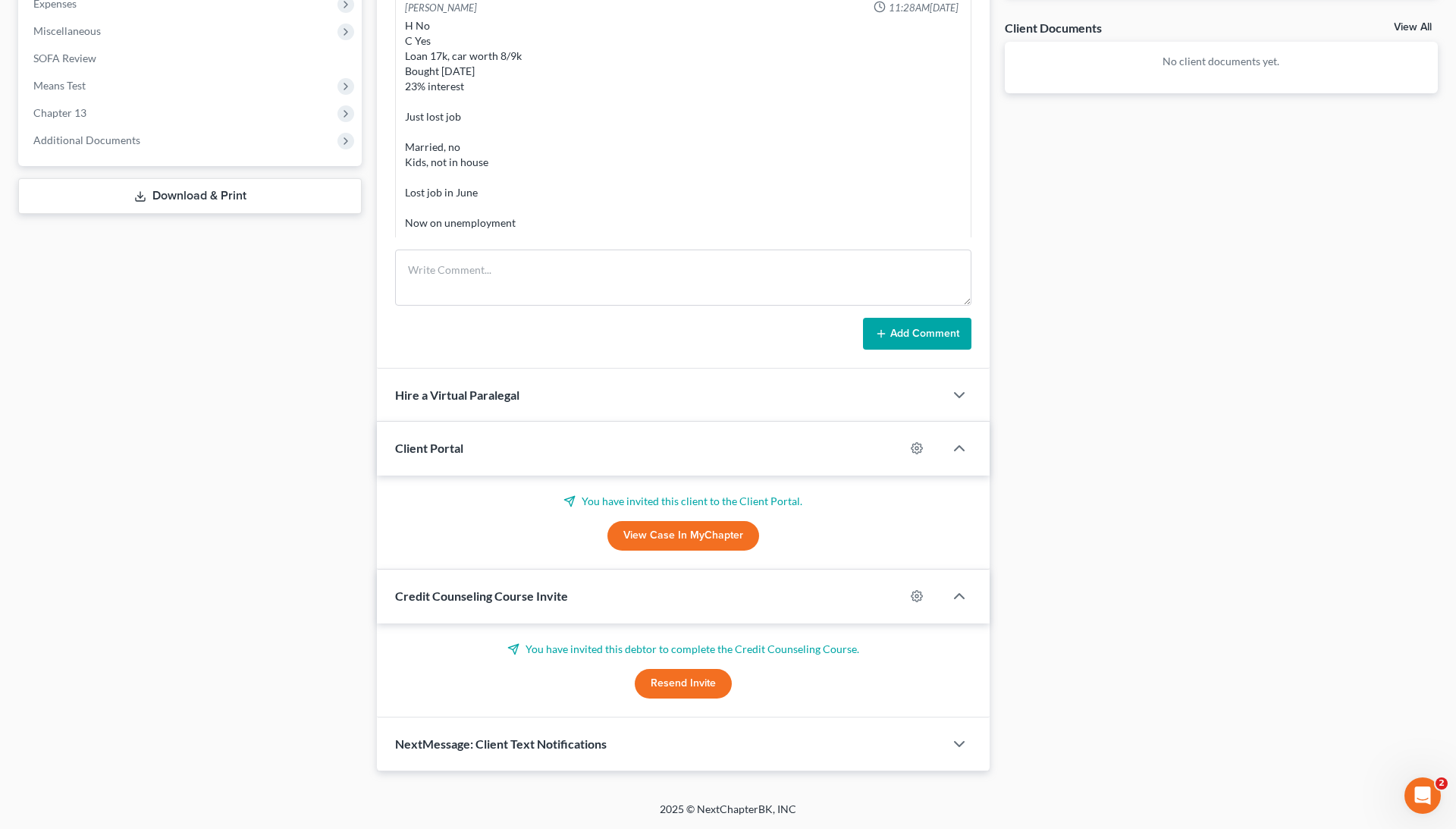
scroll to position [549, 0]
click at [705, 541] on link "View Case in MyChapter" at bounding box center [683, 537] width 152 height 30
click at [463, 621] on div "NextMessage: Client Text Notifications" at bounding box center [660, 744] width 567 height 52
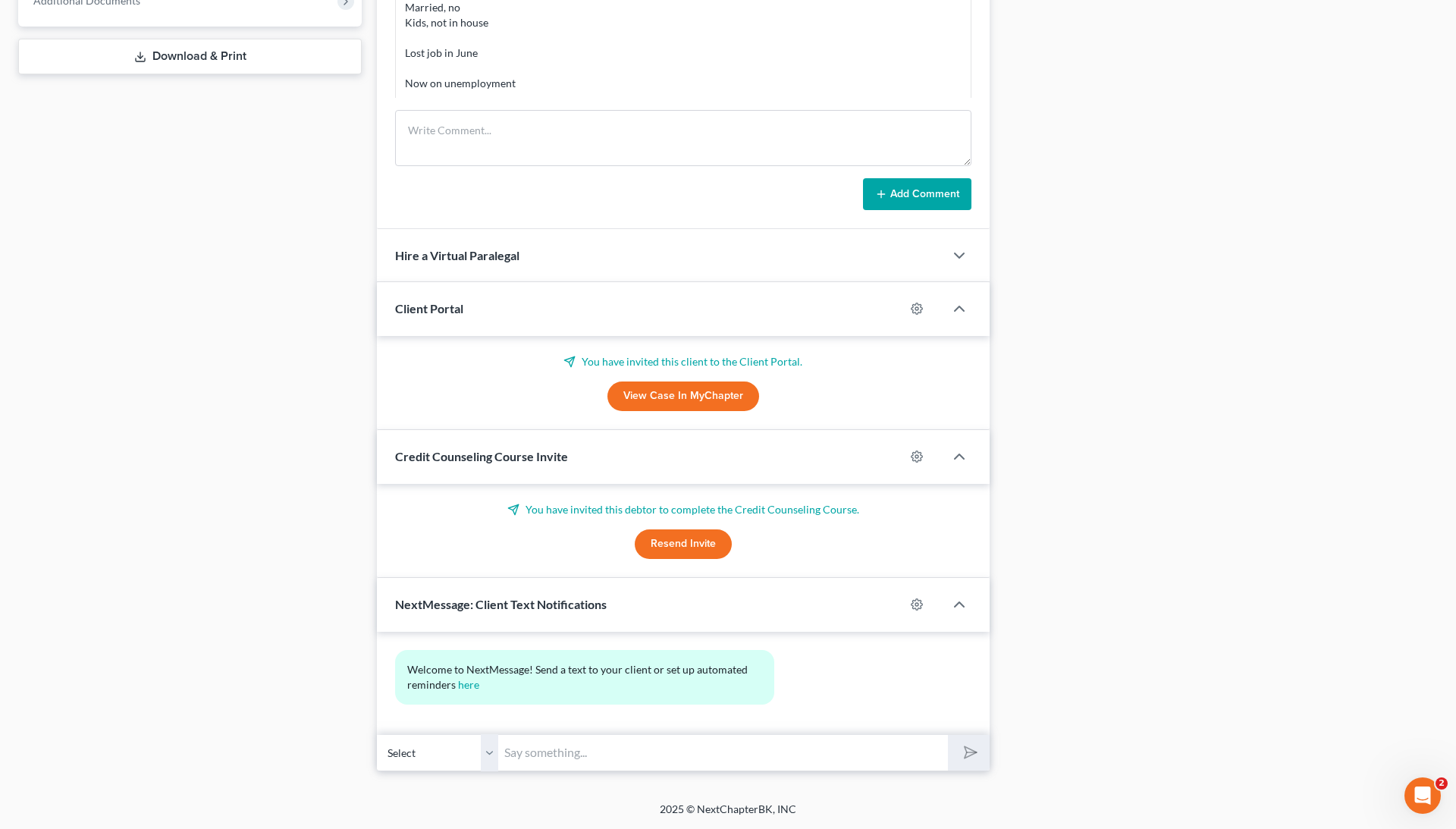
scroll to position [689, 0]
click at [916, 611] on div at bounding box center [925, 605] width 40 height 25
click at [912, 601] on icon "button" at bounding box center [917, 605] width 12 height 12
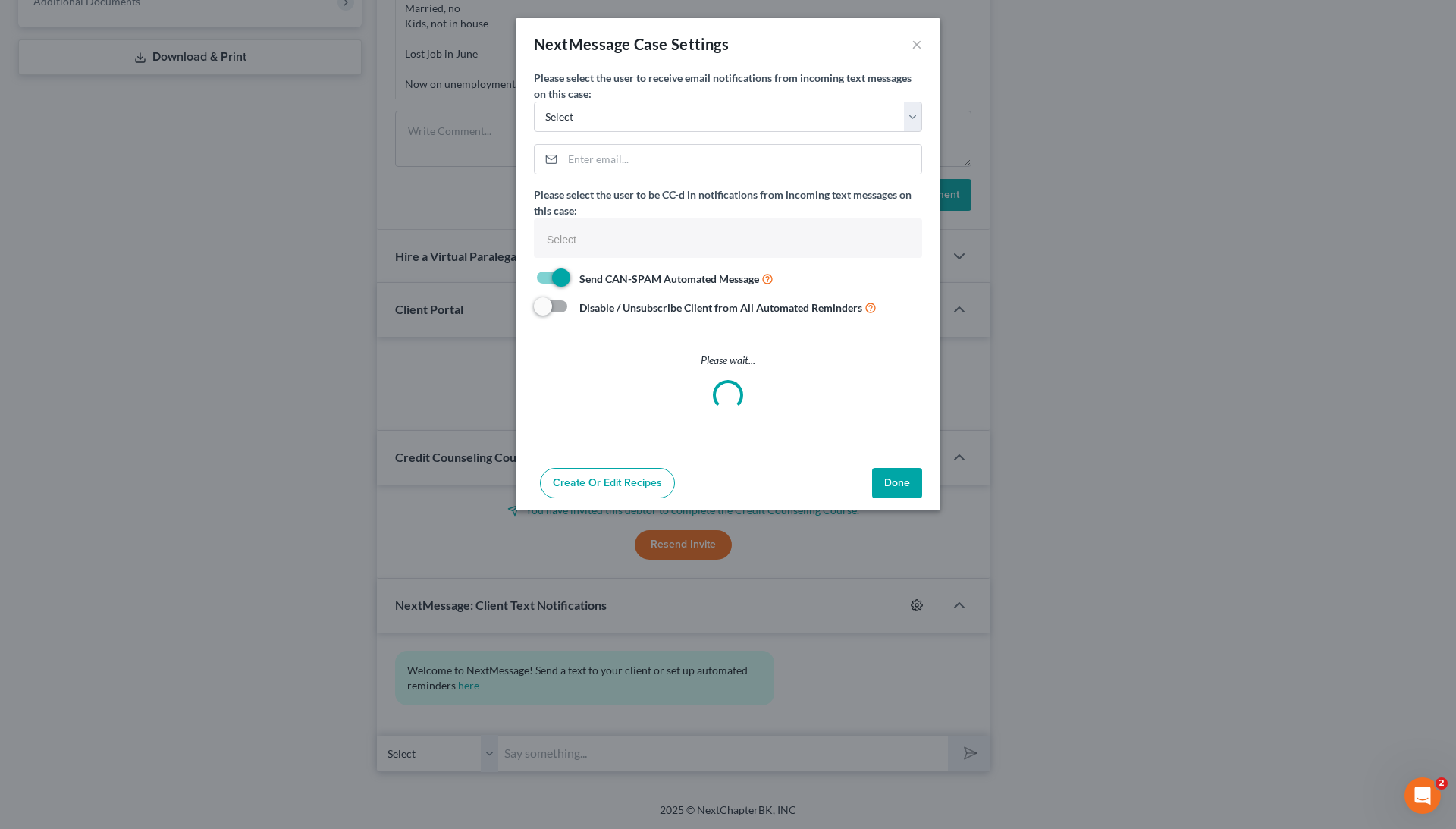
select select
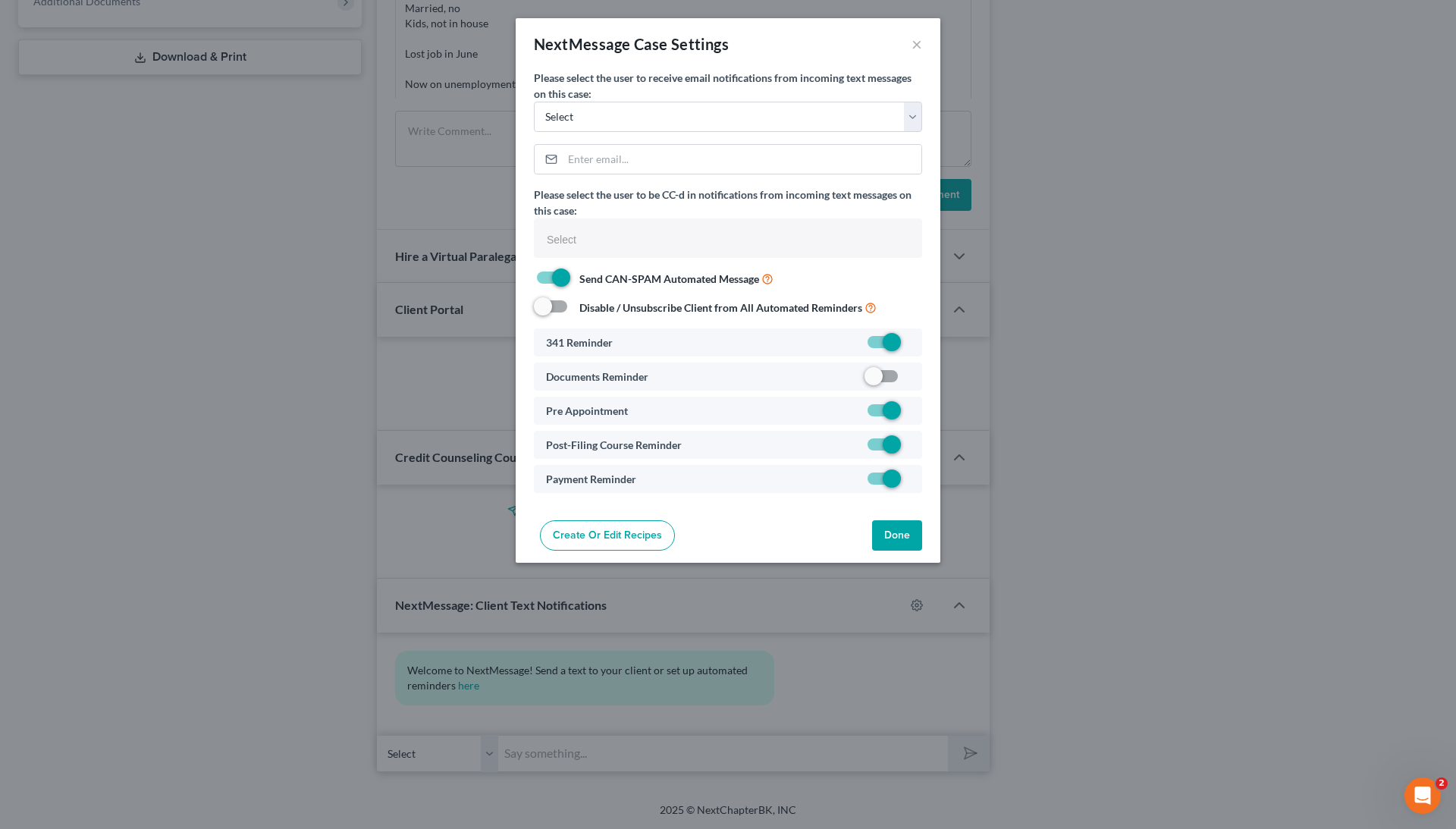
click at [887, 520] on button "Done" at bounding box center [897, 536] width 50 height 30
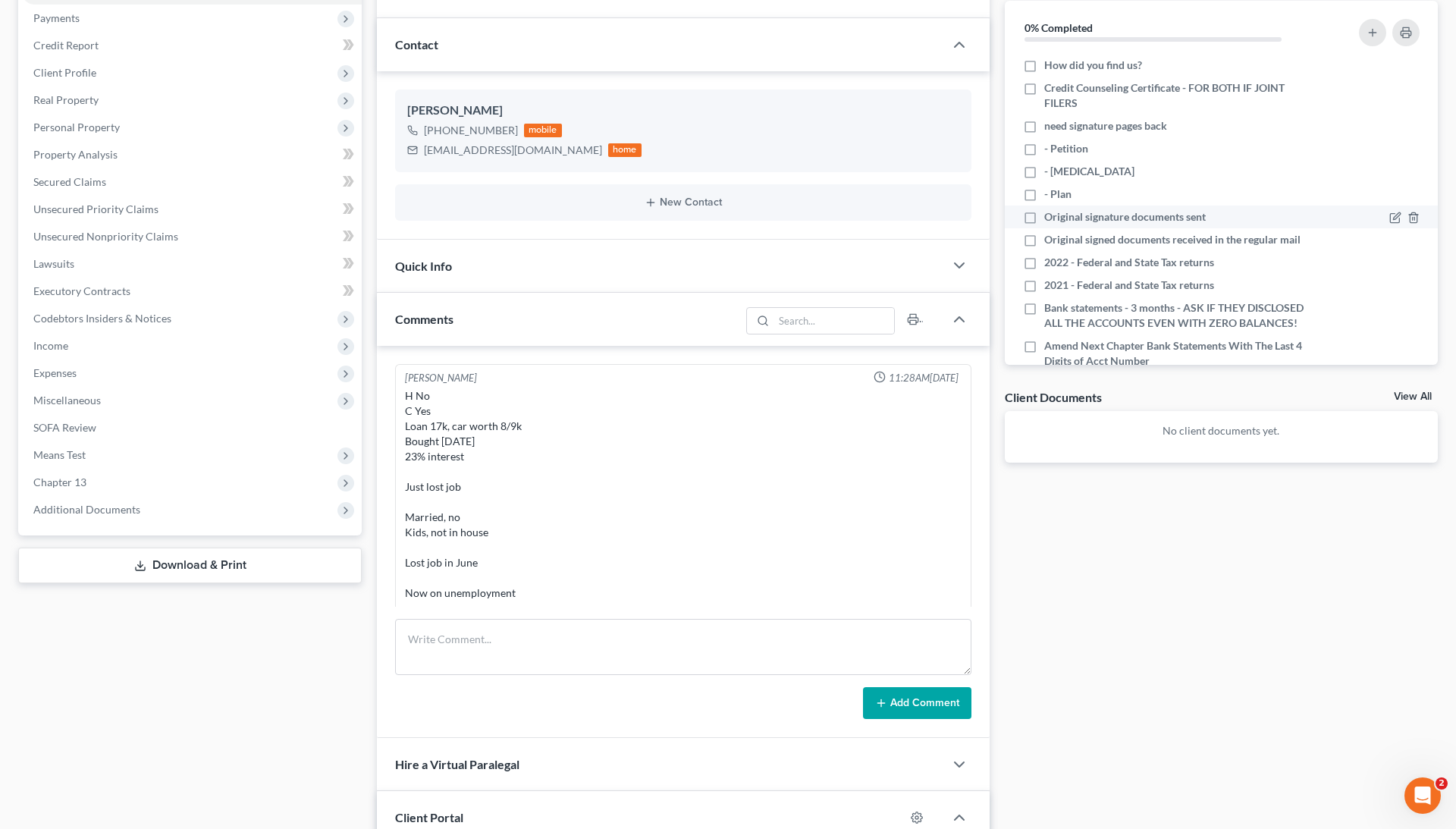
scroll to position [176, 0]
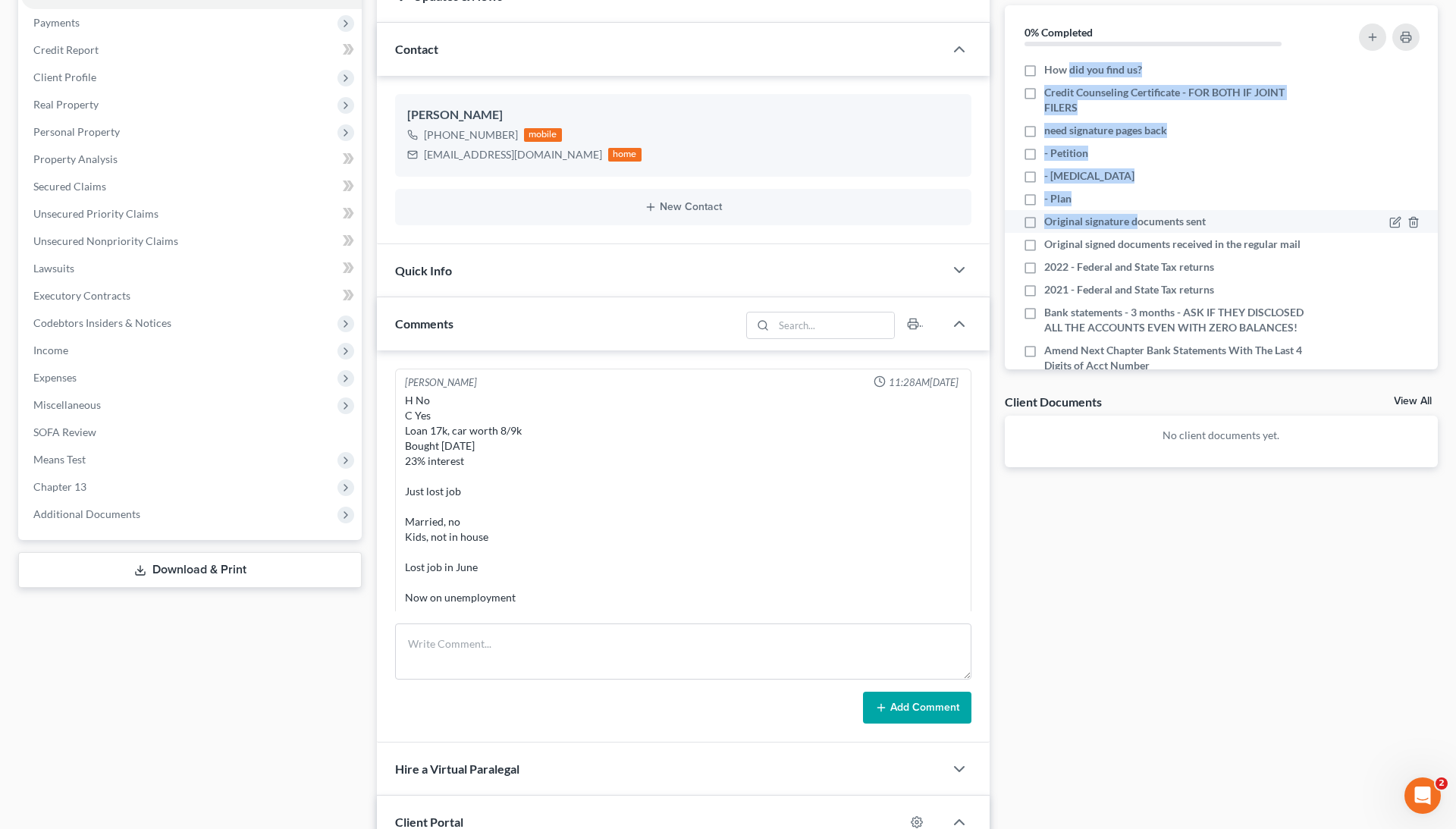
drag, startPoint x: 1042, startPoint y: 65, endPoint x: 1136, endPoint y: 213, distance: 175.3
click at [1091, 217] on ul "How did you find us? Credit Counseling Certificate - FOR BOTH IF JOINT FILERS n…" at bounding box center [1221, 566] width 409 height 1016
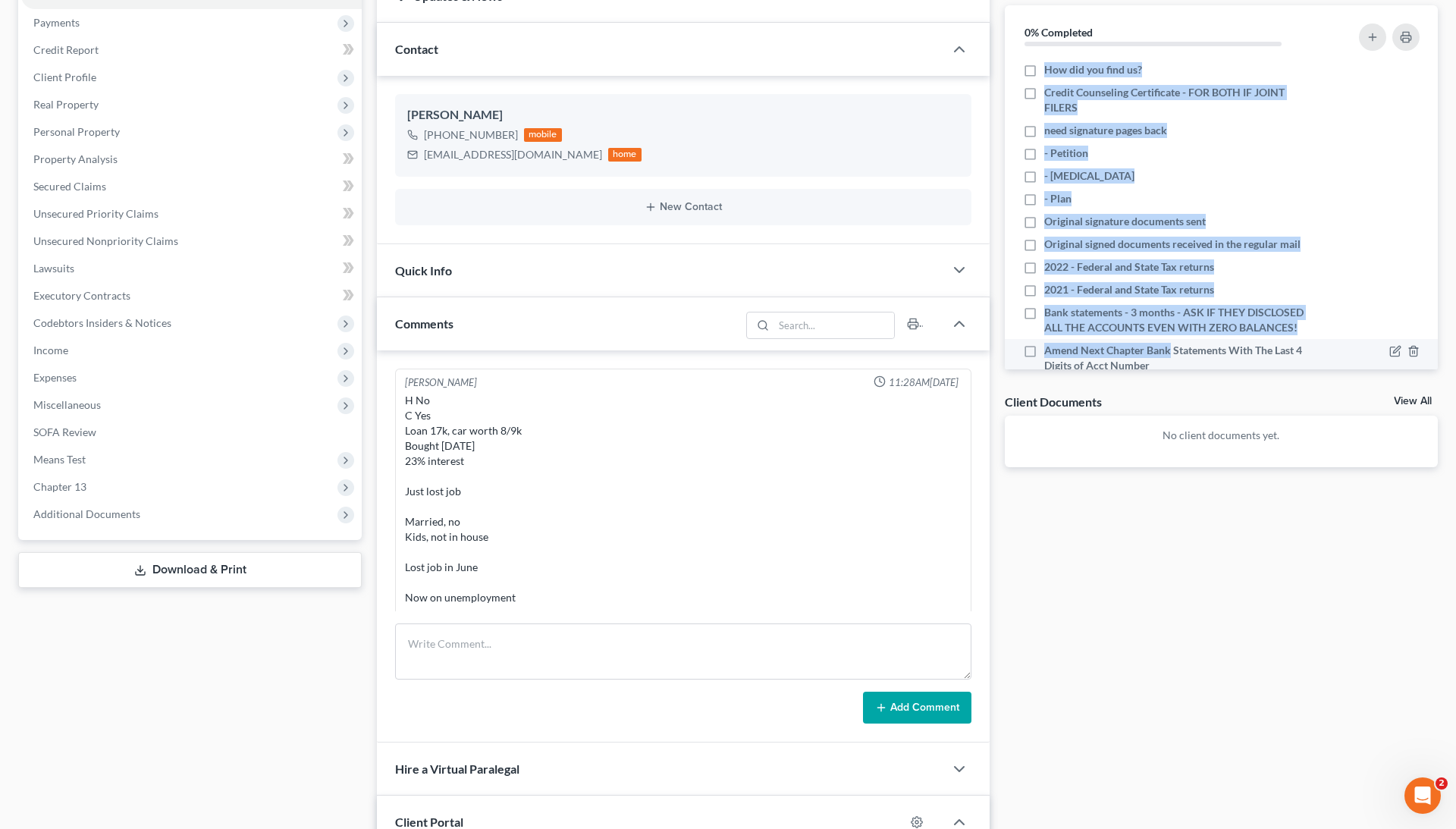
drag, startPoint x: 1023, startPoint y: 55, endPoint x: 1166, endPoint y: 344, distance: 322.4
click at [1091, 344] on div "0% Completed Nothing here yet! How did you find us? Credit Counseling Certifica…" at bounding box center [1222, 187] width 433 height 364
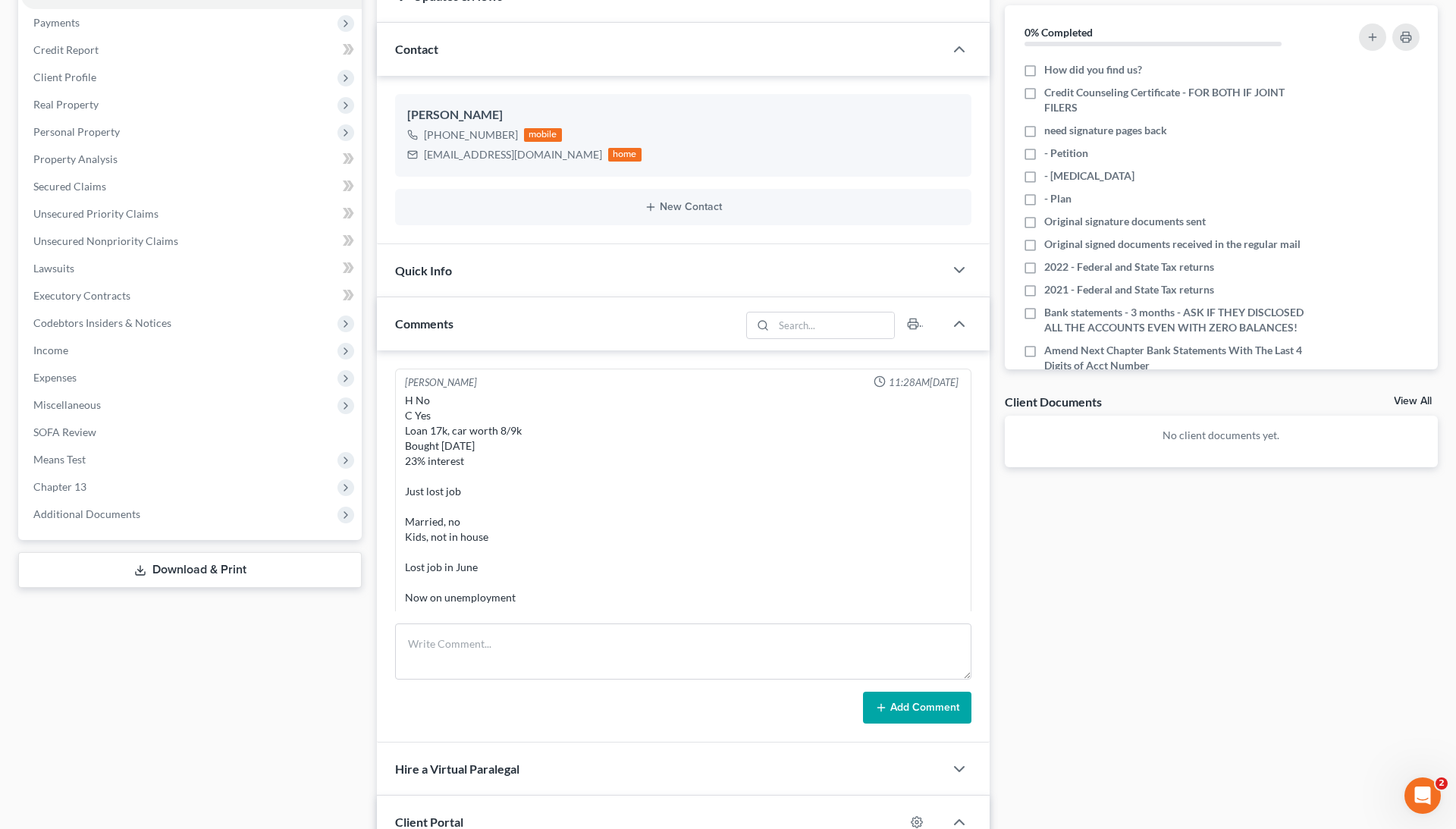
click at [1091, 517] on div "Docs Tasks Events Timer 0% Completed Nothing here yet! How did you find us? Cre…" at bounding box center [1221, 627] width 448 height 1315
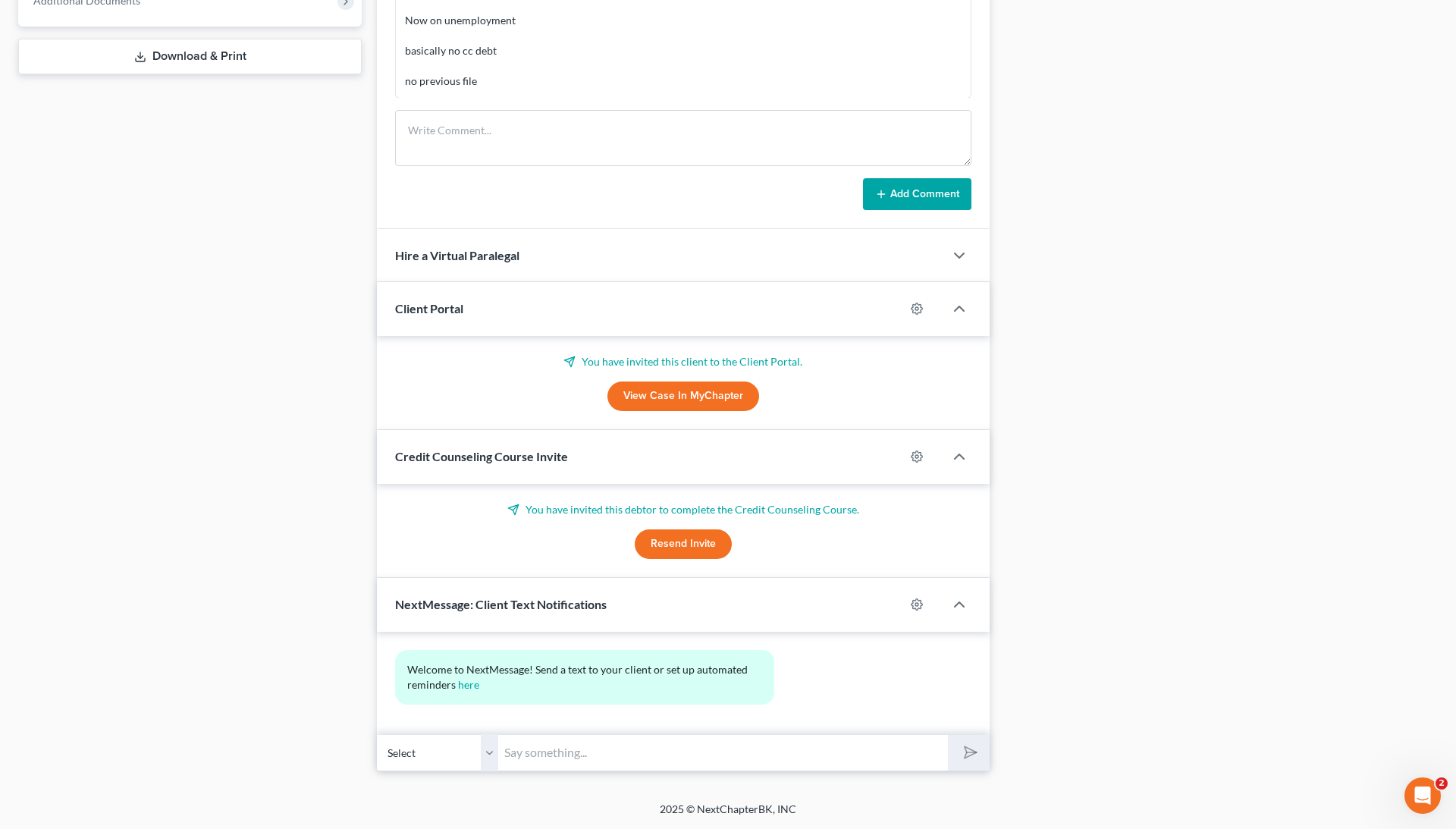
scroll to position [689, 0]
click at [906, 313] on div at bounding box center [925, 309] width 40 height 25
click at [914, 313] on icon "button" at bounding box center [917, 310] width 11 height 11
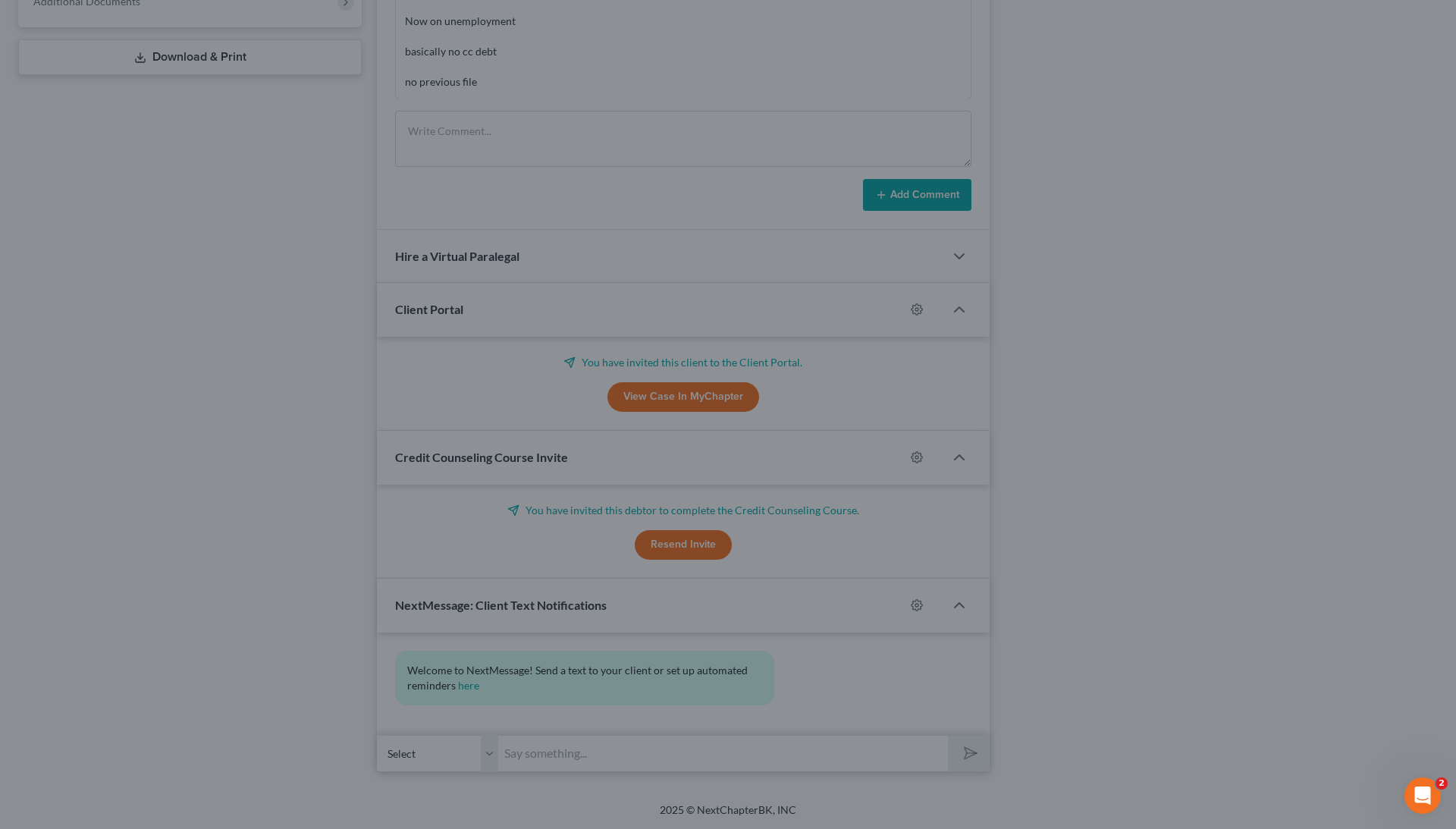
click at [198, 468] on div "MyChapter Settings for [PERSON_NAME] If you would like to add custom instructio…" at bounding box center [728, 414] width 1456 height 829
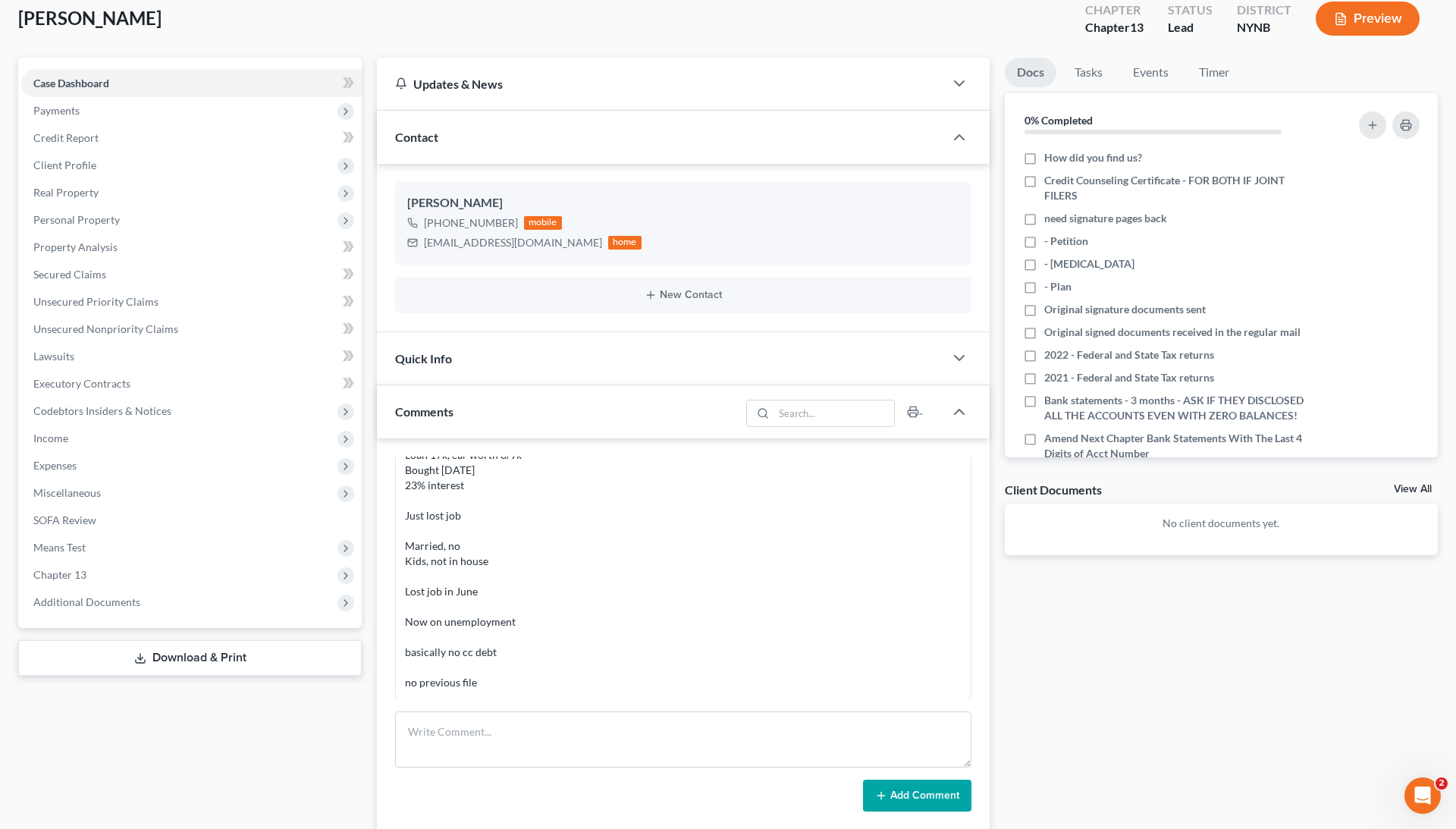
scroll to position [55, 0]
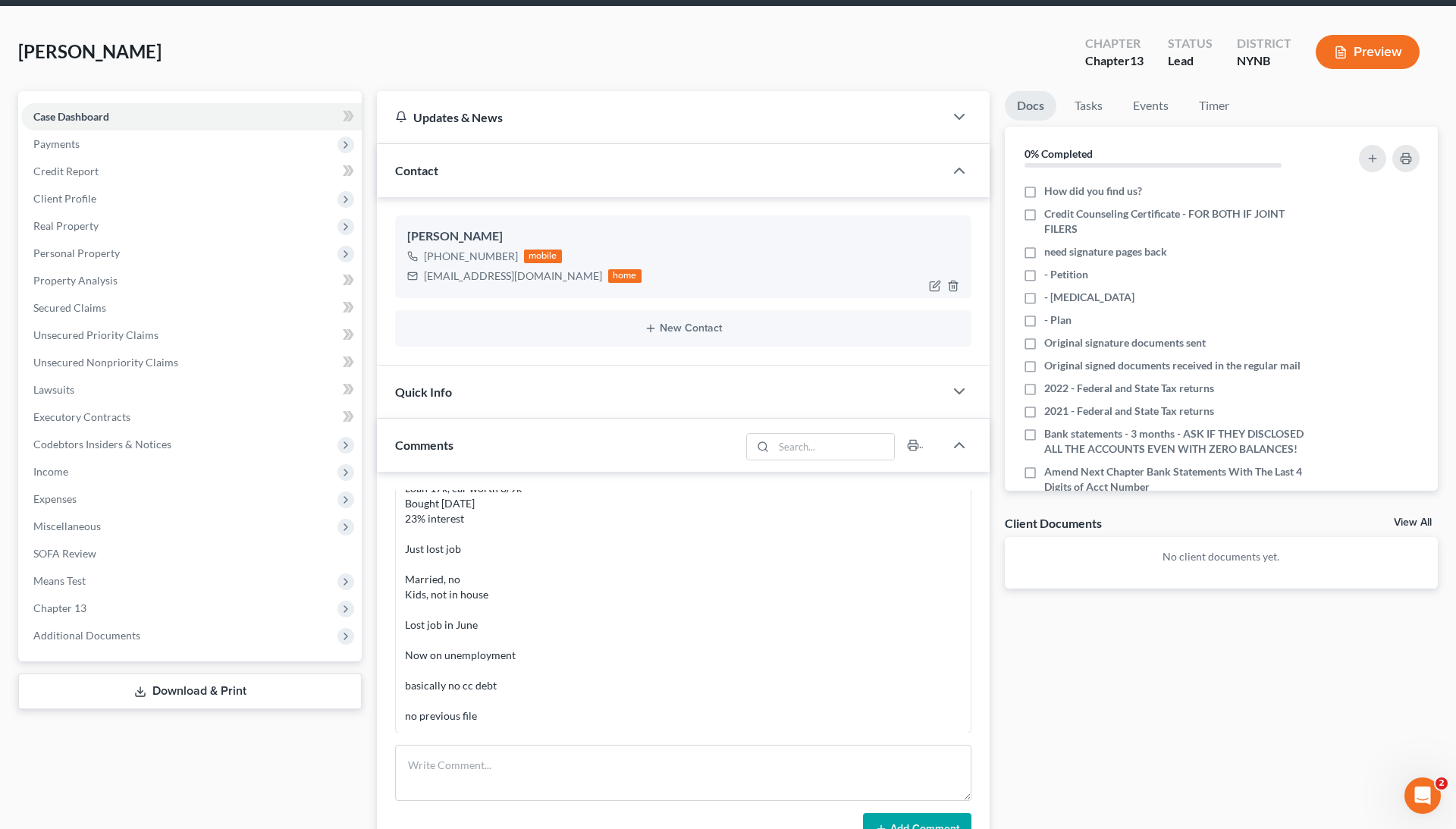
click at [465, 271] on div "[EMAIL_ADDRESS][DOMAIN_NAME]" at bounding box center [512, 275] width 178 height 15
copy div "[EMAIL_ADDRESS][DOMAIN_NAME]"
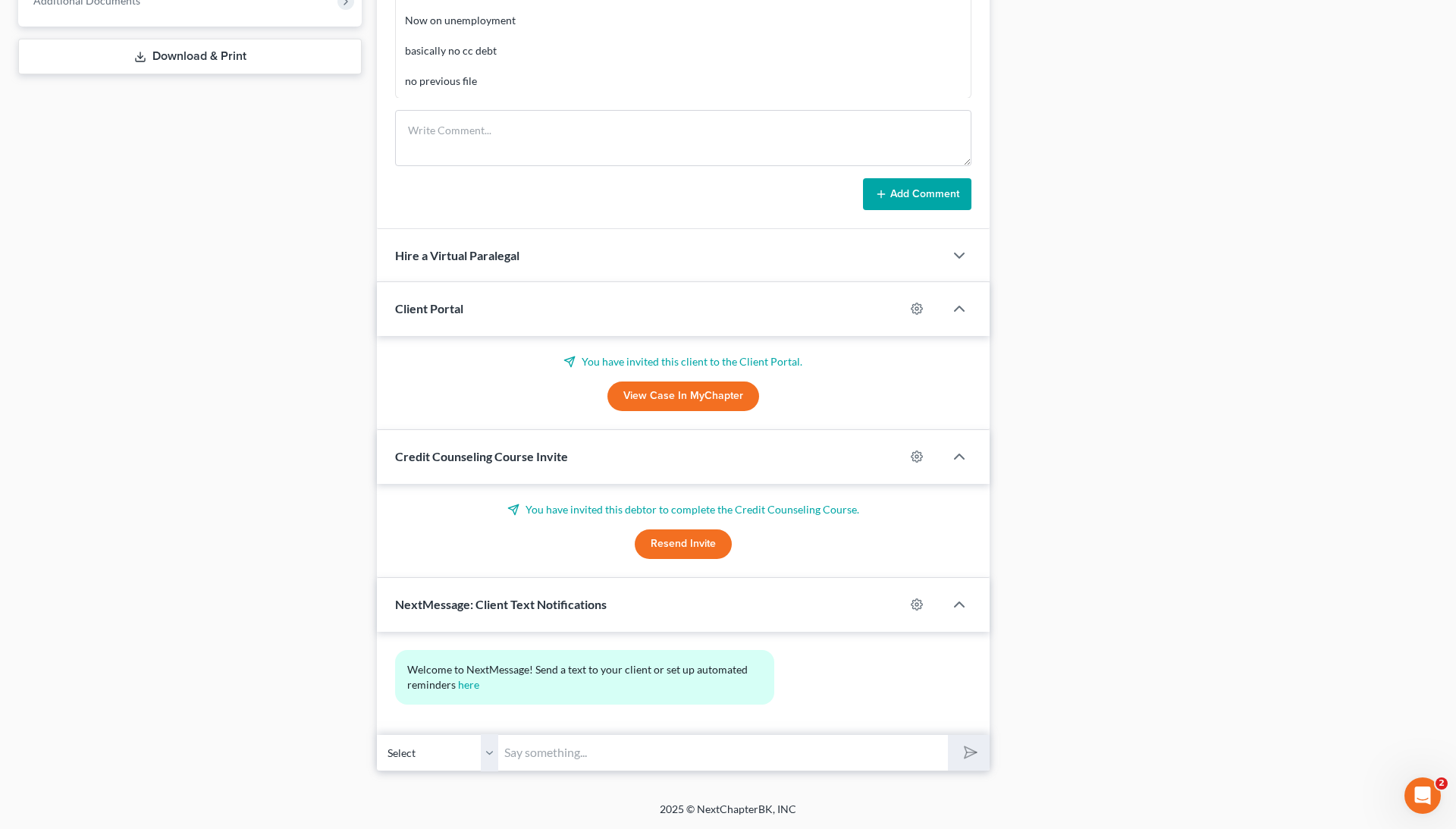
scroll to position [689, 0]
click at [906, 310] on div at bounding box center [925, 309] width 40 height 25
click at [916, 309] on icon "button" at bounding box center [917, 309] width 12 height 12
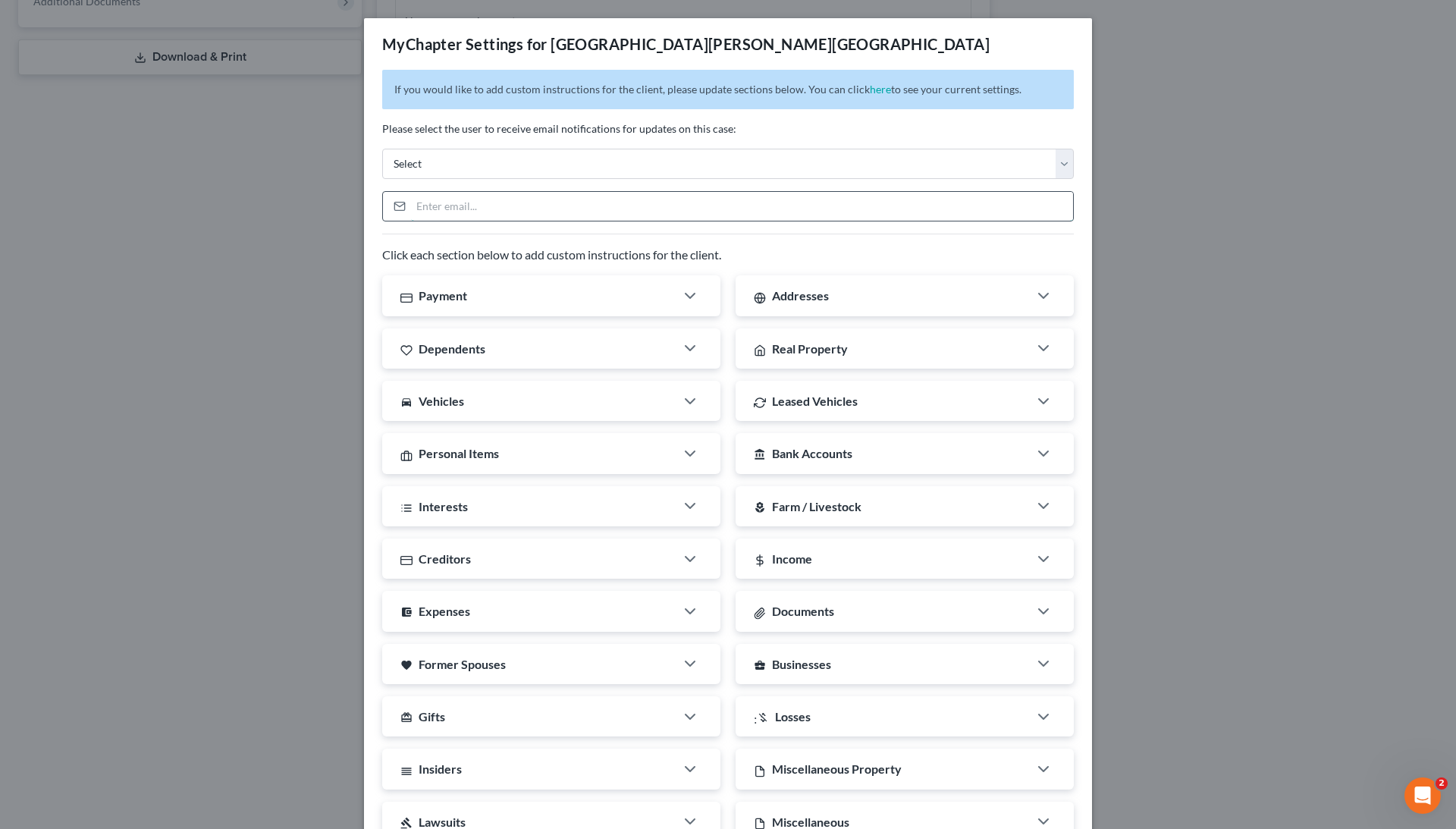
paste input "[EMAIL_ADDRESS][DOMAIN_NAME]"
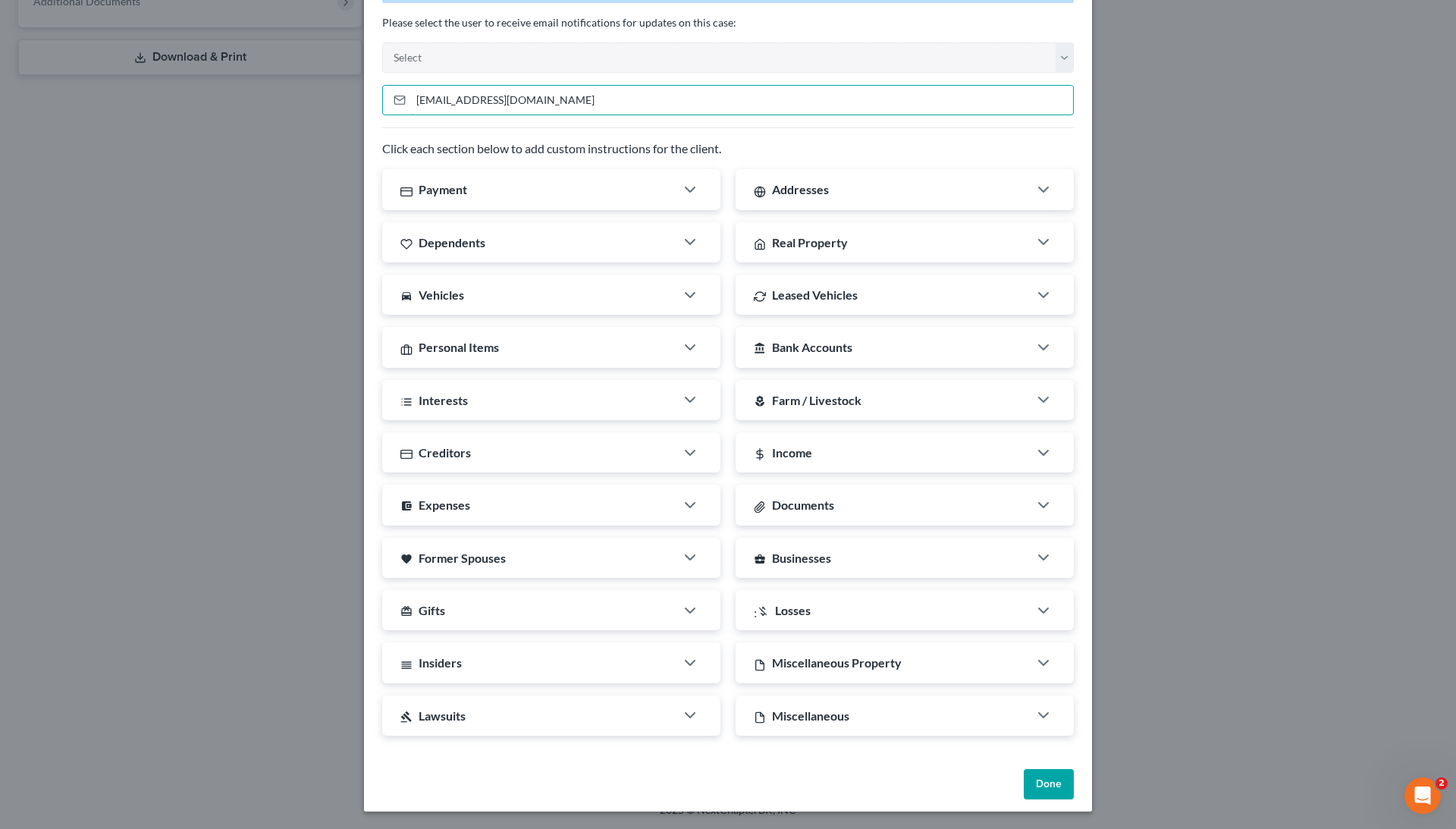
scroll to position [104, 0]
type input "[EMAIL_ADDRESS][DOMAIN_NAME]"
click at [1041, 621] on button "Done" at bounding box center [1049, 785] width 50 height 30
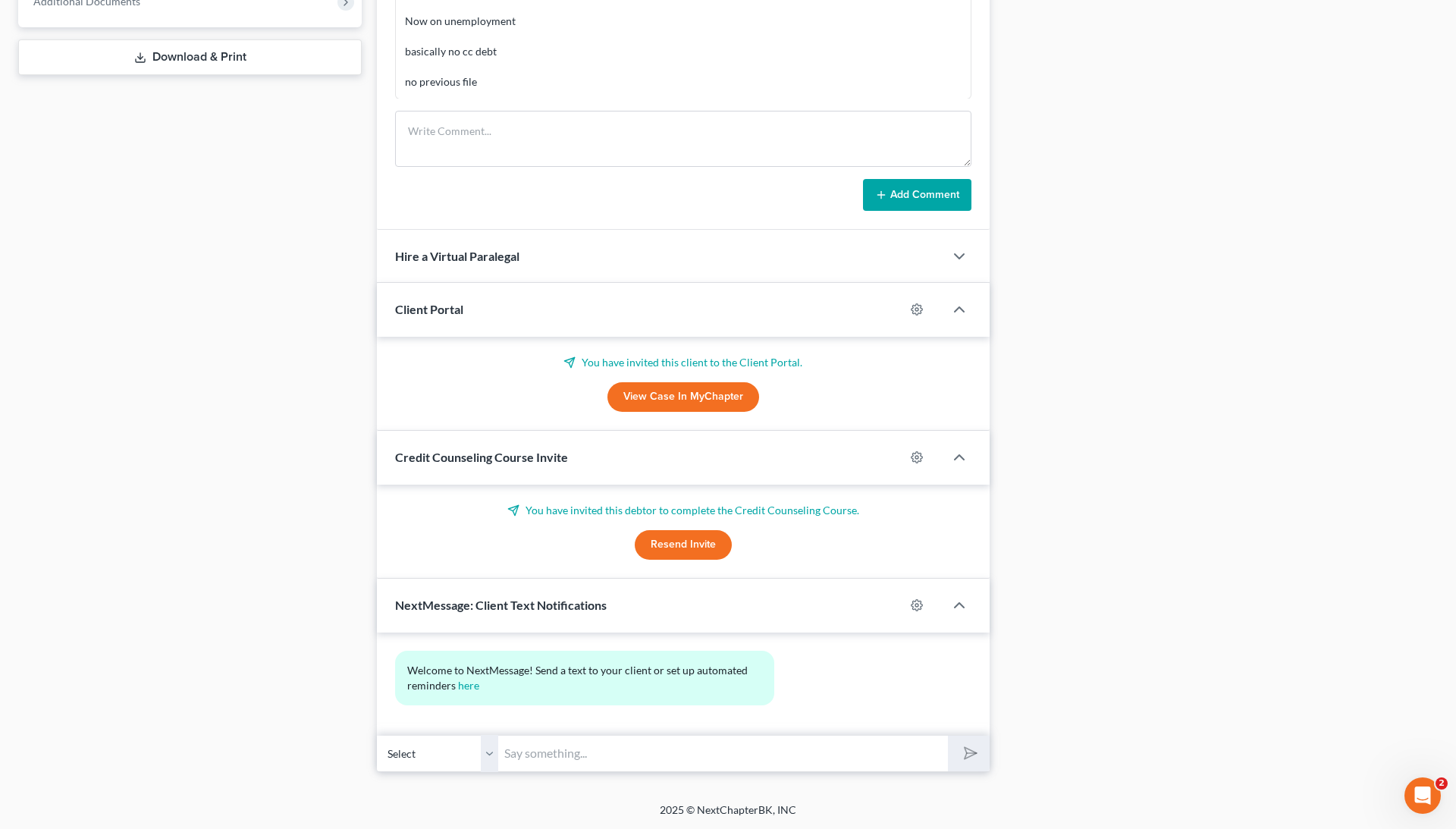
click at [698, 398] on link "View Case in MyChapter" at bounding box center [683, 397] width 152 height 30
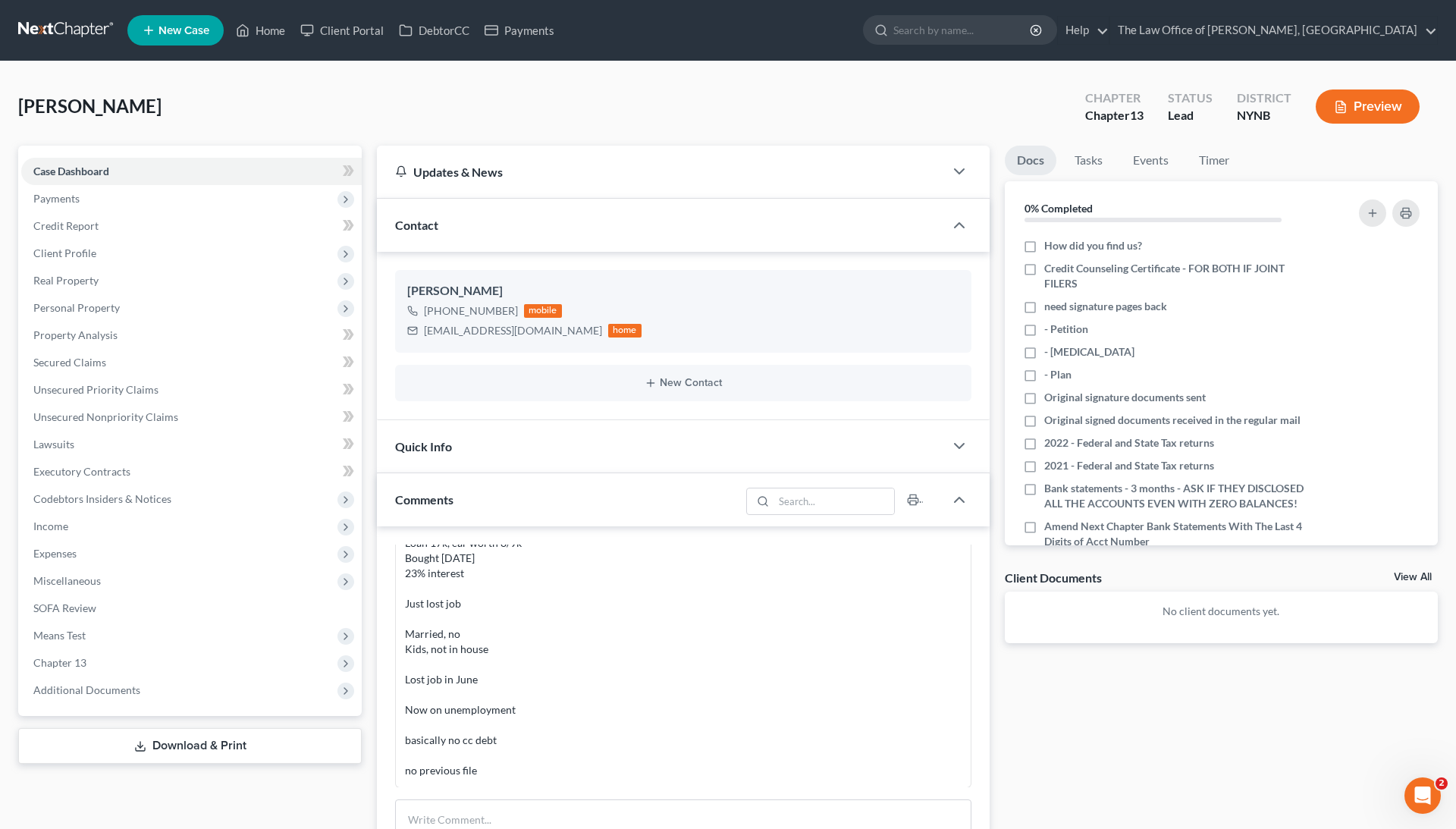
scroll to position [0, 0]
click at [361, 18] on link "Client Portal" at bounding box center [342, 30] width 99 height 28
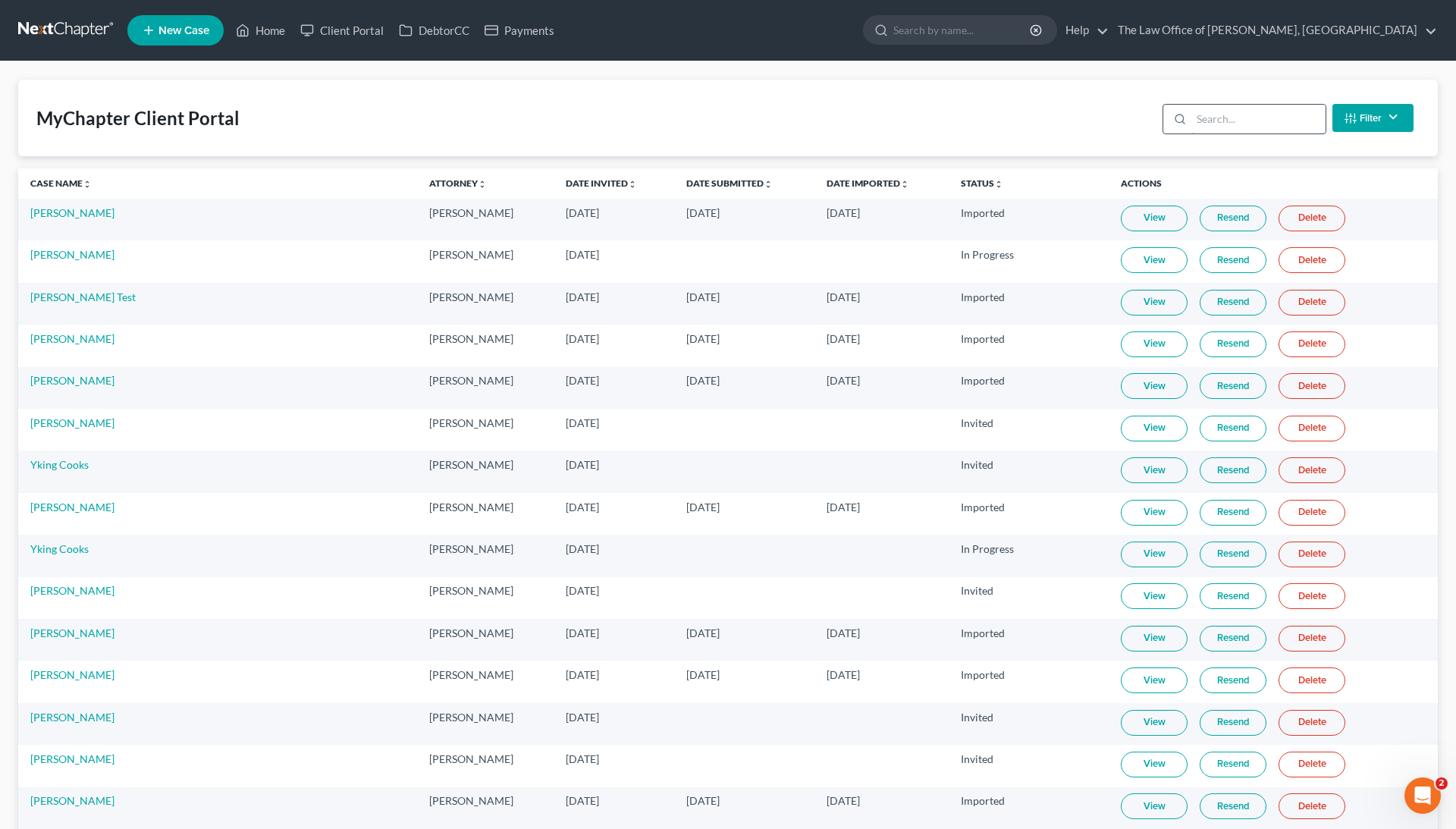
click at [1091, 124] on input "search" at bounding box center [1259, 119] width 134 height 28
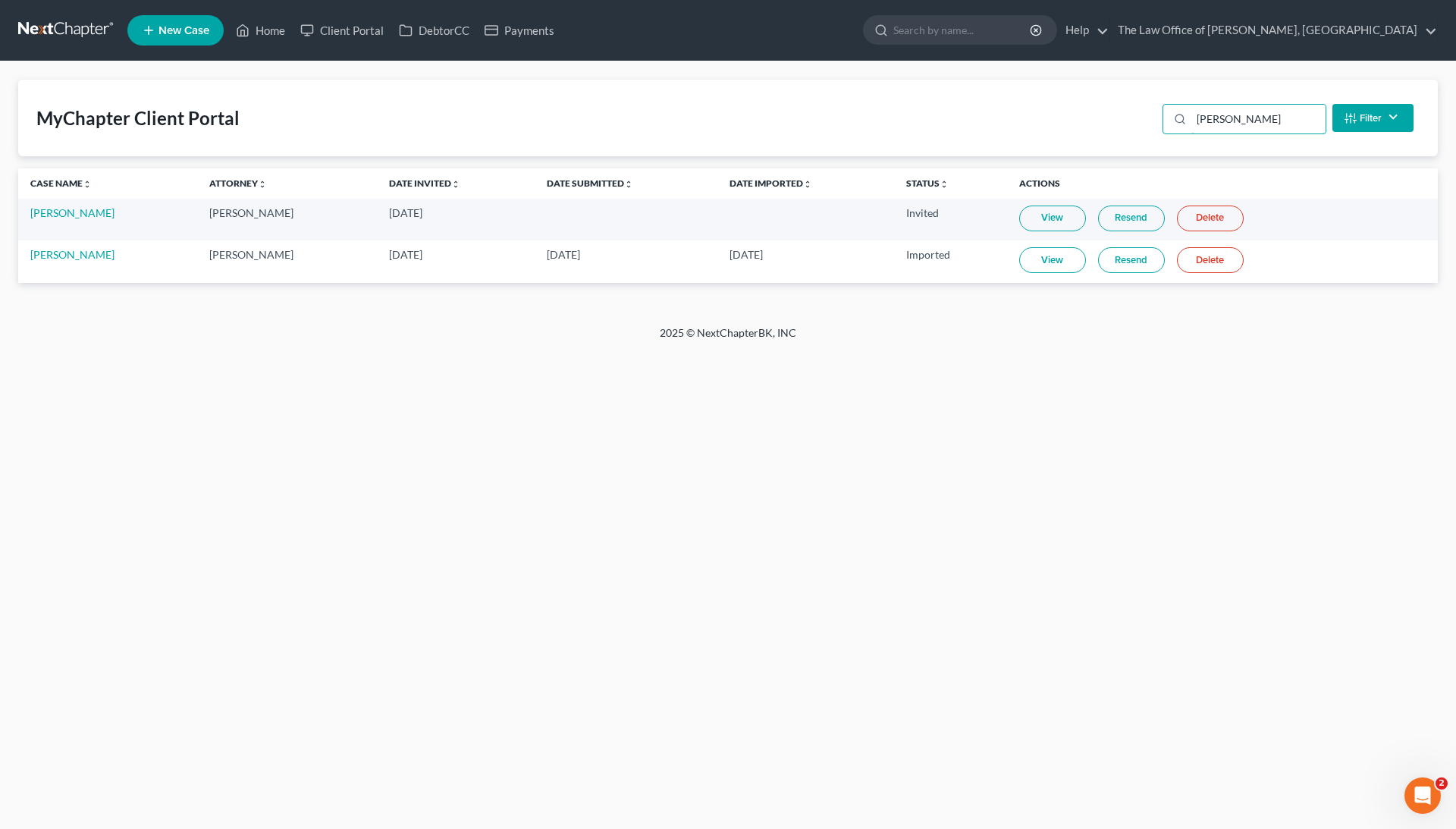
type input "[PERSON_NAME]"
click at [1091, 216] on link "Resend" at bounding box center [1132, 218] width 66 height 26
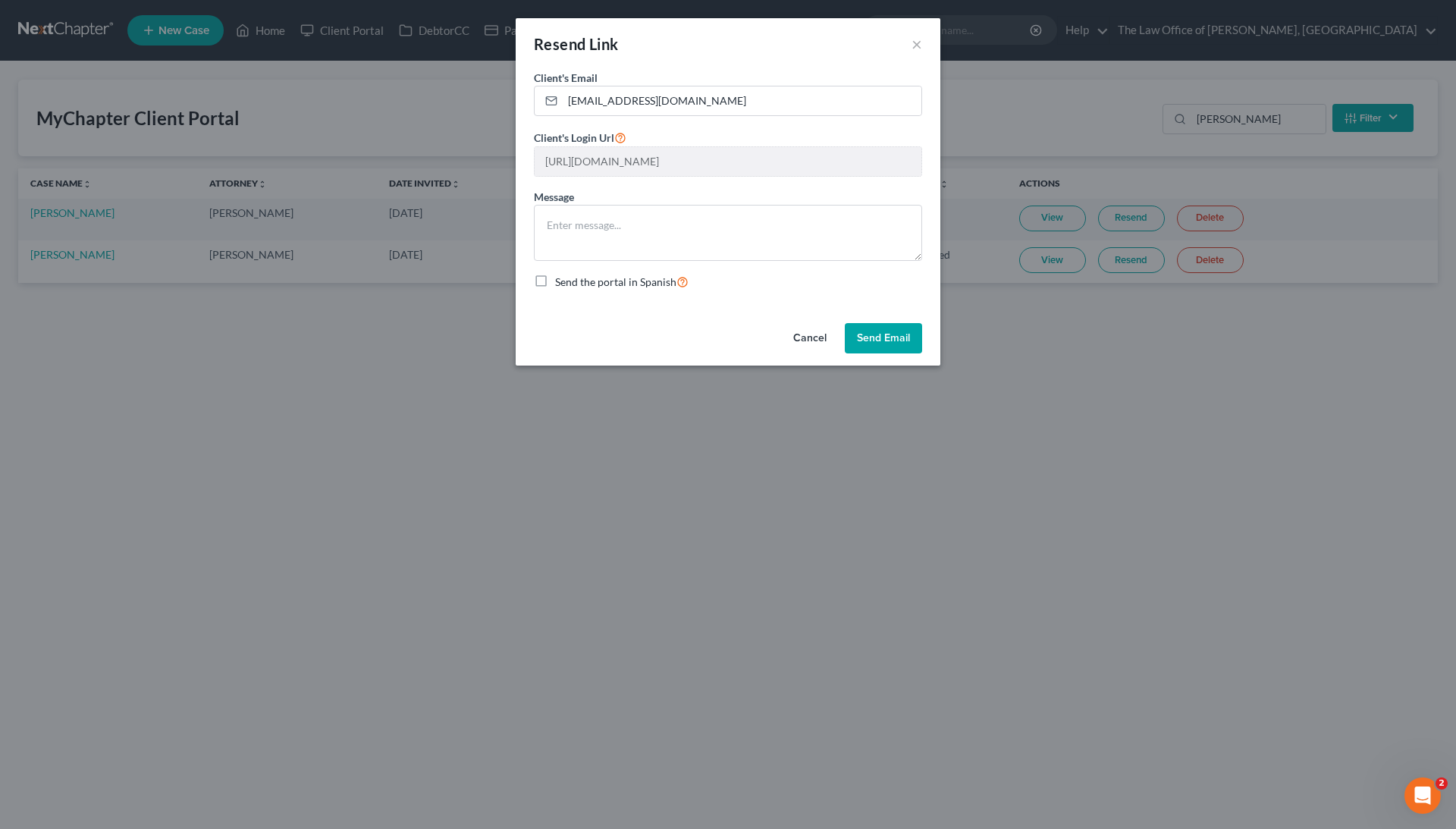
click at [874, 340] on button "Send Email" at bounding box center [883, 339] width 78 height 30
